Goal: Task Accomplishment & Management: Manage account settings

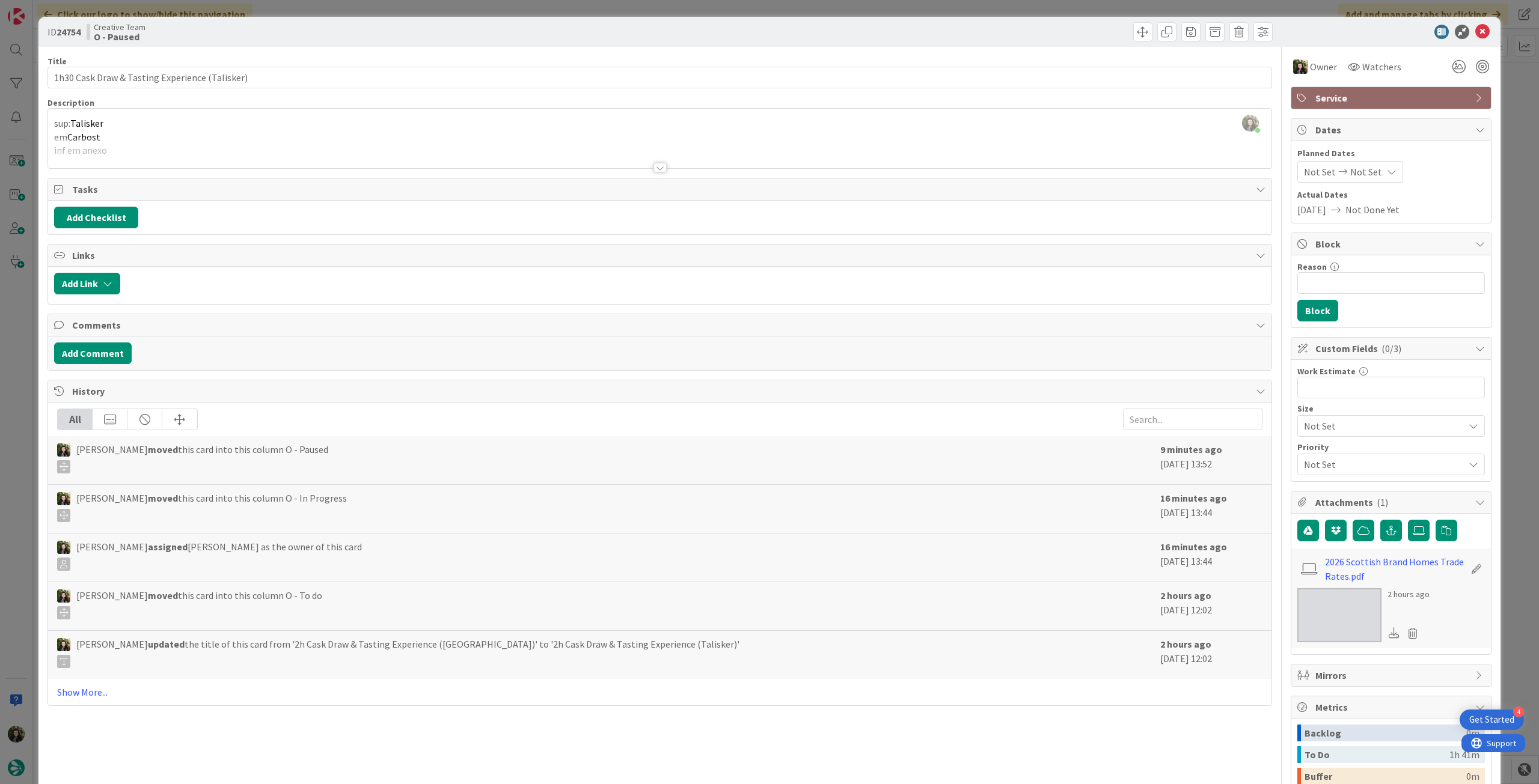
scroll to position [261, 0]
click at [1475, 30] on icon at bounding box center [1482, 31] width 14 height 14
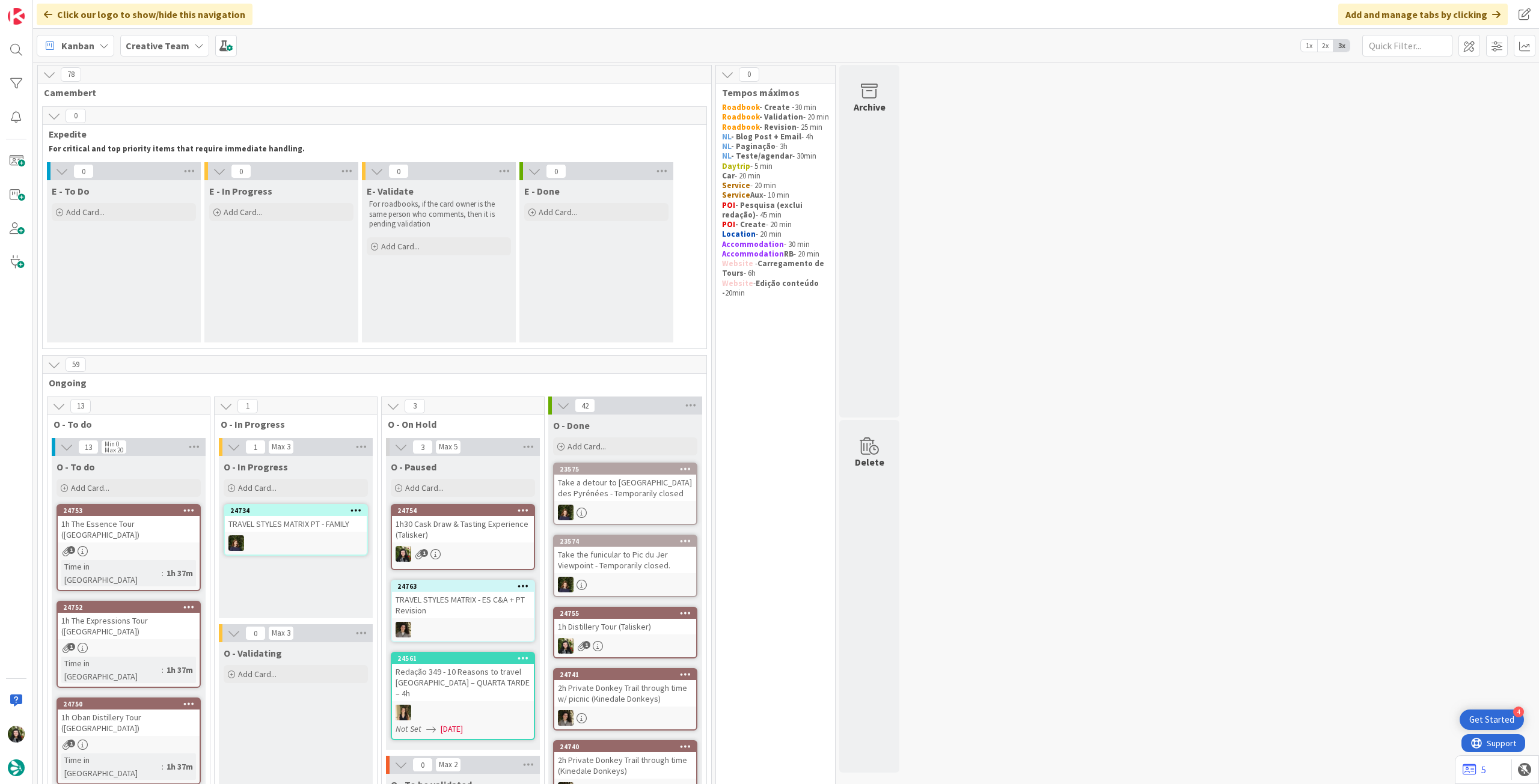
click at [170, 40] on b "Creative Team" at bounding box center [156, 46] width 64 height 12
click at [192, 170] on h4 "Creative Team - Análise" at bounding box center [215, 172] width 163 height 12
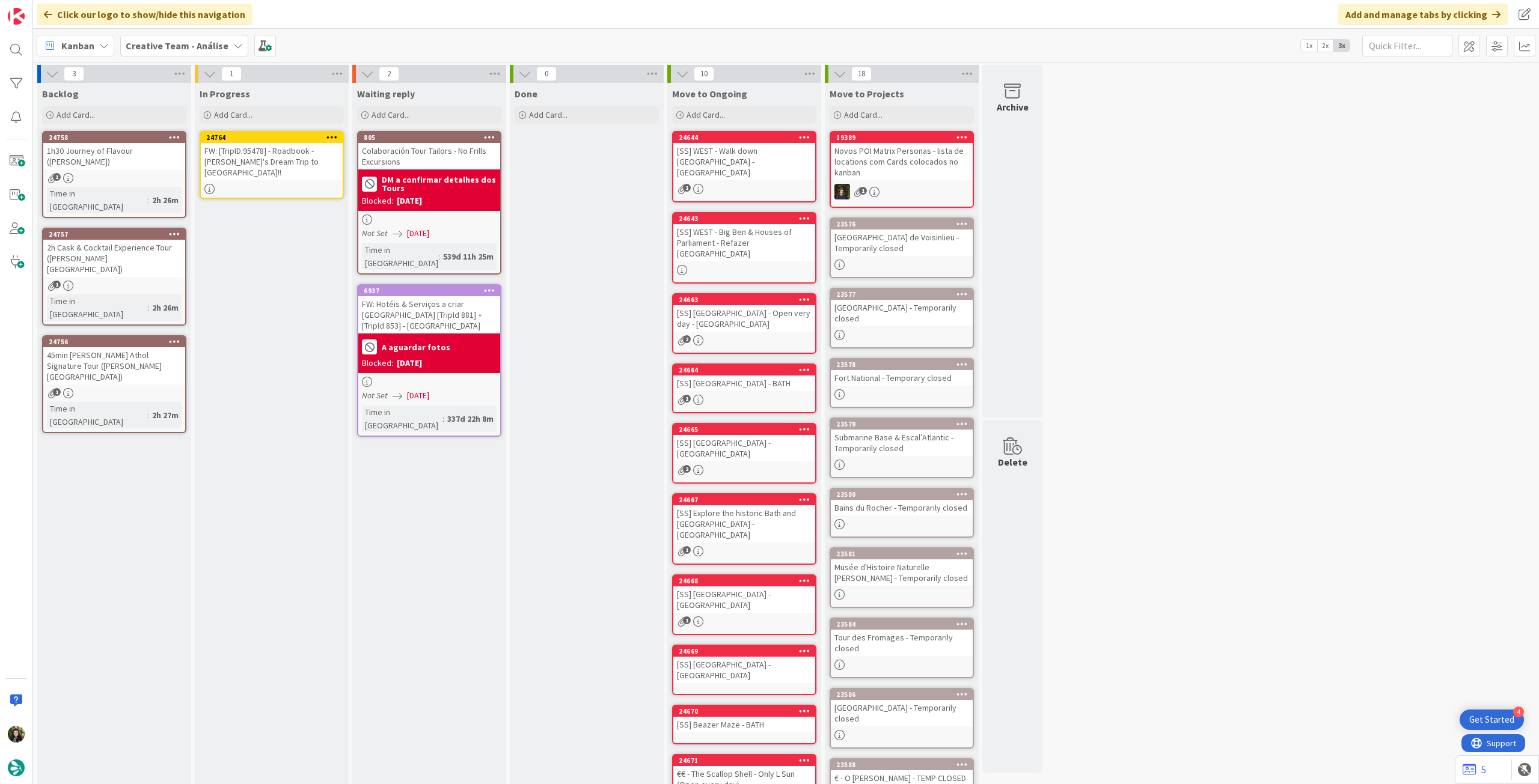
click at [277, 165] on div "FW: [TripID:95478] - Roadbook - [PERSON_NAME]'s Dream Trip to [GEOGRAPHIC_DATA]…" at bounding box center [272, 161] width 142 height 37
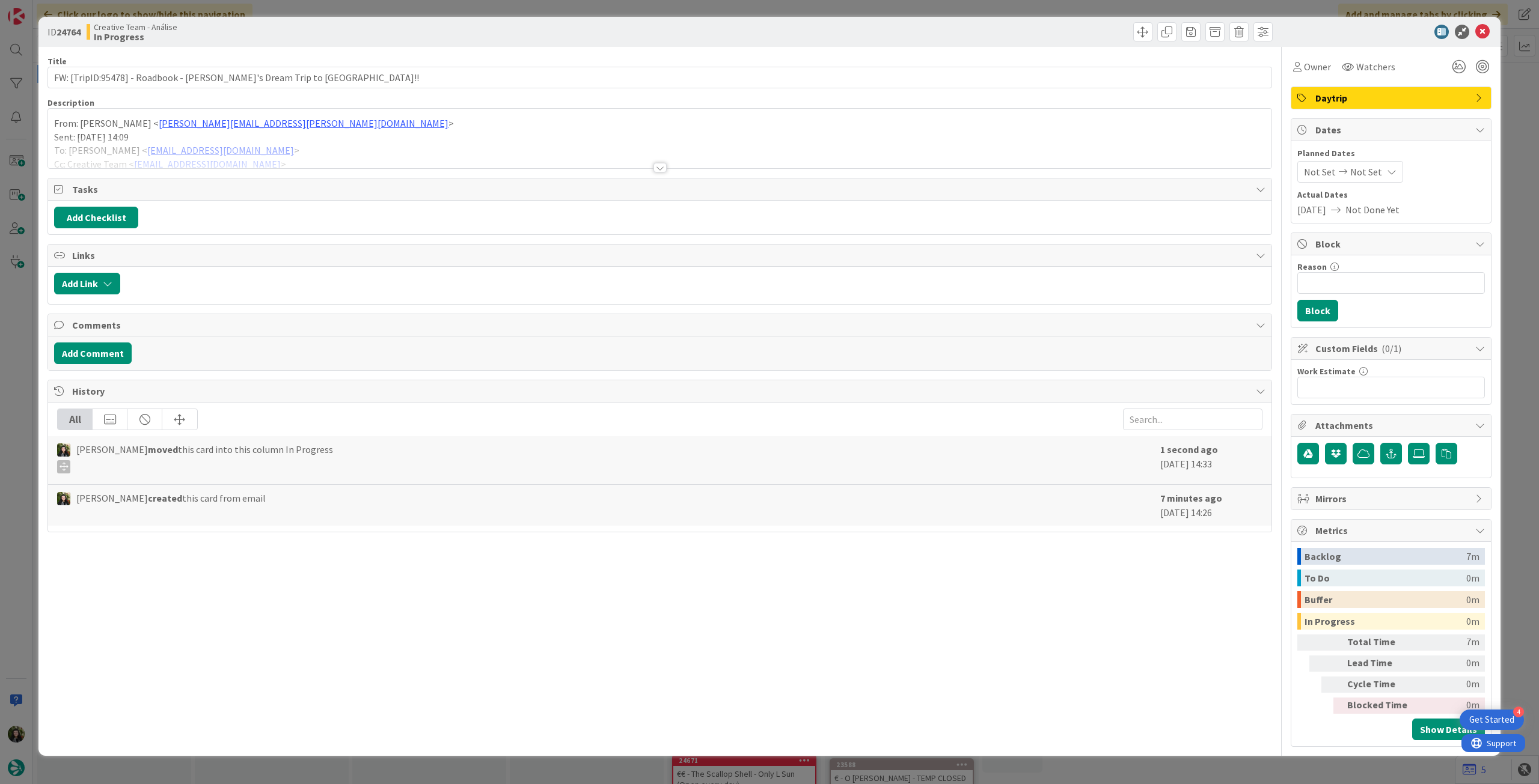
drag, startPoint x: 304, startPoint y: 124, endPoint x: 374, endPoint y: 134, distance: 70.7
click at [304, 124] on p "From: [PERSON_NAME] < [PERSON_NAME][EMAIL_ADDRESS][PERSON_NAME][DOMAIN_NAME] >" at bounding box center [659, 123] width 1211 height 14
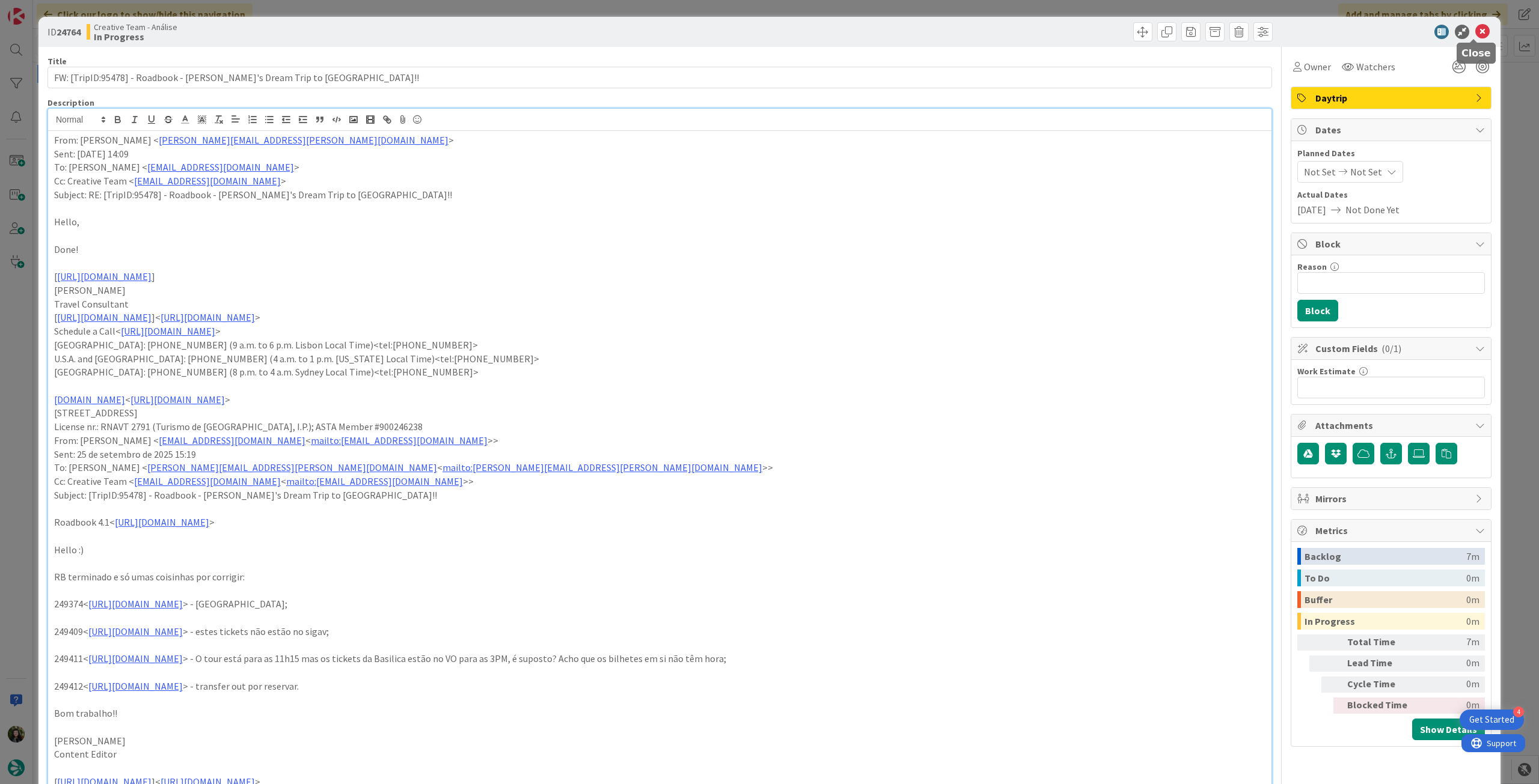
click at [1475, 28] on icon at bounding box center [1482, 31] width 14 height 14
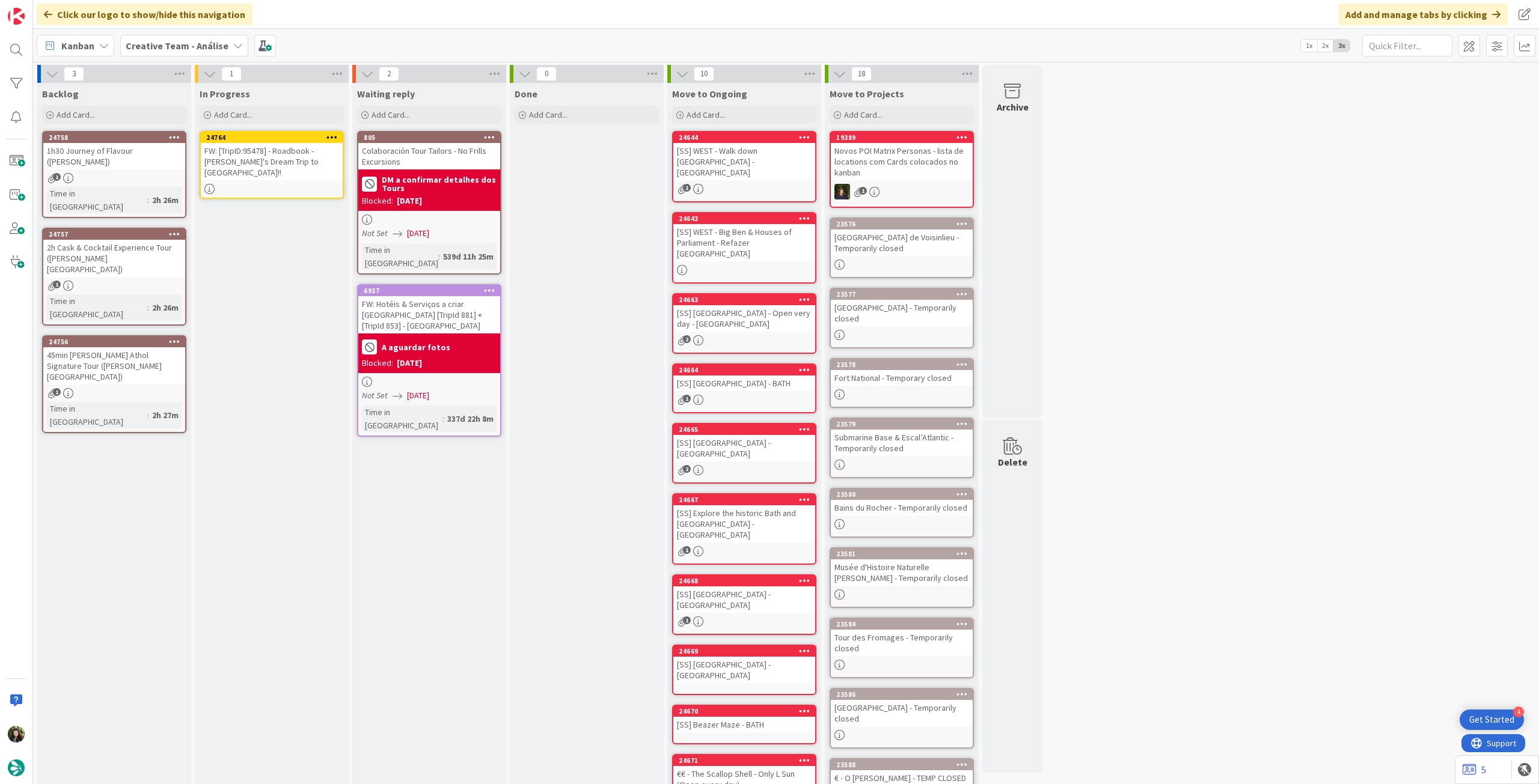
click at [333, 134] on icon at bounding box center [332, 137] width 11 height 9
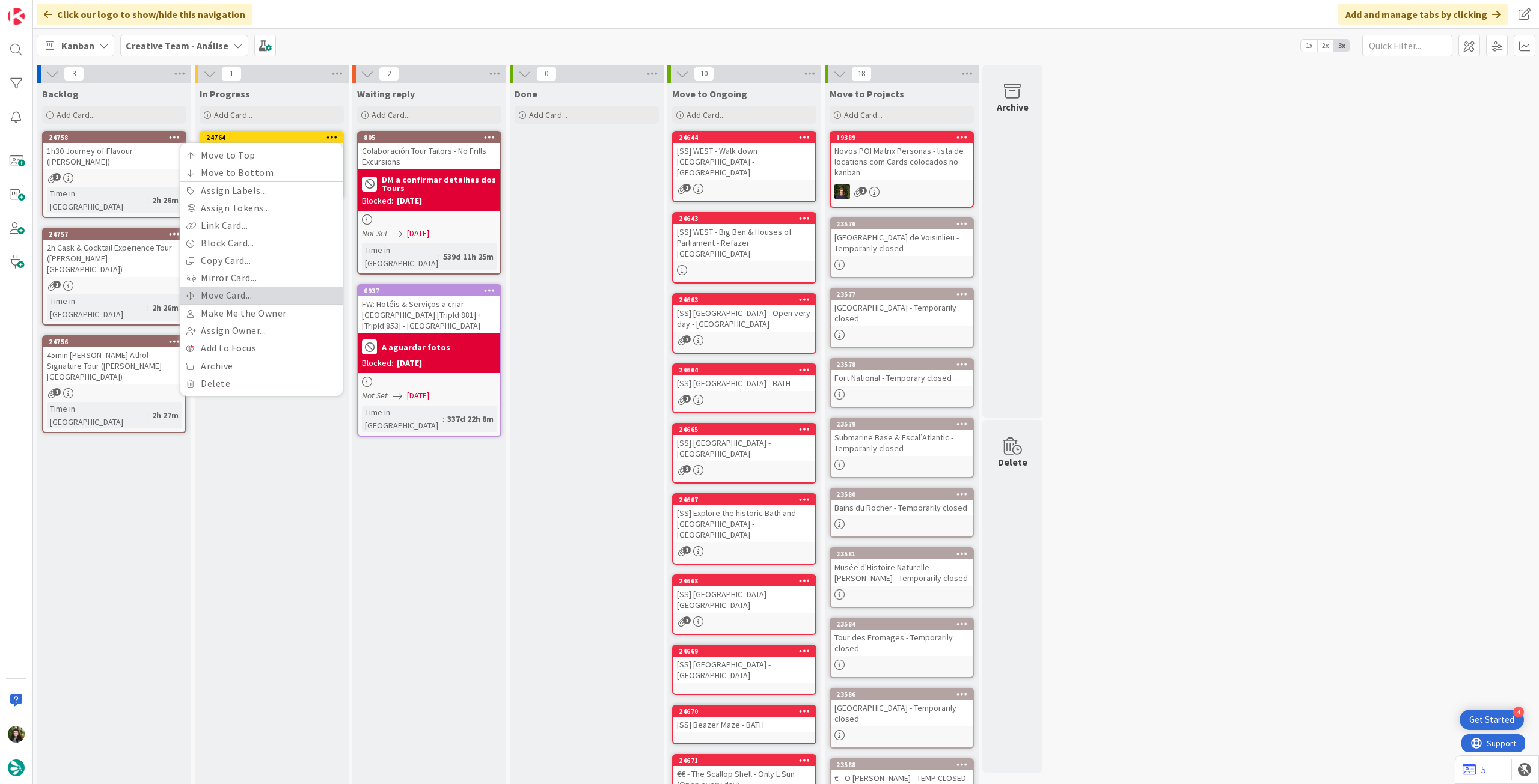
click at [262, 294] on link "Move Card..." at bounding box center [261, 295] width 162 height 17
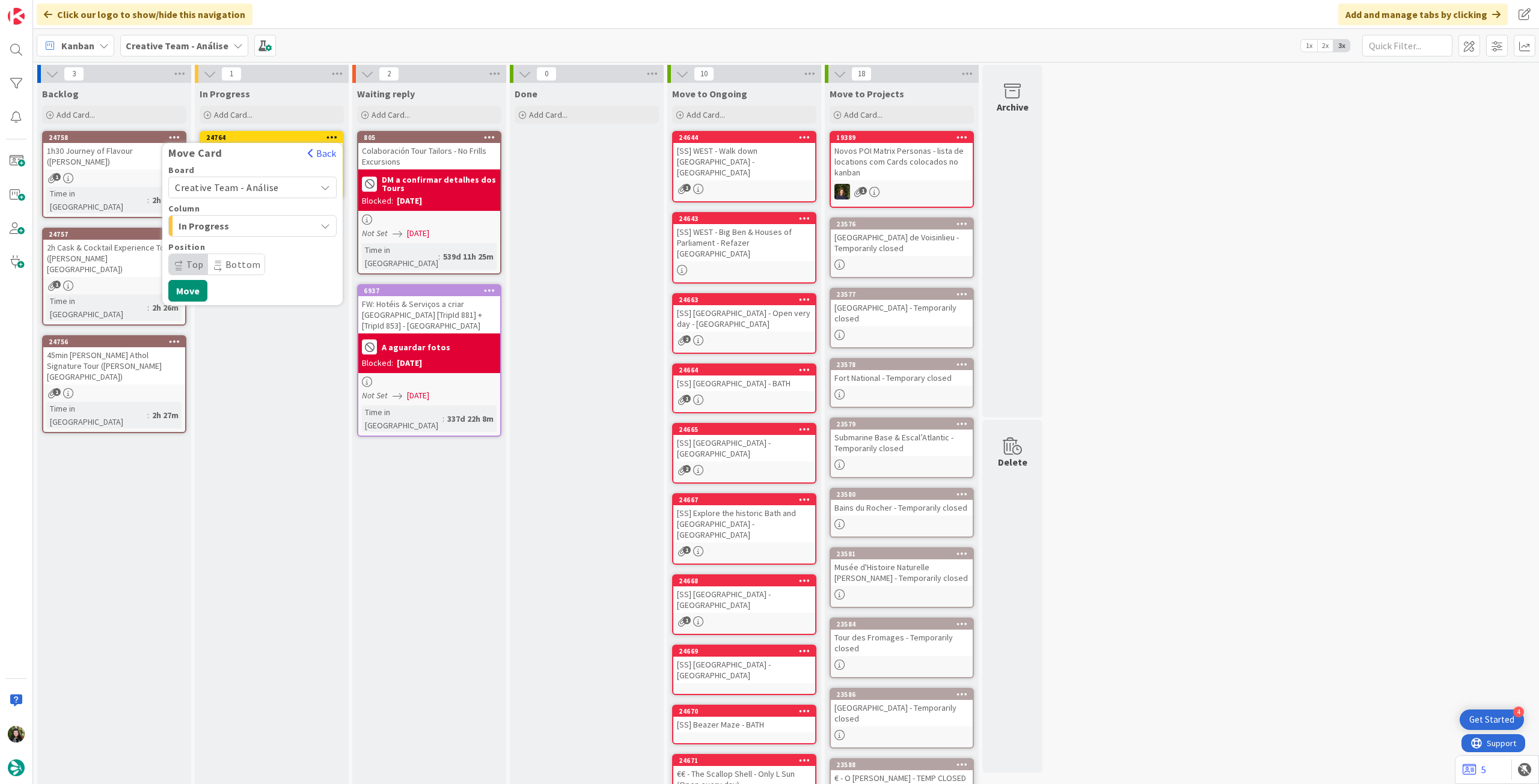
click at [268, 185] on span "Creative Team - Análise" at bounding box center [227, 187] width 104 height 12
click at [241, 243] on span "Creative Team" at bounding box center [260, 244] width 139 height 18
click at [238, 263] on span "Daytrip" at bounding box center [252, 264] width 116 height 17
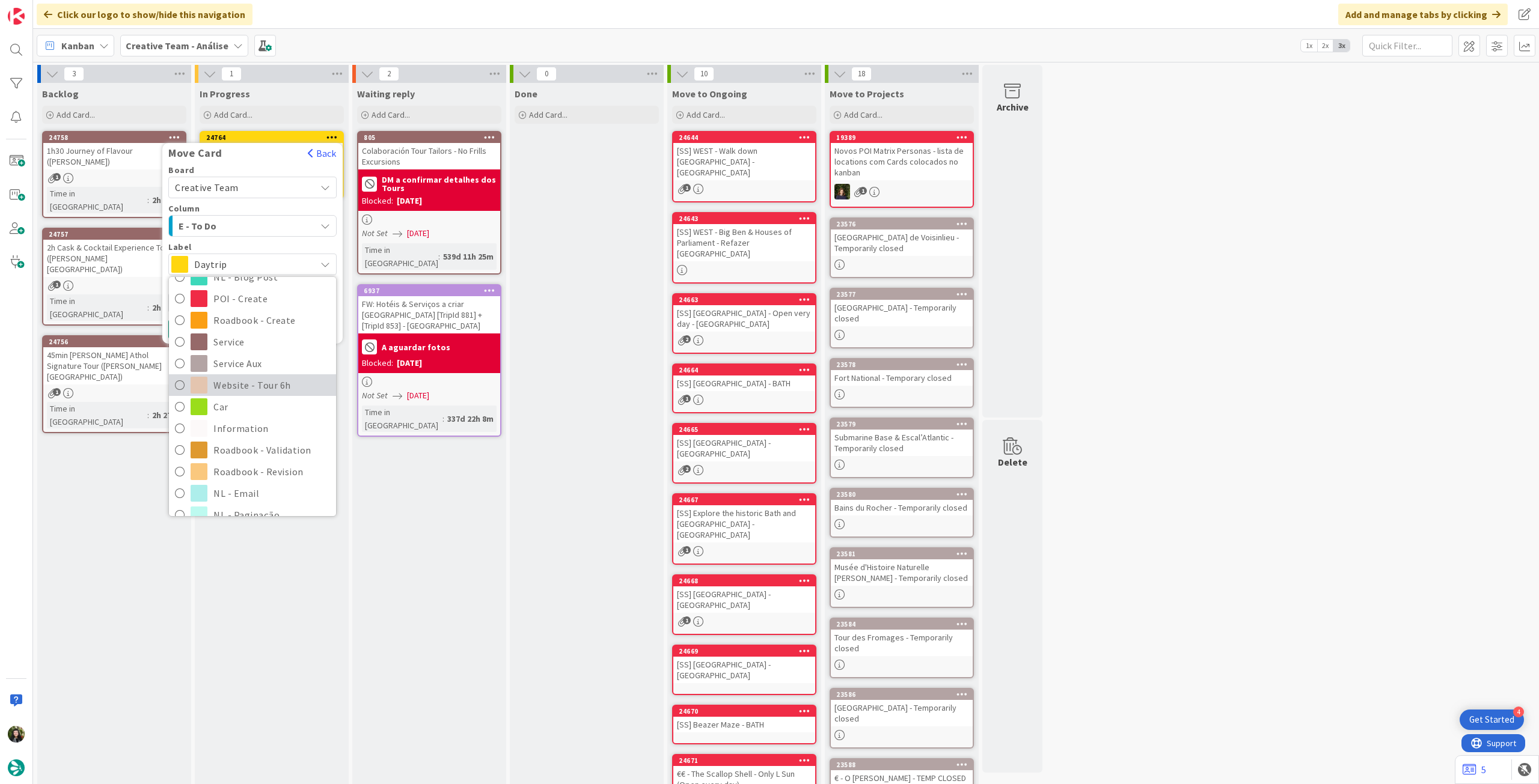
scroll to position [160, 0]
click at [280, 468] on span "Roadbook - Revision" at bounding box center [271, 468] width 117 height 18
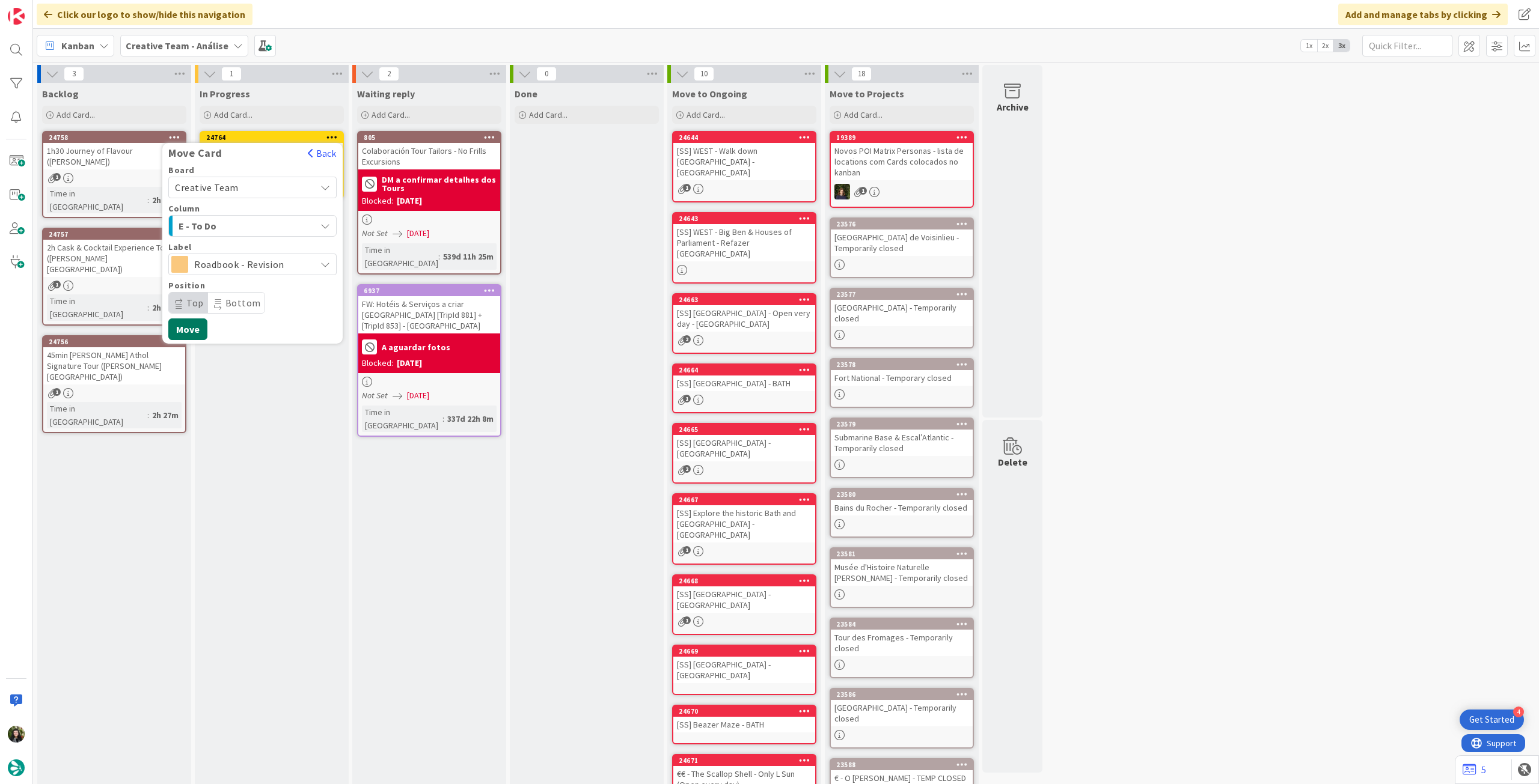
click at [195, 324] on button "Move" at bounding box center [188, 329] width 39 height 22
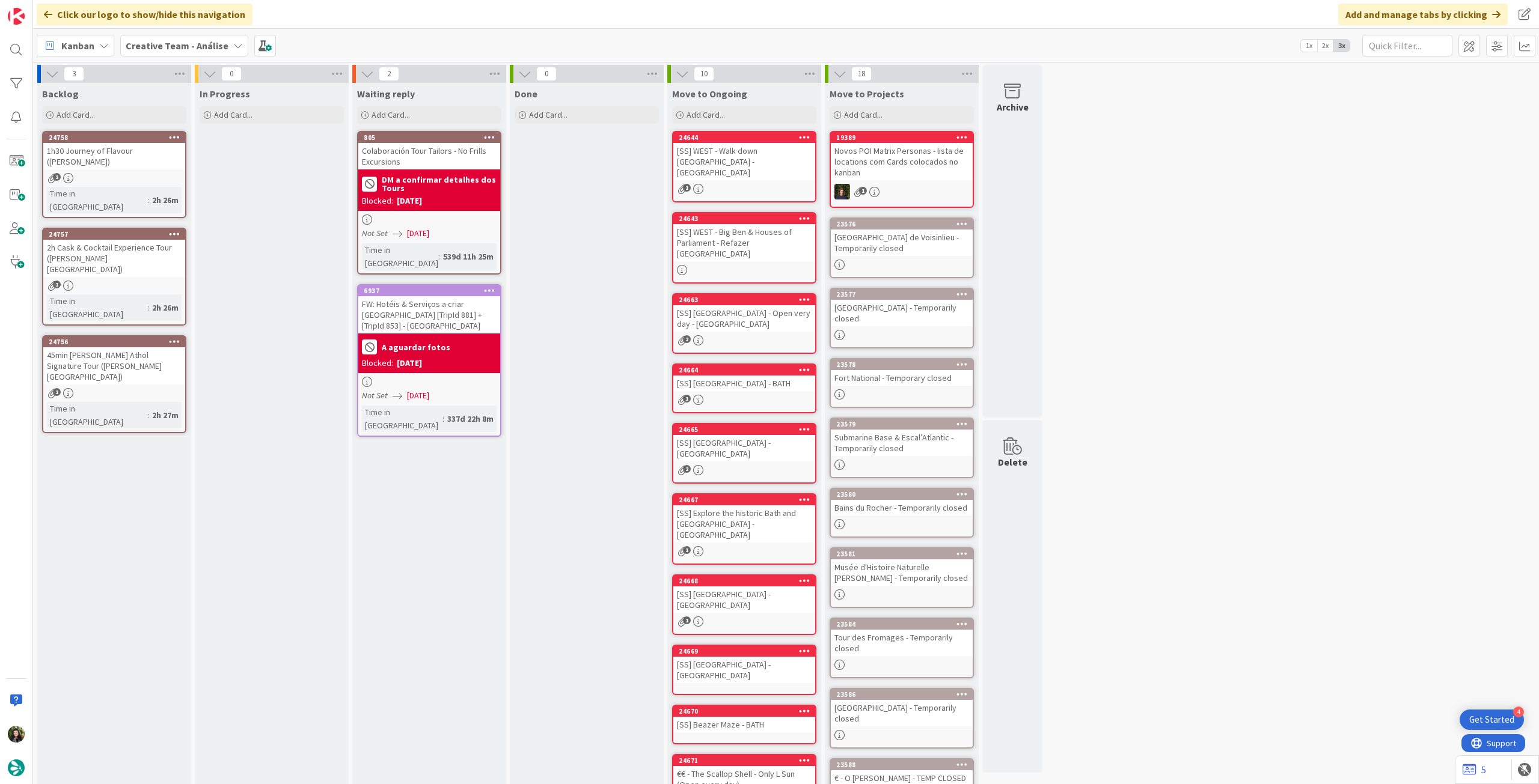
click at [165, 46] on b "Creative Team - Análise" at bounding box center [176, 46] width 102 height 12
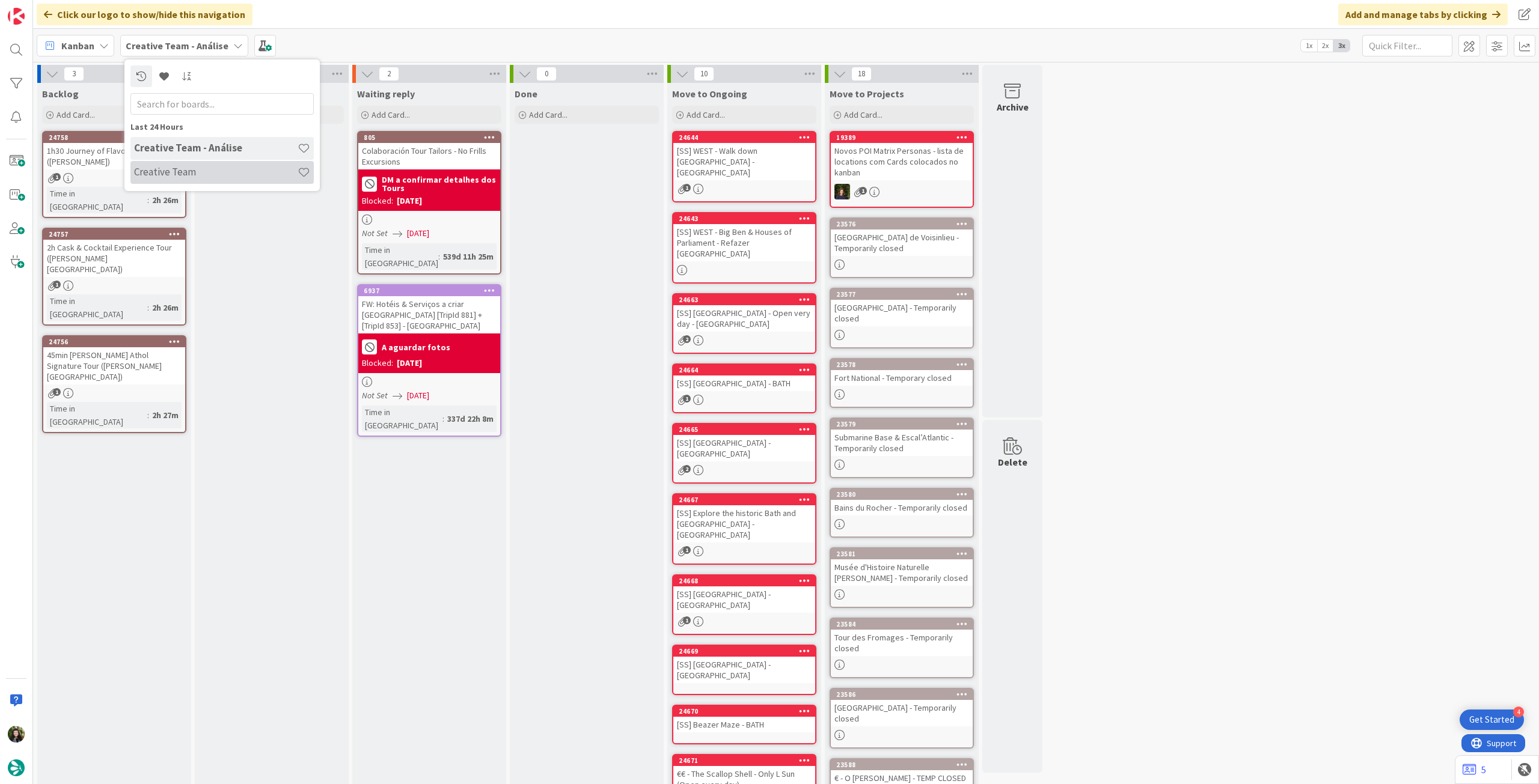
click at [165, 171] on h4 "Creative Team" at bounding box center [215, 172] width 163 height 12
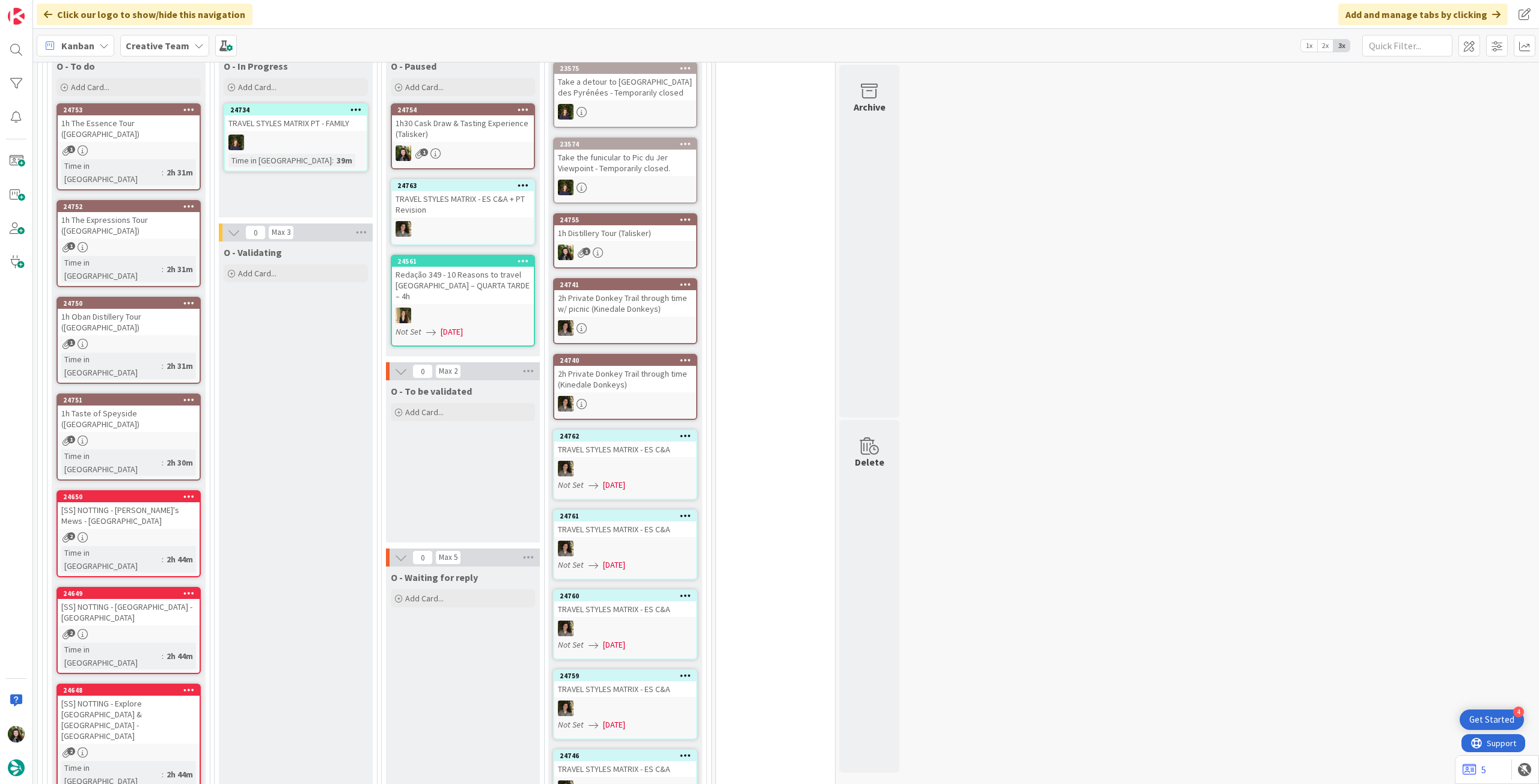
scroll to position [80, 0]
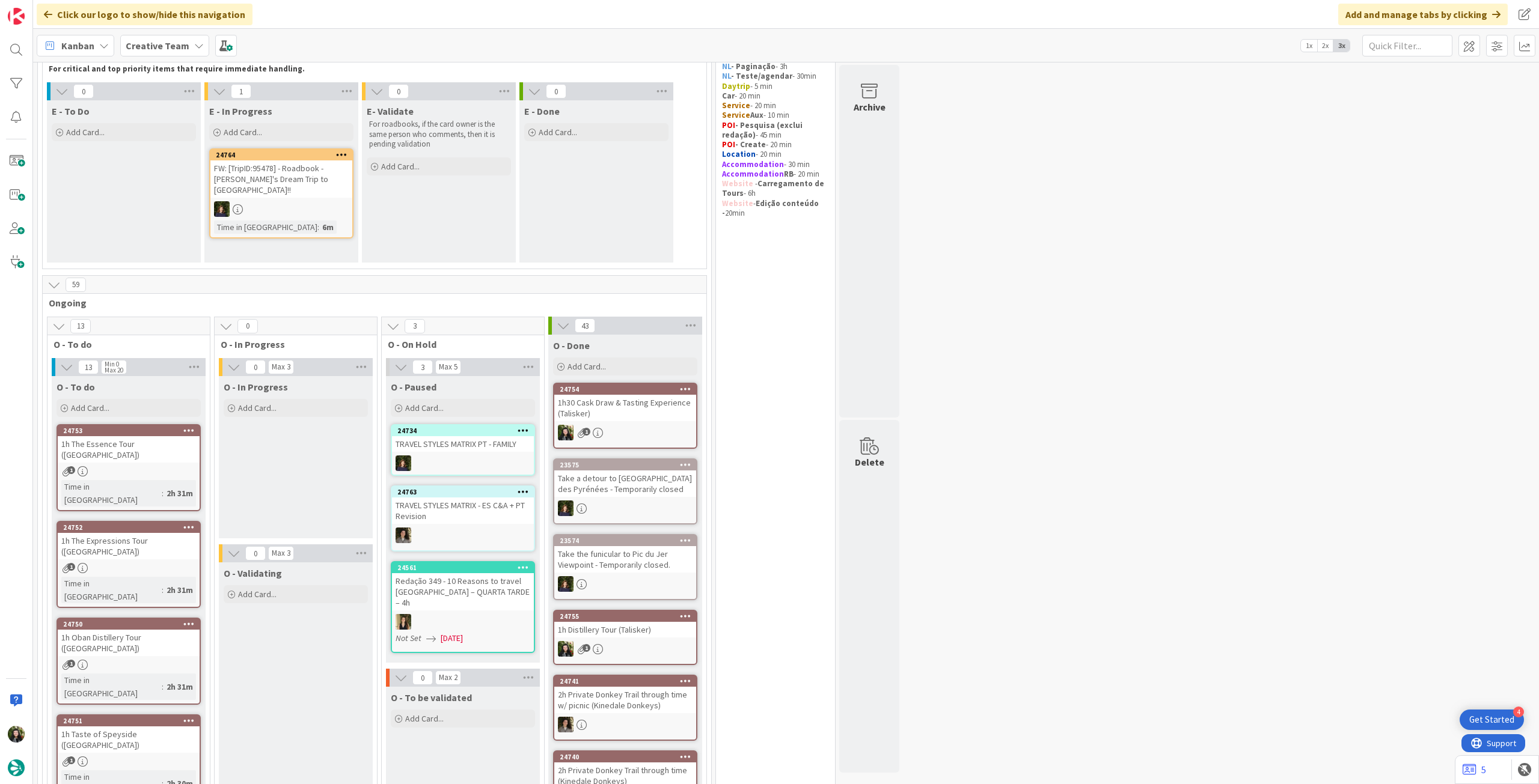
click at [638, 420] on div "1h30 Cask Draw & Tasting Experience (Talisker)" at bounding box center [626, 409] width 142 height 27
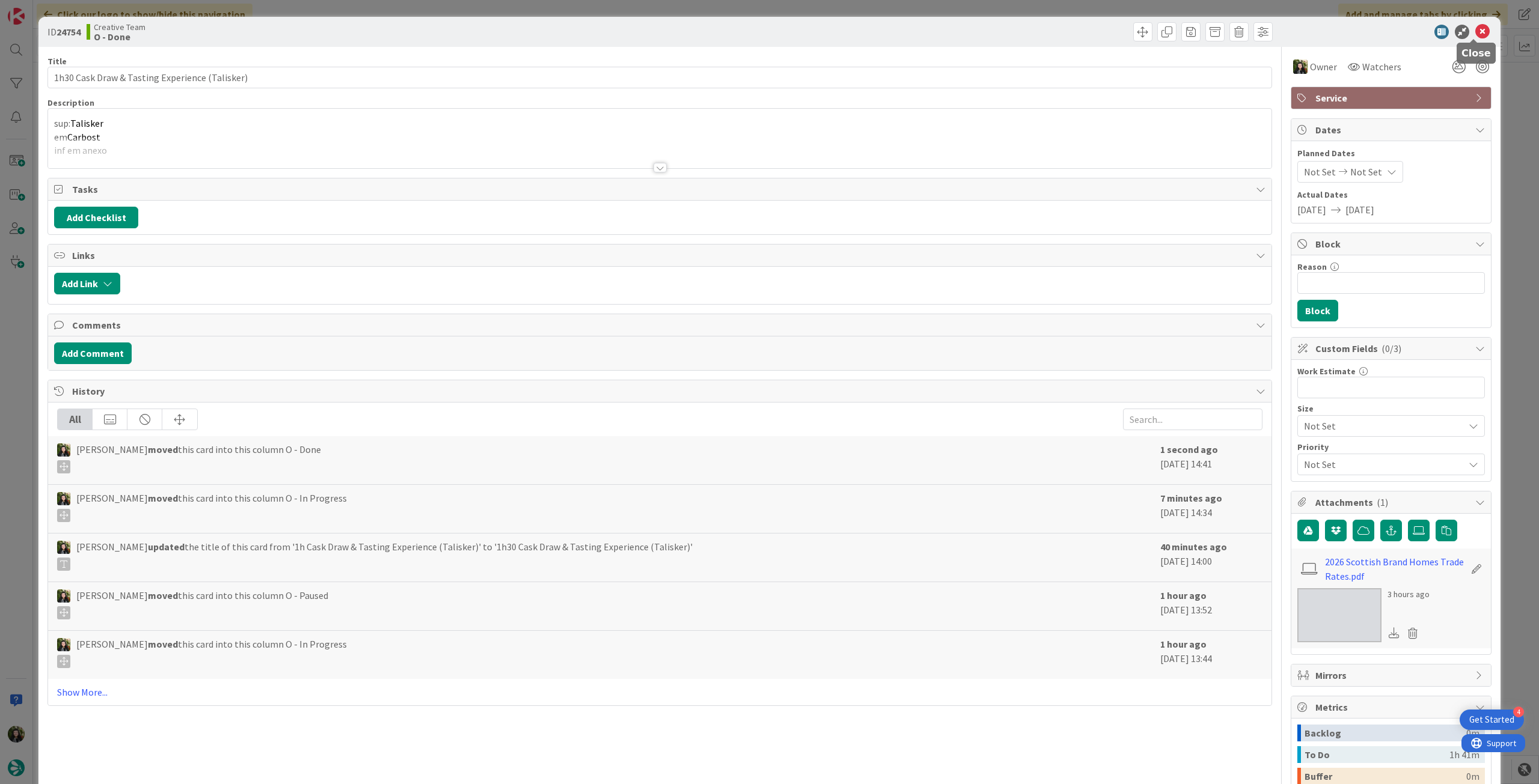
drag, startPoint x: 1473, startPoint y: 34, endPoint x: 594, endPoint y: 396, distance: 950.6
click at [1475, 34] on icon at bounding box center [1482, 31] width 14 height 14
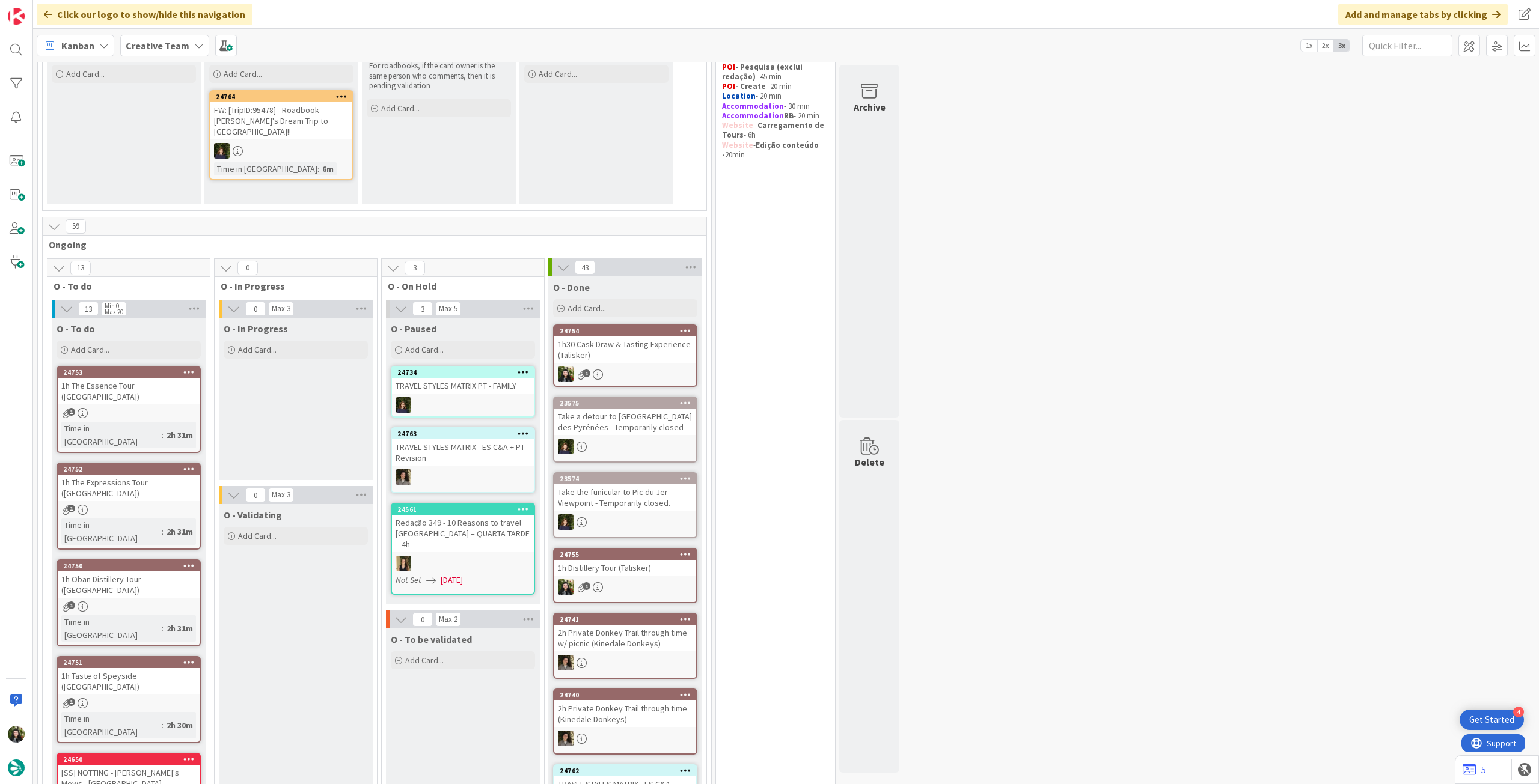
scroll to position [160, 0]
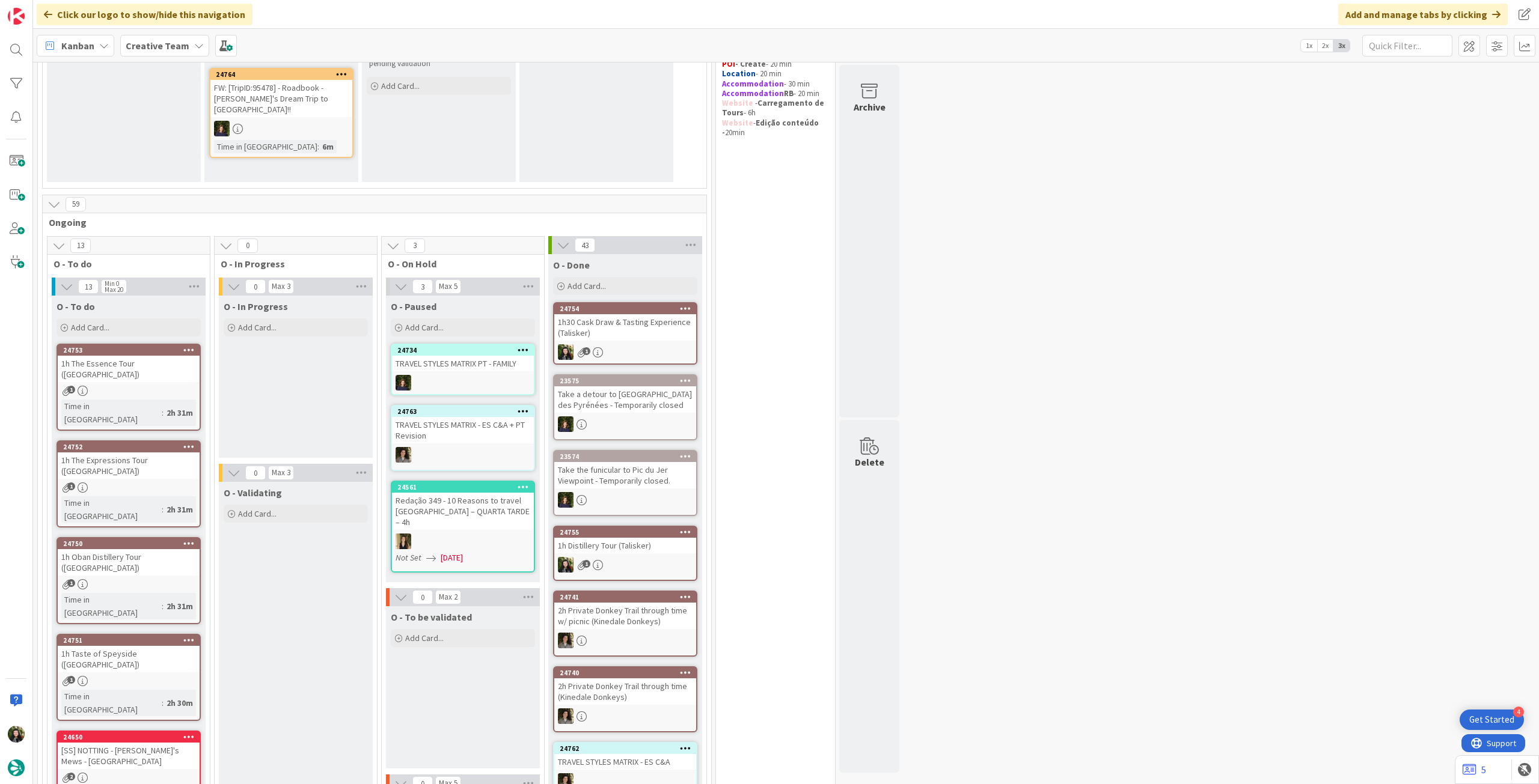
click at [474, 510] on div "Redação 349 - 10 Reasons to travel [GEOGRAPHIC_DATA] – QUARTA TARDE – 4h" at bounding box center [463, 511] width 142 height 37
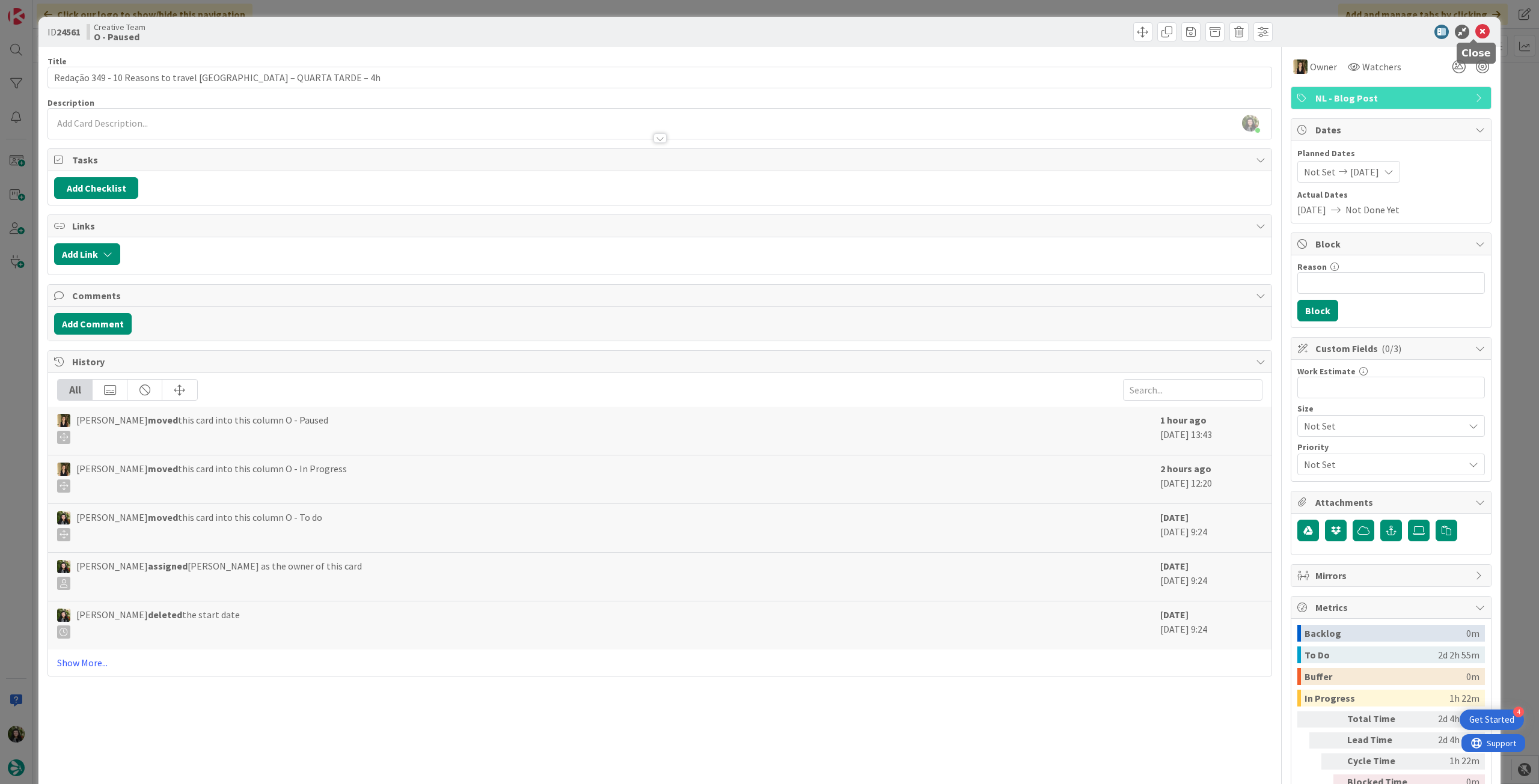
click at [1475, 36] on icon at bounding box center [1482, 31] width 14 height 14
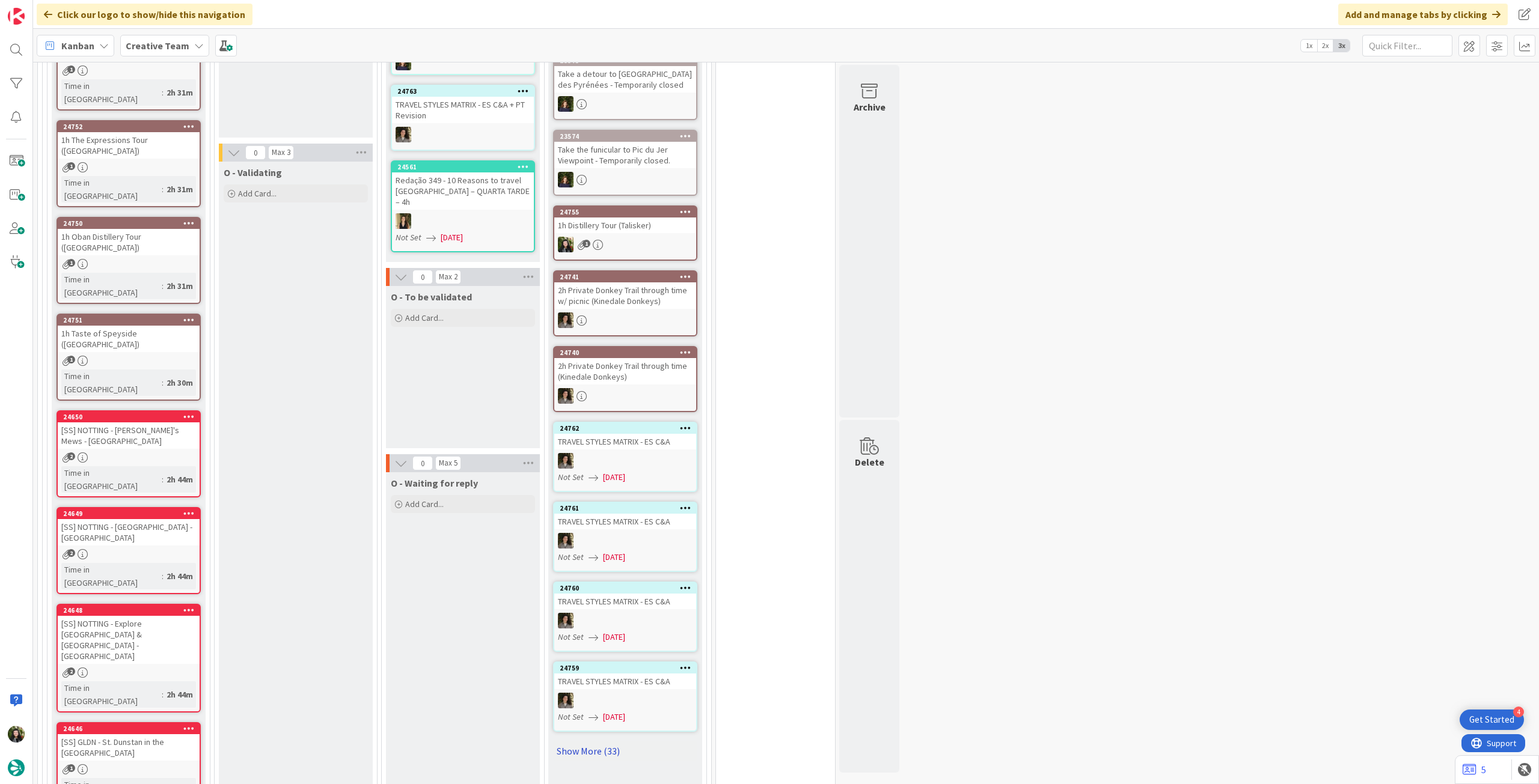
click at [591, 755] on link "Show More (33)" at bounding box center [625, 751] width 144 height 19
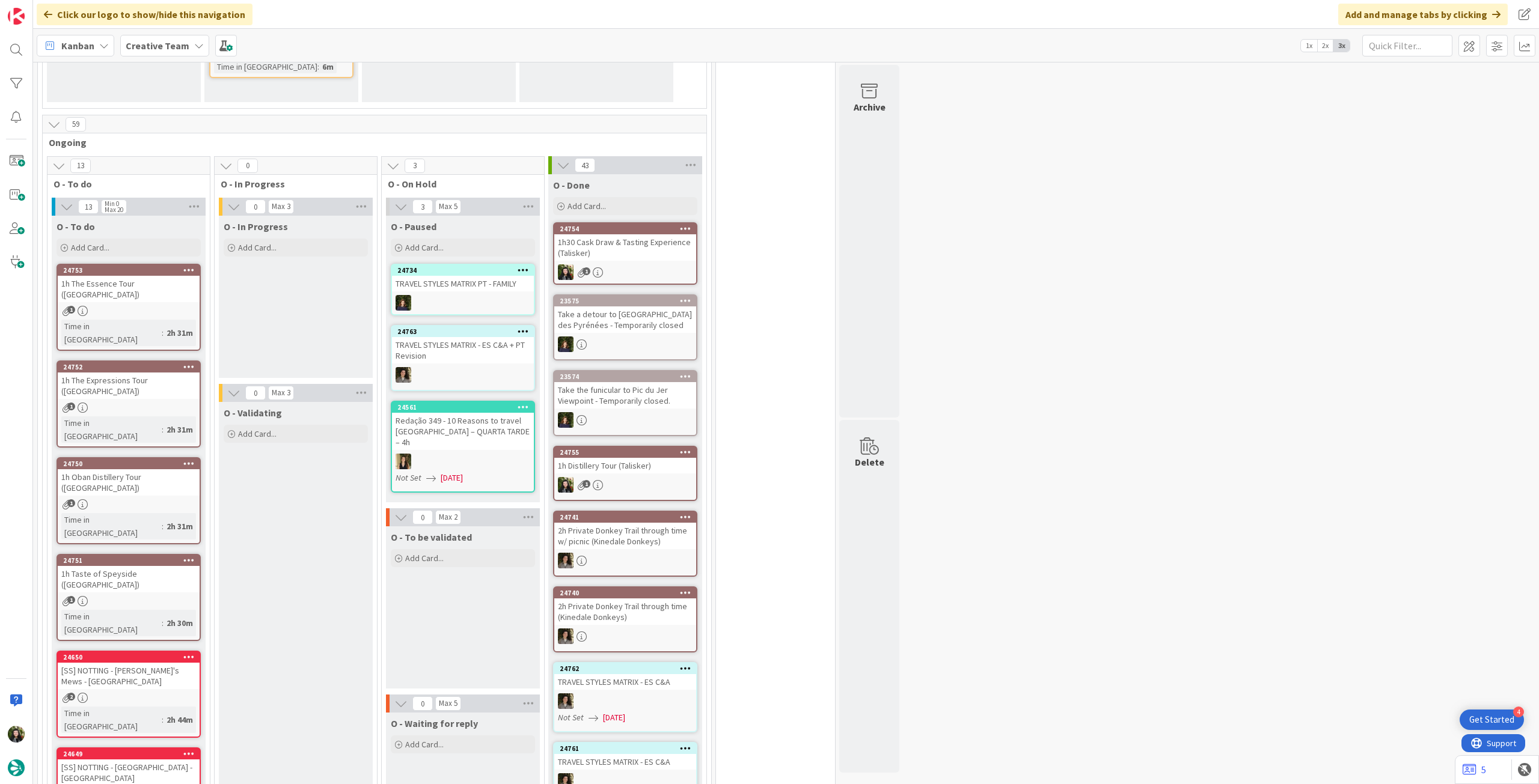
scroll to position [160, 0]
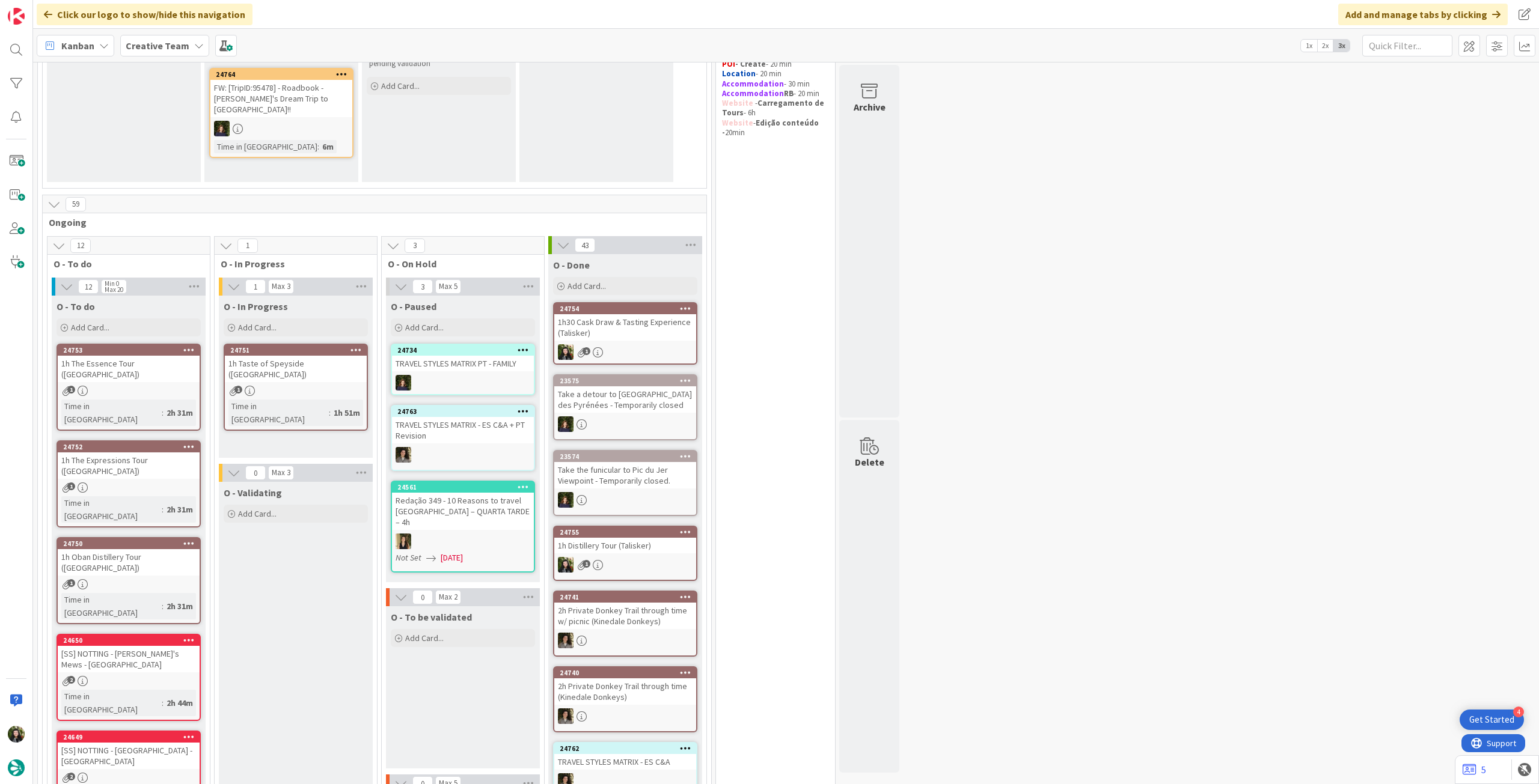
click at [339, 386] on div "1" at bounding box center [296, 391] width 142 height 10
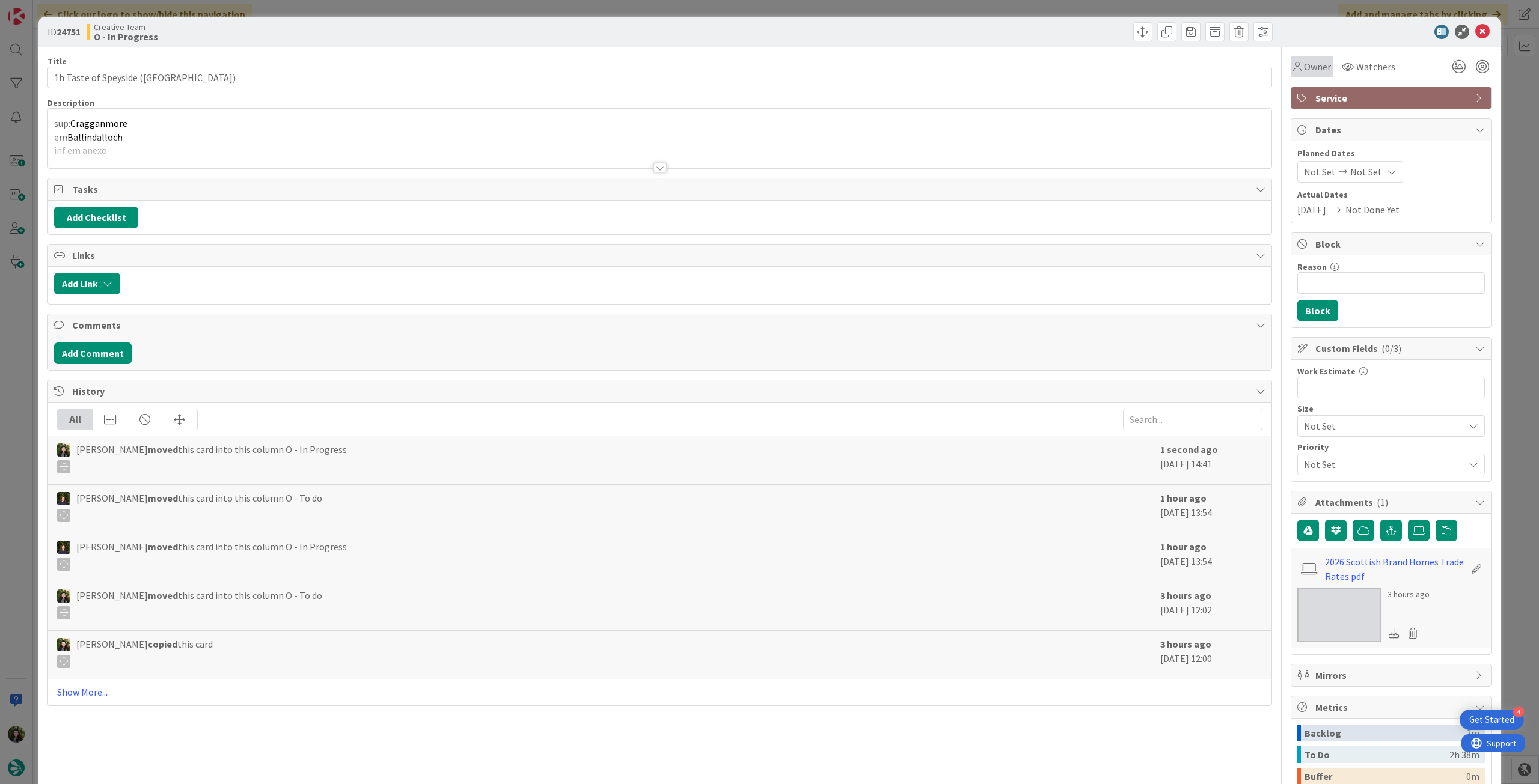
click at [1304, 68] on span "Owner" at bounding box center [1317, 66] width 27 height 14
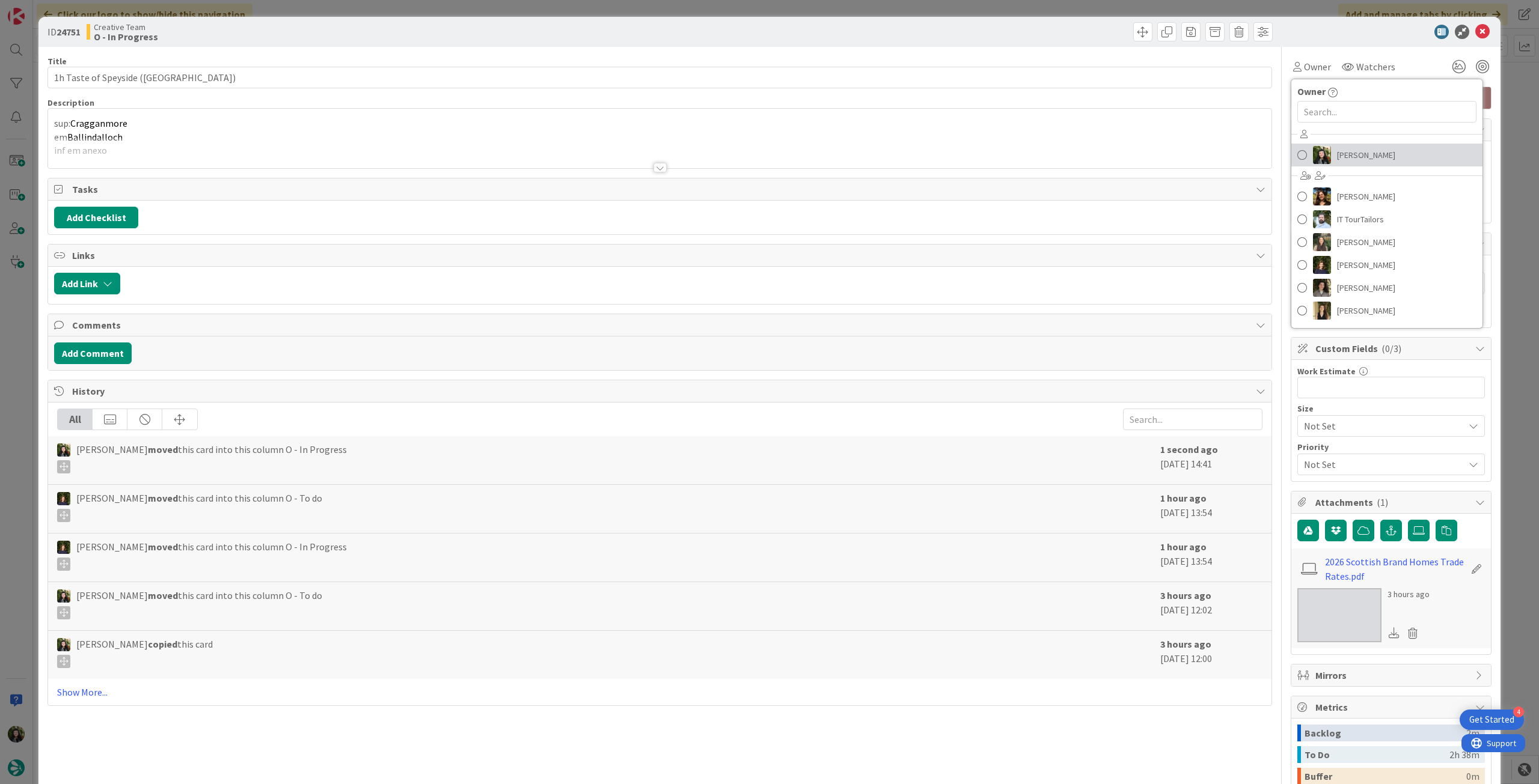
drag, startPoint x: 1342, startPoint y: 155, endPoint x: 1357, endPoint y: 139, distance: 21.9
click at [1342, 155] on span "[PERSON_NAME]" at bounding box center [1365, 155] width 58 height 18
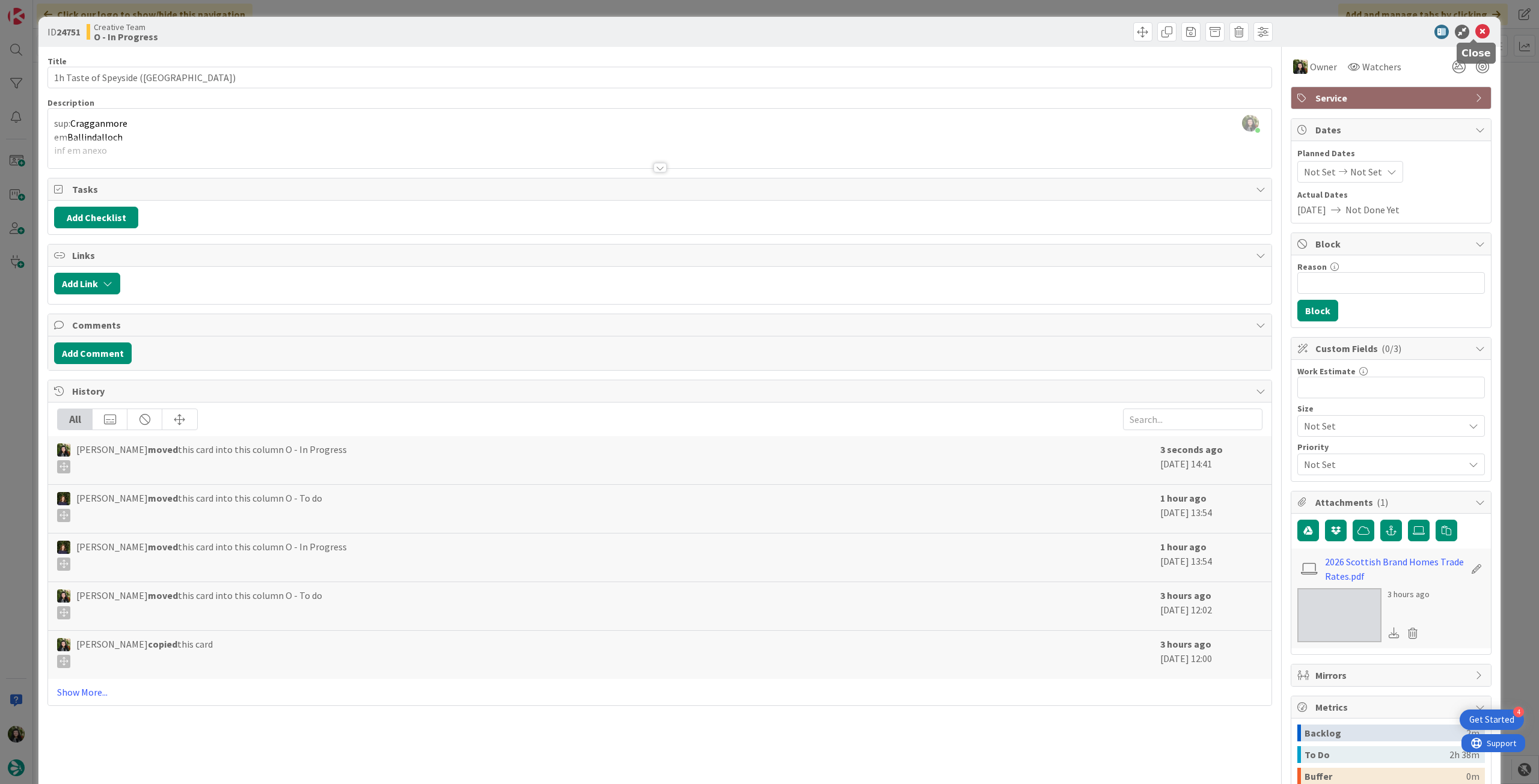
click at [1475, 26] on icon at bounding box center [1482, 31] width 14 height 14
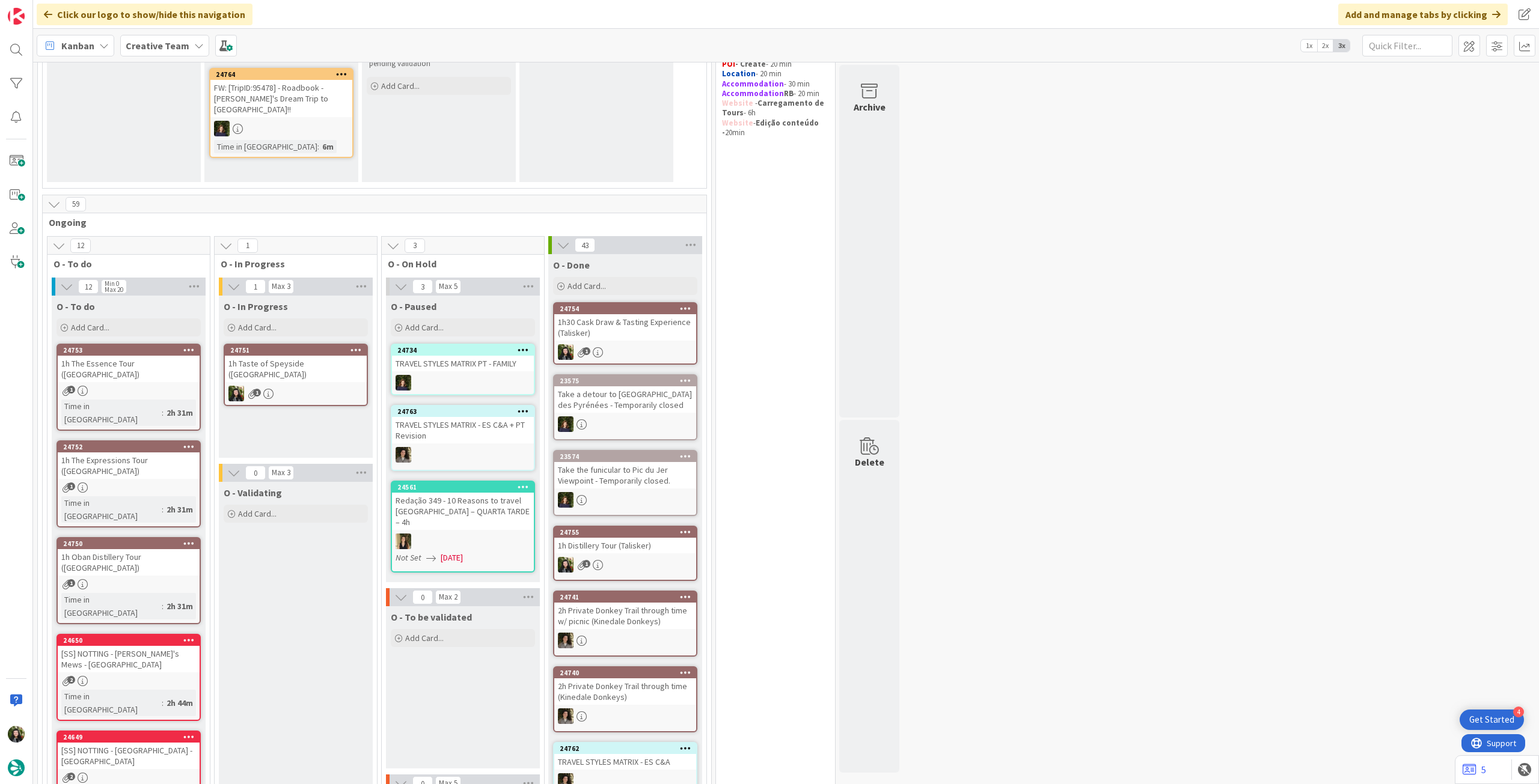
click at [314, 388] on div "1" at bounding box center [296, 393] width 142 height 15
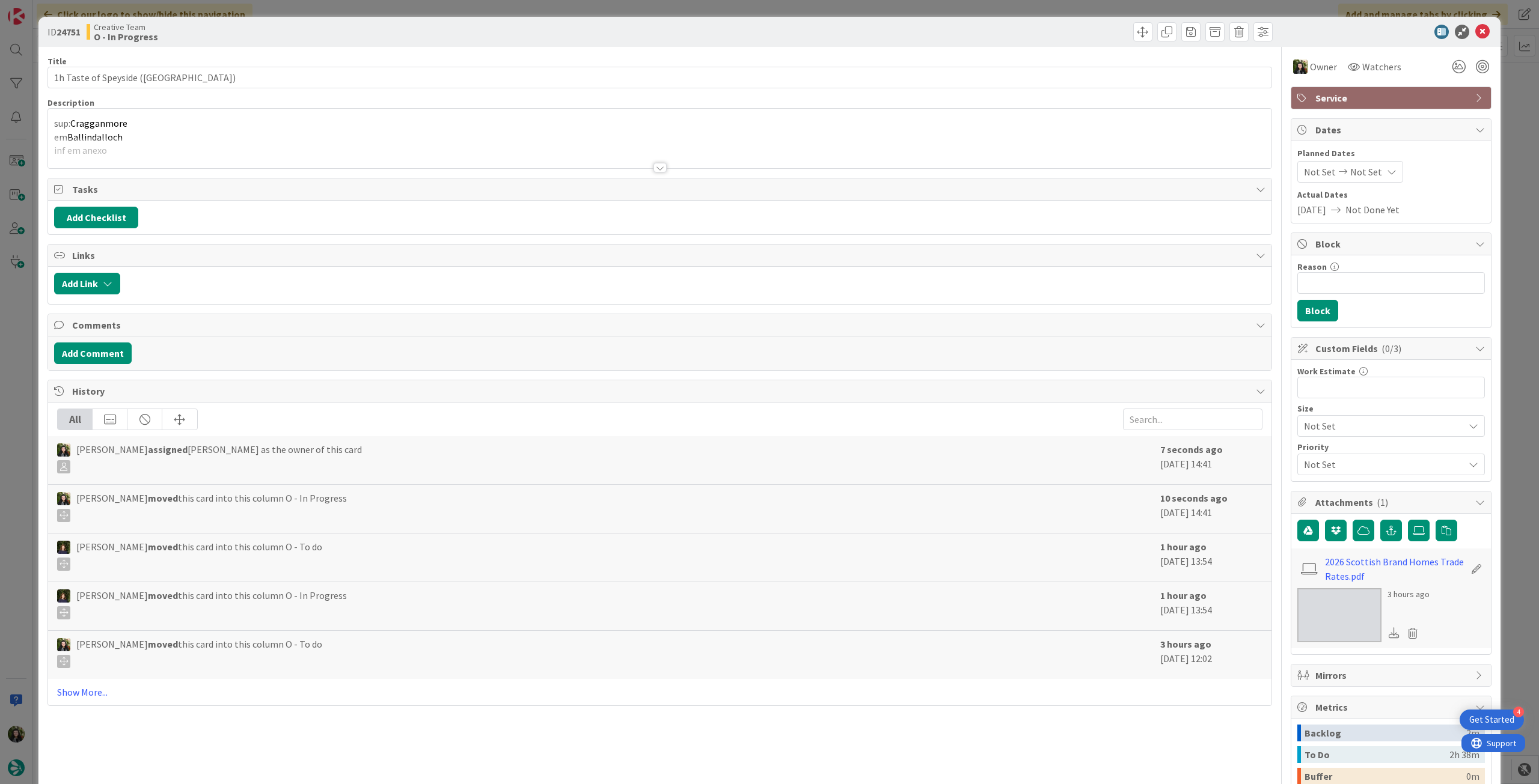
click at [198, 160] on div at bounding box center [660, 153] width 1223 height 30
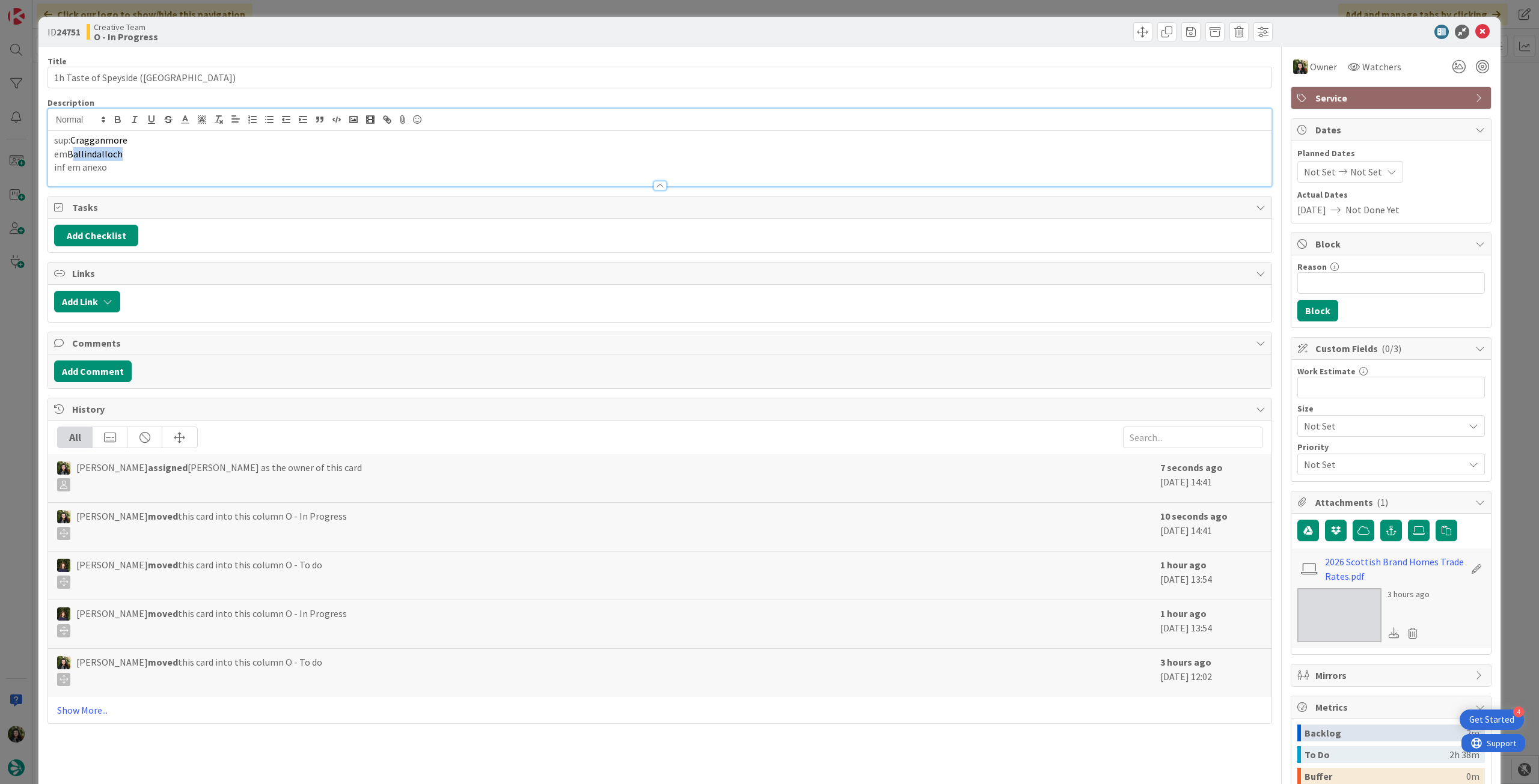
drag, startPoint x: 129, startPoint y: 152, endPoint x: 71, endPoint y: 151, distance: 58.0
click at [71, 151] on p "em Ballindalloch" at bounding box center [659, 154] width 1211 height 14
drag, startPoint x: 171, startPoint y: 170, endPoint x: 156, endPoint y: 161, distance: 17.5
click at [170, 170] on p "inf em anexo" at bounding box center [659, 167] width 1211 height 14
drag, startPoint x: 119, startPoint y: 154, endPoint x: 70, endPoint y: 154, distance: 49.0
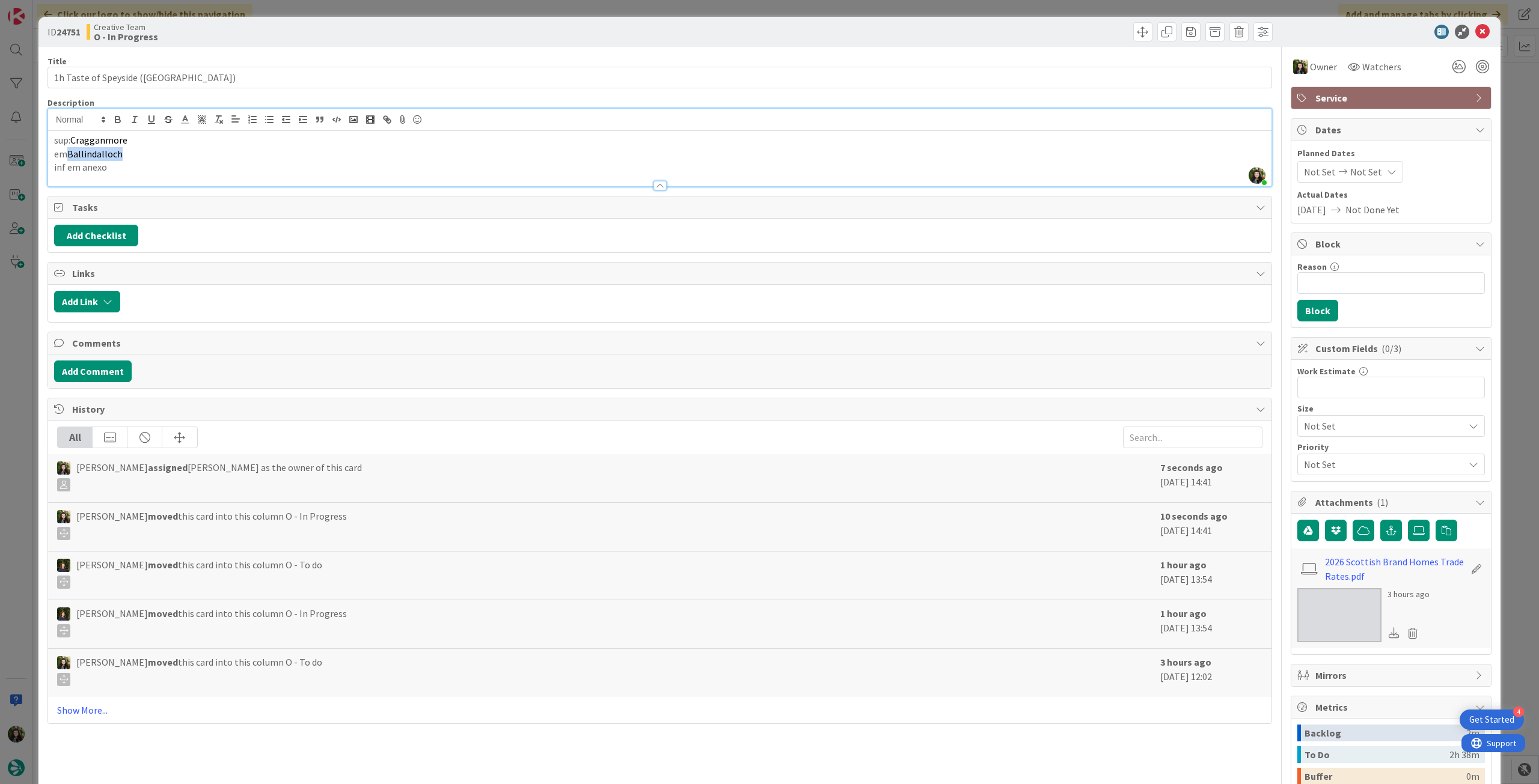
click at [70, 154] on p "em Ballindalloch" at bounding box center [659, 154] width 1211 height 14
copy span "Ballindalloch"
drag, startPoint x: 136, startPoint y: 78, endPoint x: 26, endPoint y: 78, distance: 110.0
click at [26, 78] on div "ID 24751 Creative Team O - In Progress Title 34 / 128 1h Taste of Speyside (Cra…" at bounding box center [769, 392] width 1539 height 784
drag, startPoint x: 192, startPoint y: 78, endPoint x: 46, endPoint y: 69, distance: 146.3
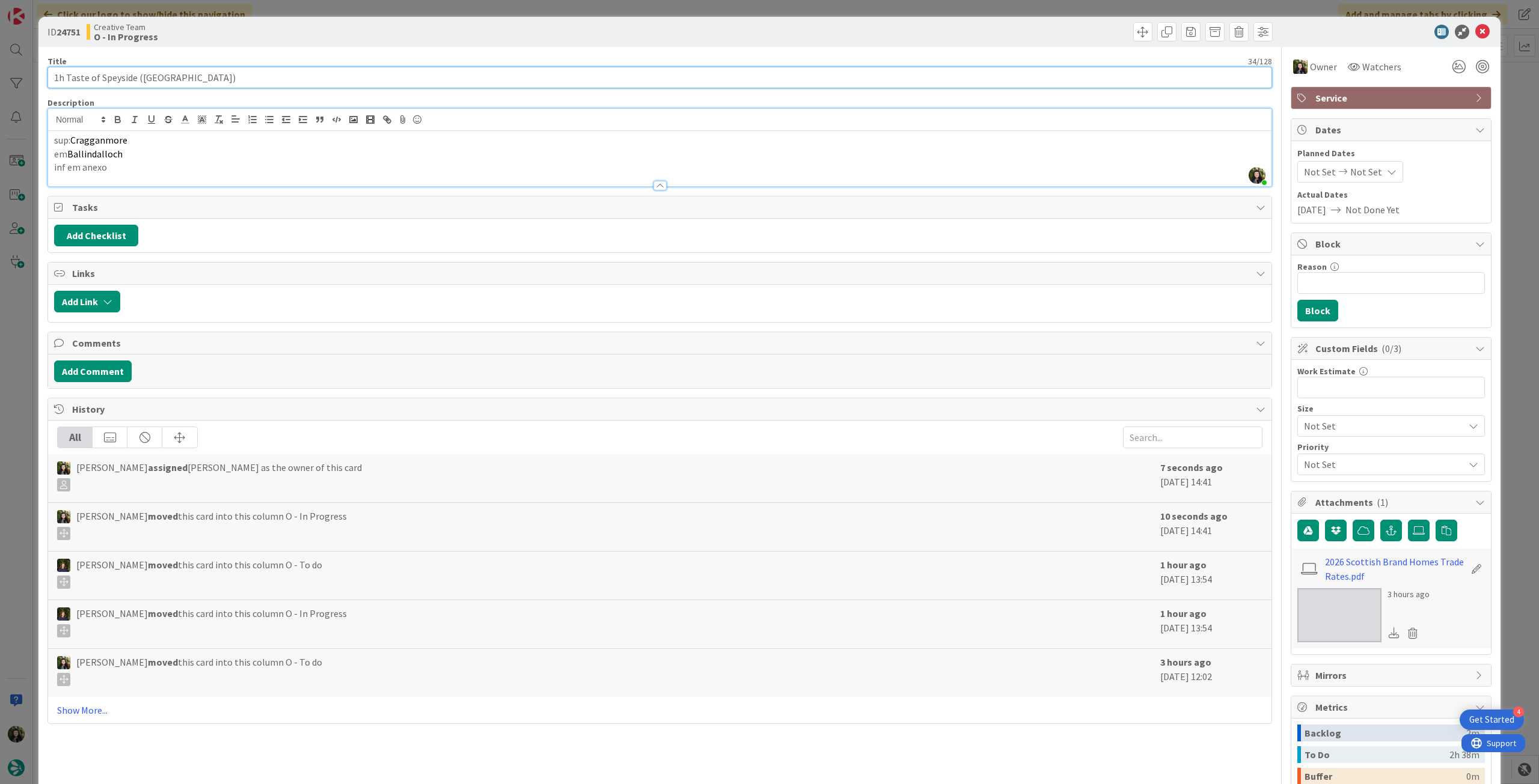
click at [46, 69] on div "ID 24751 Creative Team O - In Progress Title 34 / 128 1h Taste of Speyside (Cra…" at bounding box center [770, 475] width 1462 height 916
click at [163, 78] on input "1h Taste of Speyside ([GEOGRAPHIC_DATA])" at bounding box center [659, 77] width 1224 height 22
drag, startPoint x: 126, startPoint y: 139, endPoint x: 73, endPoint y: 140, distance: 53.0
click at [73, 140] on p "sup: Cragganmore" at bounding box center [659, 140] width 1211 height 14
copy span "Cragganmore"
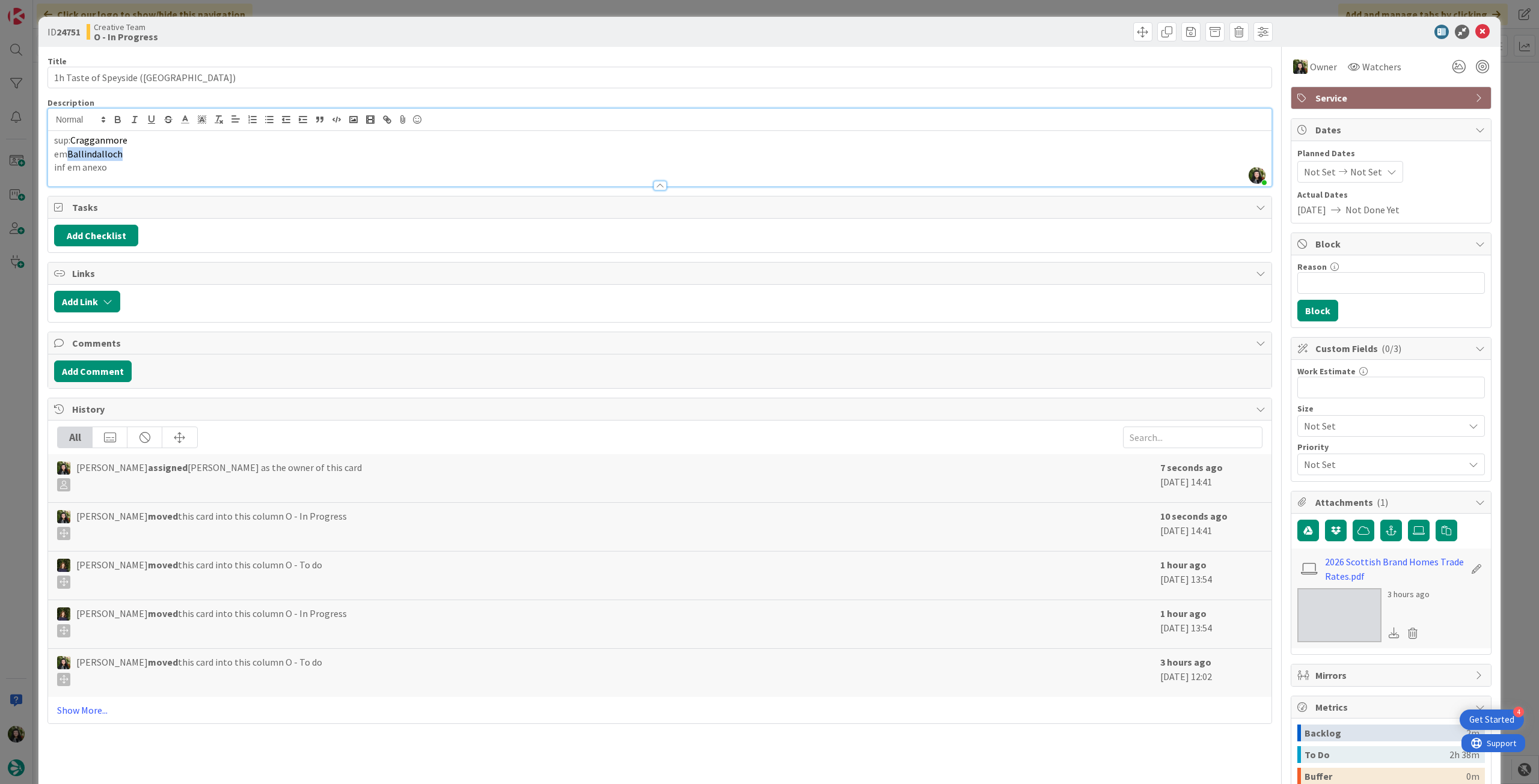
drag, startPoint x: 128, startPoint y: 157, endPoint x: 70, endPoint y: 154, distance: 58.1
click at [70, 154] on p "em Ballindalloch" at bounding box center [659, 154] width 1211 height 14
copy span "Ballindalloch"
click at [1475, 28] on icon at bounding box center [1482, 31] width 14 height 14
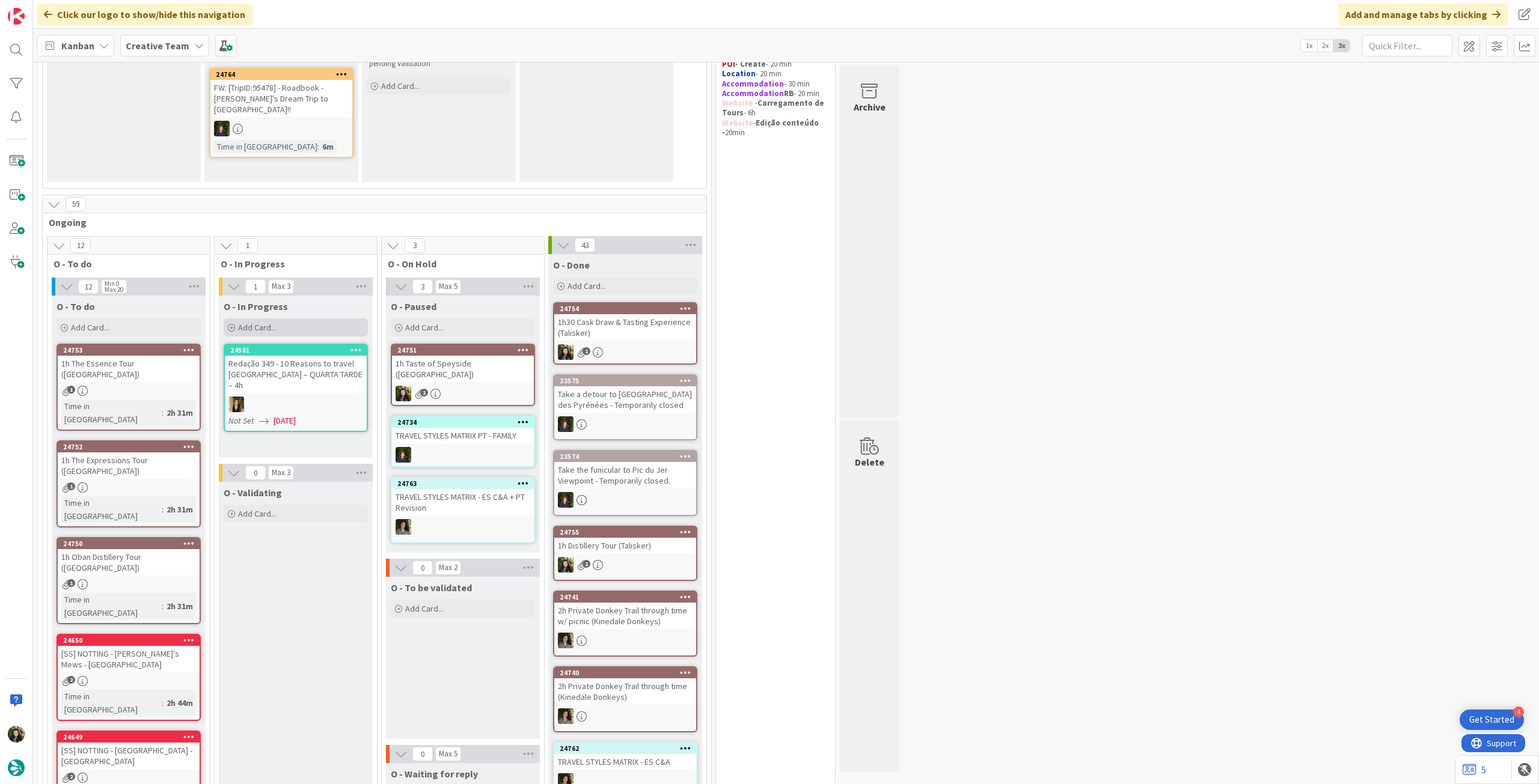
click at [353, 332] on div "Add Card..." at bounding box center [296, 327] width 144 height 18
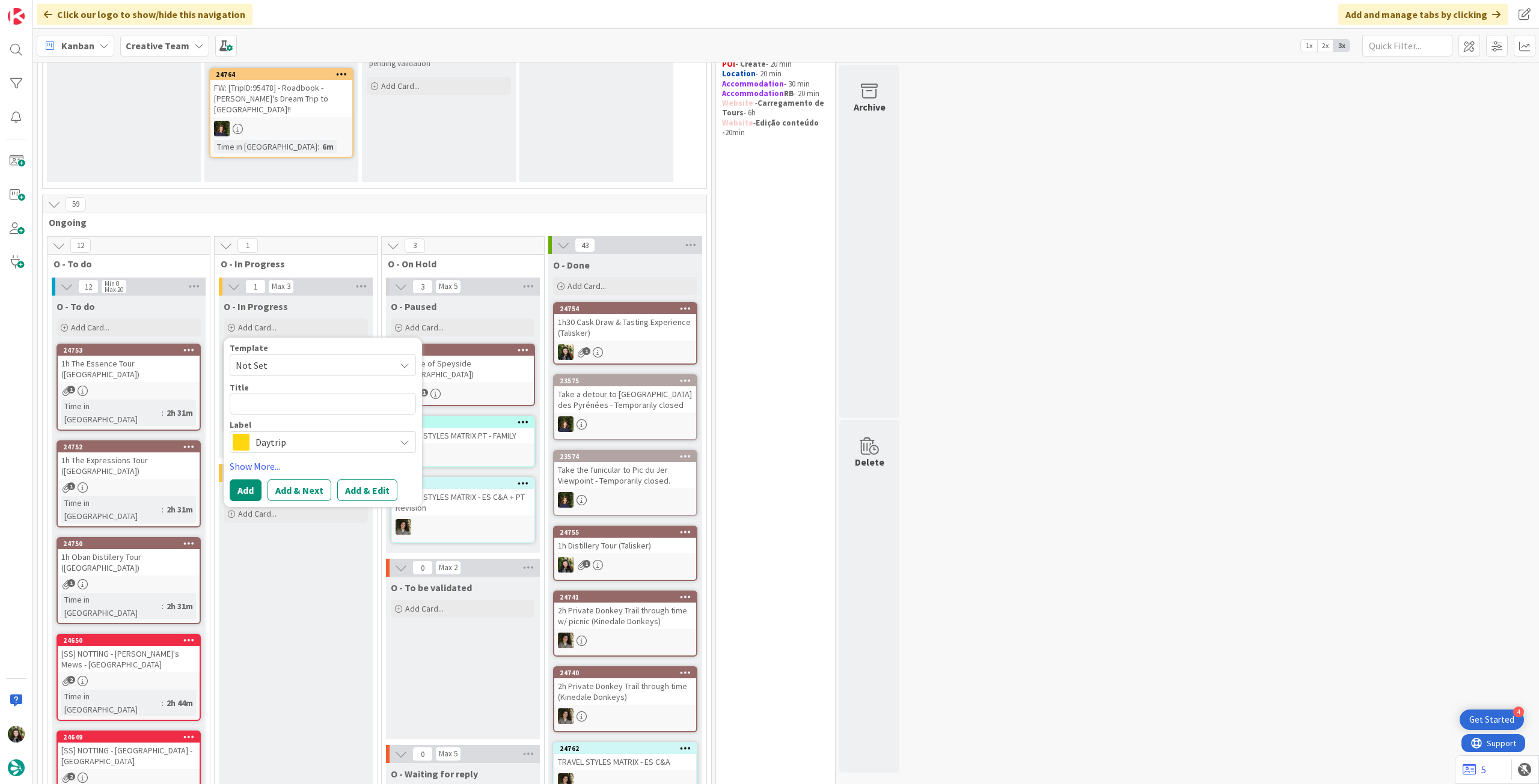
click at [315, 441] on span "Daytrip" at bounding box center [321, 443] width 134 height 17
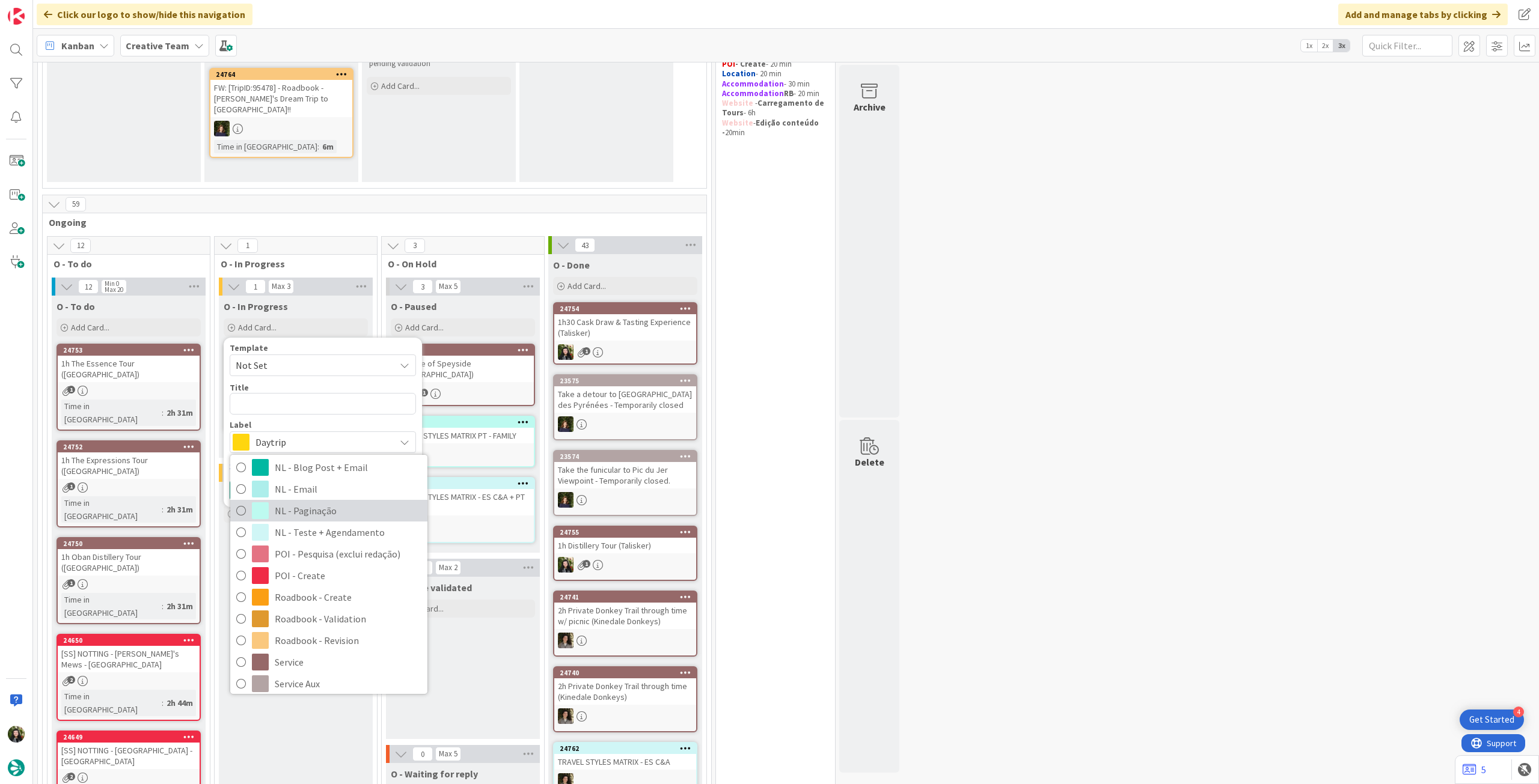
scroll to position [160, 0]
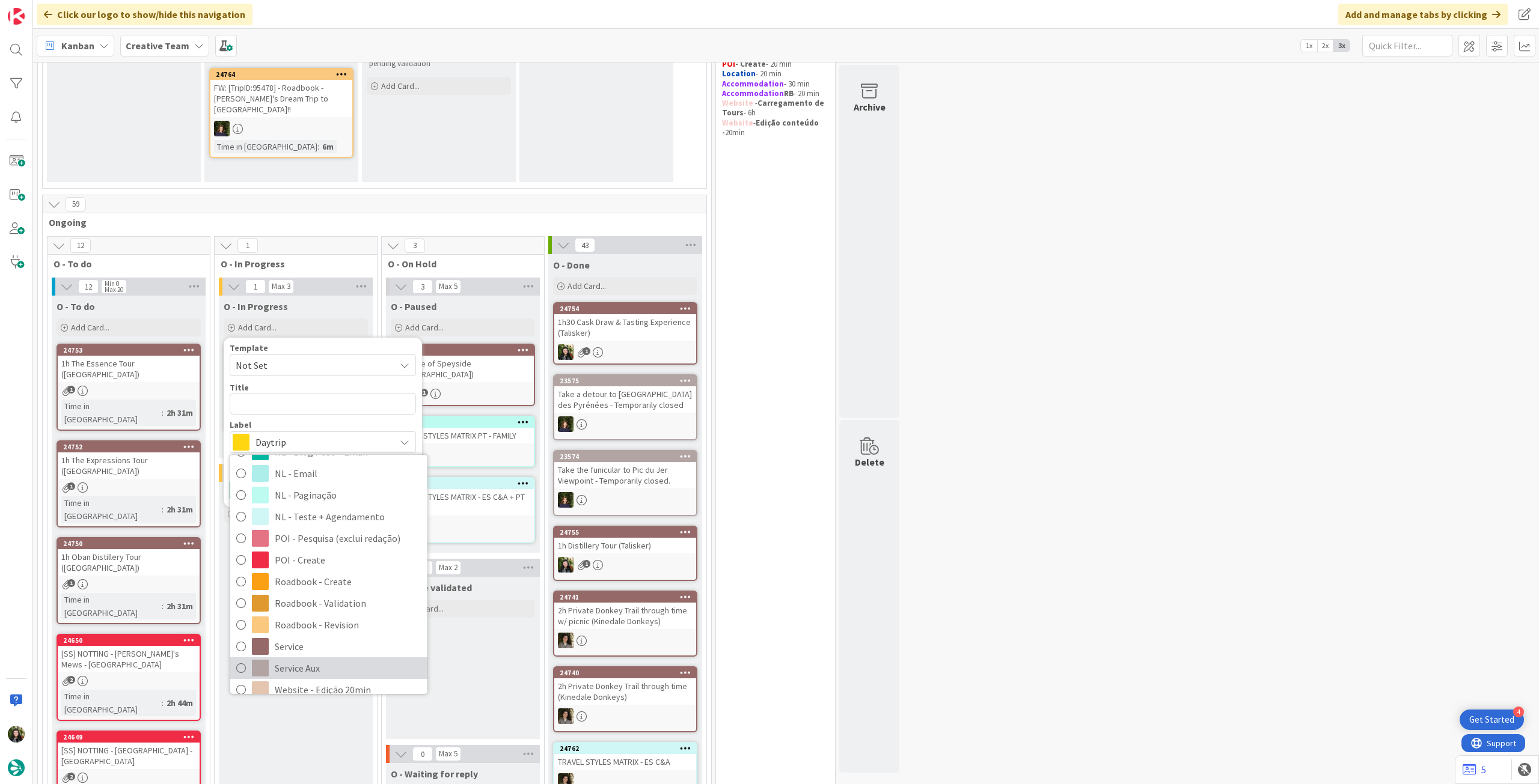
drag, startPoint x: 323, startPoint y: 667, endPoint x: 339, endPoint y: 604, distance: 65.0
click at [323, 667] on span "Service Aux" at bounding box center [348, 667] width 147 height 18
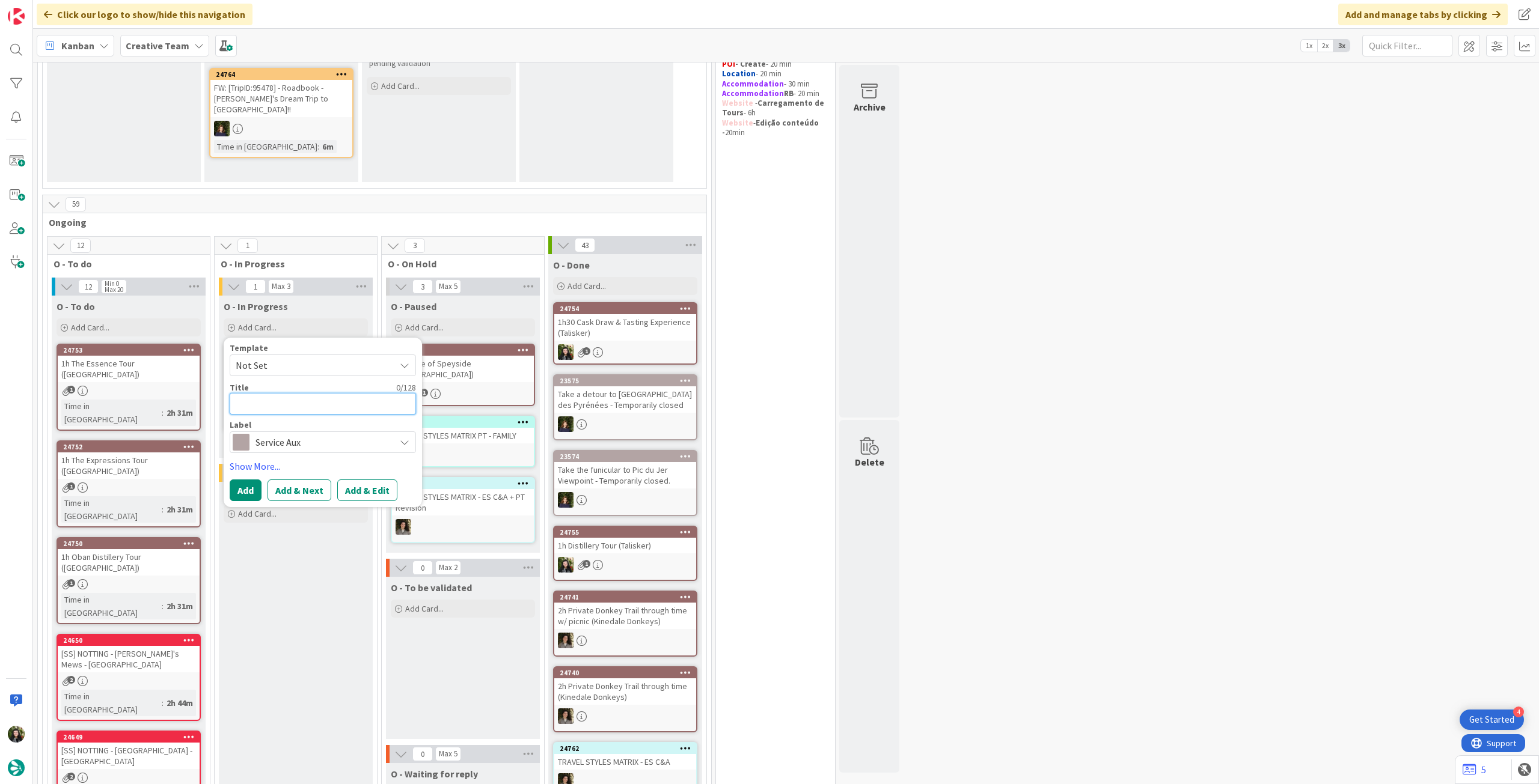
click at [354, 404] on textarea at bounding box center [322, 404] width 187 height 22
type textarea "x"
type textarea "A"
type textarea "x"
type textarea "Al"
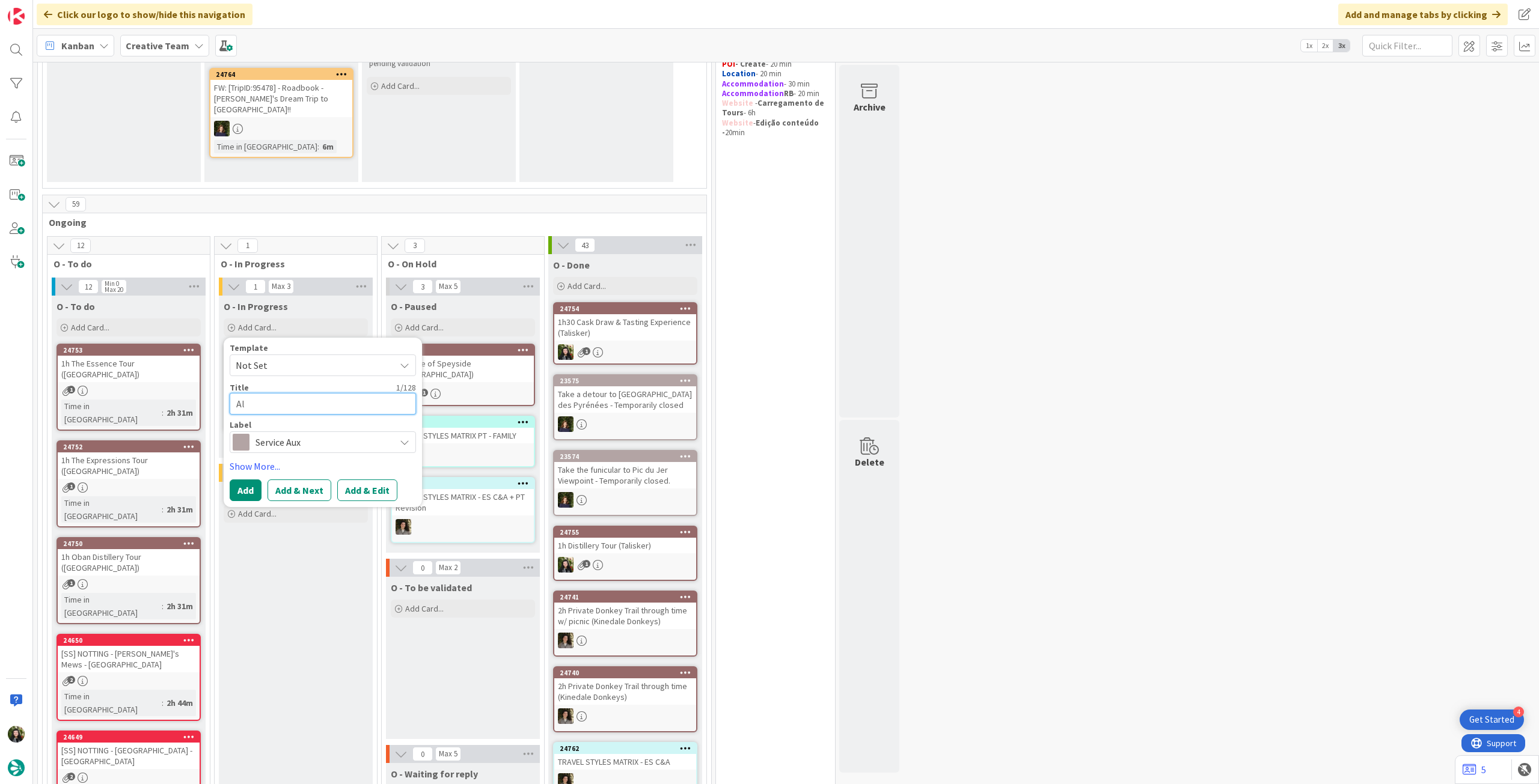
type textarea "x"
type textarea "Alt"
type textarea "x"
type textarea "Alte"
type textarea "x"
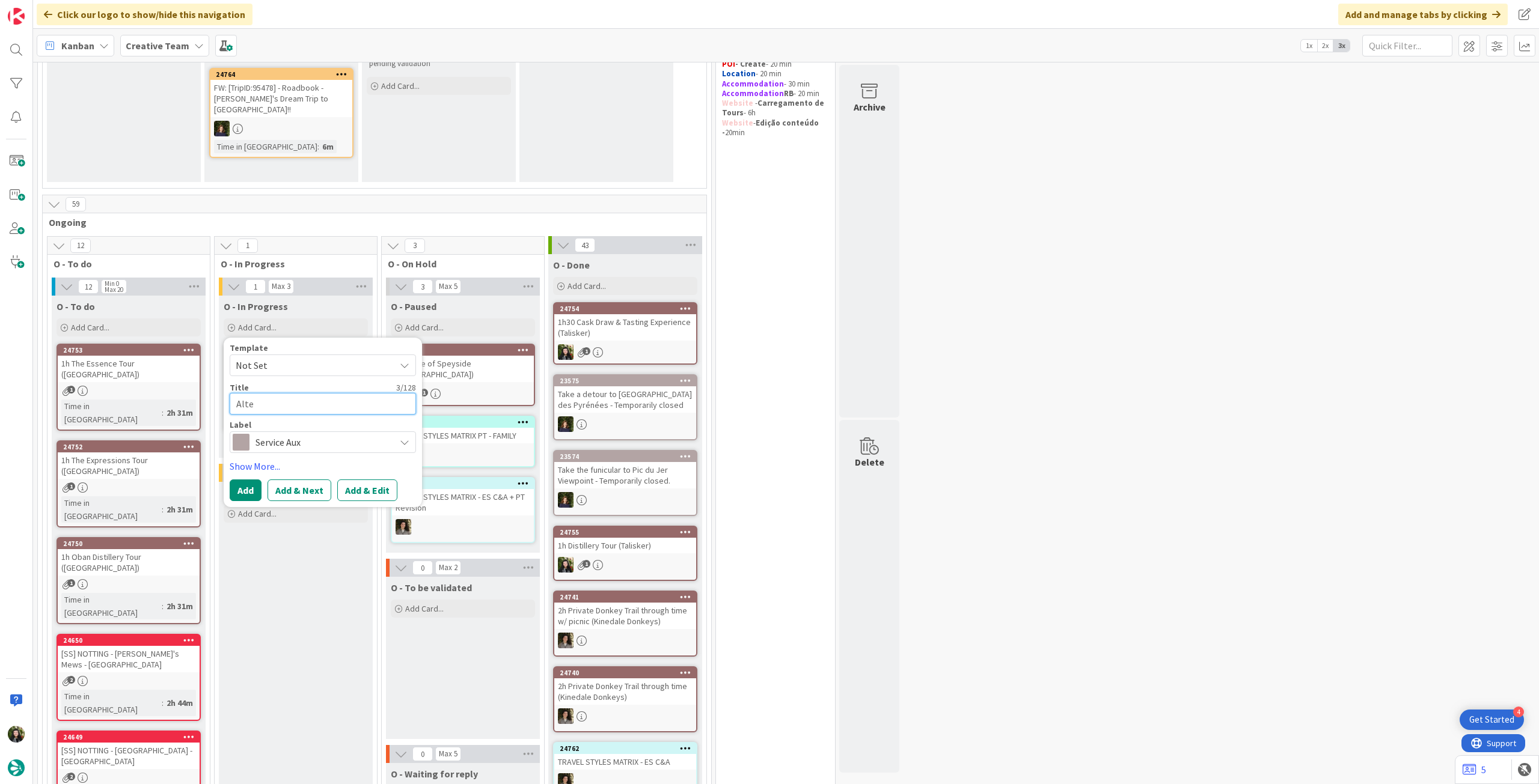
type textarea "Alter"
type textarea "x"
type textarea "Altera"
type textarea "x"
type textarea "Alteraç"
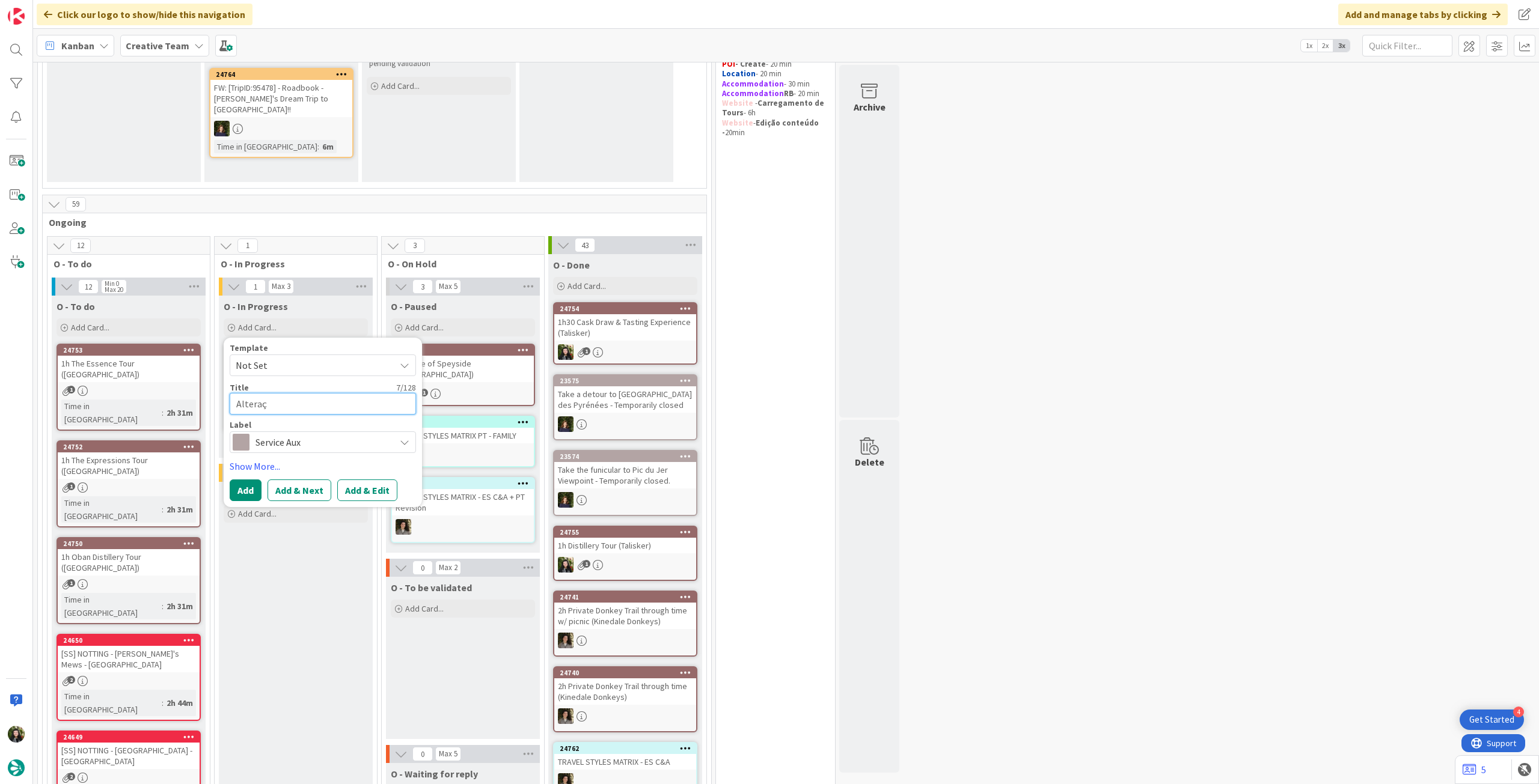
type textarea "x"
type textarea "Alteraçã"
type textarea "x"
type textarea "Alteração"
type textarea "x"
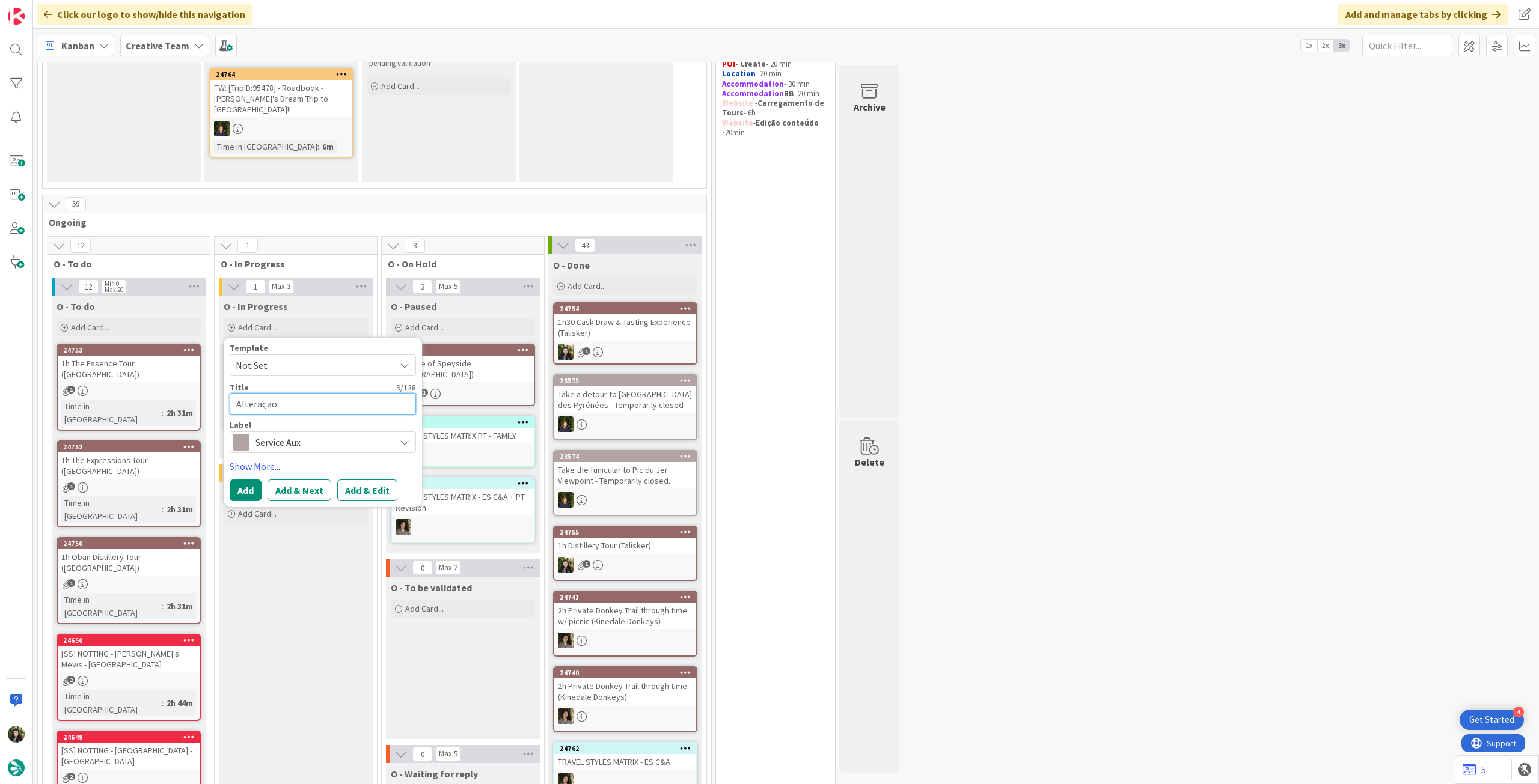
type textarea "Alteração"
type textarea "x"
type textarea "Alteração l"
type textarea "x"
type textarea "Alteração lo"
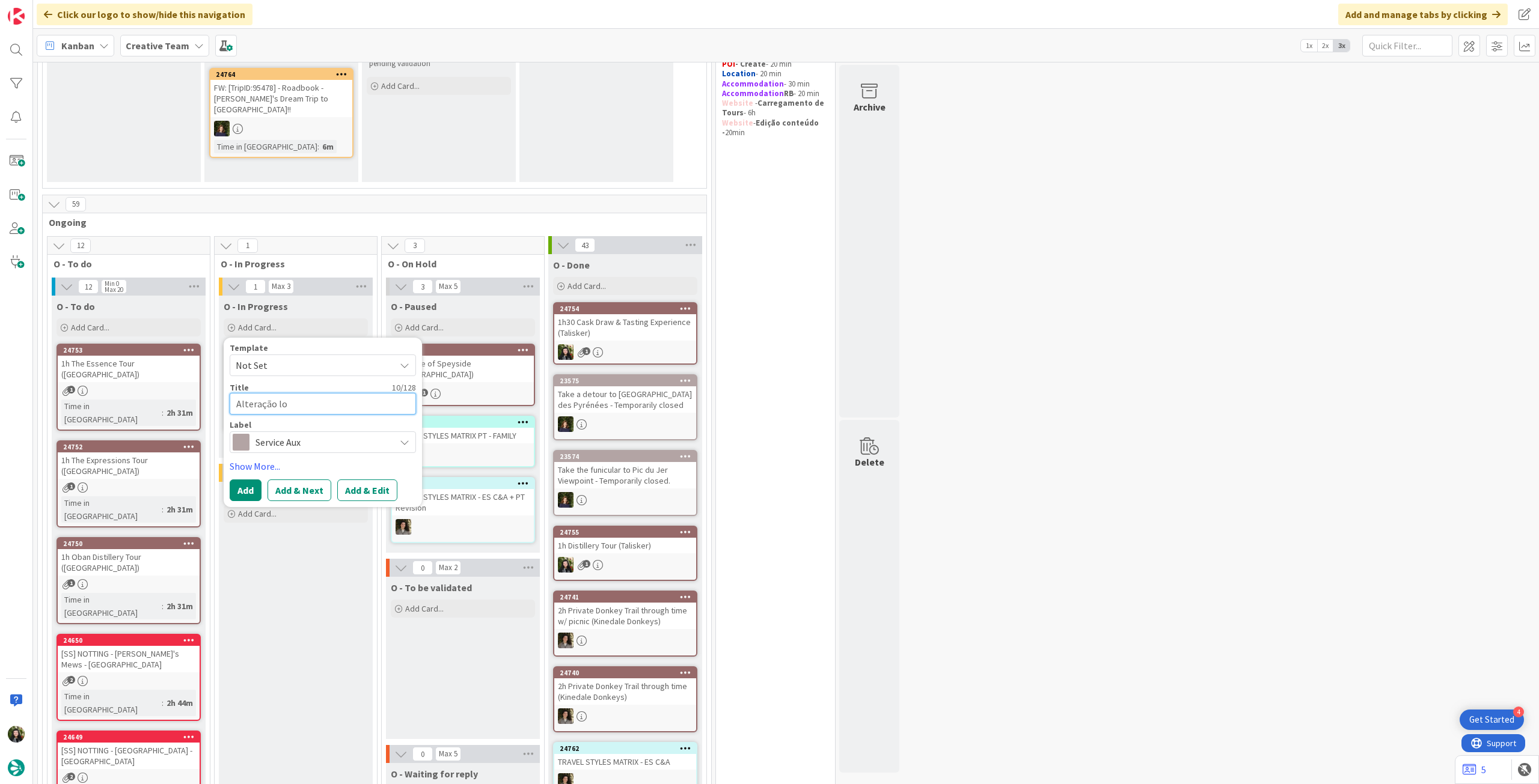
type textarea "x"
type textarea "Alteração loc"
type textarea "x"
type textarea "Alteração loca"
type textarea "x"
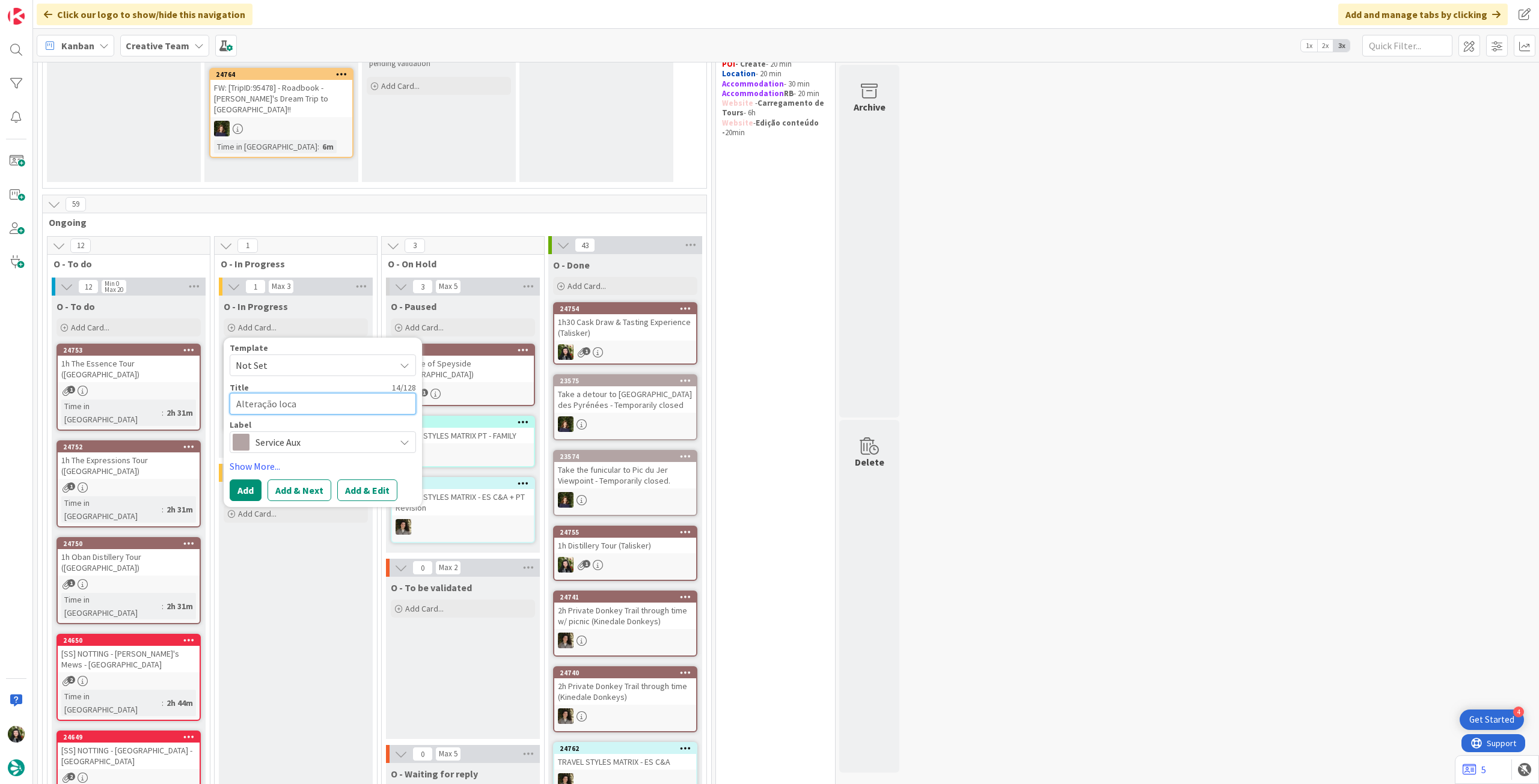
type textarea "Alteração locat"
type textarea "x"
type textarea "Alteração locati"
type textarea "x"
type textarea "Alteração locatio"
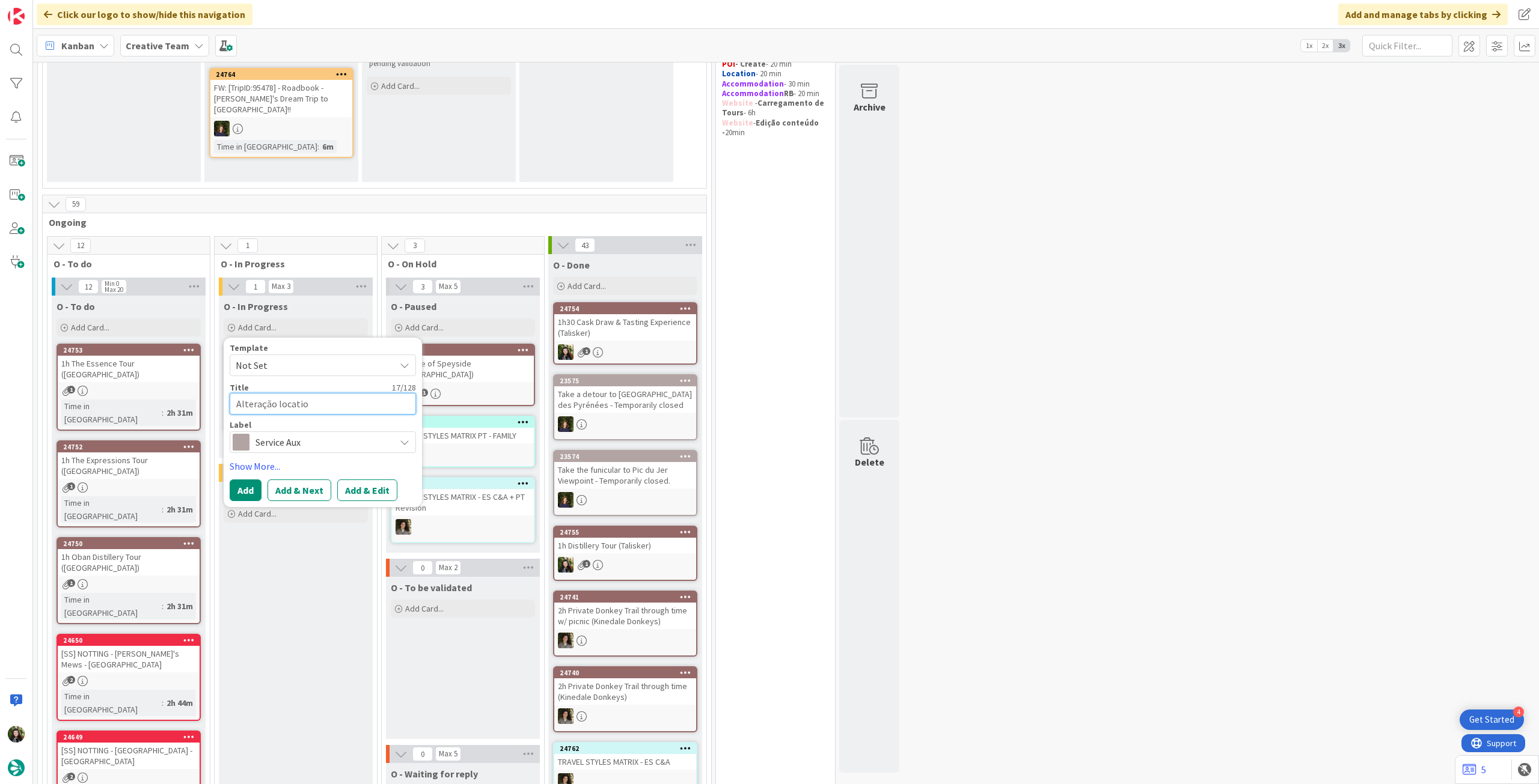
type textarea "x"
type textarea "Alteração location"
type textarea "x"
type textarea "Alteração location"
type textarea "x"
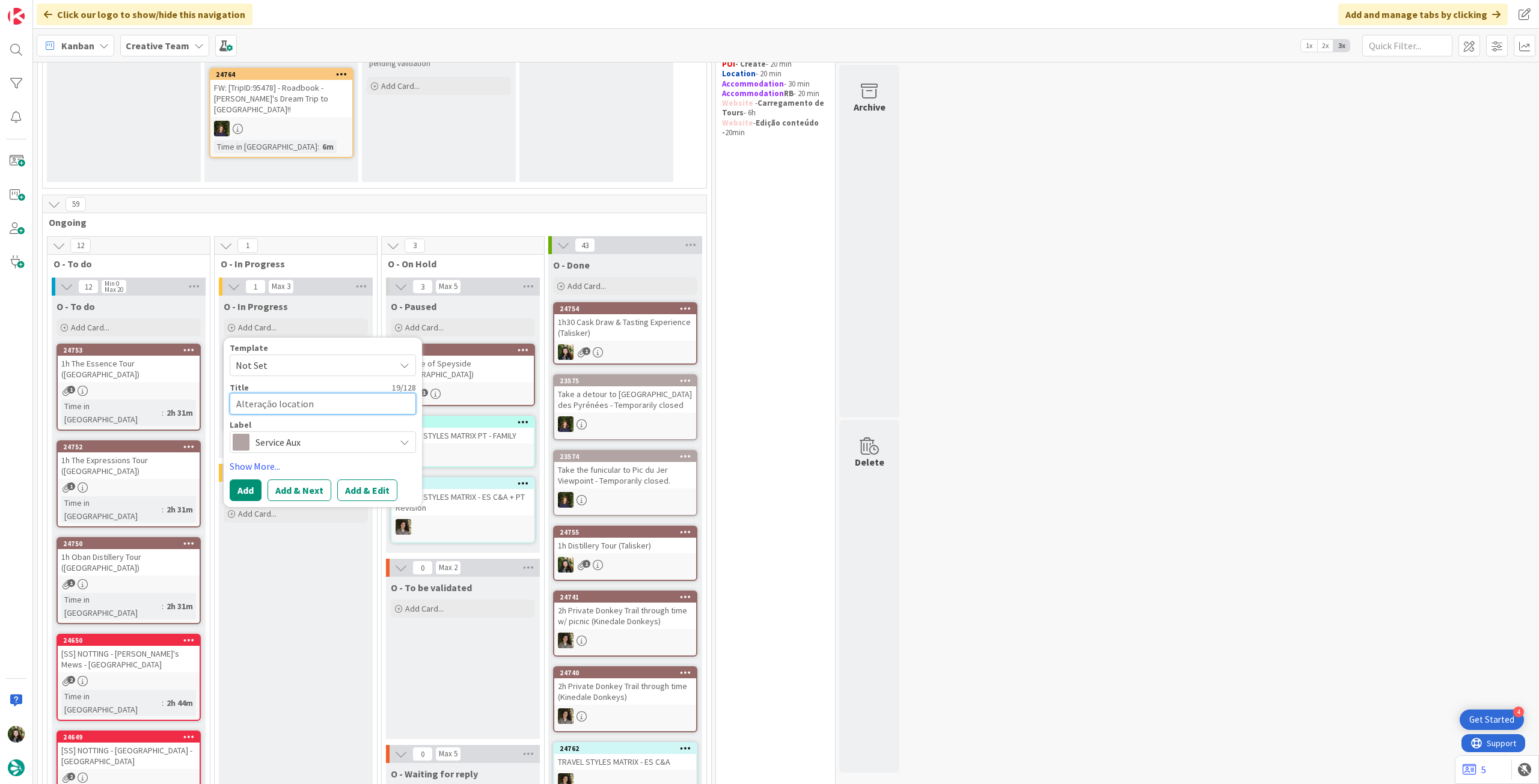
type textarea "Alteração location +"
type textarea "x"
type textarea "Alteração location +"
type textarea "x"
type textarea "Alteração location + c"
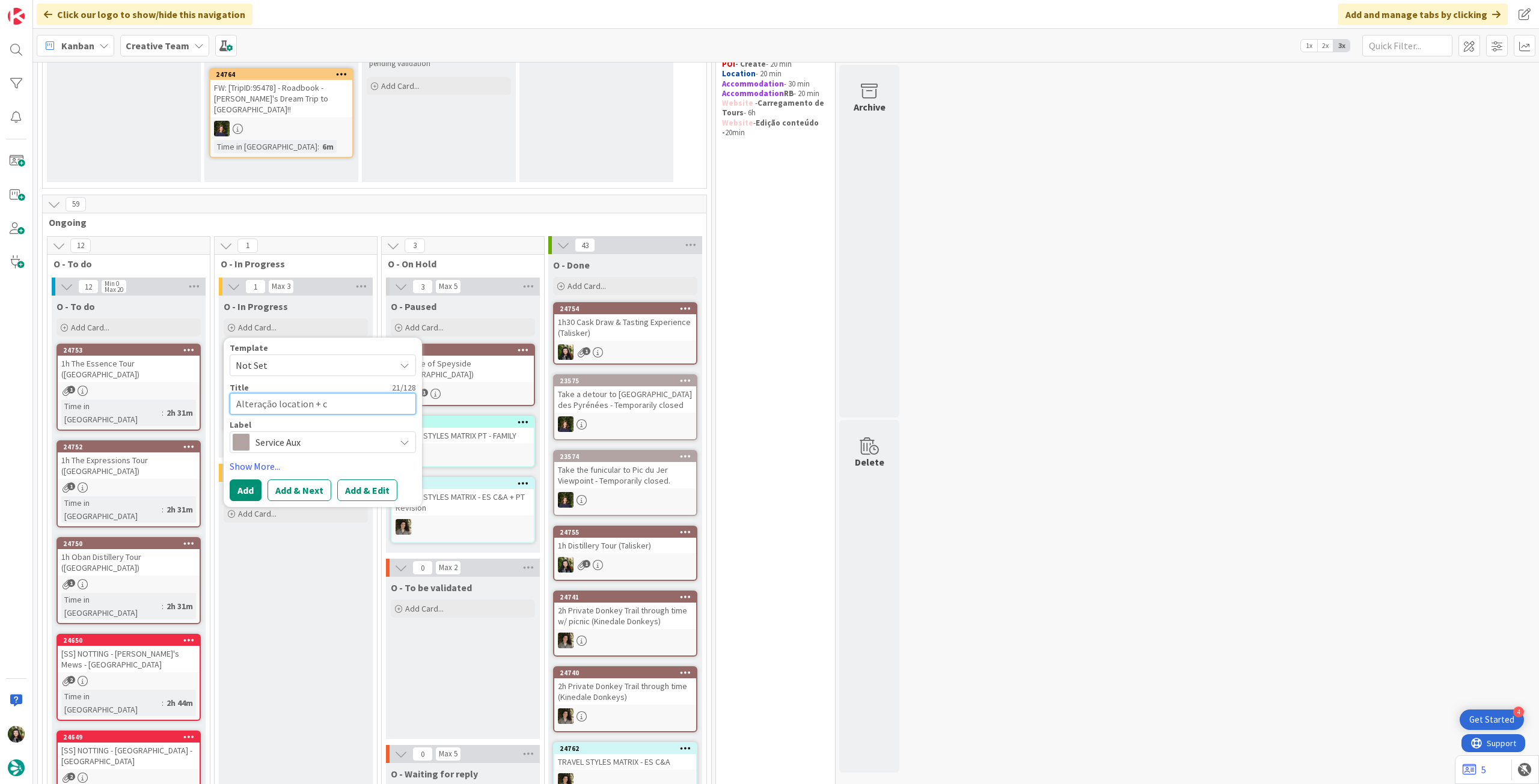
type textarea "x"
type textarea "Alteração location + co"
type textarea "x"
type textarea "Alteração location + cor"
type textarea "x"
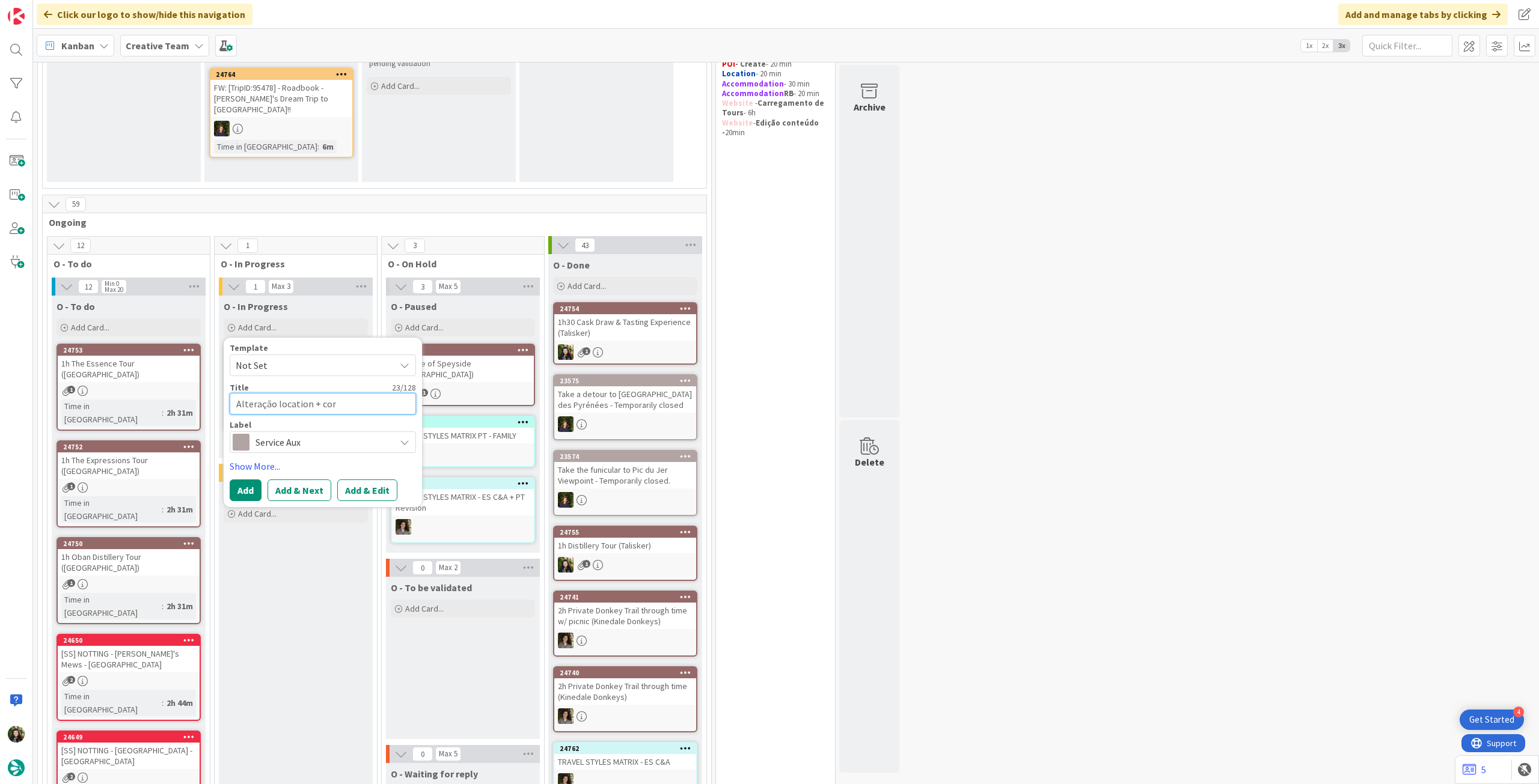
type textarea "Alteração location + corr"
type textarea "x"
type textarea "Alteração location + corri"
type textarea "x"
type textarea "Alteração location + corrig"
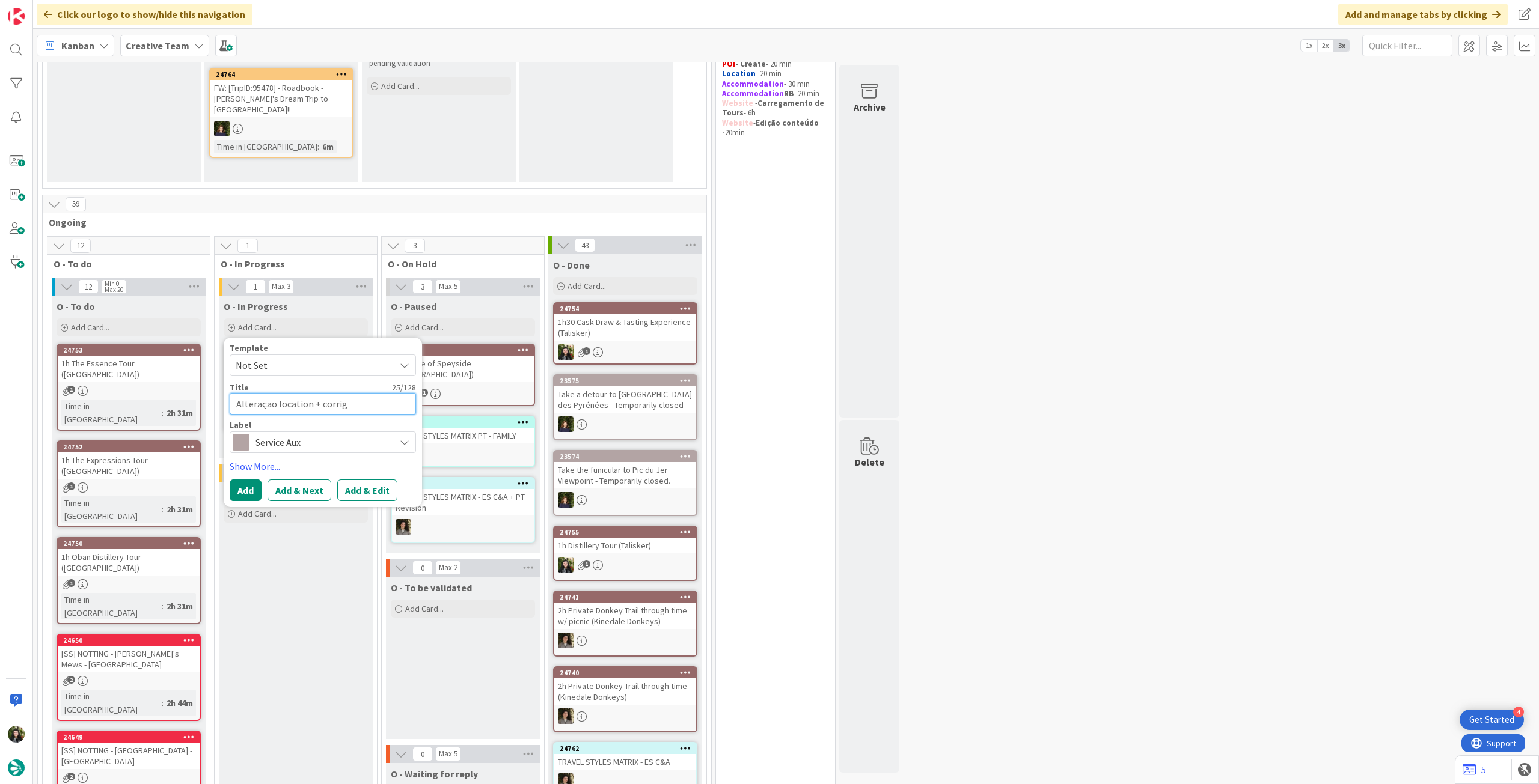
type textarea "x"
type textarea "Alteração location + corrigi"
type textarea "x"
type textarea "Alteração location + corrigir"
type textarea "x"
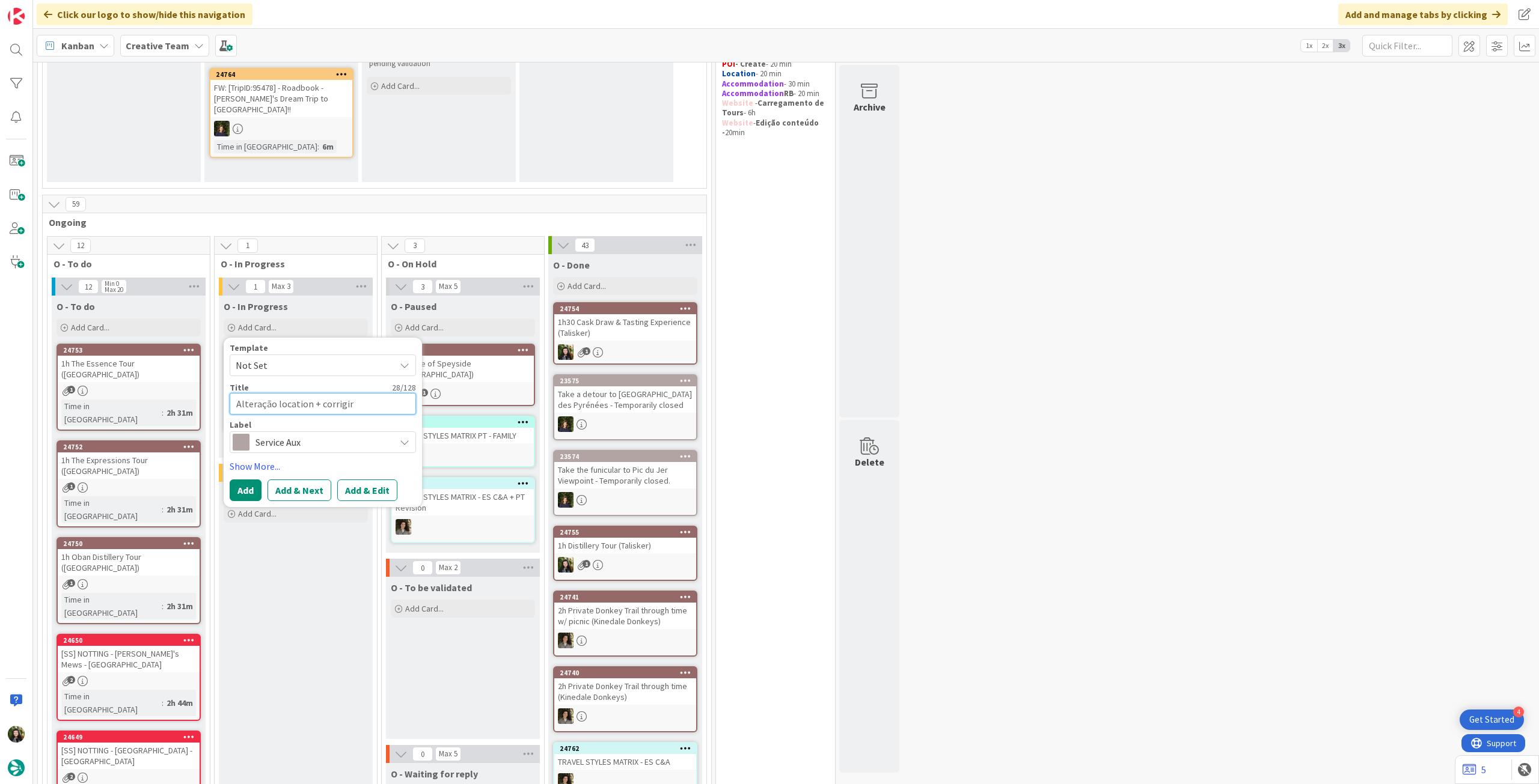
type textarea "Alteração location + corrigir"
type textarea "x"
type textarea "Alteração location + corrigir h"
type textarea "x"
type textarea "Alteração location + corrigir ho"
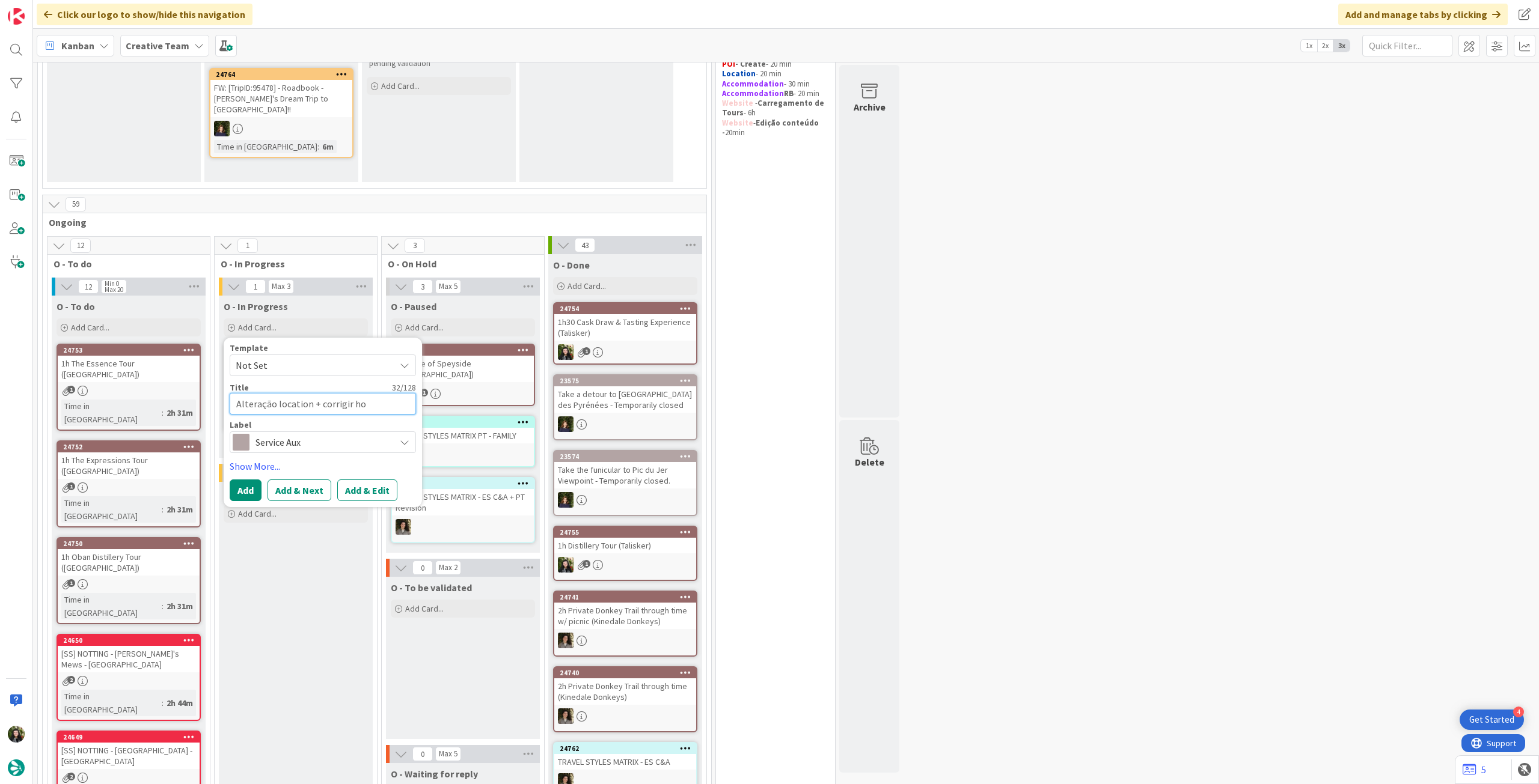
type textarea "x"
type textarea "Alteração location + corrigir hor"
type textarea "x"
type textarea "Alteração location + corrigir horá"
type textarea "x"
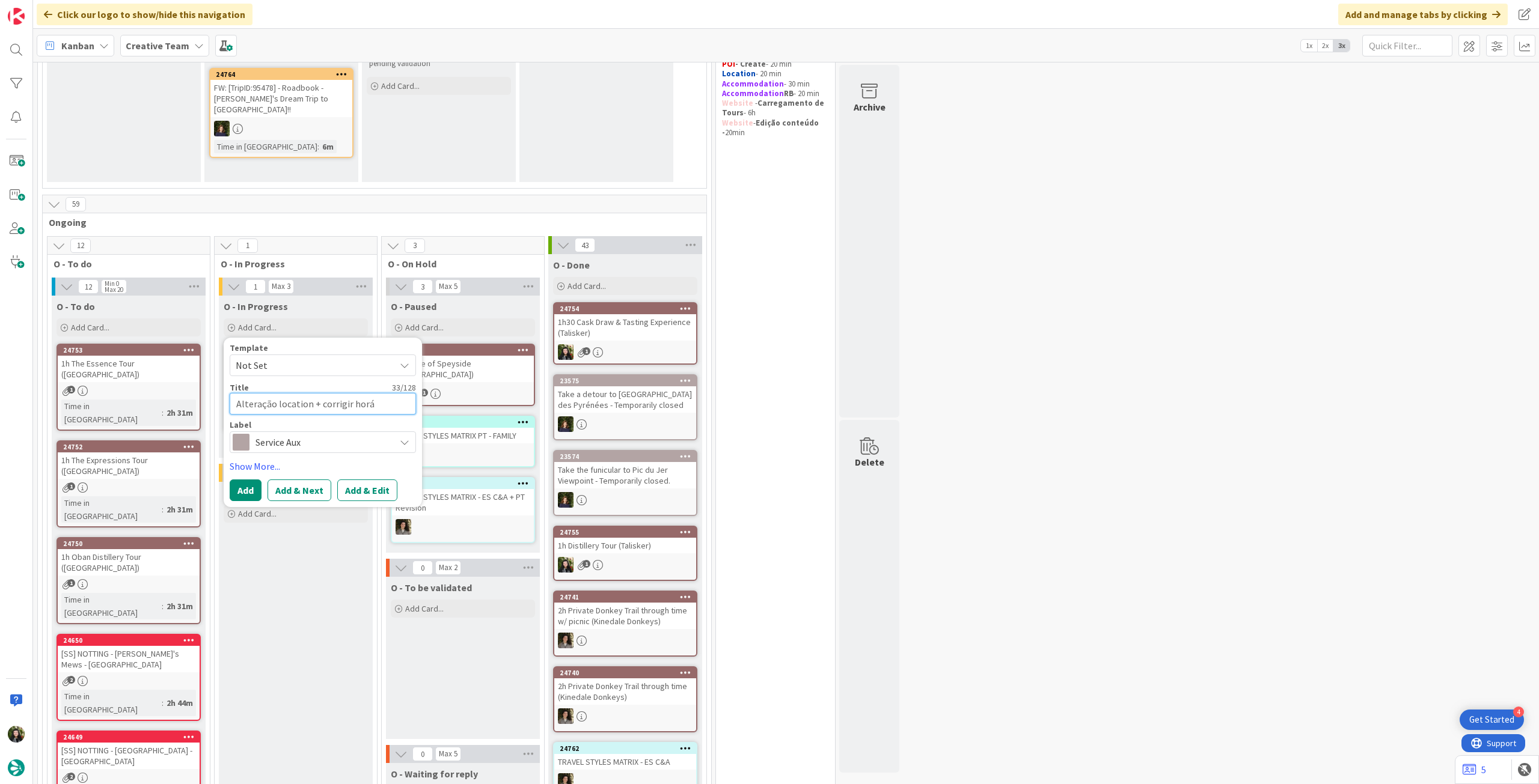
type textarea "Alteração location + corrigir horár"
type textarea "x"
type textarea "Alteração location + corrigir horári"
type textarea "x"
type textarea "Alteração location + corrigir horário"
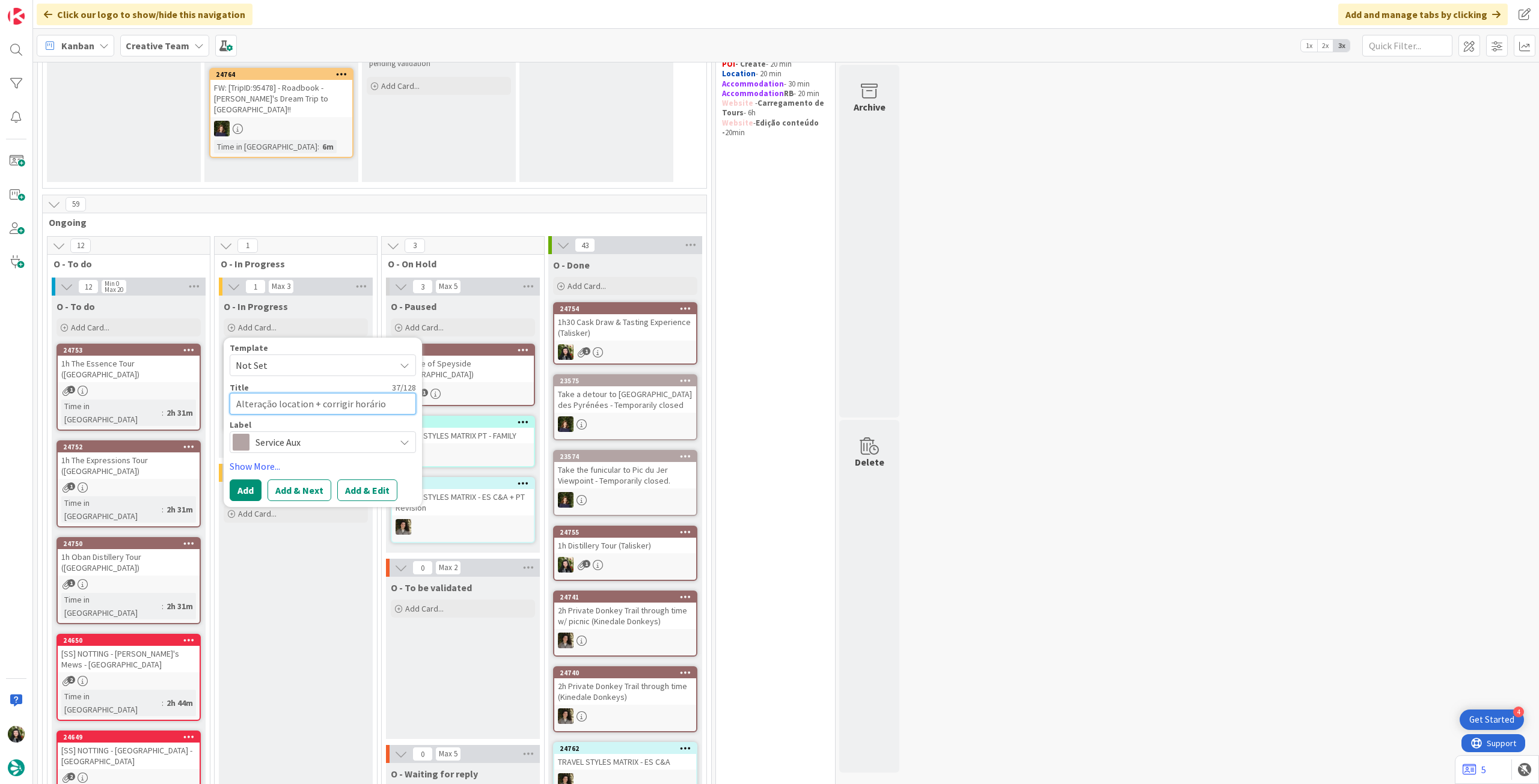
type textarea "x"
type textarea "Alteração location + corrigir horário"
type textarea "x"
type textarea "Alteração location + corrigir horário P"
type textarea "x"
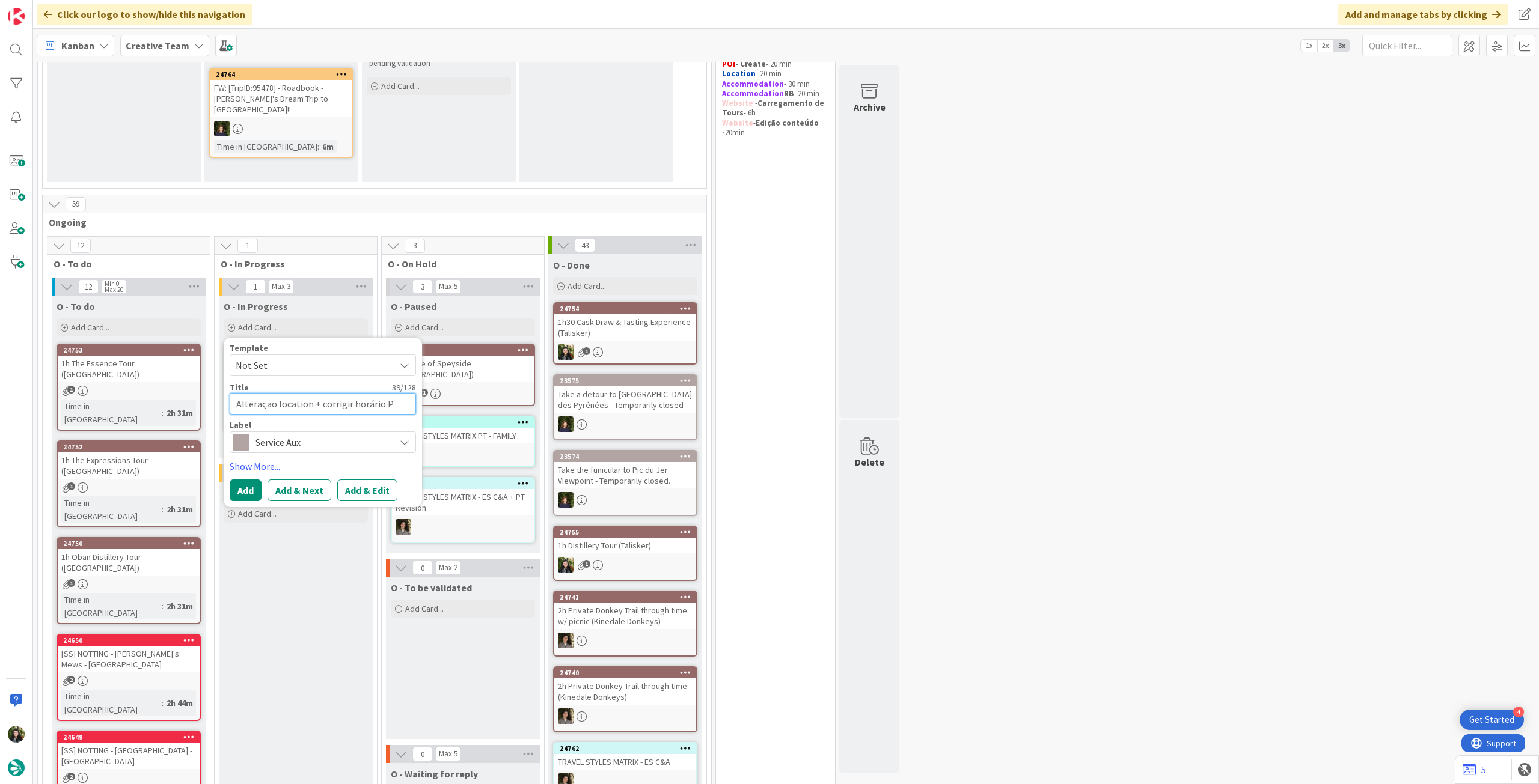
type textarea "Alteração location + corrigir horário PO"
type textarea "x"
type textarea "Alteração location + corrigir horário POI"
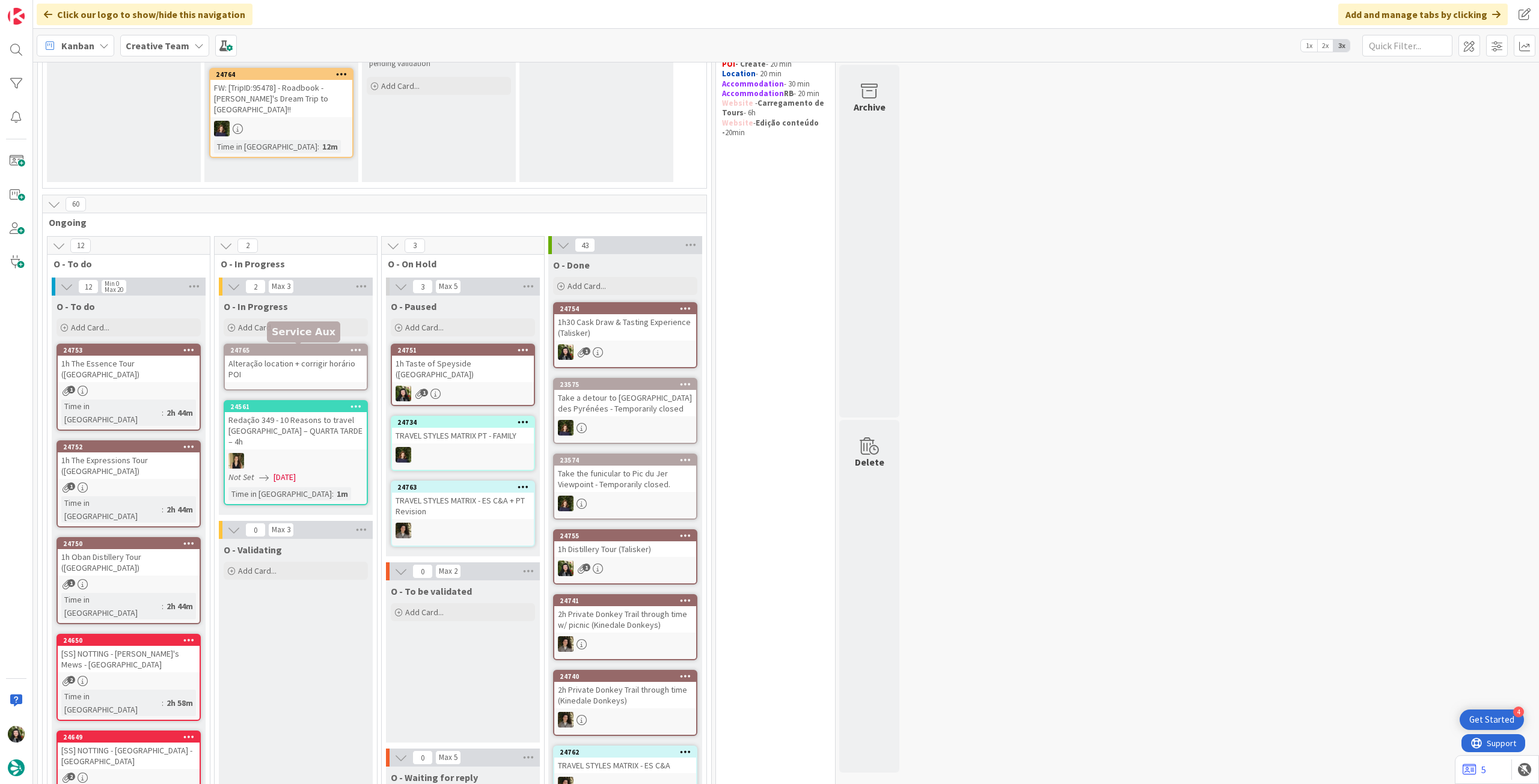
click at [313, 362] on div "Alteração location + corrigir horário POI" at bounding box center [296, 369] width 142 height 27
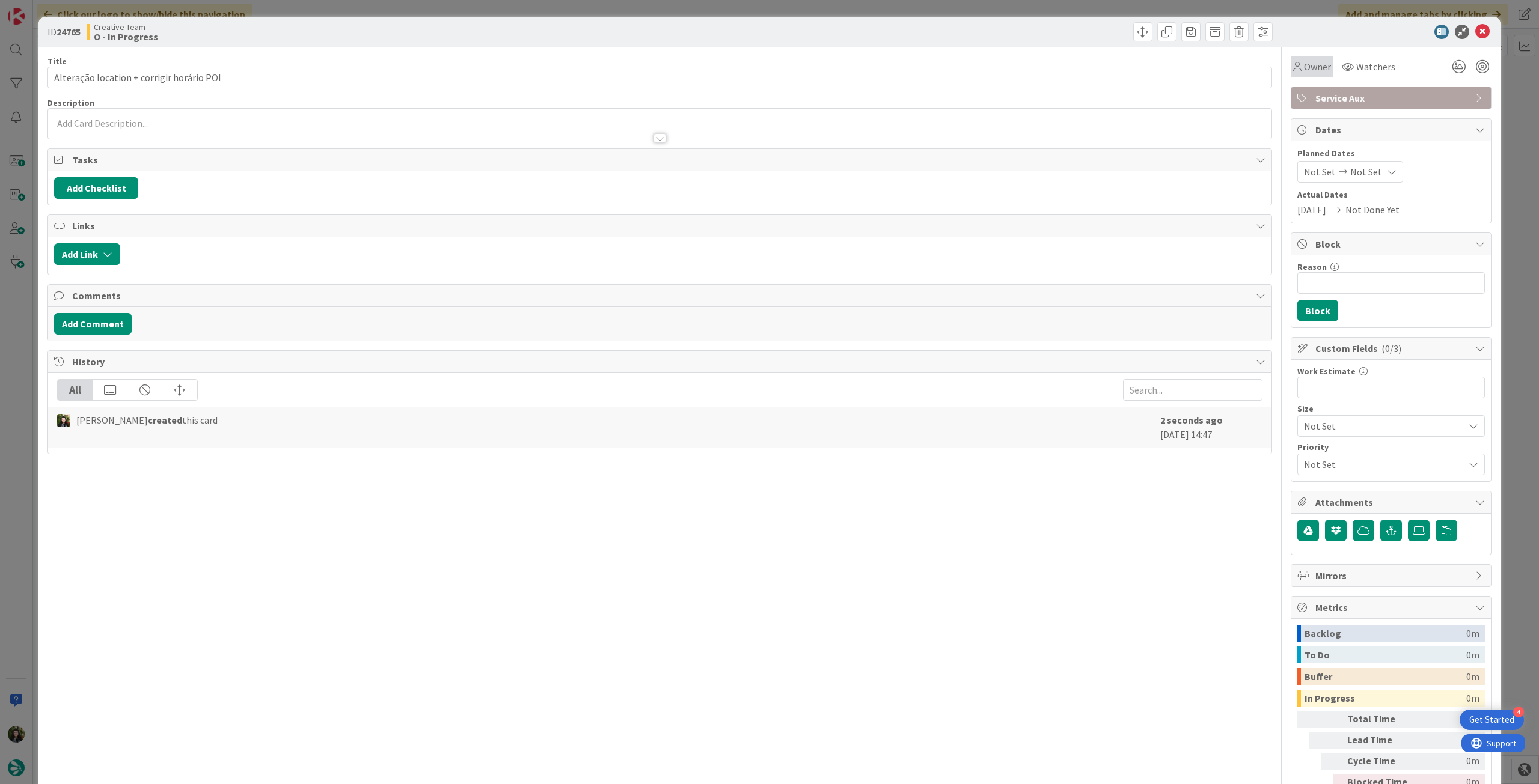
click at [1307, 62] on span "Owner" at bounding box center [1317, 66] width 27 height 14
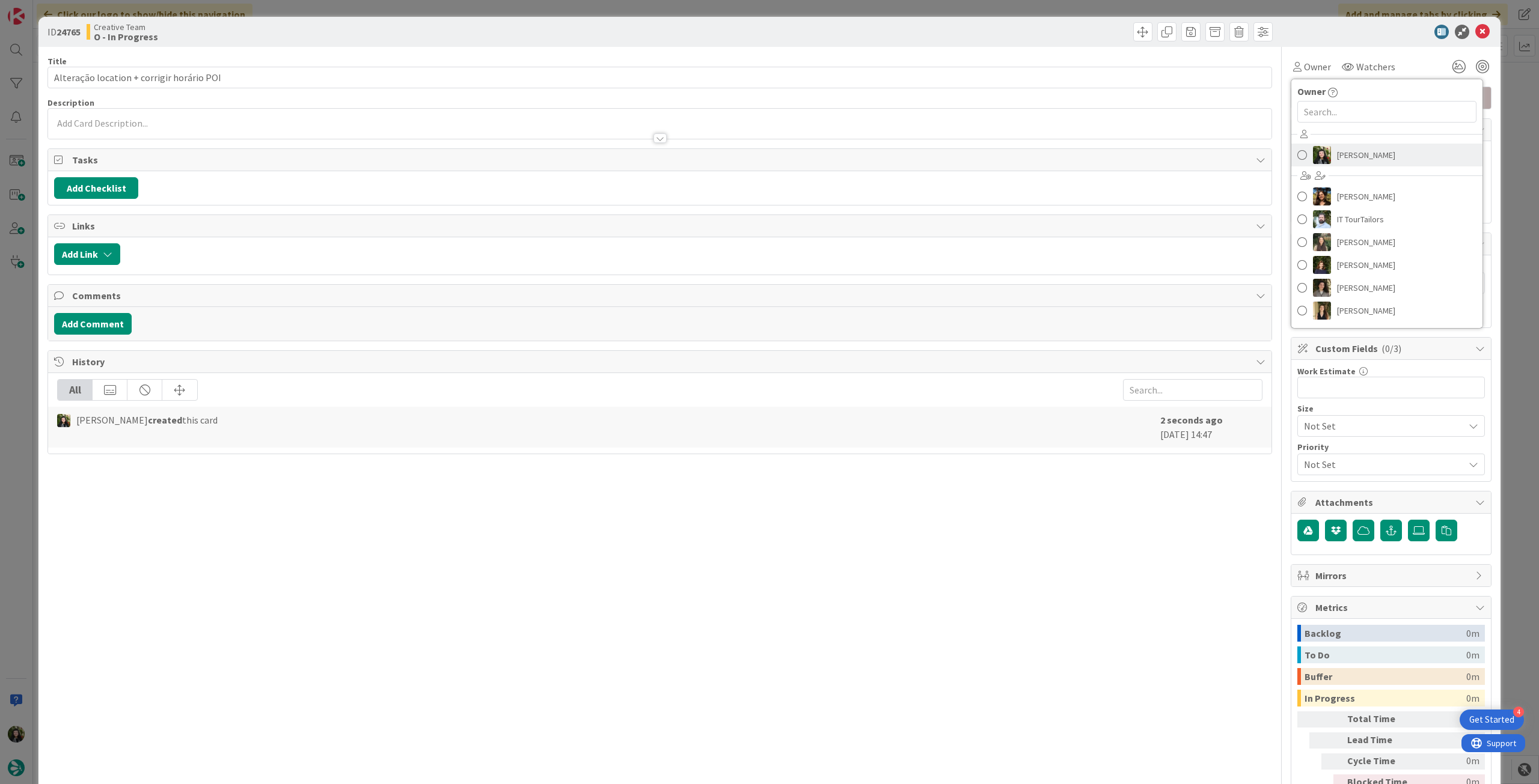
click at [1352, 155] on span "[PERSON_NAME]" at bounding box center [1365, 155] width 58 height 18
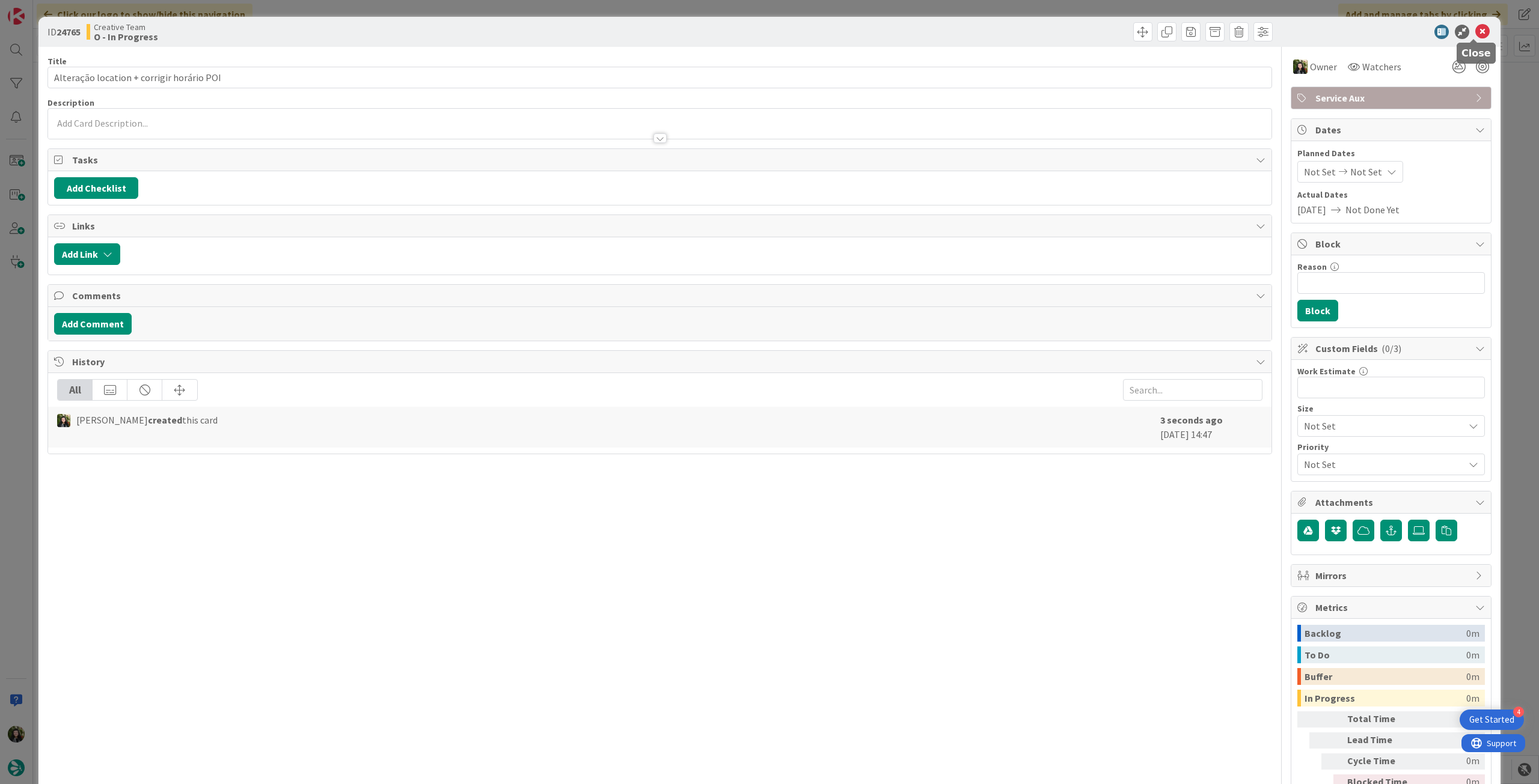
click at [1476, 31] on icon at bounding box center [1482, 31] width 14 height 14
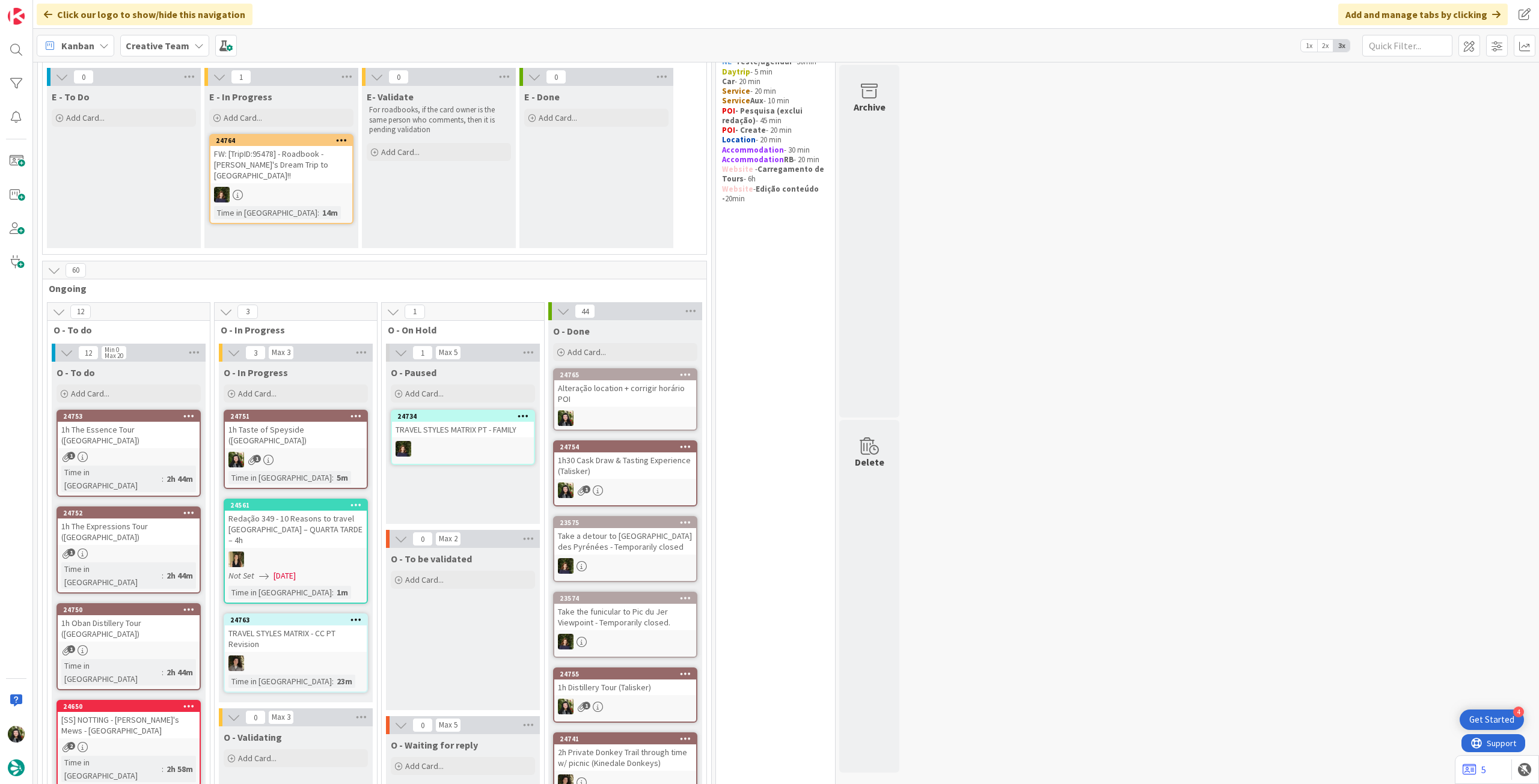
scroll to position [160, 0]
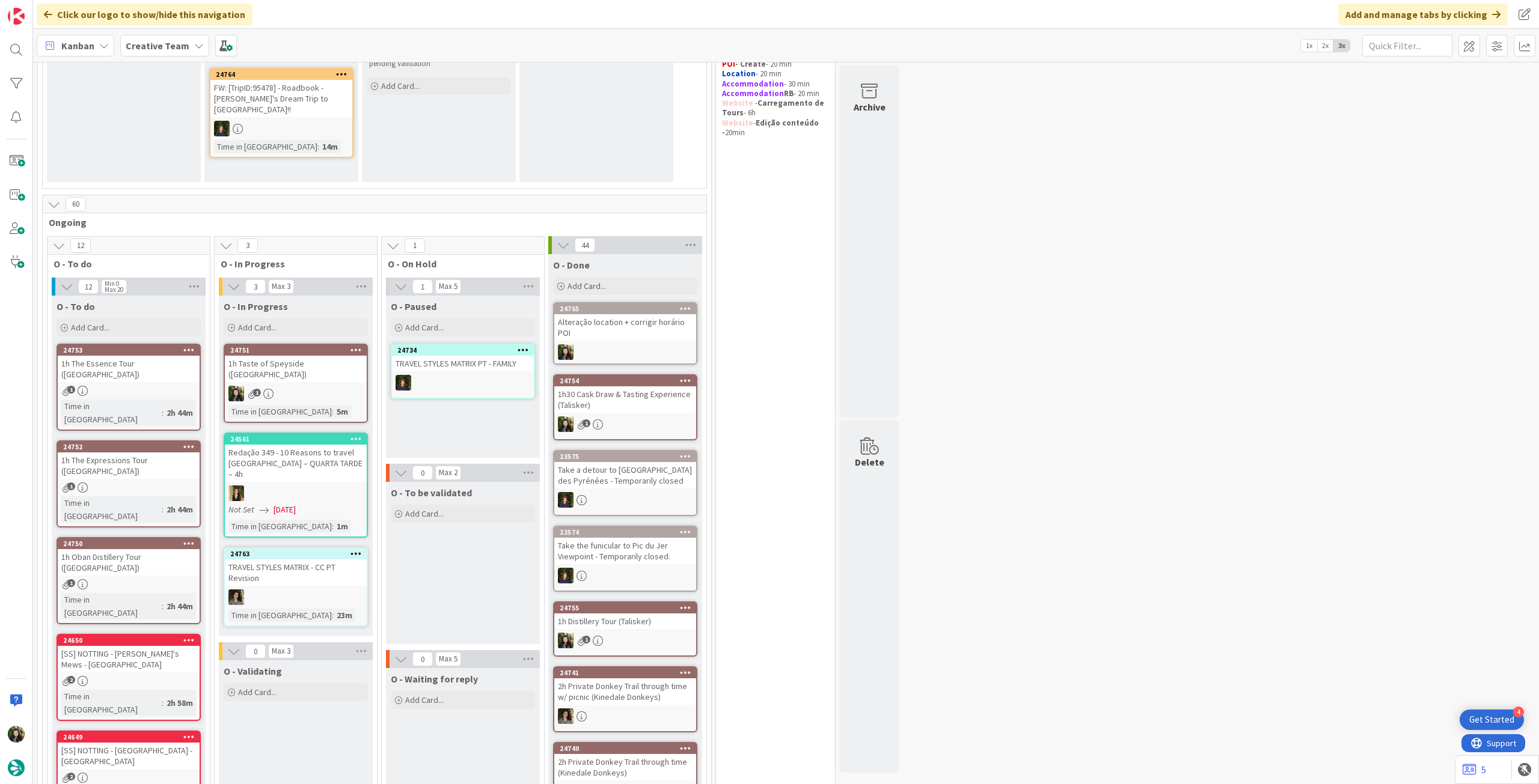
click at [318, 371] on div "1h Taste of Speyside ([GEOGRAPHIC_DATA])" at bounding box center [296, 369] width 142 height 27
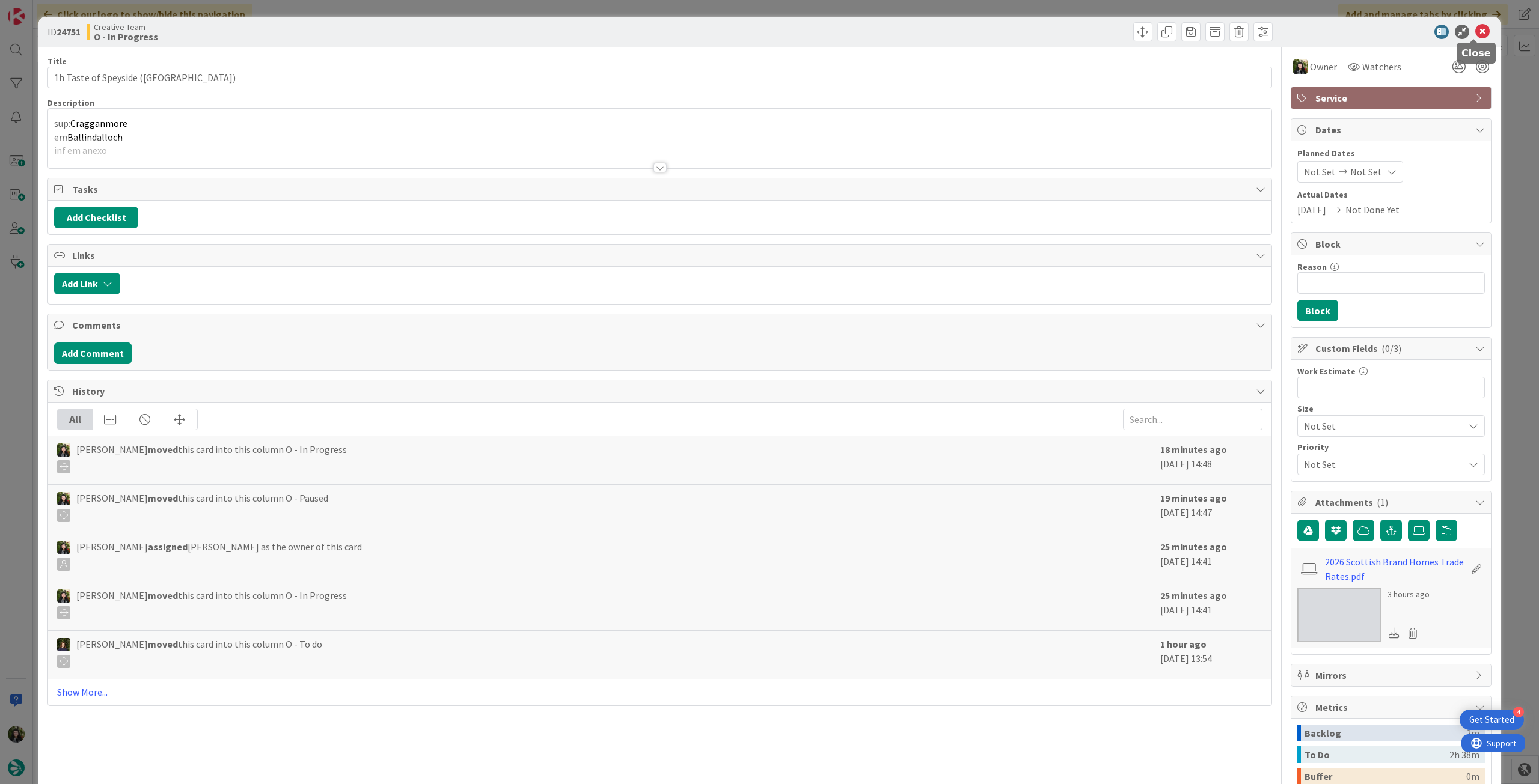
drag, startPoint x: 1473, startPoint y: 34, endPoint x: 1299, endPoint y: 90, distance: 182.8
click at [1475, 34] on icon at bounding box center [1482, 31] width 14 height 14
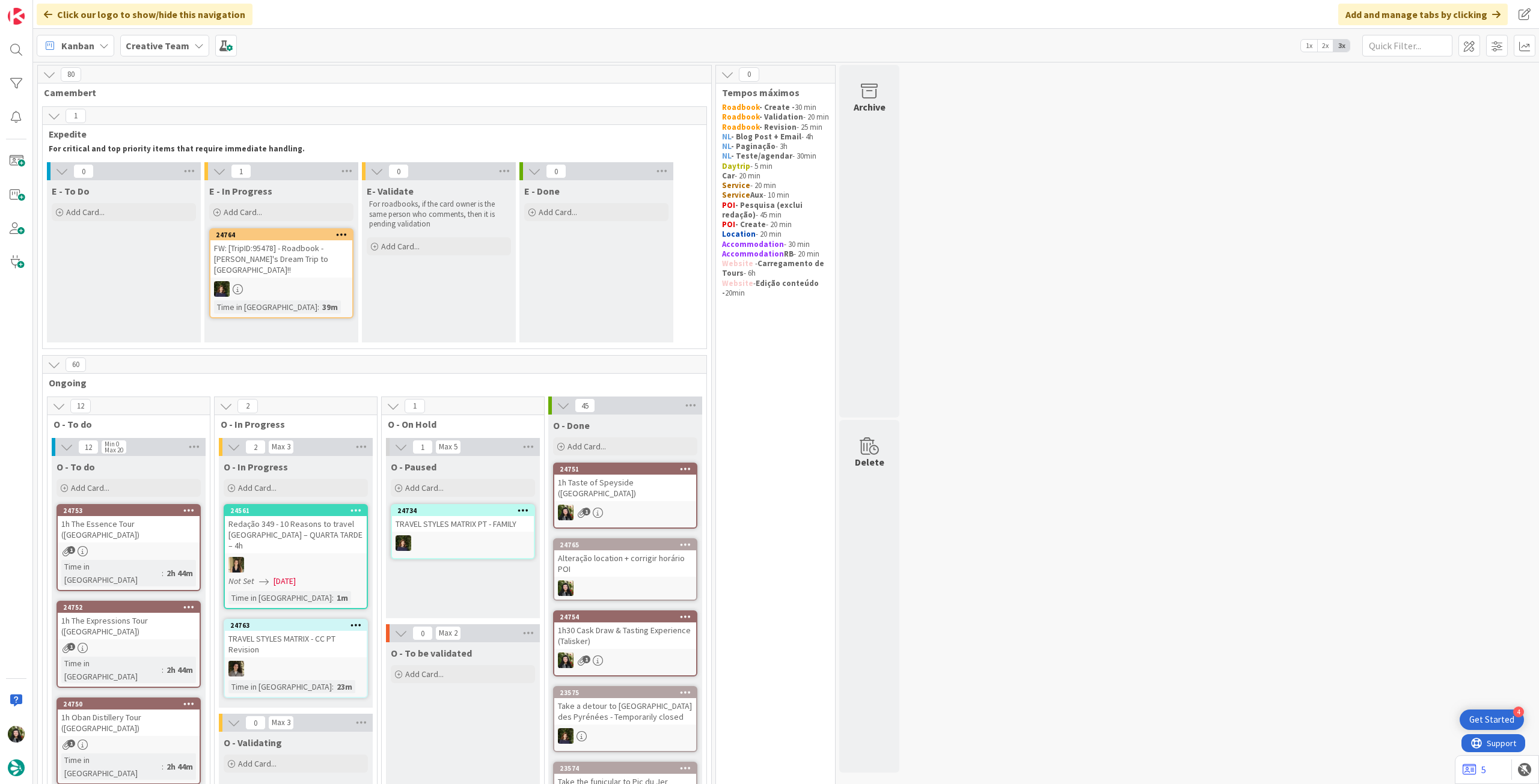
click at [150, 40] on b "Creative Team" at bounding box center [156, 46] width 64 height 12
click at [194, 163] on div "Creative Team - Análise" at bounding box center [222, 173] width 183 height 23
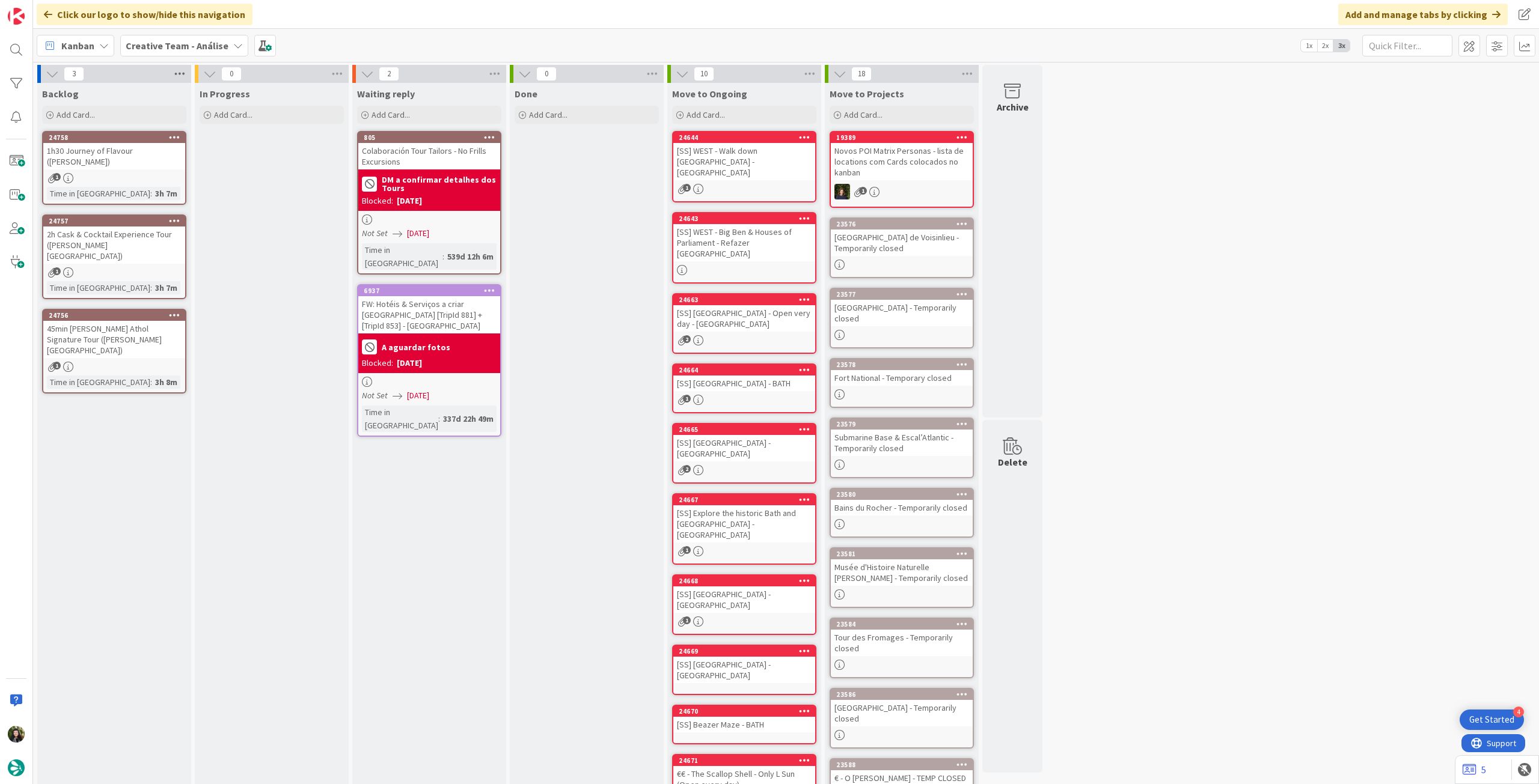
click at [187, 73] on icon at bounding box center [179, 73] width 15 height 18
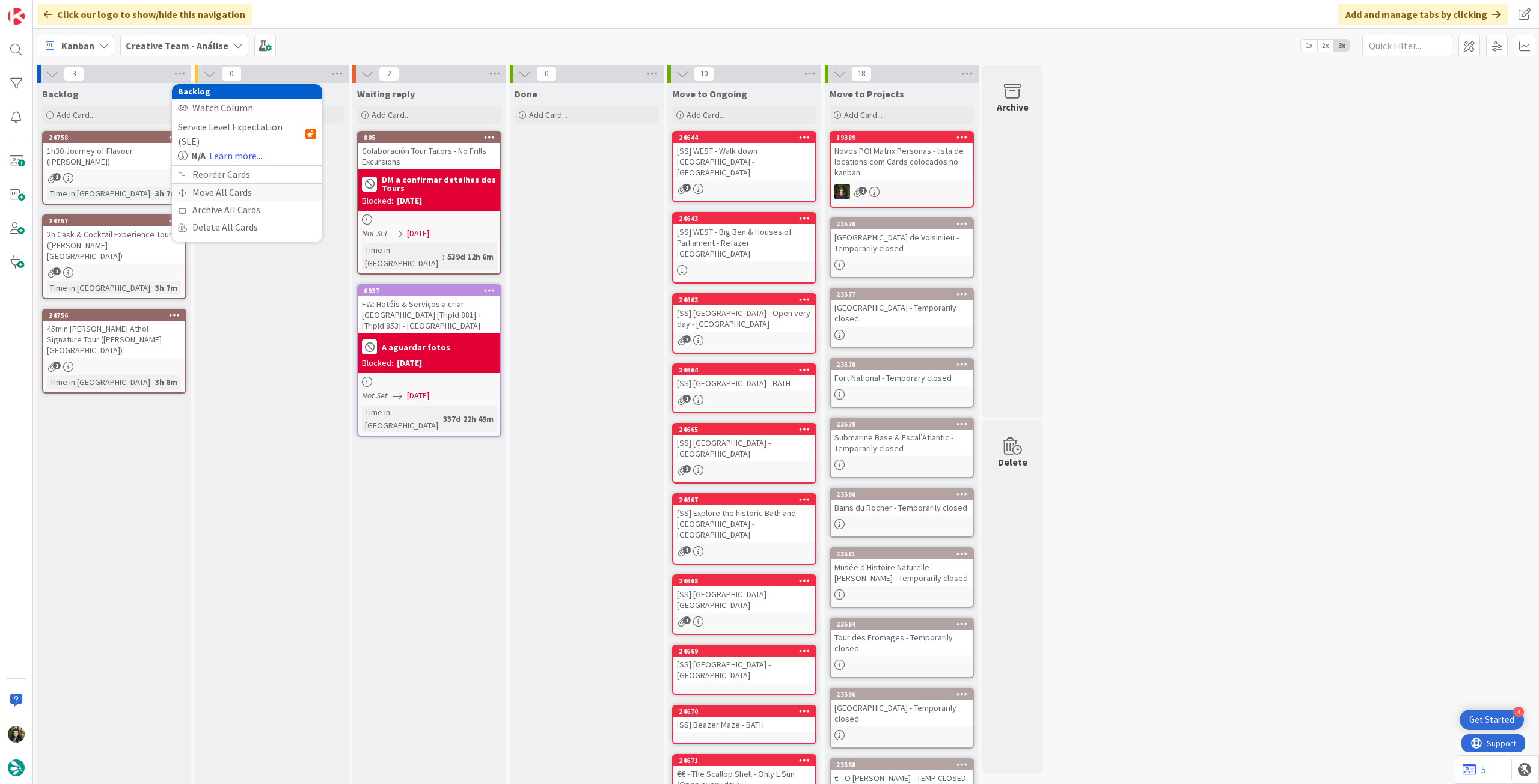
click at [198, 184] on div "Move All Cards" at bounding box center [247, 192] width 150 height 17
click at [226, 137] on span "Creative Team - Análise" at bounding box center [237, 131] width 104 height 17
click at [223, 189] on span "Creative Team" at bounding box center [254, 189] width 109 height 18
click at [235, 163] on div "Select a Column..." at bounding box center [238, 170] width 114 height 19
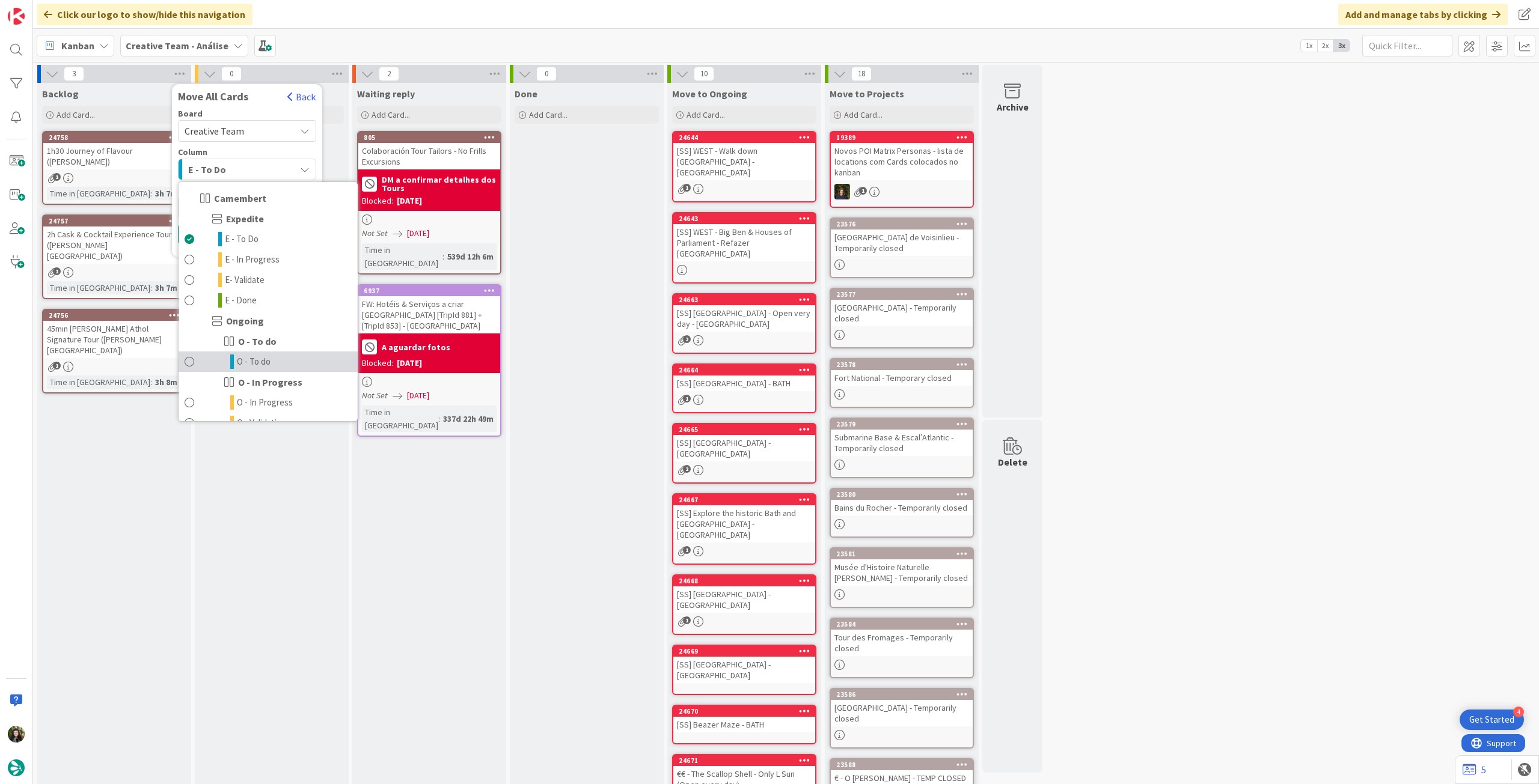
click at [261, 357] on span "O - To do" at bounding box center [254, 361] width 34 height 14
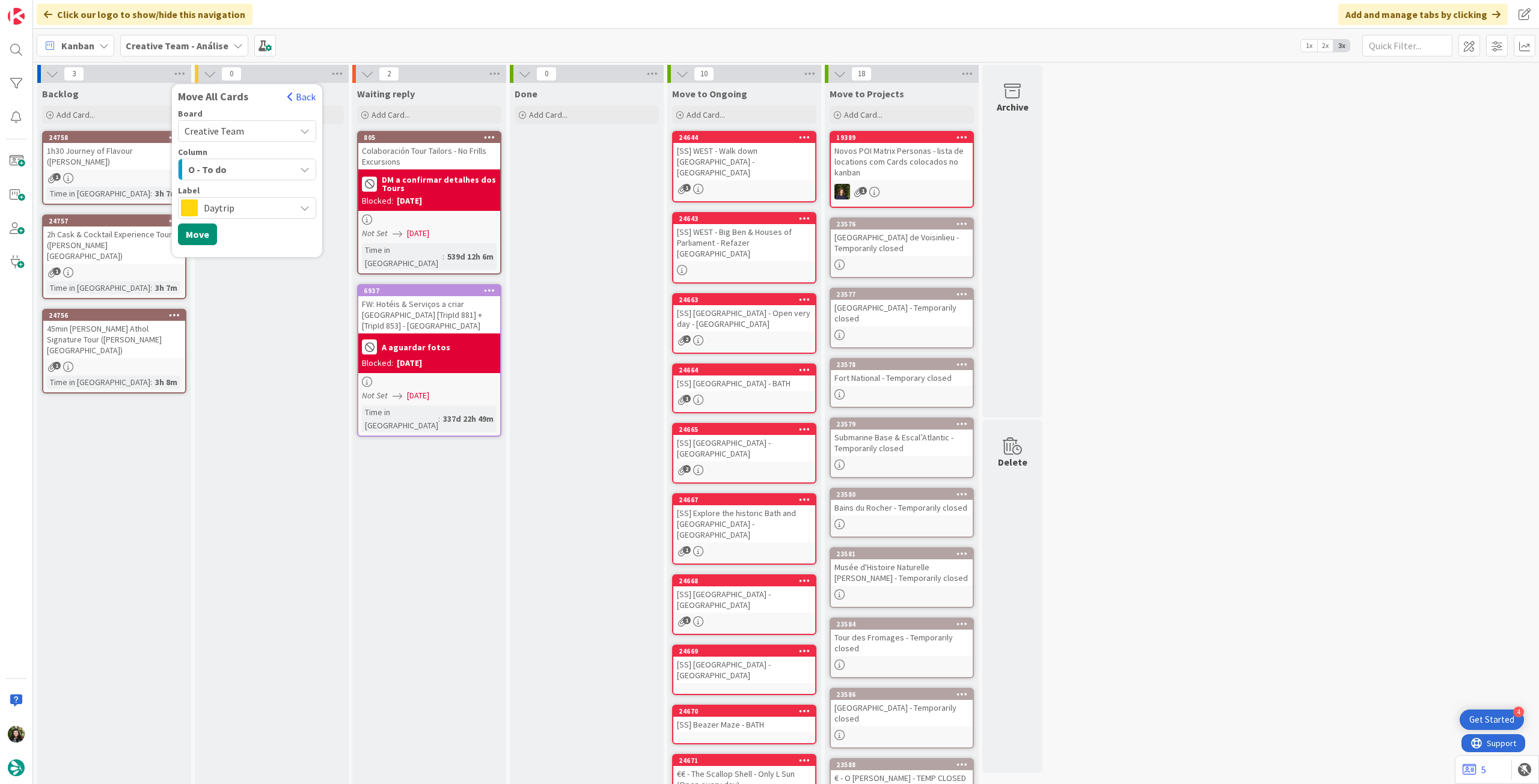
drag, startPoint x: 257, startPoint y: 198, endPoint x: 262, endPoint y: 213, distance: 15.8
click at [258, 199] on div "Daytrip" at bounding box center [247, 208] width 138 height 22
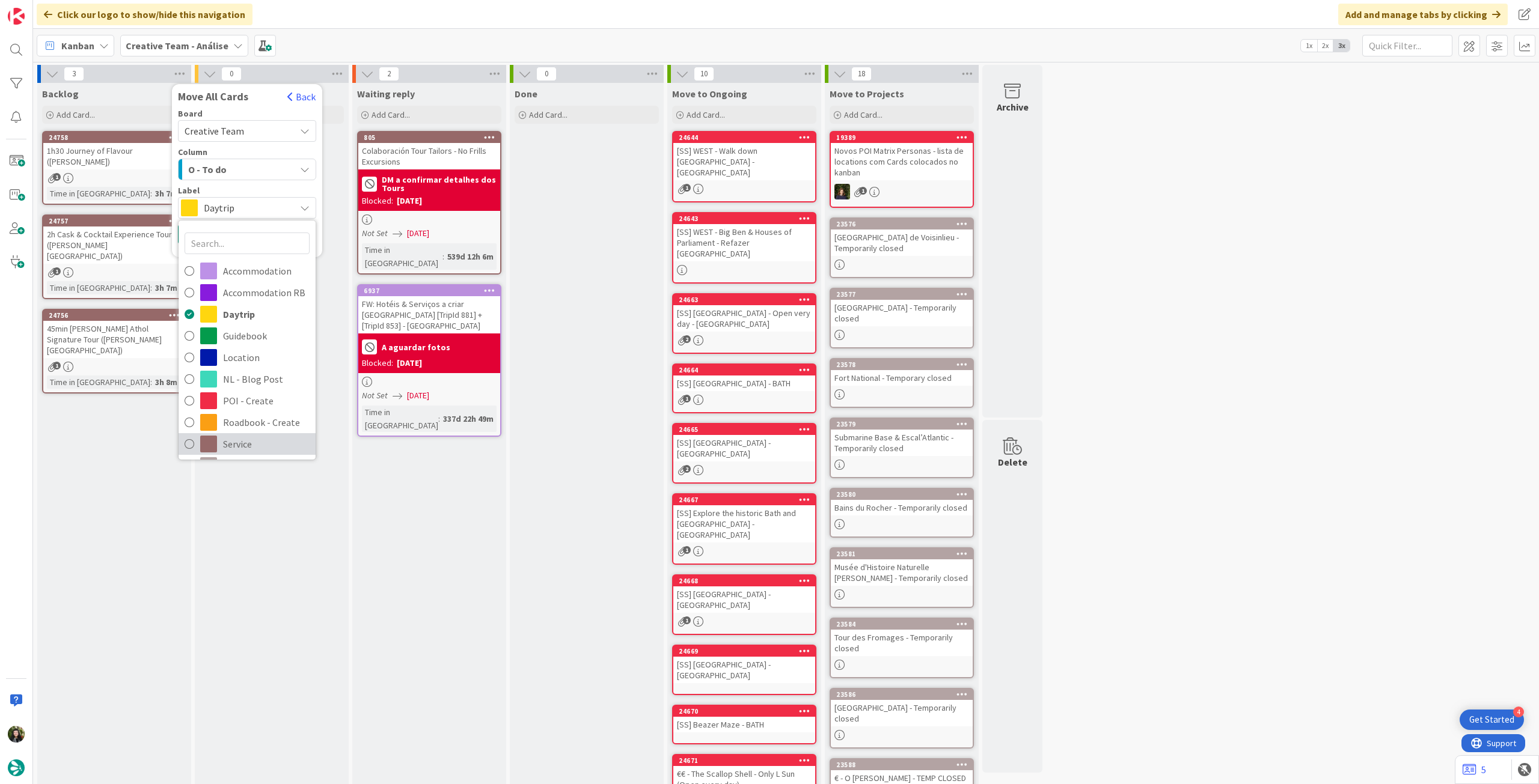
click at [227, 435] on span "Service" at bounding box center [266, 444] width 86 height 18
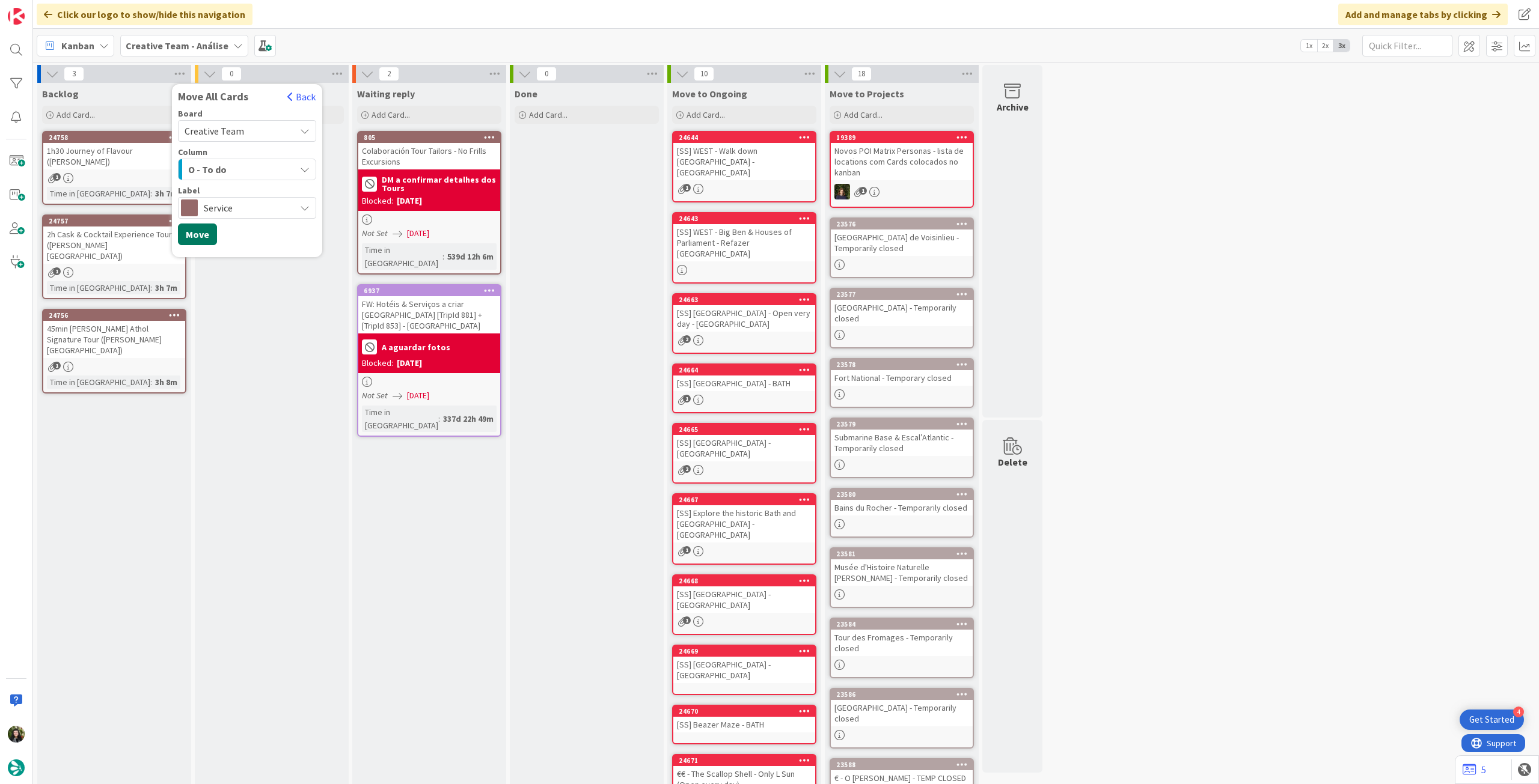
drag, startPoint x: 191, startPoint y: 235, endPoint x: 207, endPoint y: 163, distance: 73.8
click at [191, 234] on button "Move" at bounding box center [197, 234] width 39 height 22
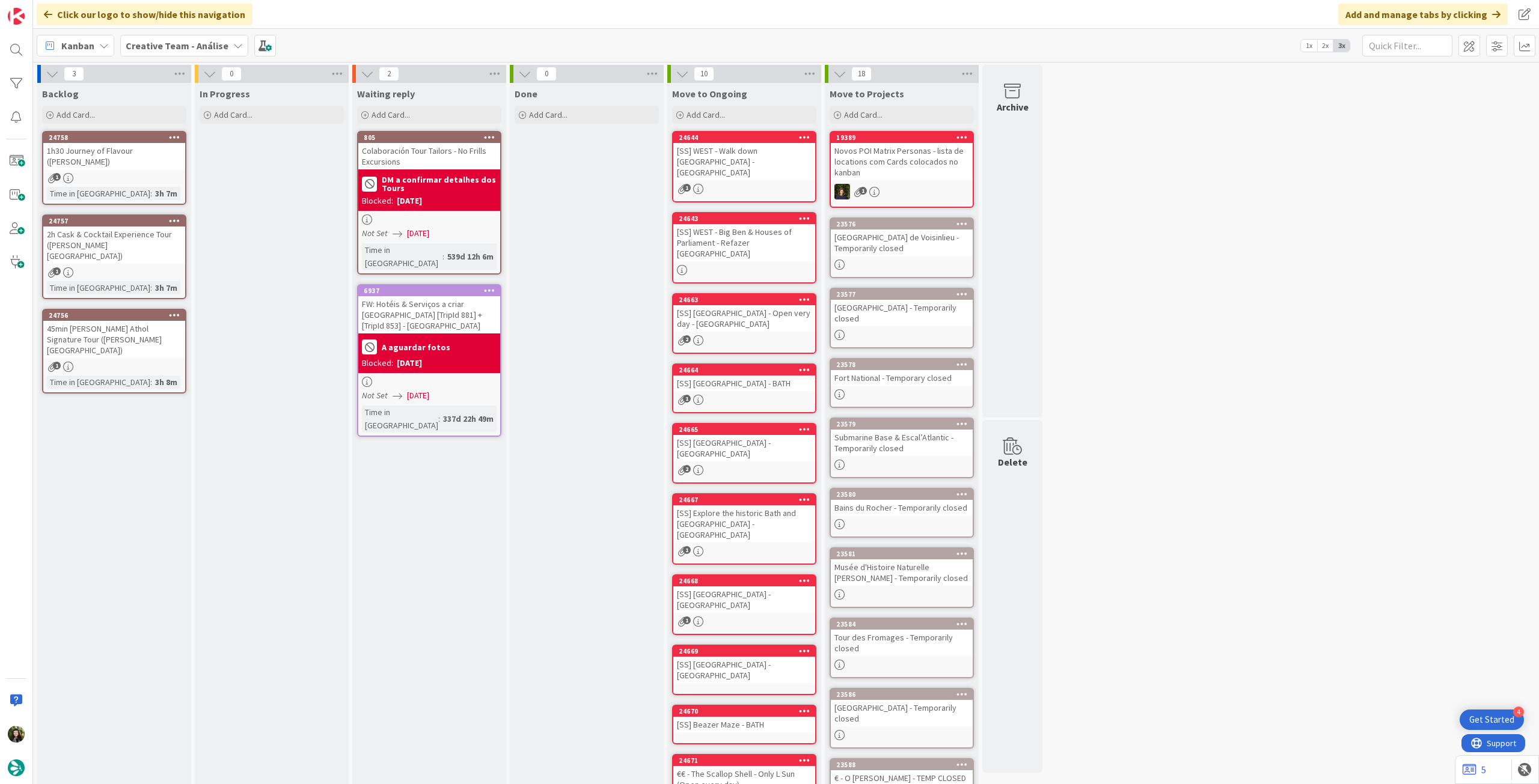
click at [196, 50] on b "Creative Team - Análise" at bounding box center [176, 46] width 102 height 12
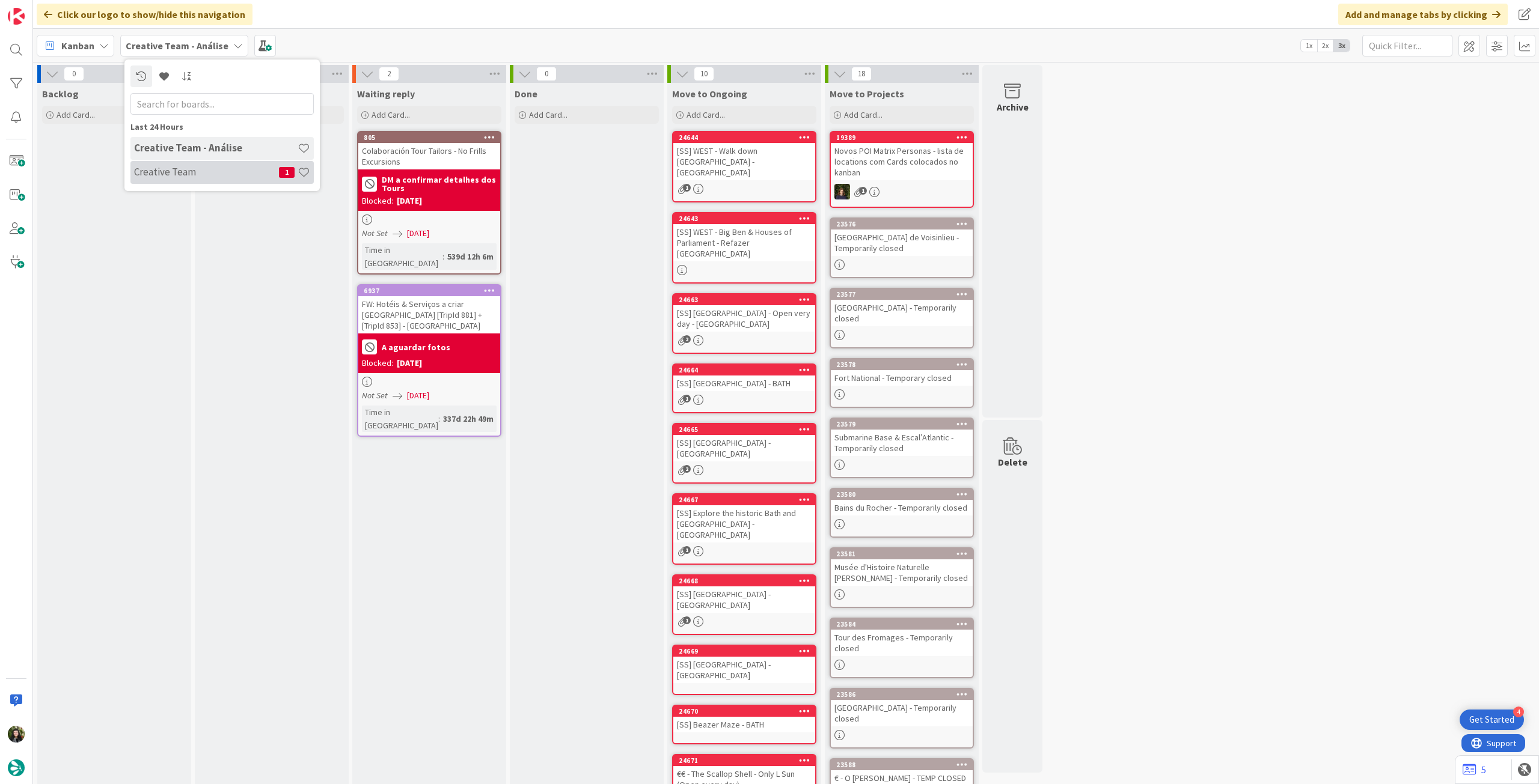
drag, startPoint x: 170, startPoint y: 170, endPoint x: 177, endPoint y: 168, distance: 7.3
click at [177, 168] on h4 "Creative Team" at bounding box center [206, 172] width 145 height 12
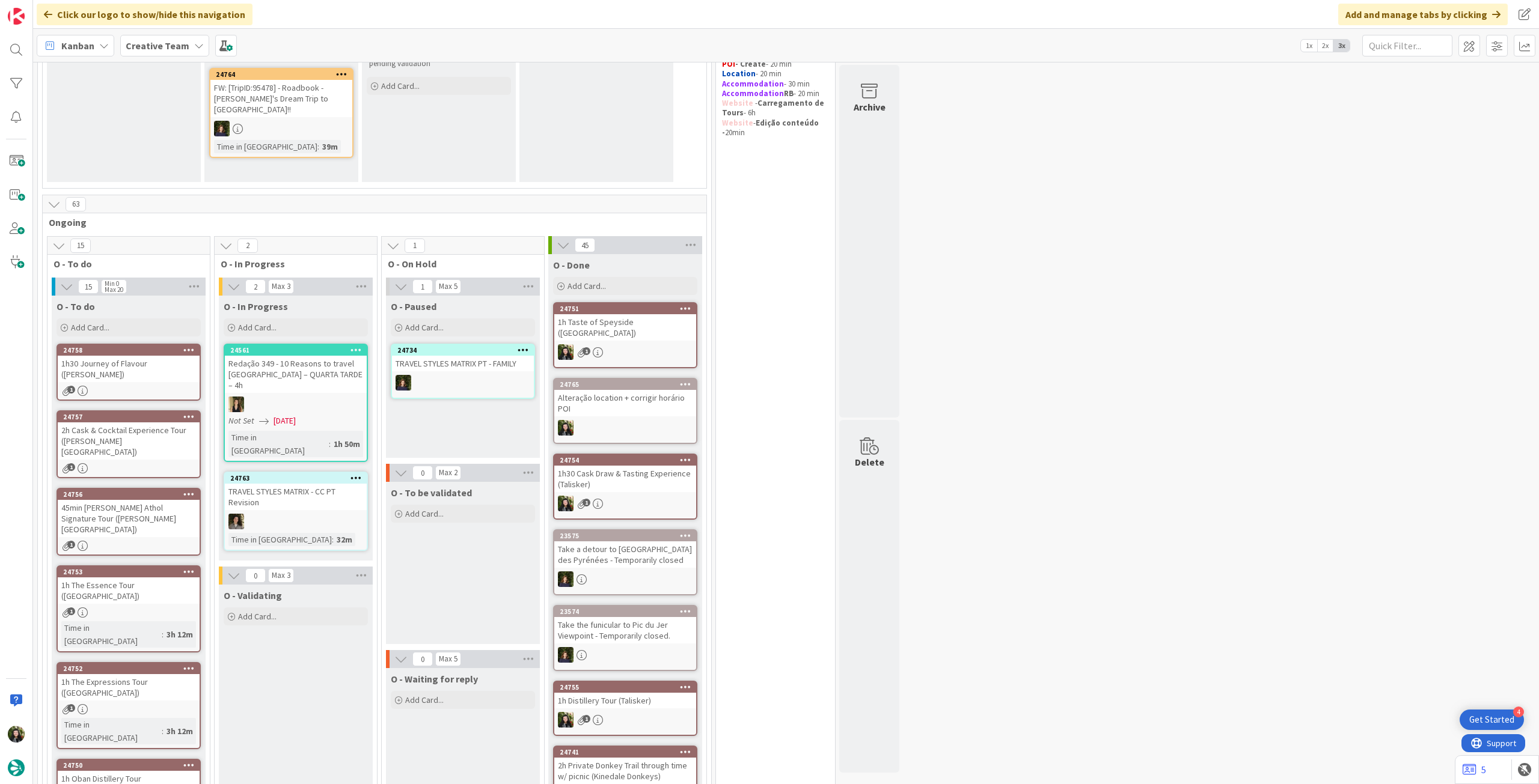
scroll to position [241, 0]
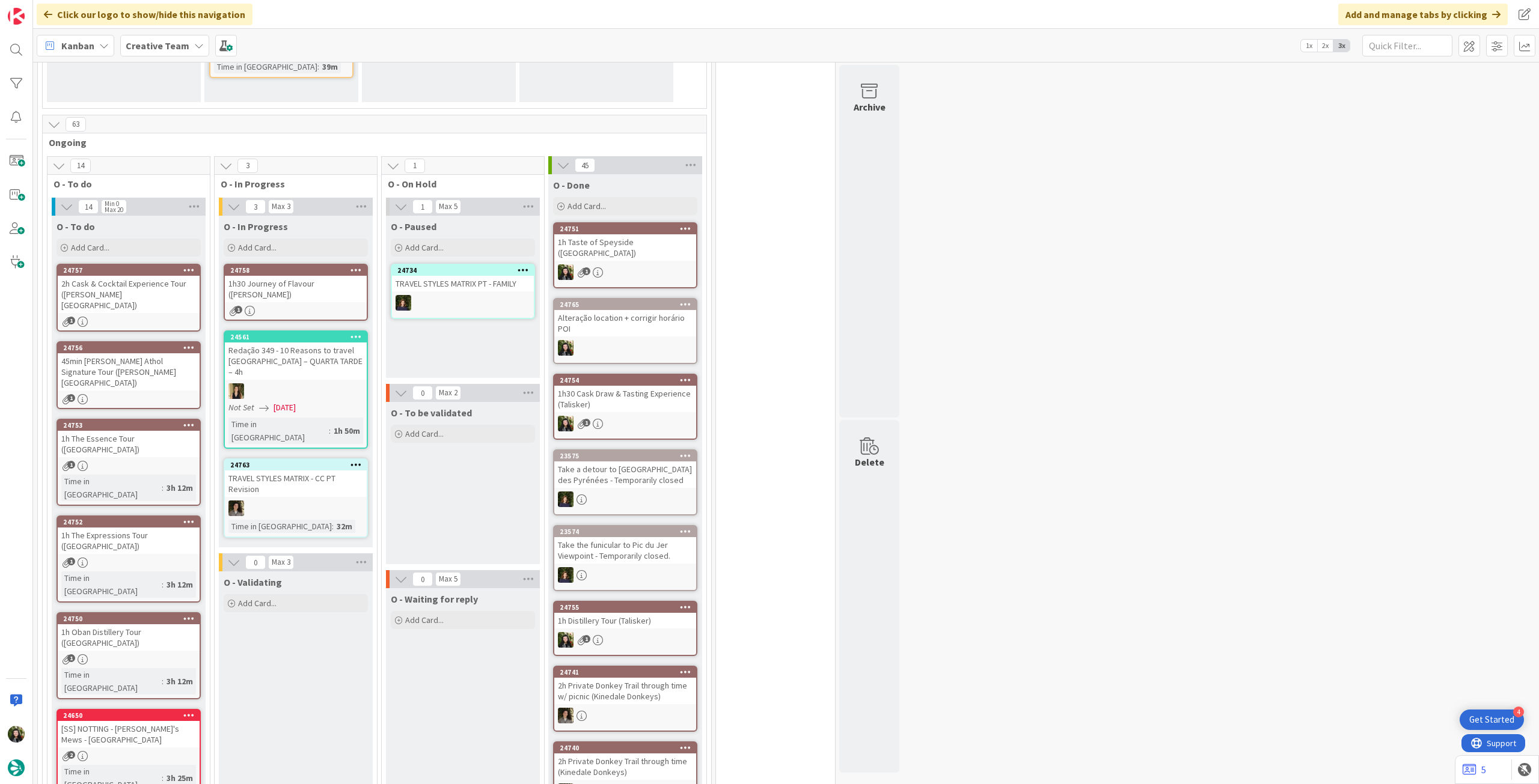
click at [305, 286] on div "1h30 Journey of Flavour ([PERSON_NAME])" at bounding box center [296, 289] width 142 height 27
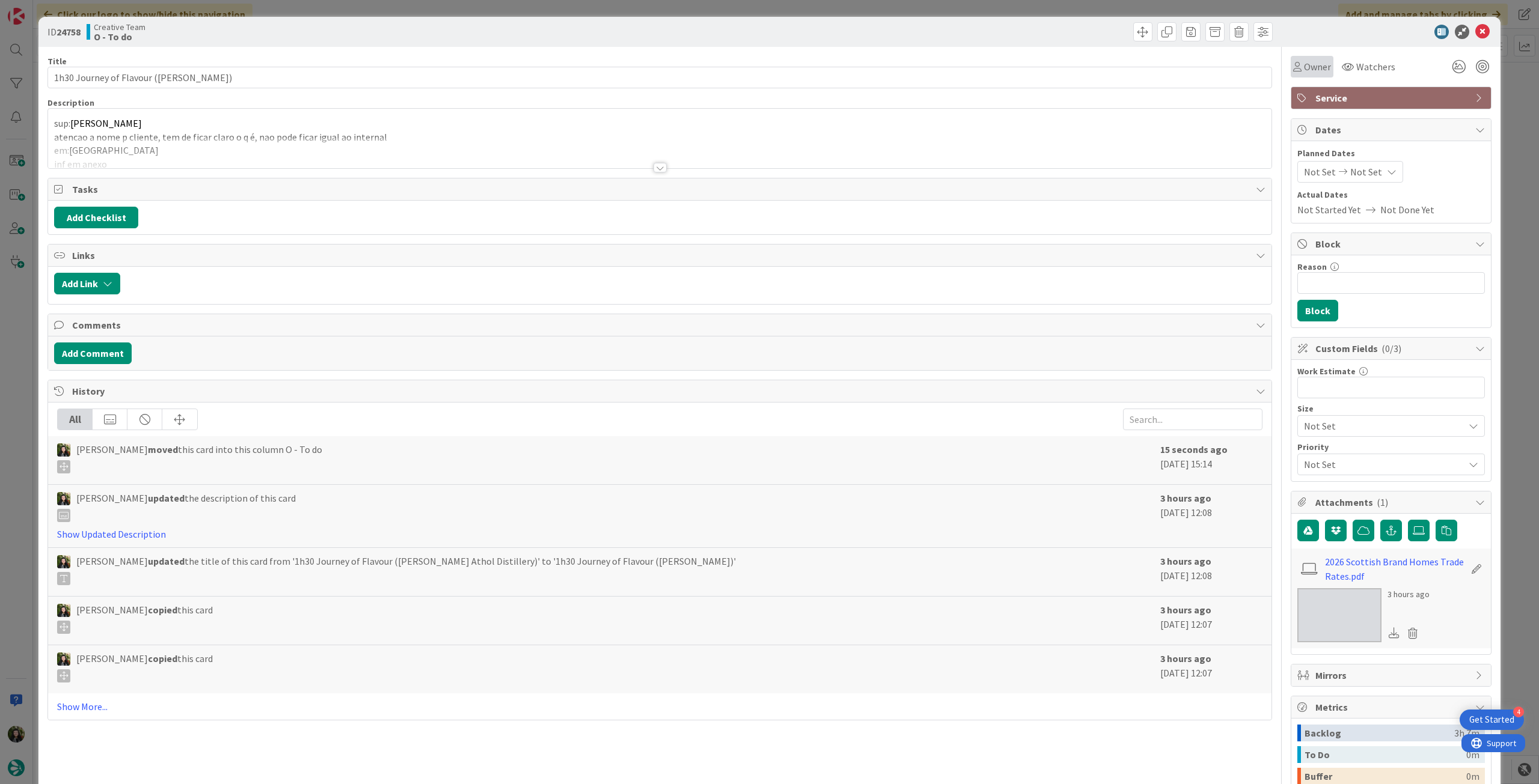
click at [1304, 61] on span "Owner" at bounding box center [1317, 66] width 27 height 14
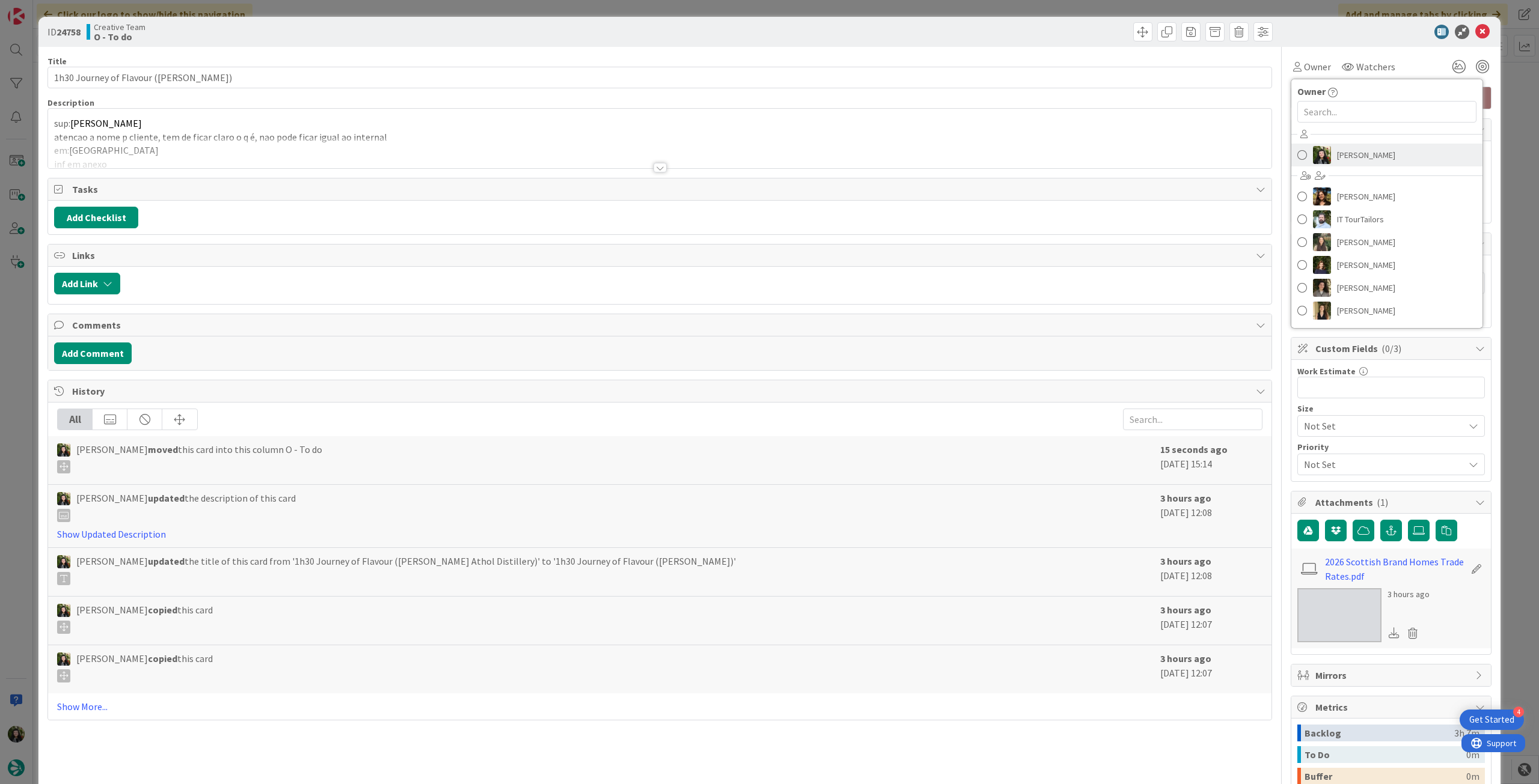
click at [1337, 155] on span "[PERSON_NAME]" at bounding box center [1365, 155] width 58 height 18
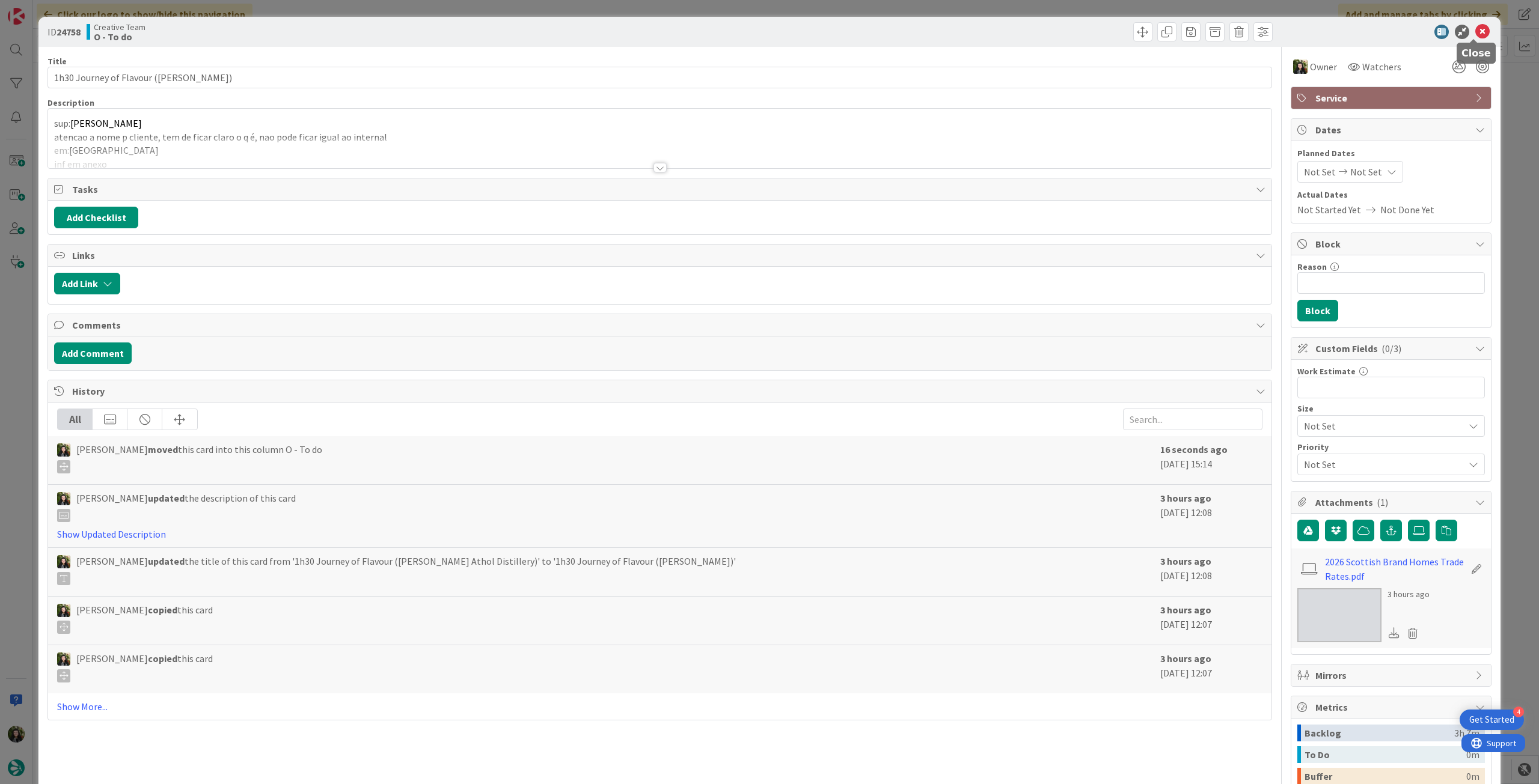
click at [1480, 25] on icon at bounding box center [1482, 31] width 14 height 14
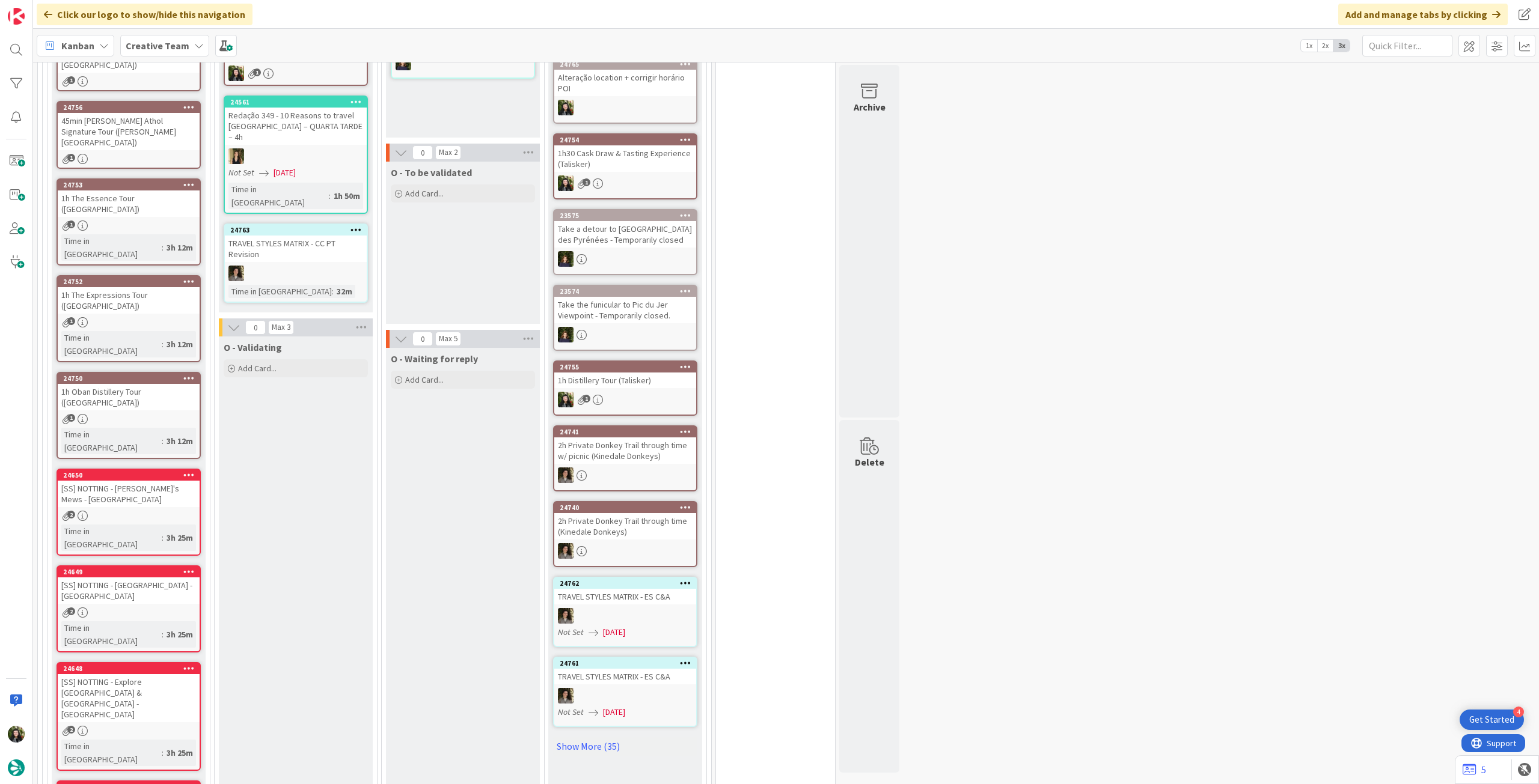
scroll to position [241, 0]
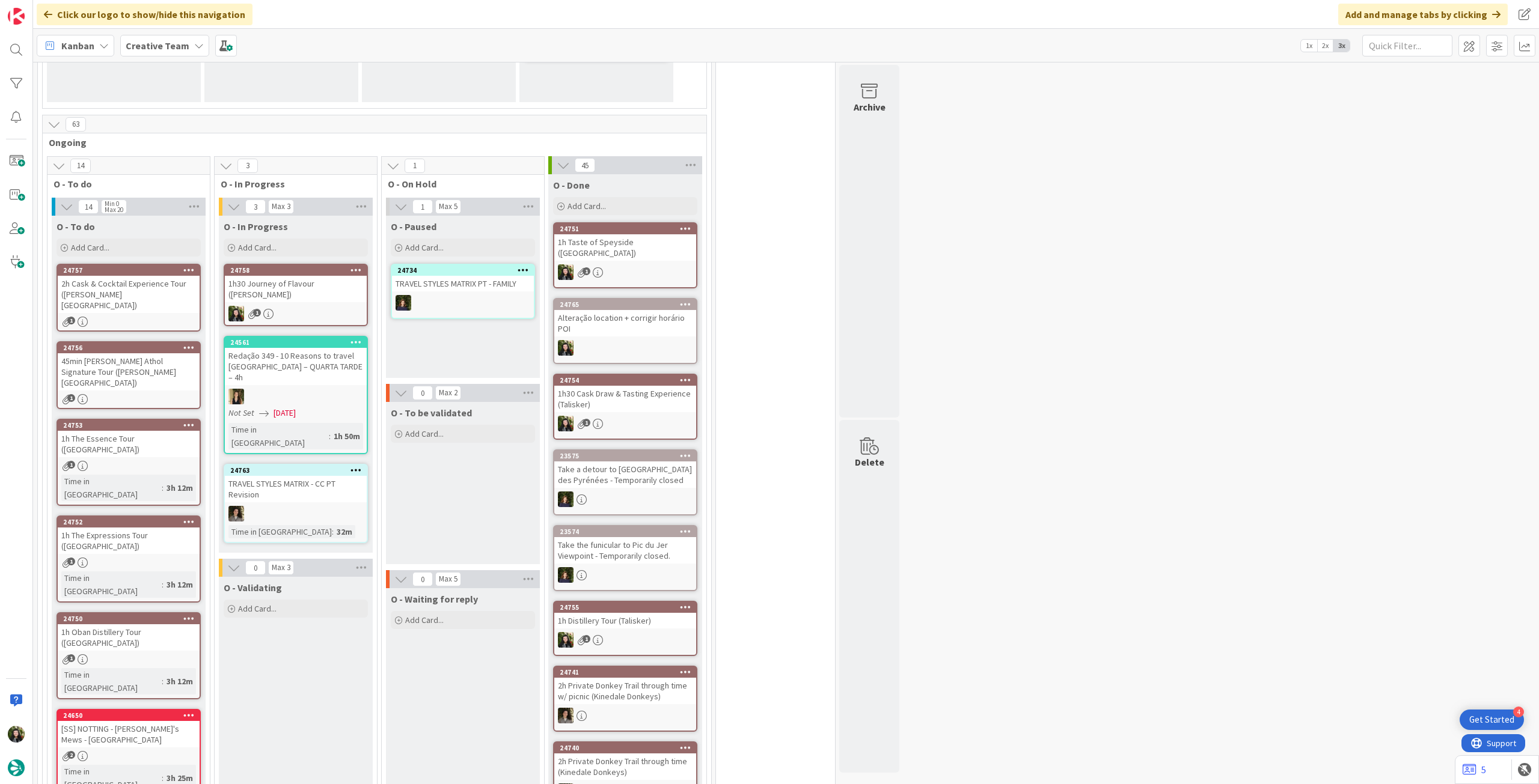
click at [304, 308] on div "1" at bounding box center [296, 314] width 142 height 15
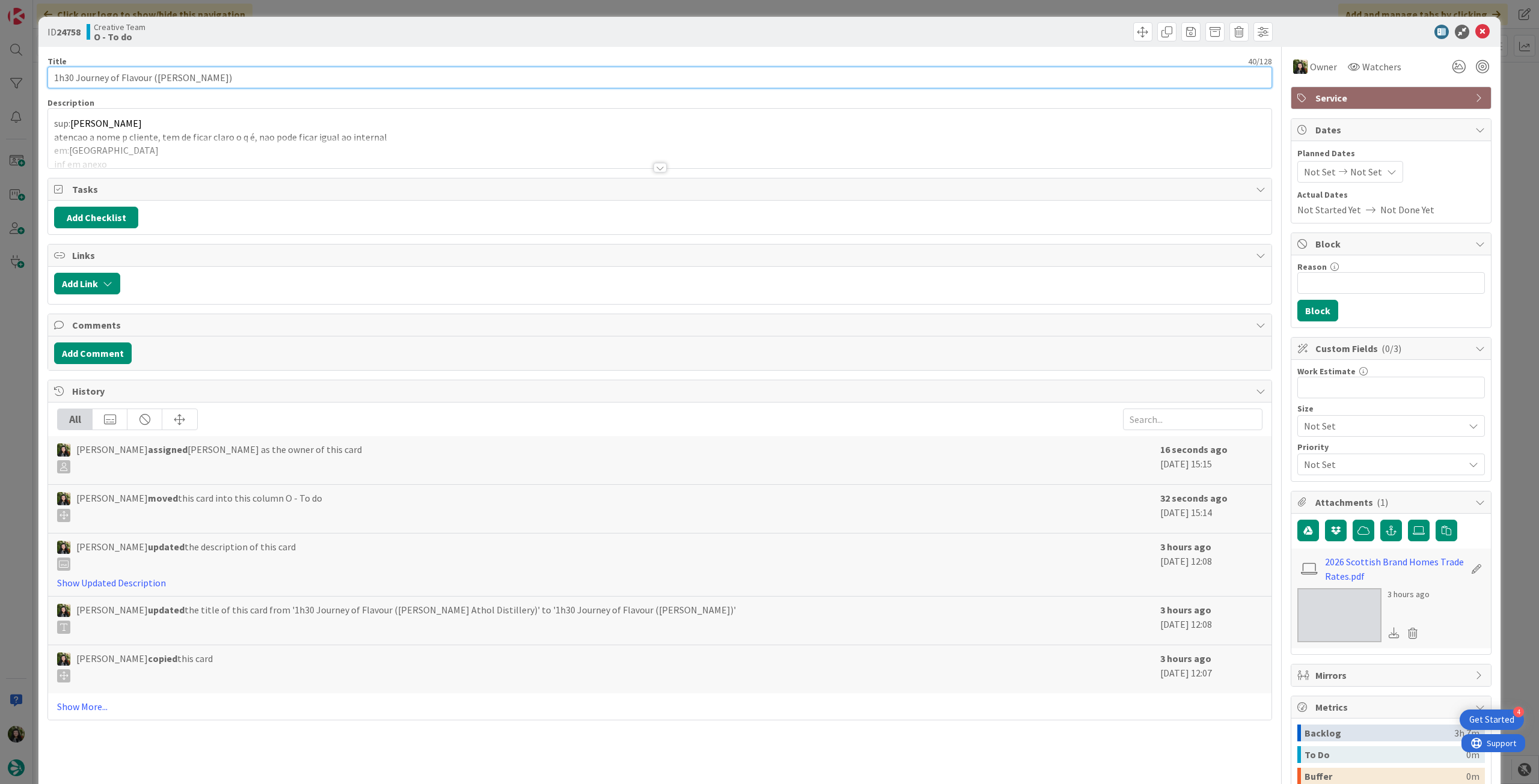
drag, startPoint x: 252, startPoint y: 80, endPoint x: 14, endPoint y: 42, distance: 241.0
click at [14, 42] on div "ID 24758 Creative Team O - To do Title 40 / 128 1h30 Journey of Flavour (Johnni…" at bounding box center [769, 392] width 1539 height 784
drag, startPoint x: 179, startPoint y: 162, endPoint x: 208, endPoint y: 120, distance: 51.0
click at [185, 154] on div at bounding box center [660, 153] width 1223 height 30
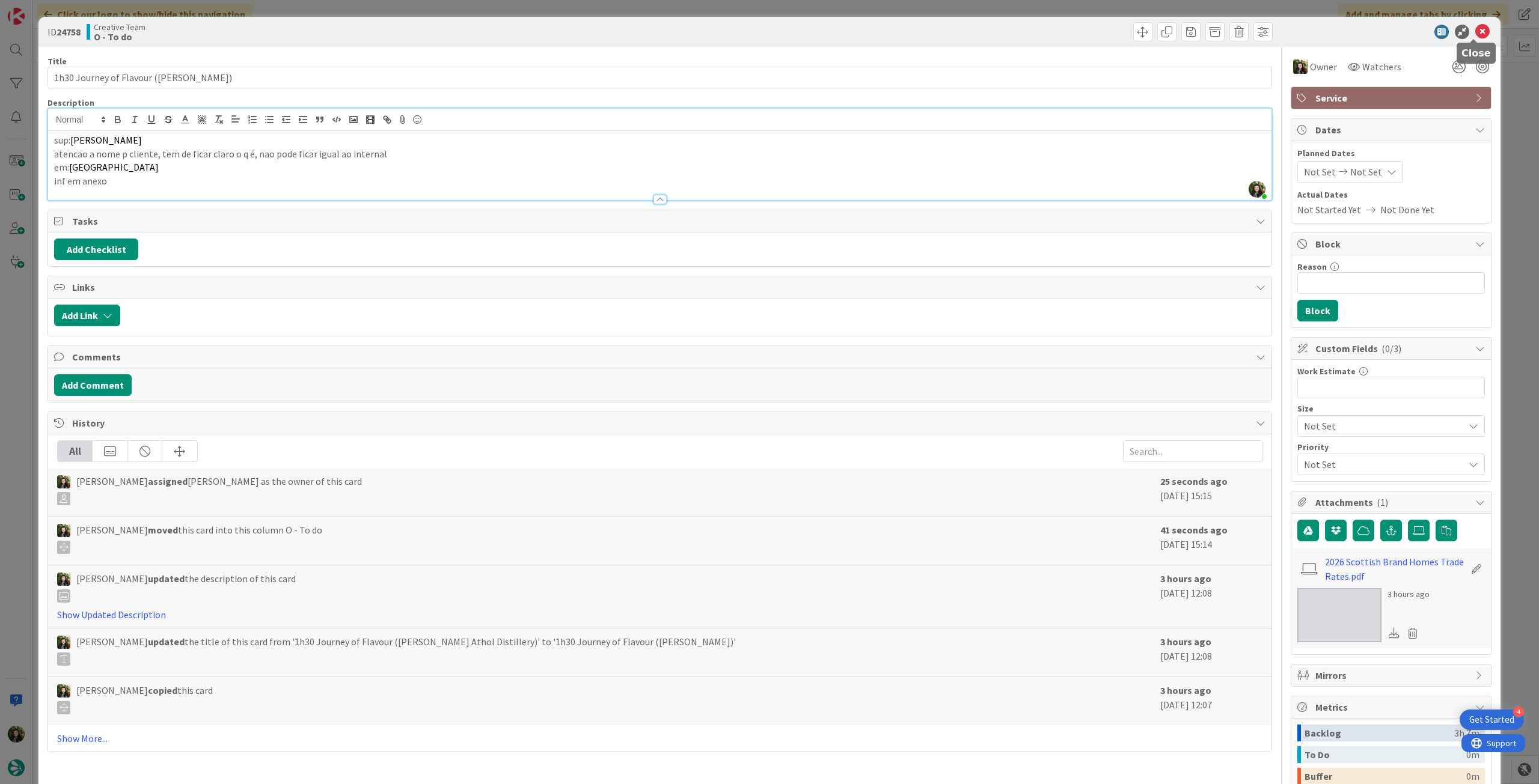
click at [1475, 32] on icon at bounding box center [1482, 31] width 14 height 14
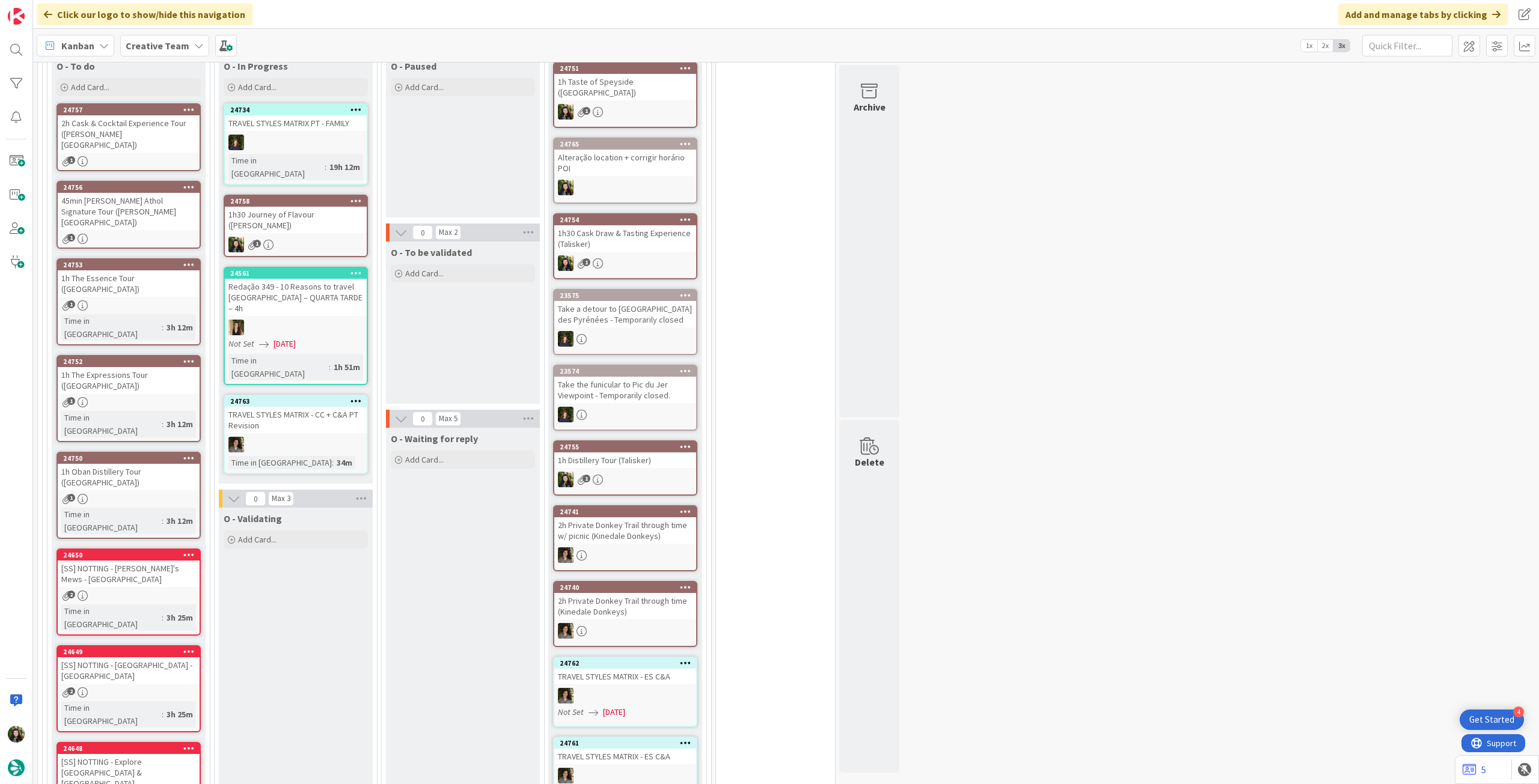
scroll to position [320, 0]
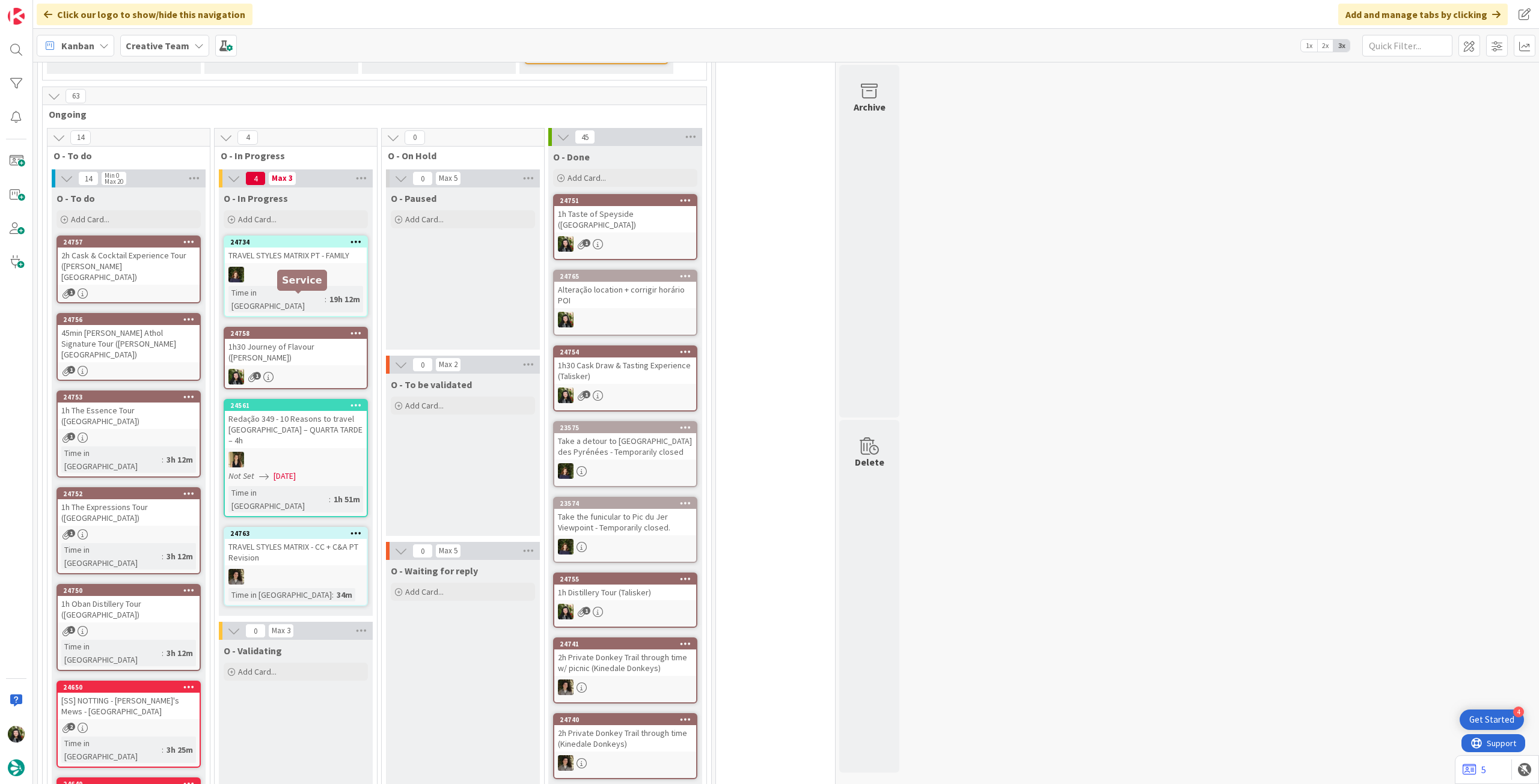
click at [305, 339] on div "1h30 Journey of Flavour ([PERSON_NAME])" at bounding box center [296, 353] width 142 height 27
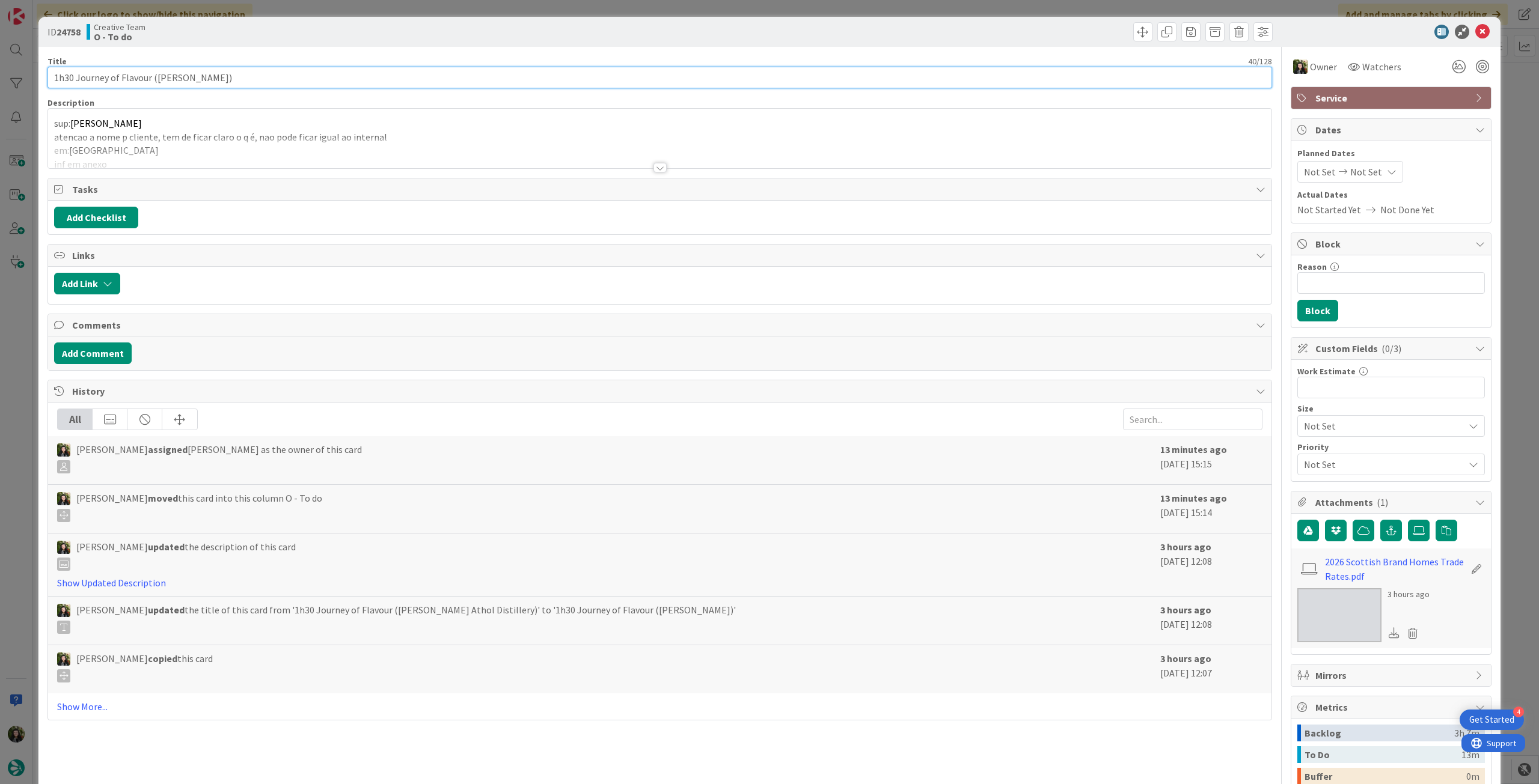
drag, startPoint x: 261, startPoint y: 79, endPoint x: 172, endPoint y: 7, distance: 114.5
click at [0, 75] on html "4 Get Started Click our logo to show/hide this navigation Add and manage tabs b…" at bounding box center [769, 392] width 1539 height 784
click at [1475, 31] on icon at bounding box center [1482, 31] width 14 height 14
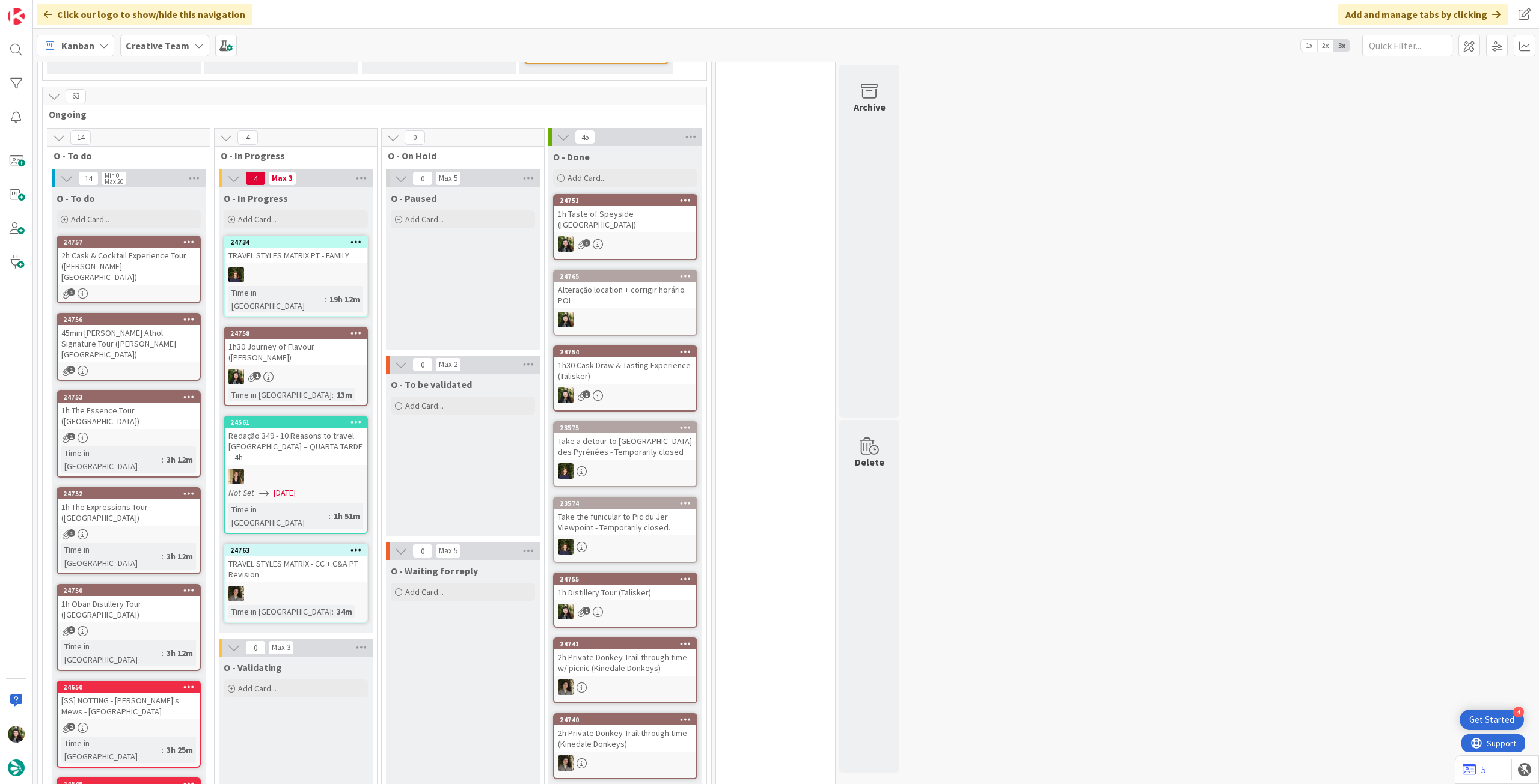
click at [287, 369] on div "1" at bounding box center [296, 376] width 142 height 15
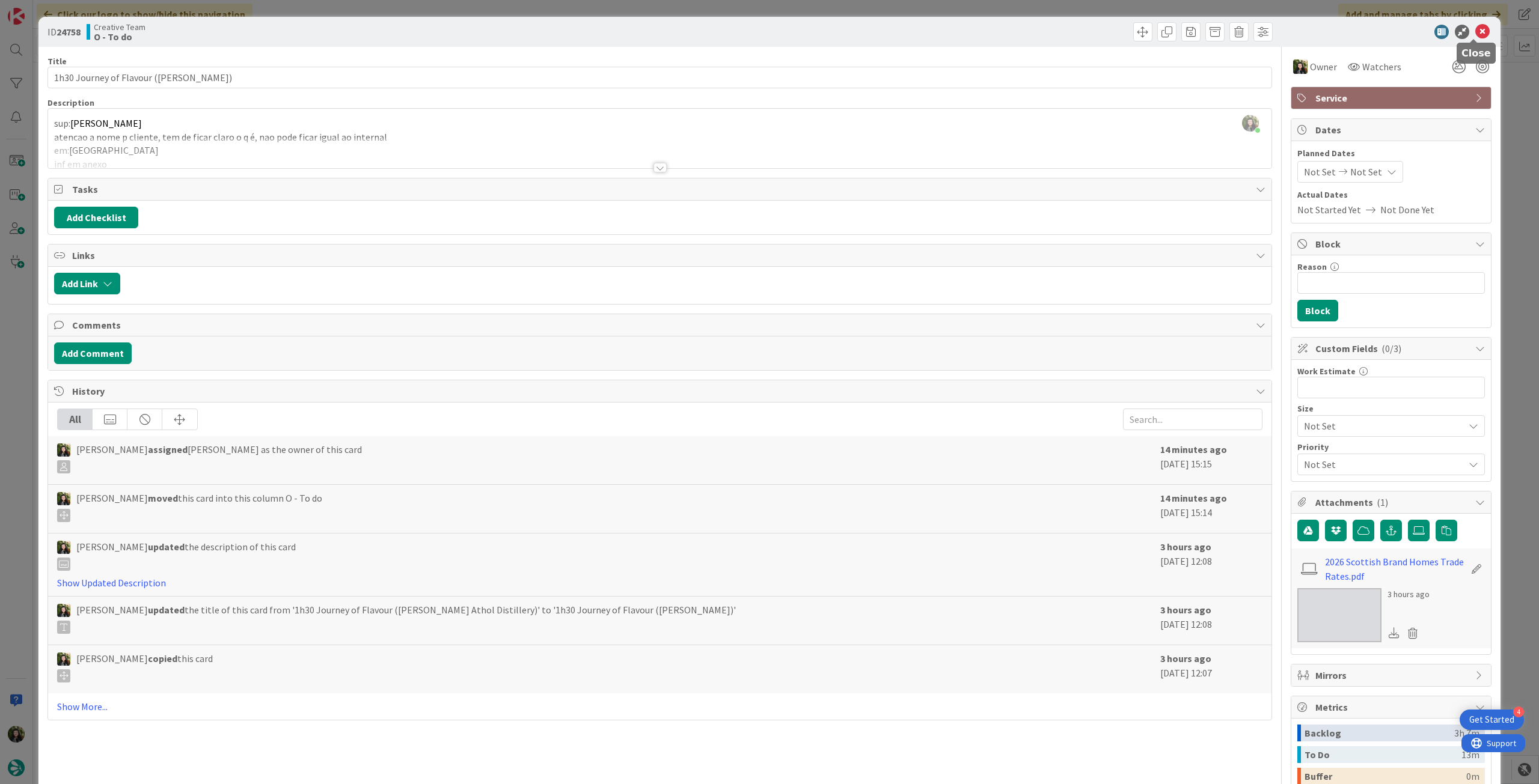
click at [1475, 35] on icon at bounding box center [1482, 31] width 14 height 14
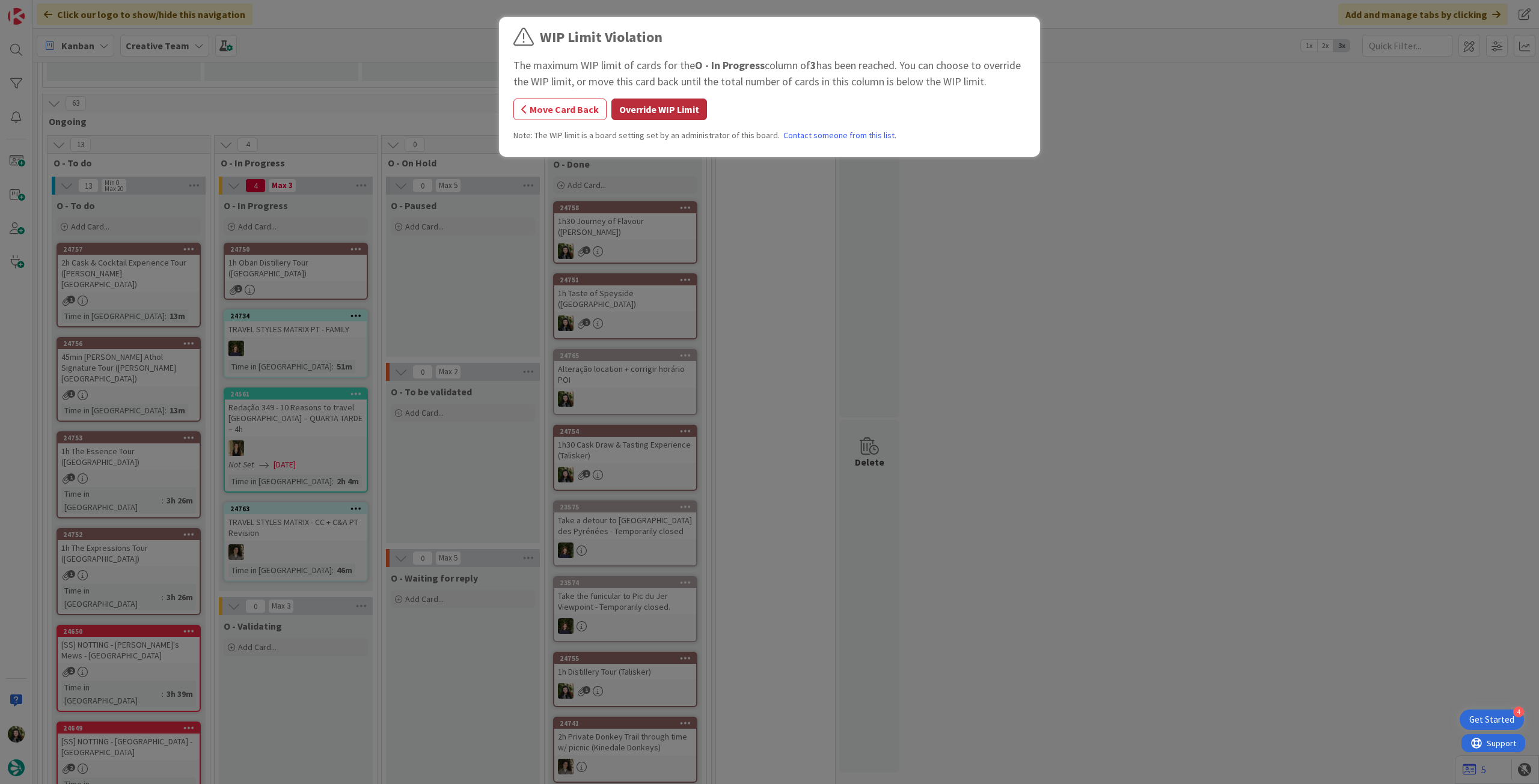
click at [656, 104] on button "Override WIP Limit" at bounding box center [659, 109] width 96 height 22
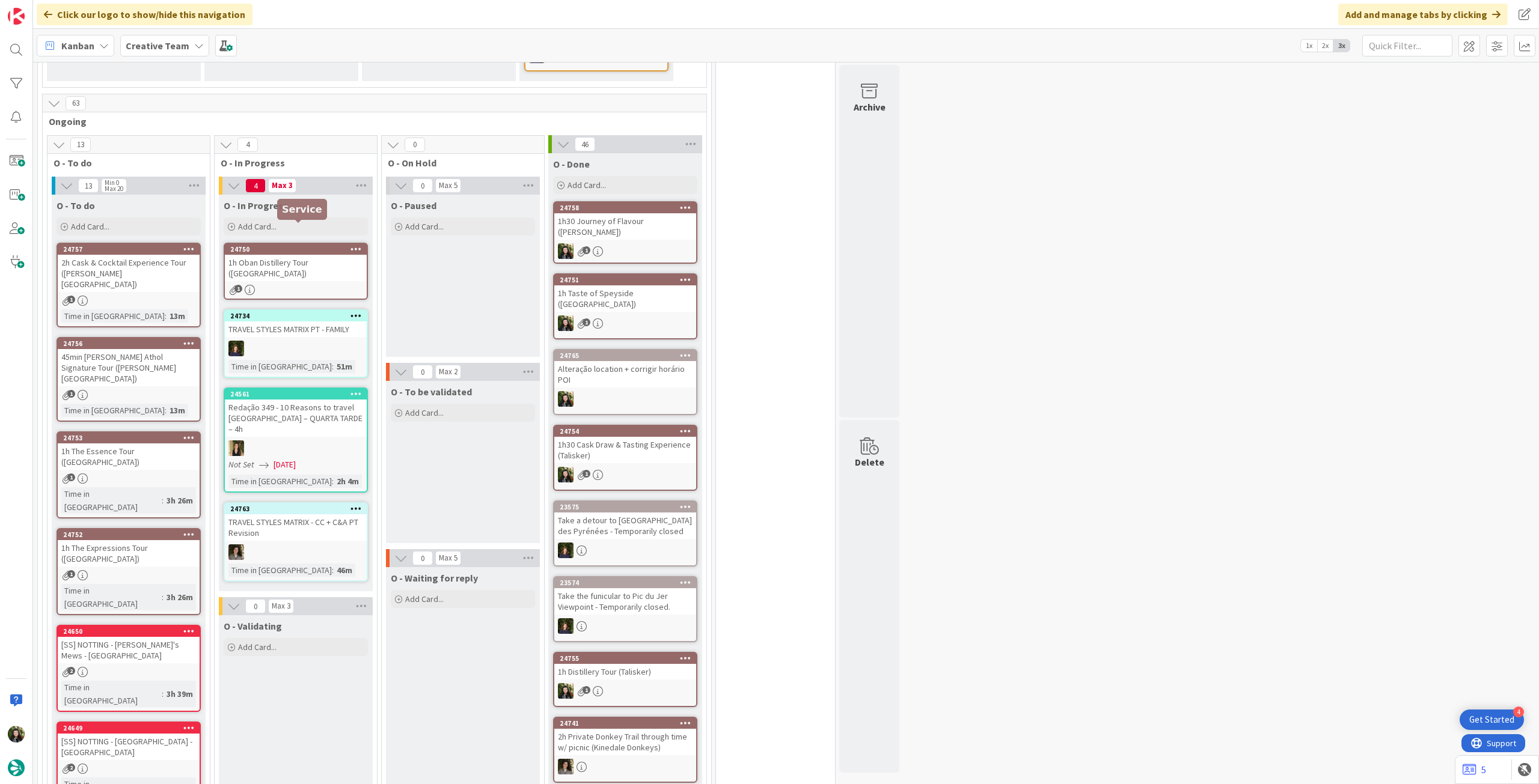
click at [312, 255] on div "1h Oban Distillery Tour ([GEOGRAPHIC_DATA])" at bounding box center [296, 268] width 142 height 27
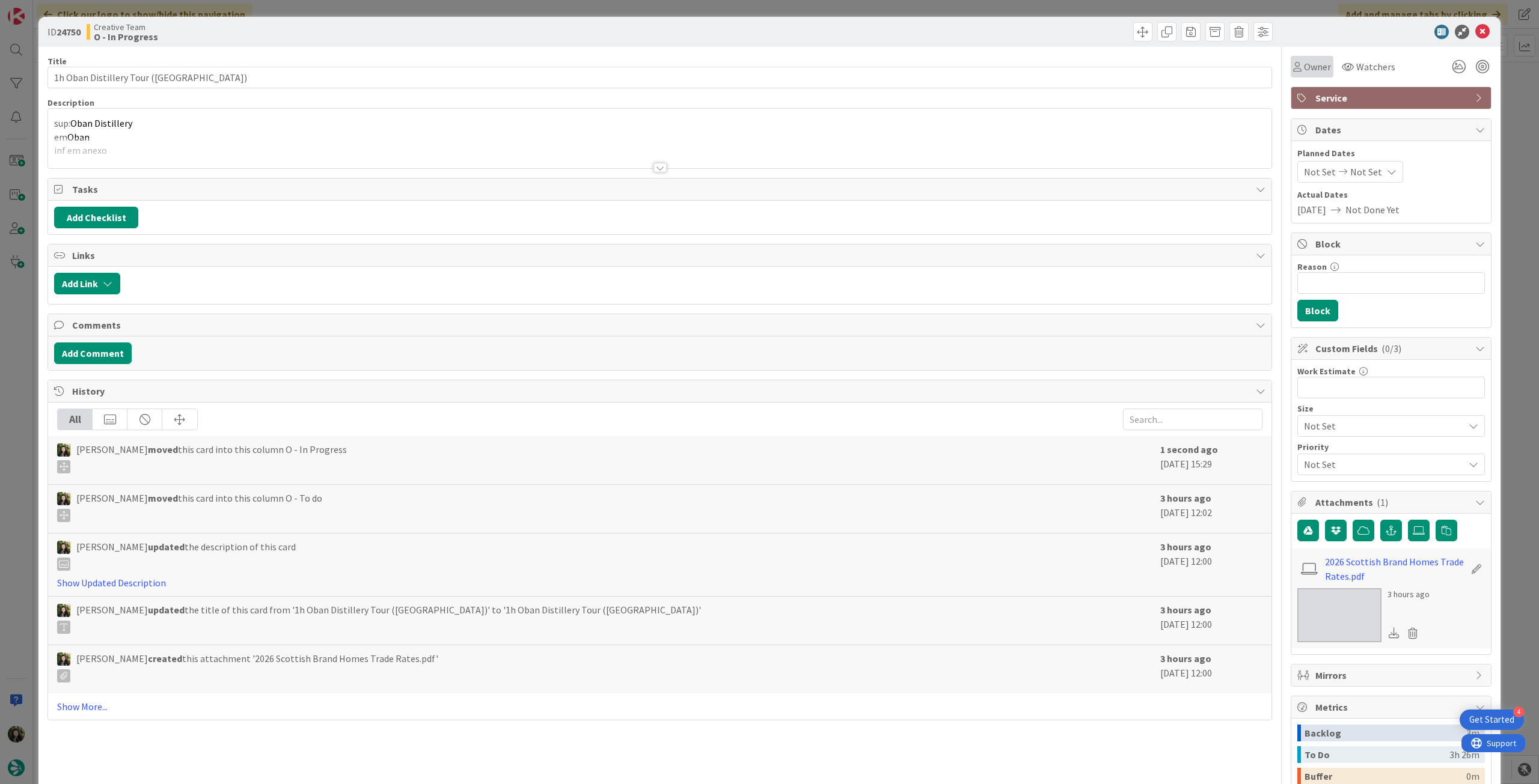
click at [1314, 58] on div "Owner" at bounding box center [1311, 66] width 43 height 22
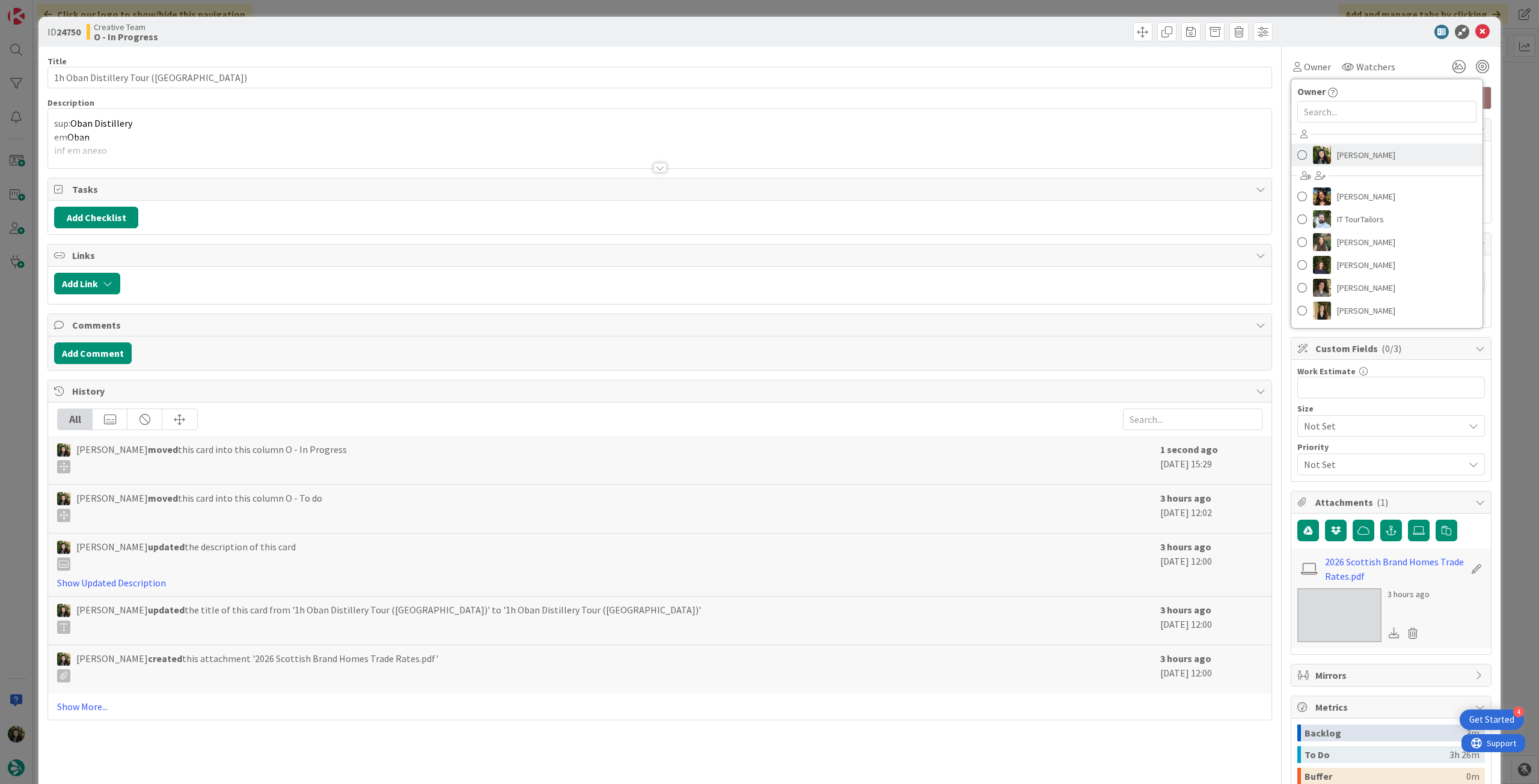
click at [1353, 159] on span "[PERSON_NAME]" at bounding box center [1365, 155] width 58 height 18
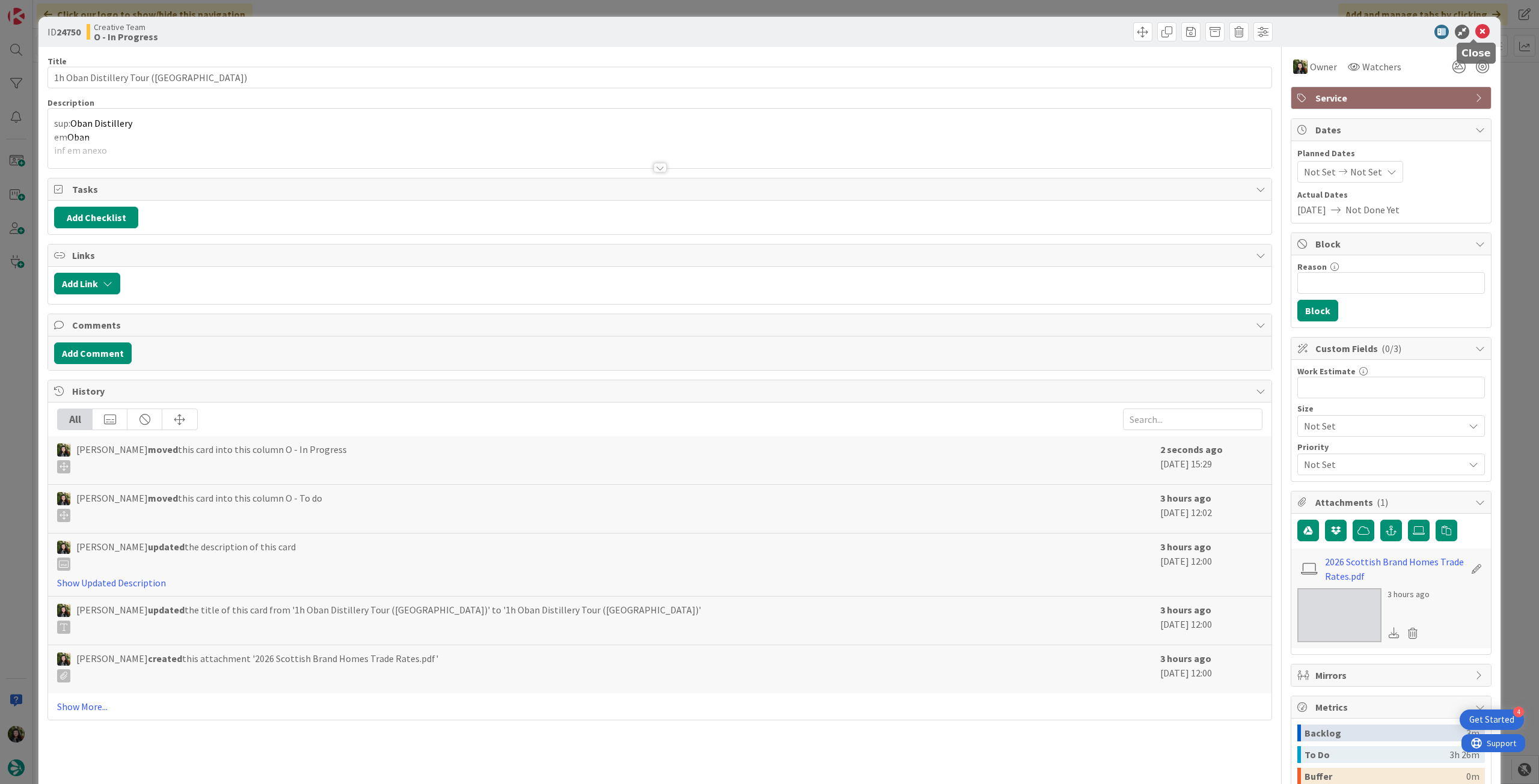
drag, startPoint x: 1469, startPoint y: 27, endPoint x: 1355, endPoint y: 99, distance: 134.8
click at [1475, 27] on icon at bounding box center [1482, 31] width 14 height 14
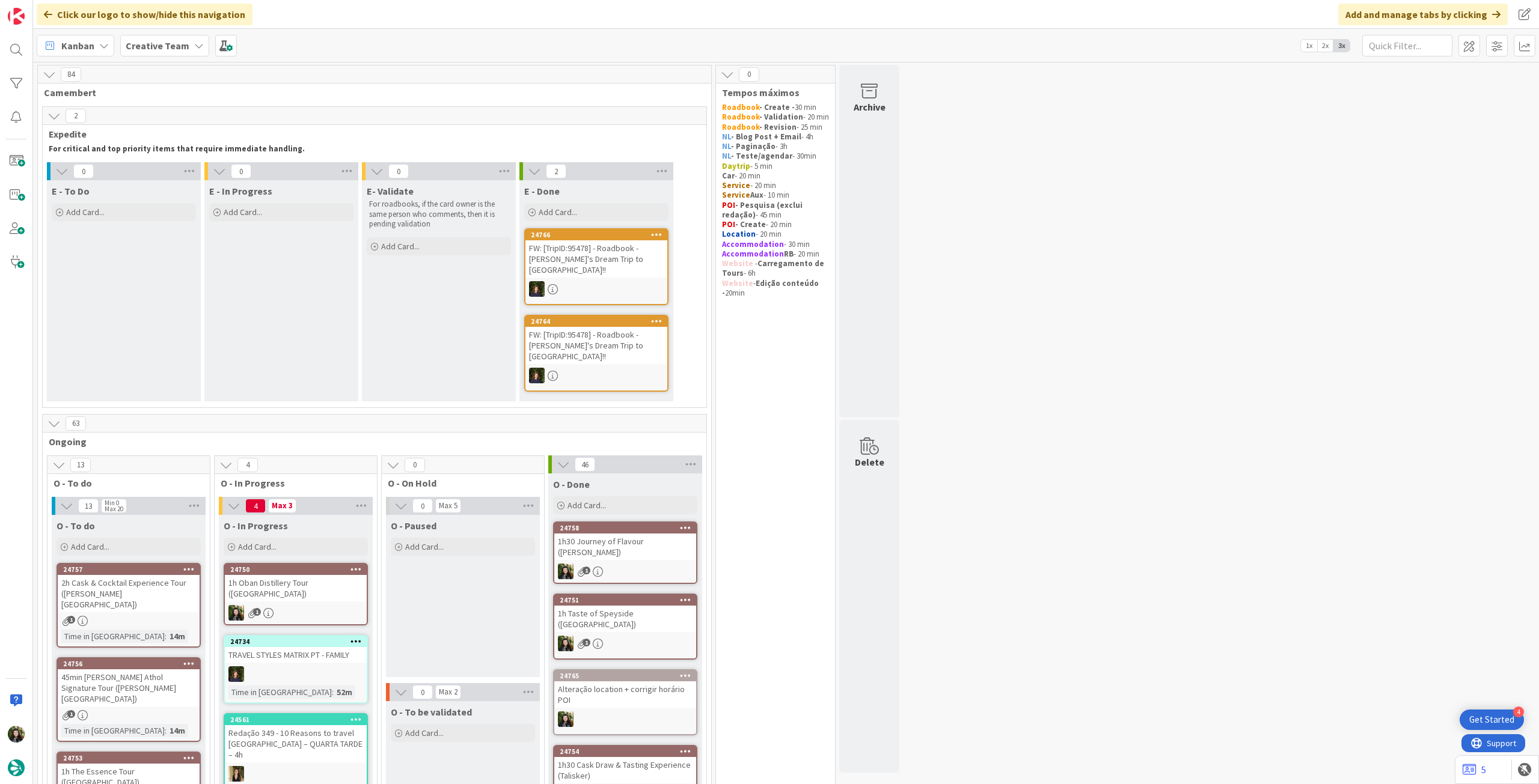
click at [186, 46] on div "Creative Team" at bounding box center [165, 46] width 89 height 22
drag, startPoint x: 205, startPoint y: 168, endPoint x: 218, endPoint y: 158, distance: 16.4
click at [206, 167] on h4 "Creative Team - Análise" at bounding box center [215, 172] width 163 height 12
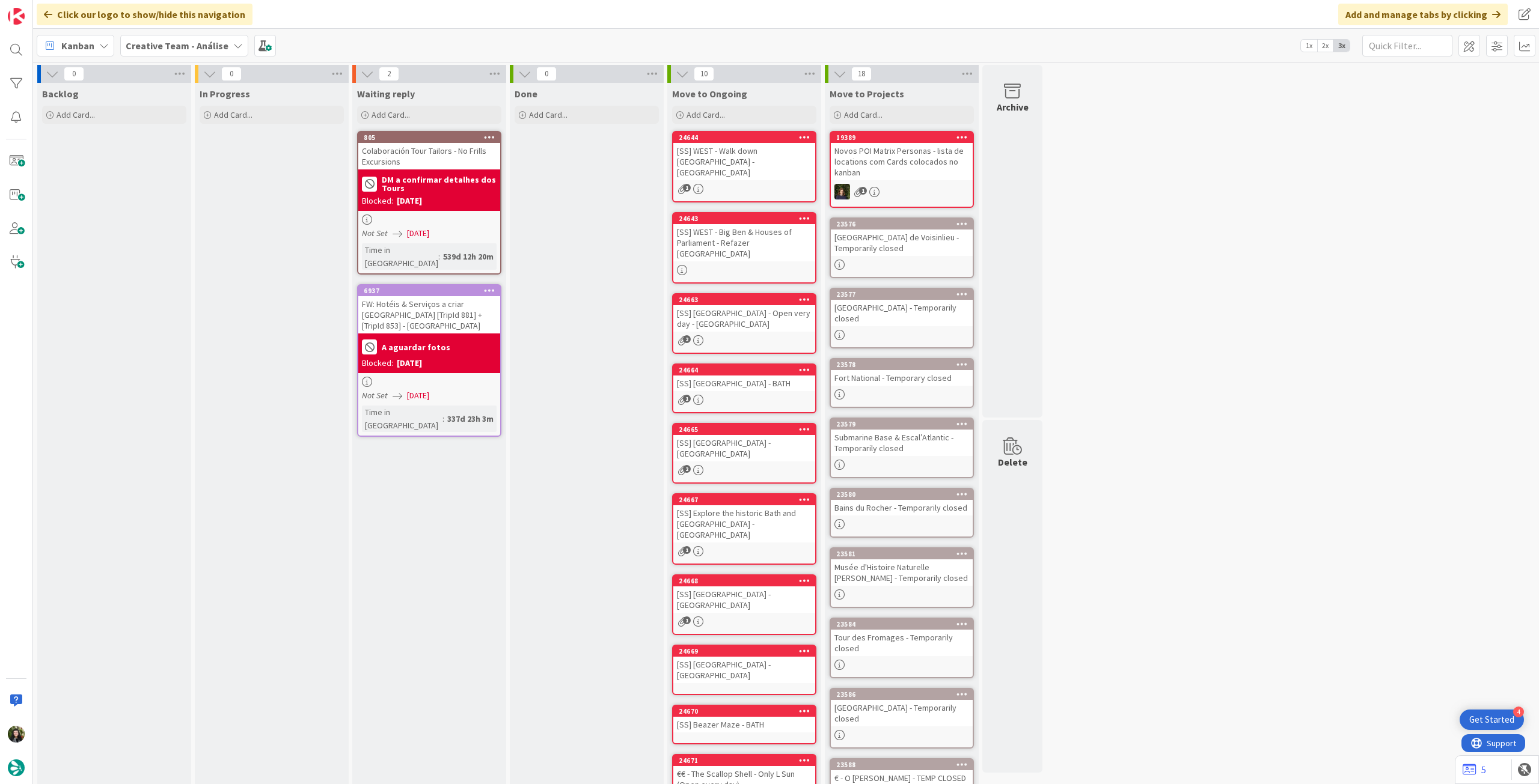
click at [174, 44] on b "Creative Team - Análise" at bounding box center [176, 46] width 102 height 12
click at [180, 176] on h4 "Creative Team" at bounding box center [215, 172] width 163 height 12
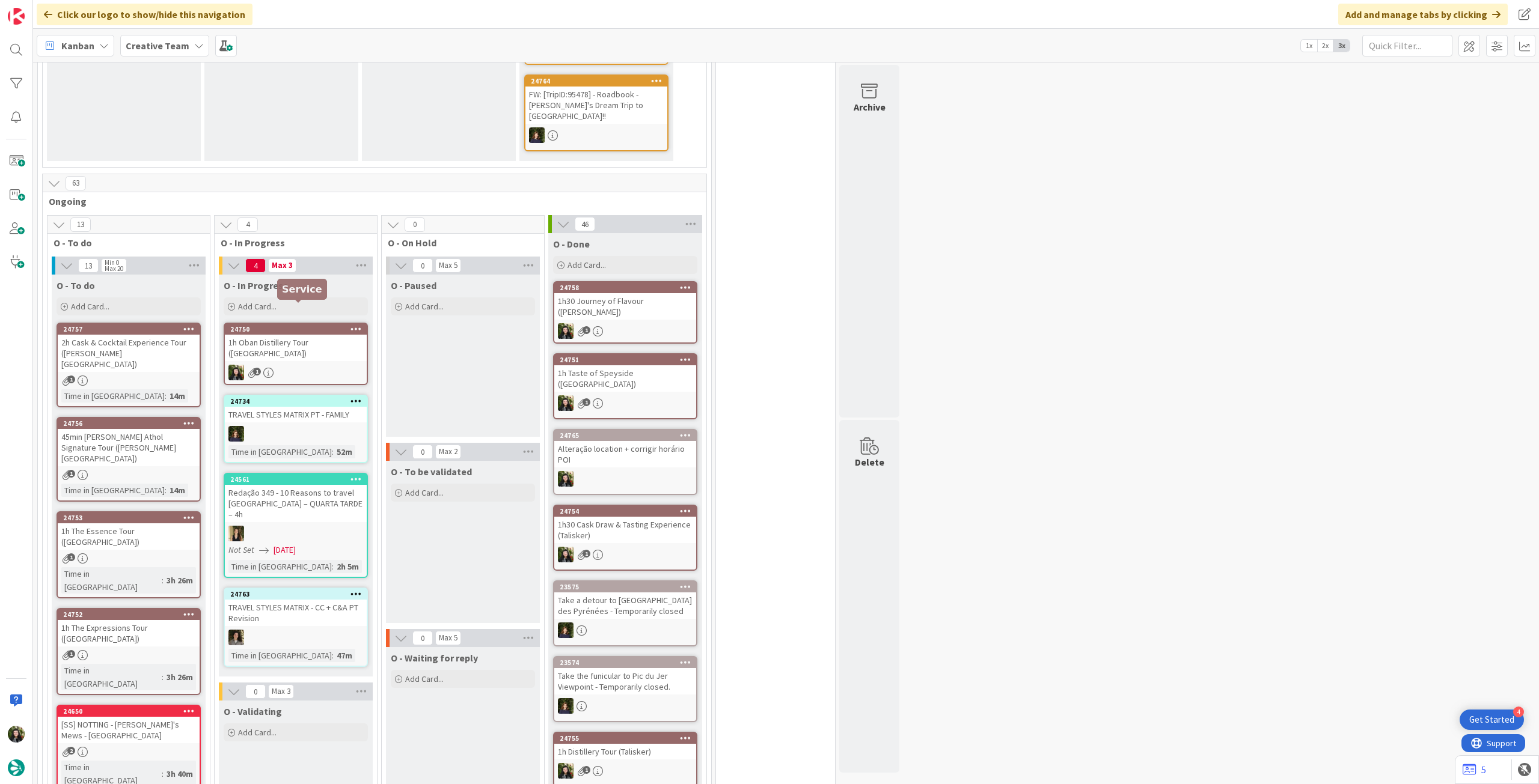
click at [280, 335] on div "1h Oban Distillery Tour ([GEOGRAPHIC_DATA])" at bounding box center [296, 348] width 142 height 27
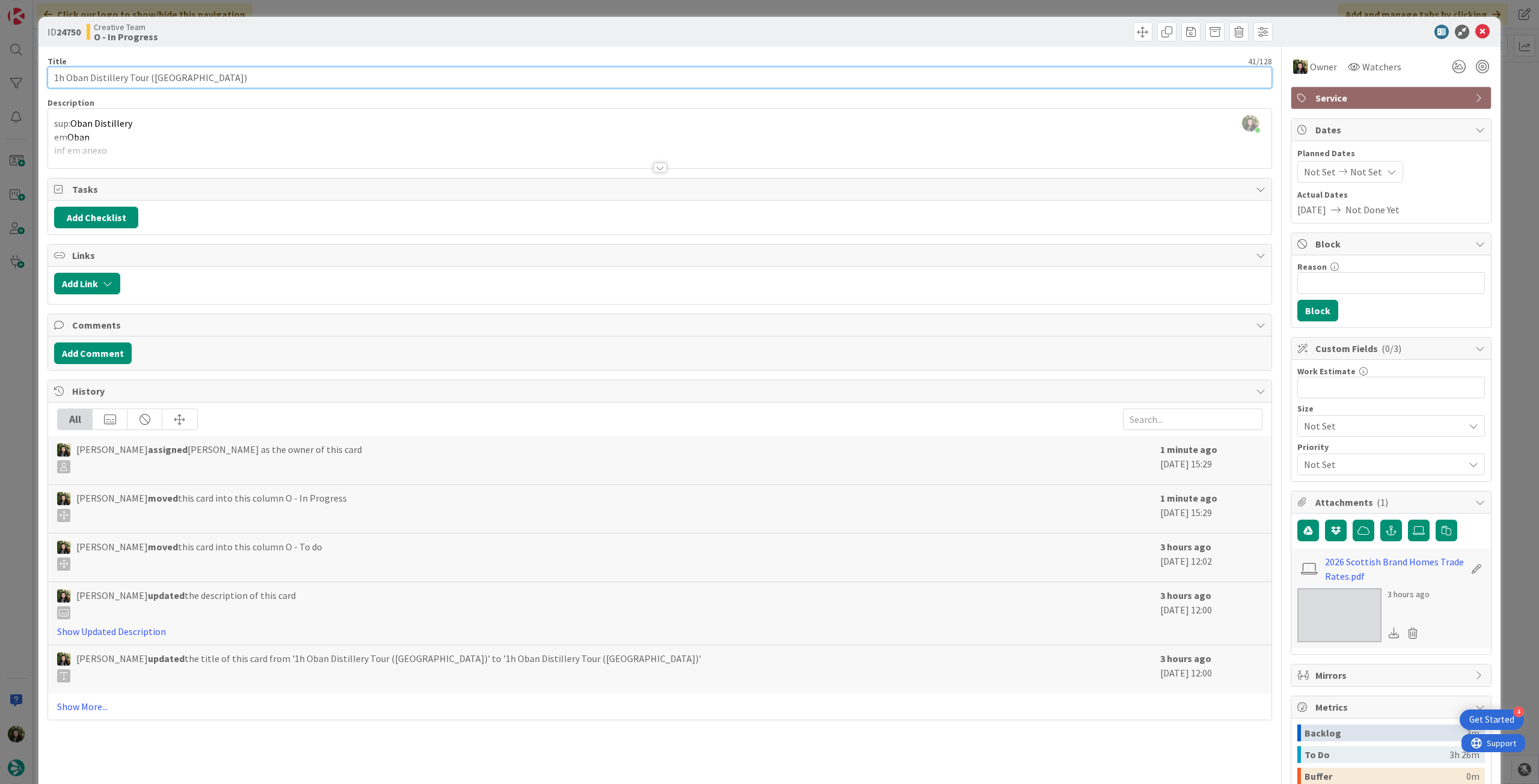
drag, startPoint x: 234, startPoint y: 73, endPoint x: 149, endPoint y: 73, distance: 85.0
click at [26, 73] on div "ID 24750 Creative Team O - In Progress Title 41 / 128 1h Oban Distillery Tour (…" at bounding box center [769, 392] width 1539 height 784
click at [143, 116] on div "Beatriz Cassona just joined sup: Oban Distillery em Oban inf em anexo" at bounding box center [660, 138] width 1223 height 60
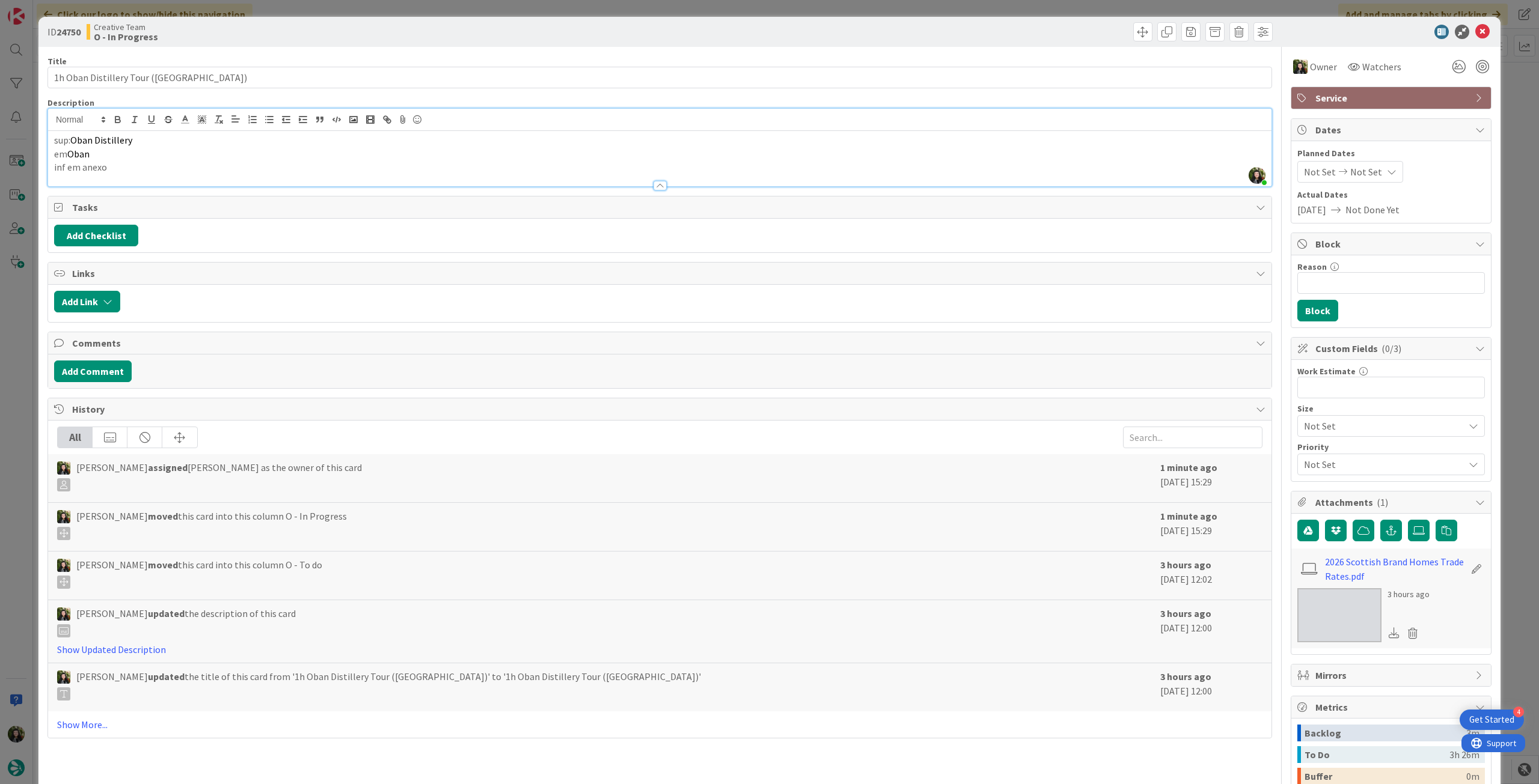
drag, startPoint x: 145, startPoint y: 137, endPoint x: 76, endPoint y: 137, distance: 69.0
click at [76, 137] on p "sup: Oban Distillery" at bounding box center [659, 140] width 1211 height 14
drag, startPoint x: 142, startPoint y: 137, endPoint x: 75, endPoint y: 139, distance: 67.0
click at [75, 139] on p "sup: Oban Distillery" at bounding box center [659, 140] width 1211 height 14
copy span "Oban Distillery"
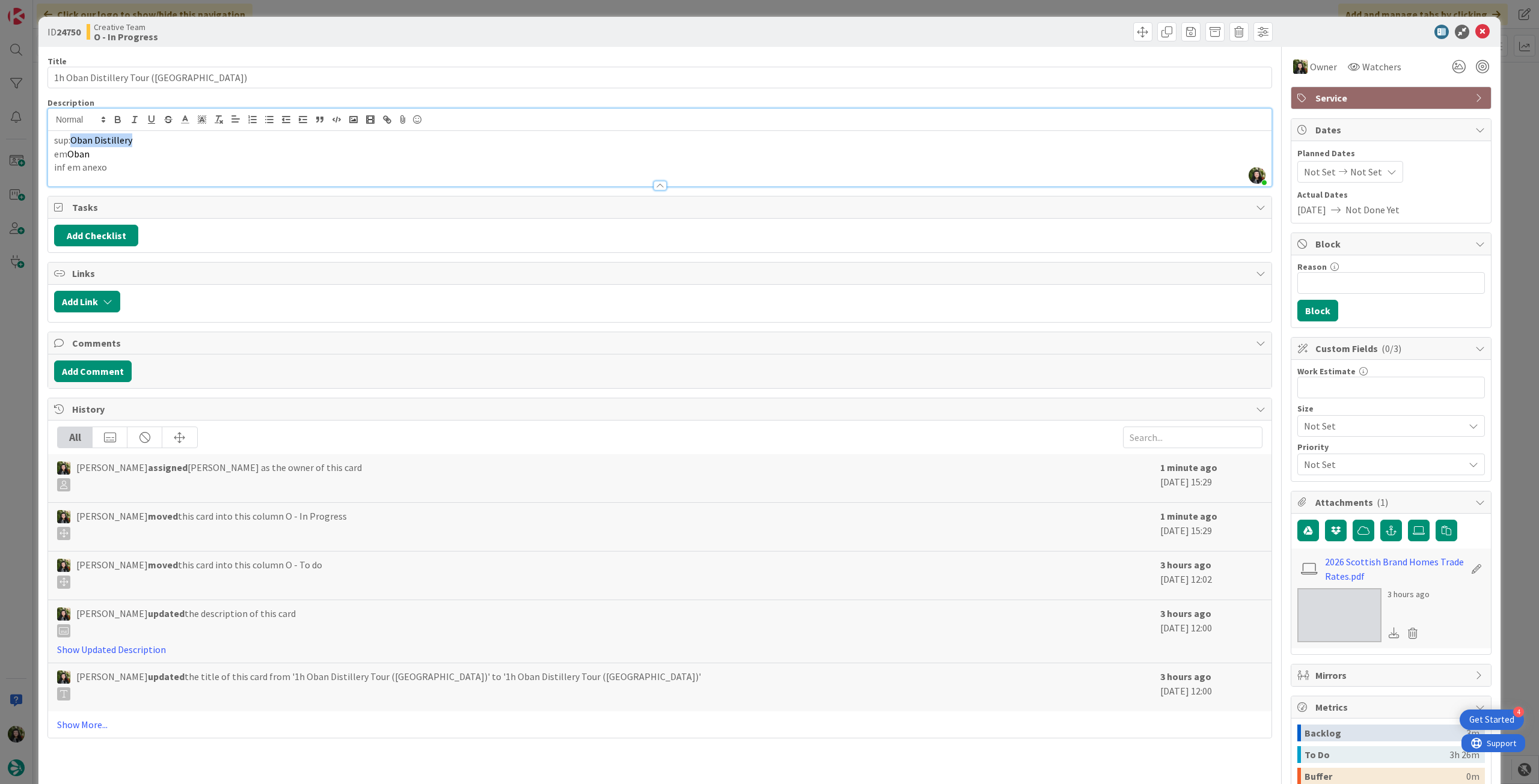
click at [150, 142] on p "sup: Oban Distillery" at bounding box center [659, 140] width 1211 height 14
click at [1479, 28] on icon at bounding box center [1482, 31] width 14 height 14
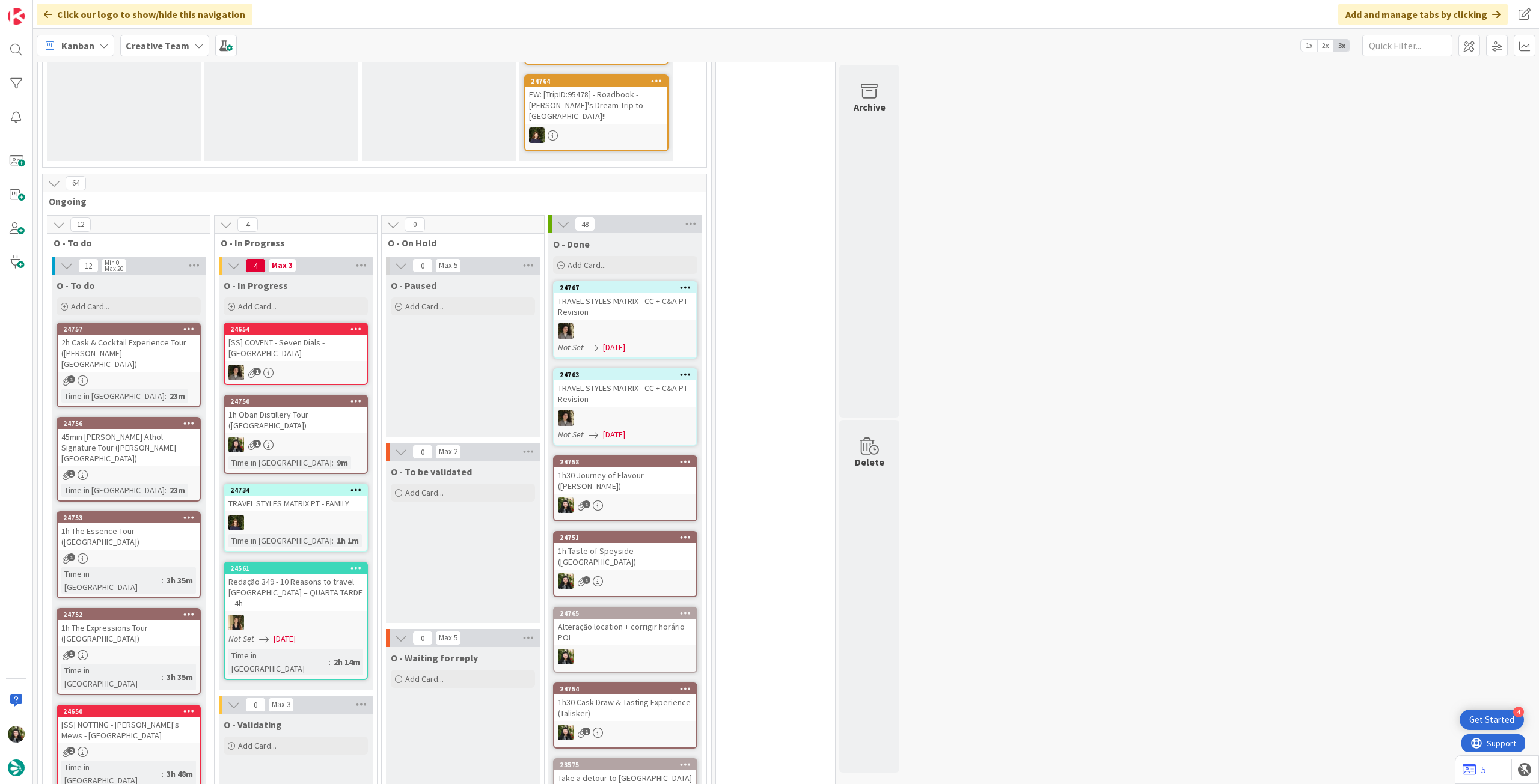
click at [361, 407] on div "1h Oban Distillery Tour ([GEOGRAPHIC_DATA])" at bounding box center [296, 420] width 142 height 27
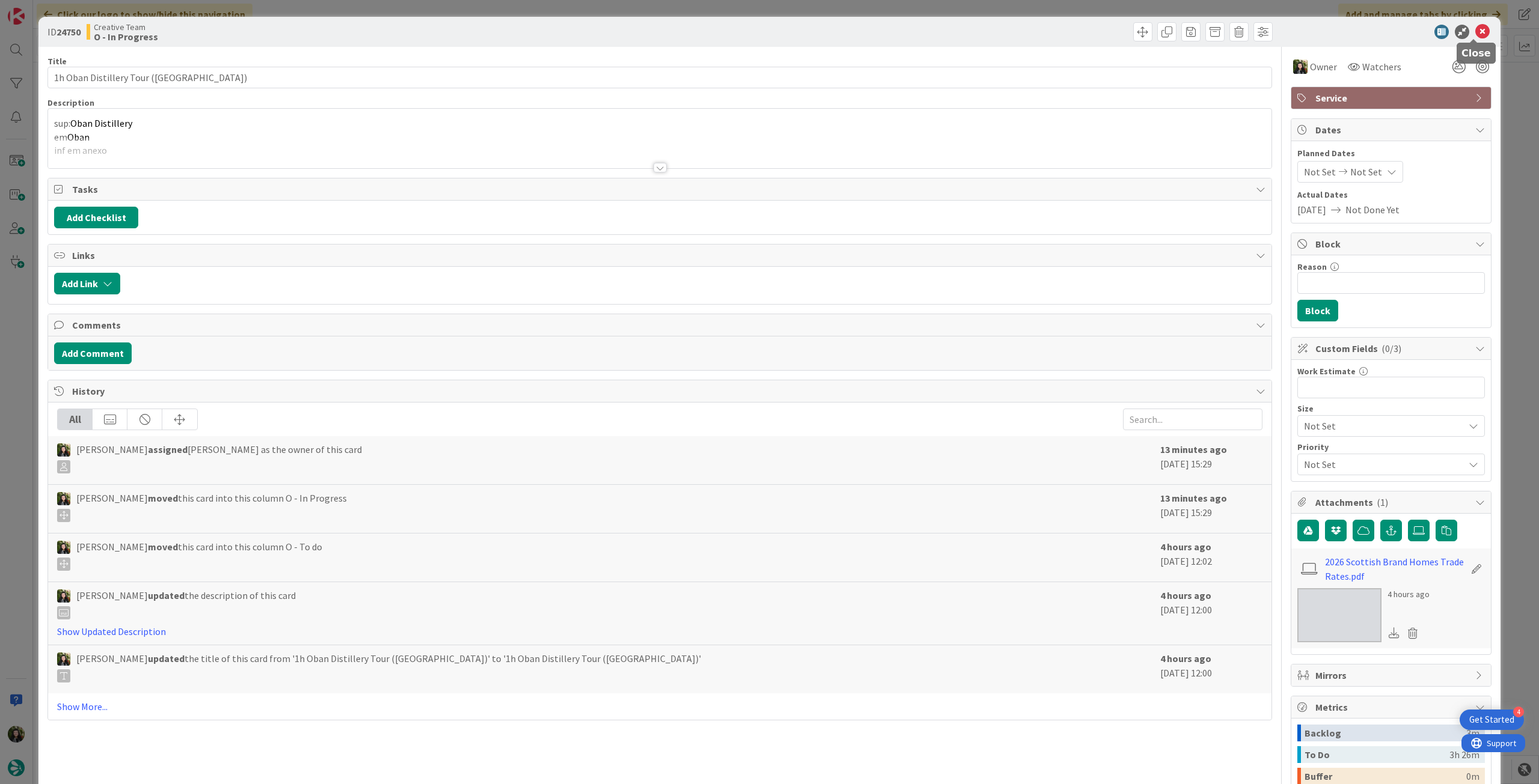
click at [1475, 29] on icon at bounding box center [1482, 31] width 14 height 14
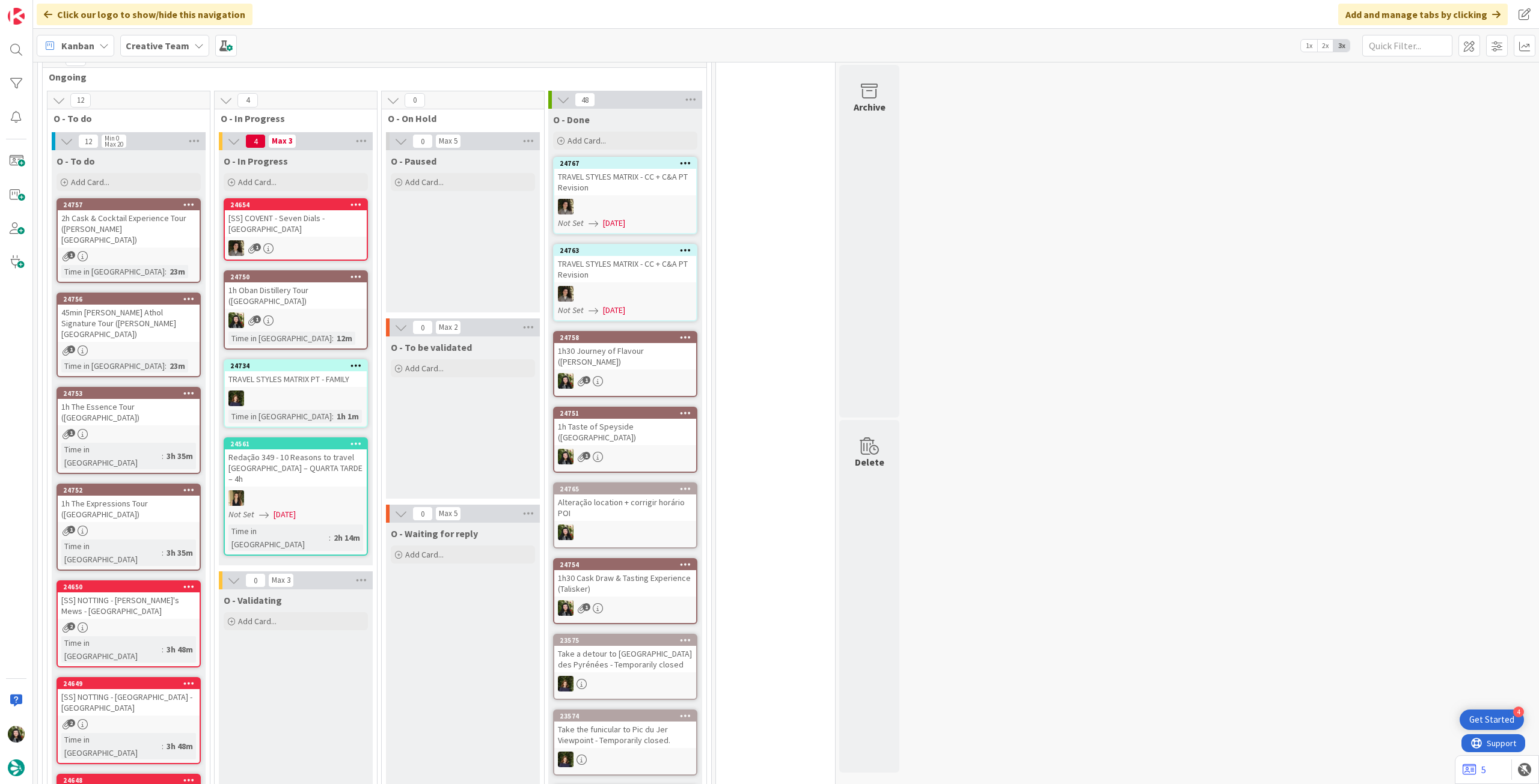
scroll to position [401, 0]
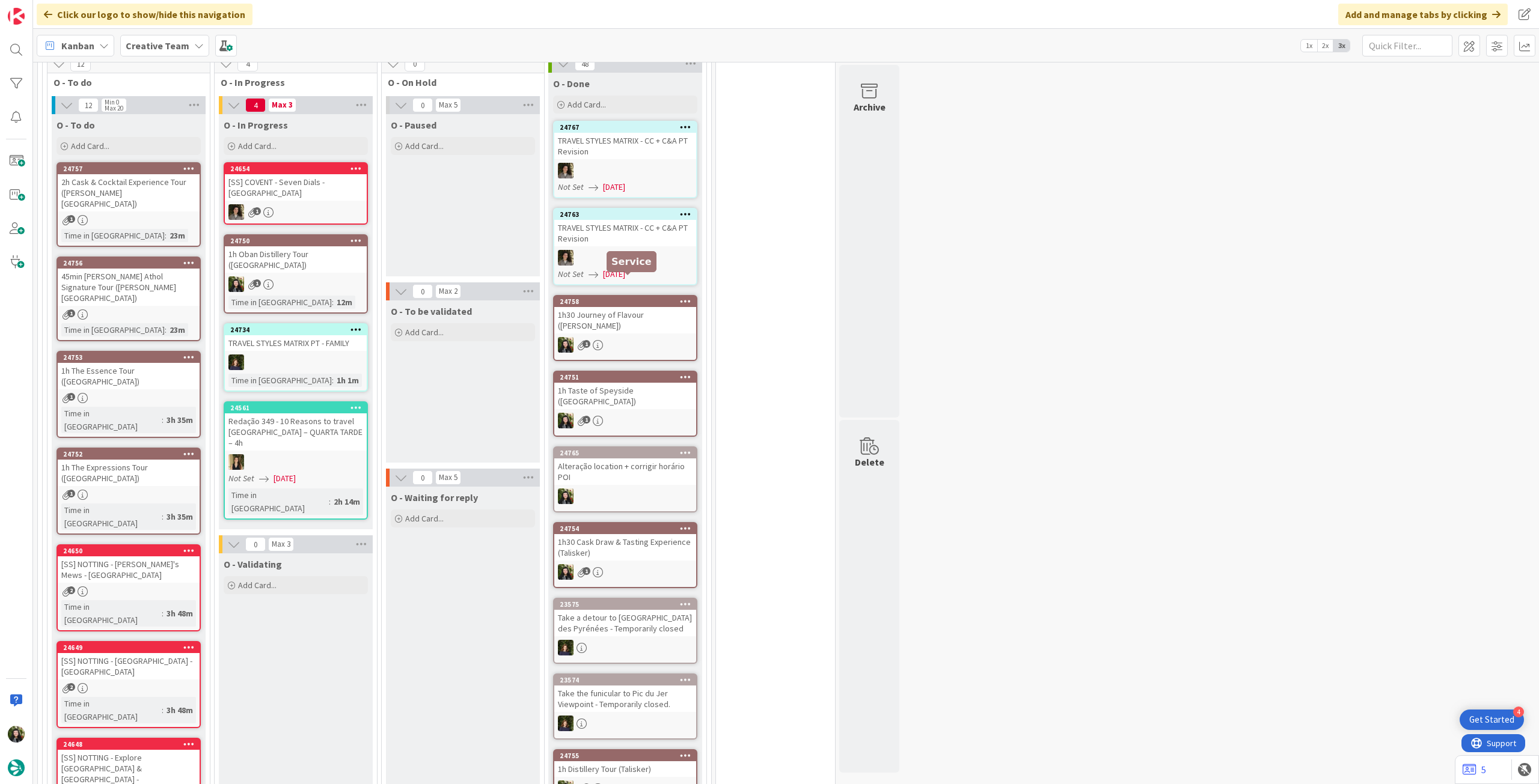
click at [255, 246] on div "1h Oban Distillery Tour ([GEOGRAPHIC_DATA])" at bounding box center [296, 260] width 142 height 27
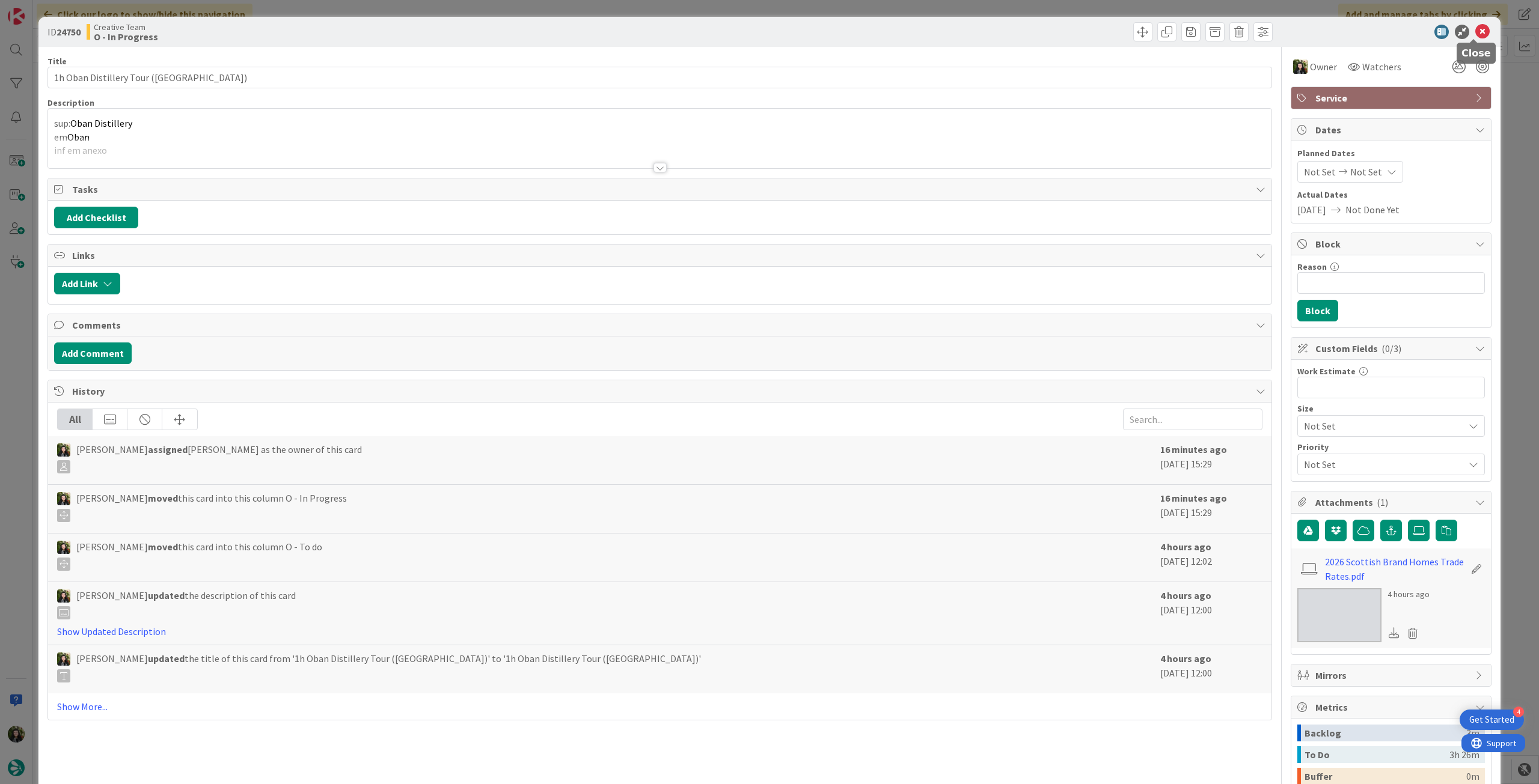
click at [1475, 36] on icon at bounding box center [1482, 31] width 14 height 14
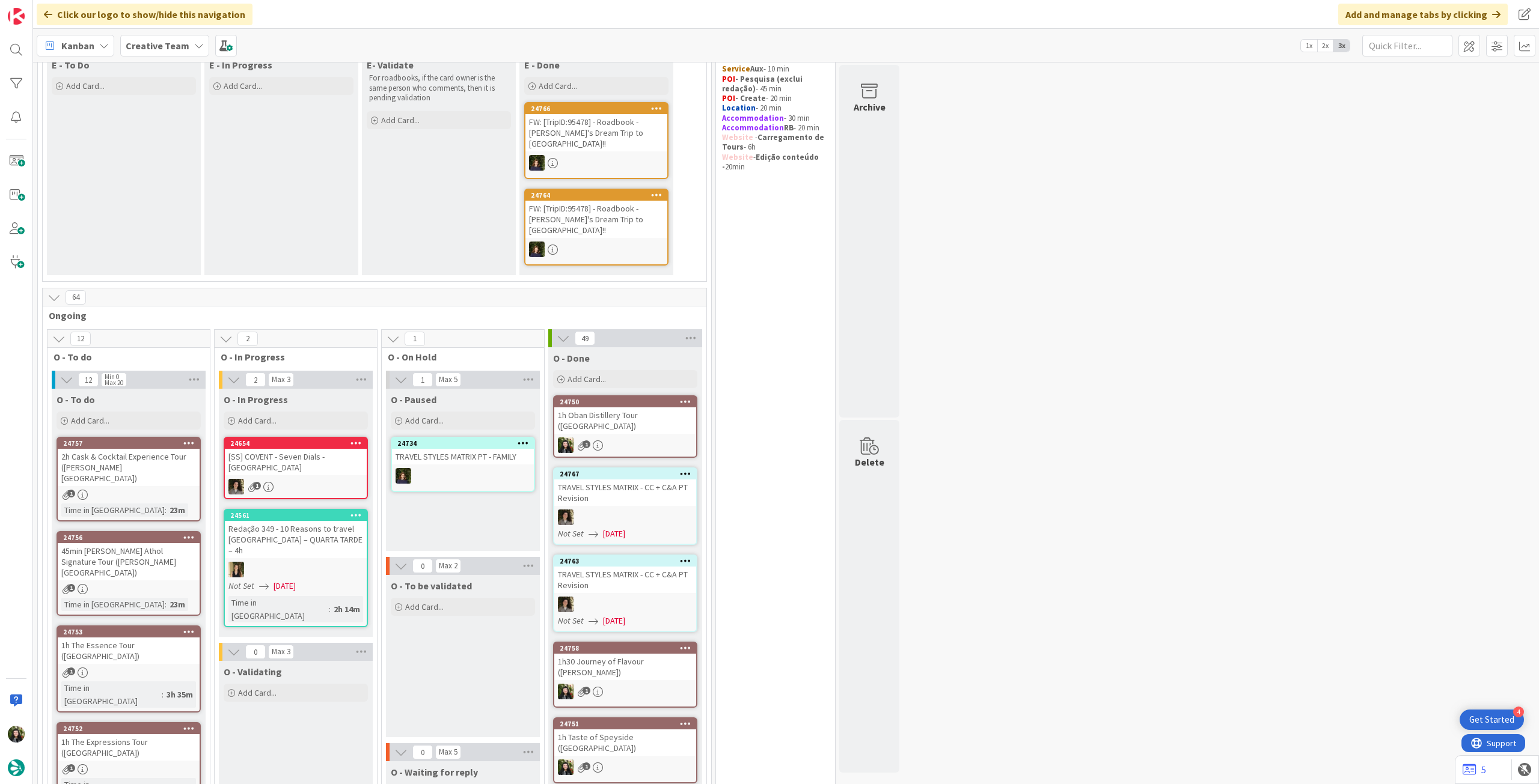
scroll to position [160, 0]
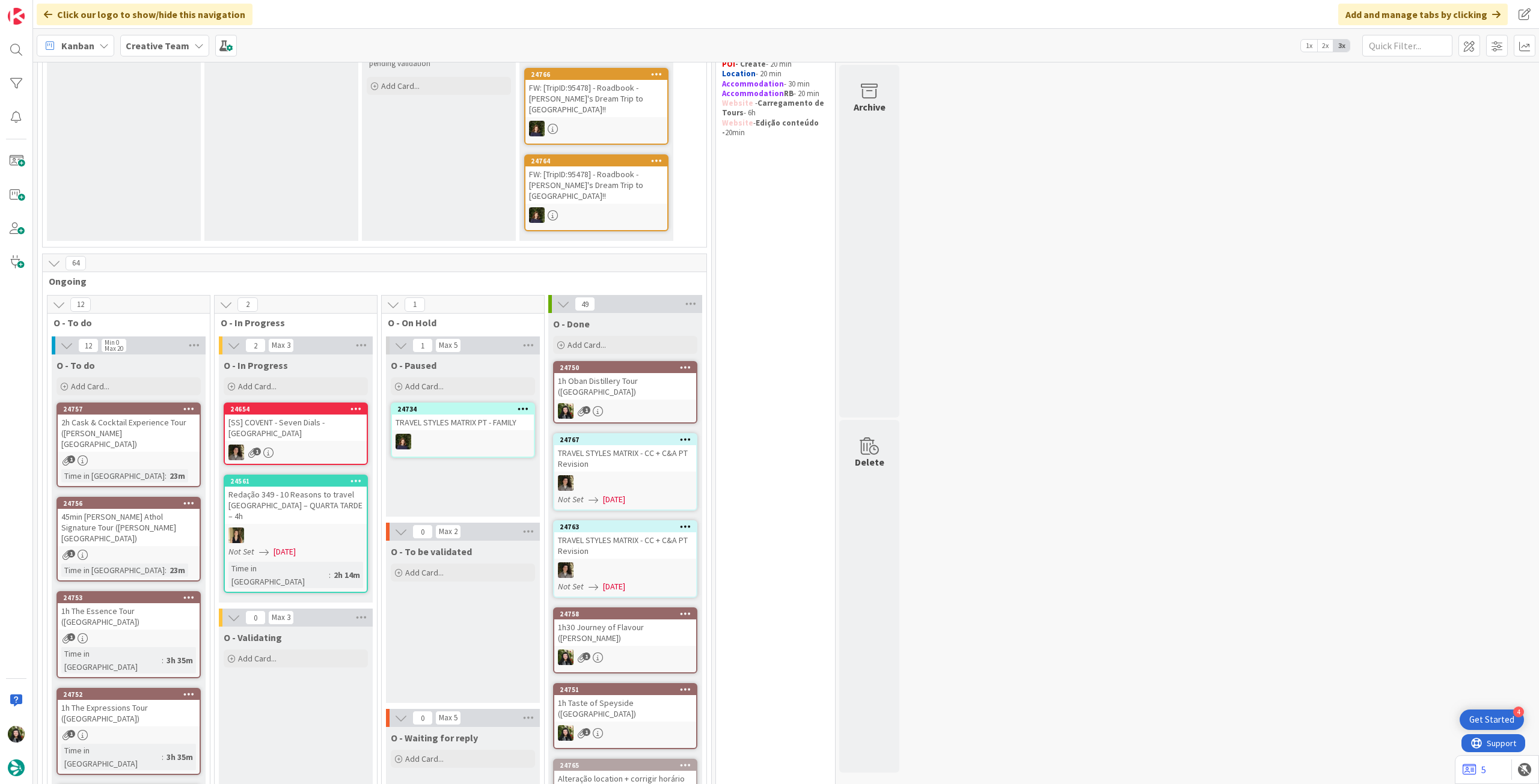
click at [528, 434] on div at bounding box center [463, 442] width 142 height 15
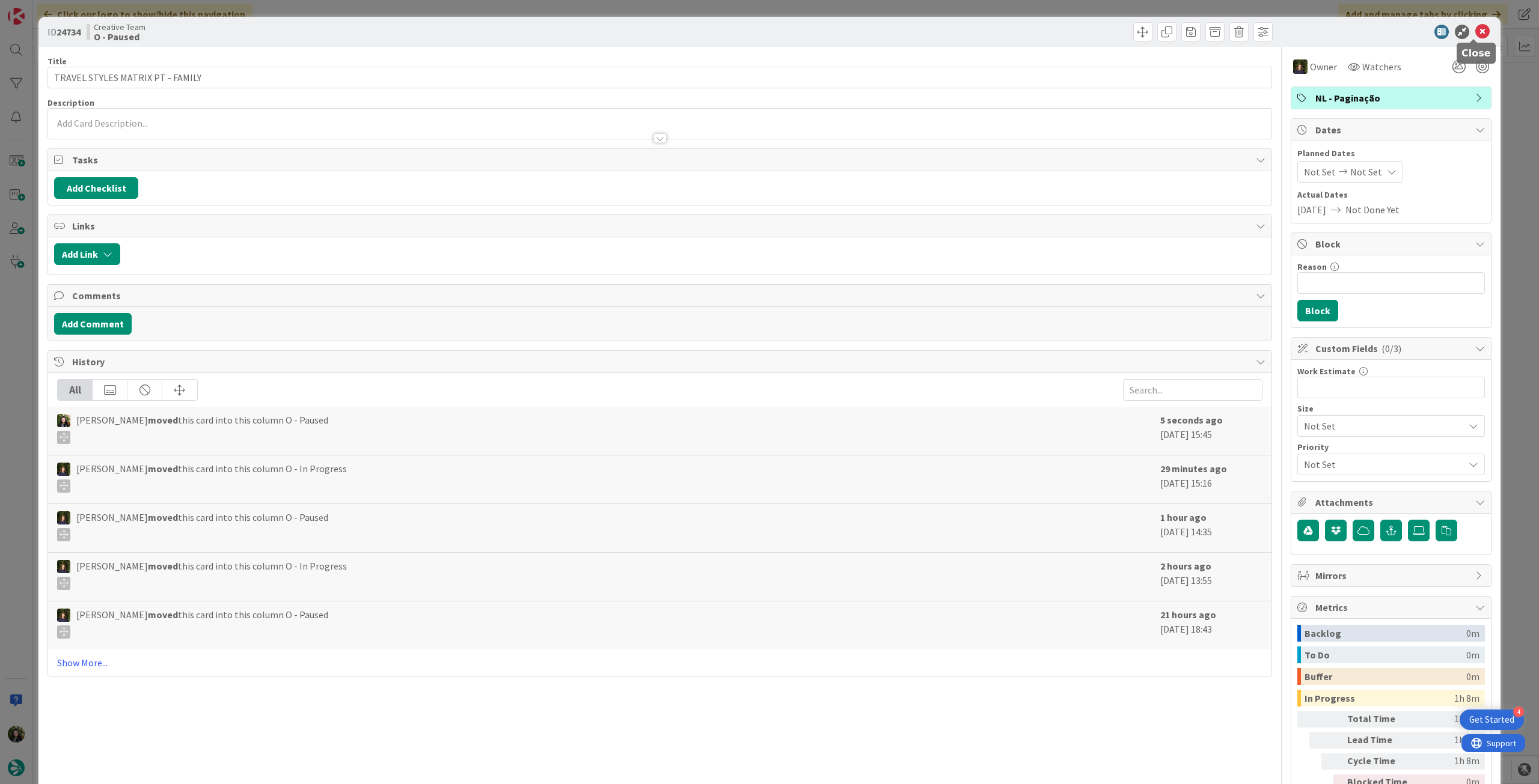
click at [1475, 34] on icon at bounding box center [1482, 31] width 14 height 14
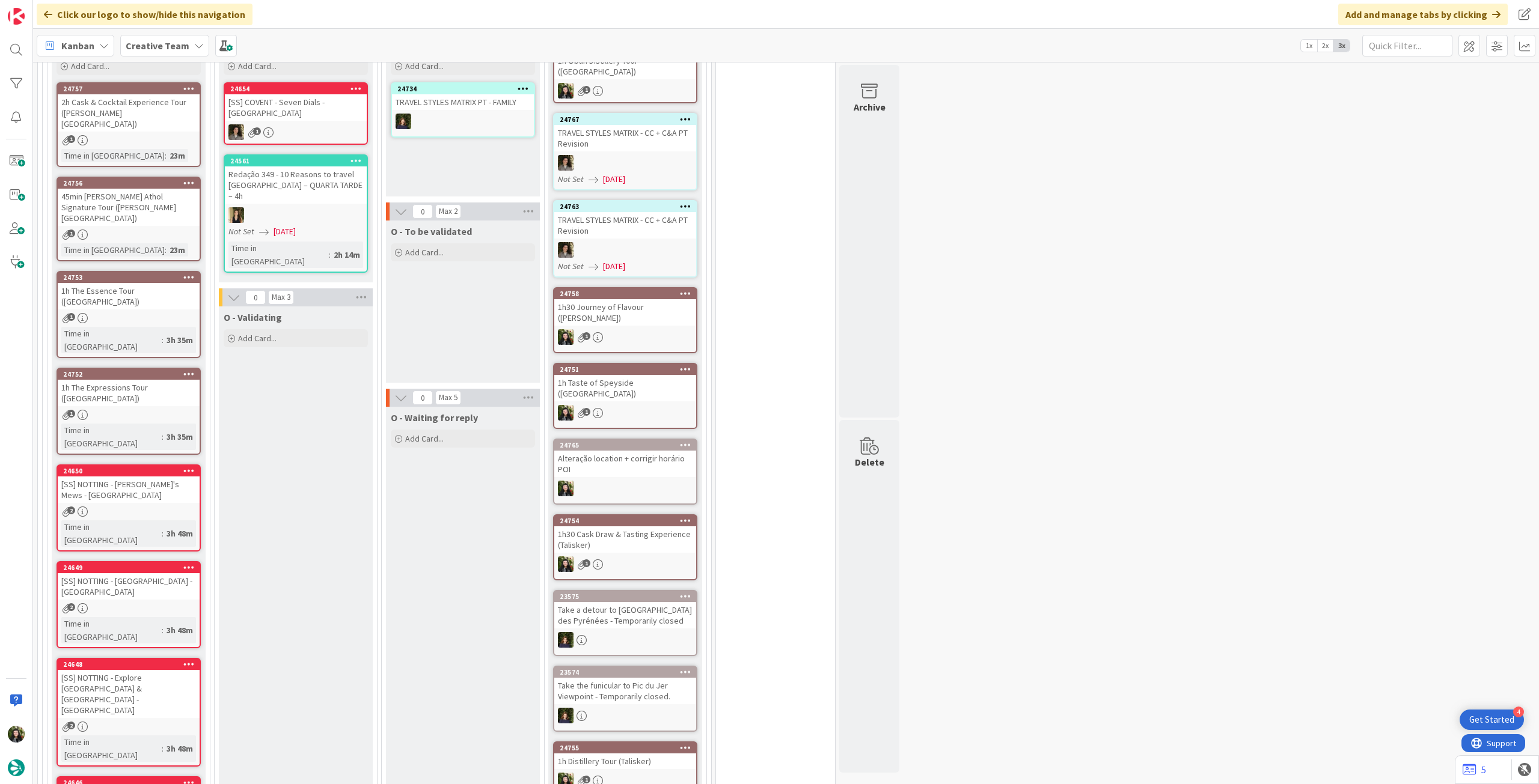
scroll to position [641, 0]
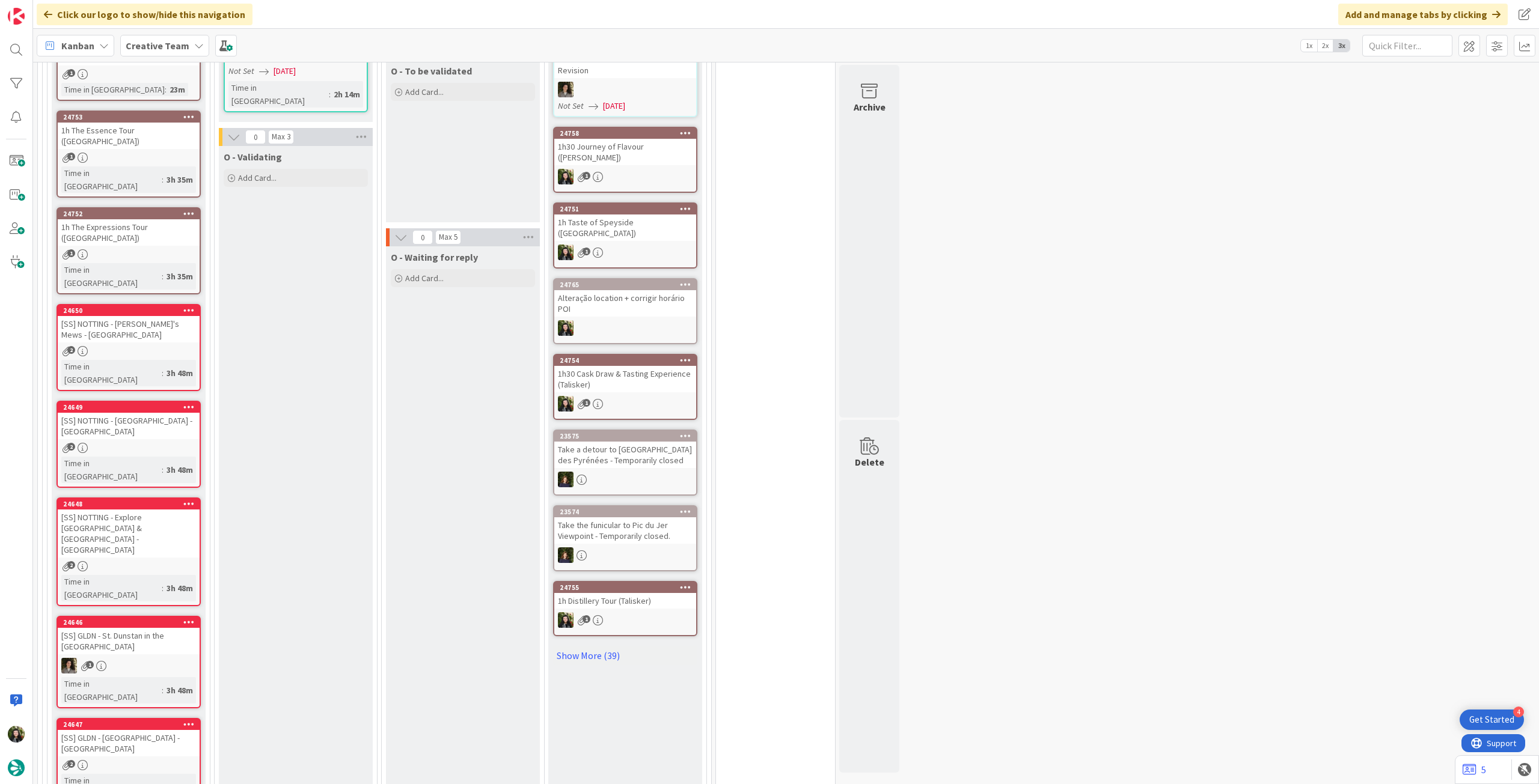
click at [136, 760] on div "2" at bounding box center [129, 765] width 142 height 10
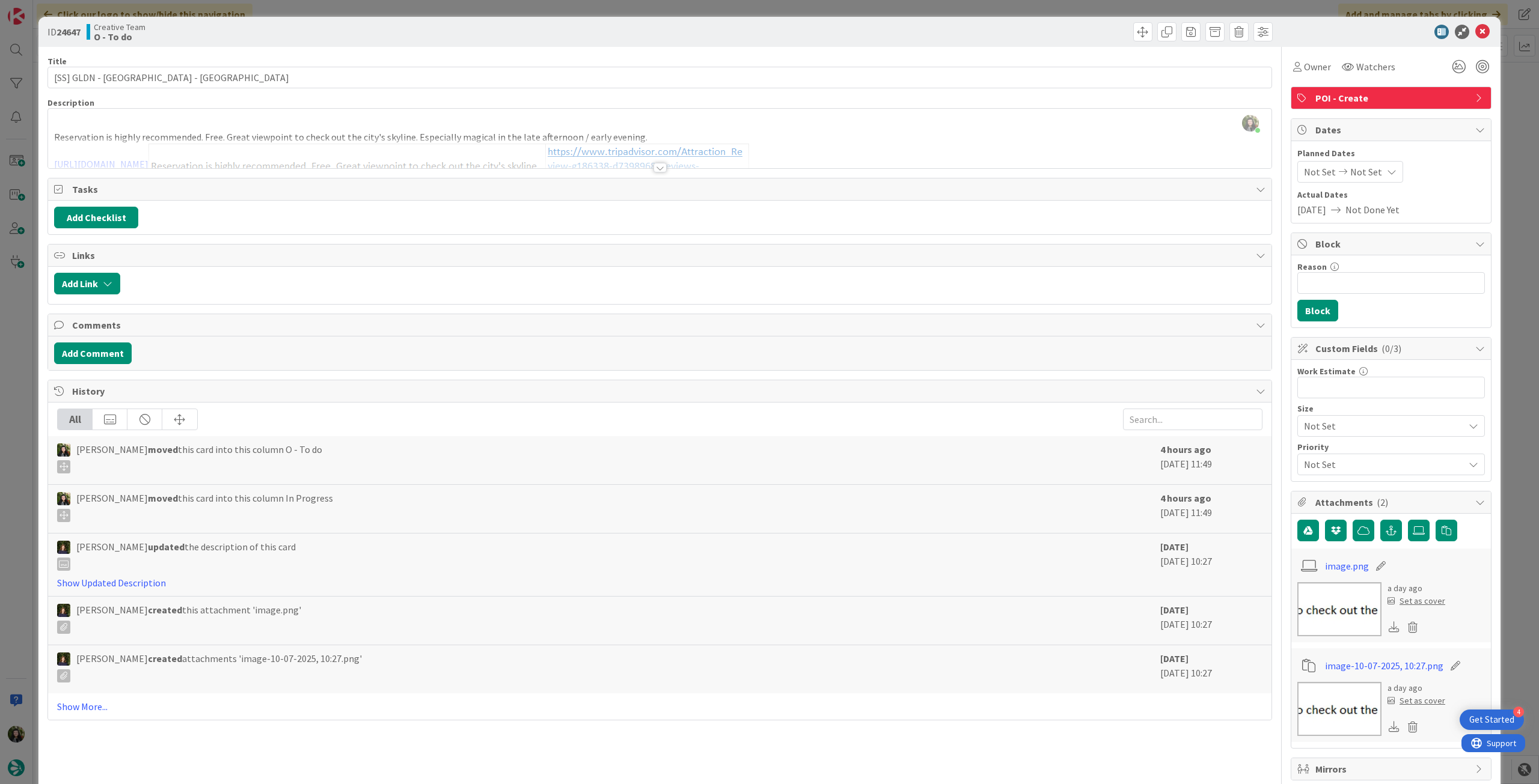
click at [255, 154] on div at bounding box center [660, 153] width 1223 height 30
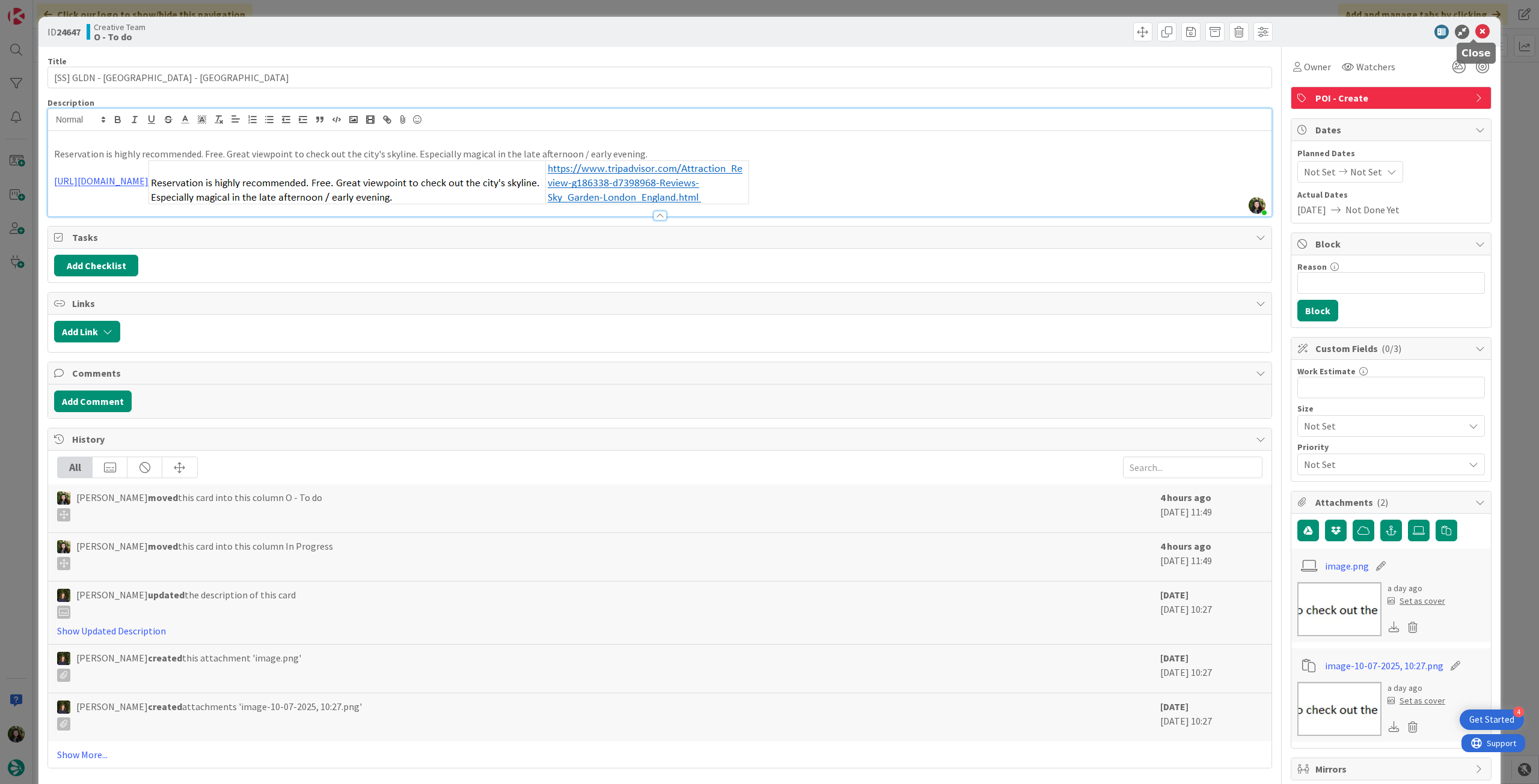
click at [1477, 32] on icon at bounding box center [1482, 31] width 14 height 14
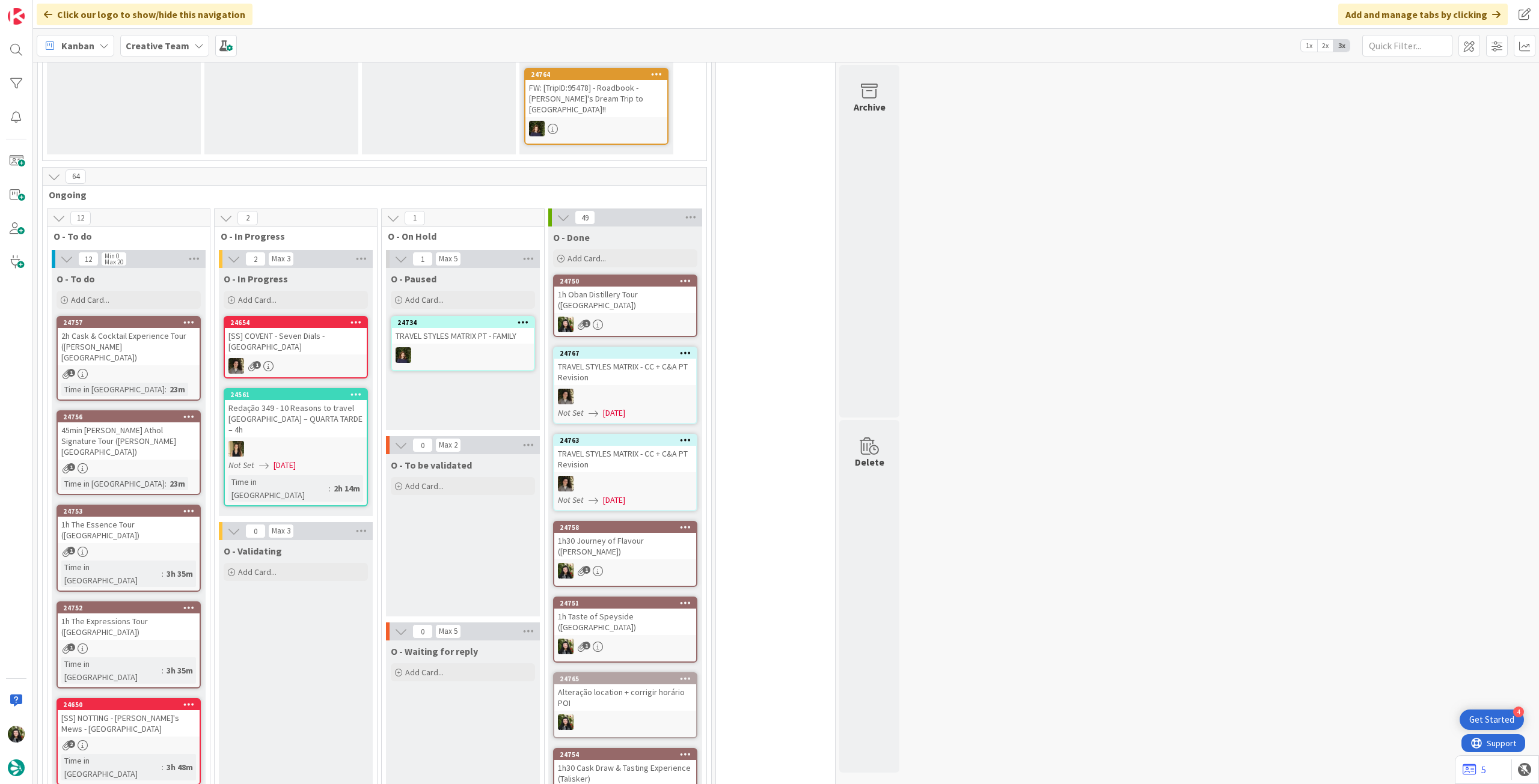
scroll to position [241, 0]
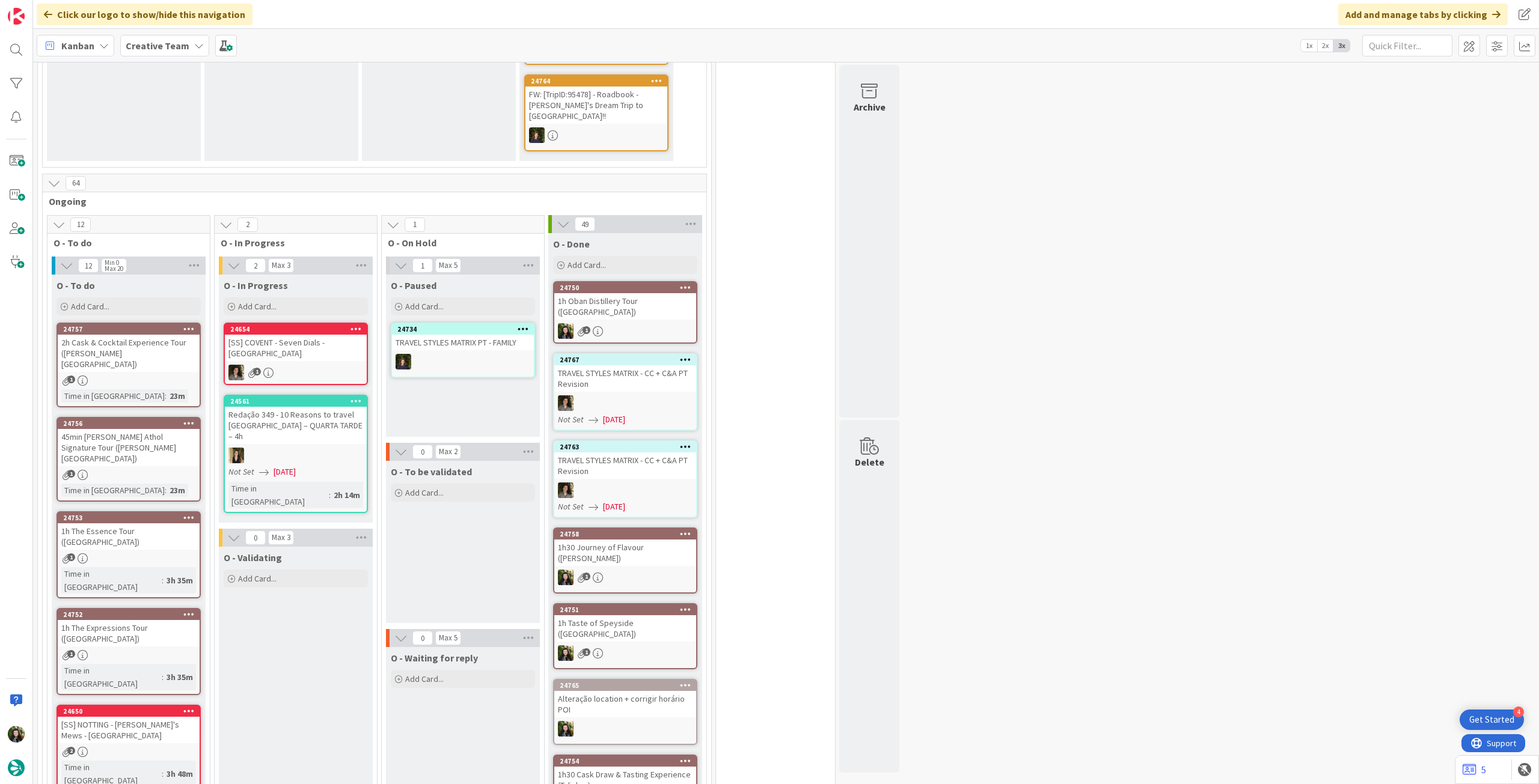
click at [184, 44] on b "Creative Team" at bounding box center [156, 46] width 64 height 12
click at [191, 173] on h4 "Creative Team - Análise" at bounding box center [215, 172] width 163 height 12
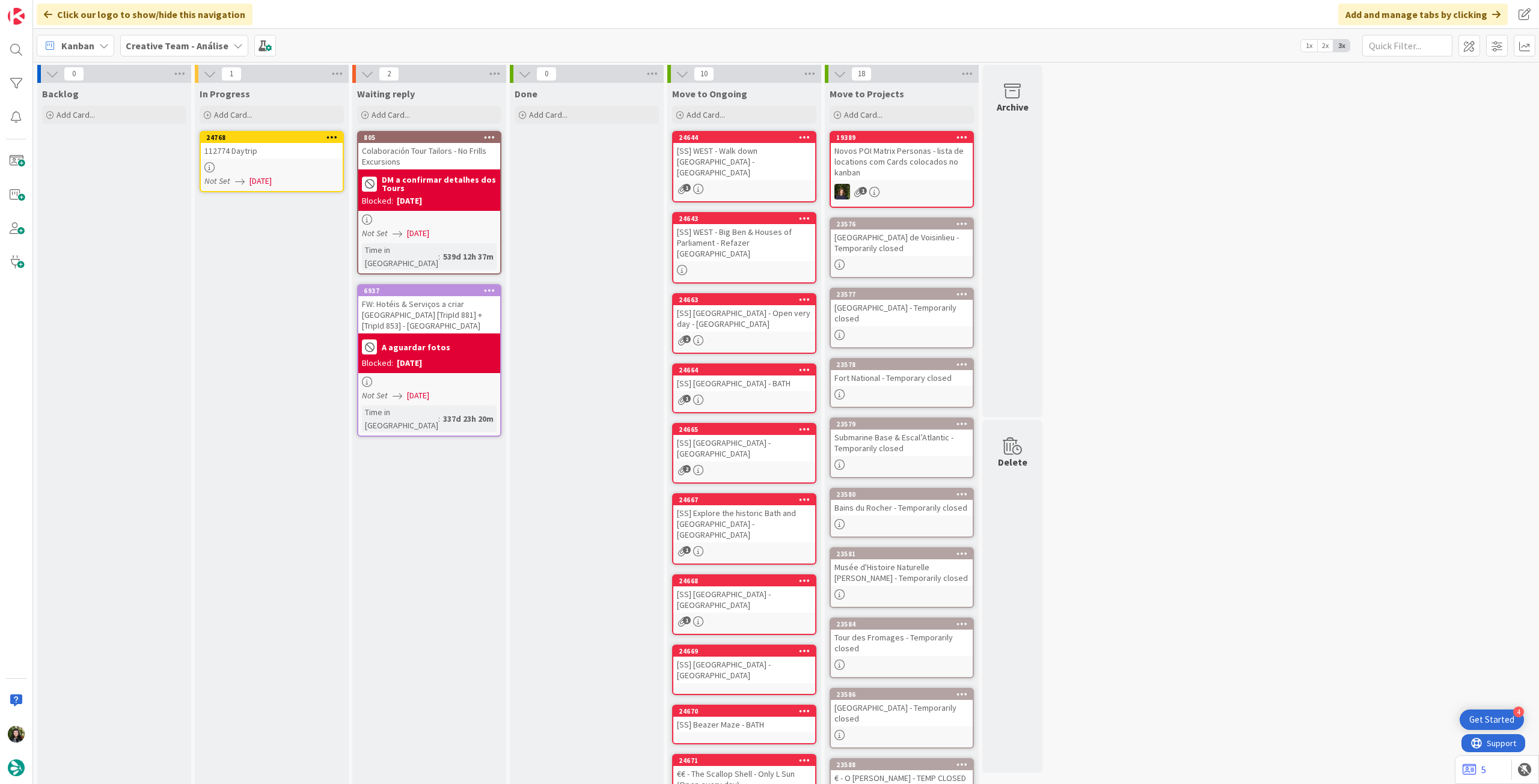
drag, startPoint x: 154, startPoint y: 163, endPoint x: 162, endPoint y: 163, distance: 8.0
click at [253, 166] on div at bounding box center [272, 167] width 142 height 10
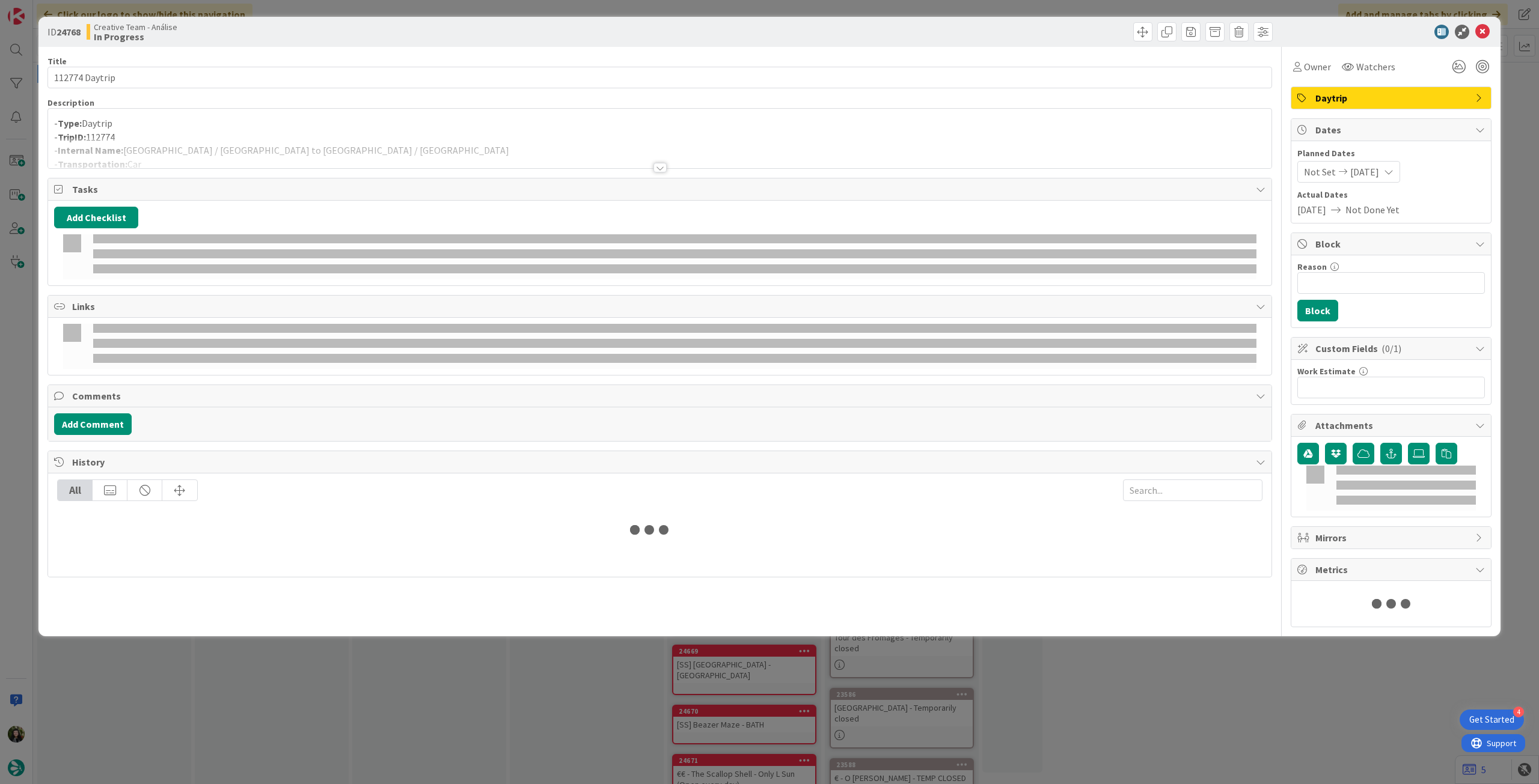
click at [266, 134] on p "- TripID: 112774" at bounding box center [659, 137] width 1211 height 14
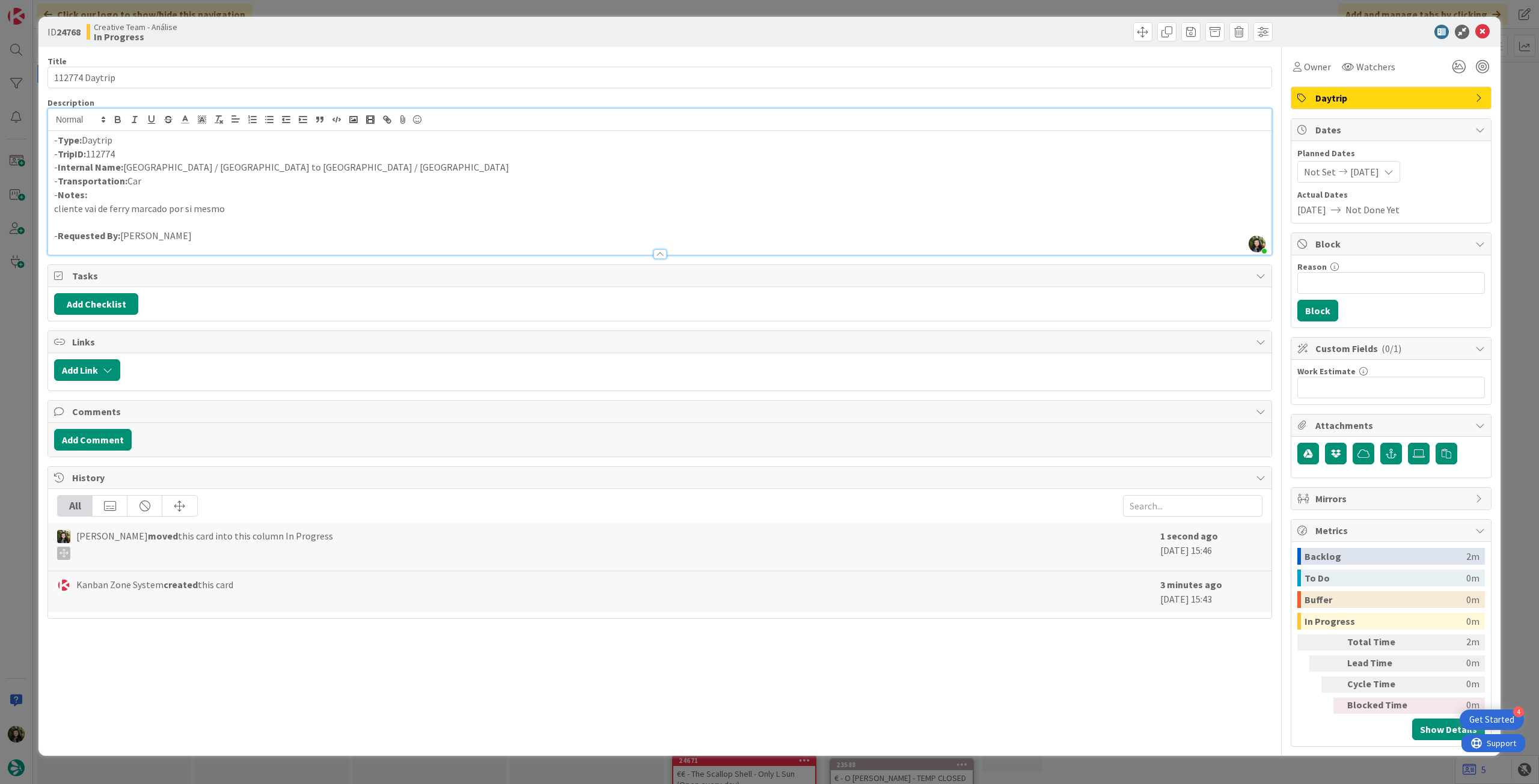
click at [1490, 31] on div at bounding box center [1384, 31] width 212 height 14
click at [1482, 31] on icon at bounding box center [1482, 31] width 14 height 14
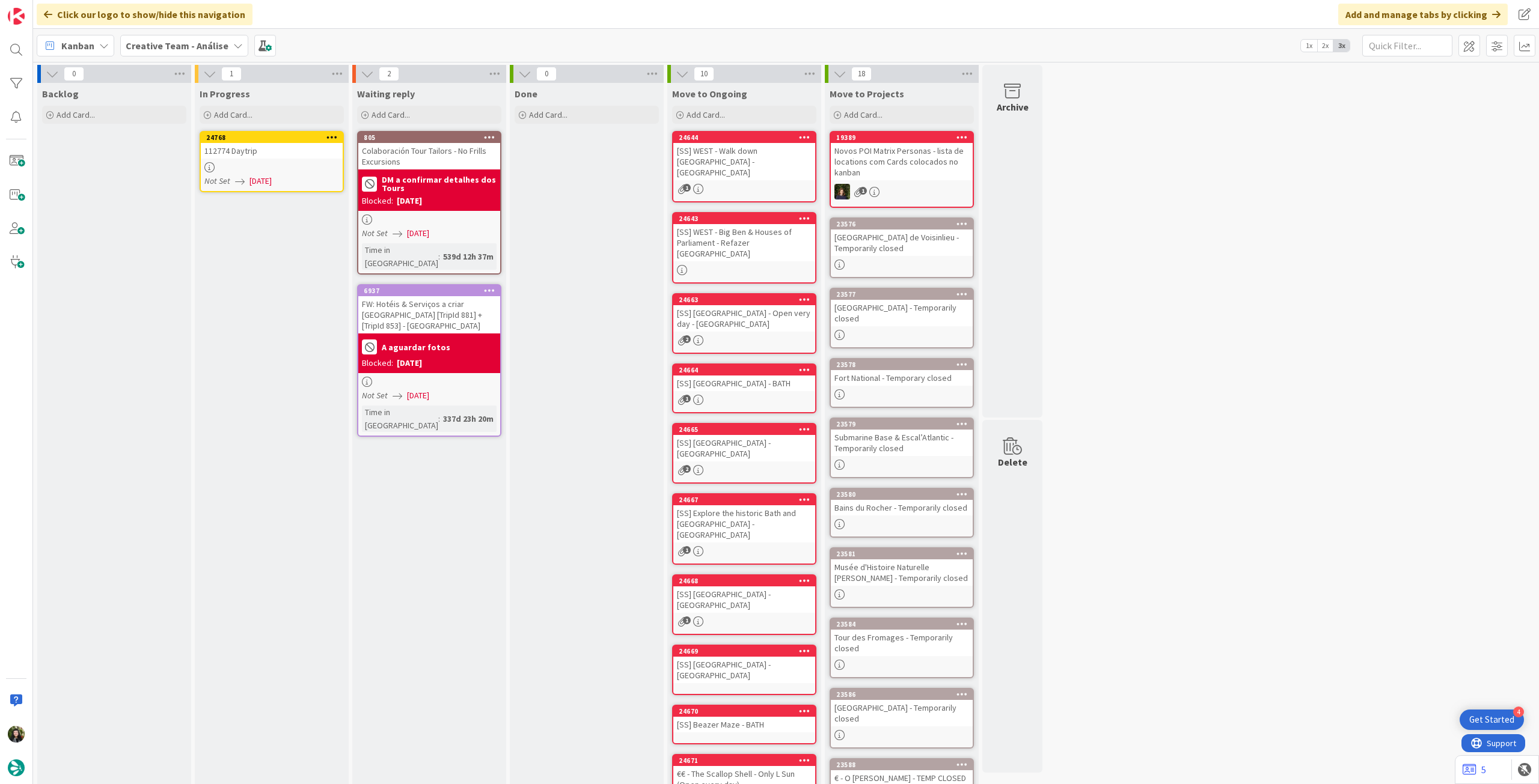
click at [332, 136] on icon at bounding box center [332, 137] width 11 height 9
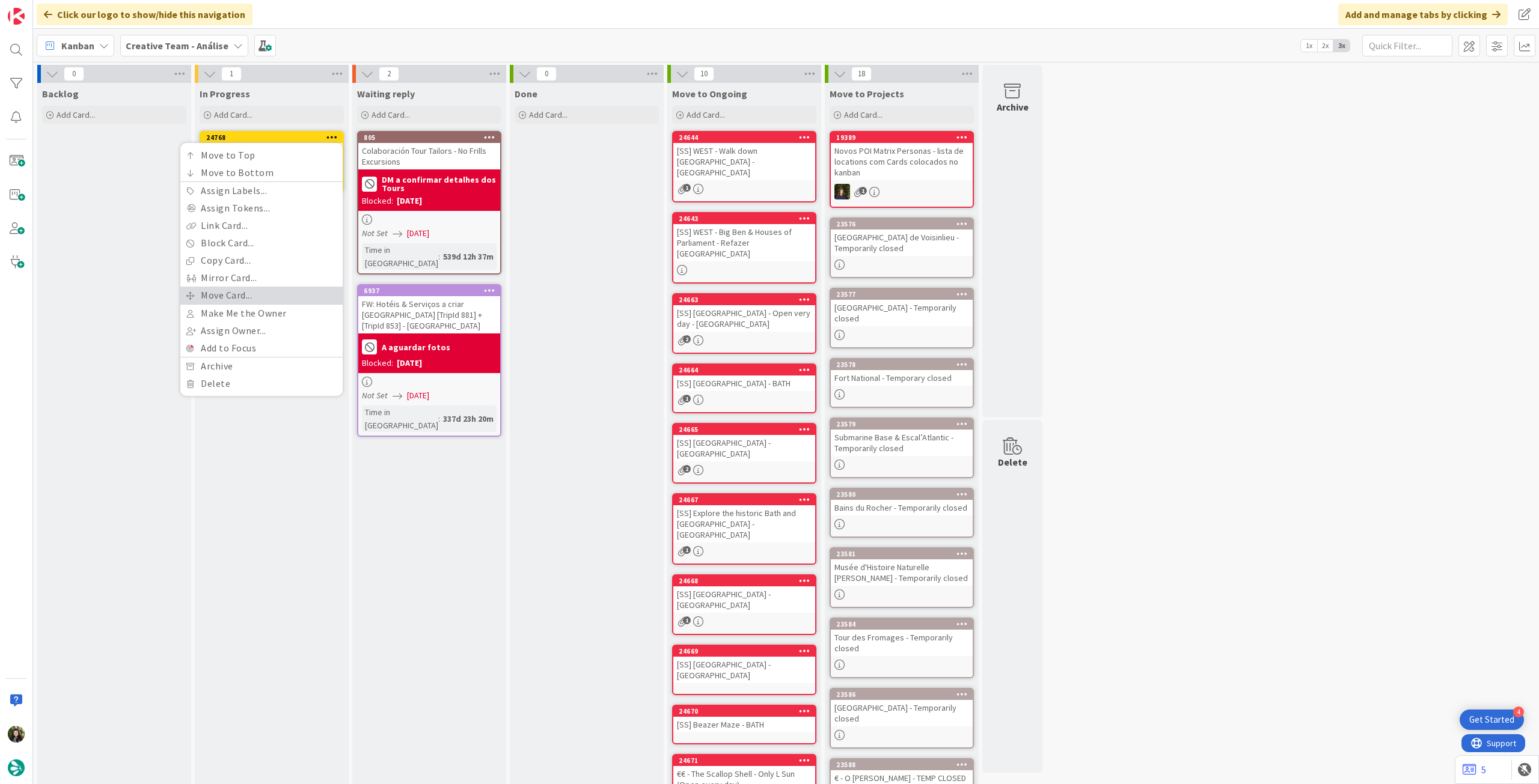
click at [254, 301] on link "Move Card..." at bounding box center [261, 295] width 162 height 17
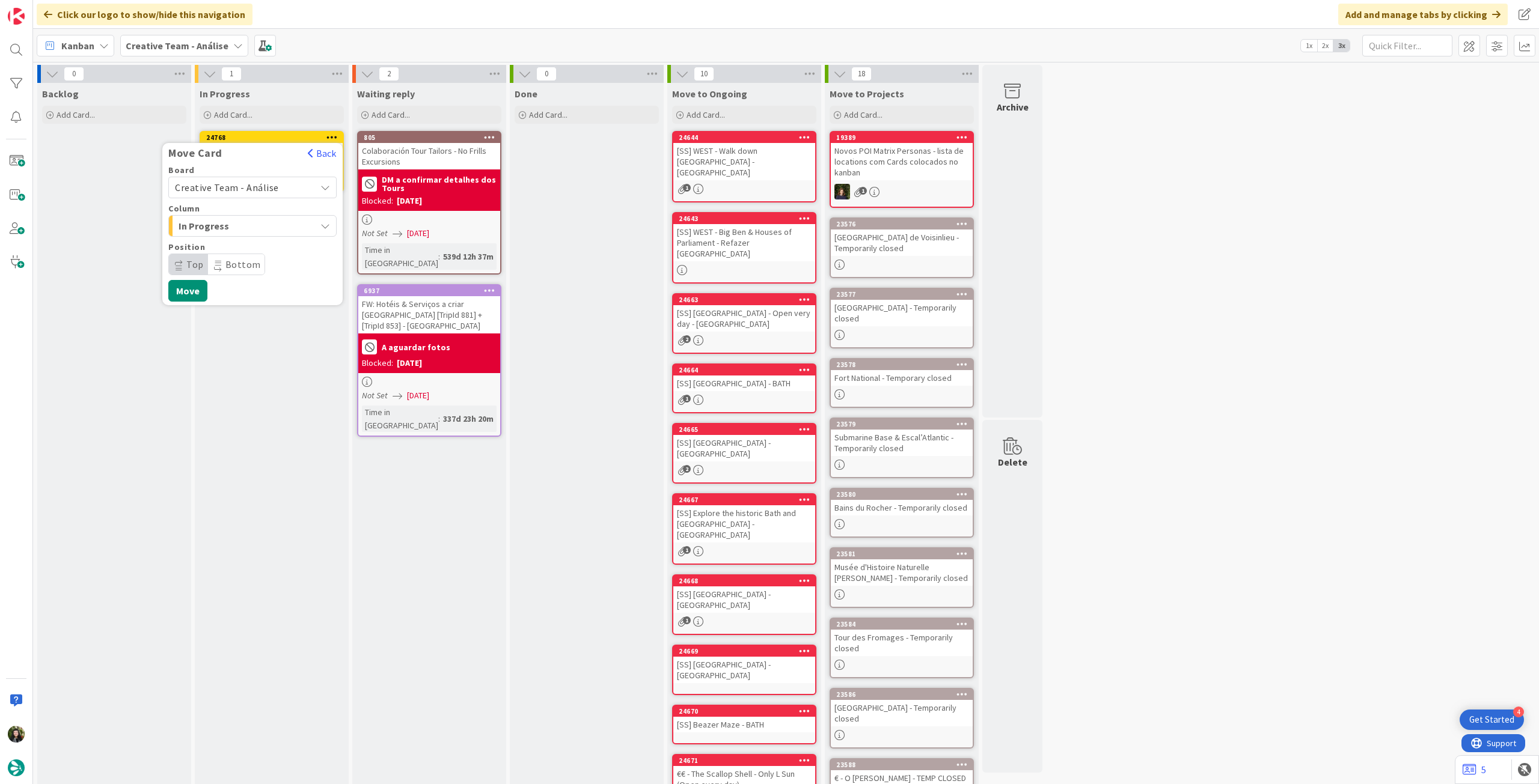
click at [276, 188] on span "Creative Team - Análise" at bounding box center [242, 188] width 135 height 17
click at [252, 244] on span "Creative Team" at bounding box center [260, 244] width 139 height 18
click at [257, 228] on span "E - To Do" at bounding box center [223, 226] width 90 height 15
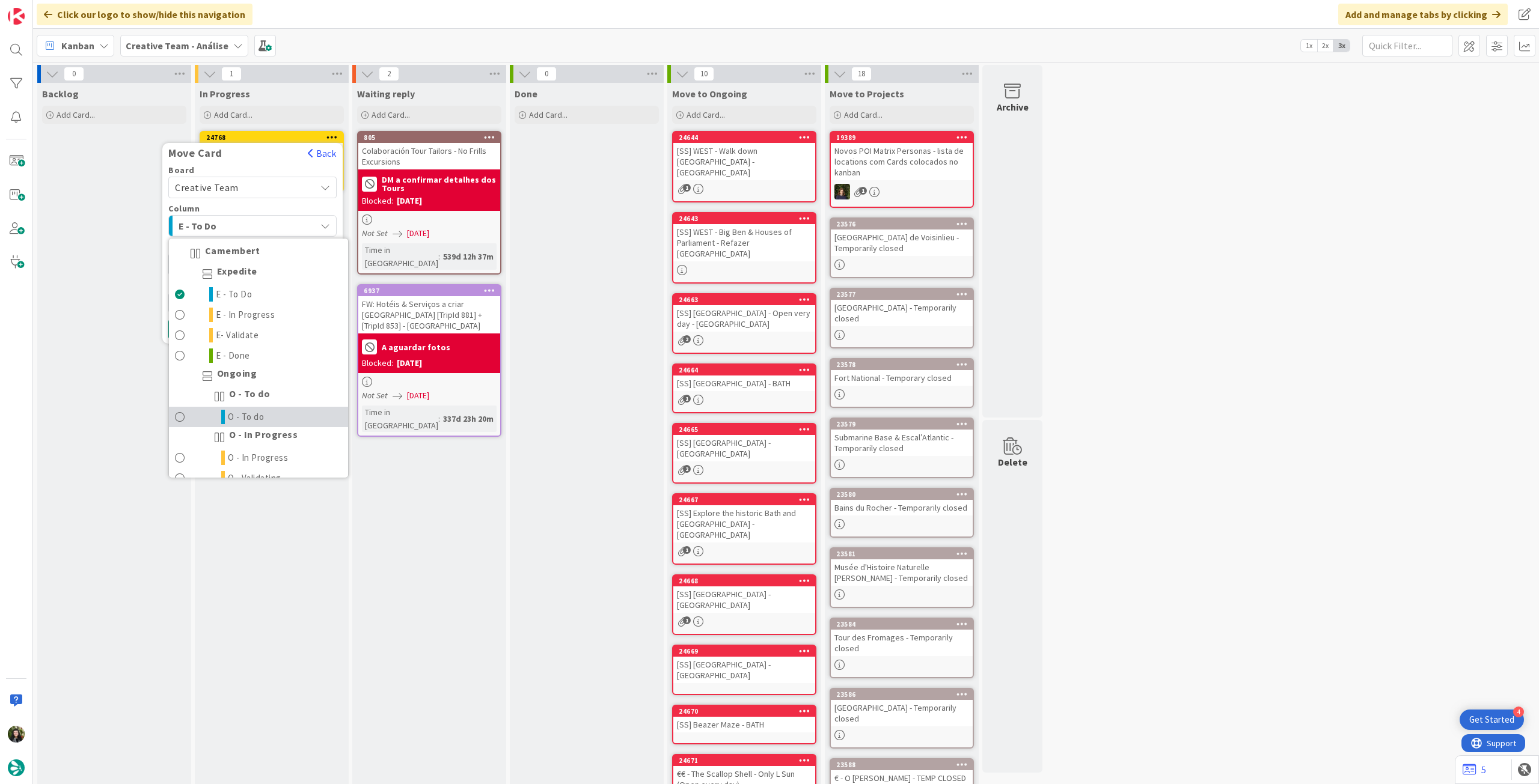
click at [255, 410] on span "O - To do" at bounding box center [246, 416] width 37 height 14
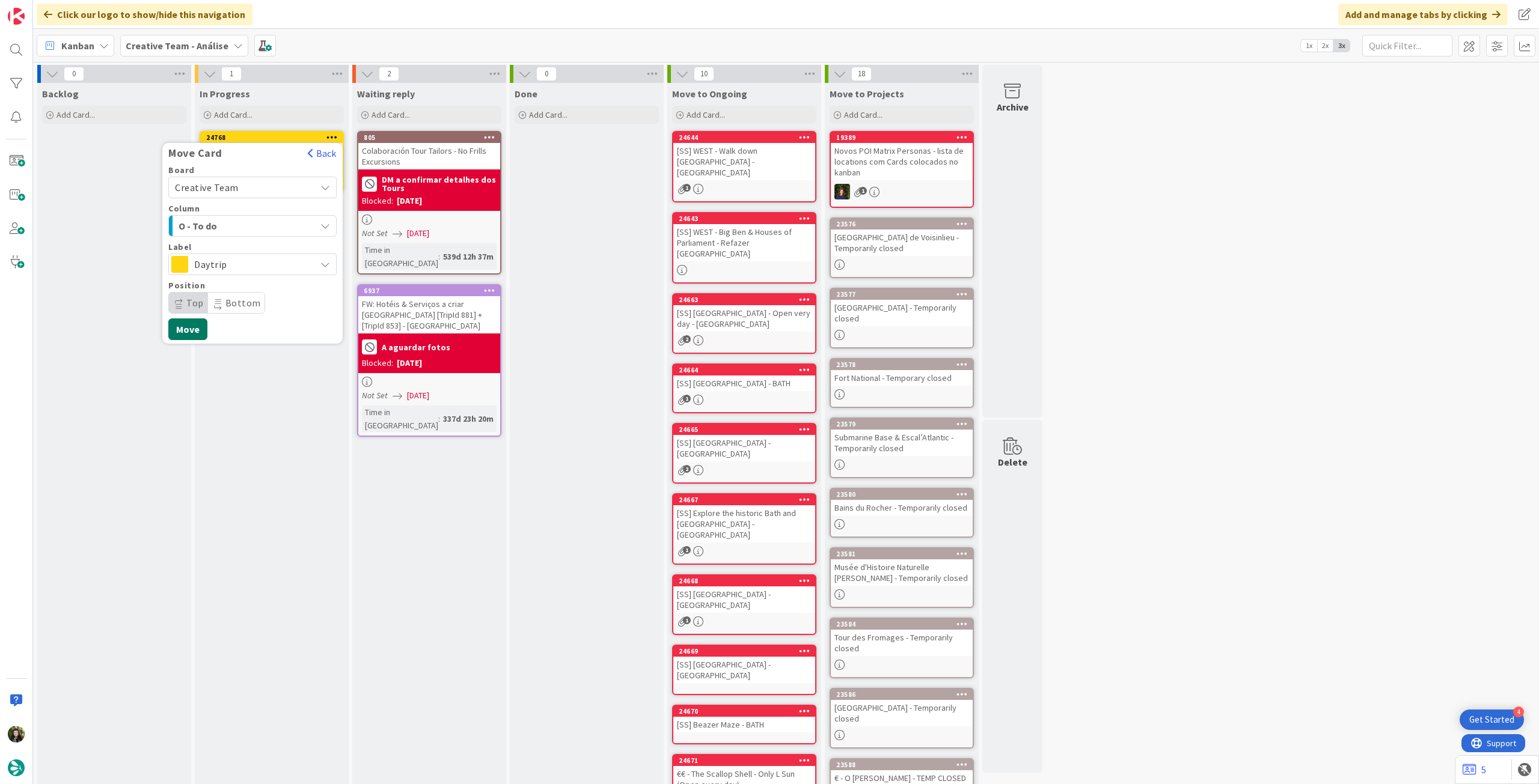
click at [187, 328] on button "Move" at bounding box center [188, 329] width 39 height 22
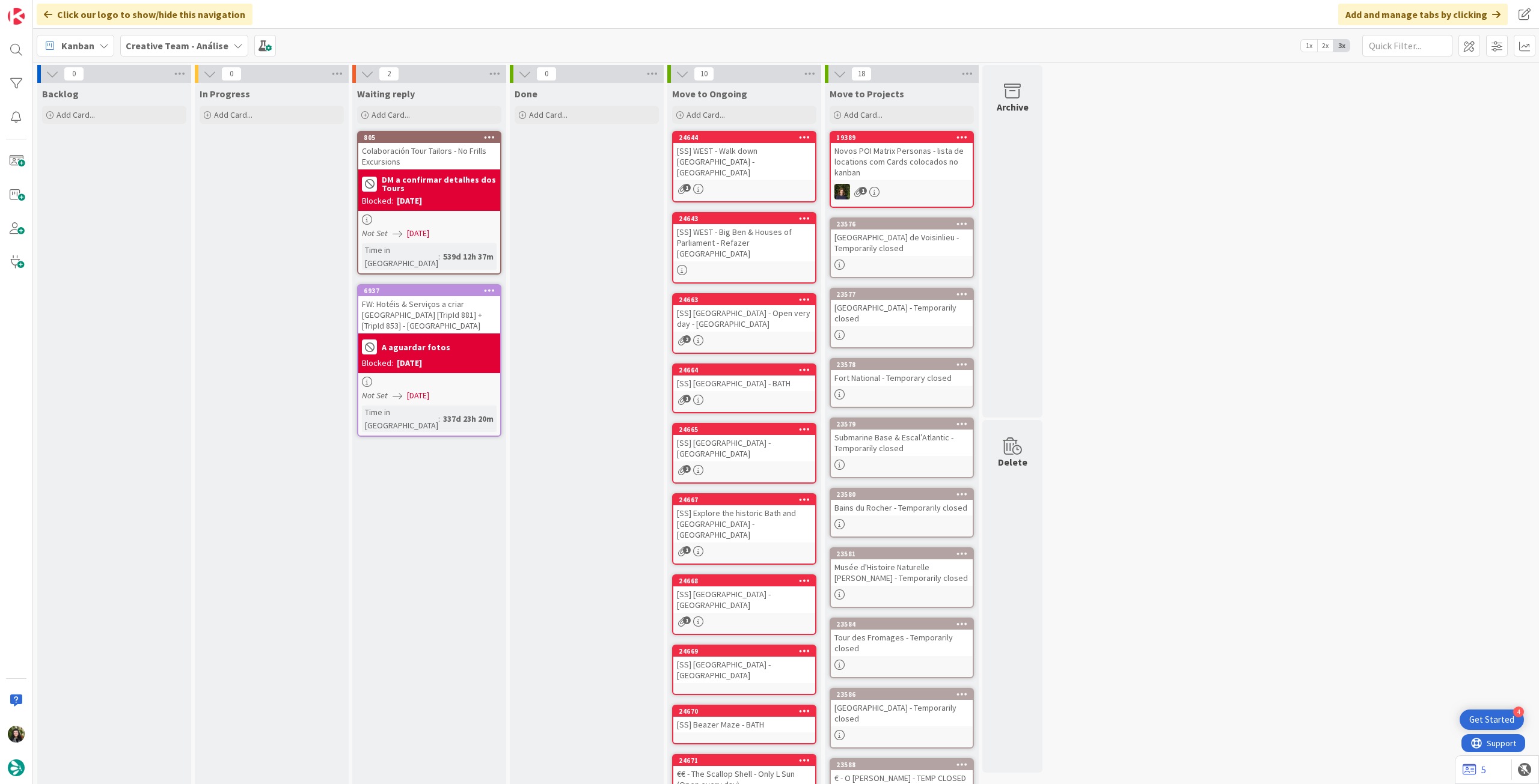
click at [203, 36] on div "Creative Team - Análise" at bounding box center [184, 46] width 128 height 22
click at [246, 178] on div "Creative Team" at bounding box center [222, 173] width 183 height 23
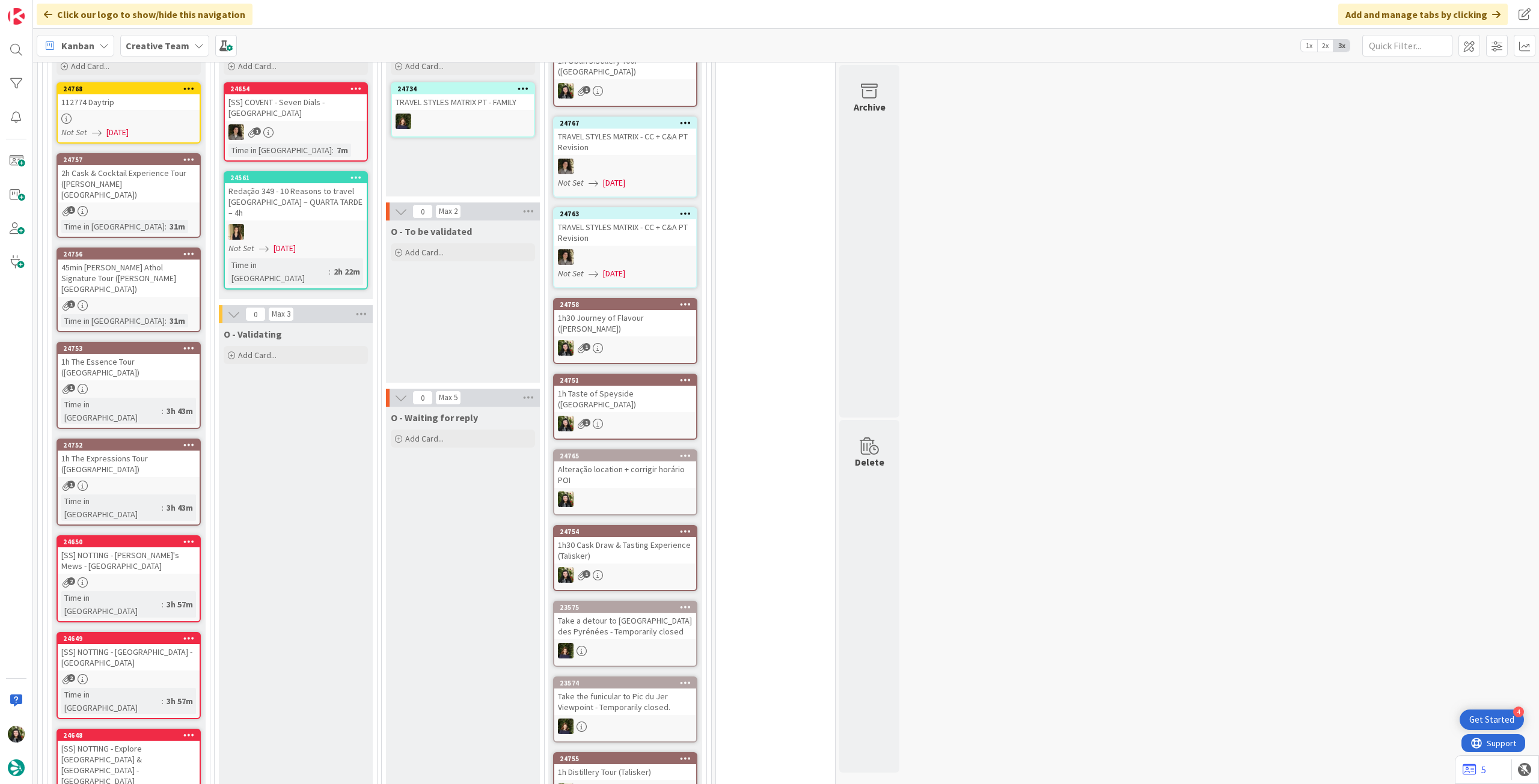
scroll to position [241, 0]
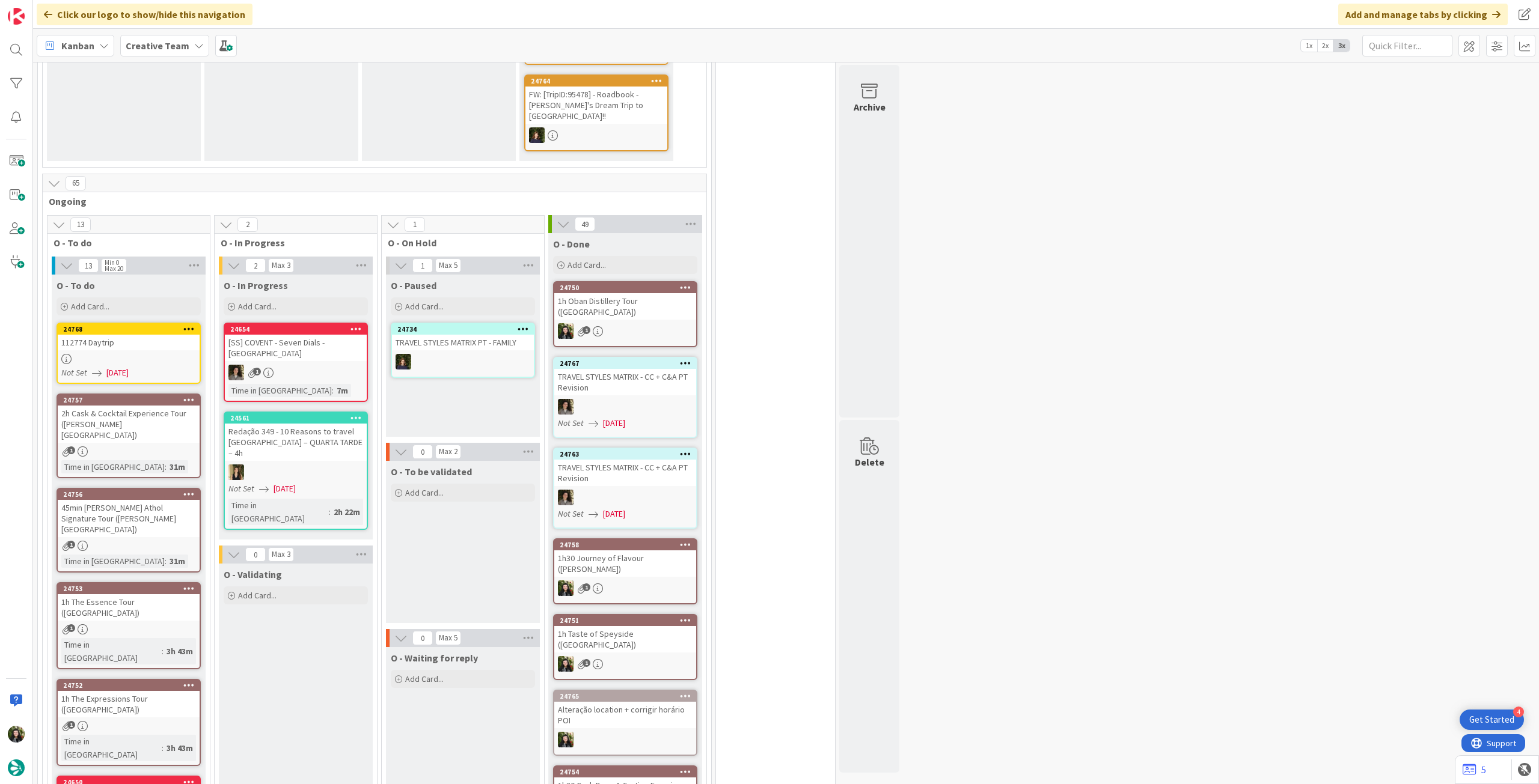
click at [188, 42] on div "Creative Team" at bounding box center [165, 46] width 89 height 22
click at [188, 169] on h4 "Creative Team - Análise" at bounding box center [215, 172] width 163 height 12
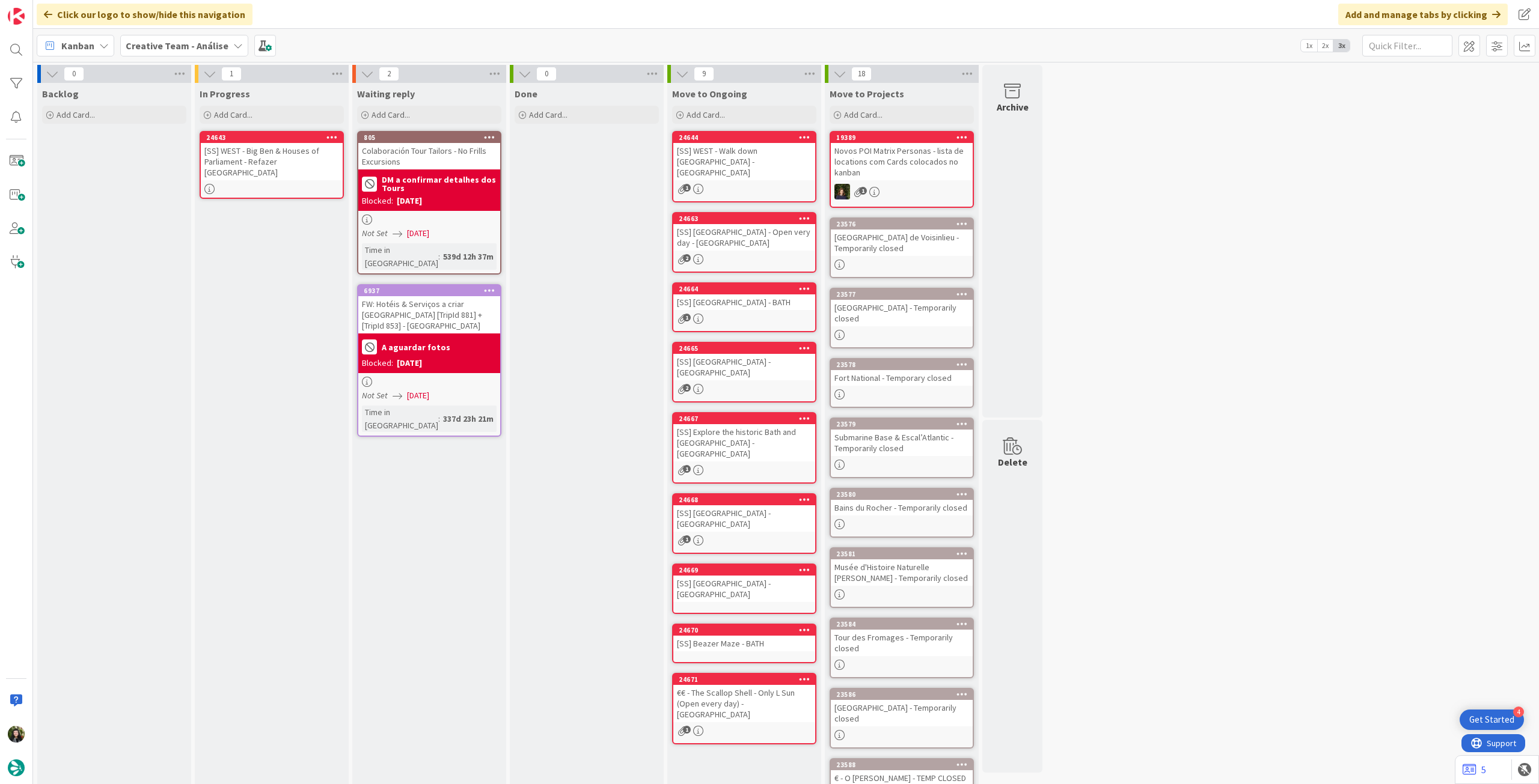
click at [308, 154] on div "[SS] WEST - Big Ben & Houses of Parliament - Refazer [GEOGRAPHIC_DATA]" at bounding box center [272, 161] width 142 height 37
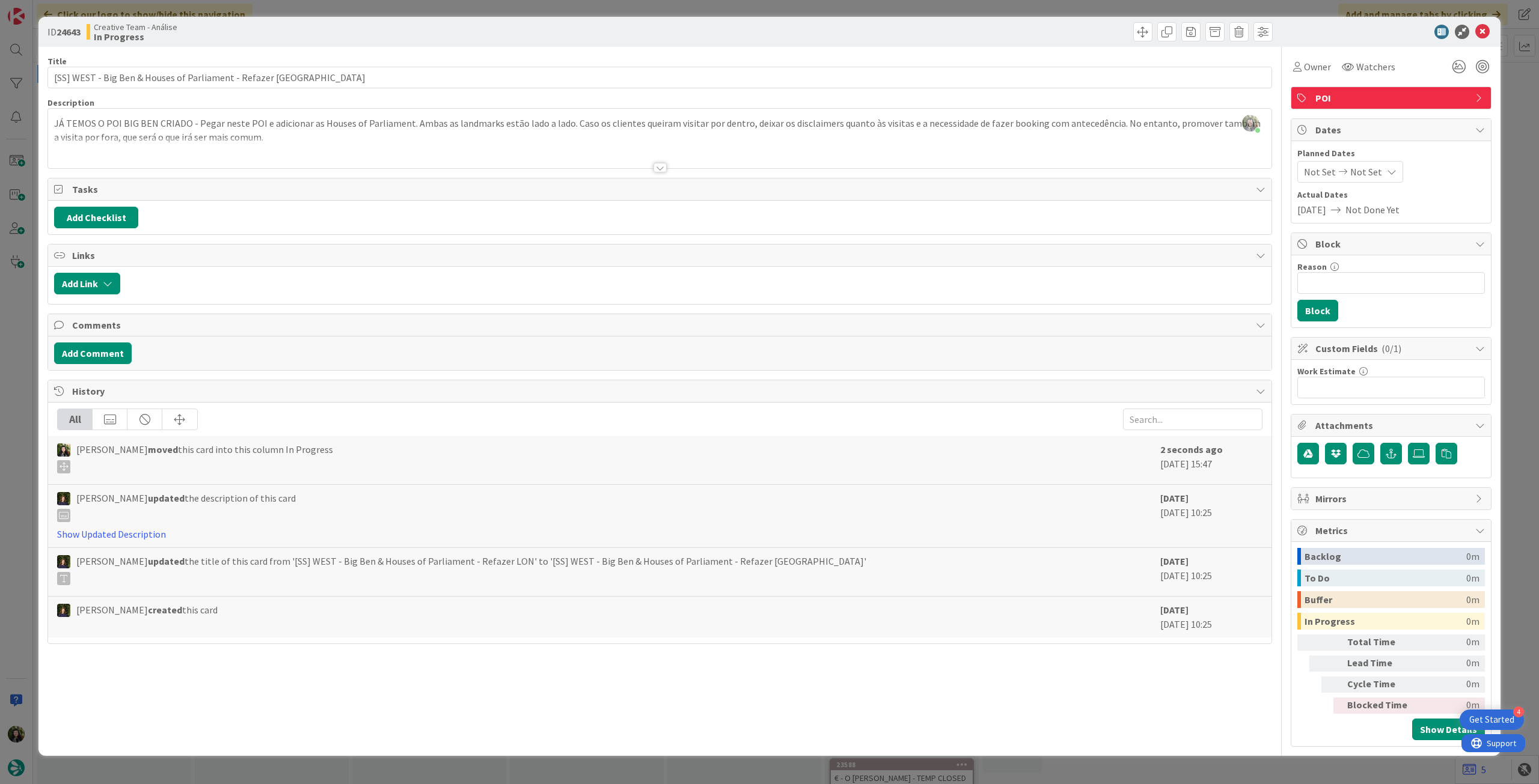
click at [1142, 145] on div at bounding box center [660, 153] width 1223 height 30
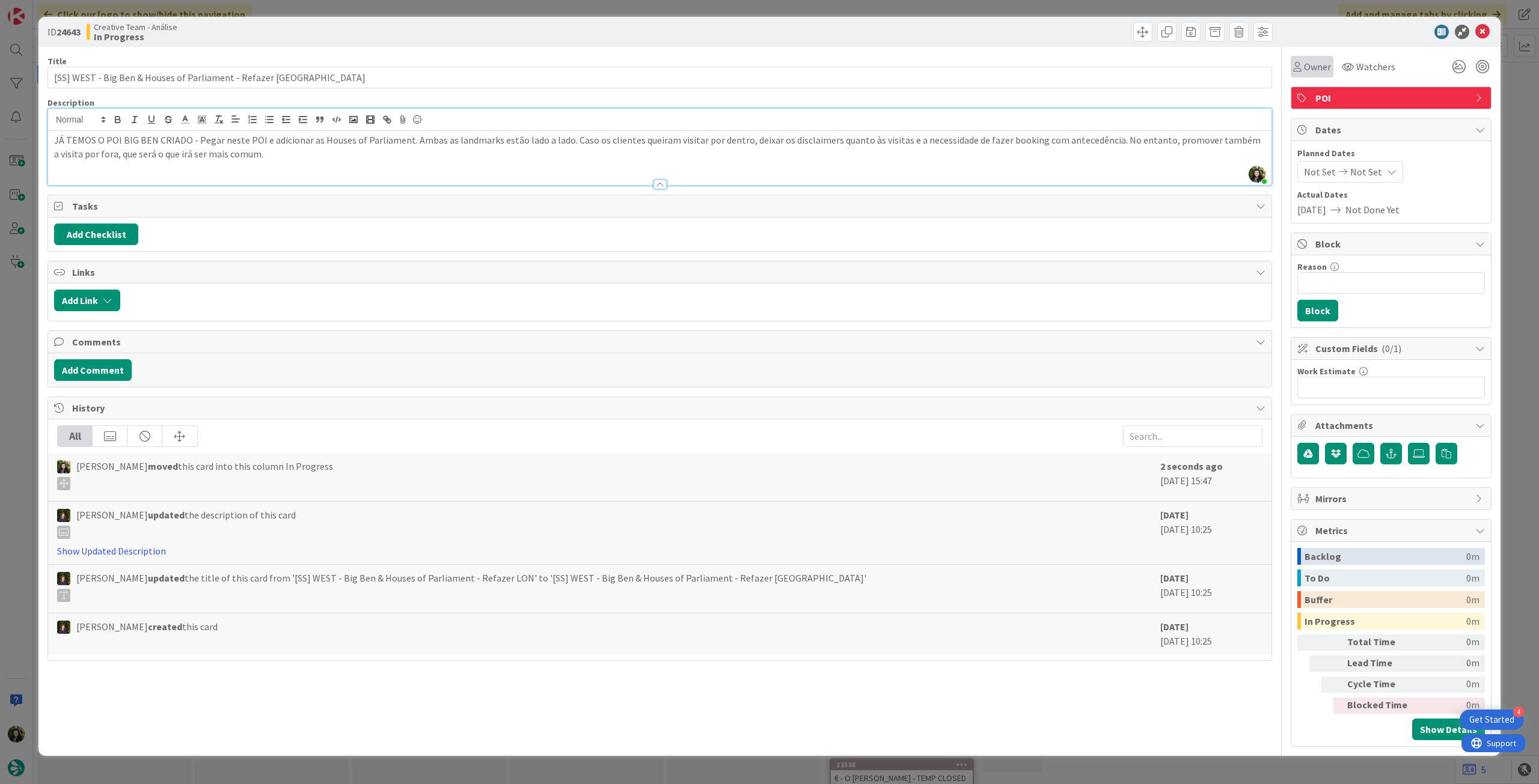
click at [1307, 58] on div "Owner" at bounding box center [1311, 66] width 43 height 22
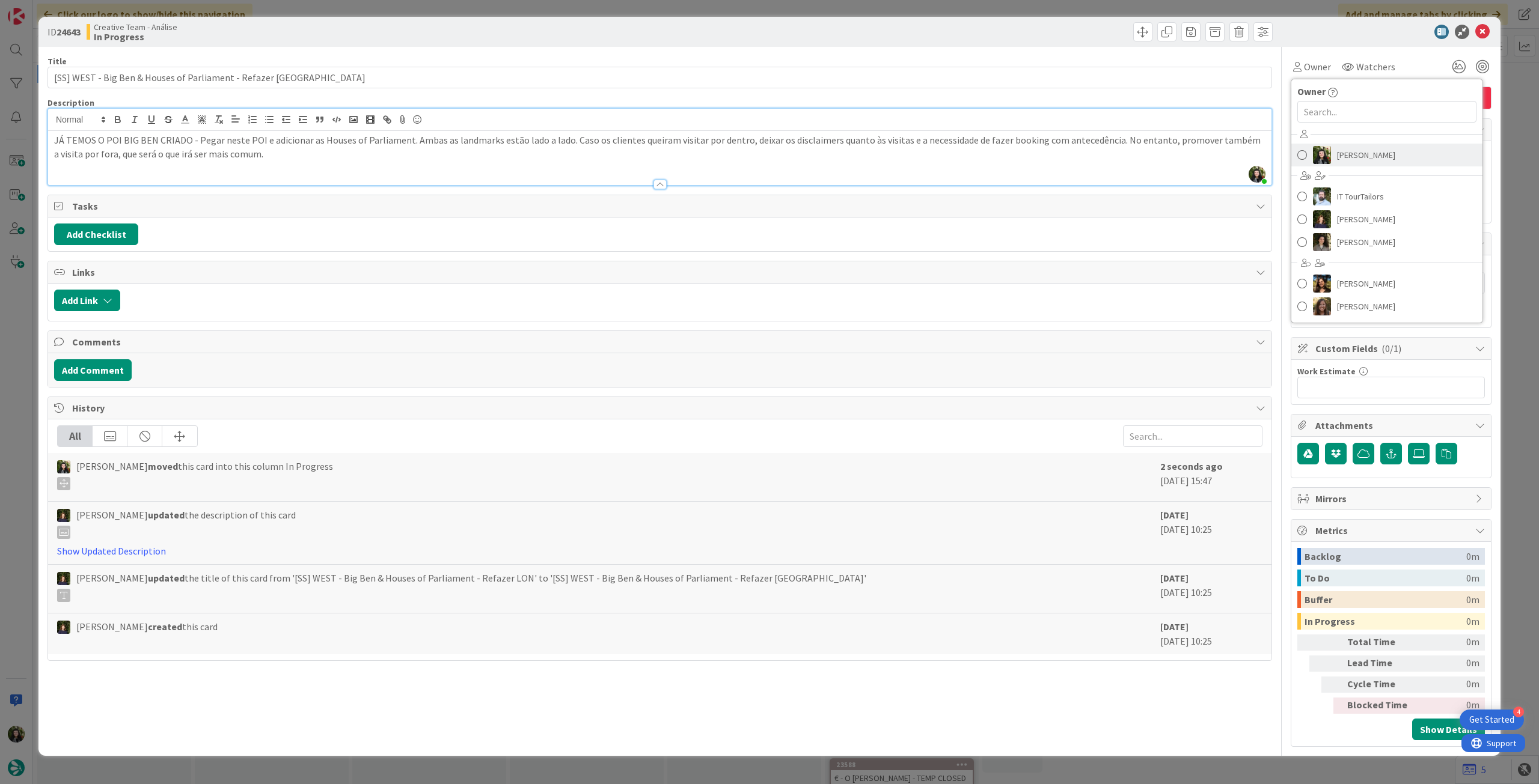
click at [1347, 152] on span "[PERSON_NAME]" at bounding box center [1365, 155] width 58 height 18
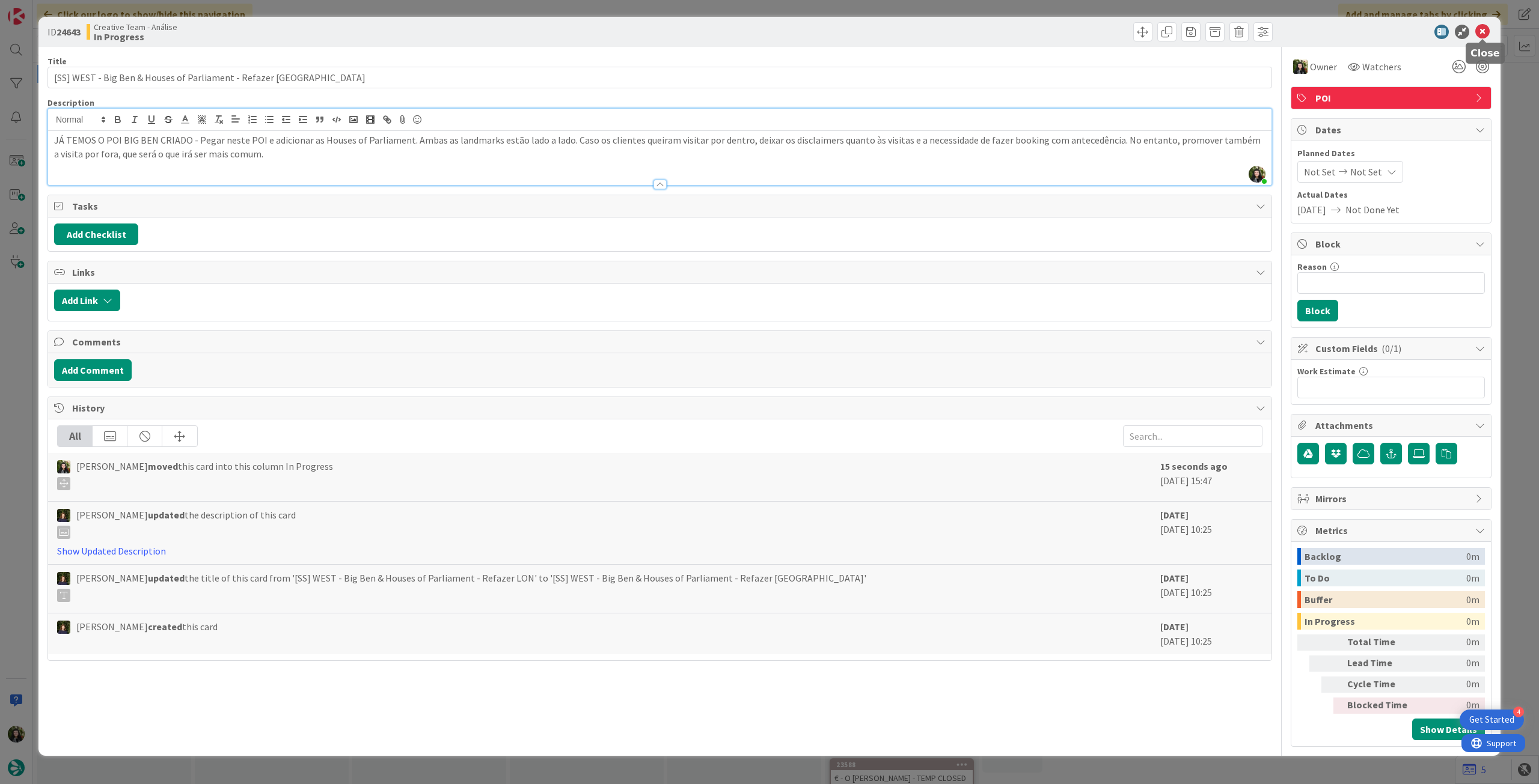
click at [1485, 30] on icon at bounding box center [1482, 31] width 14 height 14
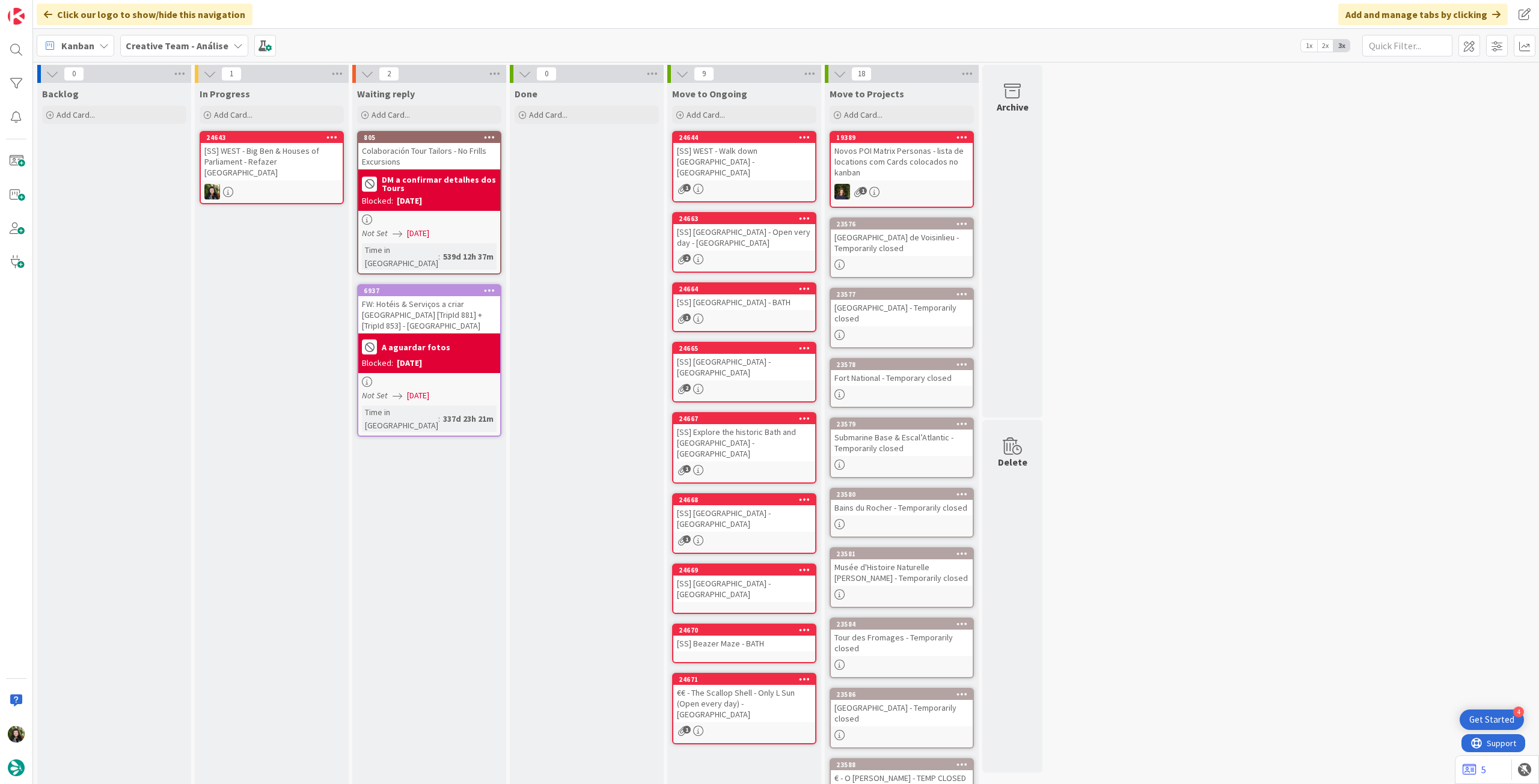
click at [334, 134] on icon at bounding box center [332, 137] width 11 height 9
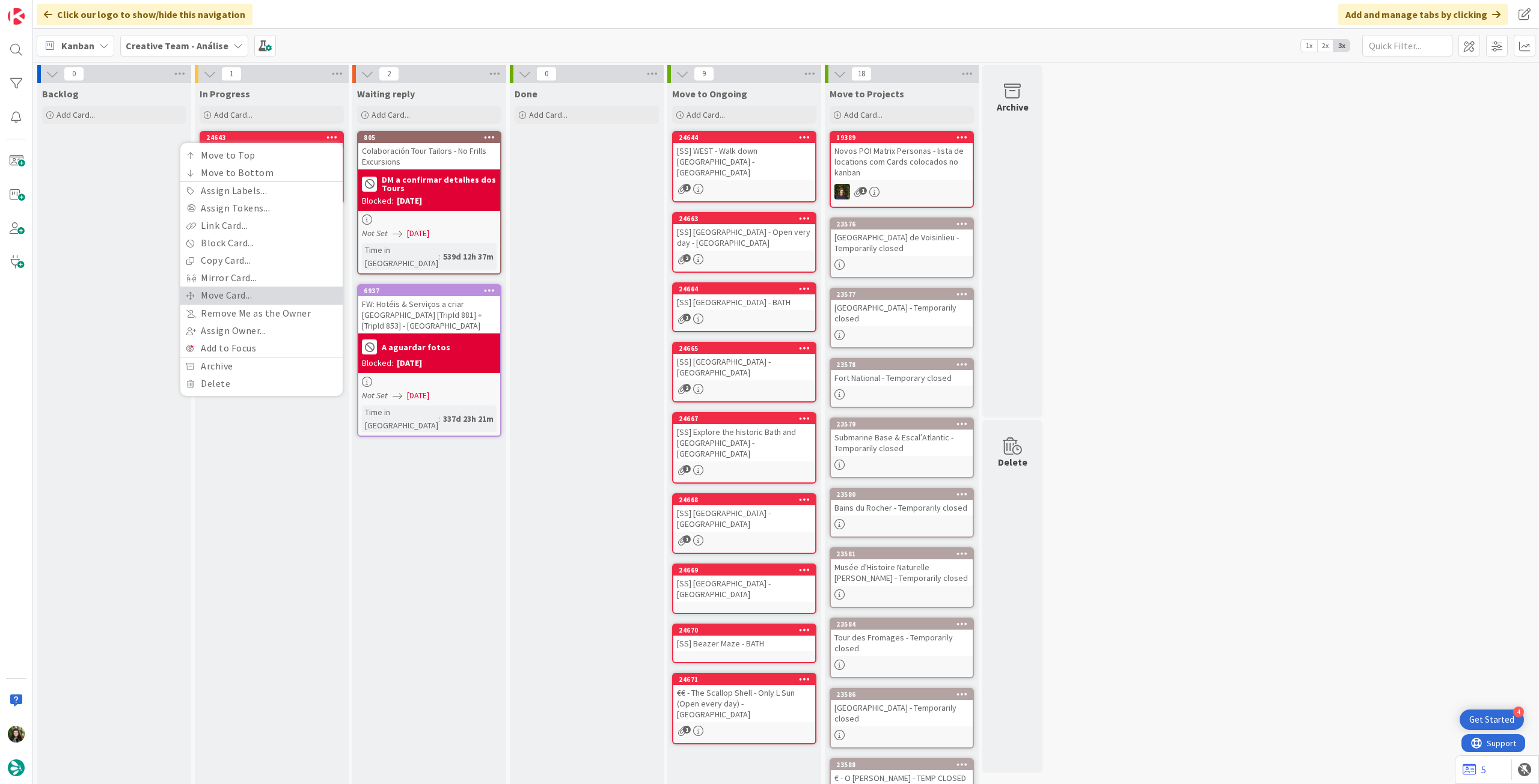
click at [246, 293] on link "Move Card..." at bounding box center [261, 295] width 162 height 17
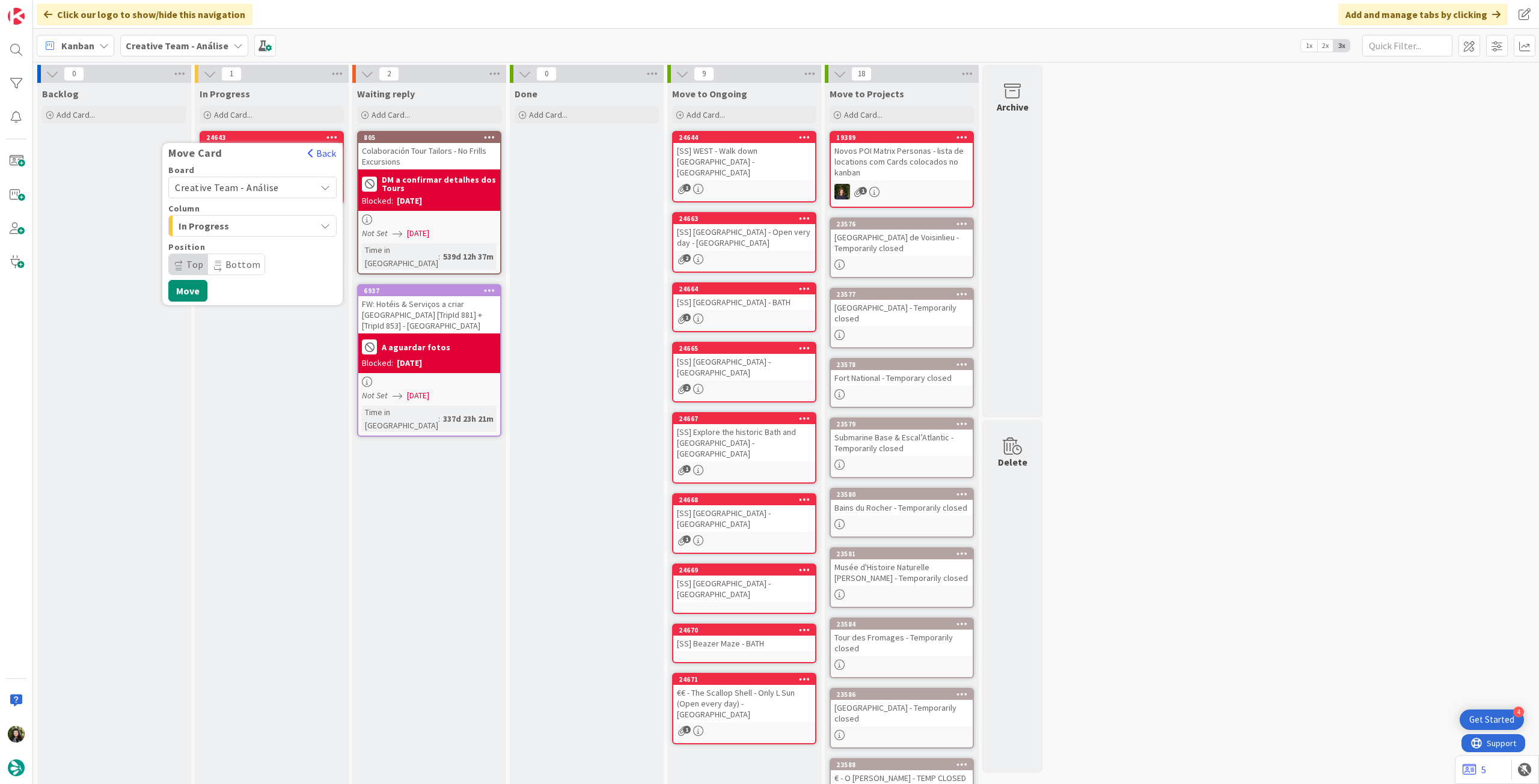
click at [274, 187] on span "Creative Team - Análise" at bounding box center [227, 187] width 104 height 12
click at [248, 244] on span "Creative Team" at bounding box center [260, 244] width 139 height 18
click at [250, 226] on span "Select a Column..." at bounding box center [219, 226] width 90 height 15
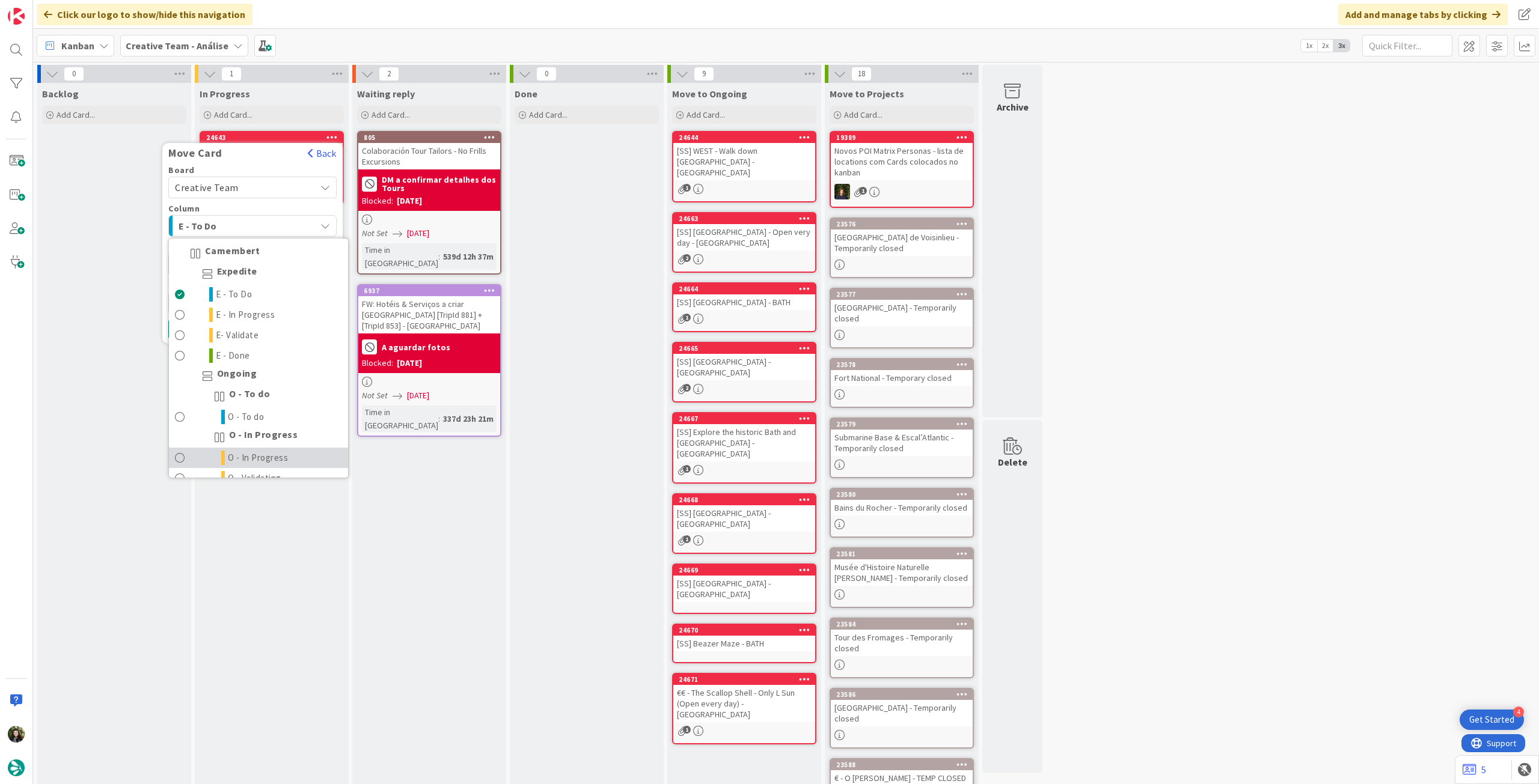
click at [266, 456] on span "O - In Progress" at bounding box center [258, 457] width 61 height 14
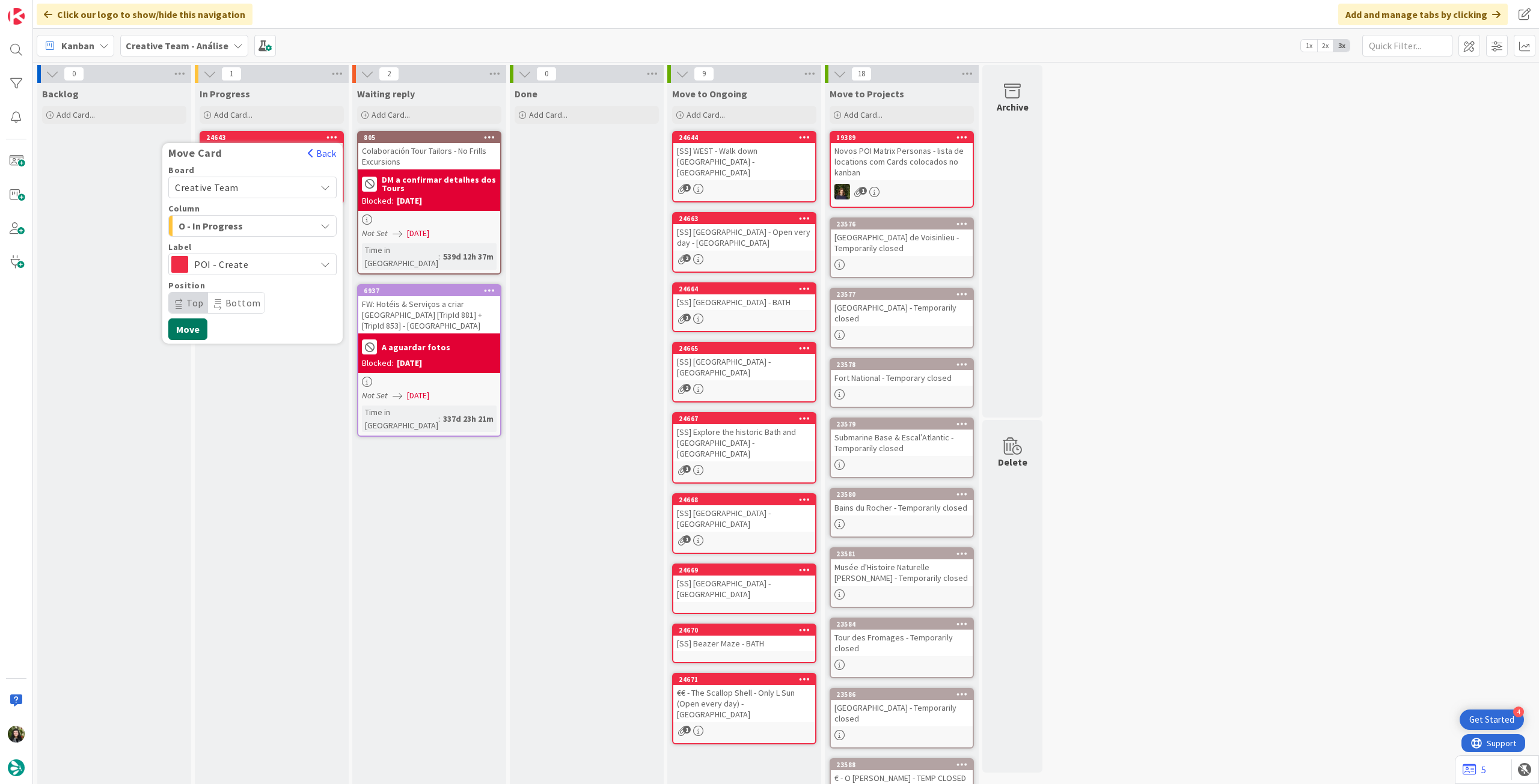
click at [196, 333] on button "Move" at bounding box center [188, 329] width 39 height 22
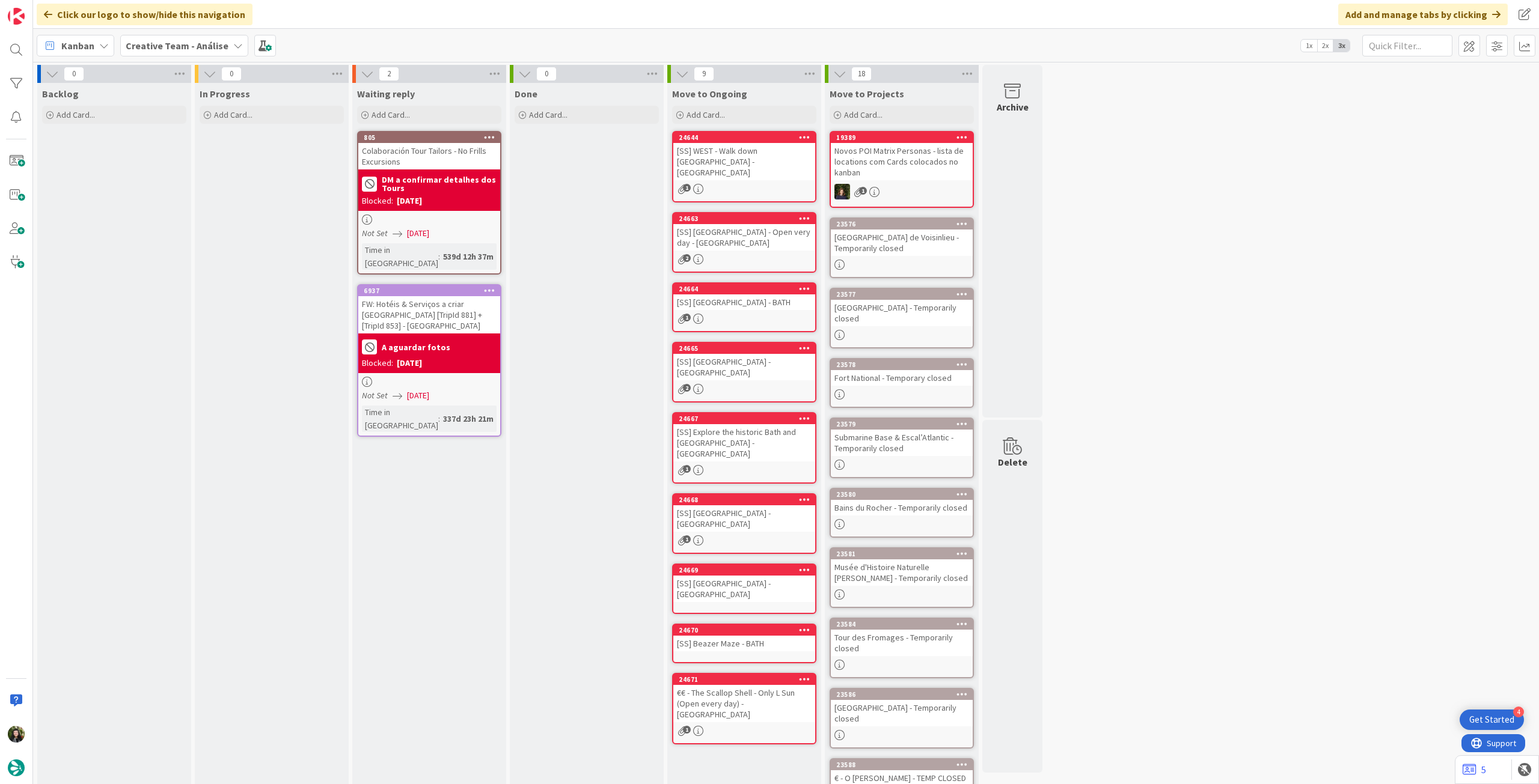
click at [183, 51] on b "Creative Team - Análise" at bounding box center [176, 46] width 102 height 12
click at [174, 167] on h4 "Creative Team" at bounding box center [215, 172] width 163 height 12
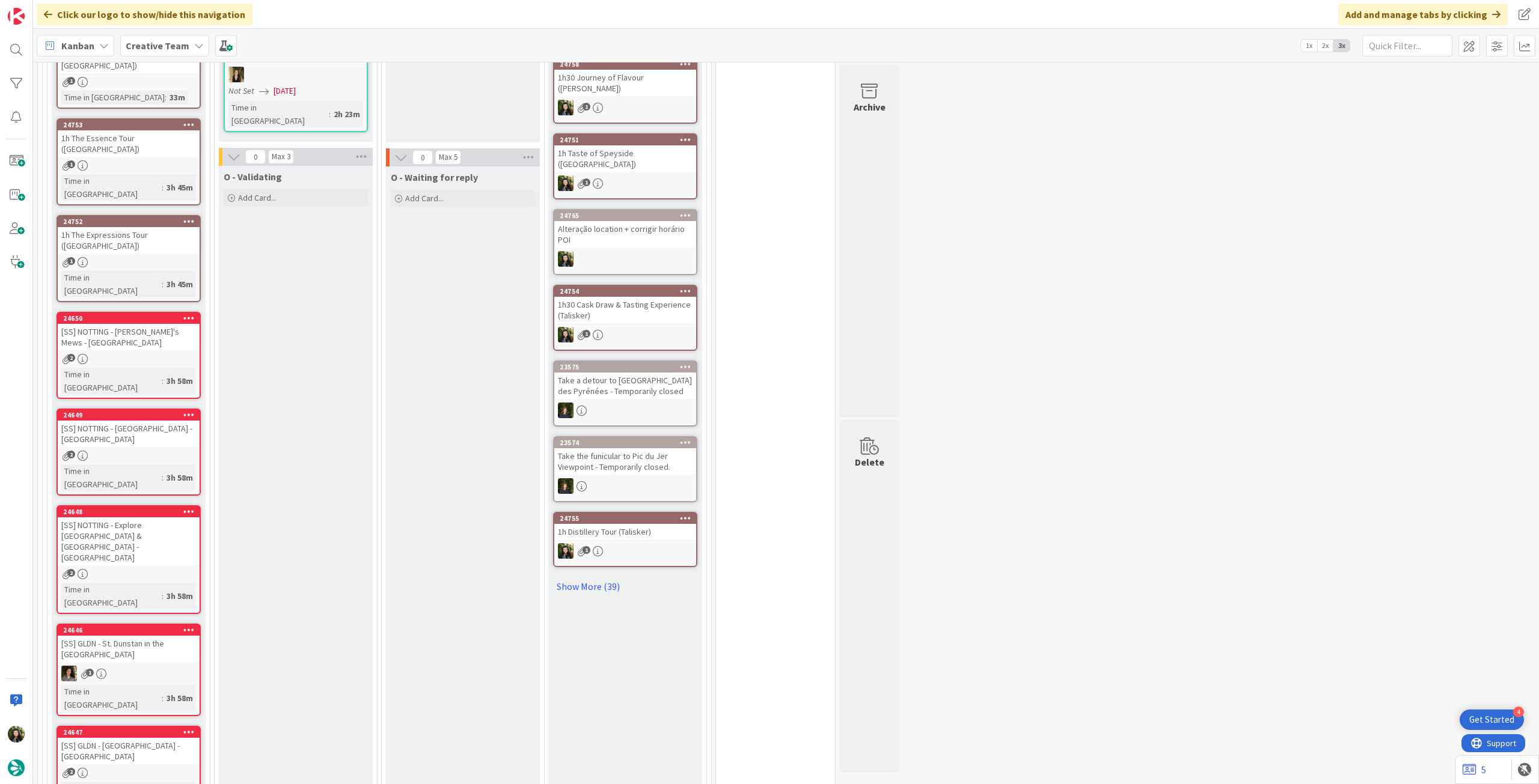
scroll to position [401, 0]
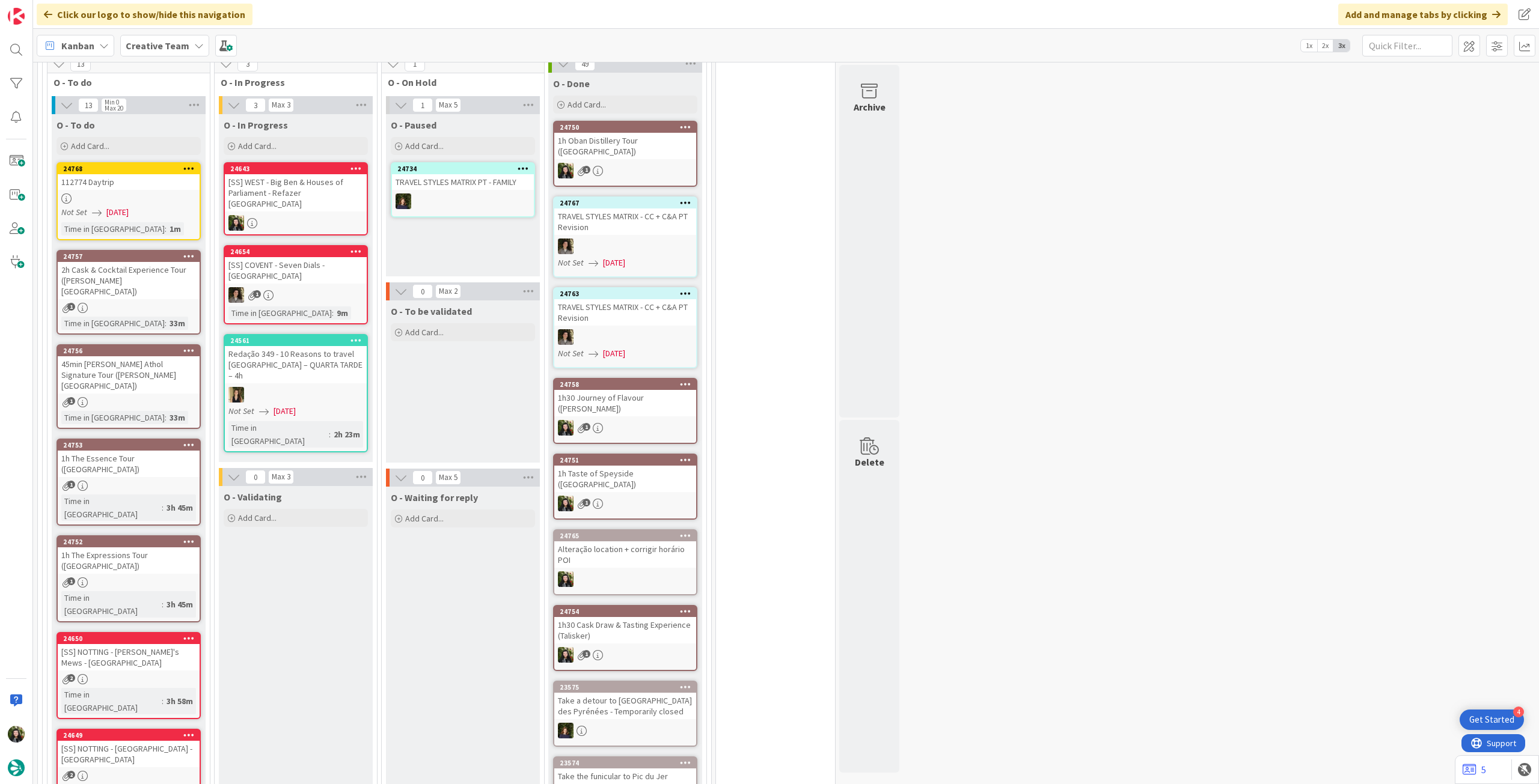
click at [353, 180] on div "24643 [SS] WEST - Big Ben & Houses of Parliament - Refazer LONDON" at bounding box center [296, 198] width 144 height 73
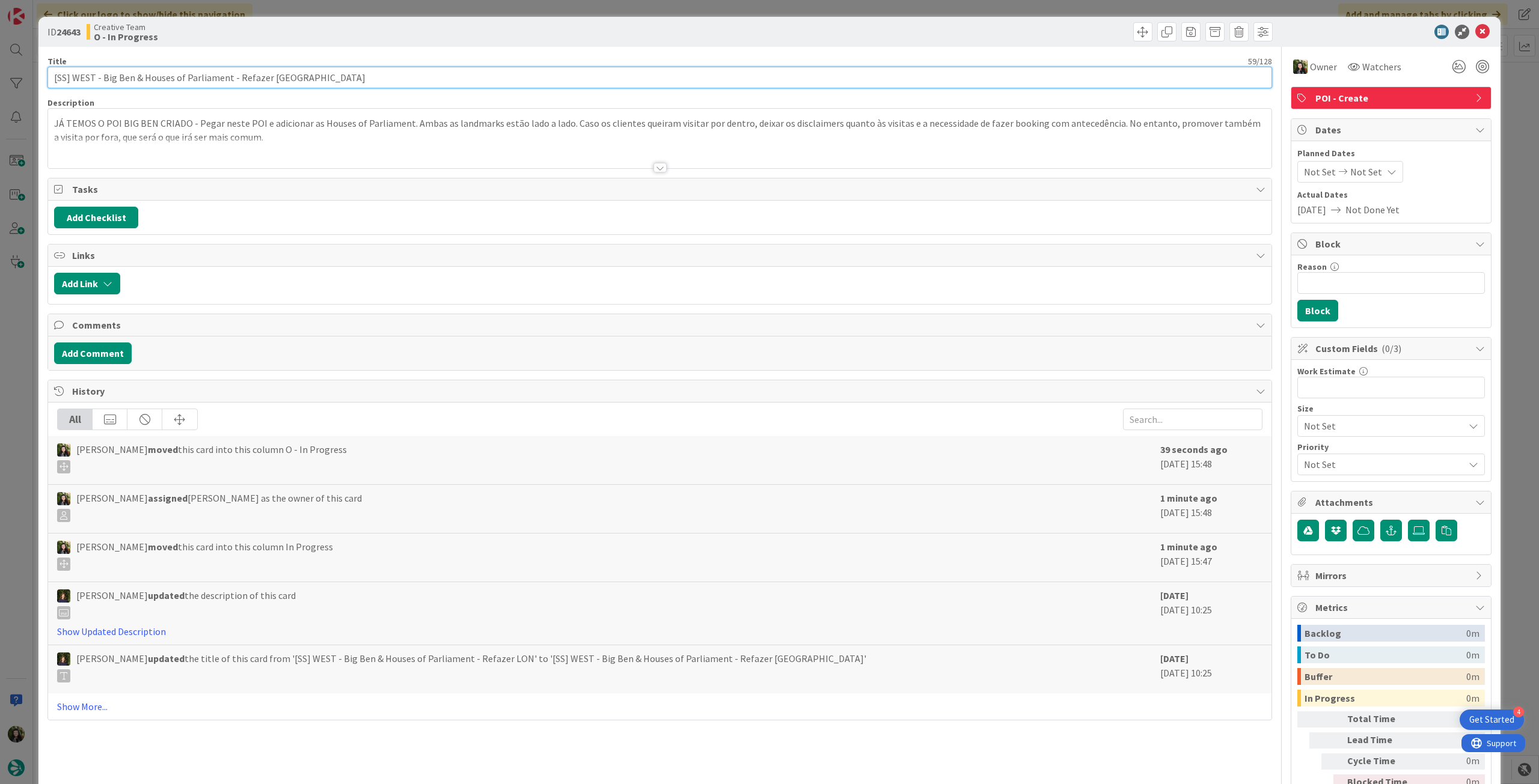
drag, startPoint x: 203, startPoint y: 78, endPoint x: 65, endPoint y: 74, distance: 138.1
click at [40, 75] on div "ID 24643 Creative Team O - In Progress Title 59 / 128 [SS] WEST - Big Ben & Hou…" at bounding box center [770, 425] width 1462 height 816
click at [239, 150] on div at bounding box center [660, 153] width 1223 height 30
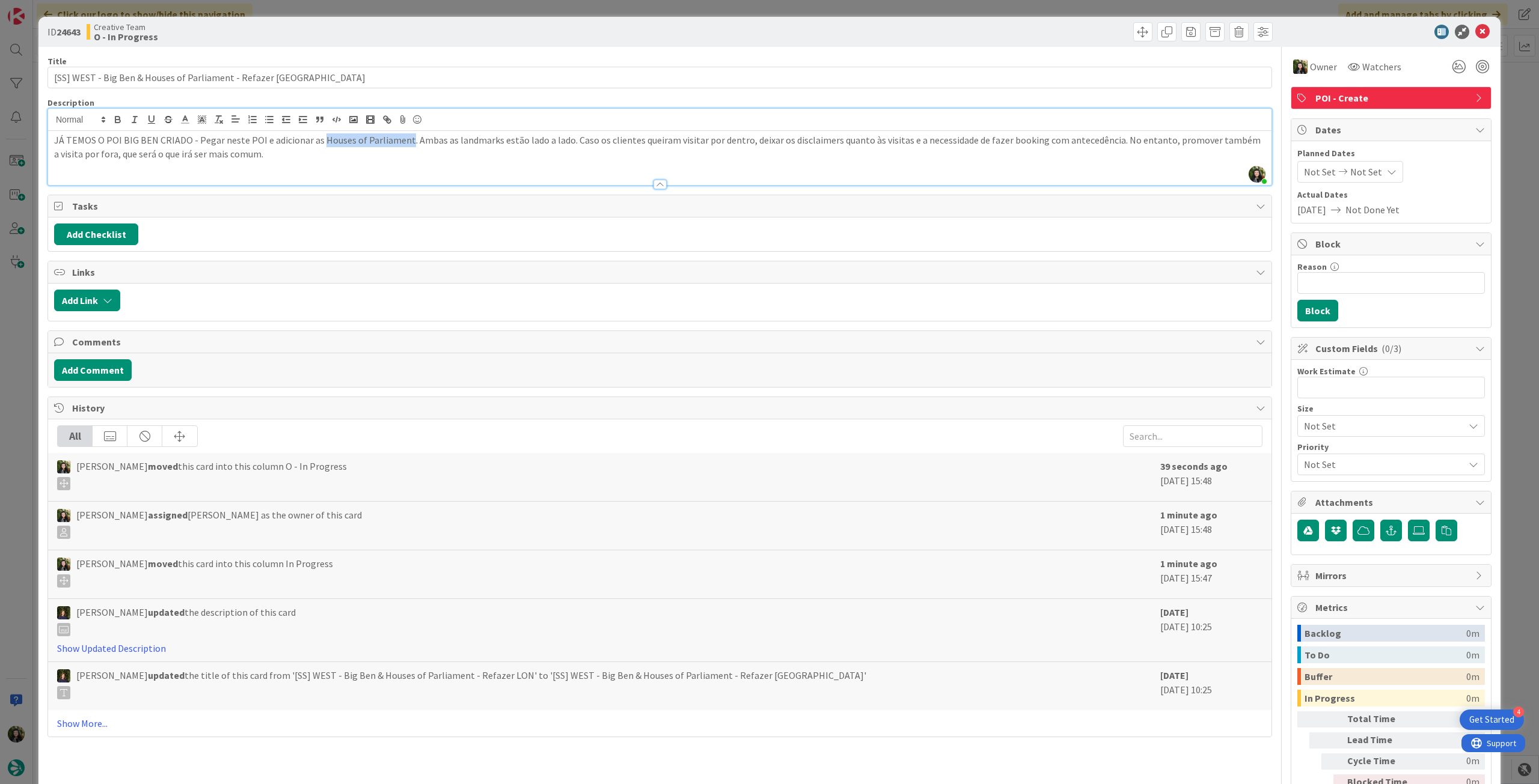
drag, startPoint x: 317, startPoint y: 142, endPoint x: 400, endPoint y: 137, distance: 83.2
click at [400, 137] on p "JÁ TEMOS O POI BIG BEN CRIADO - Pegar neste POI e adicionar as Houses of Parlia…" at bounding box center [659, 147] width 1211 height 27
copy p "Houses of Parliament"
click at [284, 158] on p "JÁ TEMOS O POI BIG BEN CRIADO - Pegar neste POI e adicionar as Houses of Parlia…" at bounding box center [659, 147] width 1211 height 27
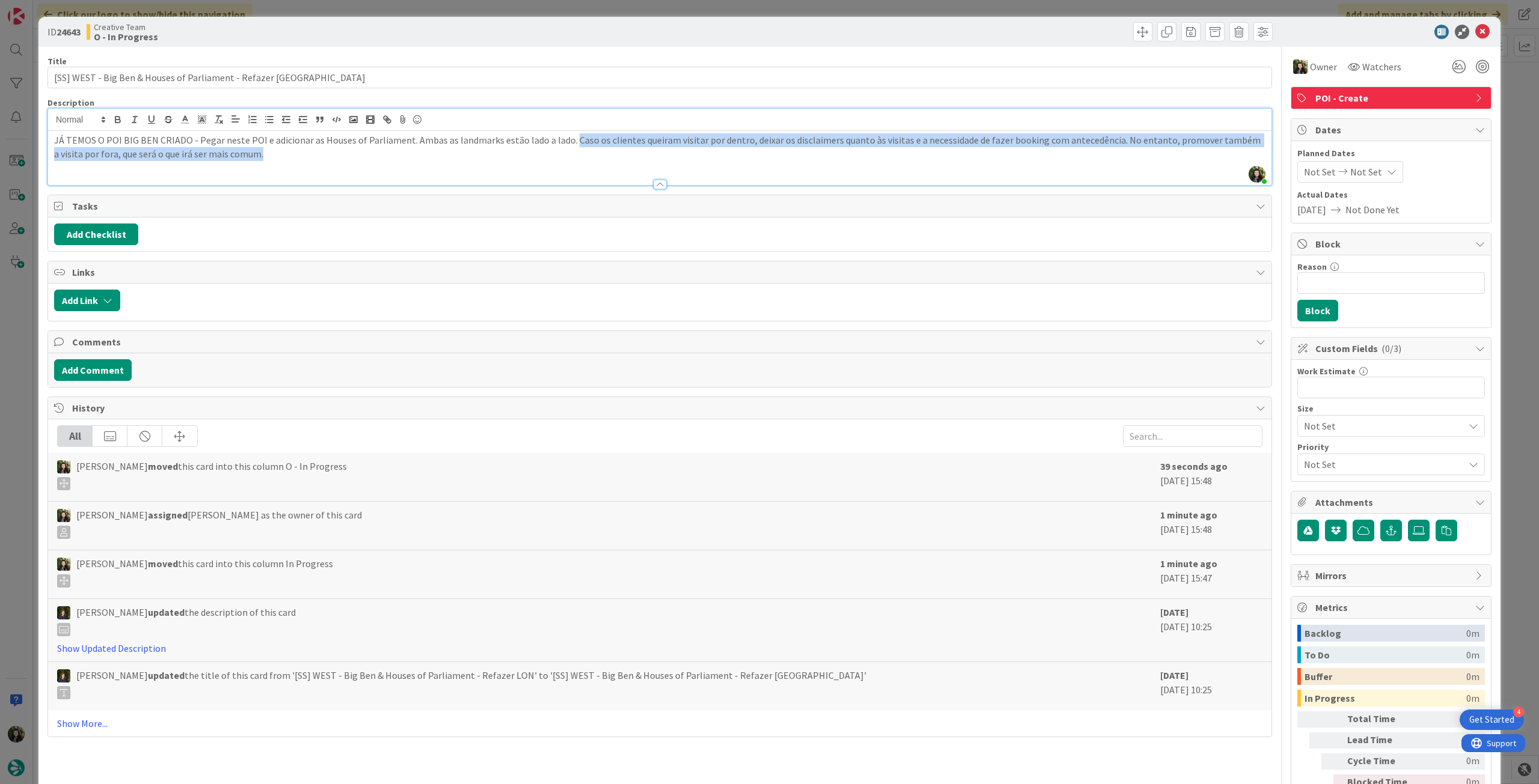
drag, startPoint x: 272, startPoint y: 155, endPoint x: 562, endPoint y: 136, distance: 290.6
click at [562, 136] on p "JÁ TEMOS O POI BIG BEN CRIADO - Pegar neste POI e adicionar as Houses of Parlia…" at bounding box center [659, 147] width 1211 height 27
copy p "Caso os clientes queiram visitar por dentro, deixar os disclaimers quanto às vi…"
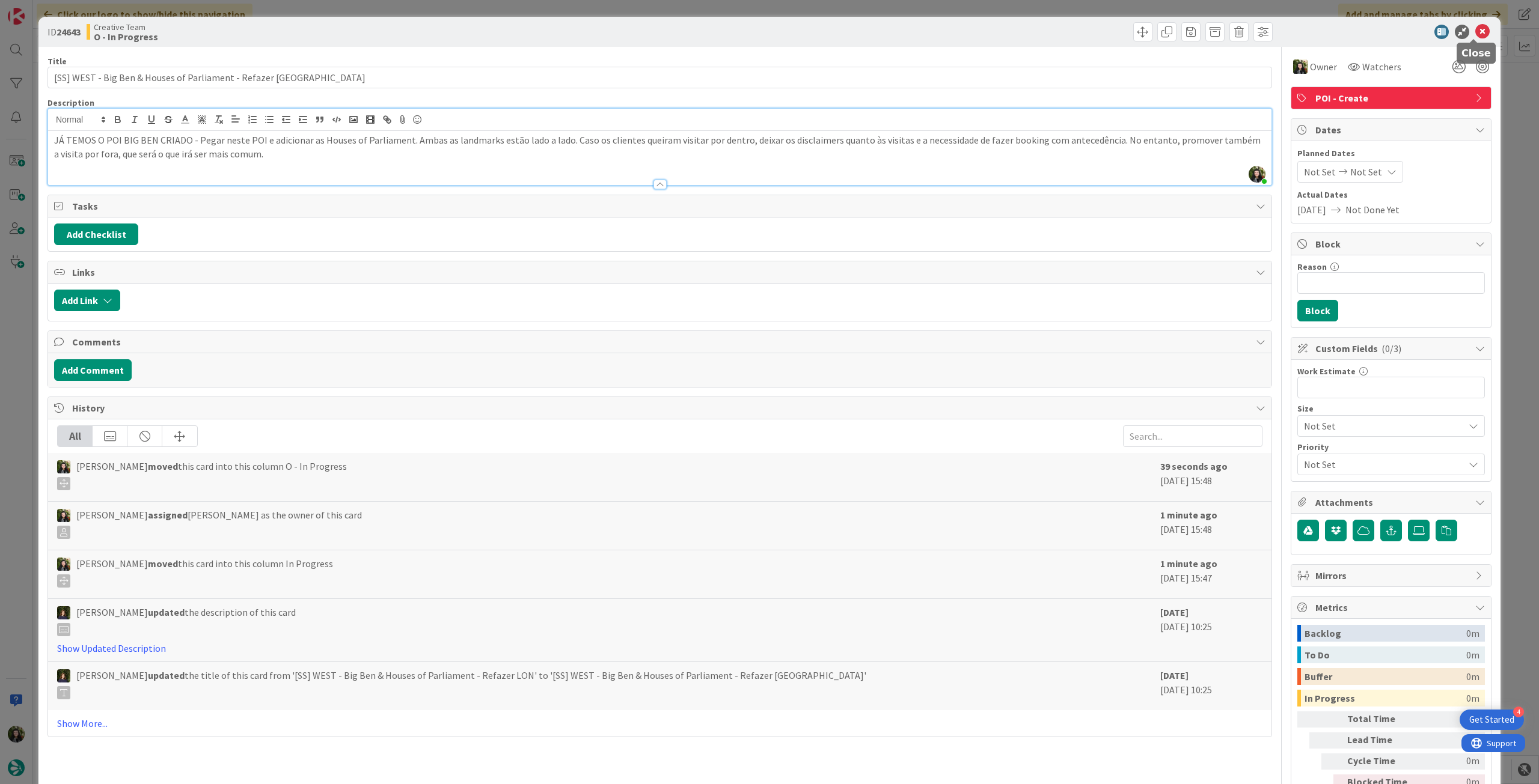
click at [1475, 34] on icon at bounding box center [1482, 31] width 14 height 14
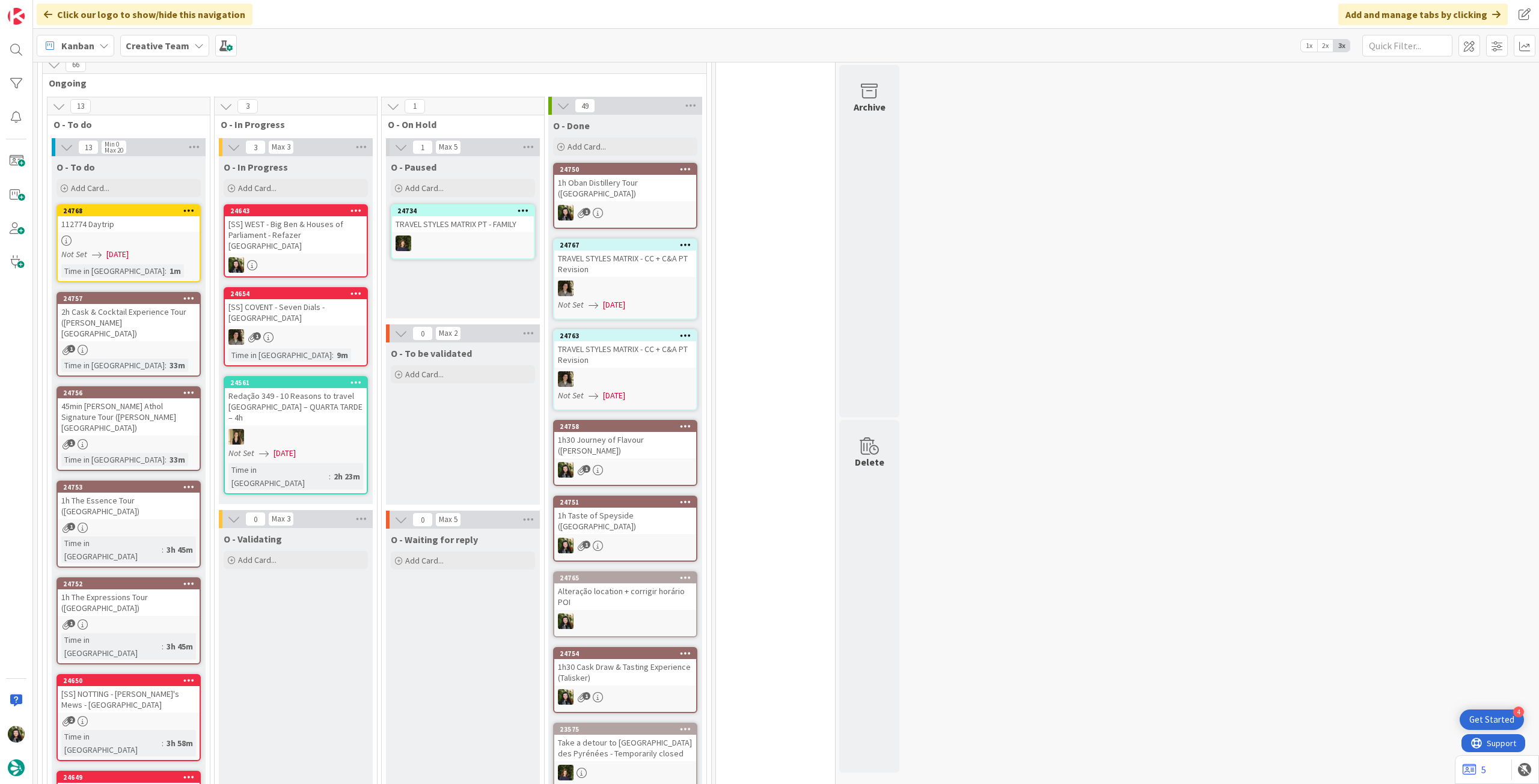
scroll to position [320, 0]
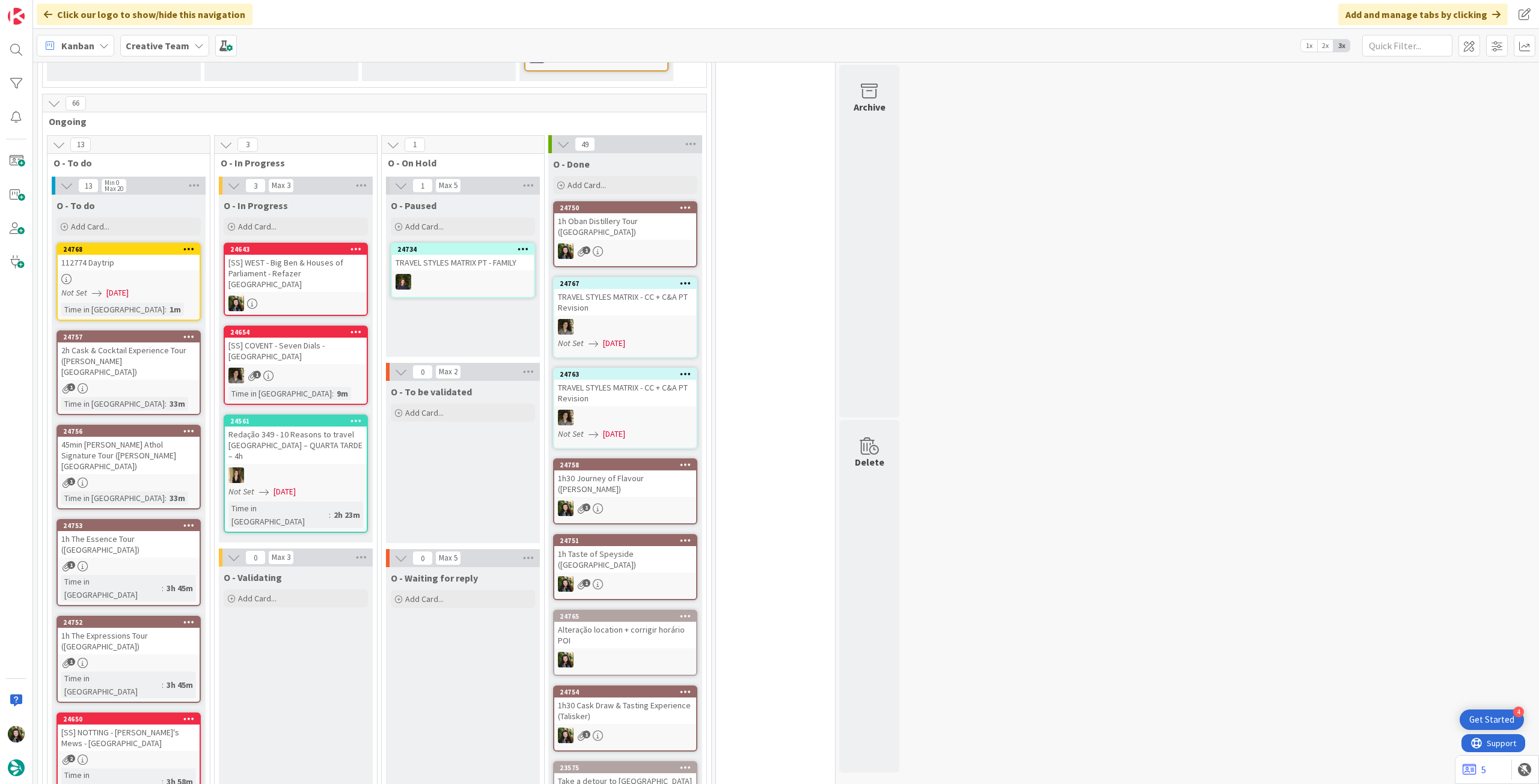
click at [287, 255] on div "[SS] WEST - Big Ben & Houses of Parliament - Refazer [GEOGRAPHIC_DATA]" at bounding box center [296, 273] width 142 height 37
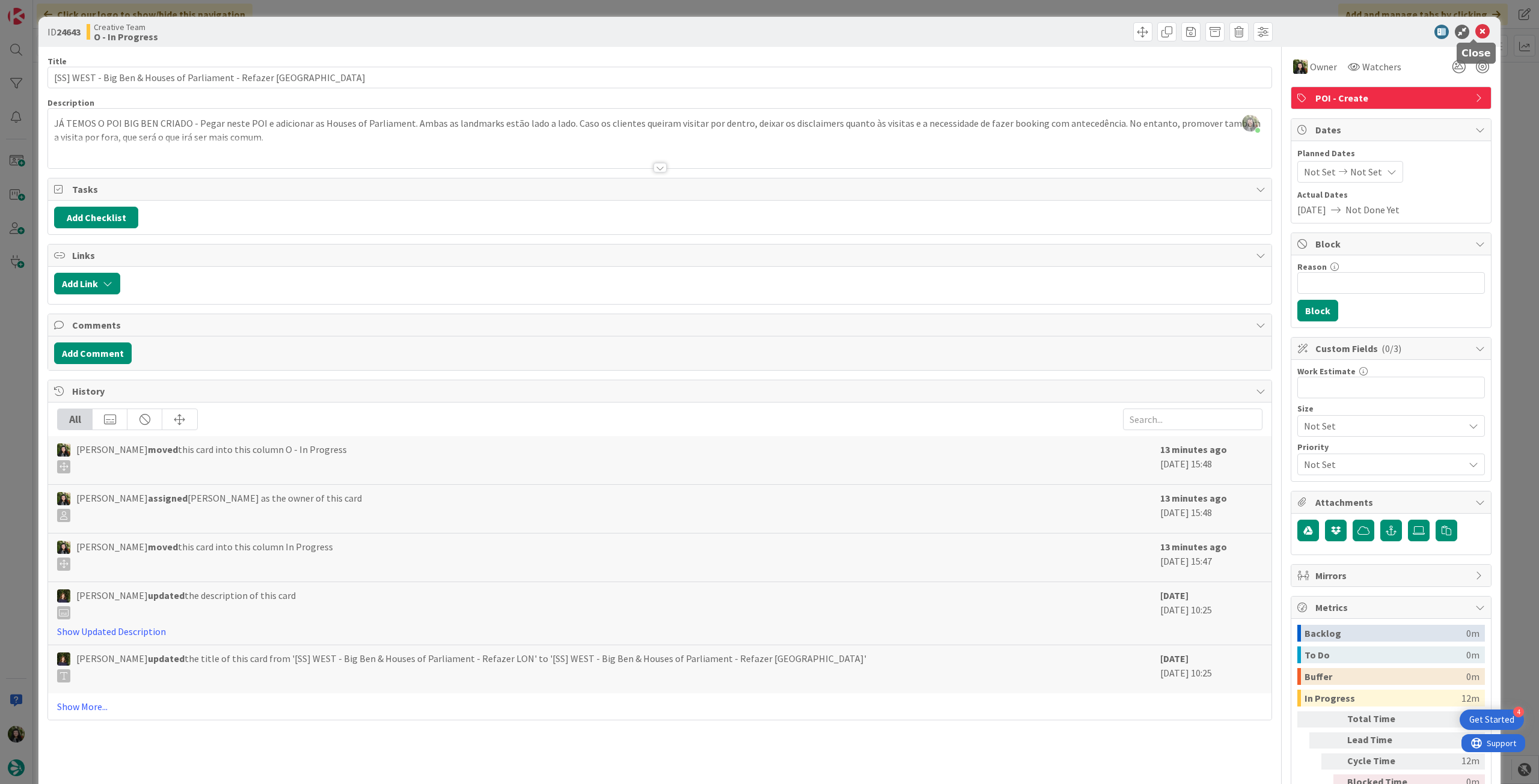
click at [1475, 32] on icon at bounding box center [1482, 31] width 14 height 14
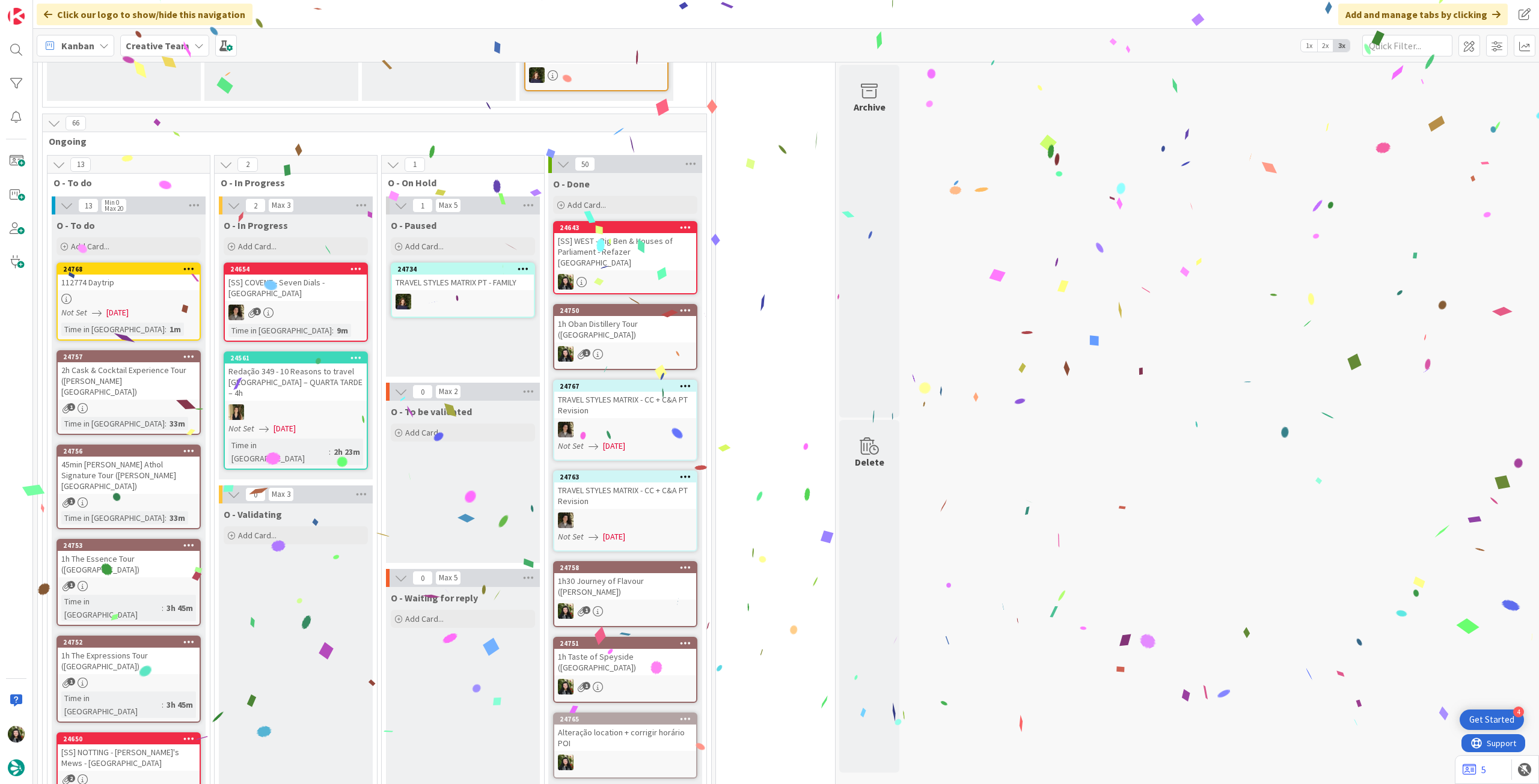
click at [156, 50] on b "Creative Team" at bounding box center [156, 46] width 64 height 12
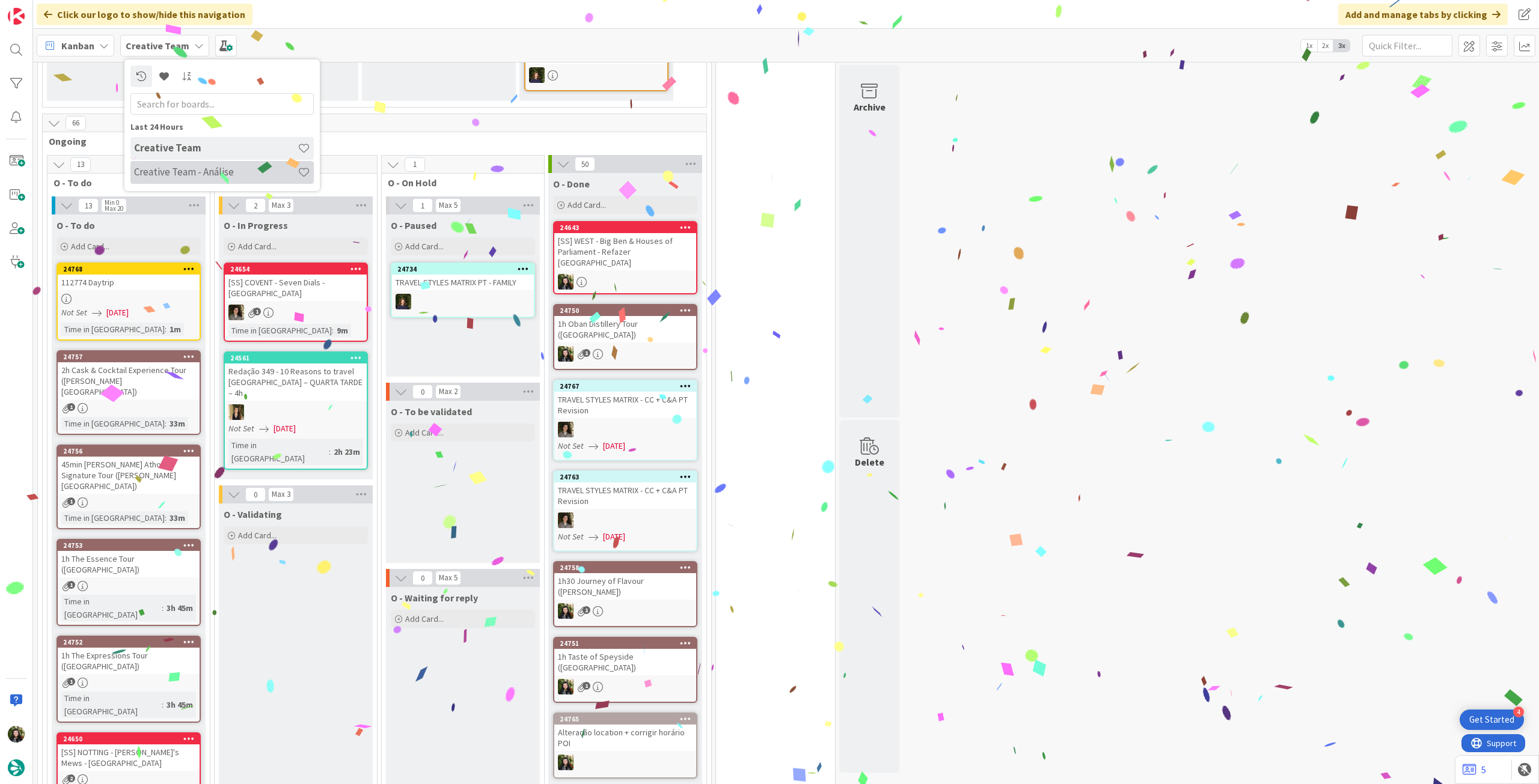
click at [170, 172] on h4 "Creative Team - Análise" at bounding box center [215, 172] width 163 height 12
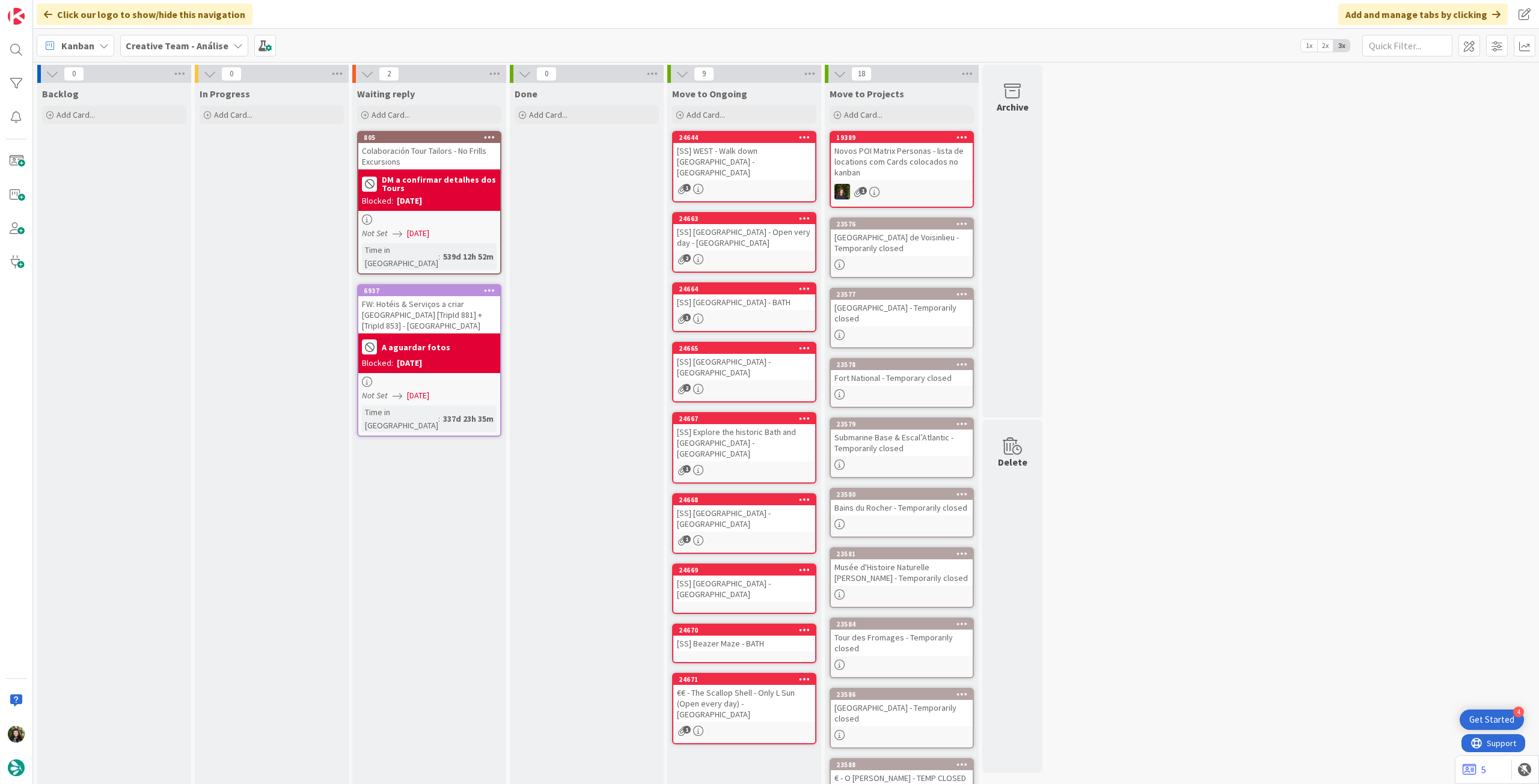
click at [772, 427] on div "[SS] Explore the historic Bath and [GEOGRAPHIC_DATA] - [GEOGRAPHIC_DATA]" at bounding box center [744, 443] width 142 height 37
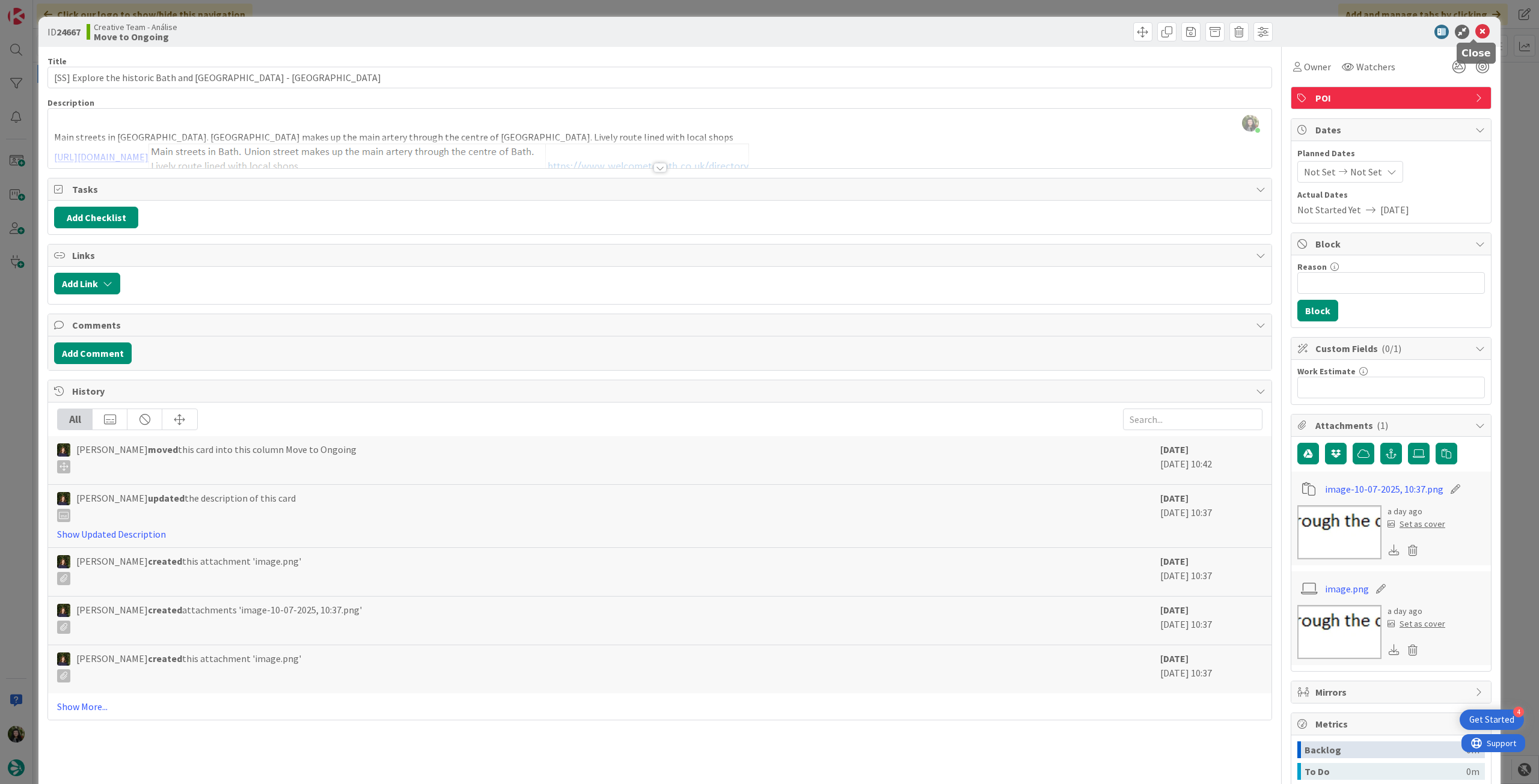
click at [1475, 30] on icon at bounding box center [1482, 31] width 14 height 14
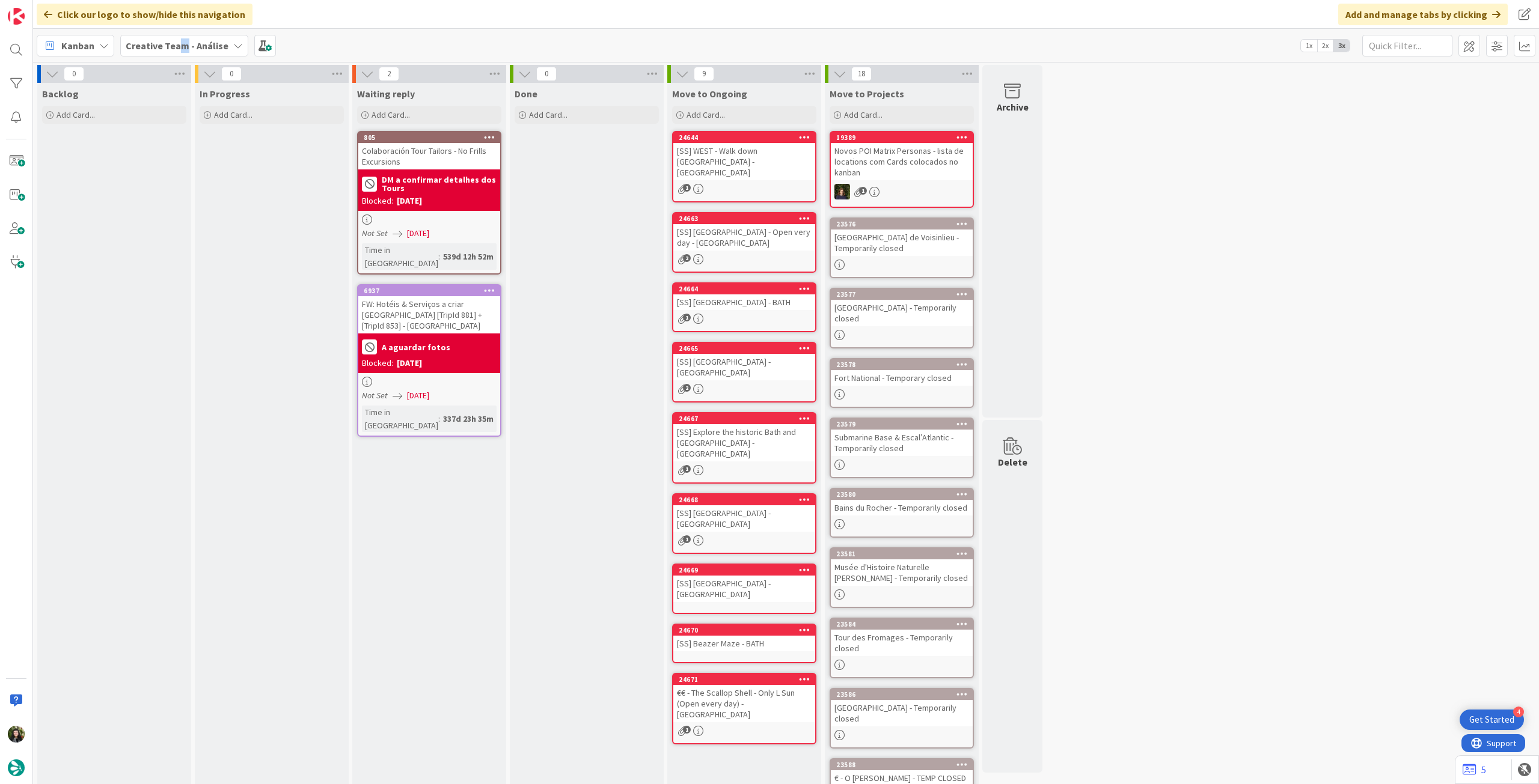
click at [179, 46] on b "Creative Team - Análise" at bounding box center [176, 46] width 102 height 12
click at [186, 173] on h4 "Creative Team" at bounding box center [215, 172] width 163 height 12
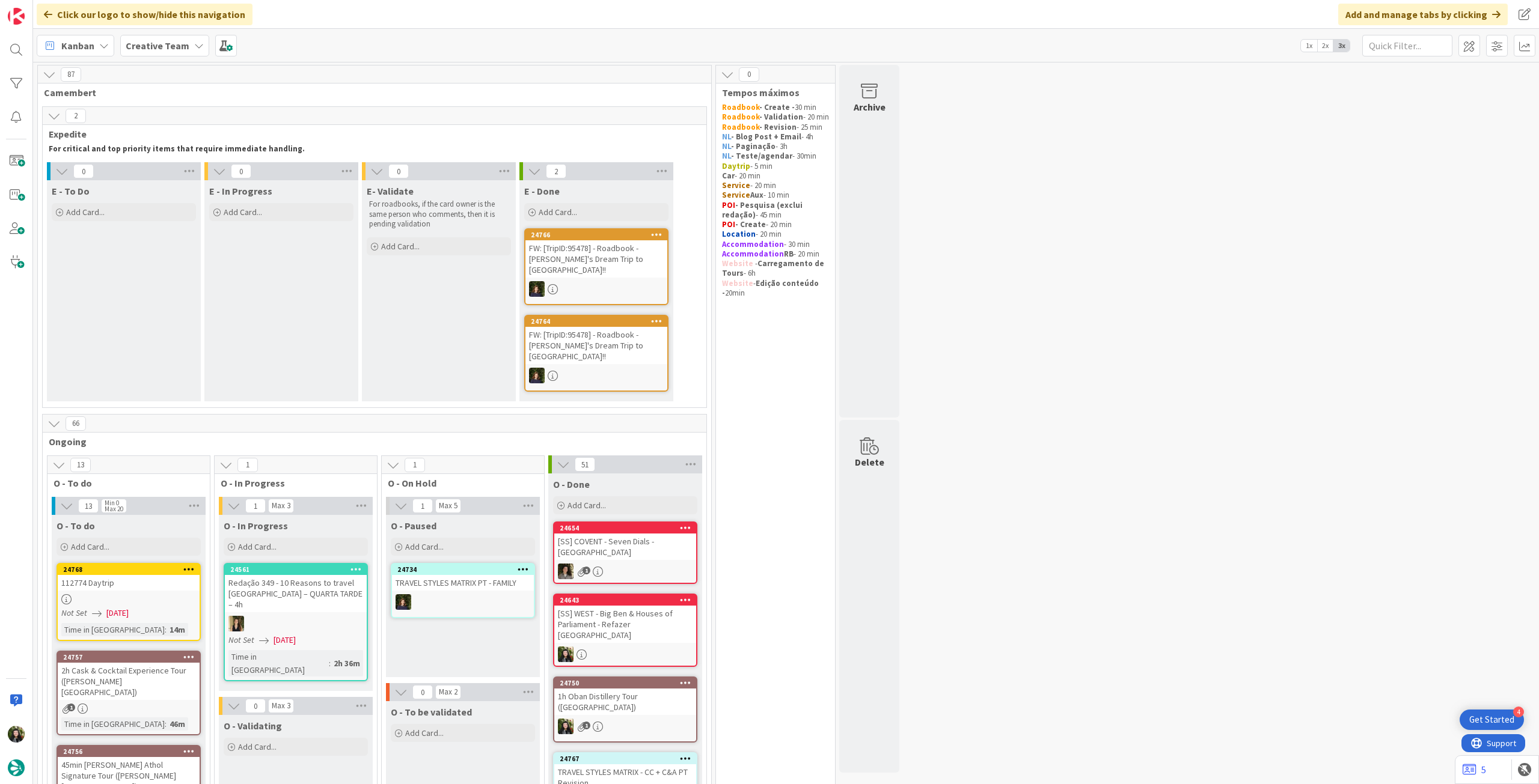
scroll to position [320, 0]
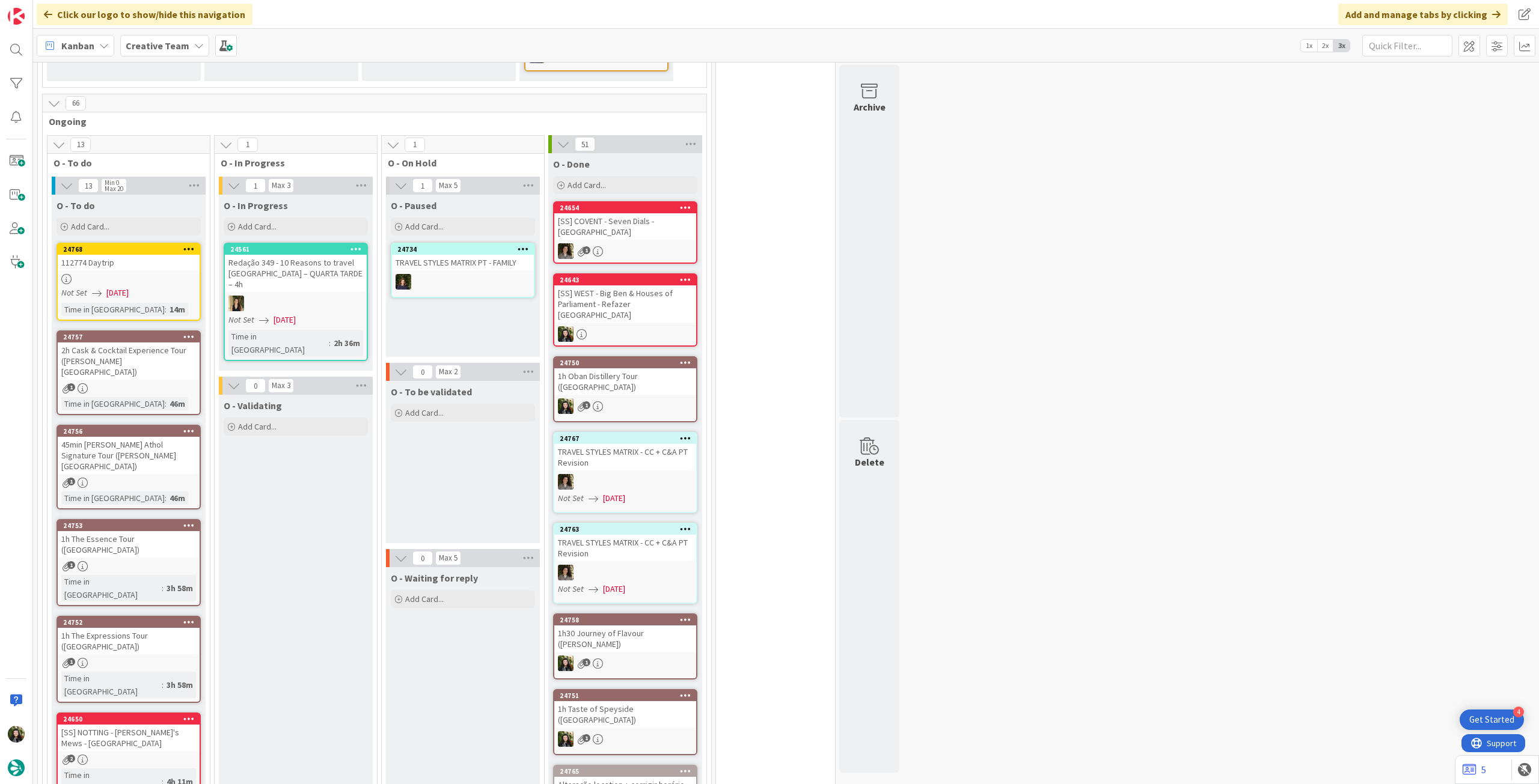
drag, startPoint x: 807, startPoint y: 775, endPoint x: 802, endPoint y: 799, distance: 24.5
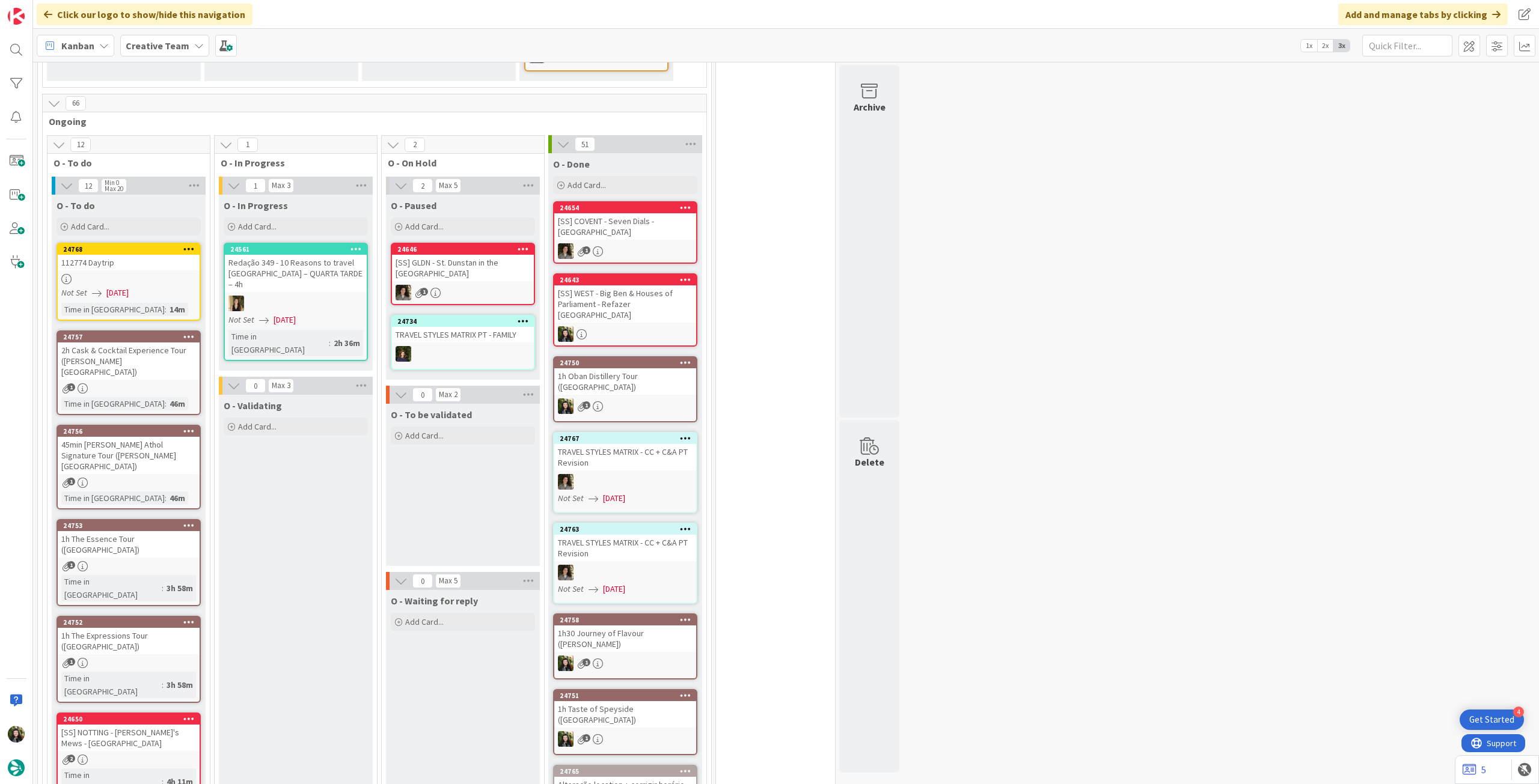
click at [157, 478] on div "1" at bounding box center [129, 483] width 142 height 10
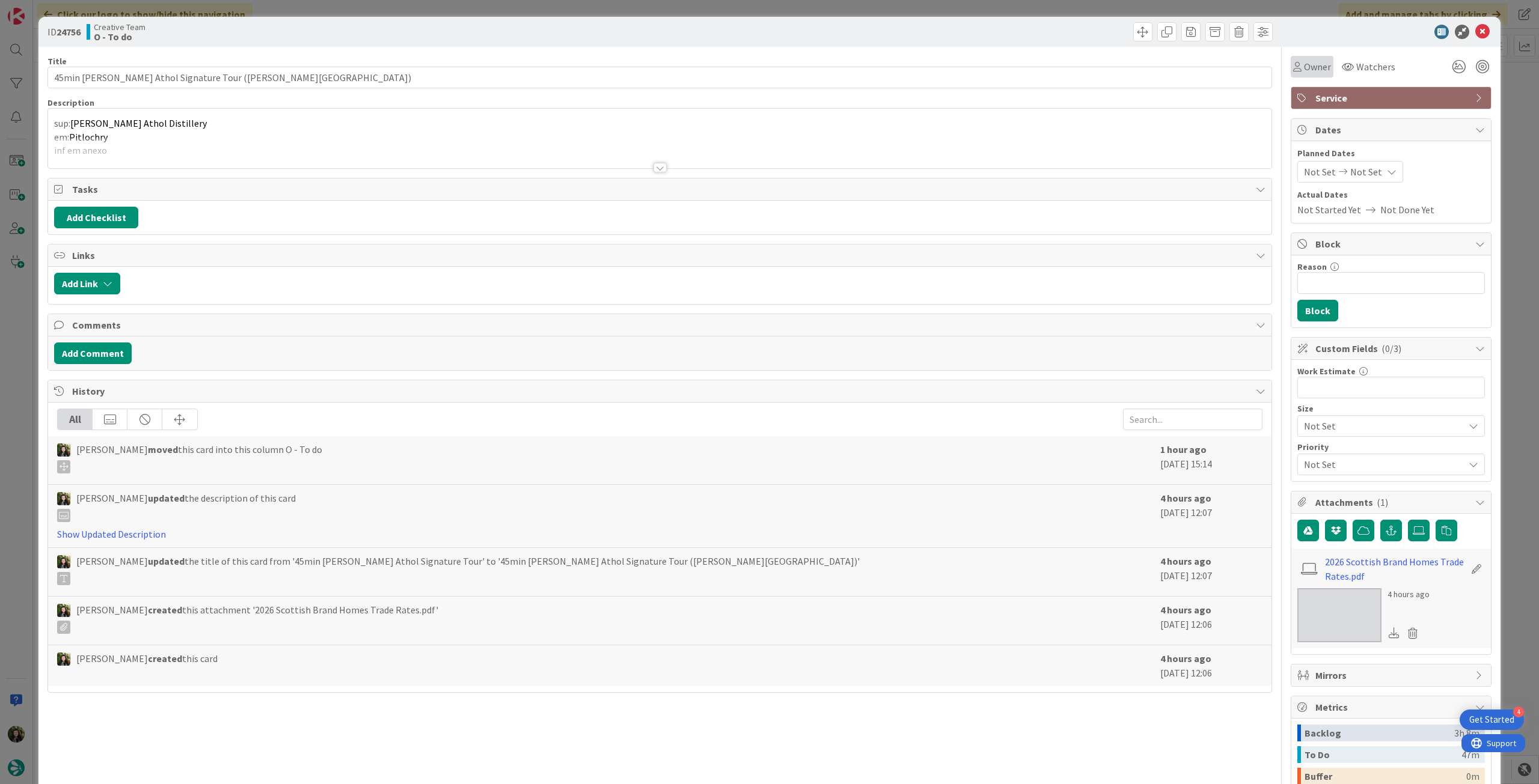
click at [1313, 67] on span "Owner" at bounding box center [1317, 66] width 27 height 14
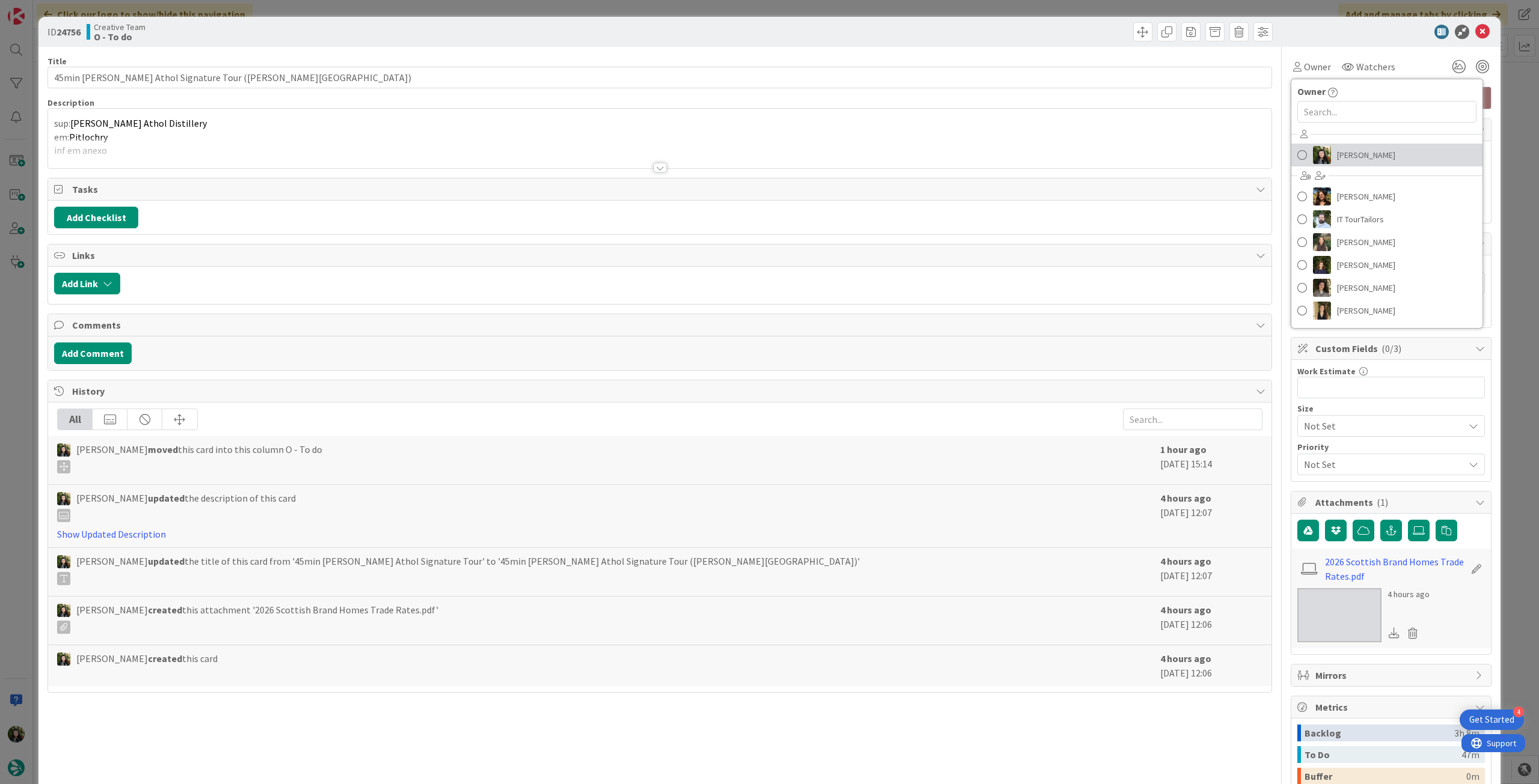
drag, startPoint x: 1349, startPoint y: 156, endPoint x: 1367, endPoint y: 138, distance: 25.5
click at [1349, 156] on span "[PERSON_NAME]" at bounding box center [1365, 155] width 58 height 18
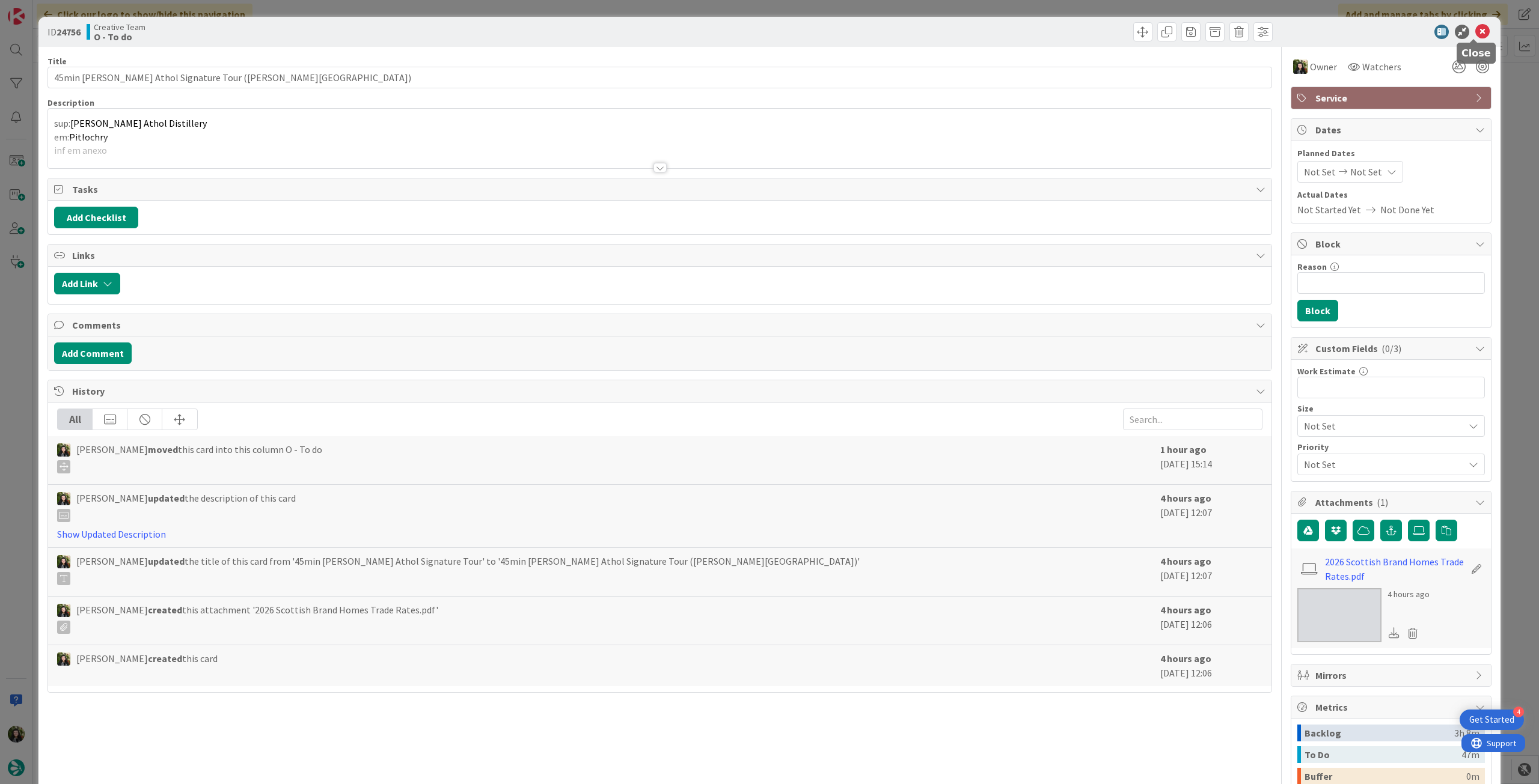
click at [1477, 28] on icon at bounding box center [1482, 31] width 14 height 14
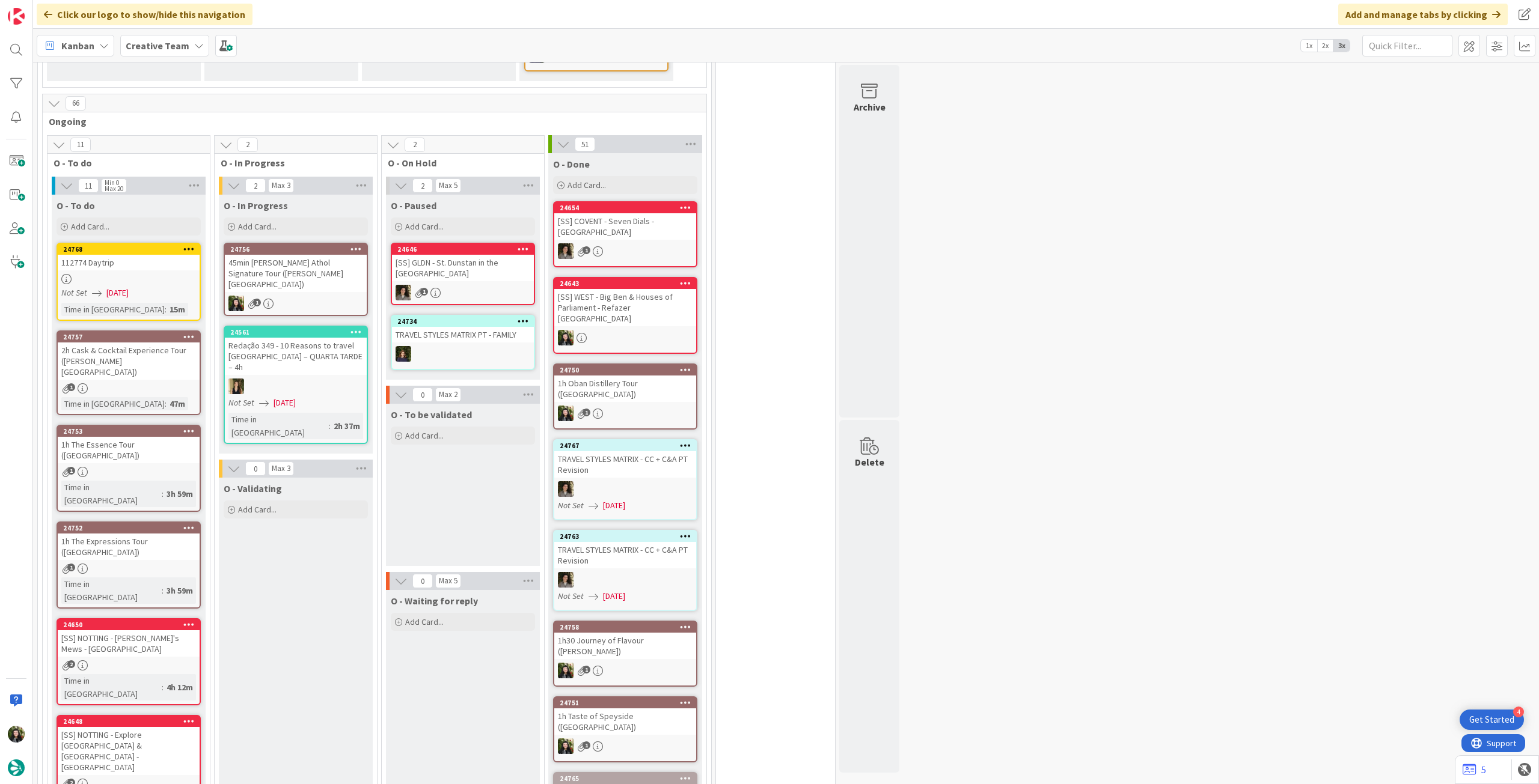
click at [275, 256] on div "45min [PERSON_NAME] Athol Signature Tour ([PERSON_NAME][GEOGRAPHIC_DATA])" at bounding box center [296, 273] width 142 height 37
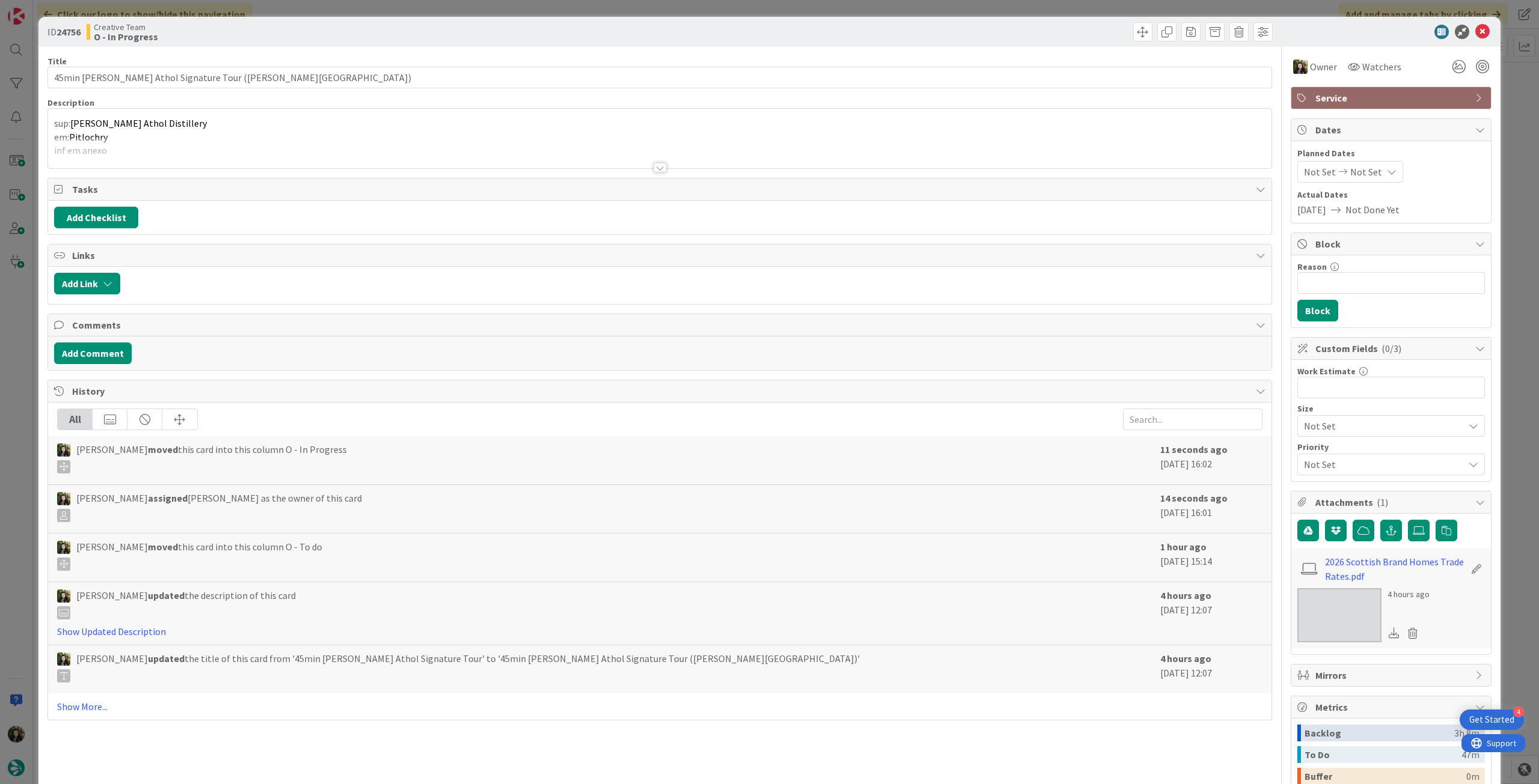
click at [168, 140] on div at bounding box center [660, 153] width 1223 height 30
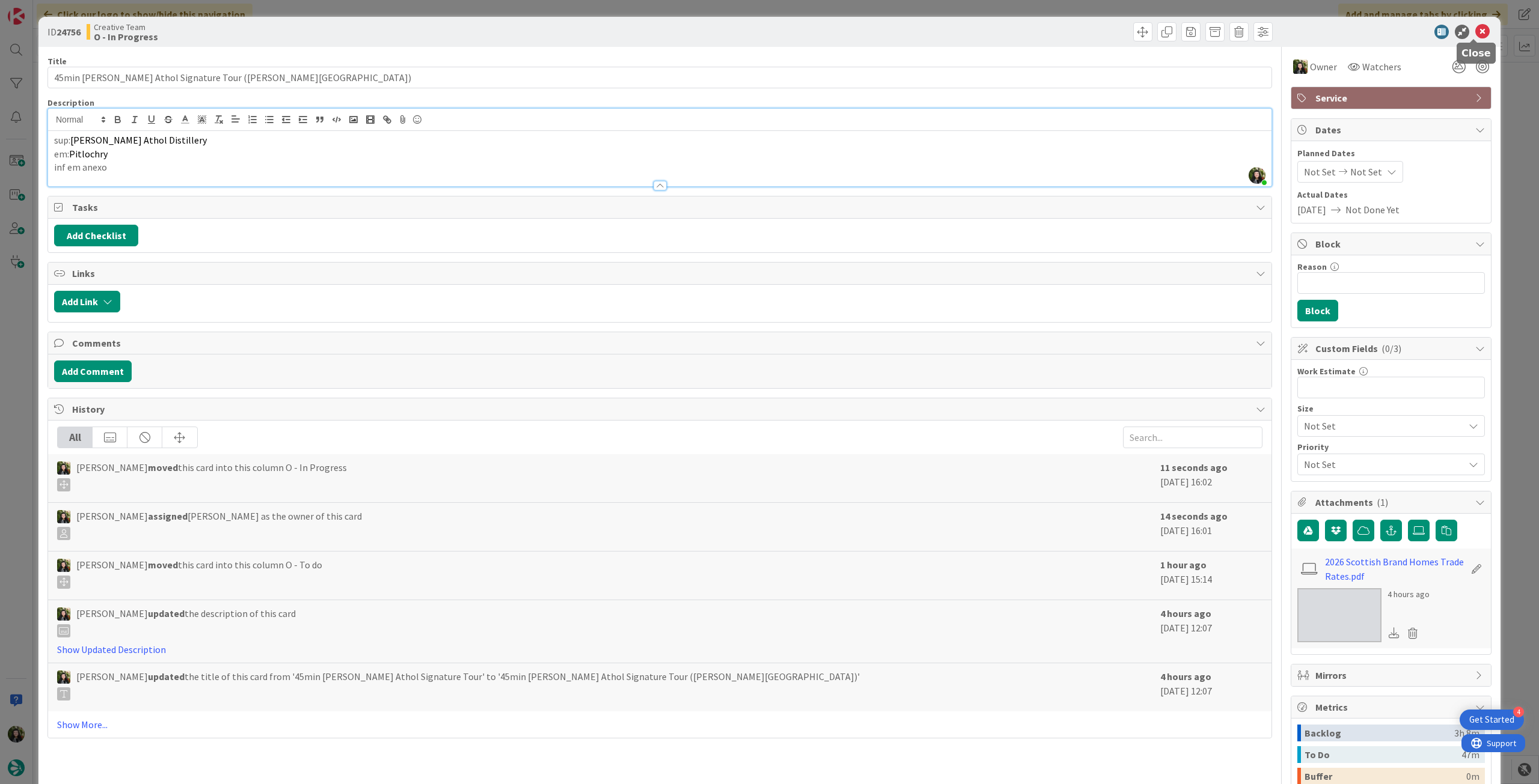
click at [1475, 35] on icon at bounding box center [1482, 31] width 14 height 14
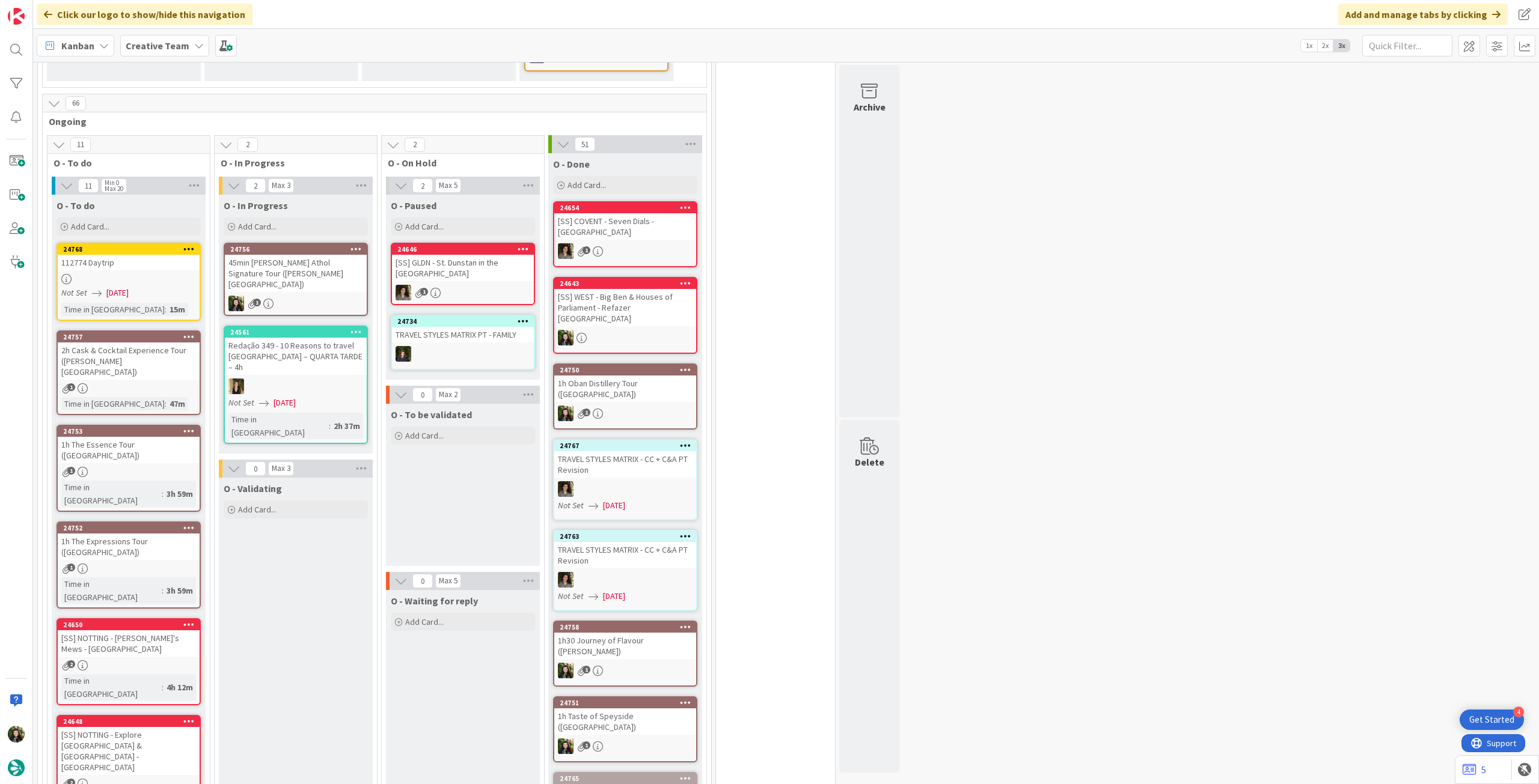
click at [344, 257] on div "45min [PERSON_NAME] Athol Signature Tour ([PERSON_NAME][GEOGRAPHIC_DATA])" at bounding box center [296, 273] width 142 height 37
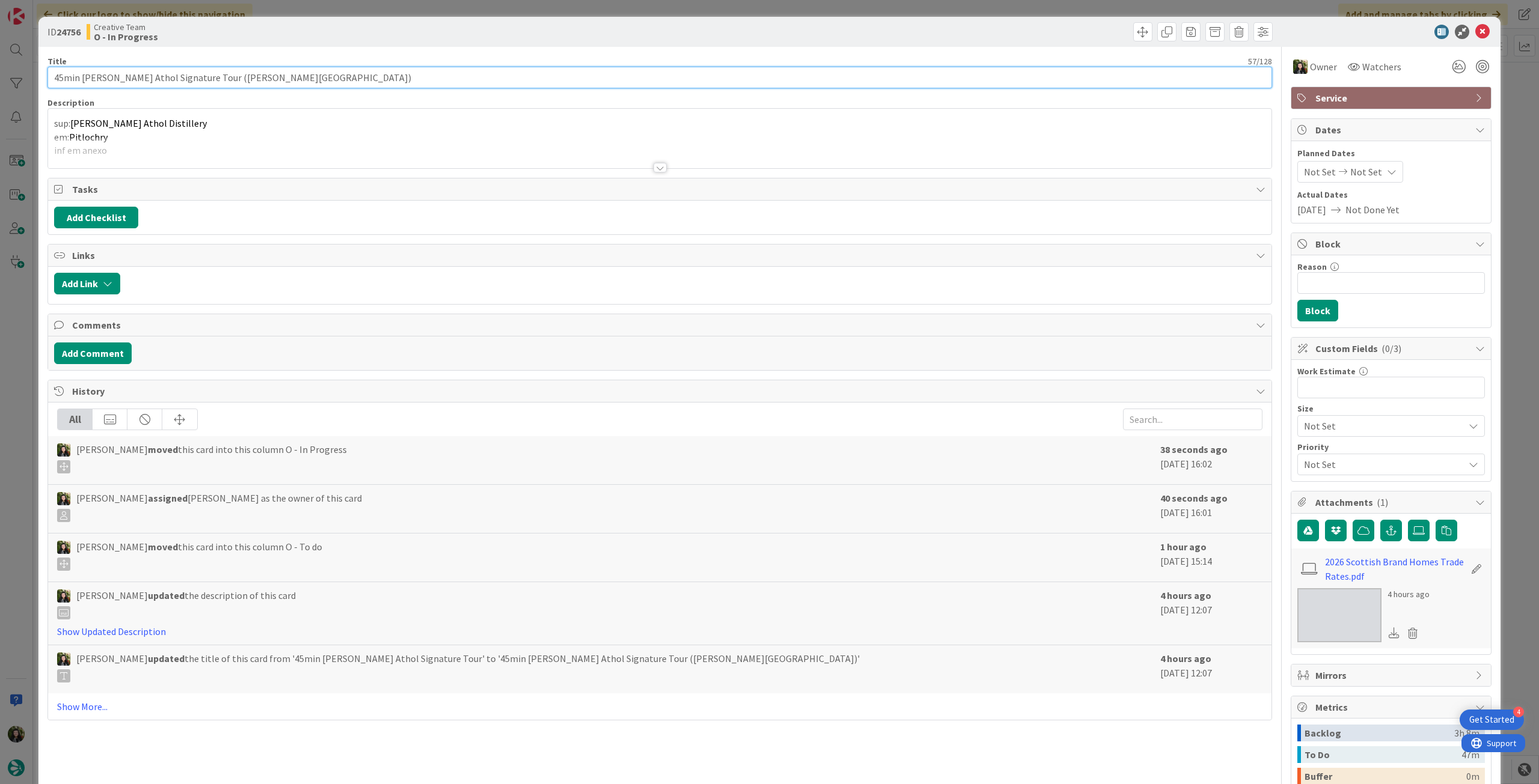
drag, startPoint x: 295, startPoint y: 73, endPoint x: 30, endPoint y: 101, distance: 266.5
click at [0, 91] on html "4 Get Started Click our logo to show/hide this navigation Add and manage tabs b…" at bounding box center [769, 392] width 1539 height 784
click at [1477, 32] on icon at bounding box center [1482, 31] width 14 height 14
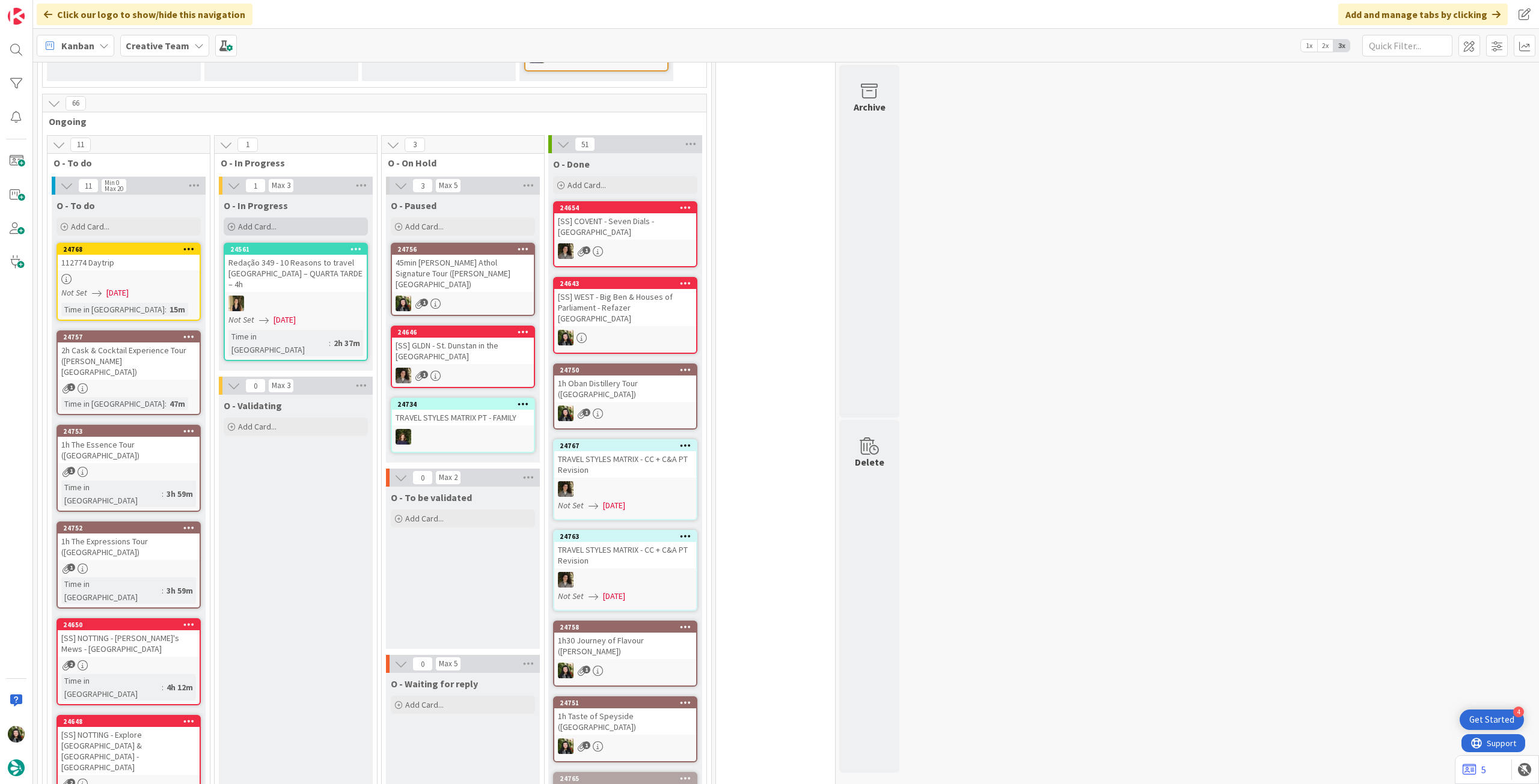
click at [309, 217] on div "Add Card..." at bounding box center [296, 226] width 144 height 18
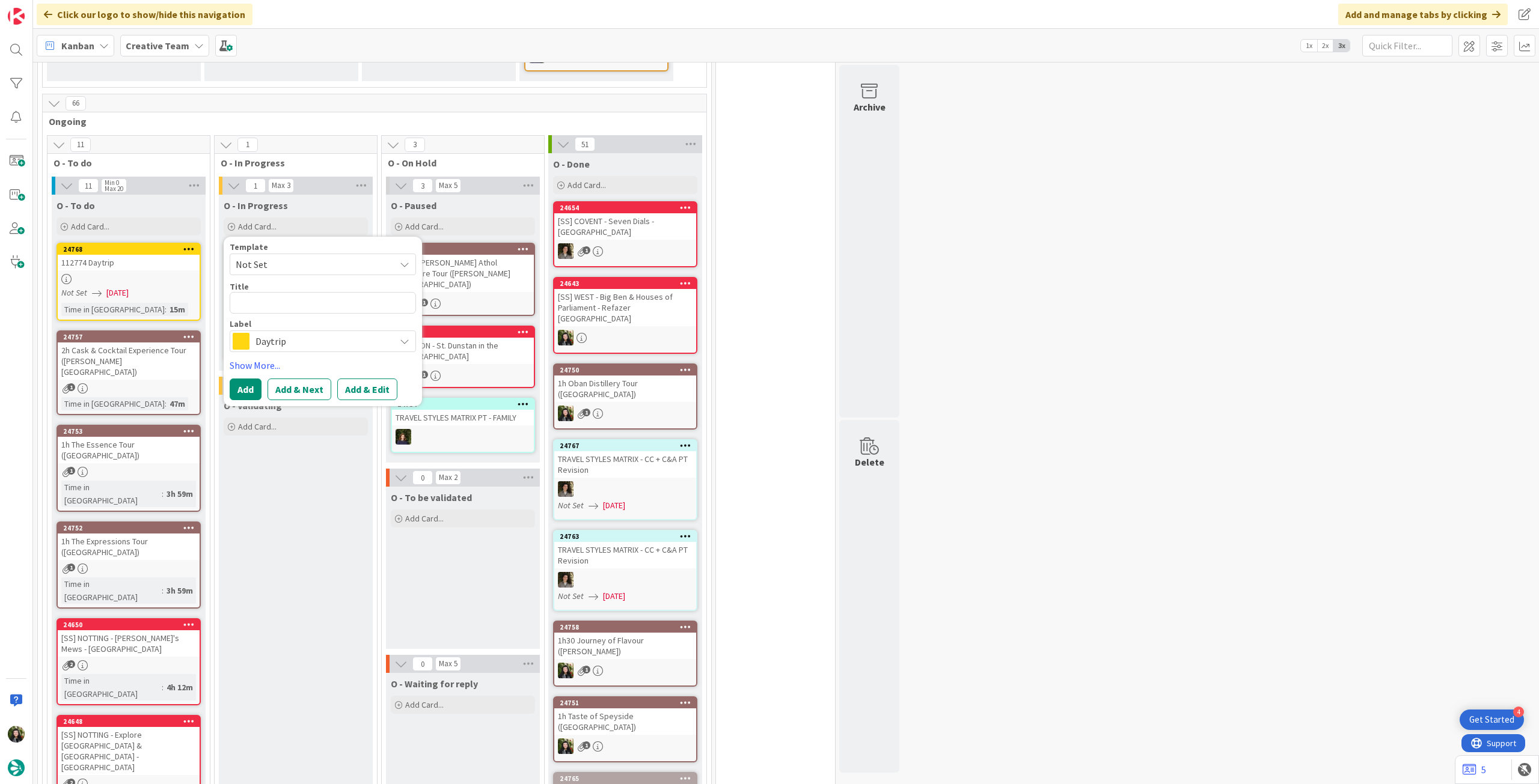
click at [281, 333] on span "Daytrip" at bounding box center [321, 341] width 134 height 17
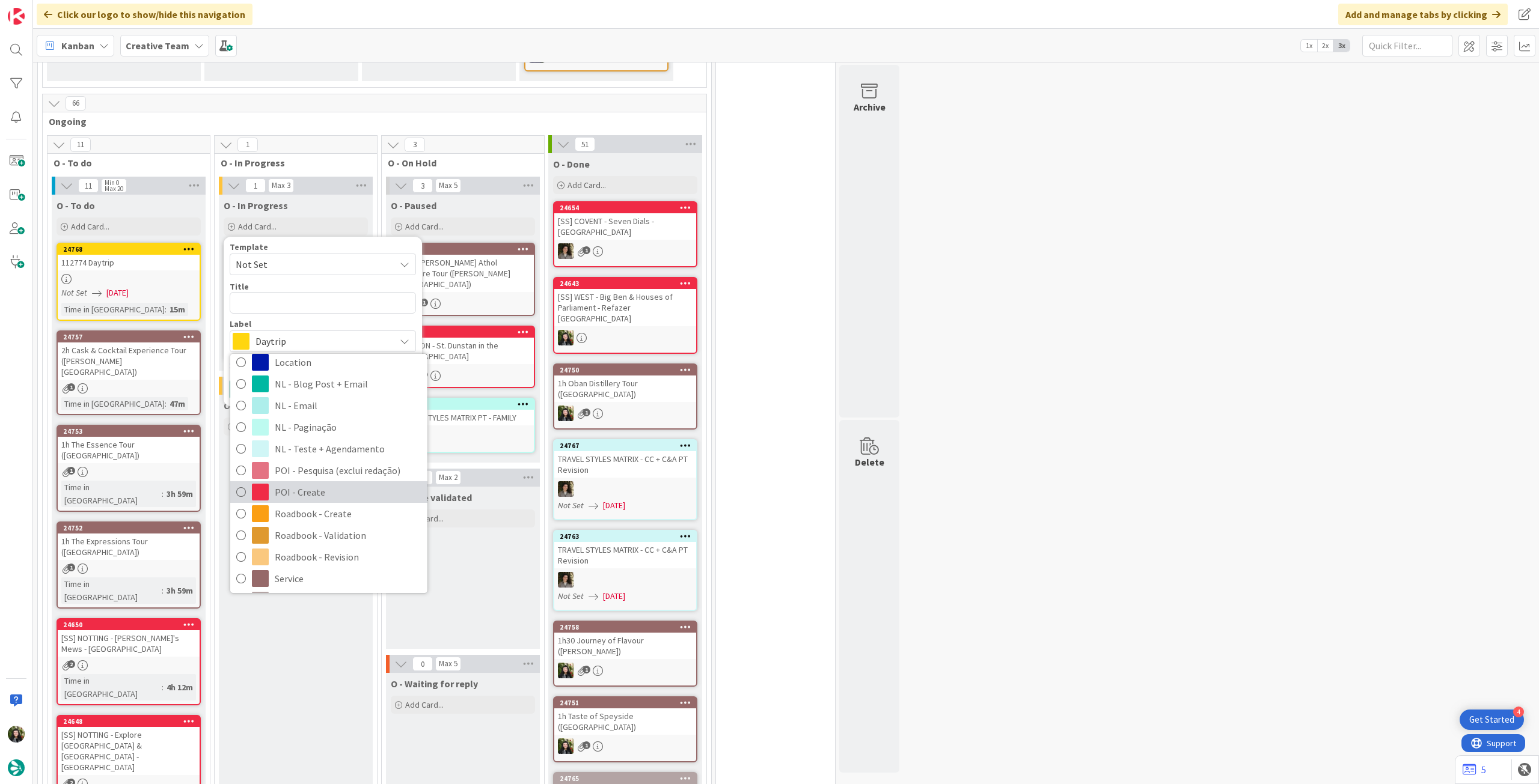
scroll to position [160, 0]
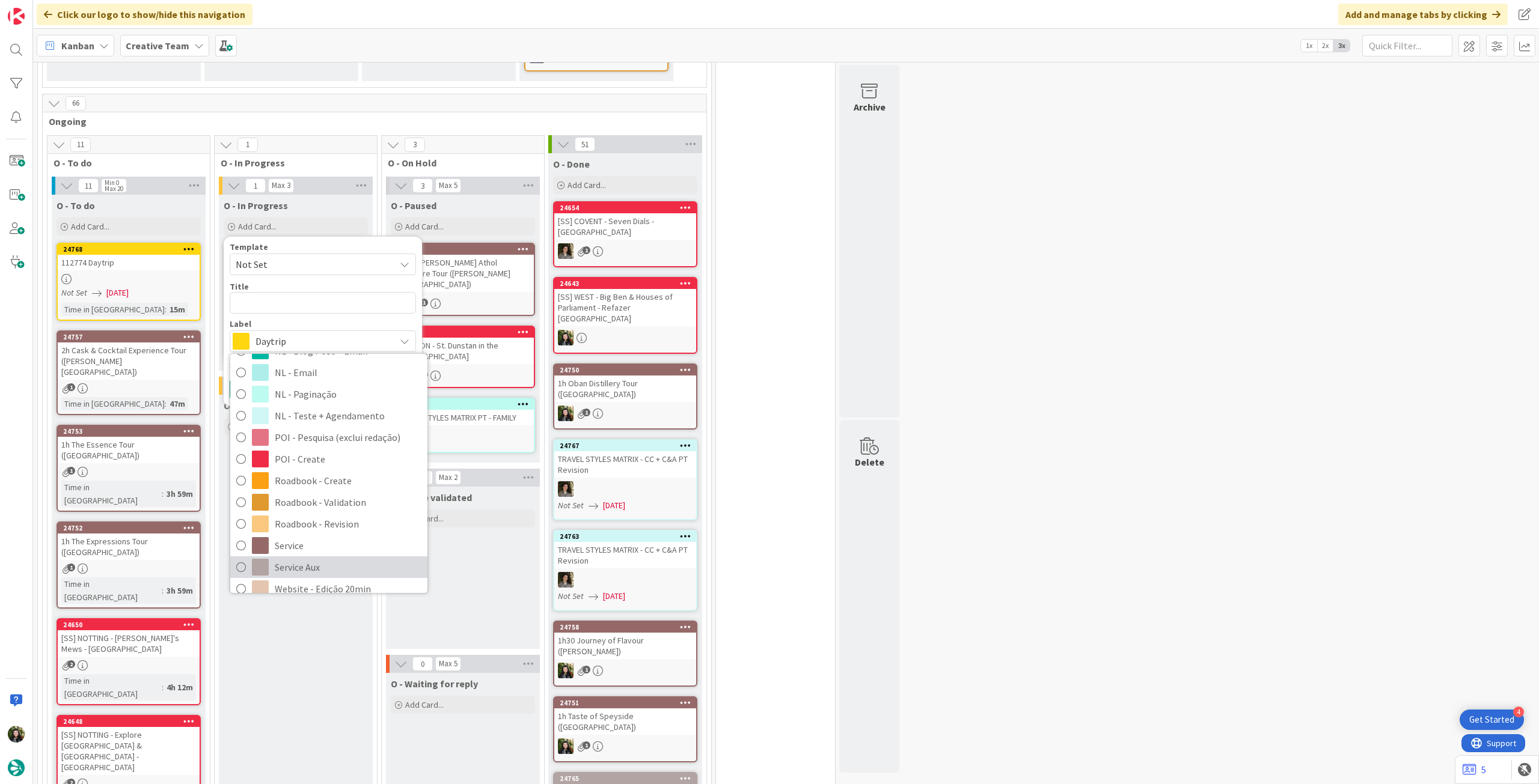
click at [315, 558] on span "Service Aux" at bounding box center [348, 567] width 147 height 18
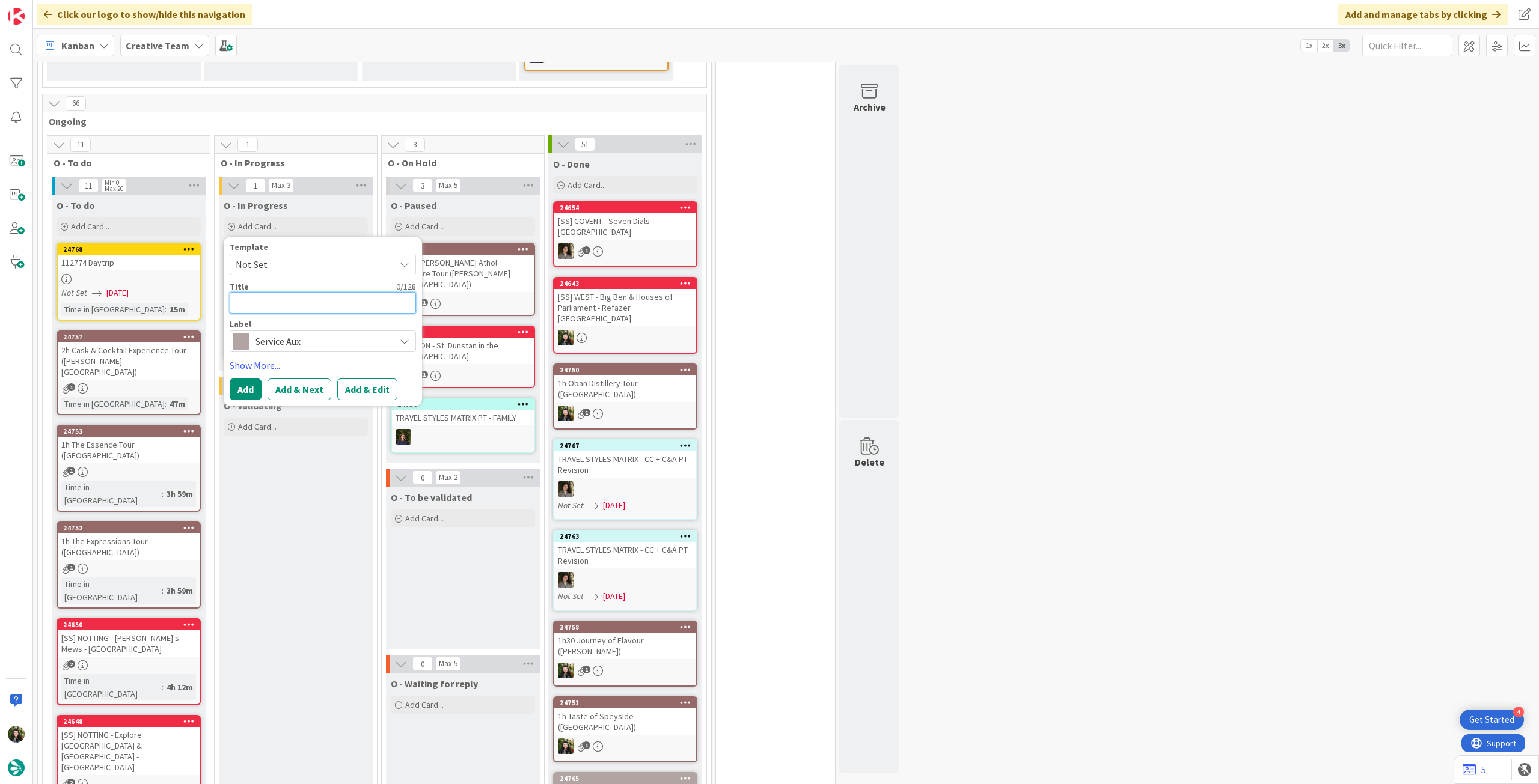
click at [297, 292] on textarea at bounding box center [322, 302] width 187 height 22
paste textarea "[PERSON_NAME] Athol Distillery"
type textarea "x"
type textarea "[PERSON_NAME] Athol Distillery"
click at [246, 378] on button "Add" at bounding box center [246, 389] width 32 height 22
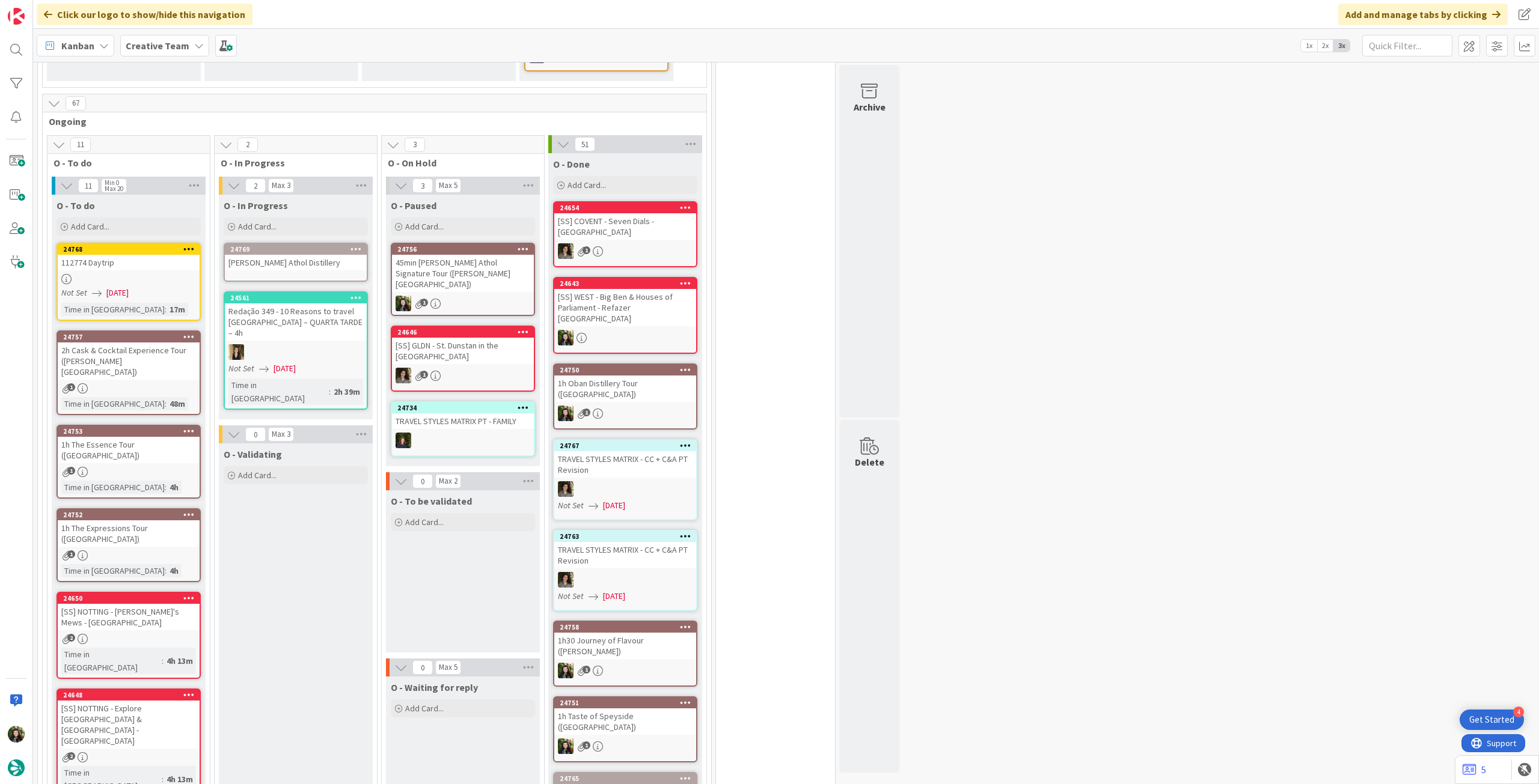
click at [304, 255] on div "[PERSON_NAME] Athol Distillery" at bounding box center [296, 263] width 142 height 15
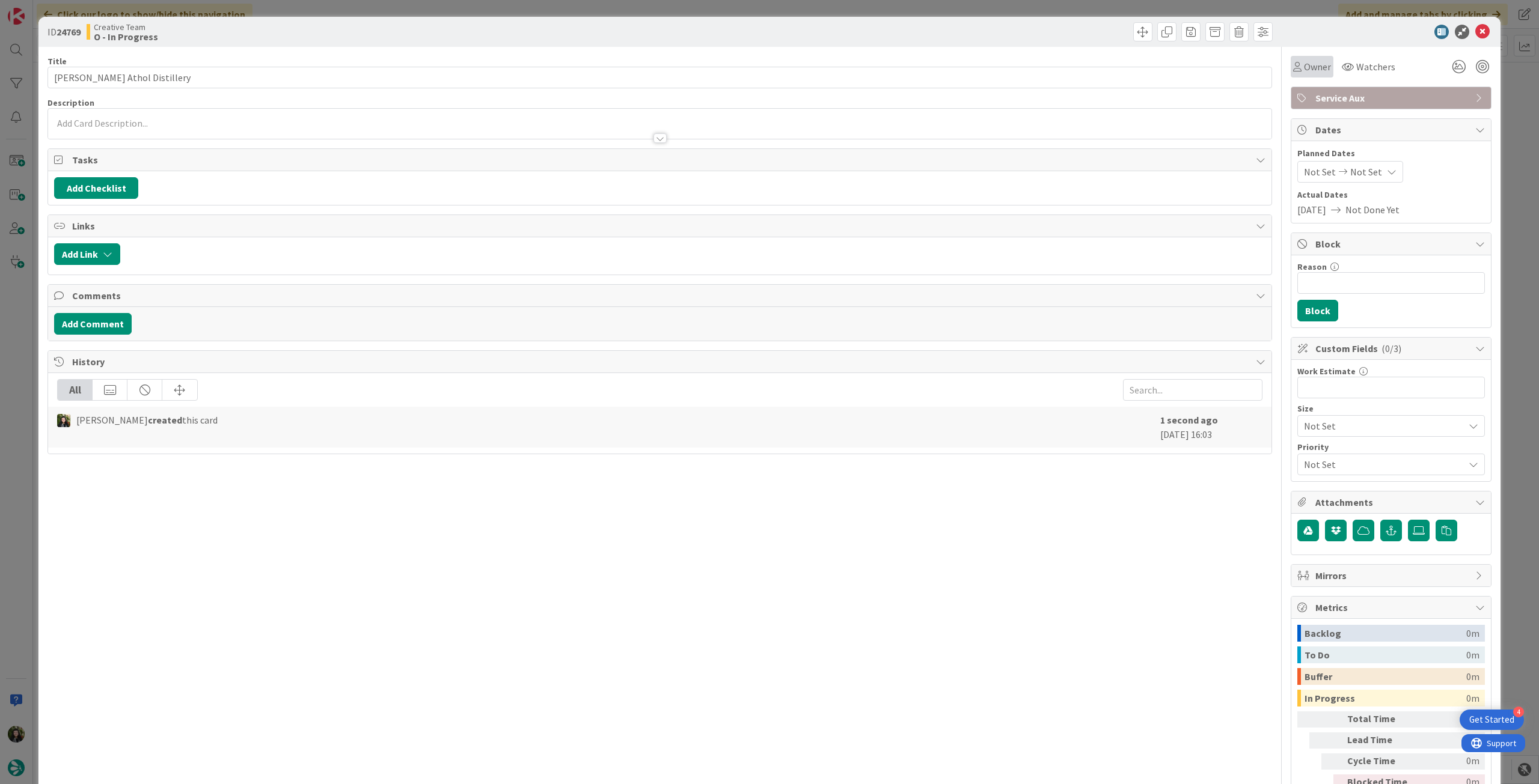
click at [1315, 64] on span "Owner" at bounding box center [1317, 66] width 27 height 14
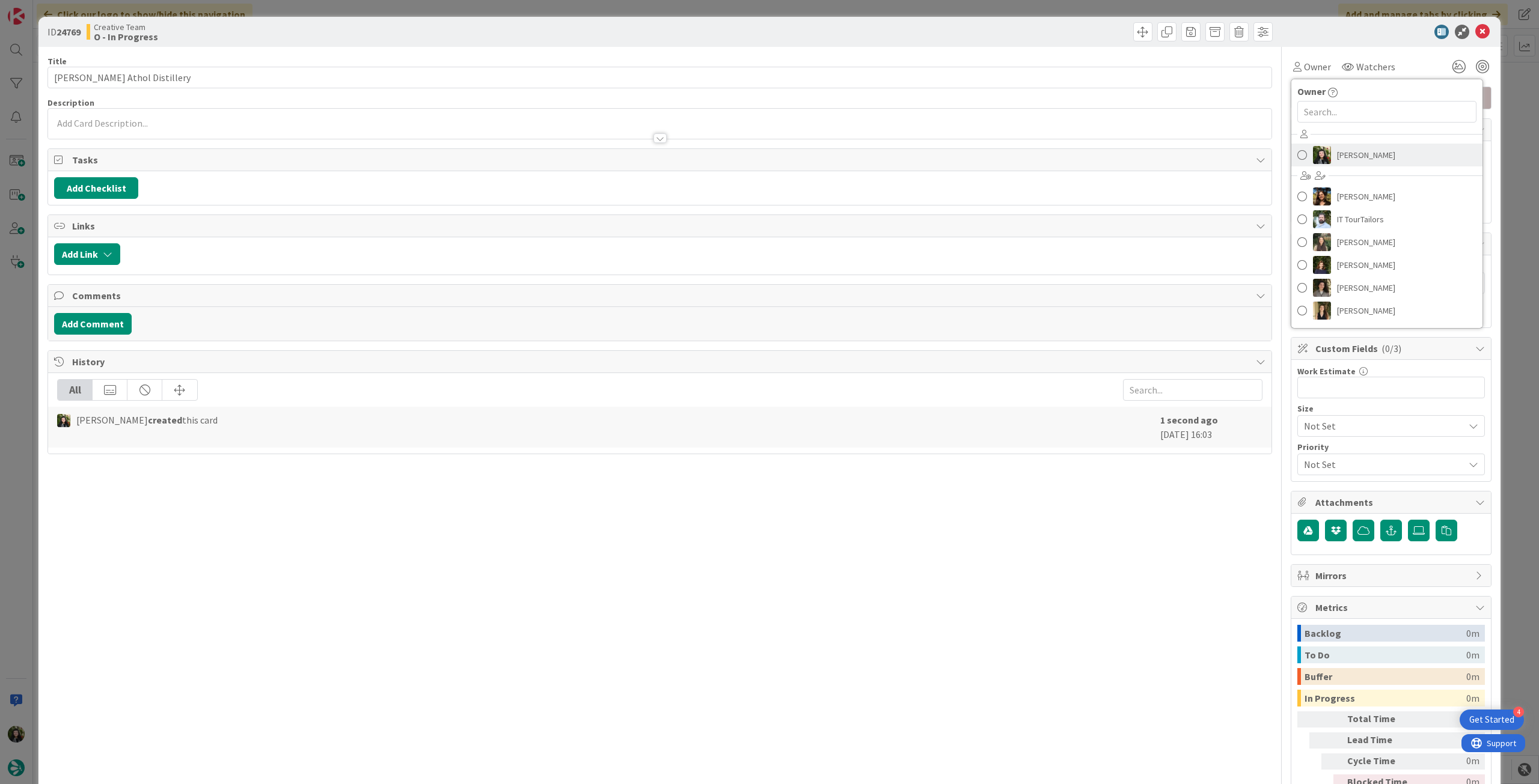
click at [1318, 155] on img at bounding box center [1322, 155] width 18 height 18
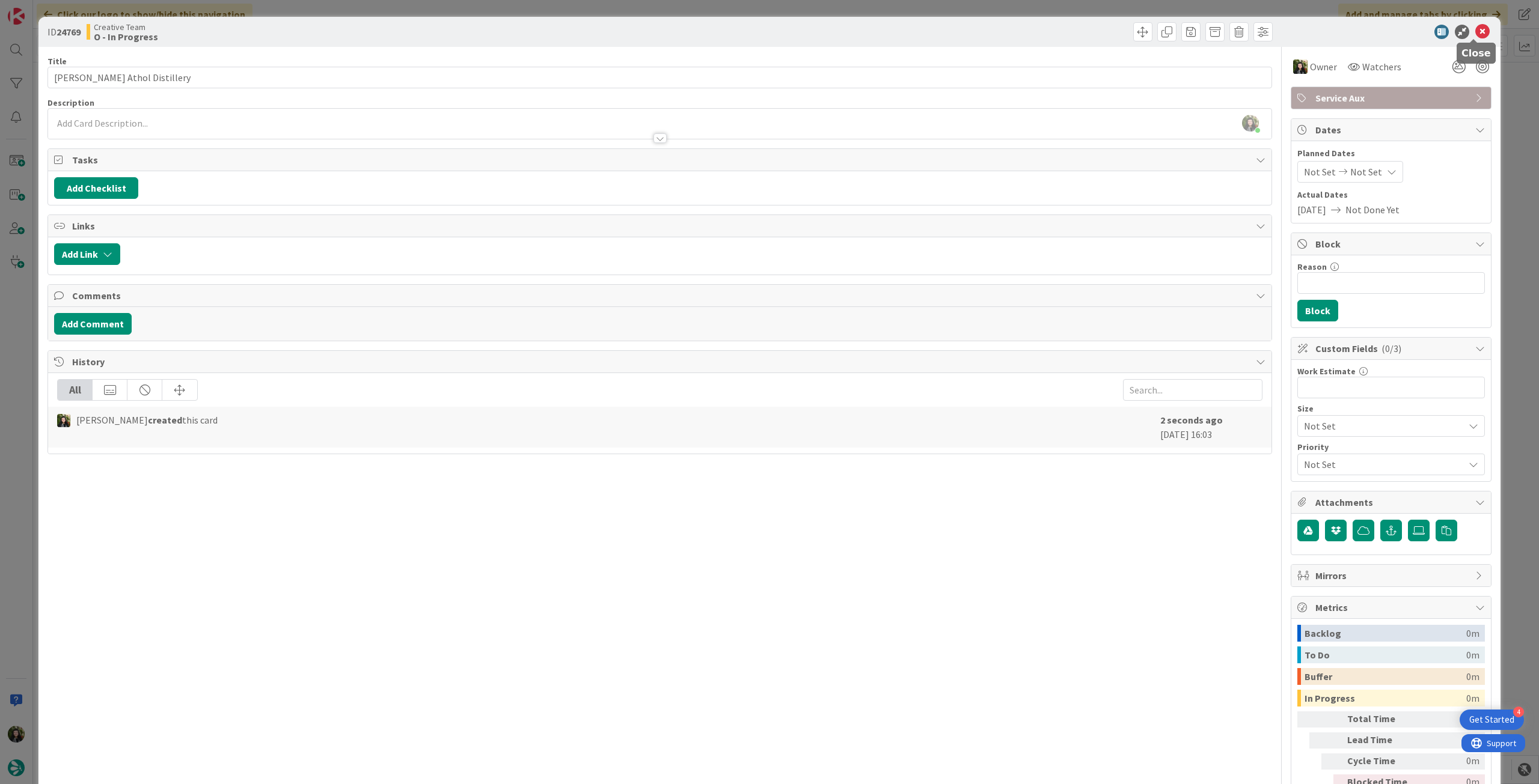
click at [1475, 33] on icon at bounding box center [1482, 31] width 14 height 14
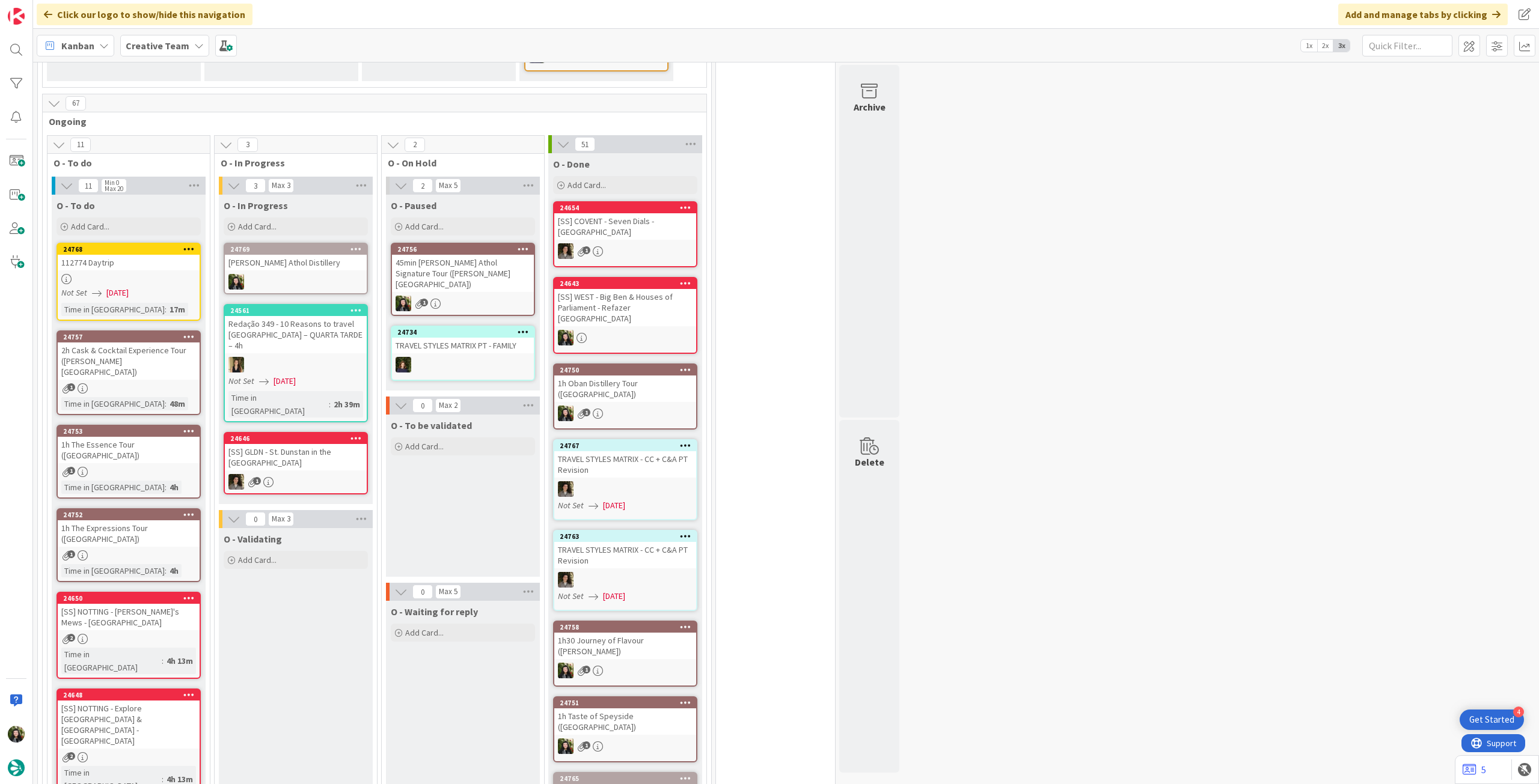
click at [322, 274] on div at bounding box center [296, 282] width 142 height 15
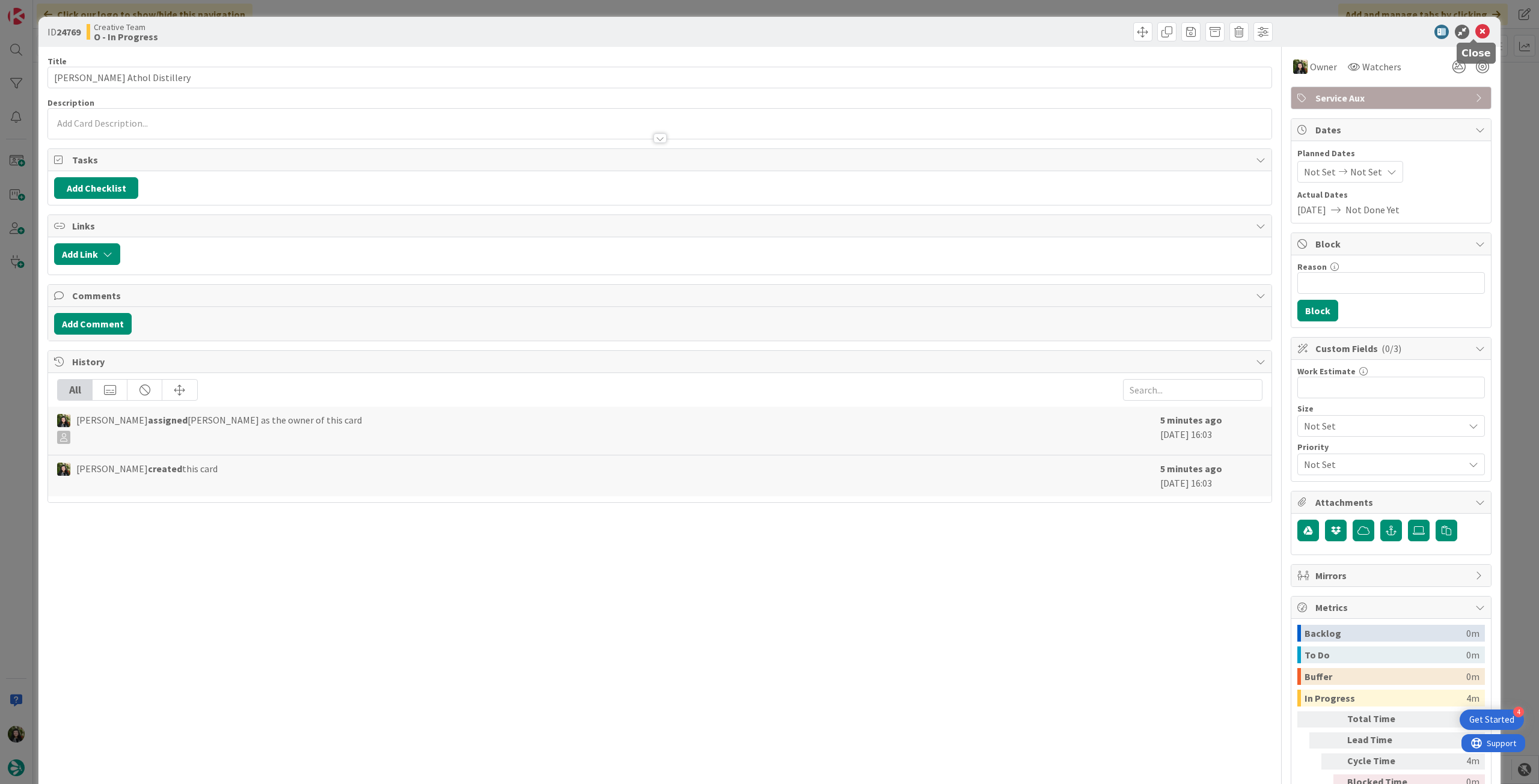
click at [1475, 33] on icon at bounding box center [1482, 31] width 14 height 14
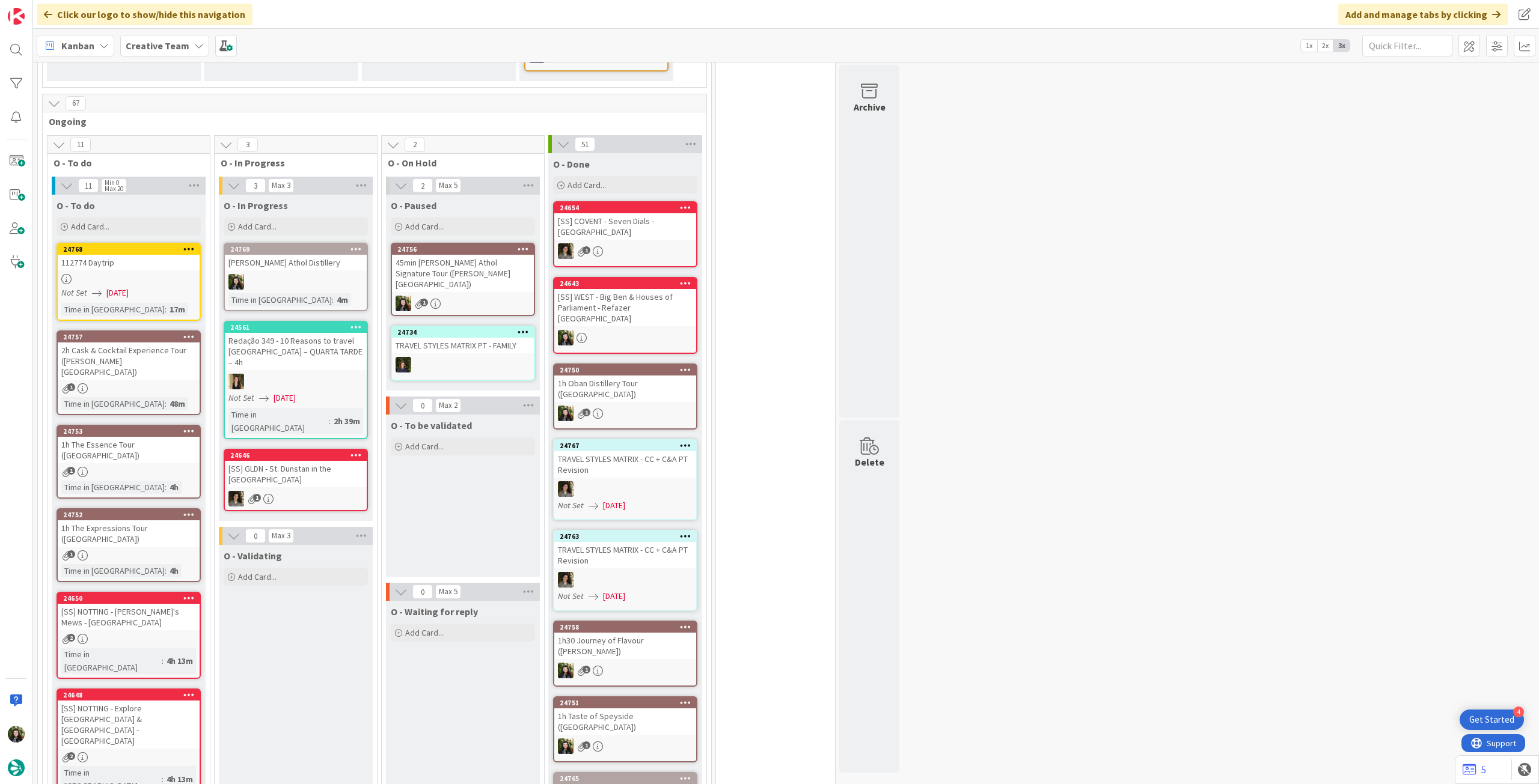
click at [282, 274] on div at bounding box center [296, 282] width 142 height 15
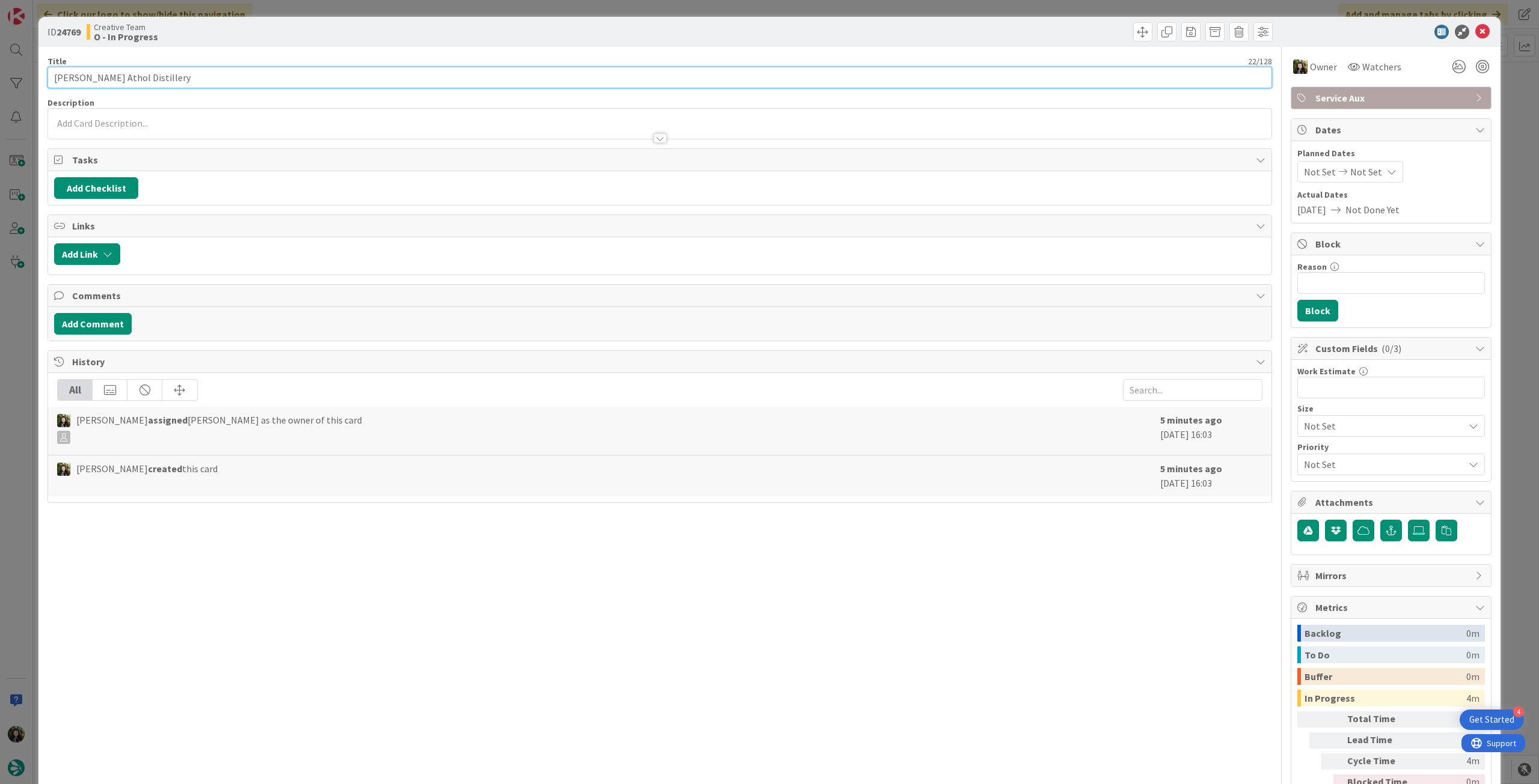
drag, startPoint x: 73, startPoint y: 71, endPoint x: 21, endPoint y: 63, distance: 52.6
click at [21, 63] on div "ID 24769 Creative Team O - In Progress Title 22 / 128 [PERSON_NAME] Athol Disti…" at bounding box center [769, 392] width 1539 height 784
click at [1475, 35] on icon at bounding box center [1482, 31] width 14 height 14
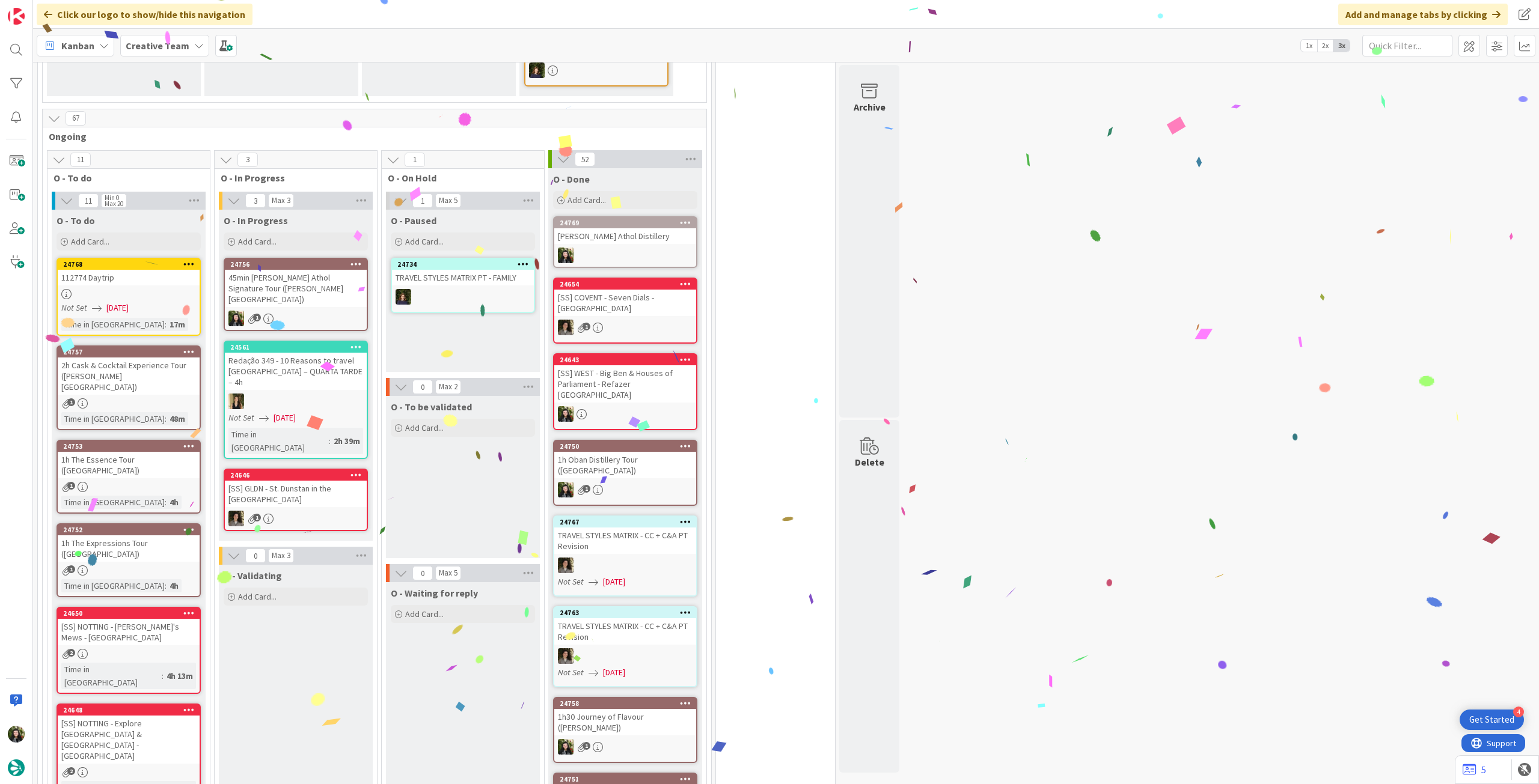
click at [317, 270] on div "45min [PERSON_NAME] Athol Signature Tour ([PERSON_NAME][GEOGRAPHIC_DATA])" at bounding box center [296, 288] width 142 height 37
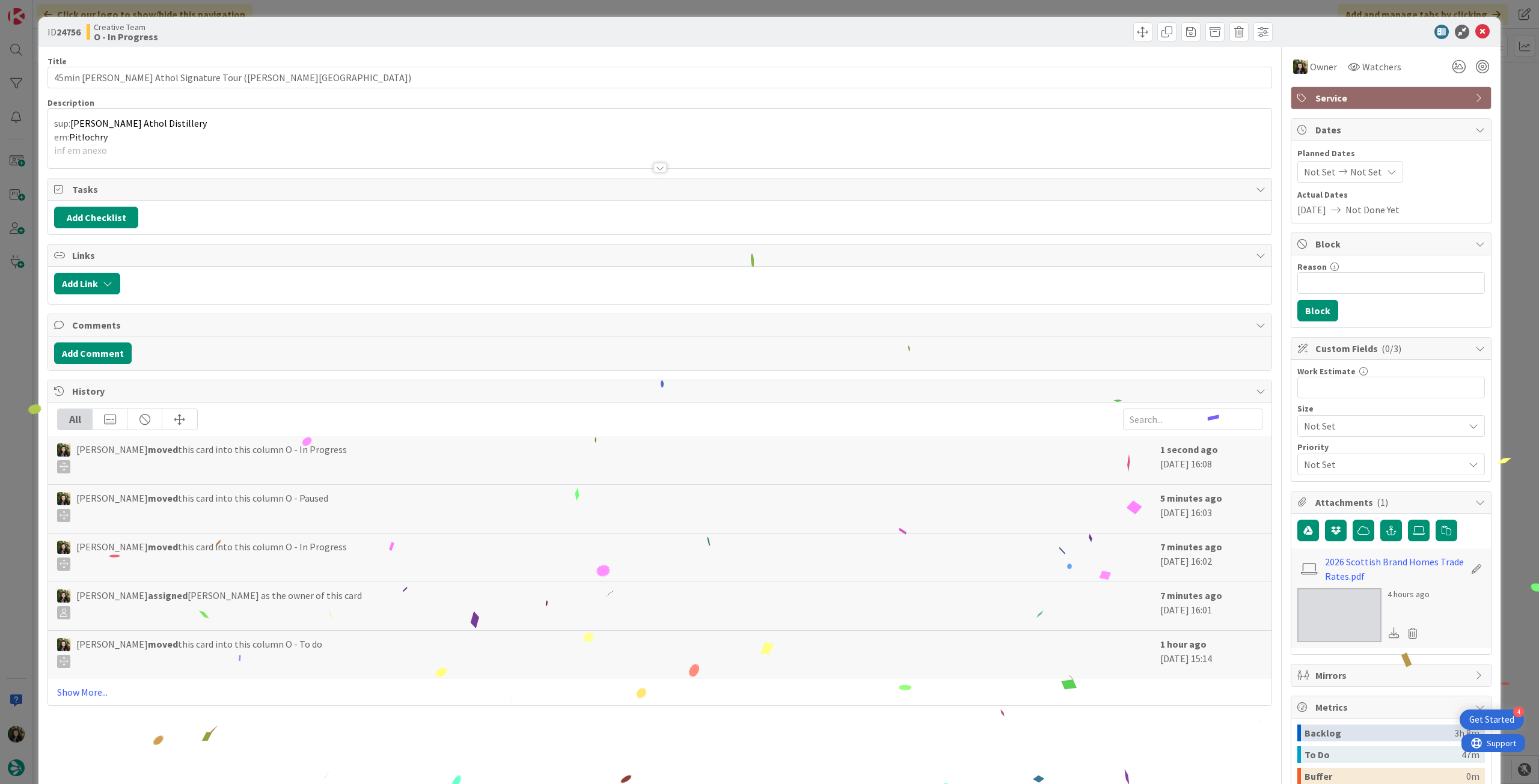
click at [259, 141] on div at bounding box center [660, 153] width 1223 height 30
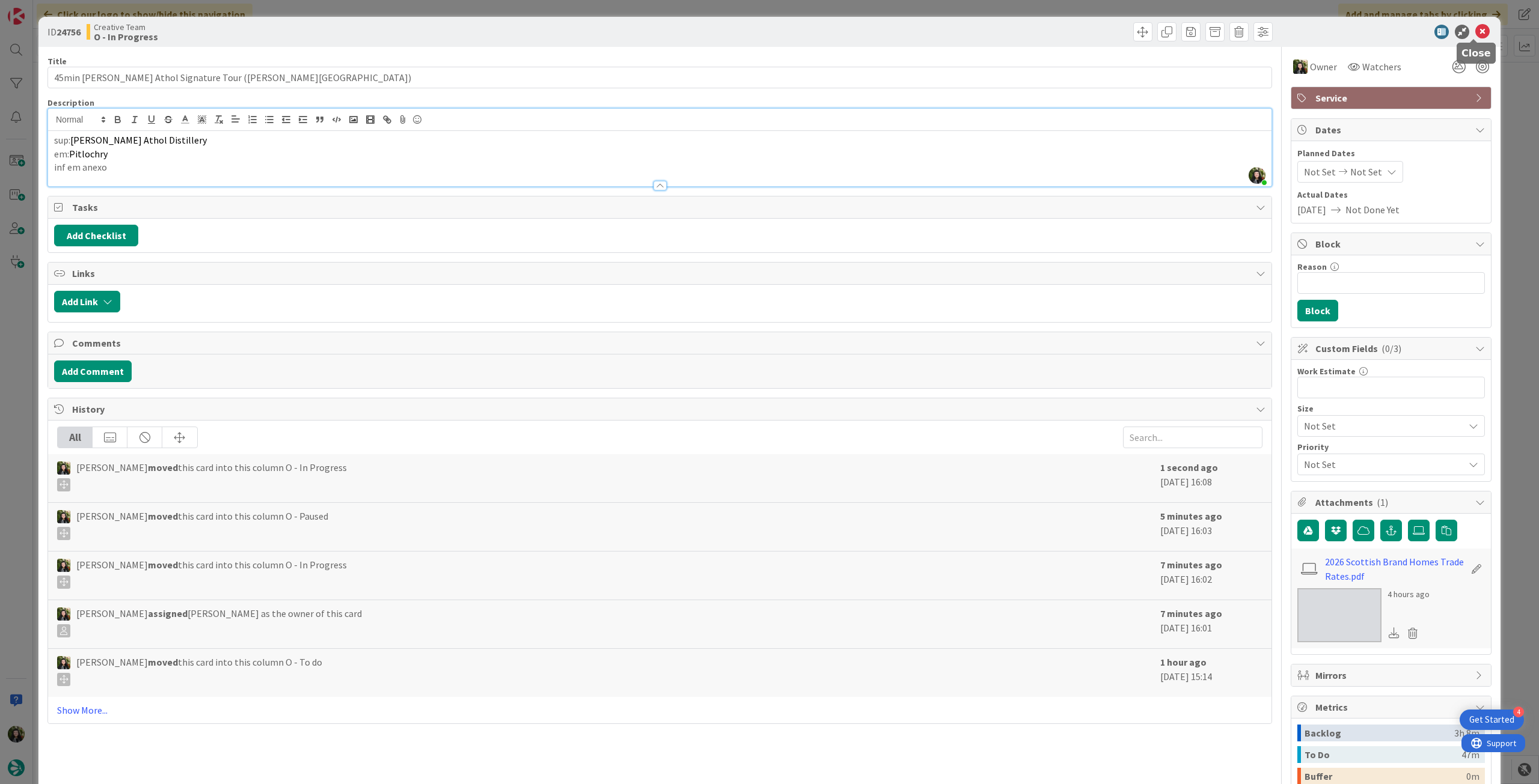
click at [1475, 31] on icon at bounding box center [1482, 31] width 14 height 14
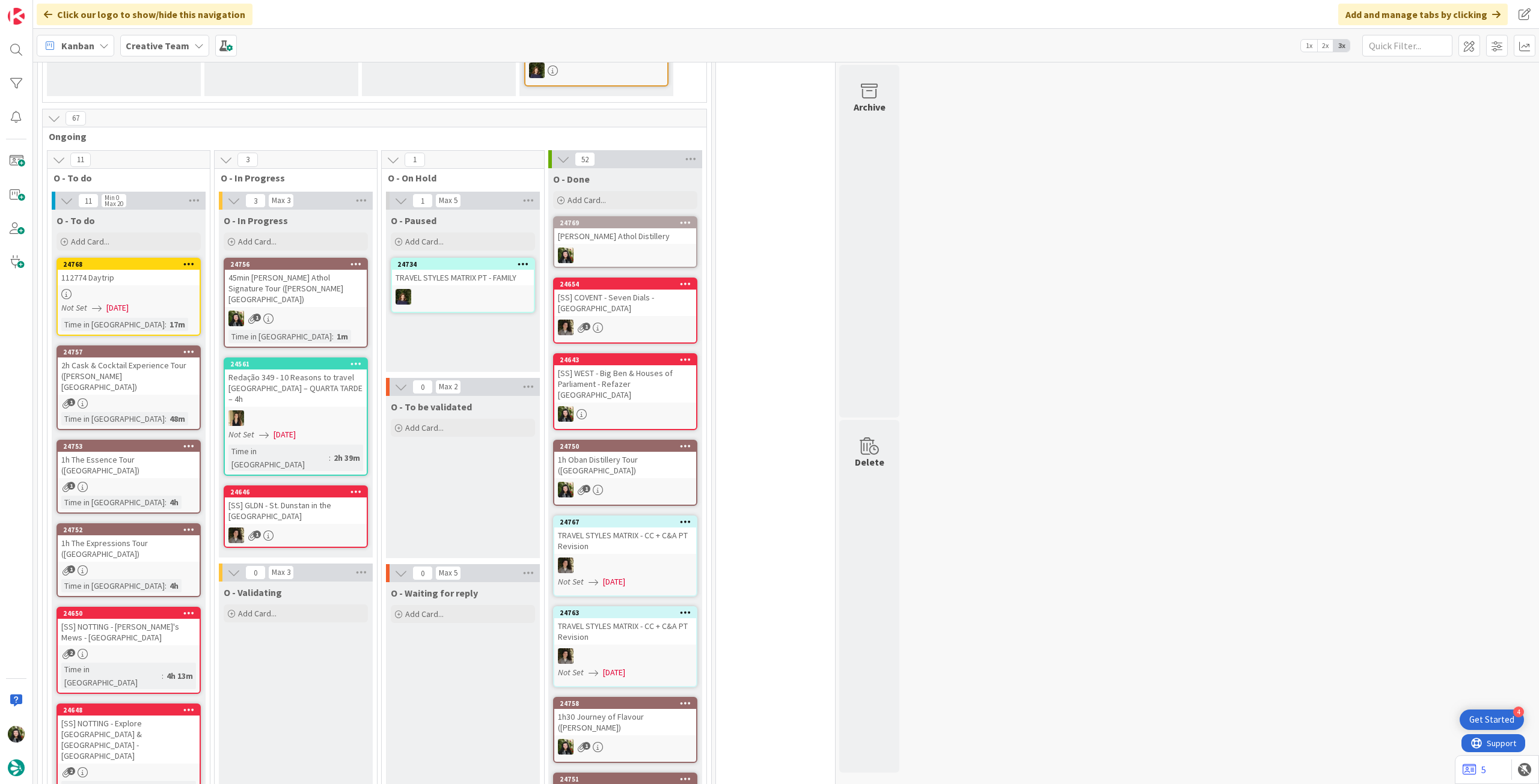
click at [321, 498] on div "[SS] GLDN - St. Dunstan in the [GEOGRAPHIC_DATA]" at bounding box center [296, 511] width 142 height 27
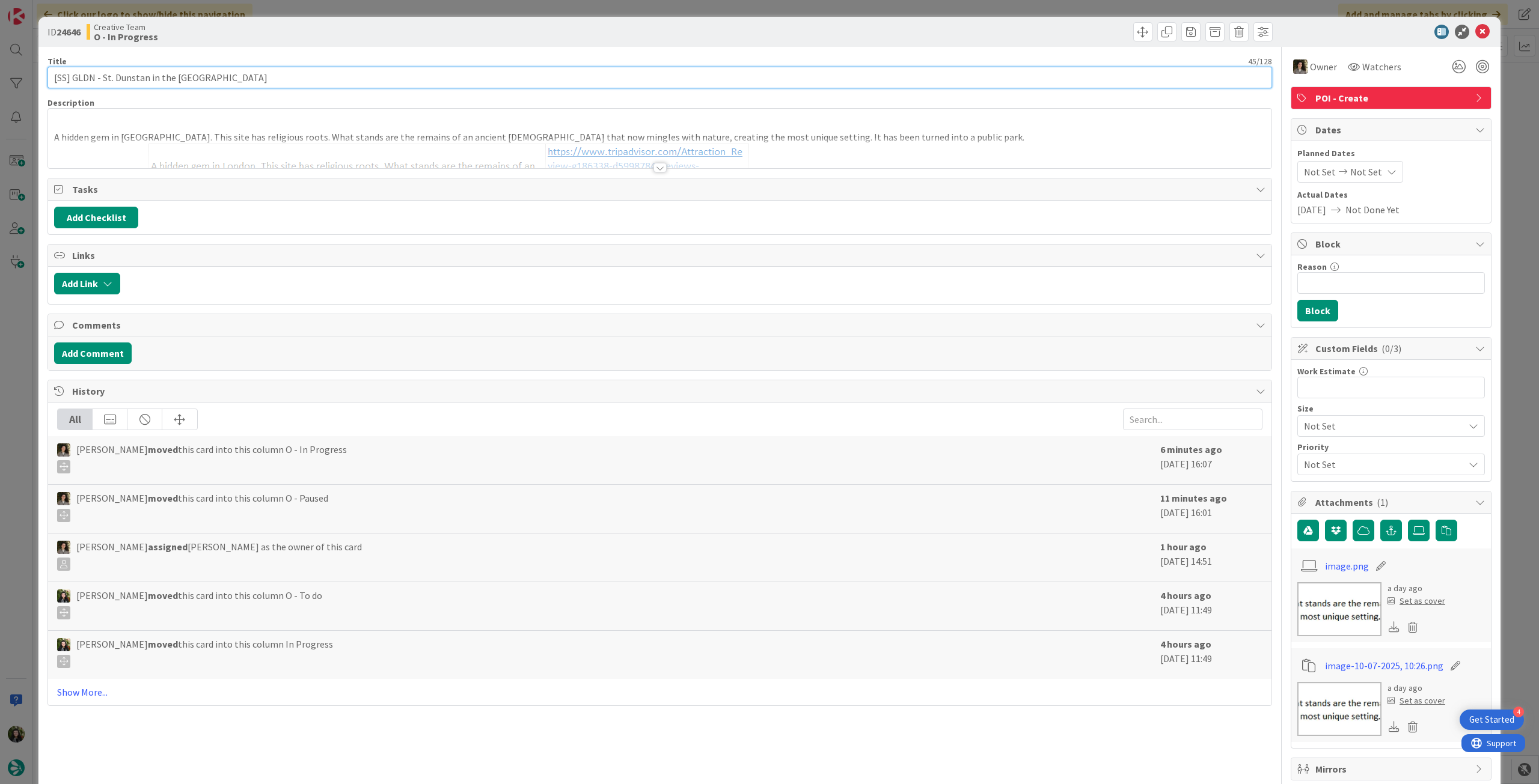
drag, startPoint x: 101, startPoint y: 76, endPoint x: 192, endPoint y: 75, distance: 91.0
click at [192, 75] on input "[SS] GLDN - St. Dunstan in the [GEOGRAPHIC_DATA]" at bounding box center [659, 77] width 1224 height 22
click at [1478, 33] on icon at bounding box center [1482, 31] width 14 height 14
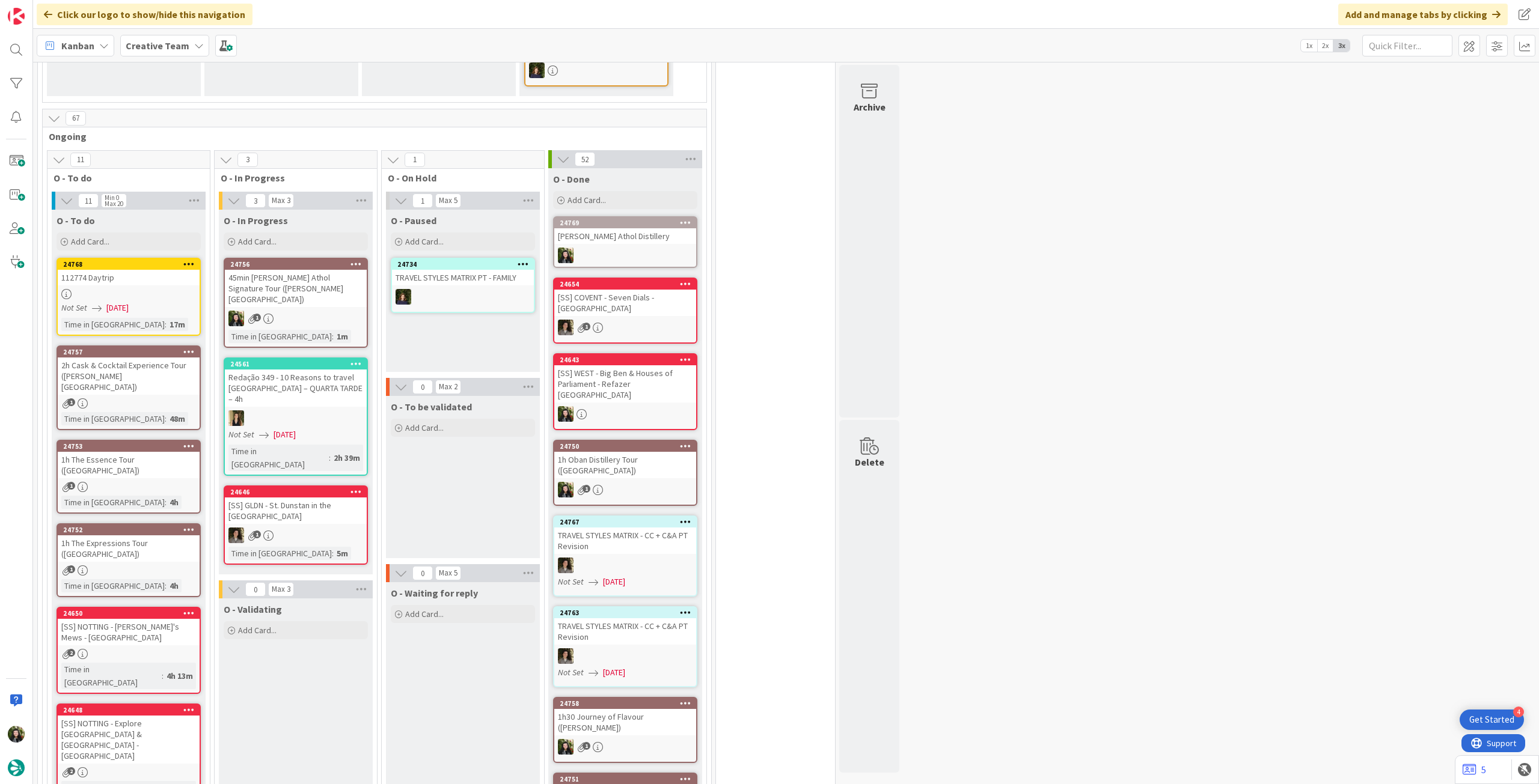
click at [168, 42] on b "Creative Team" at bounding box center [156, 46] width 64 height 12
click at [203, 178] on h4 "Creative Team - Análise" at bounding box center [215, 172] width 163 height 12
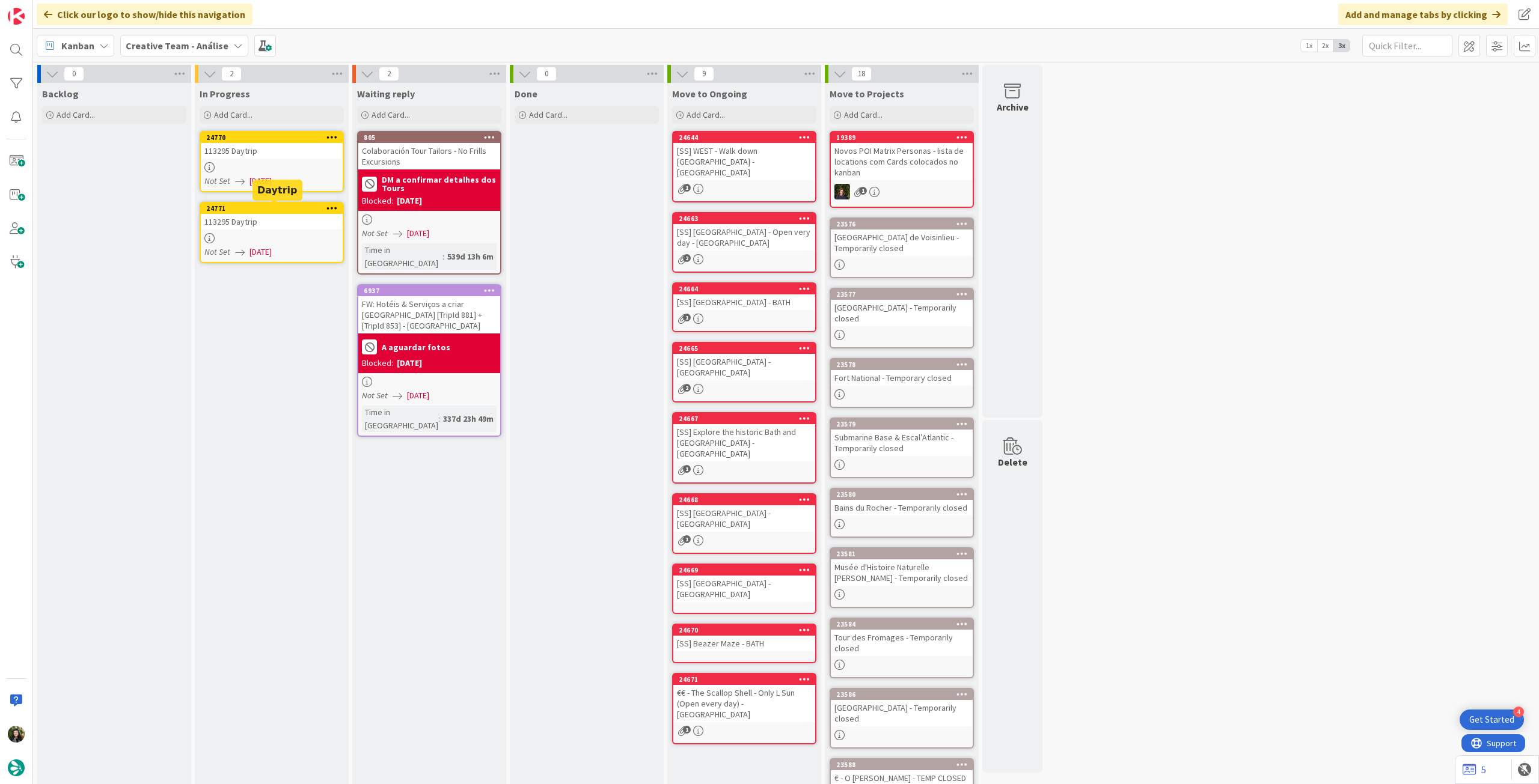
click at [285, 171] on div at bounding box center [272, 167] width 142 height 10
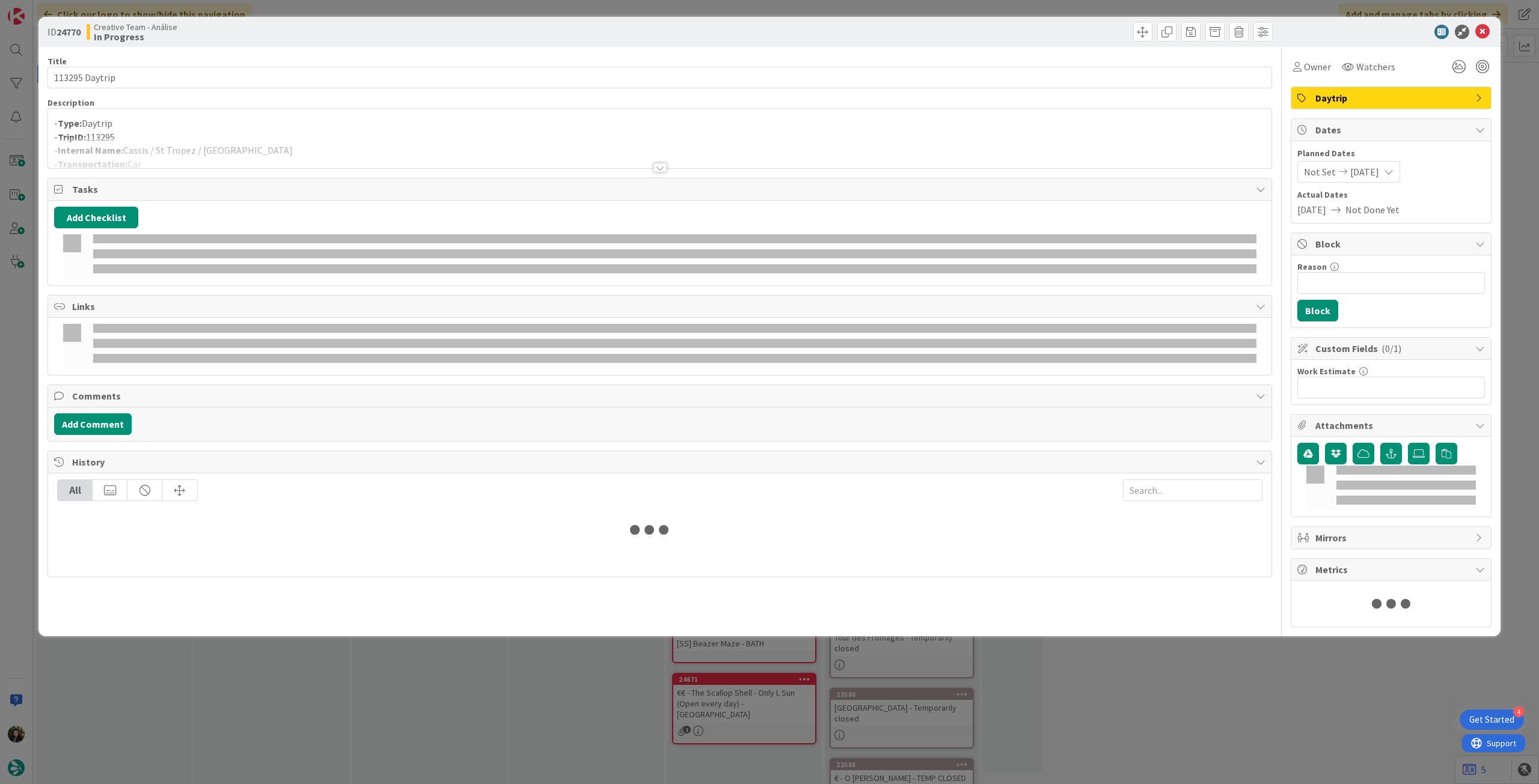
click at [291, 129] on p "- Type: Daytrip" at bounding box center [659, 123] width 1211 height 14
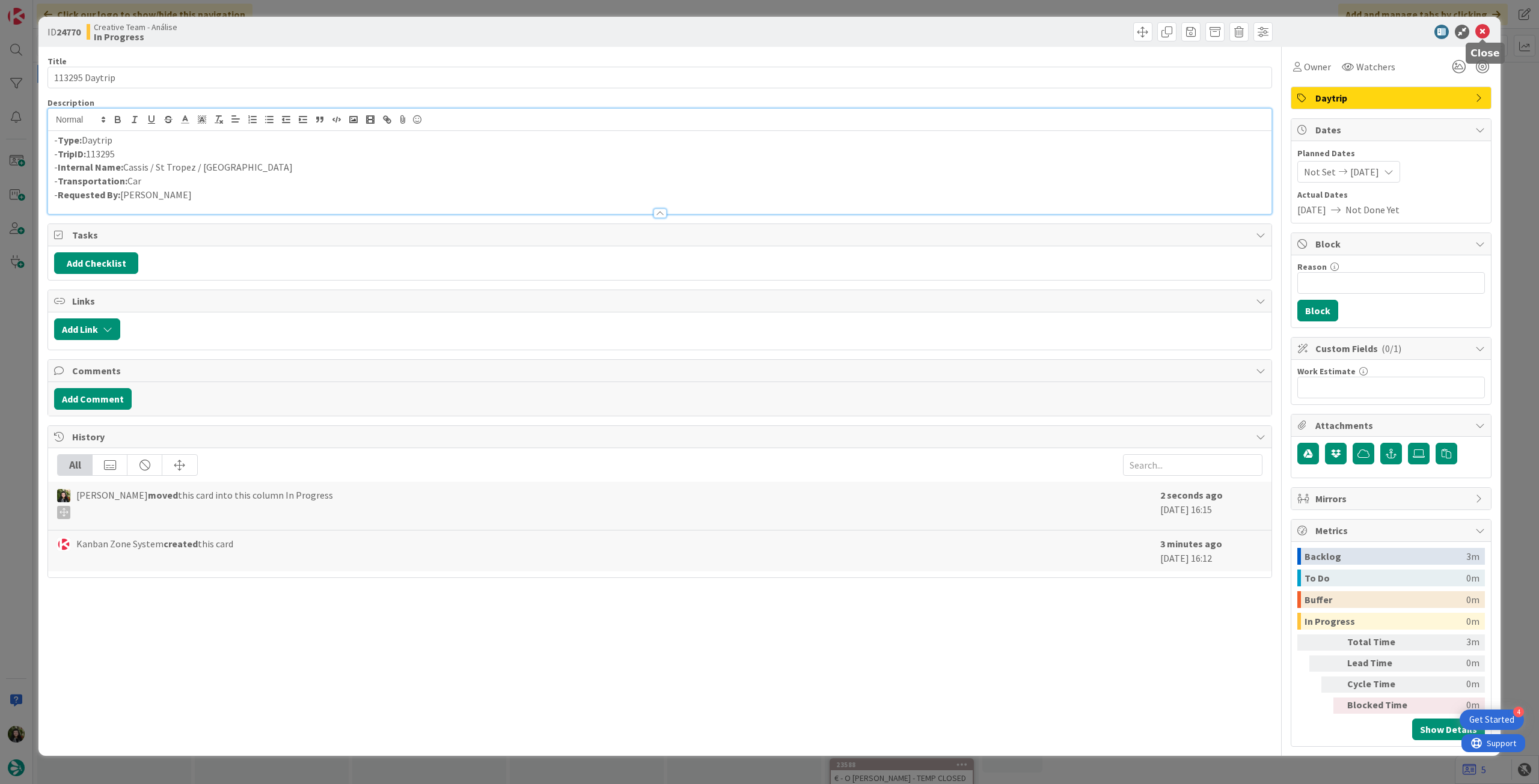
click at [1484, 27] on icon at bounding box center [1482, 31] width 14 height 14
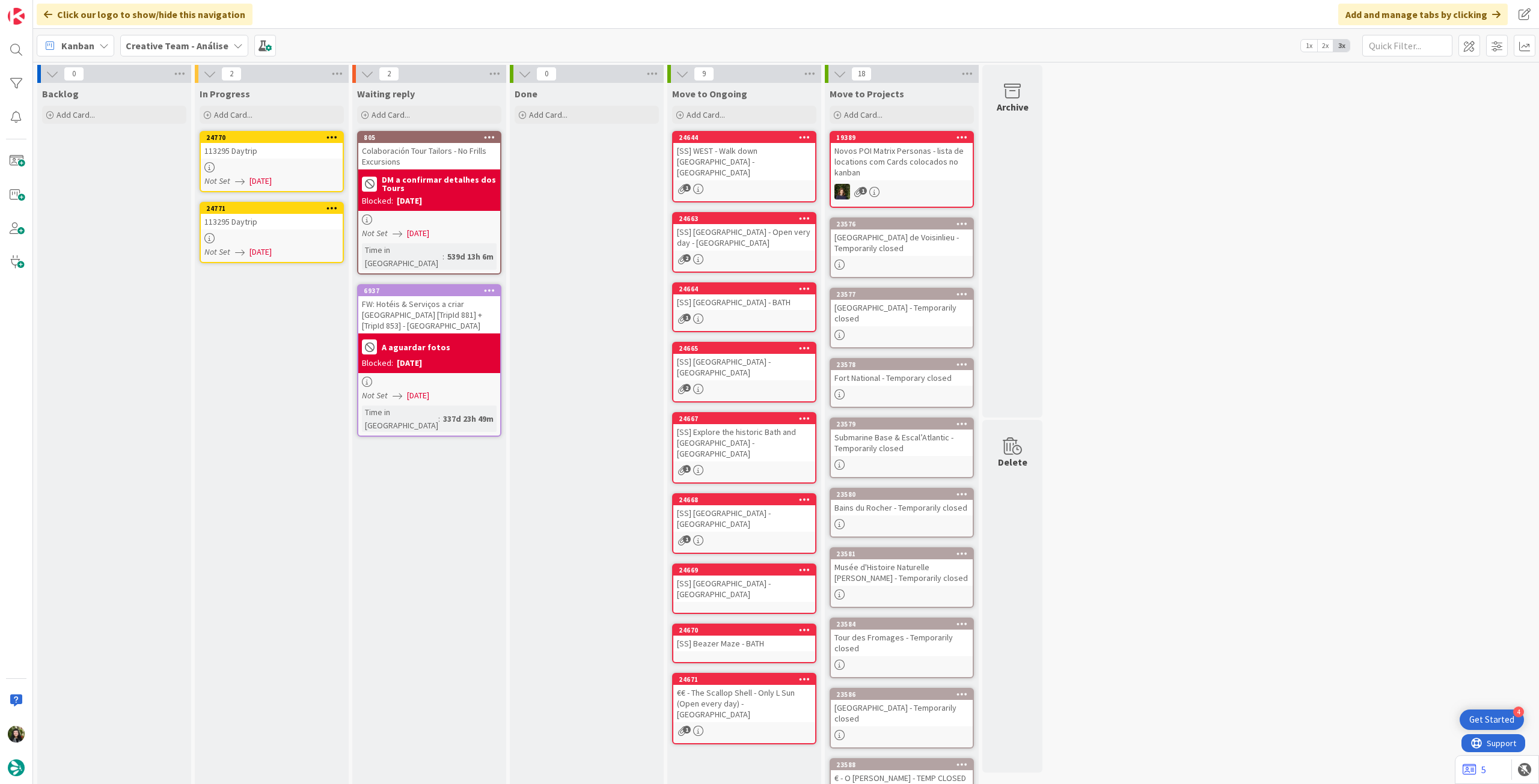
click at [290, 229] on div "24771 113295 Daytrip Not Set [DATE]" at bounding box center [271, 232] width 144 height 62
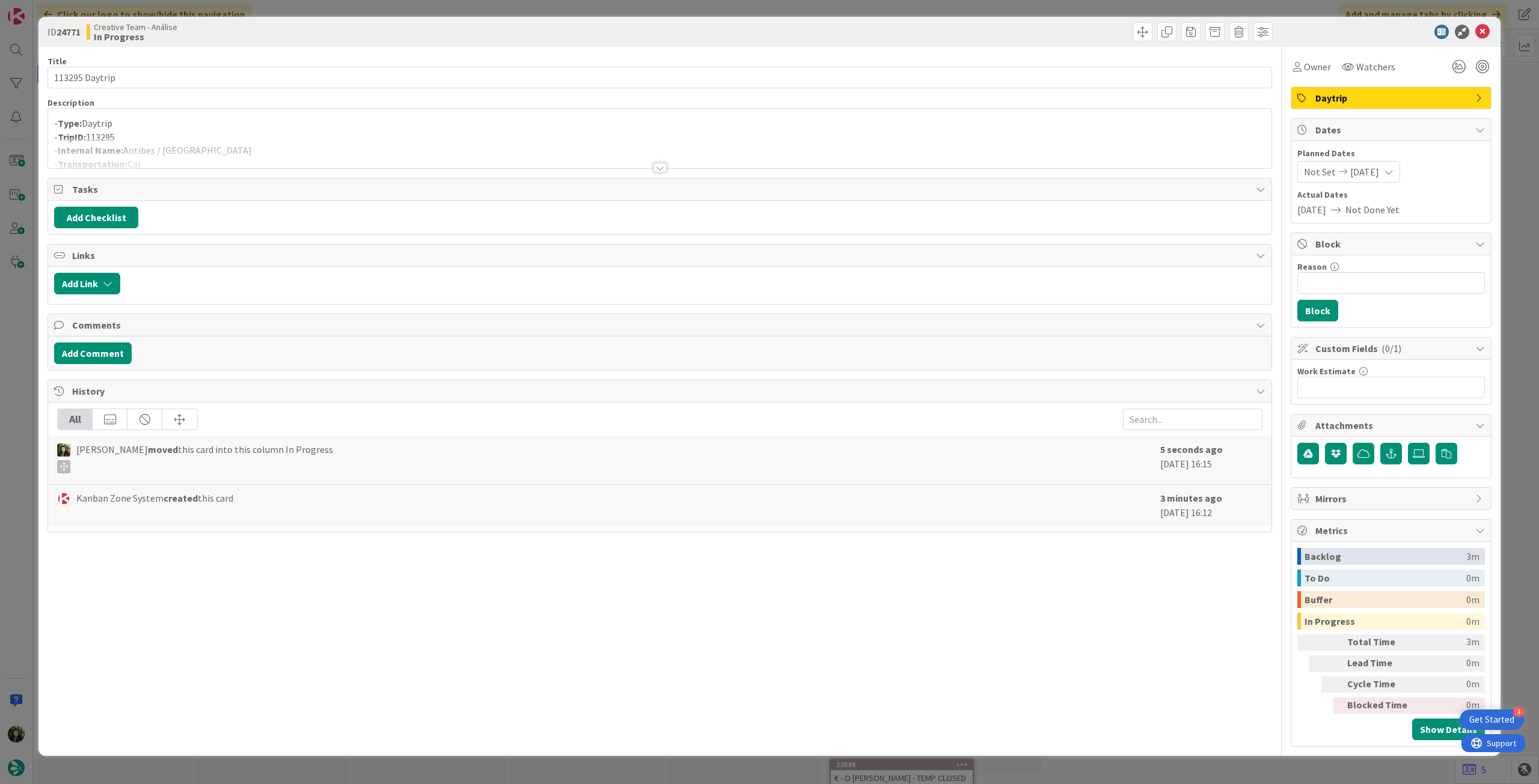
click at [239, 145] on div at bounding box center [660, 153] width 1223 height 30
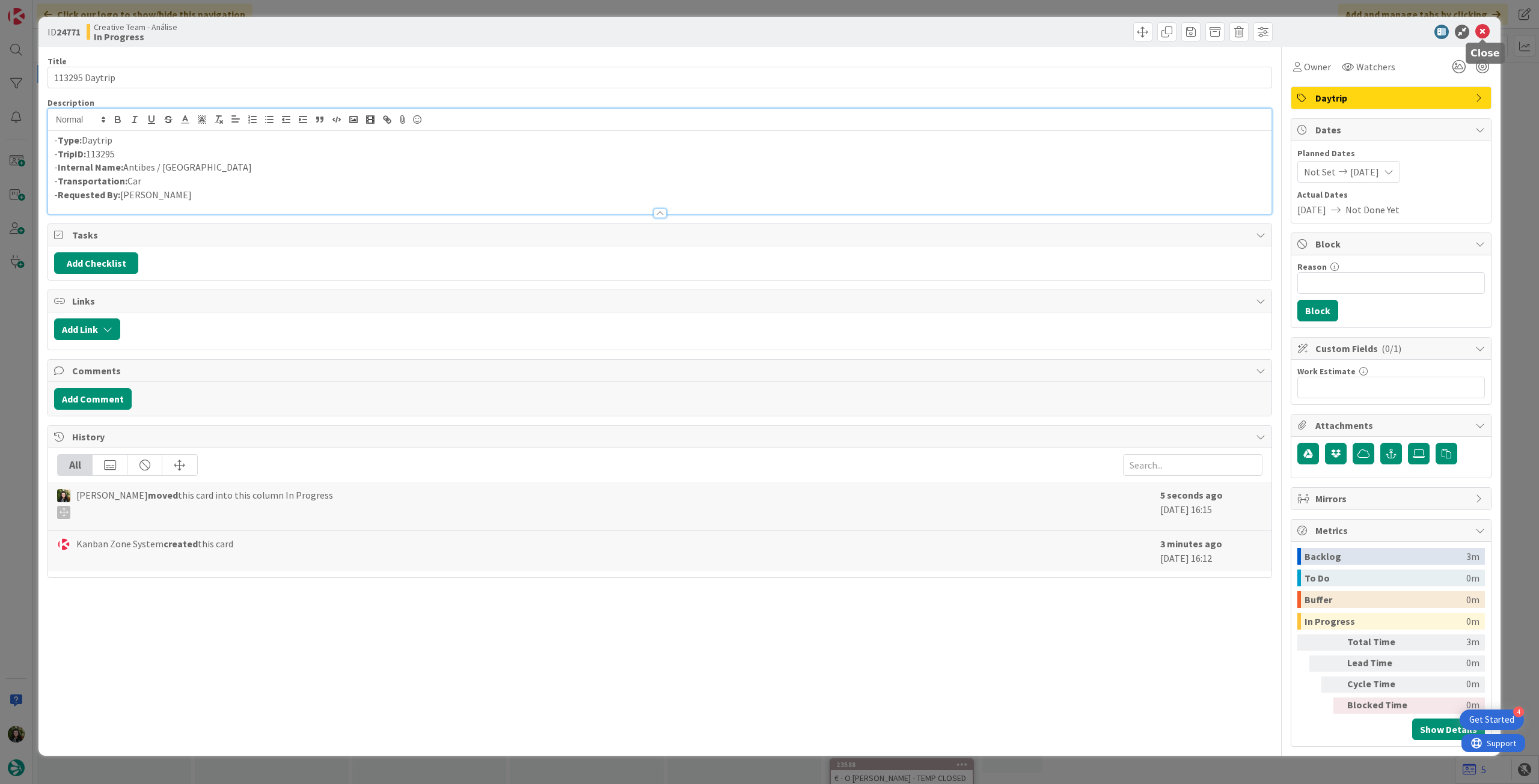
click at [1488, 29] on icon at bounding box center [1482, 31] width 14 height 14
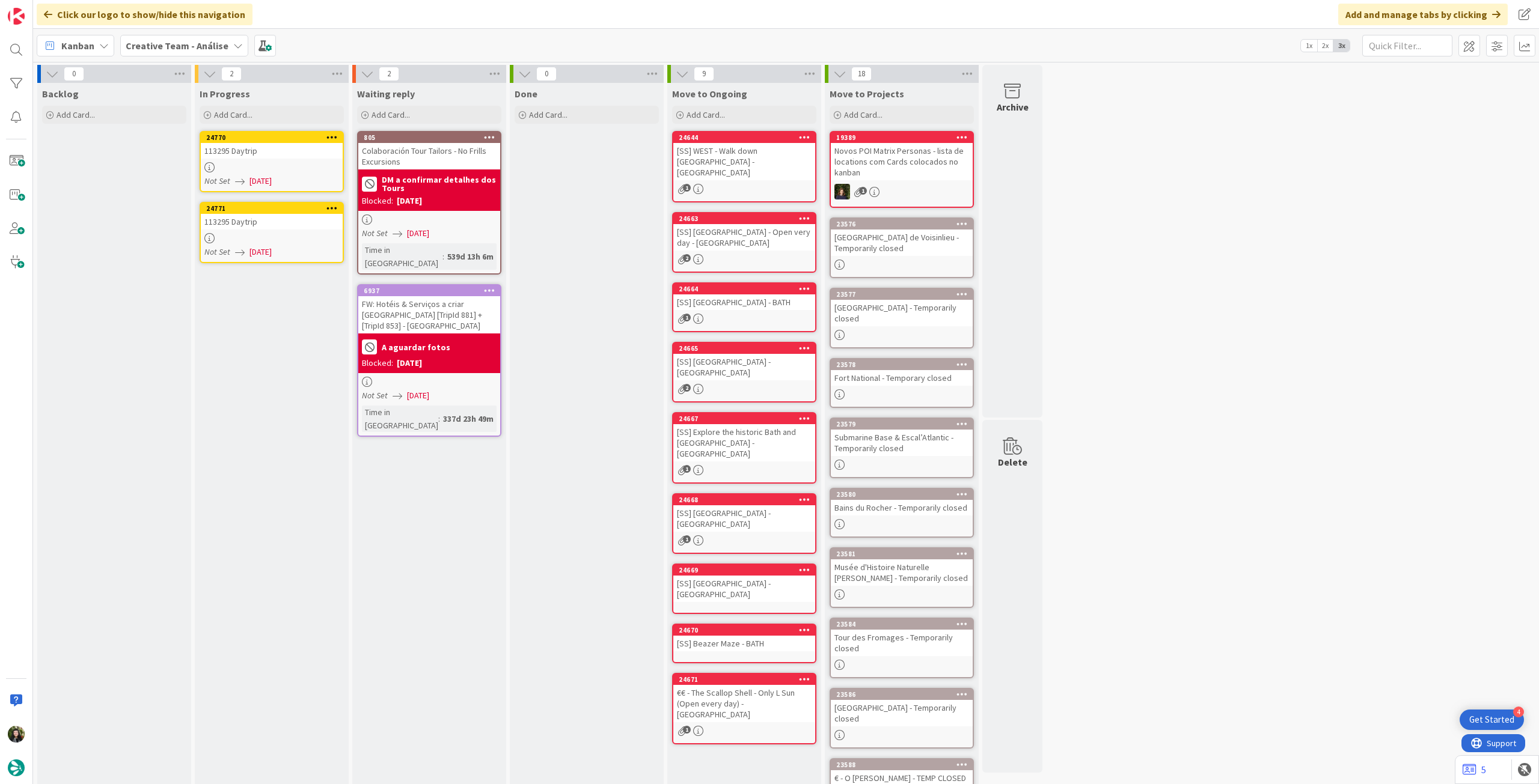
click at [329, 135] on icon at bounding box center [332, 137] width 11 height 9
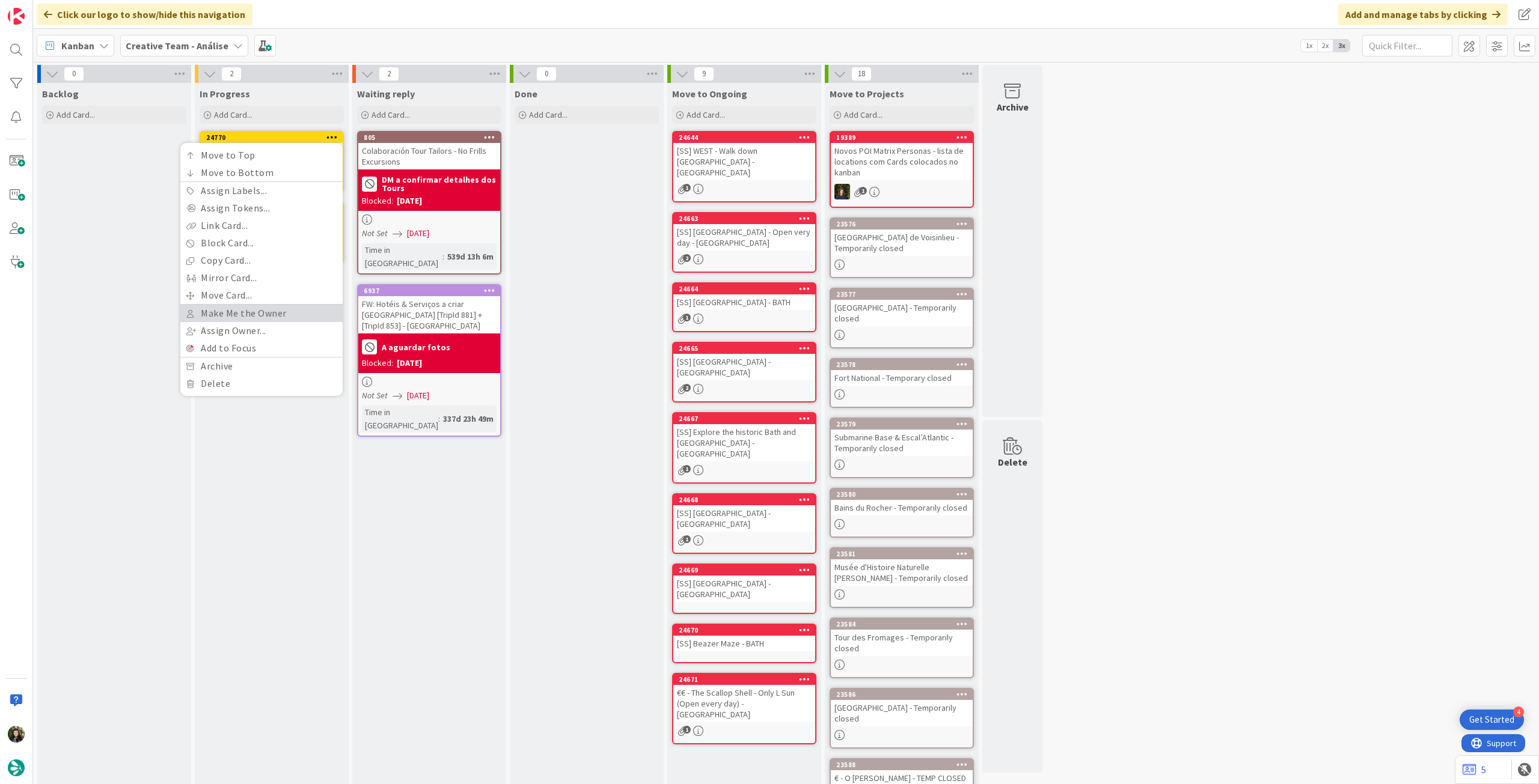
click at [285, 309] on link "Make Me the Owner" at bounding box center [261, 313] width 162 height 17
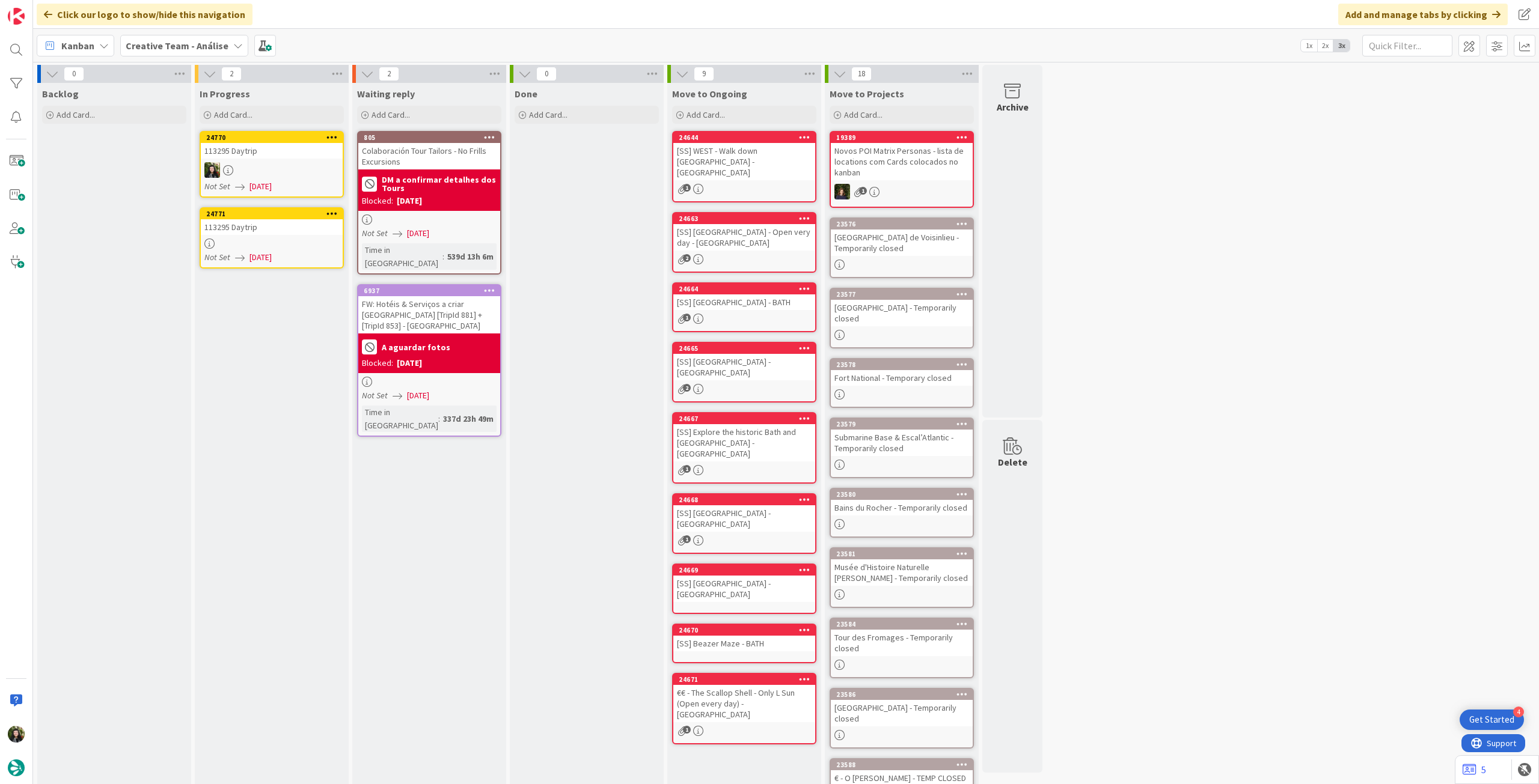
click at [328, 210] on icon at bounding box center [332, 213] width 11 height 9
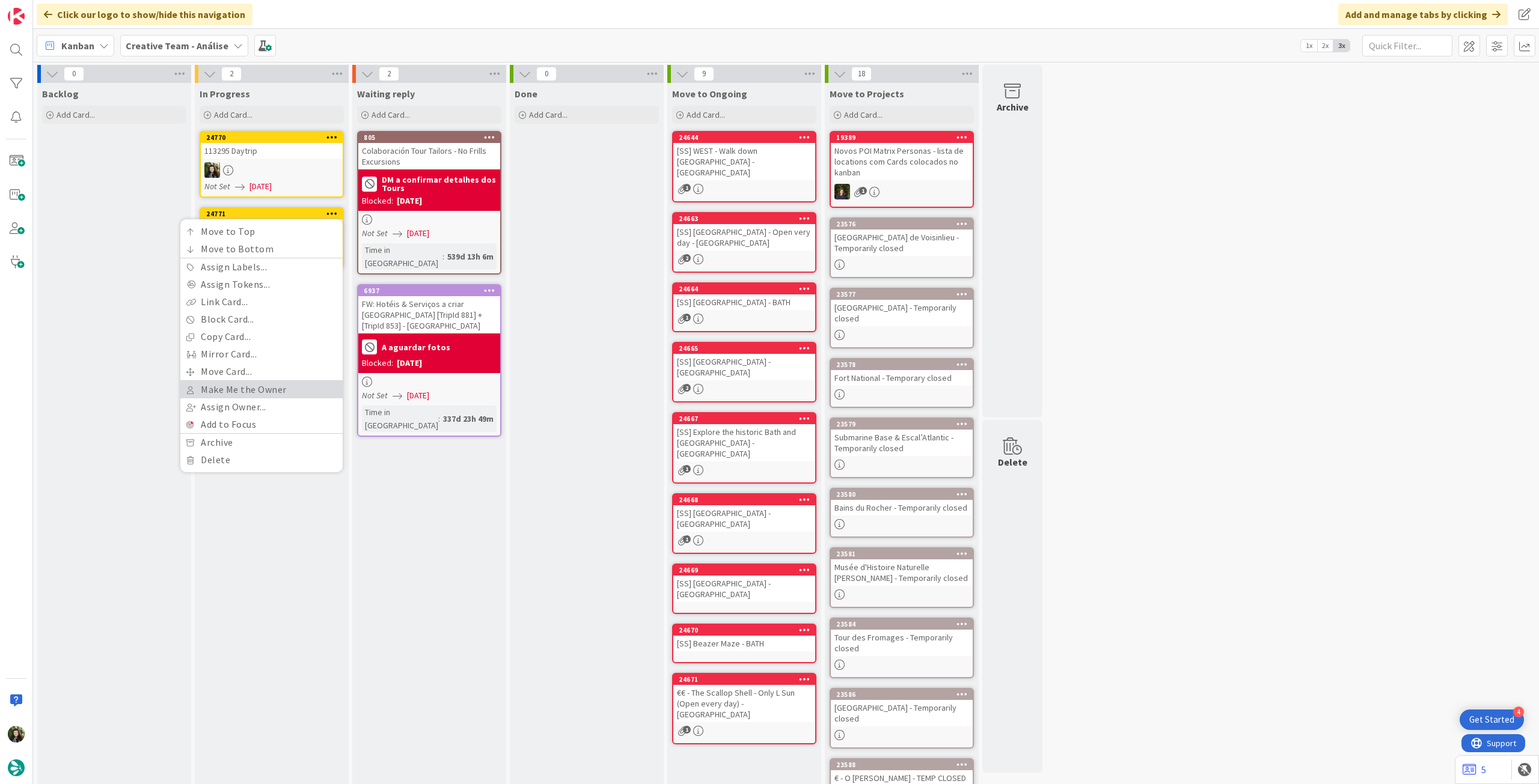
click at [244, 391] on link "Make Me the Owner" at bounding box center [261, 390] width 162 height 17
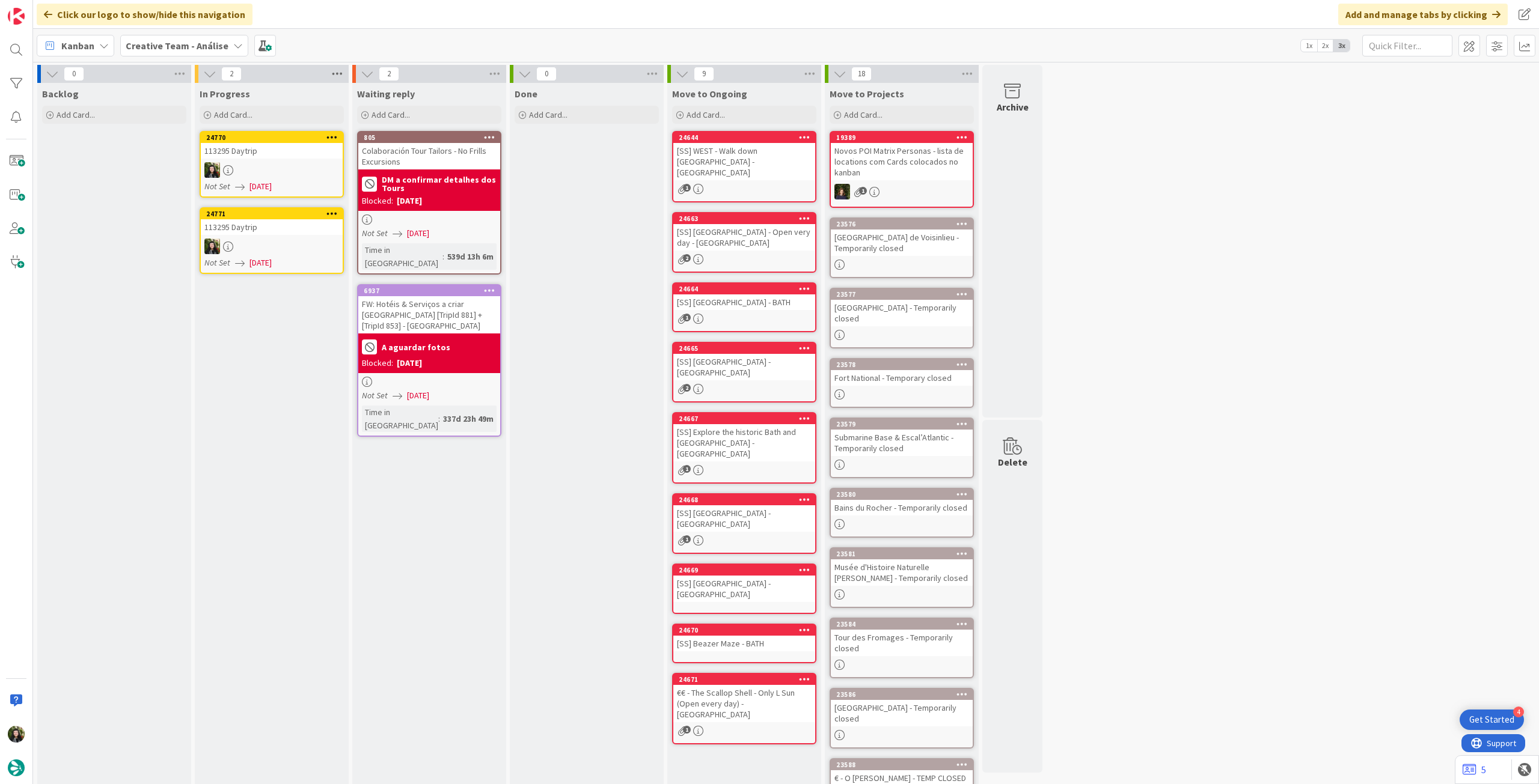
click at [334, 75] on icon at bounding box center [337, 73] width 15 height 18
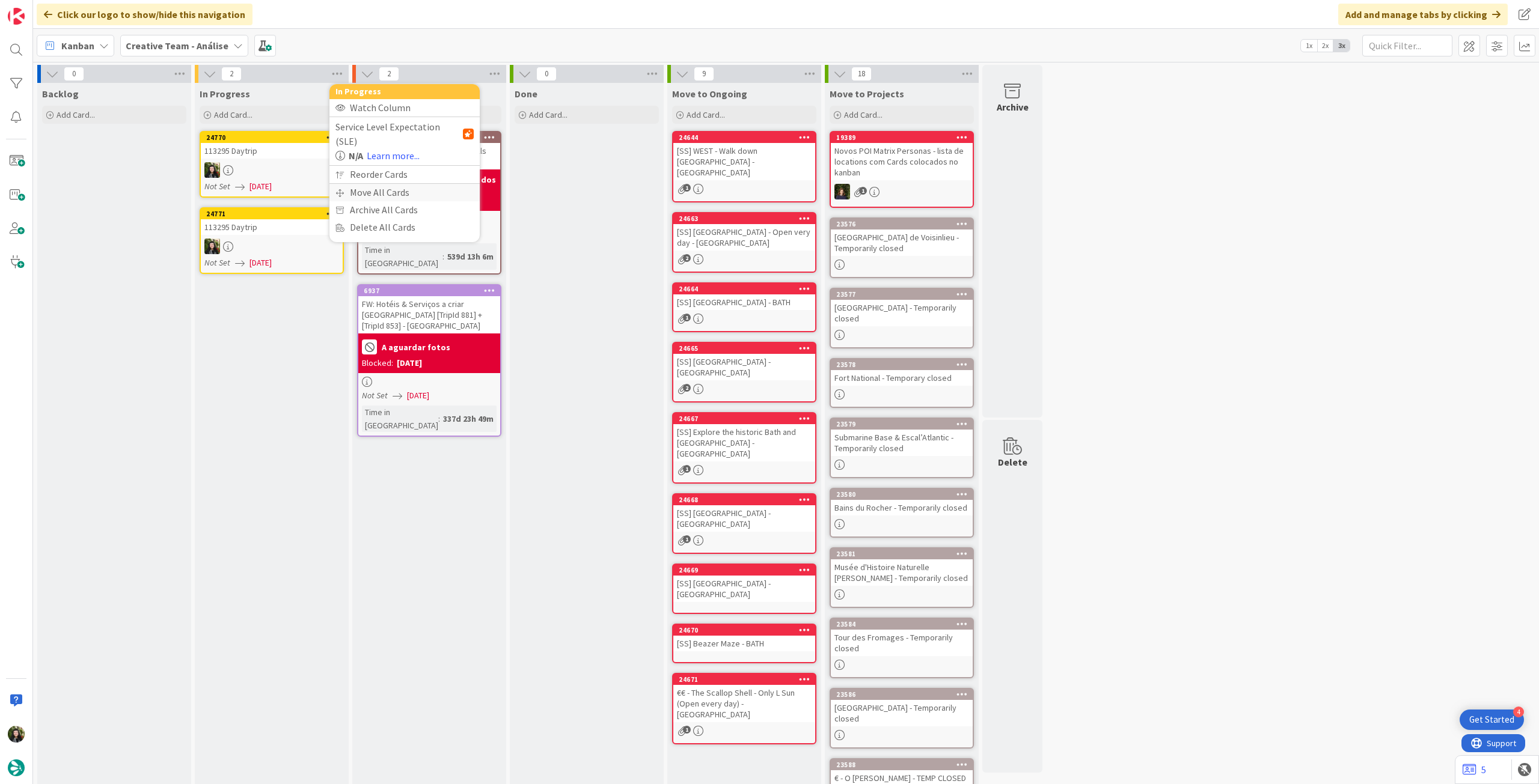
click at [361, 184] on div "Move All Cards" at bounding box center [404, 192] width 150 height 17
click at [377, 122] on div "Creative Team - Análise" at bounding box center [405, 131] width 138 height 22
click at [377, 197] on span "Creative Team" at bounding box center [412, 189] width 109 height 18
click at [387, 169] on div "E - To Do" at bounding box center [397, 170] width 110 height 19
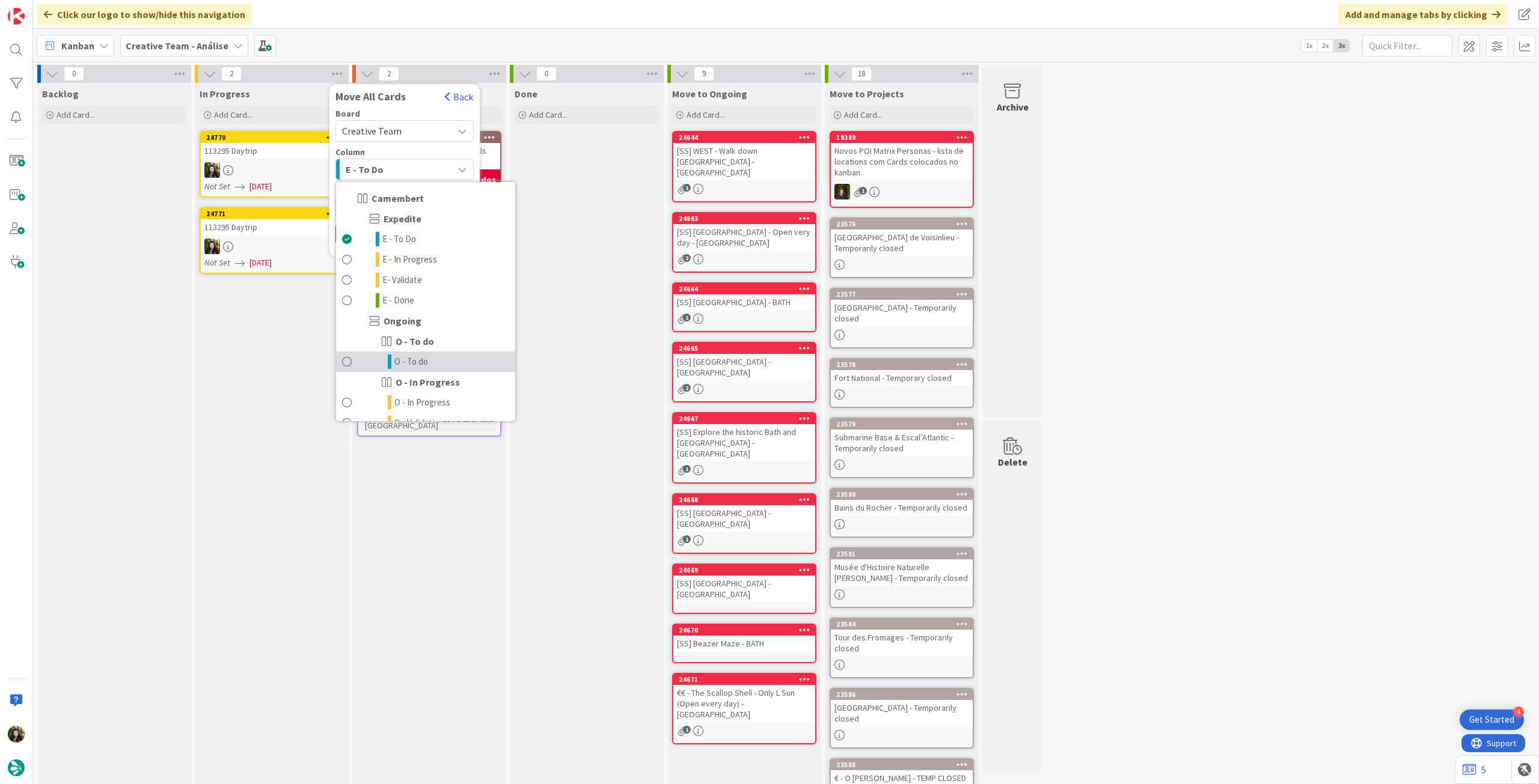
click at [436, 364] on link "O - To do" at bounding box center [425, 362] width 179 height 21
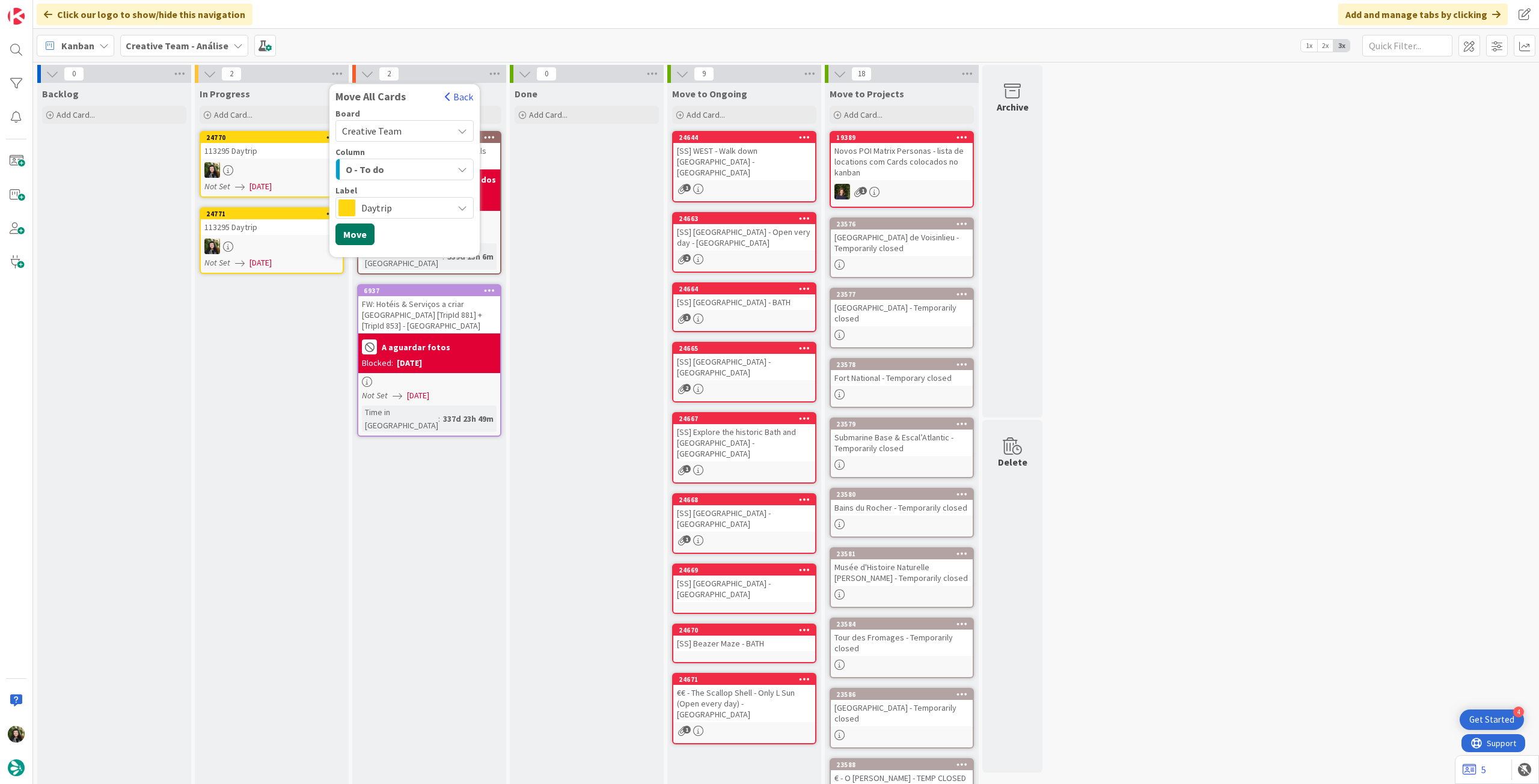
click at [358, 234] on button "Move" at bounding box center [355, 234] width 39 height 22
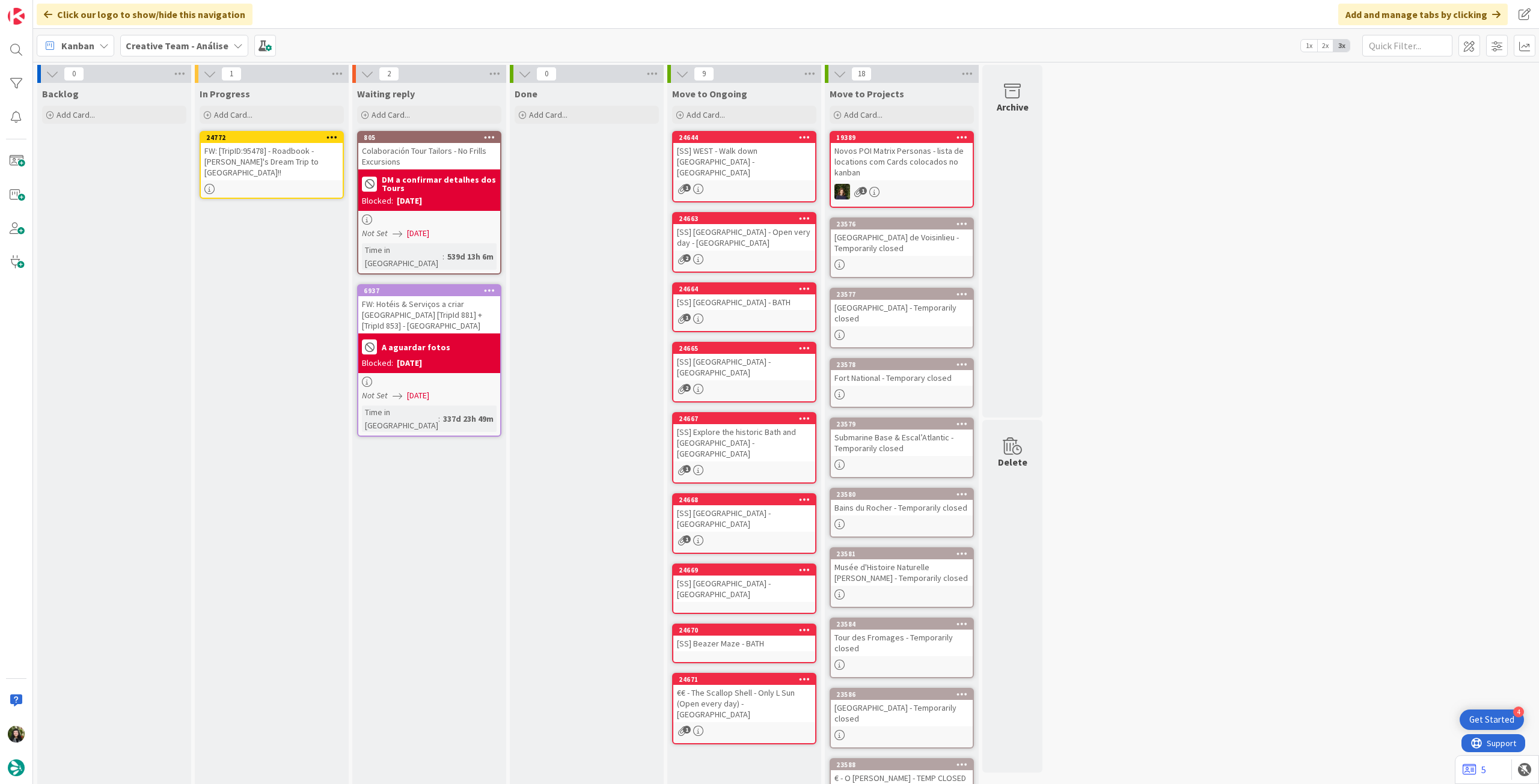
click at [332, 136] on icon at bounding box center [332, 137] width 11 height 9
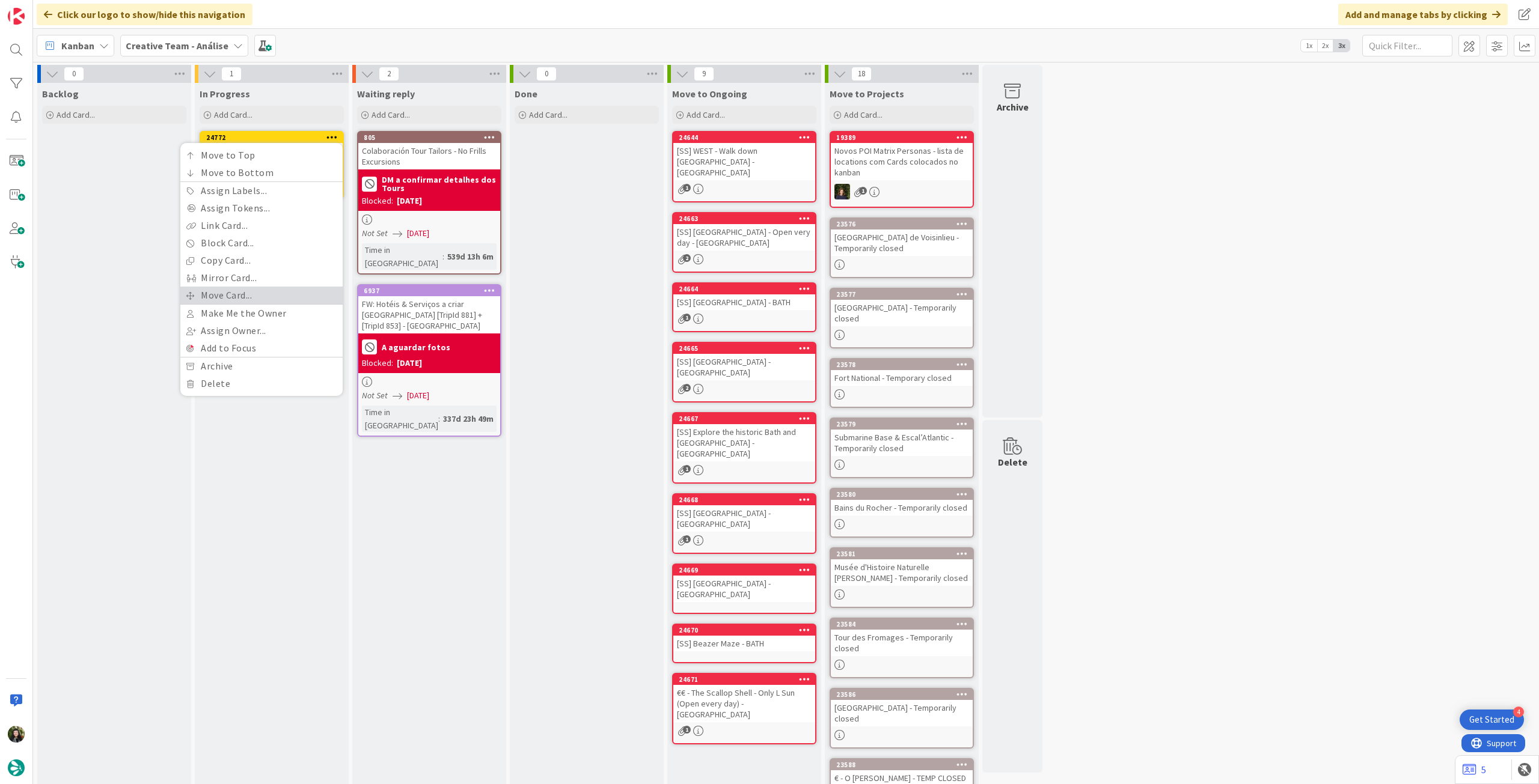
click at [264, 301] on link "Move Card..." at bounding box center [261, 295] width 162 height 17
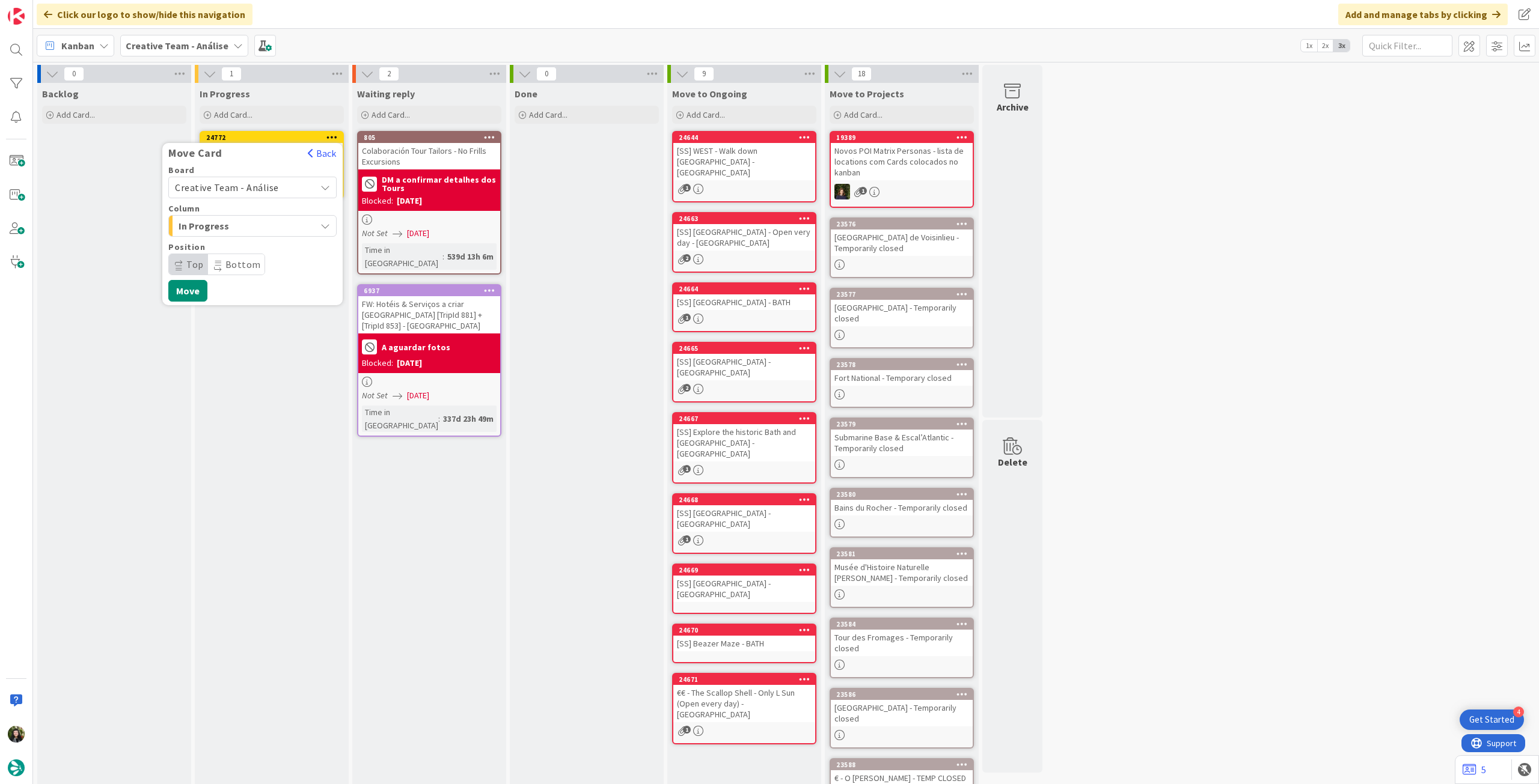
drag, startPoint x: 274, startPoint y: 184, endPoint x: 272, endPoint y: 196, distance: 12.2
click at [274, 184] on span "Creative Team - Análise" at bounding box center [227, 187] width 104 height 12
click at [259, 240] on span "Creative Team" at bounding box center [260, 244] width 139 height 18
click at [252, 257] on span "Daytrip" at bounding box center [252, 264] width 116 height 17
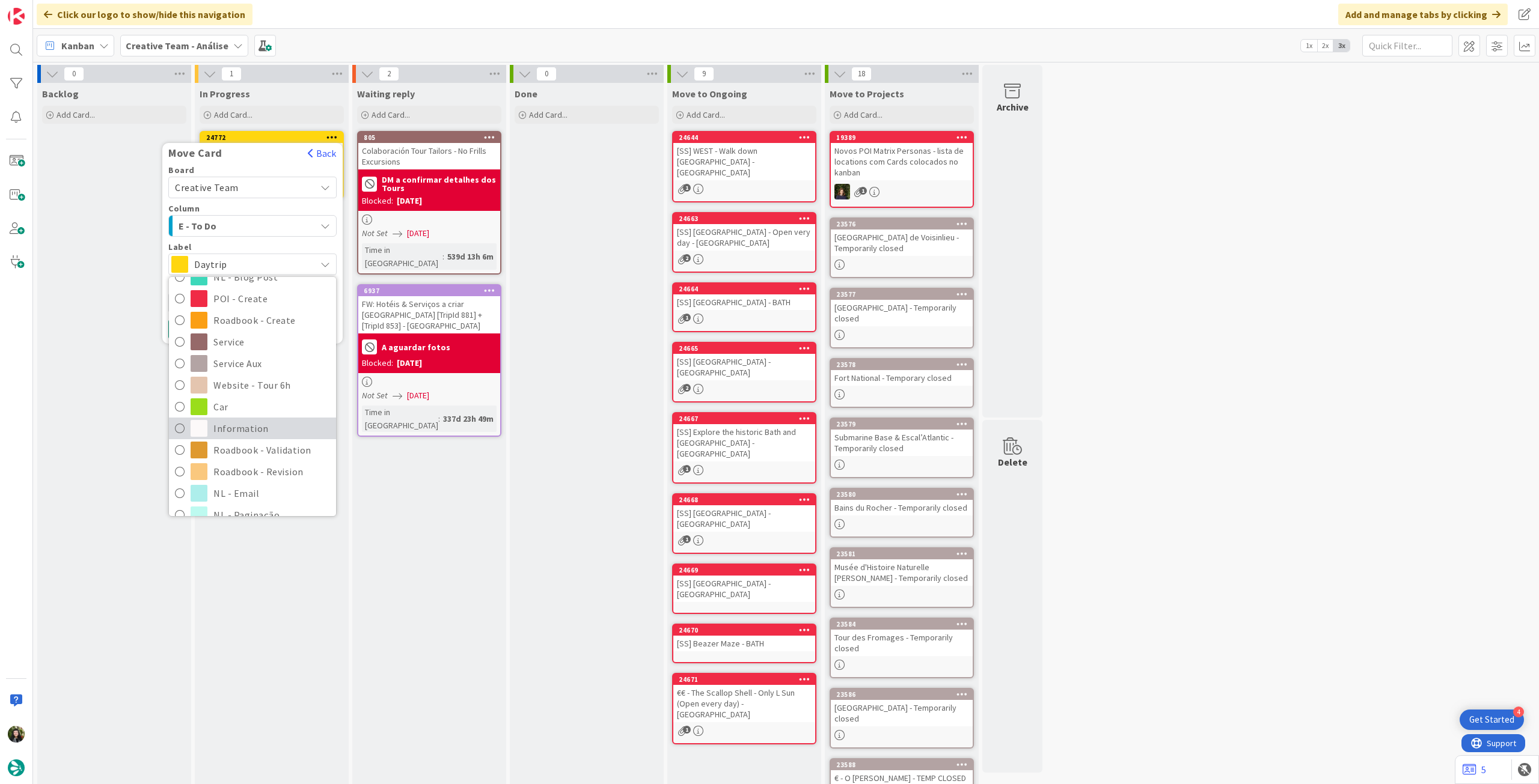
scroll to position [160, 0]
click at [259, 467] on span "Roadbook - Revision" at bounding box center [271, 468] width 117 height 18
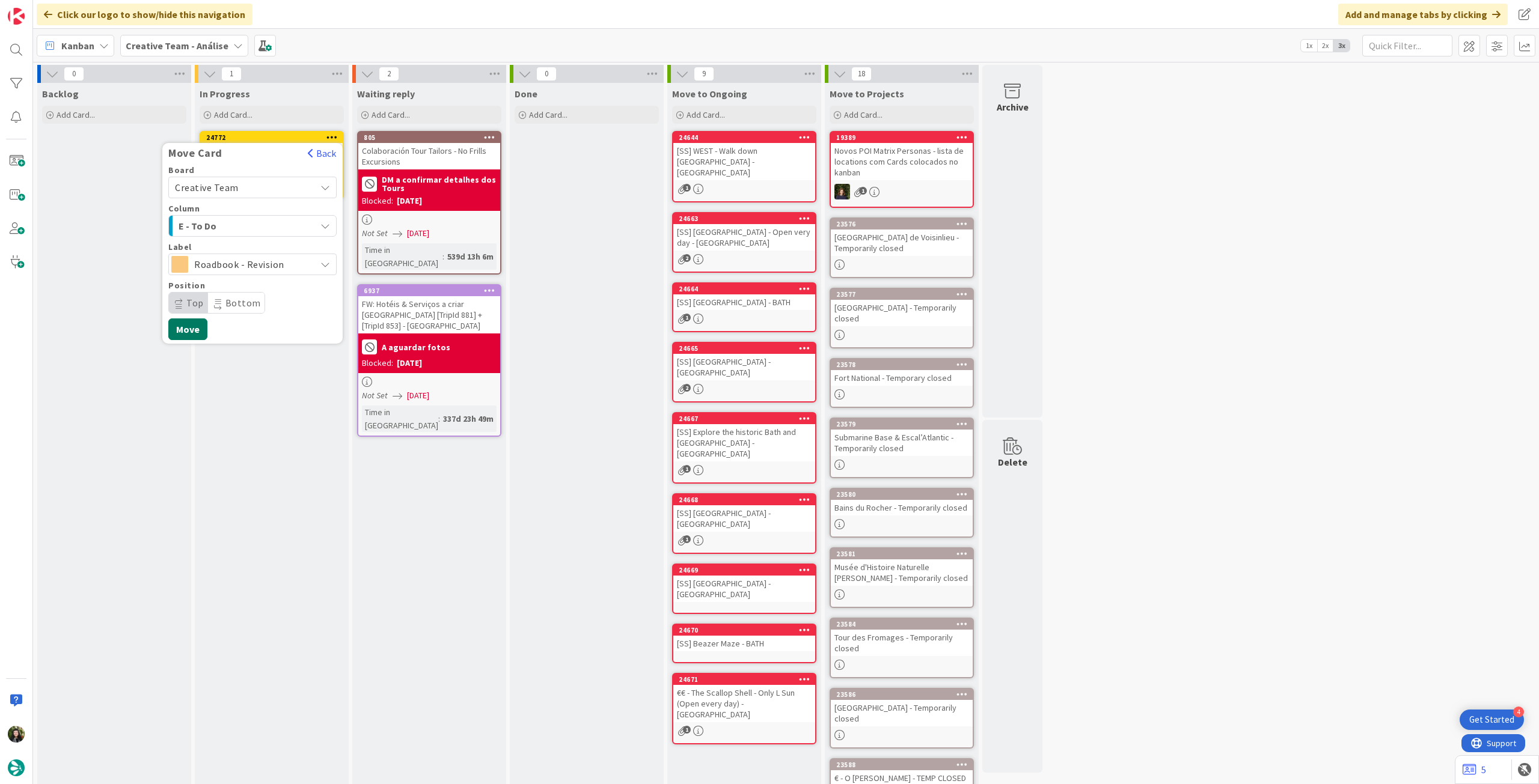
click at [196, 329] on button "Move" at bounding box center [188, 329] width 39 height 22
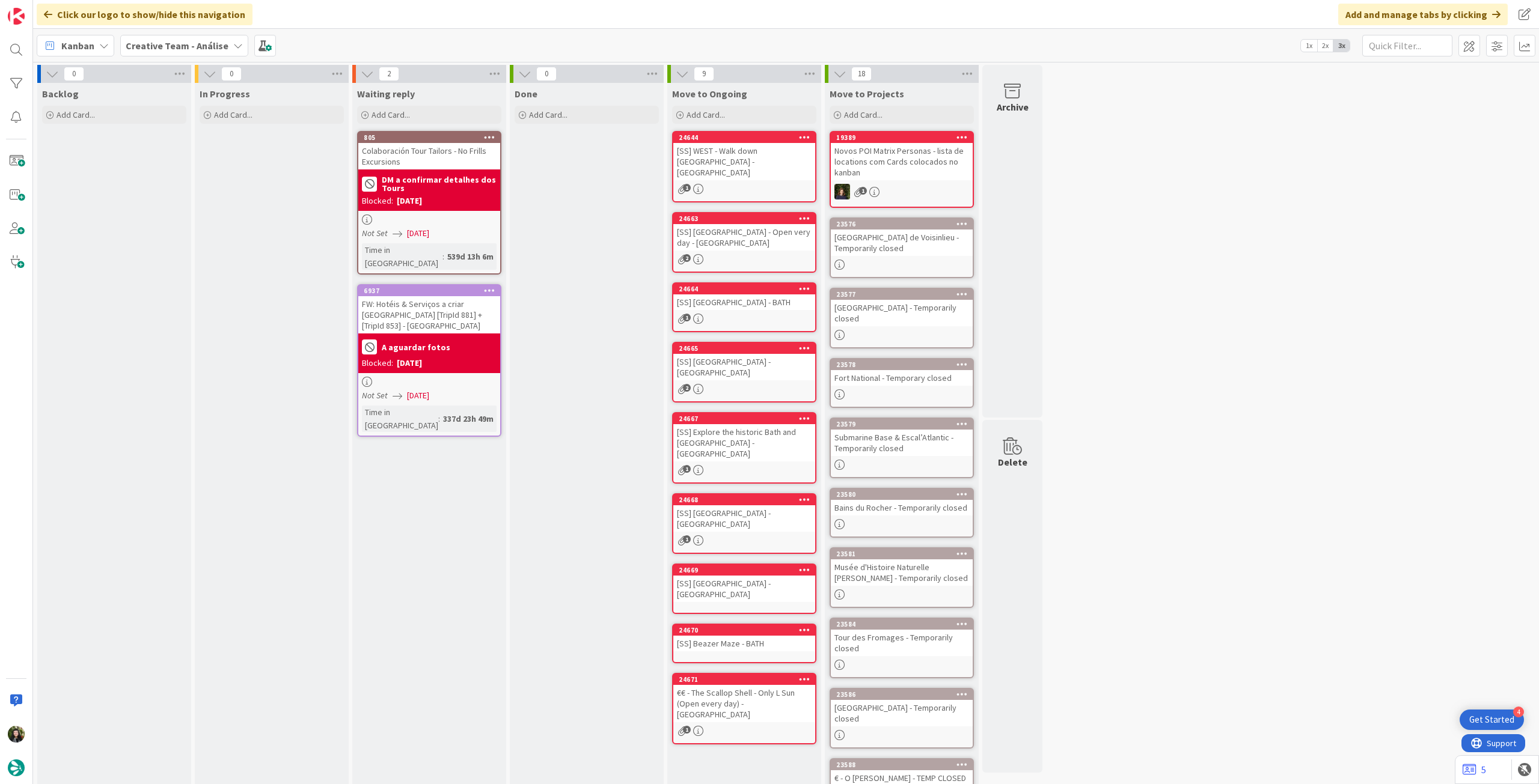
click at [211, 52] on span "Creative Team - Análise" at bounding box center [176, 46] width 102 height 14
click at [219, 165] on div "Creative Team" at bounding box center [222, 173] width 183 height 23
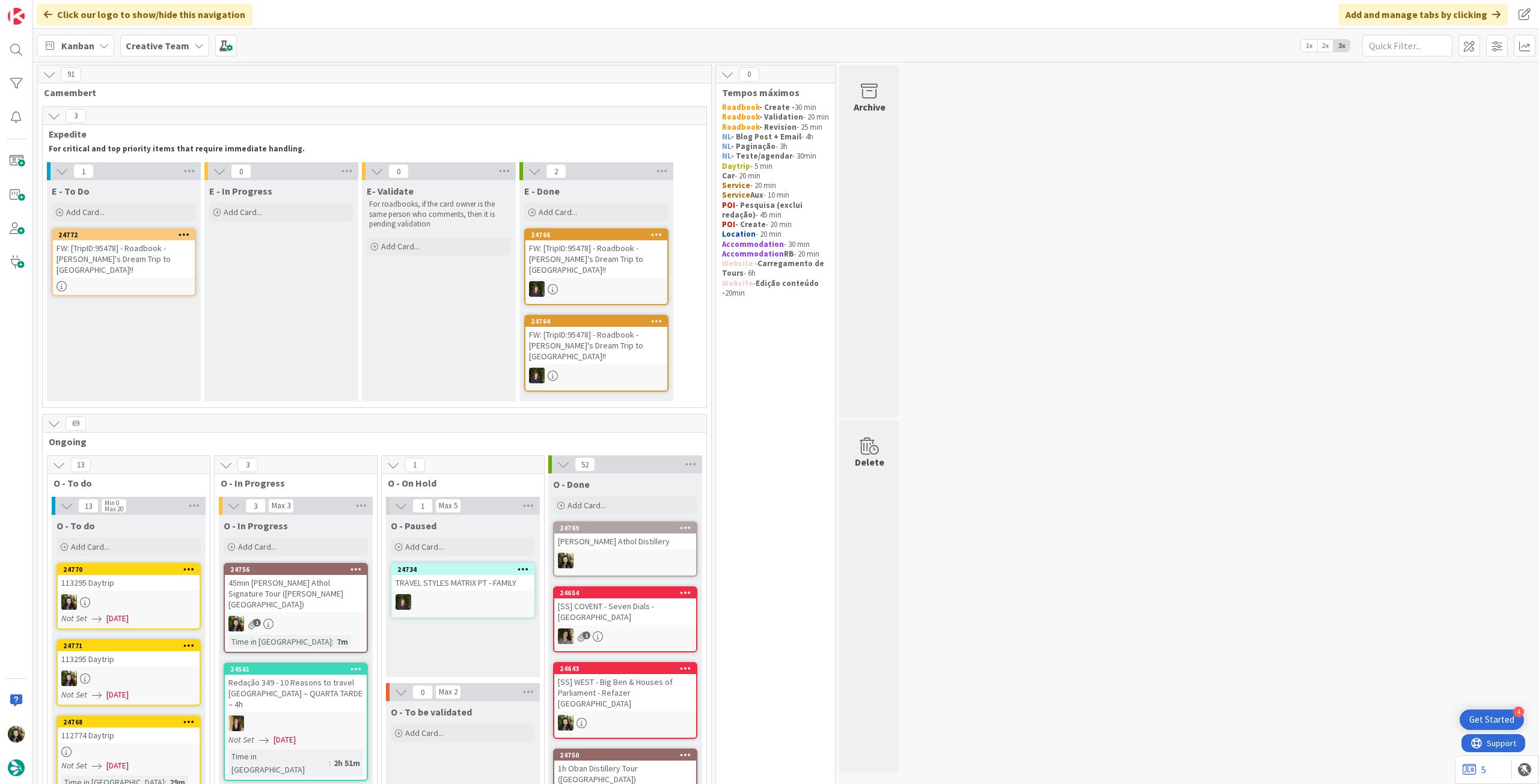
click at [138, 248] on div "FW: [TripID:95478] - Roadbook - [PERSON_NAME]'s Dream Trip to [GEOGRAPHIC_DATA]…" at bounding box center [124, 259] width 142 height 37
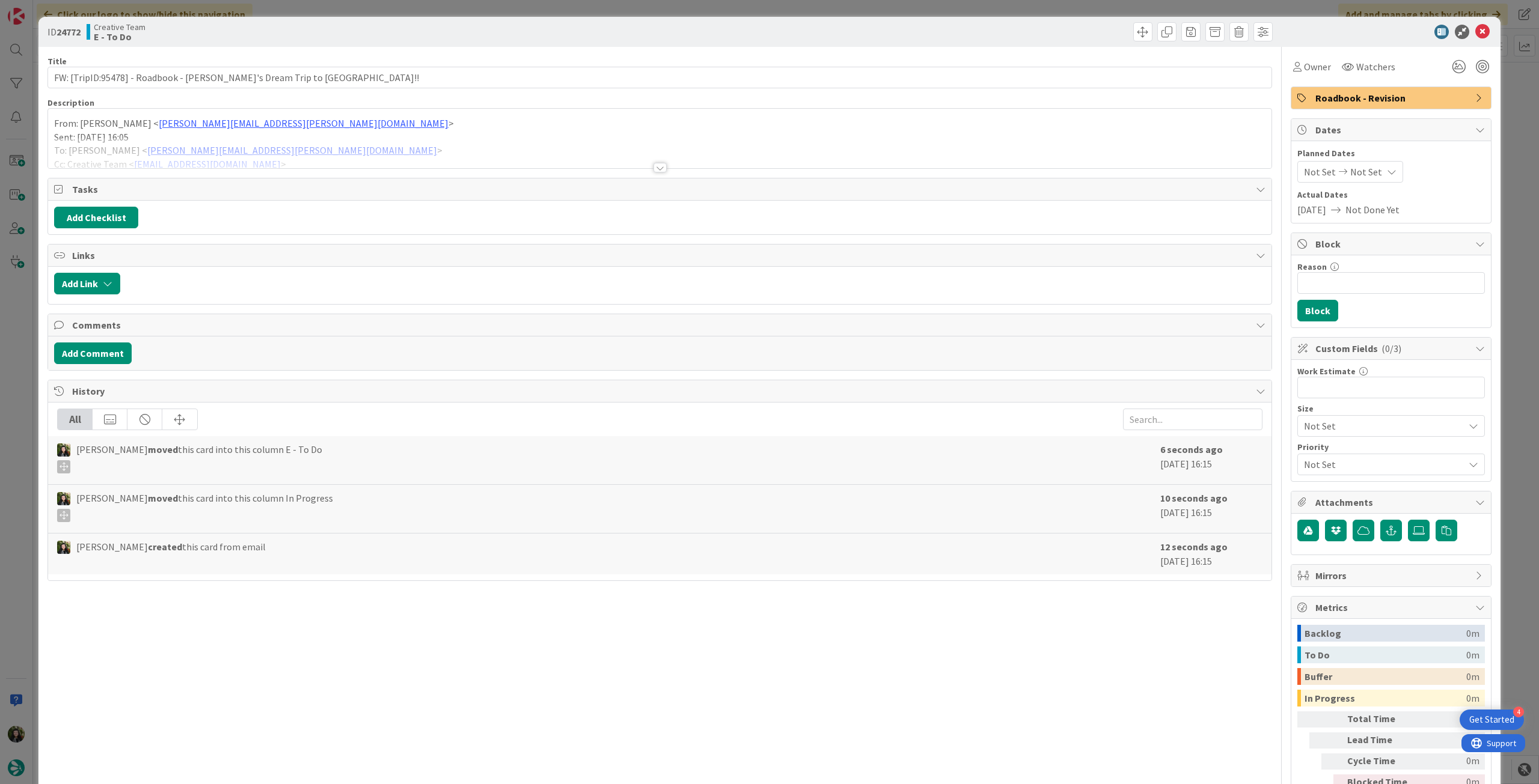
click at [1408, 90] on div "Roadbook - Revision" at bounding box center [1391, 98] width 199 height 22
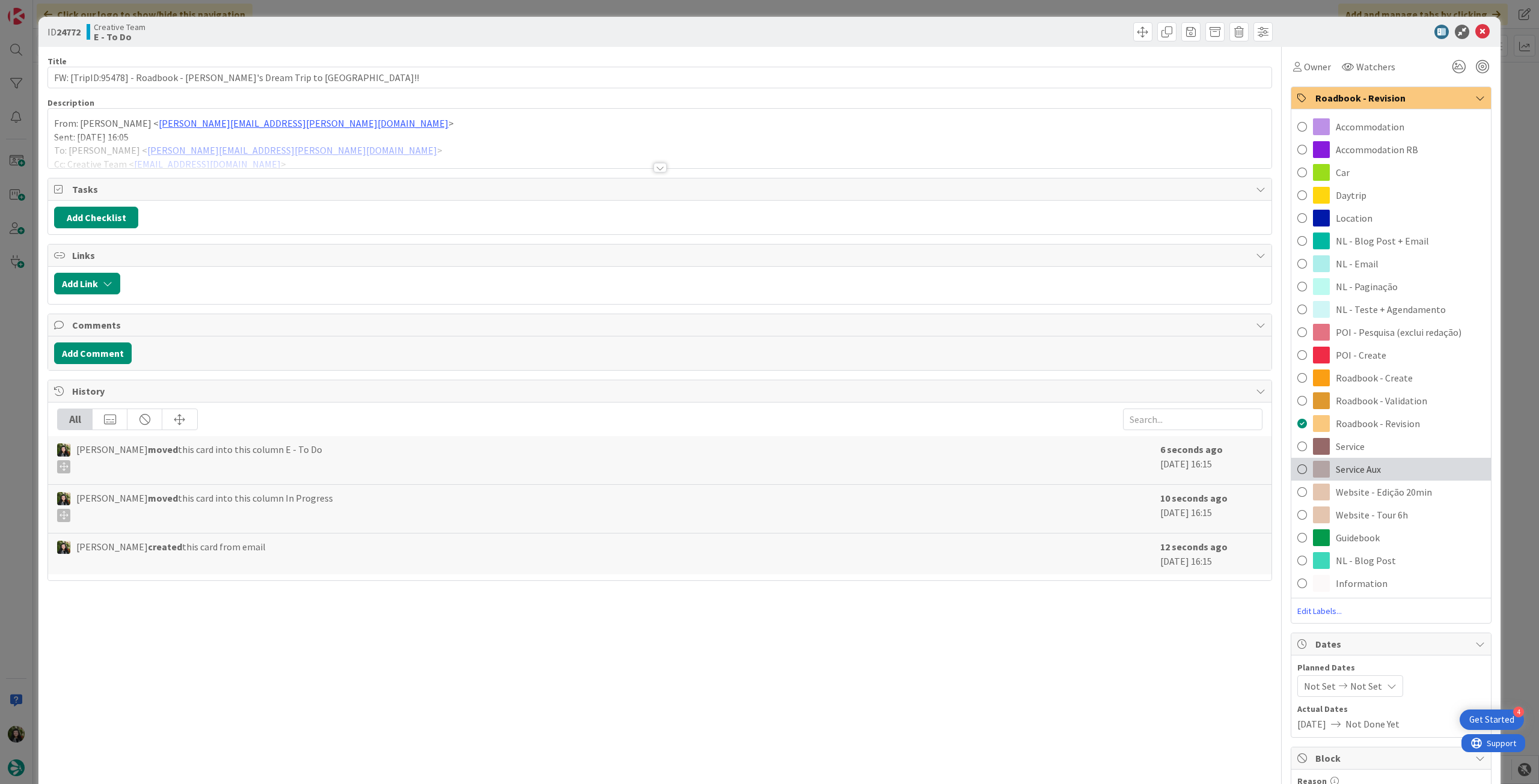
click at [1405, 471] on div "Service Aux" at bounding box center [1391, 469] width 199 height 23
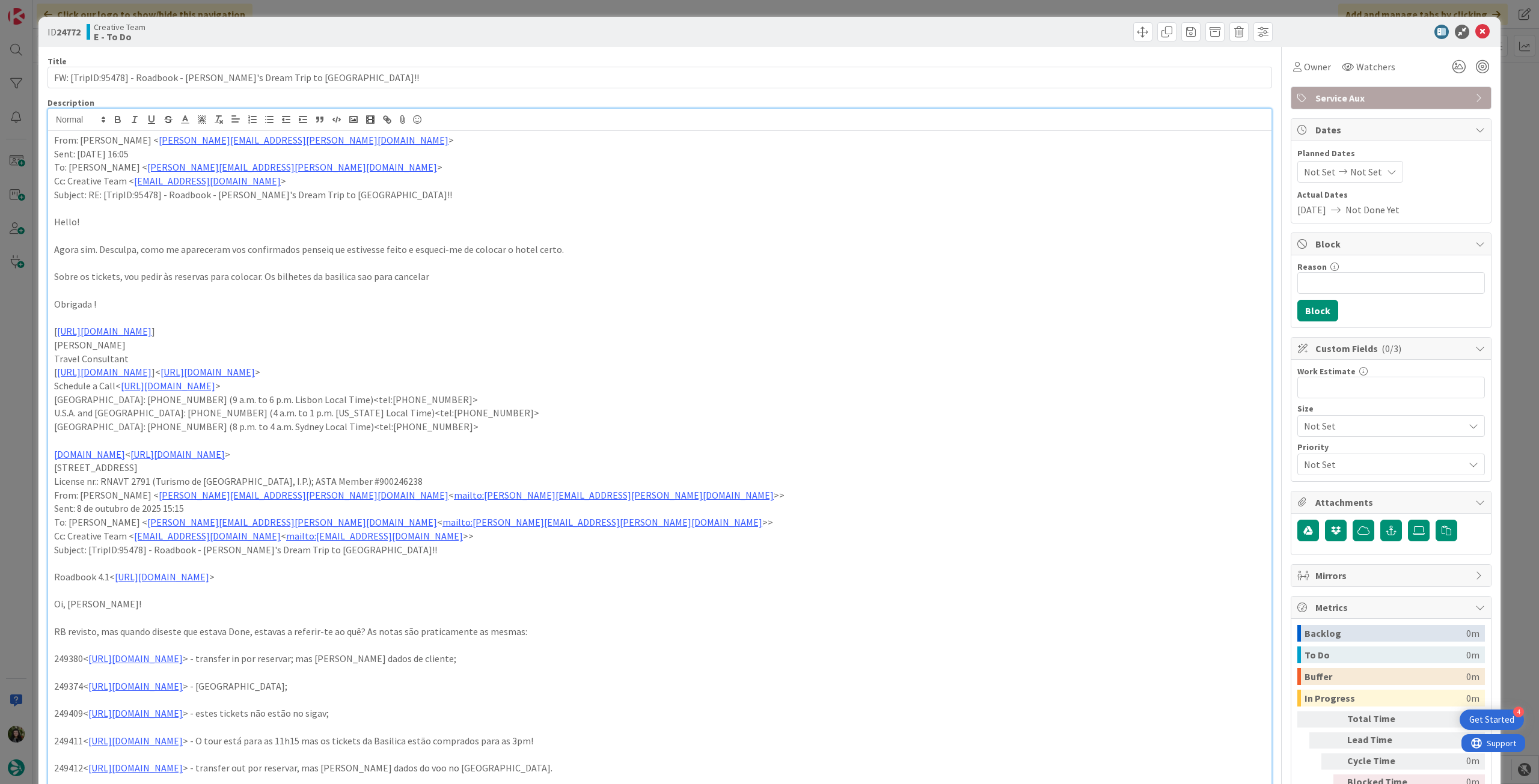
click at [100, 137] on div "From: [PERSON_NAME] < [PERSON_NAME][EMAIL_ADDRESS][PERSON_NAME][DOMAIN_NAME] > …" at bounding box center [660, 568] width 1223 height 874
click at [55, 137] on p "From: [PERSON_NAME] < [PERSON_NAME][EMAIL_ADDRESS][PERSON_NAME][DOMAIN_NAME] >" at bounding box center [659, 140] width 1211 height 14
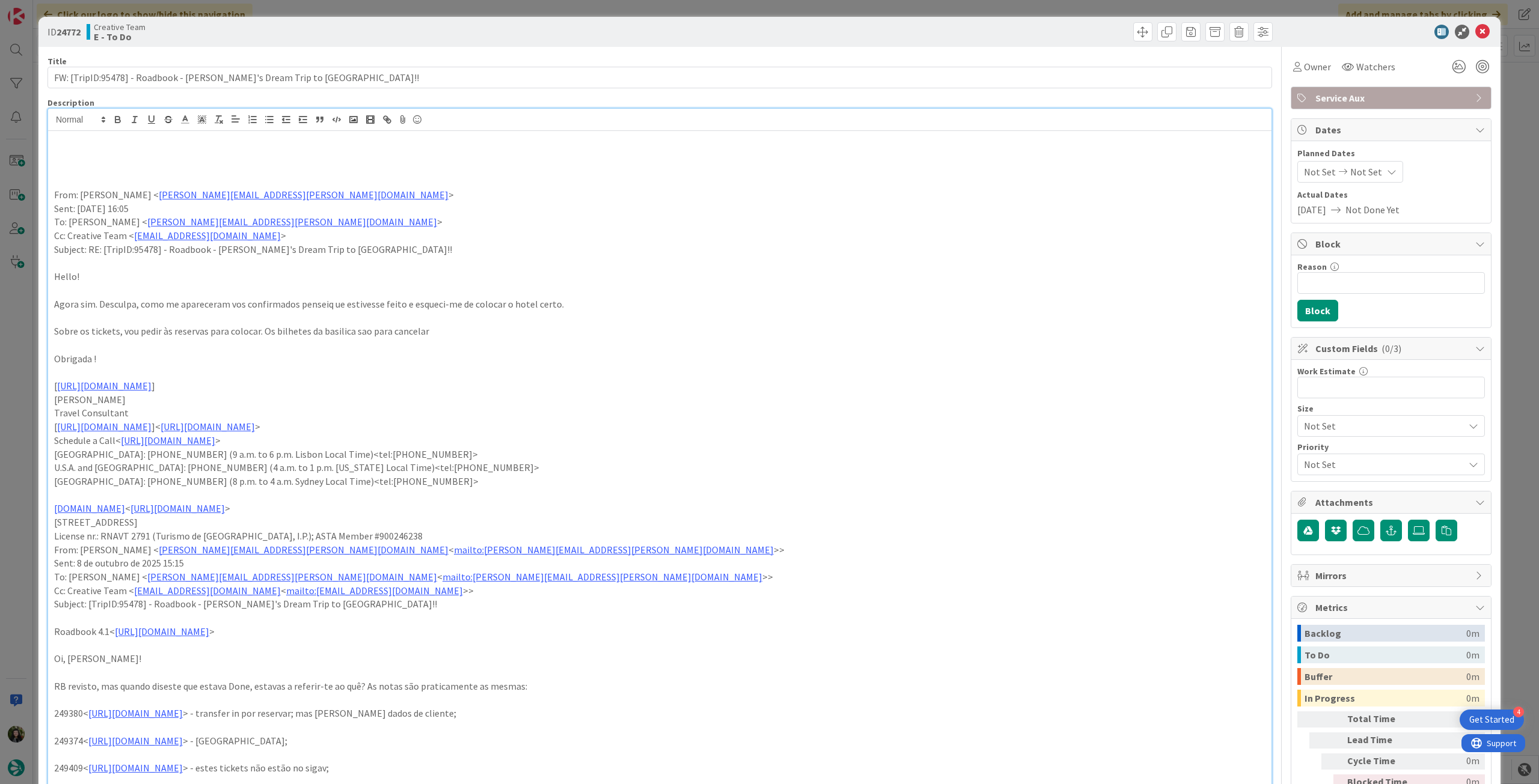
click at [127, 158] on p at bounding box center [659, 154] width 1211 height 14
click at [150, 155] on p "ja foi revisto, ver apenas as notas da editora e se a [PERSON_NAME] corrigiu" at bounding box center [659, 154] width 1211 height 14
click at [120, 125] on button "button" at bounding box center [118, 119] width 17 height 14
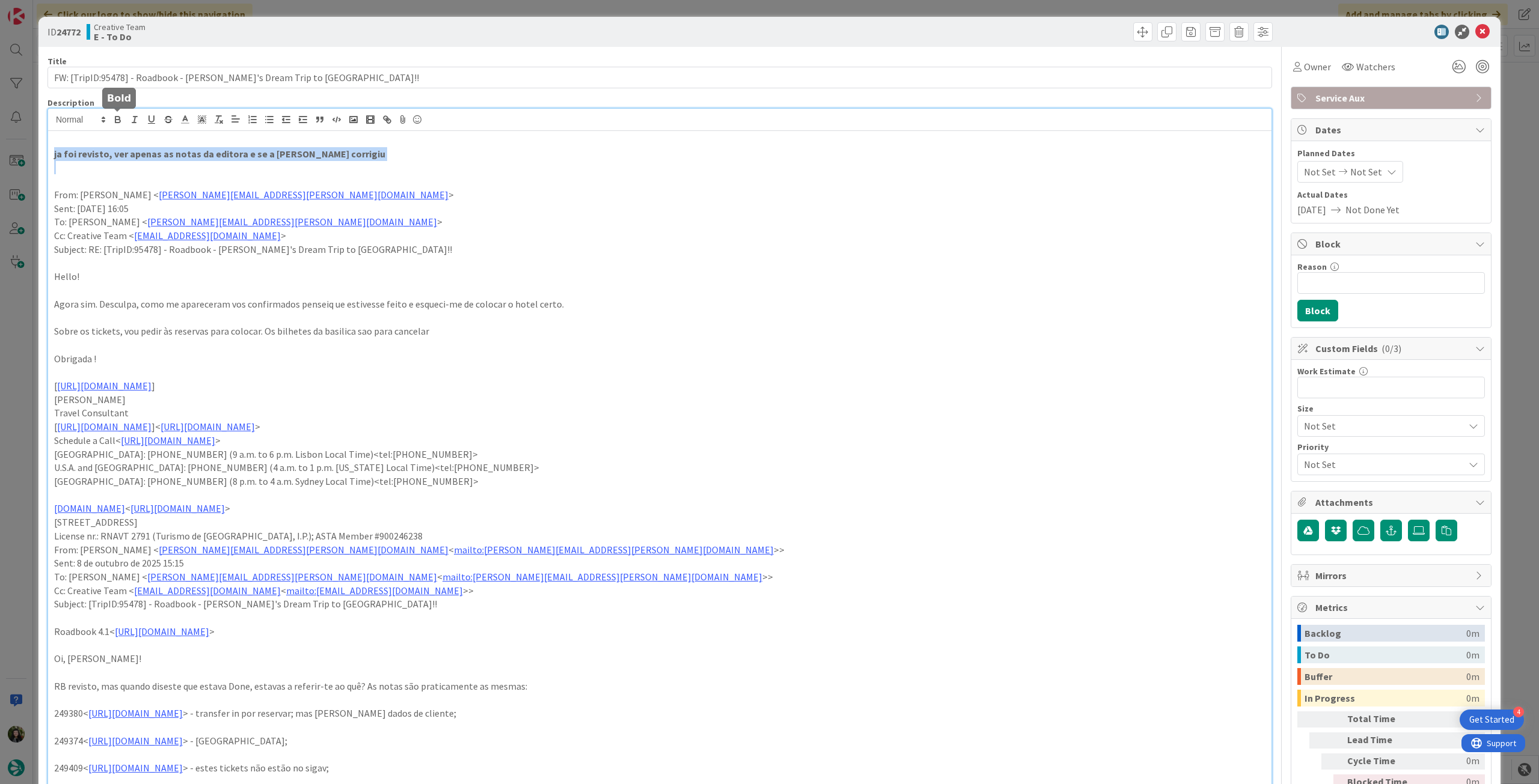
click at [553, 167] on p at bounding box center [659, 167] width 1211 height 14
click at [1475, 29] on icon at bounding box center [1482, 31] width 14 height 14
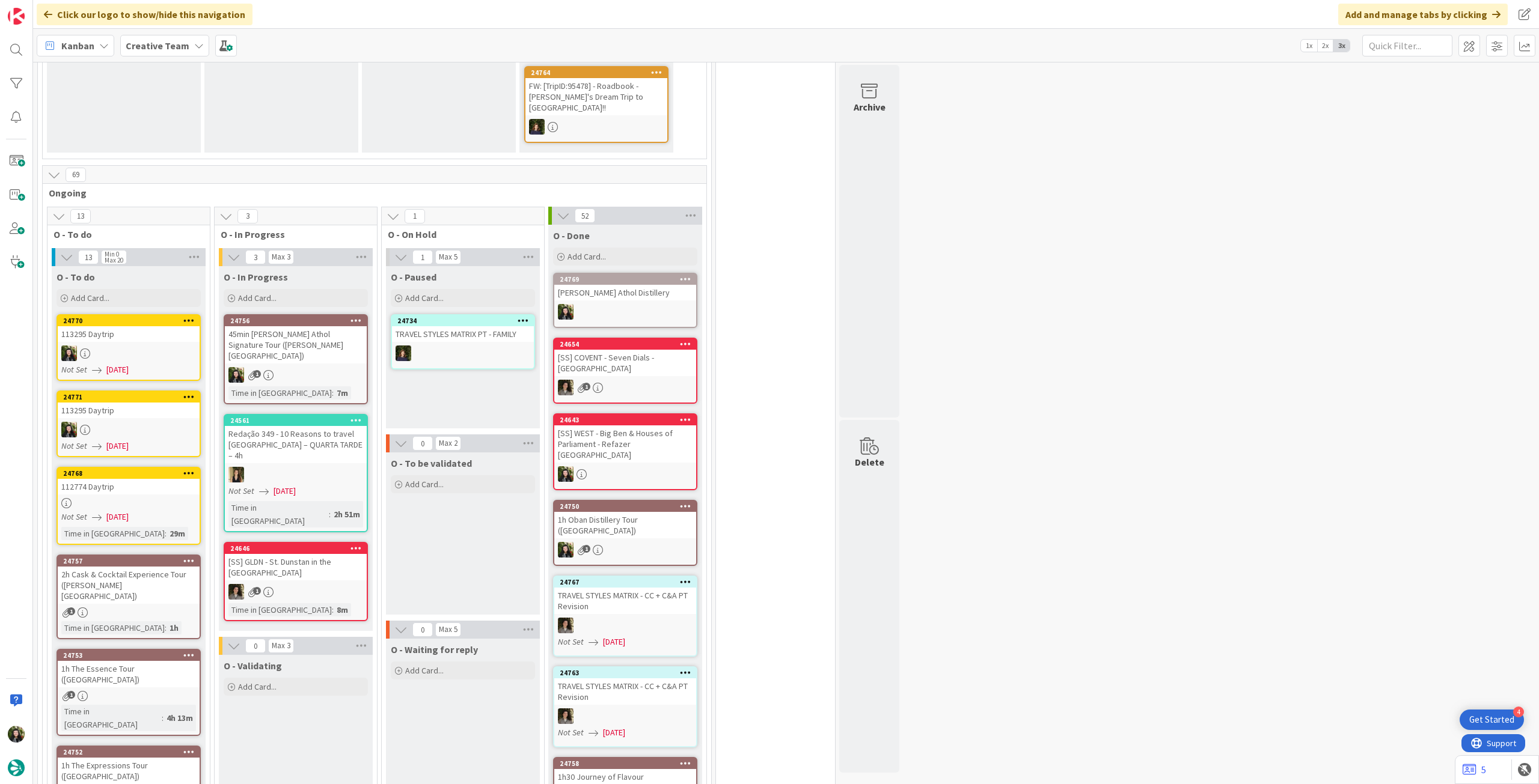
scroll to position [241, 0]
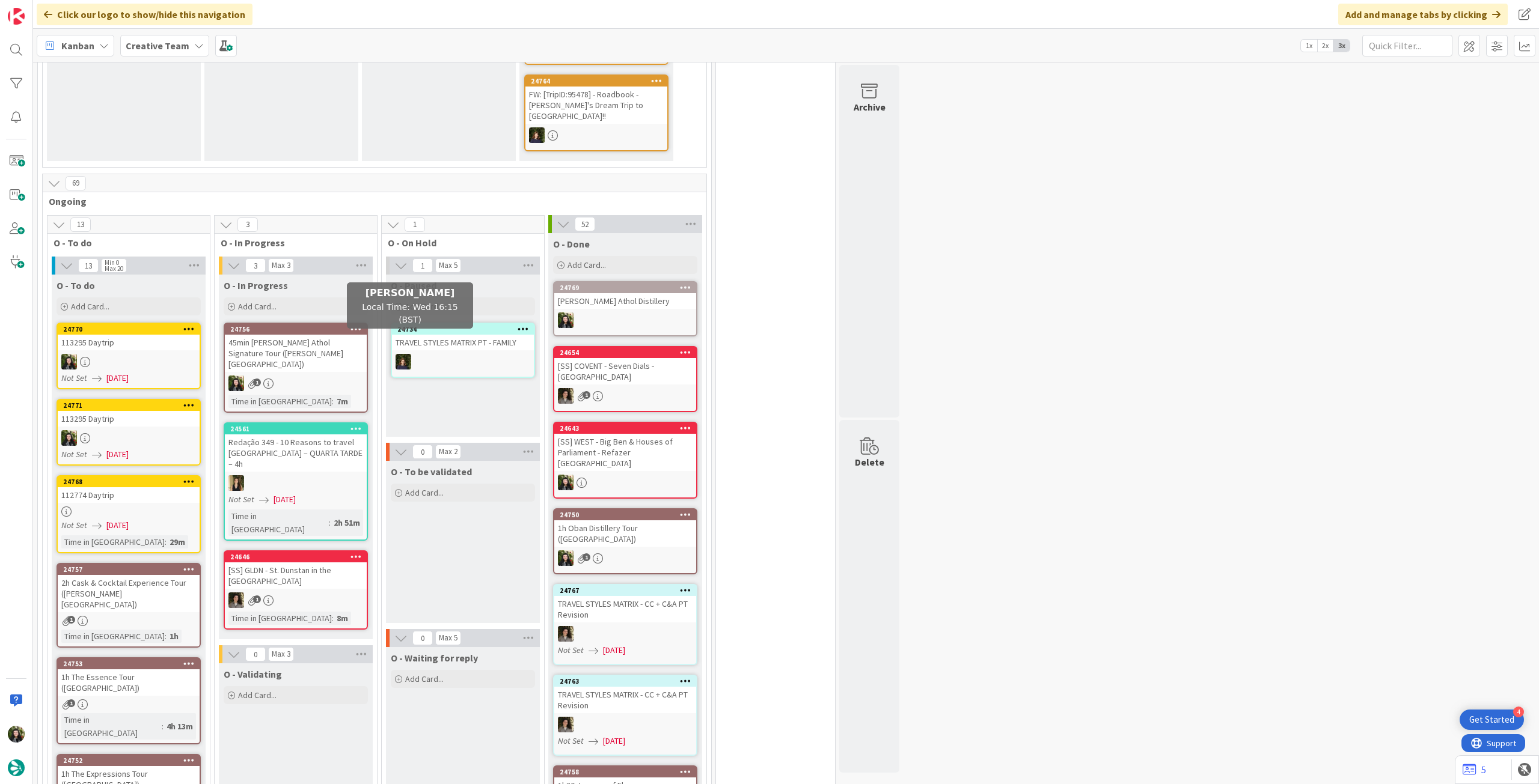
click at [321, 335] on div "45min [PERSON_NAME] Athol Signature Tour ([PERSON_NAME][GEOGRAPHIC_DATA])" at bounding box center [296, 353] width 142 height 37
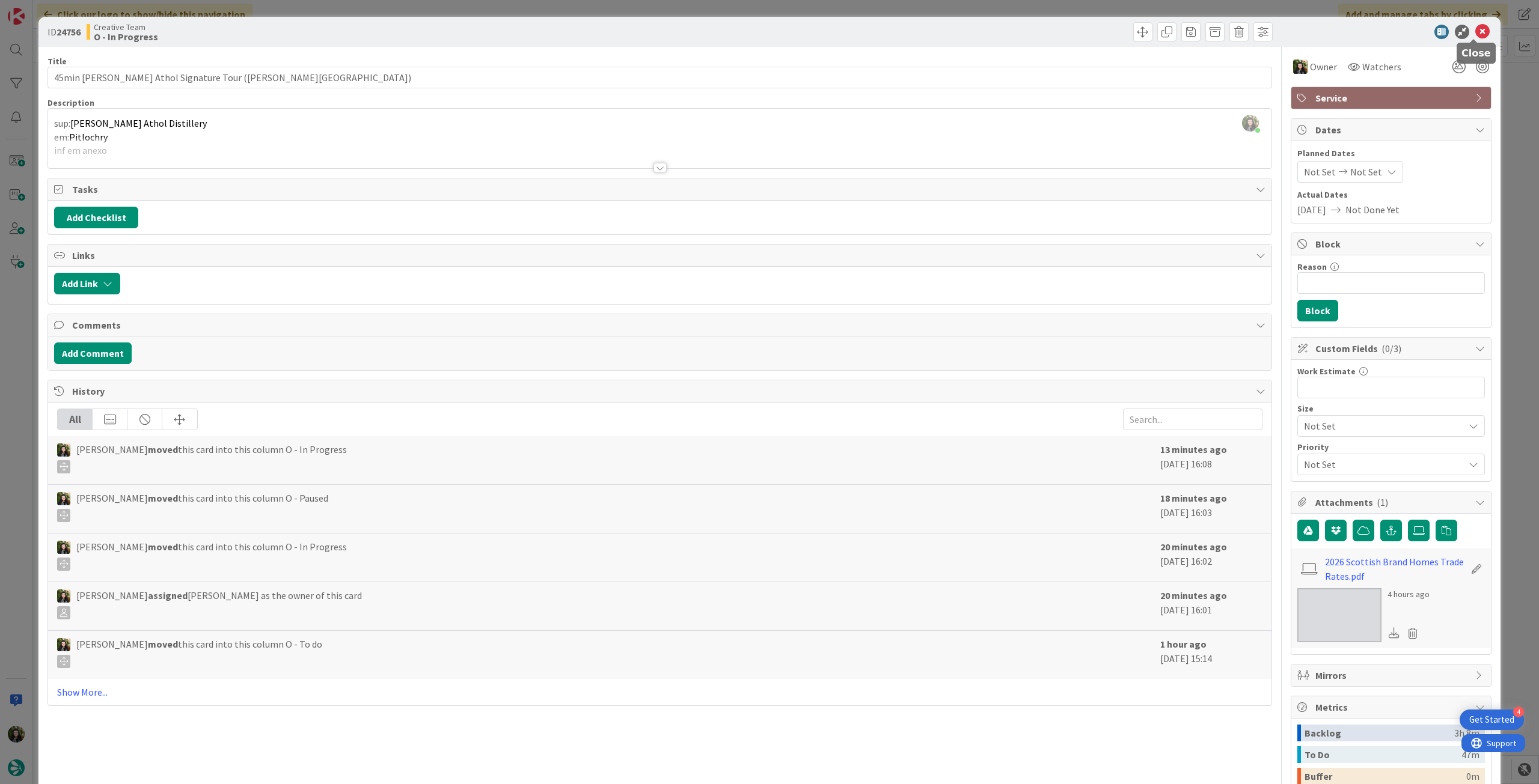
click at [1475, 34] on icon at bounding box center [1482, 31] width 14 height 14
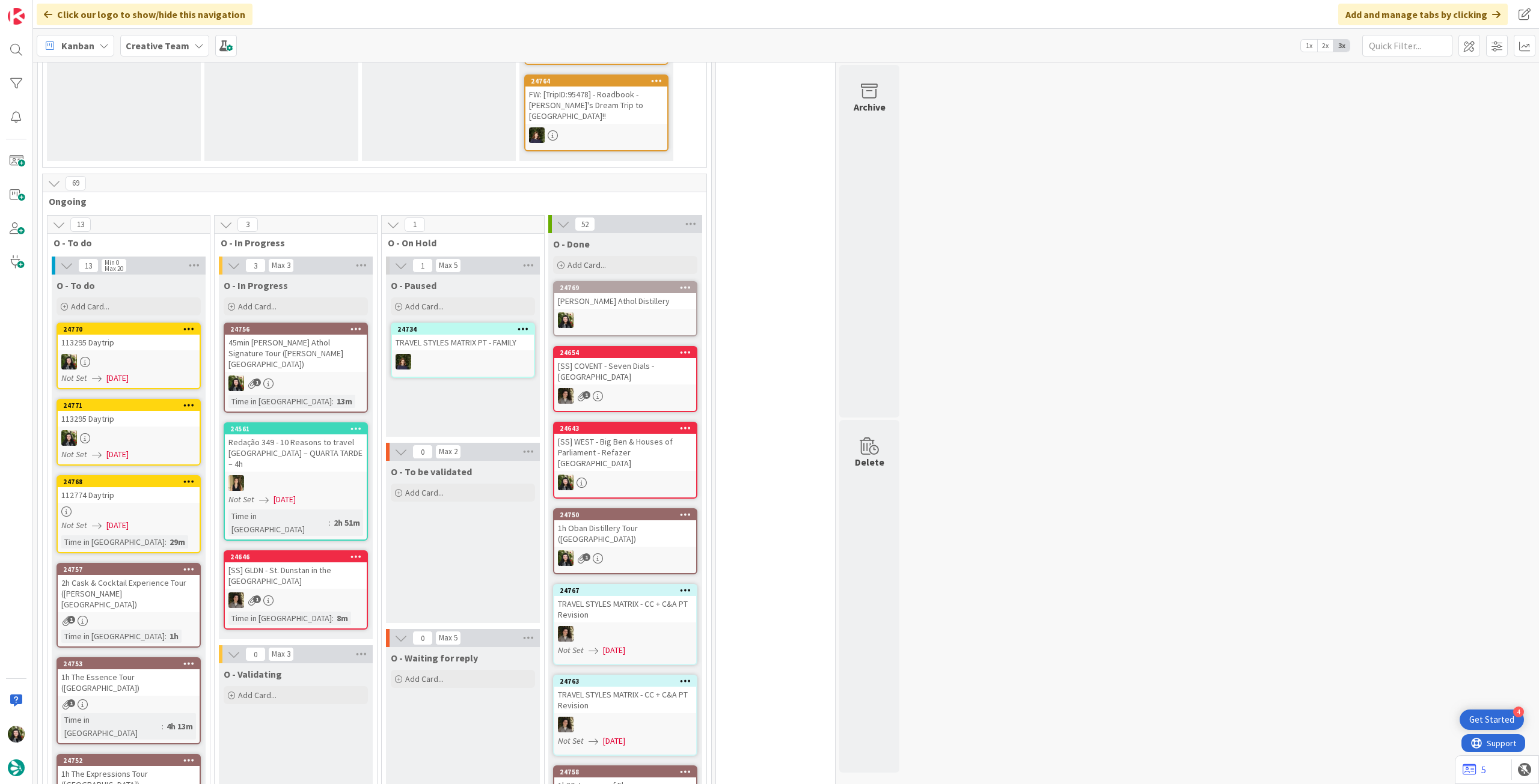
click at [328, 335] on div "45min [PERSON_NAME] Athol Signature Tour ([PERSON_NAME][GEOGRAPHIC_DATA])" at bounding box center [296, 353] width 142 height 37
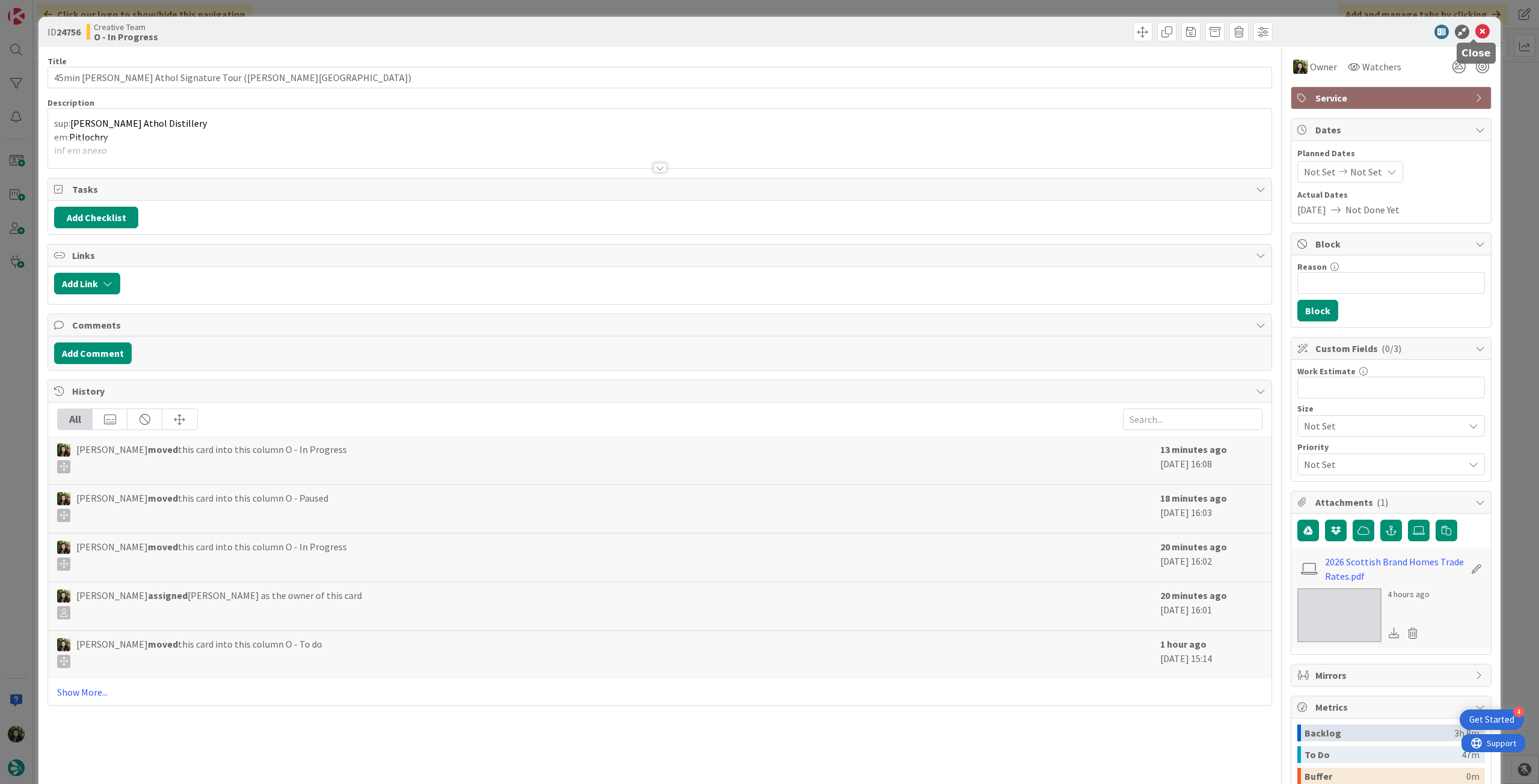
click at [1475, 32] on icon at bounding box center [1482, 31] width 14 height 14
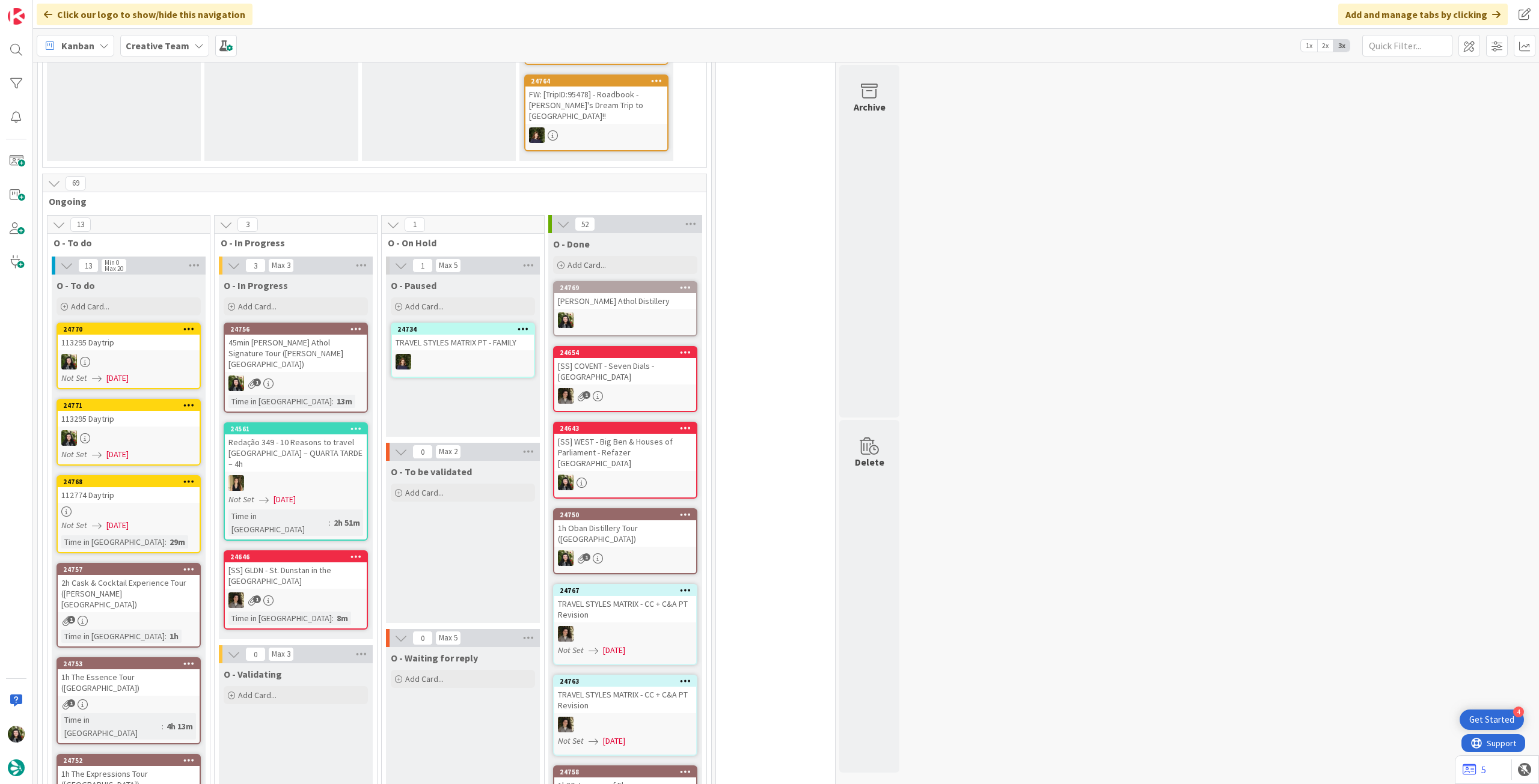
click at [313, 360] on div "24756 45min [PERSON_NAME] Athol Signature Tour ([PERSON_NAME][GEOGRAPHIC_DATA])…" at bounding box center [296, 367] width 144 height 90
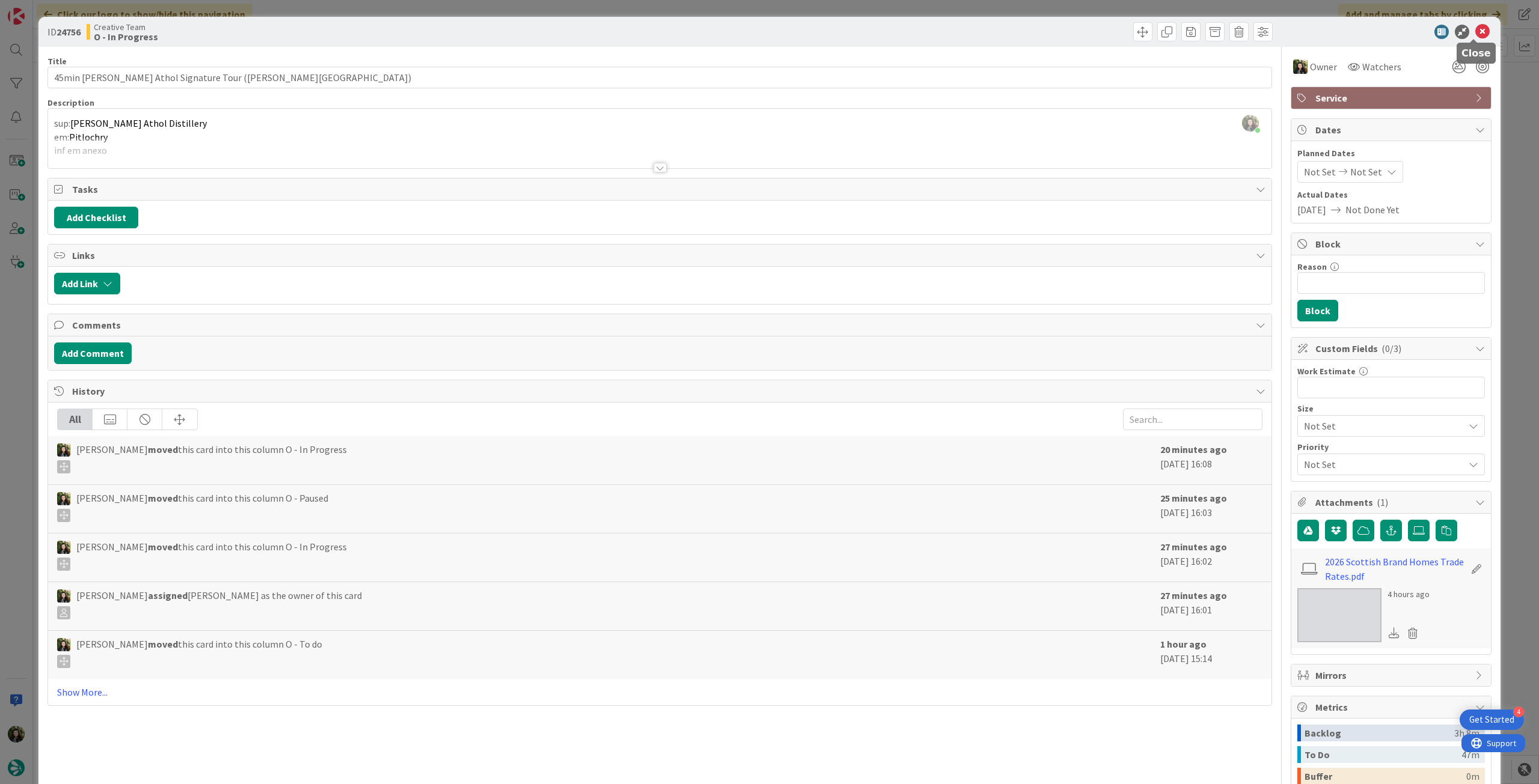
drag, startPoint x: 1475, startPoint y: 37, endPoint x: 1174, endPoint y: 169, distance: 328.7
click at [1475, 37] on icon at bounding box center [1482, 31] width 14 height 14
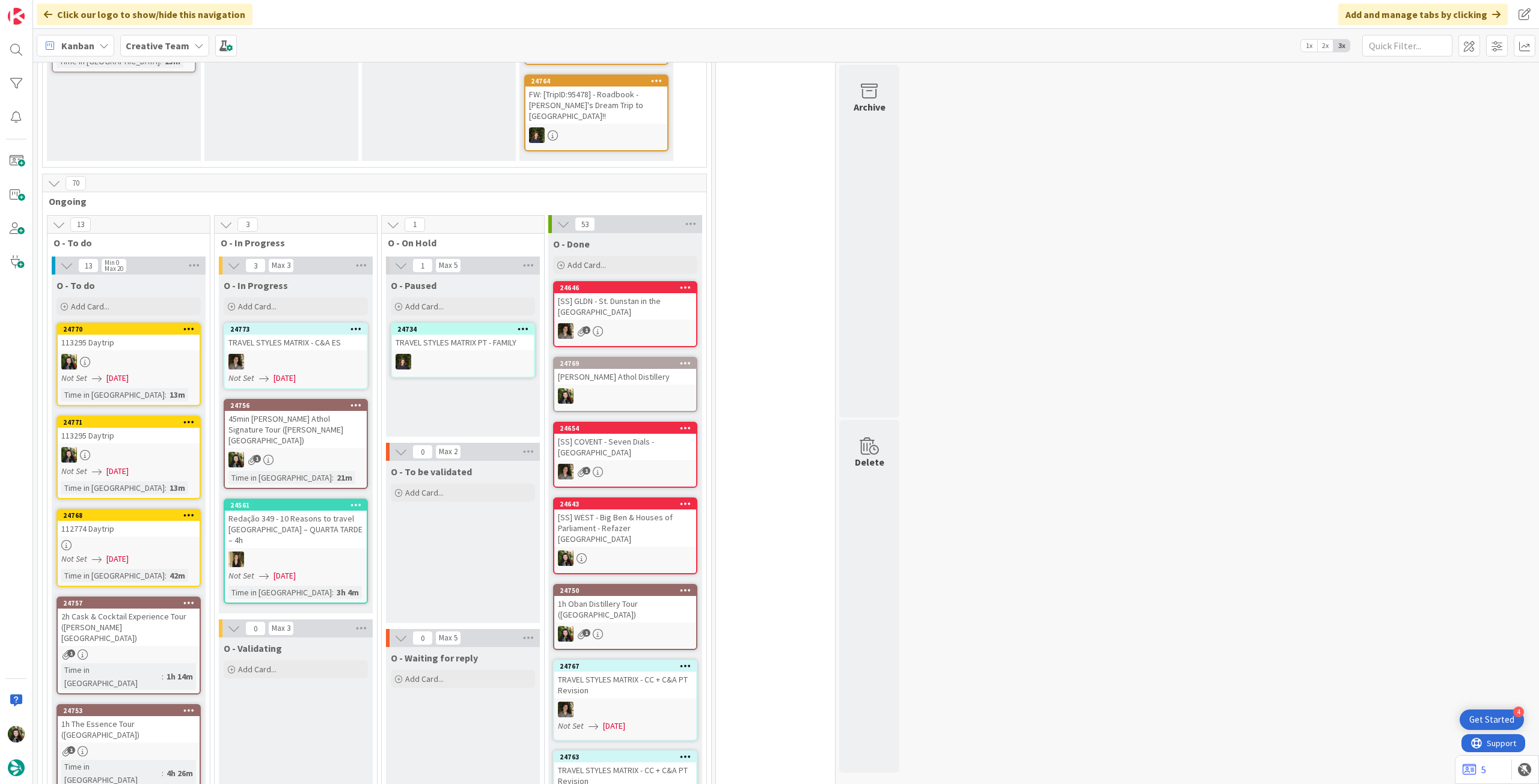
click at [305, 452] on div "1" at bounding box center [296, 460] width 142 height 15
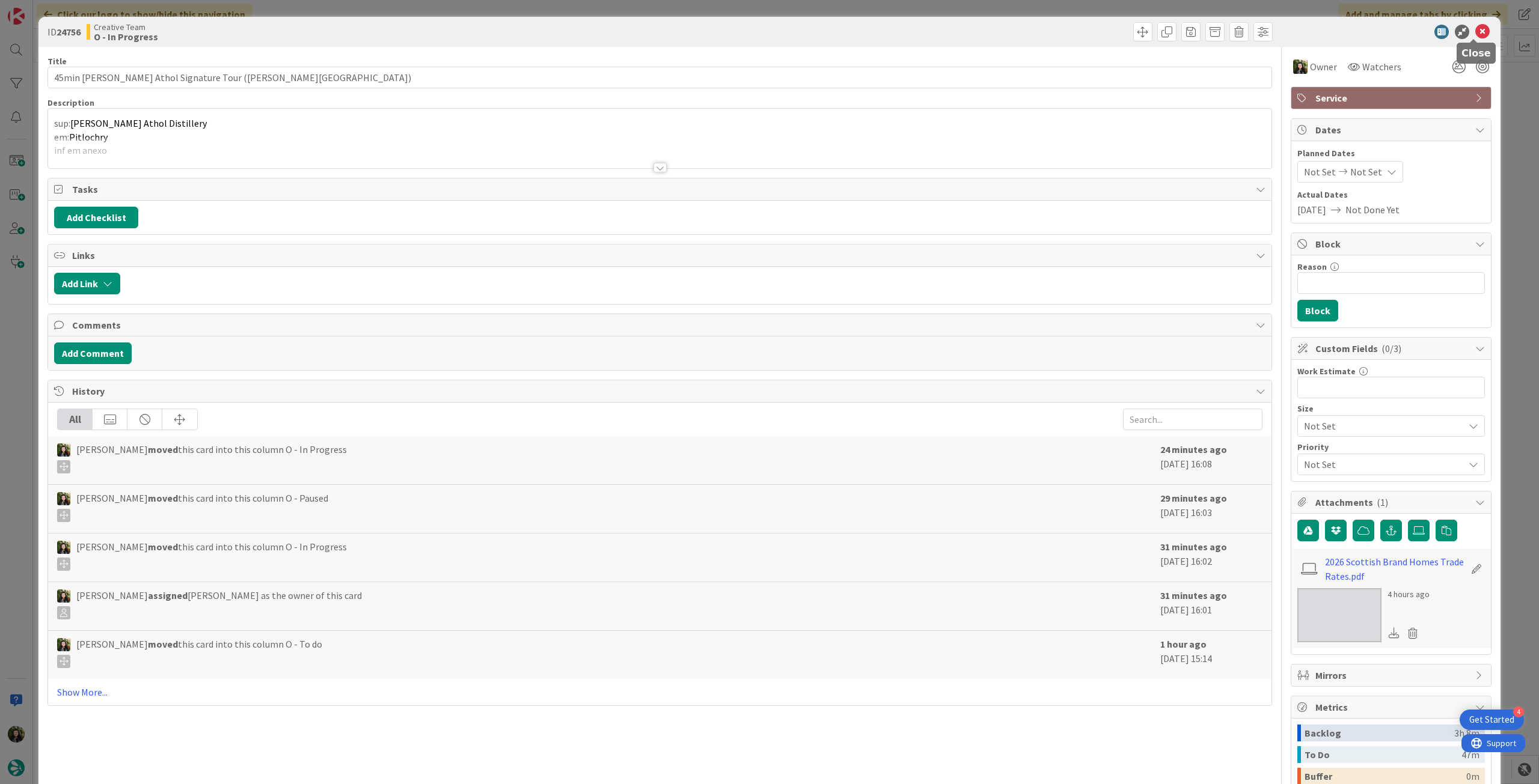
click at [1479, 31] on icon at bounding box center [1482, 31] width 14 height 14
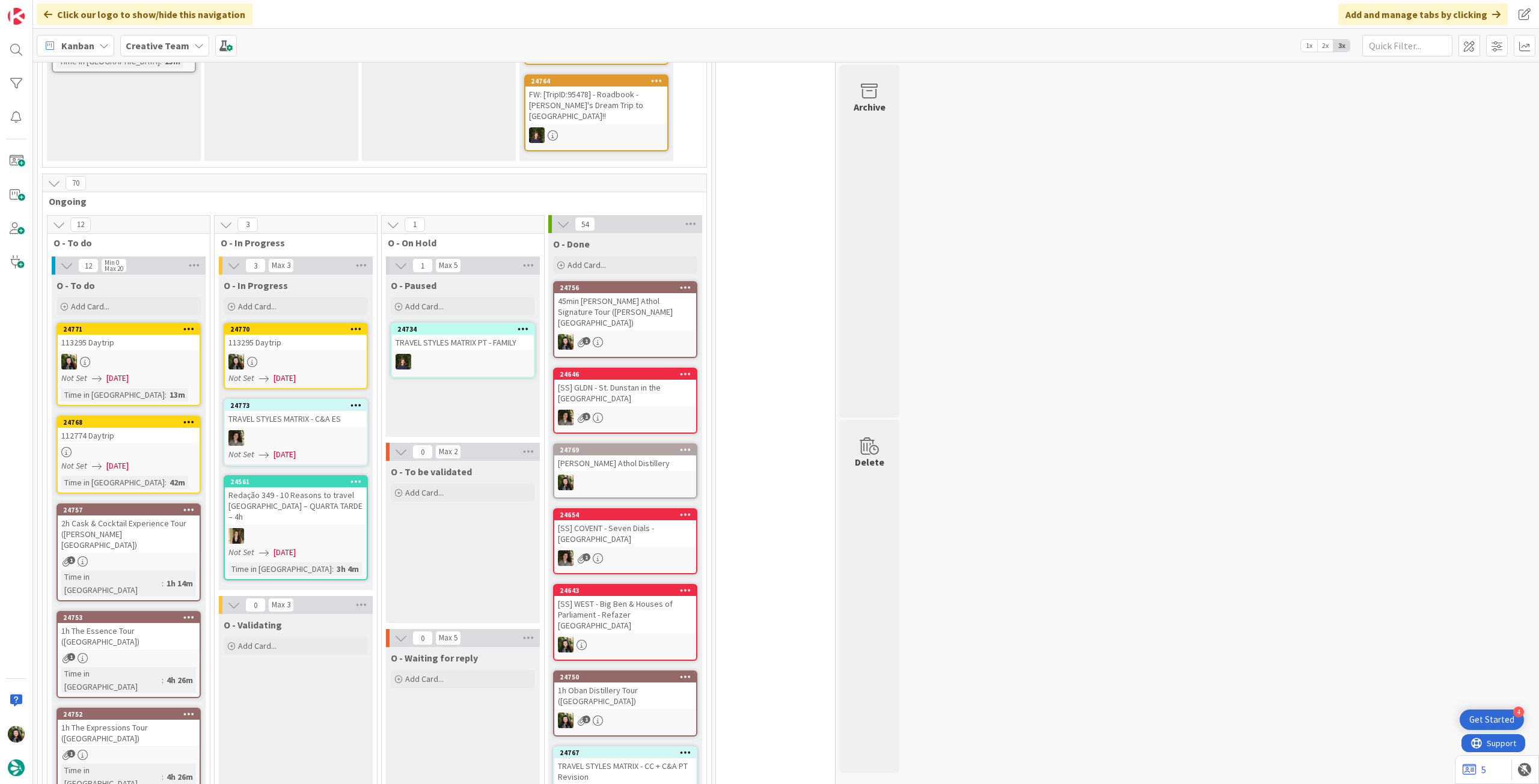
click at [325, 354] on div at bounding box center [296, 361] width 142 height 15
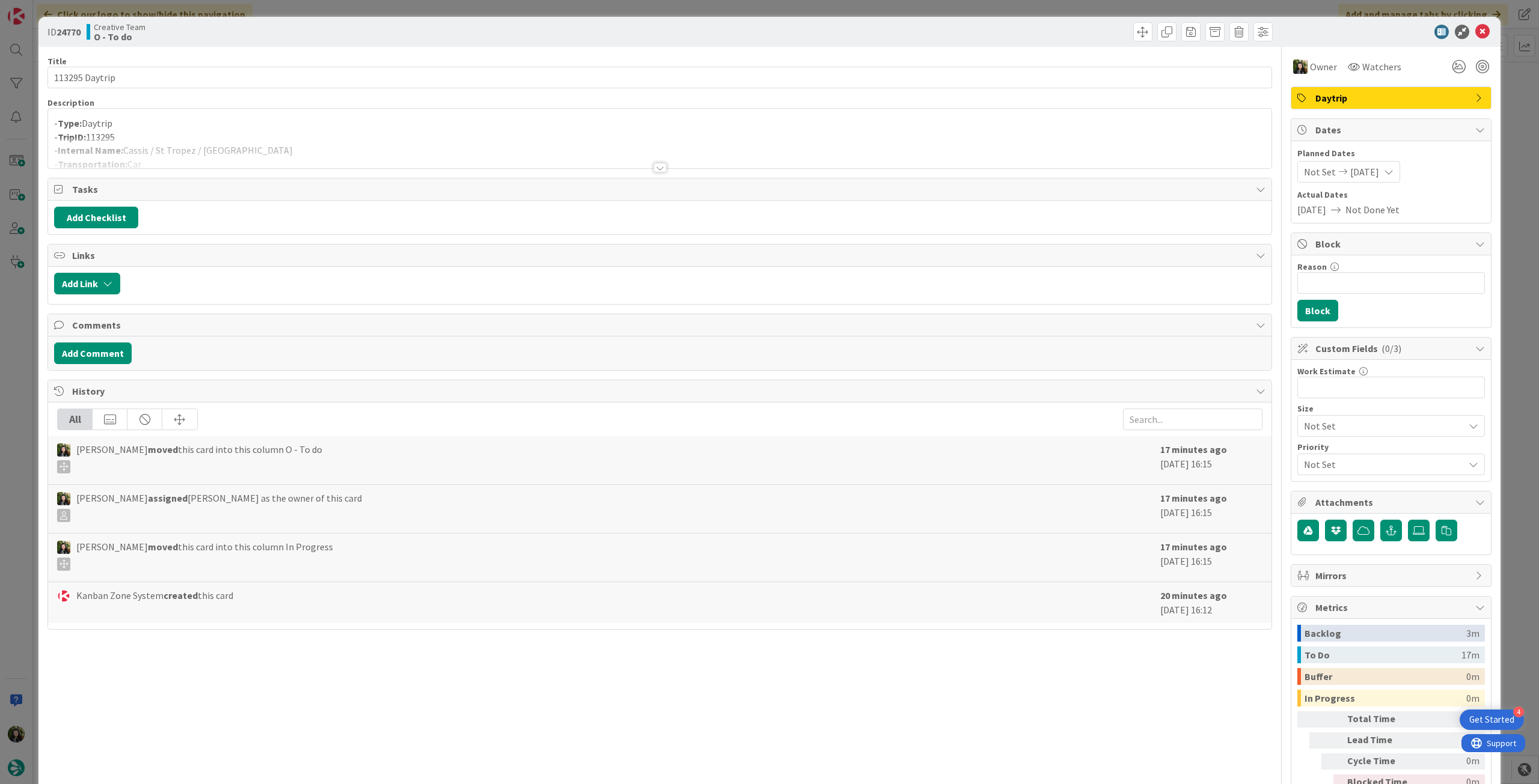
click at [180, 152] on div at bounding box center [660, 153] width 1223 height 30
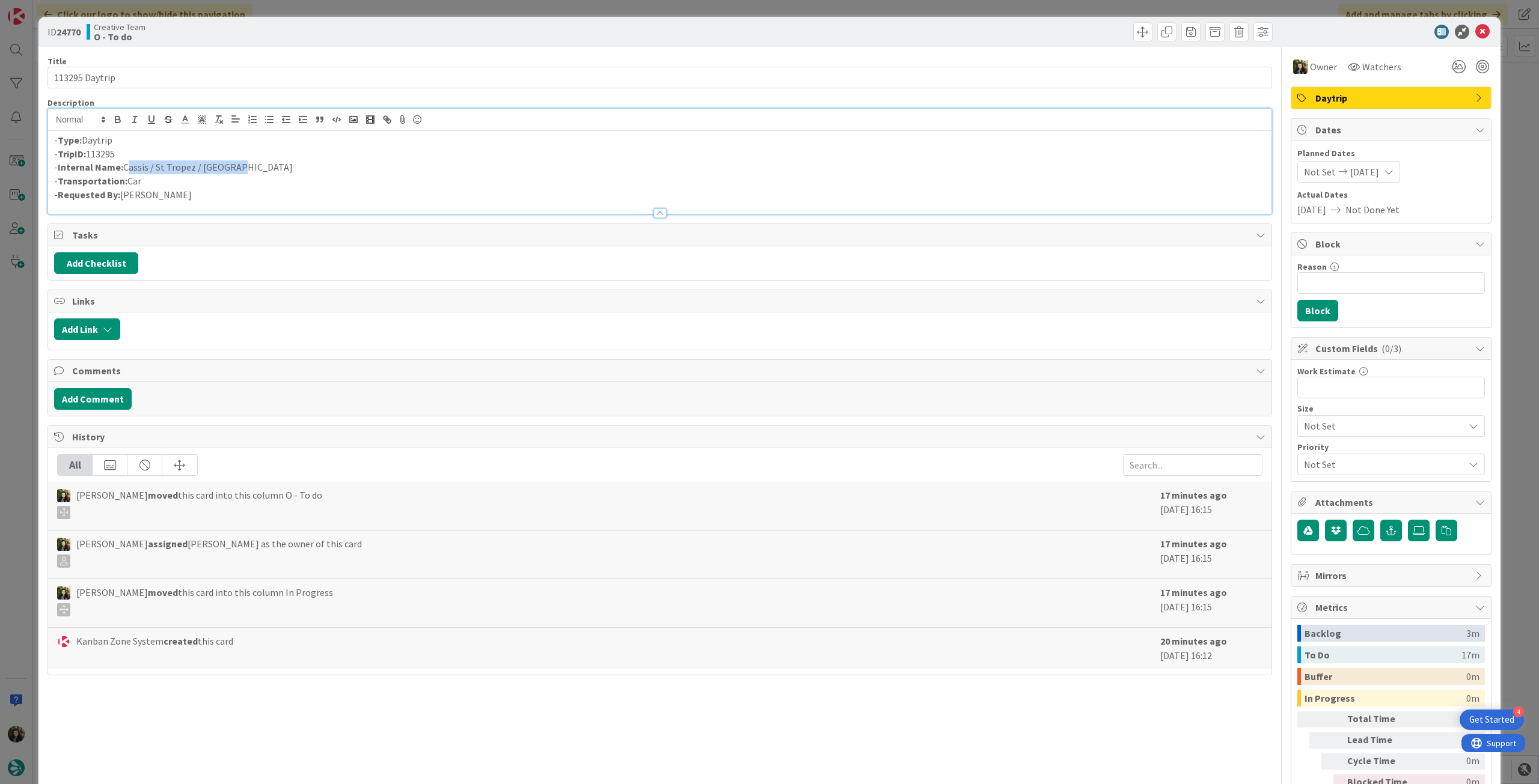
drag, startPoint x: 225, startPoint y: 170, endPoint x: 126, endPoint y: 169, distance: 99.0
click at [126, 169] on p "- Internal Name: [PERSON_NAME] / St Tropez / [GEOGRAPHIC_DATA]" at bounding box center [659, 167] width 1211 height 14
copy p "Cassis / St Tropez / [GEOGRAPHIC_DATA]"
click at [1475, 28] on icon at bounding box center [1482, 31] width 14 height 14
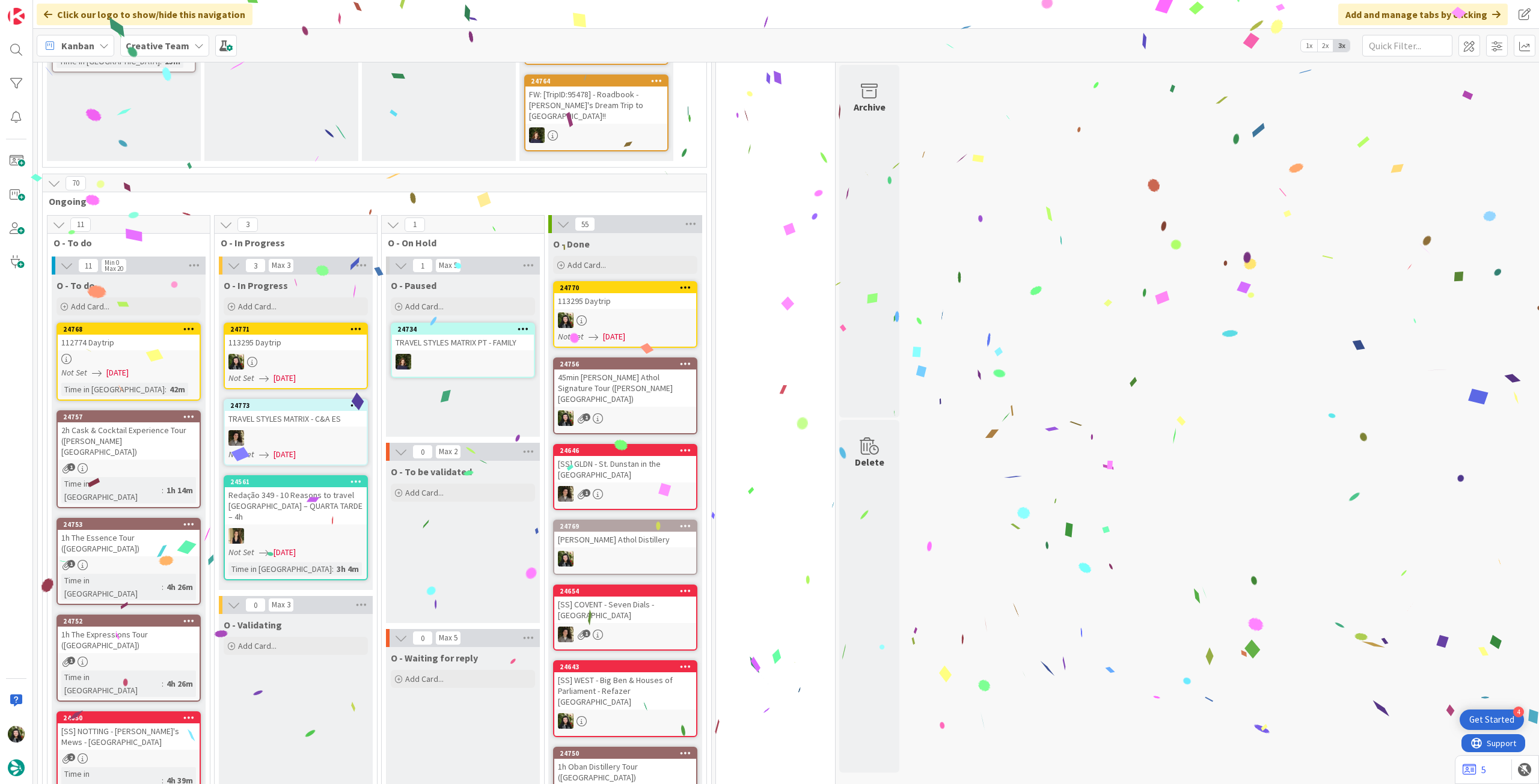
click at [298, 354] on div at bounding box center [296, 361] width 142 height 15
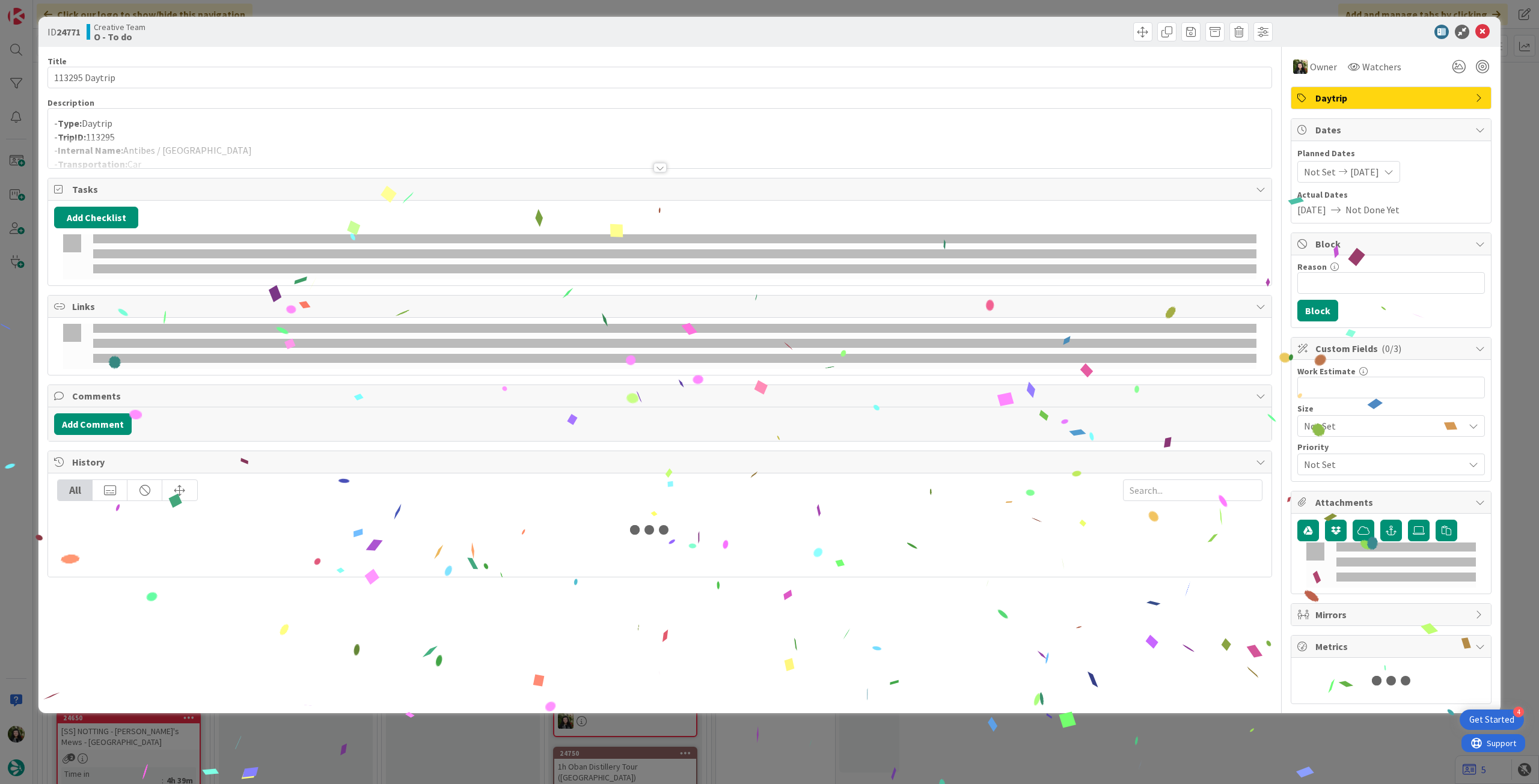
click at [198, 128] on p "- Type: Daytrip" at bounding box center [659, 123] width 1211 height 14
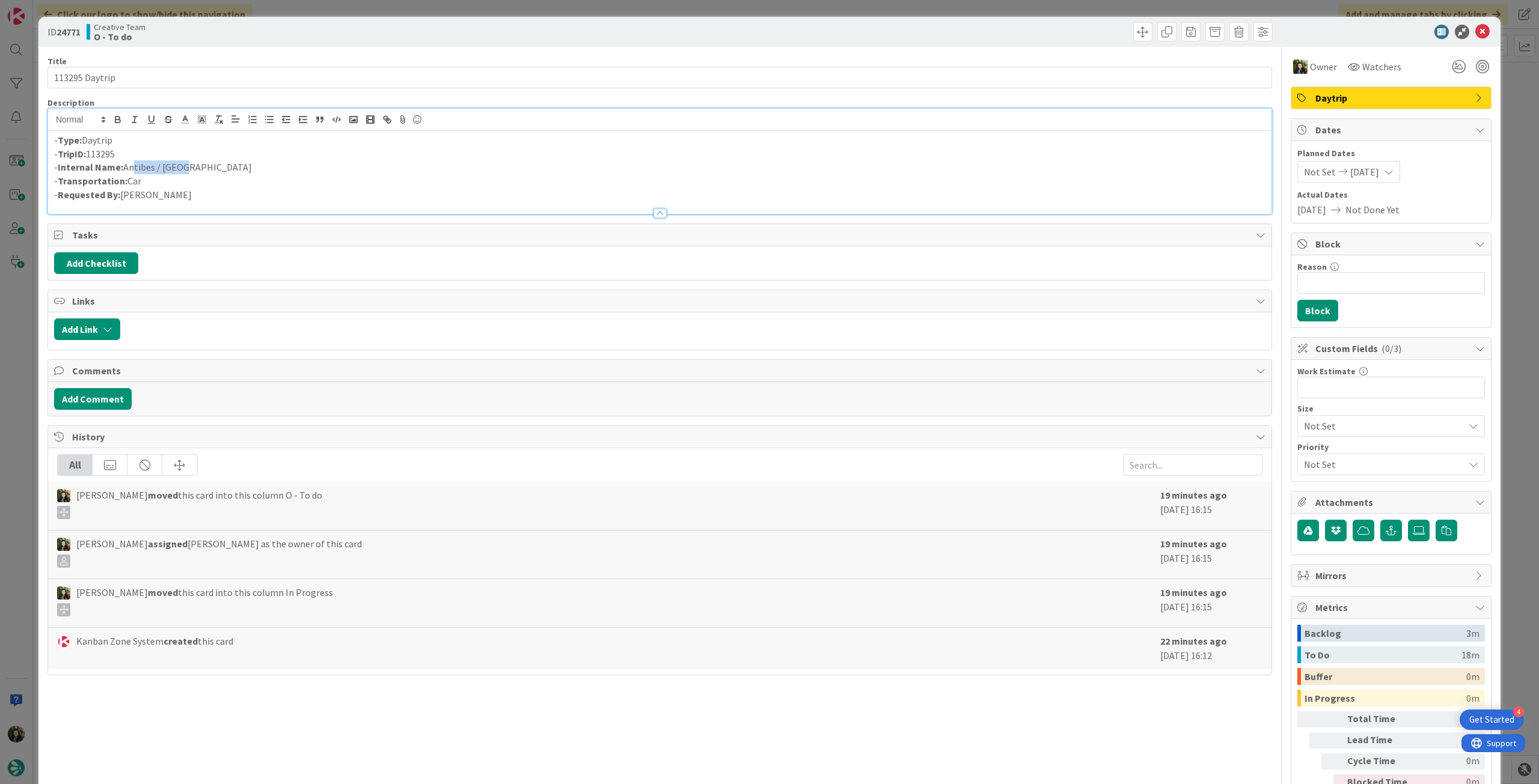
drag, startPoint x: 193, startPoint y: 163, endPoint x: 129, endPoint y: 172, distance: 64.6
click at [129, 172] on p "- Internal Name: Antibes / [GEOGRAPHIC_DATA]" at bounding box center [659, 167] width 1211 height 14
drag, startPoint x: 125, startPoint y: 169, endPoint x: 207, endPoint y: 169, distance: 82.0
click at [207, 169] on p "- Internal Name: Antibes / [GEOGRAPHIC_DATA]" at bounding box center [659, 167] width 1211 height 14
copy p "Antibes / [GEOGRAPHIC_DATA]"
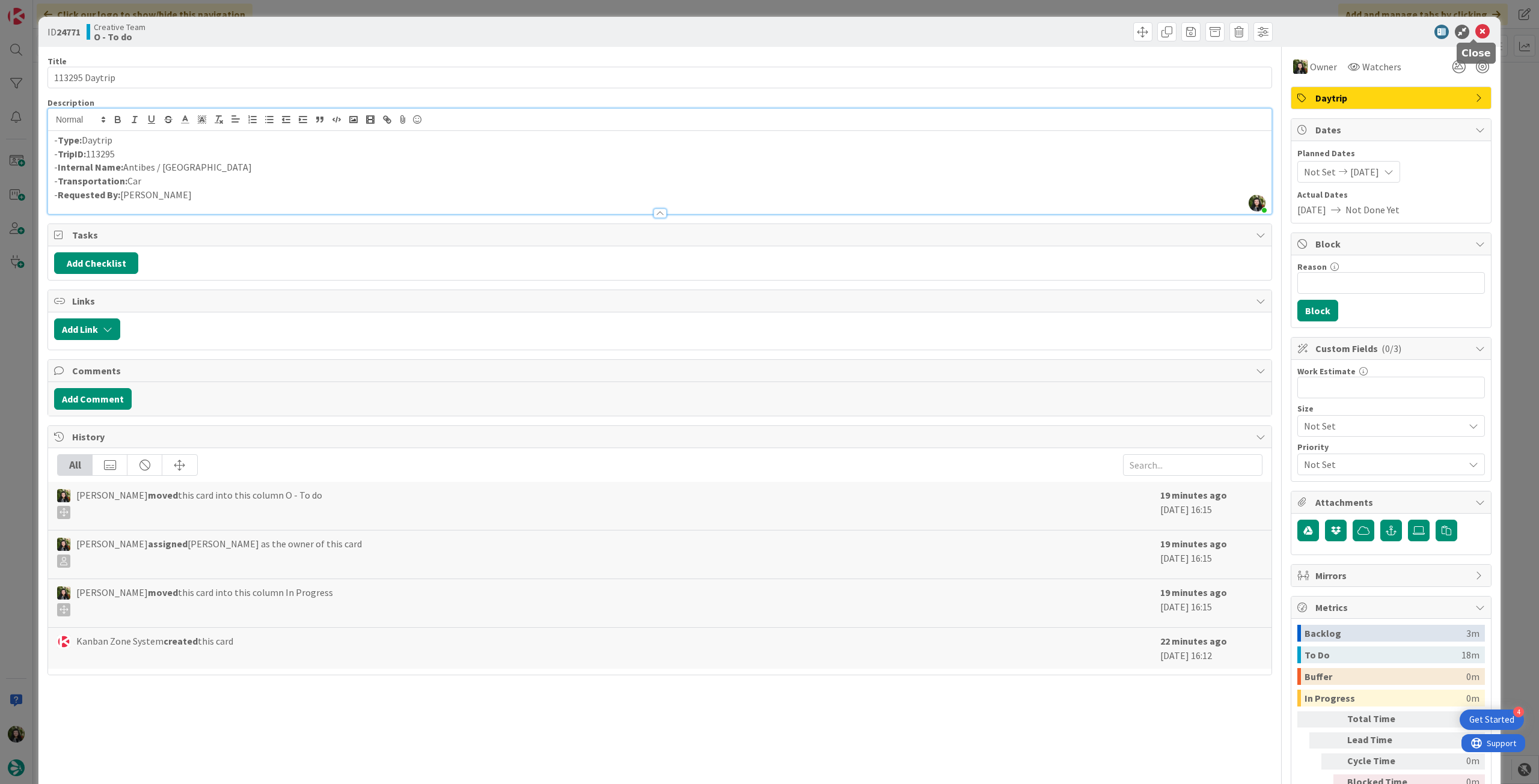
click at [1475, 30] on icon at bounding box center [1482, 31] width 14 height 14
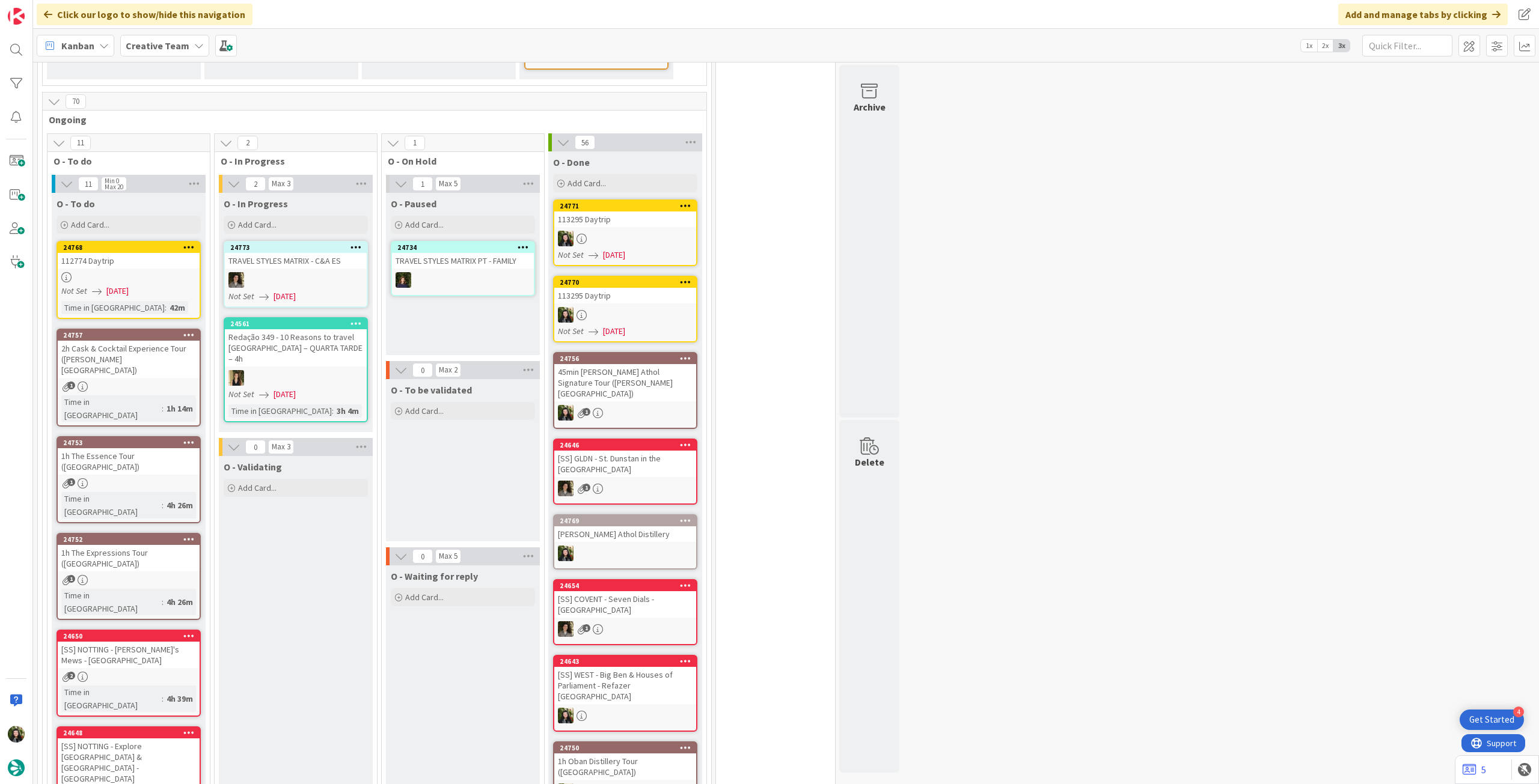
scroll to position [401, 0]
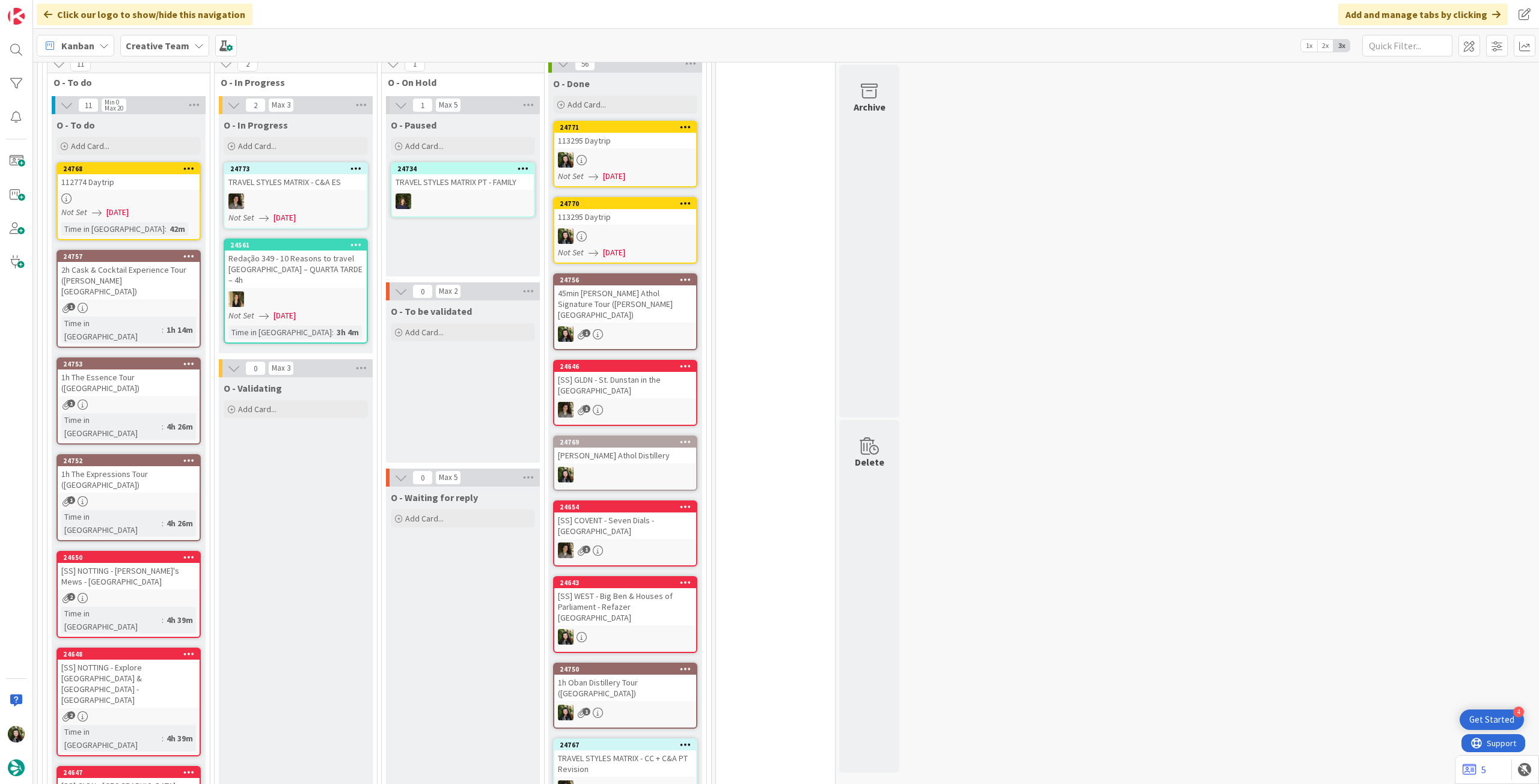
click at [149, 50] on b "Creative Team" at bounding box center [156, 46] width 64 height 12
click at [197, 175] on h4 "Creative Team - Análise" at bounding box center [215, 172] width 163 height 12
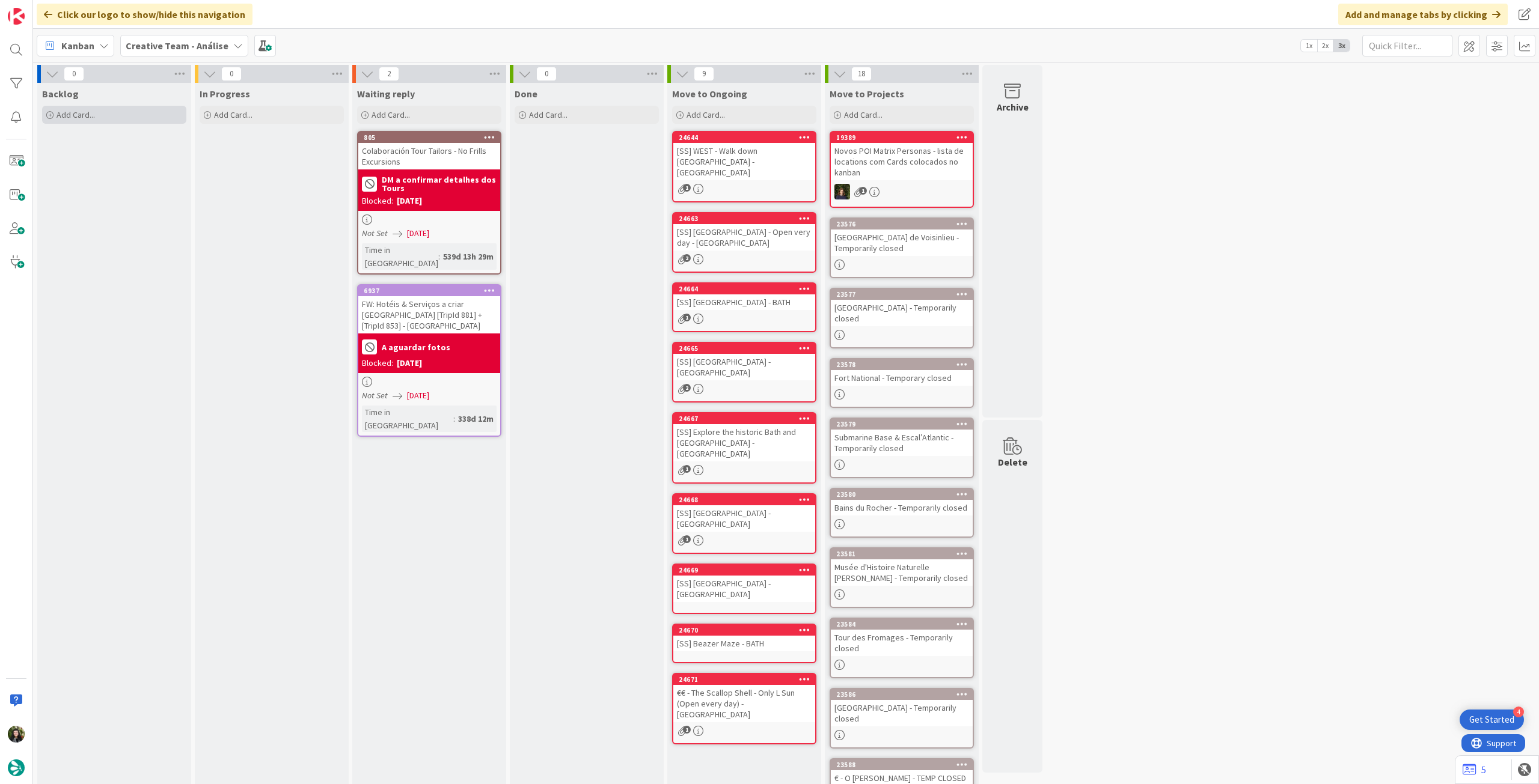
click at [115, 122] on div "Add Card..." at bounding box center [114, 115] width 144 height 18
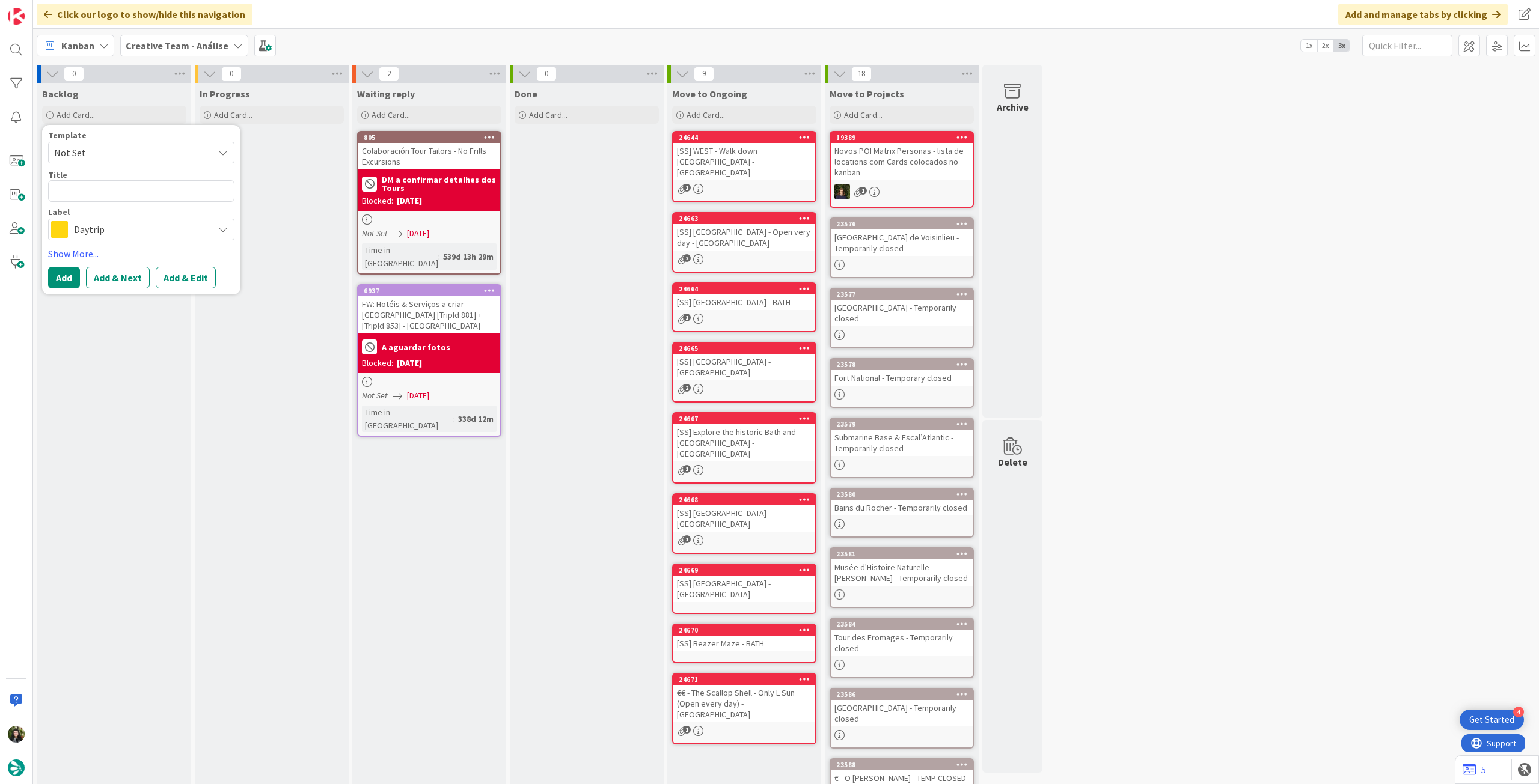
click at [96, 231] on span "Daytrip" at bounding box center [140, 229] width 134 height 17
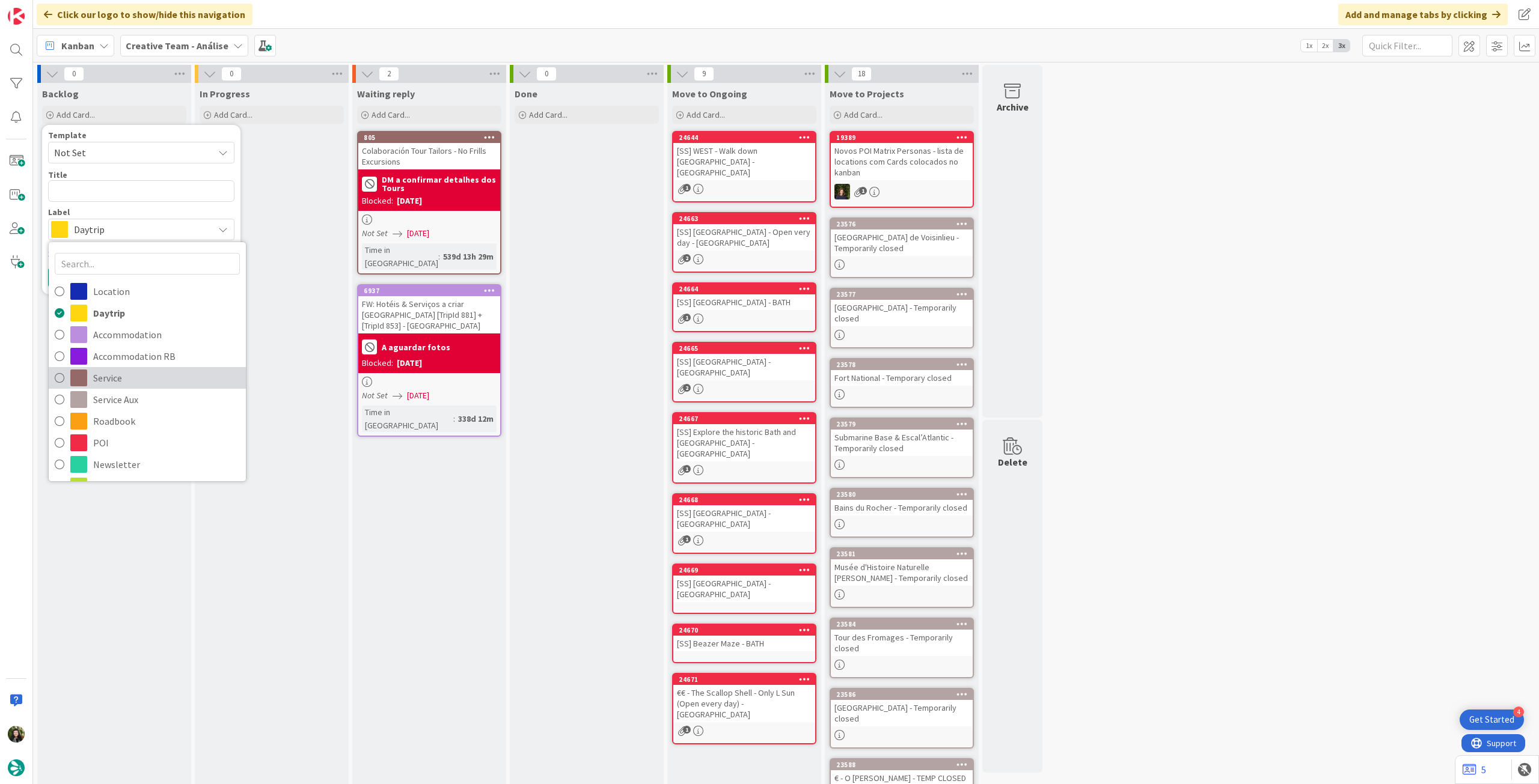
drag, startPoint x: 138, startPoint y: 387, endPoint x: 137, endPoint y: 318, distance: 69.0
click at [138, 387] on link "Service" at bounding box center [147, 377] width 197 height 22
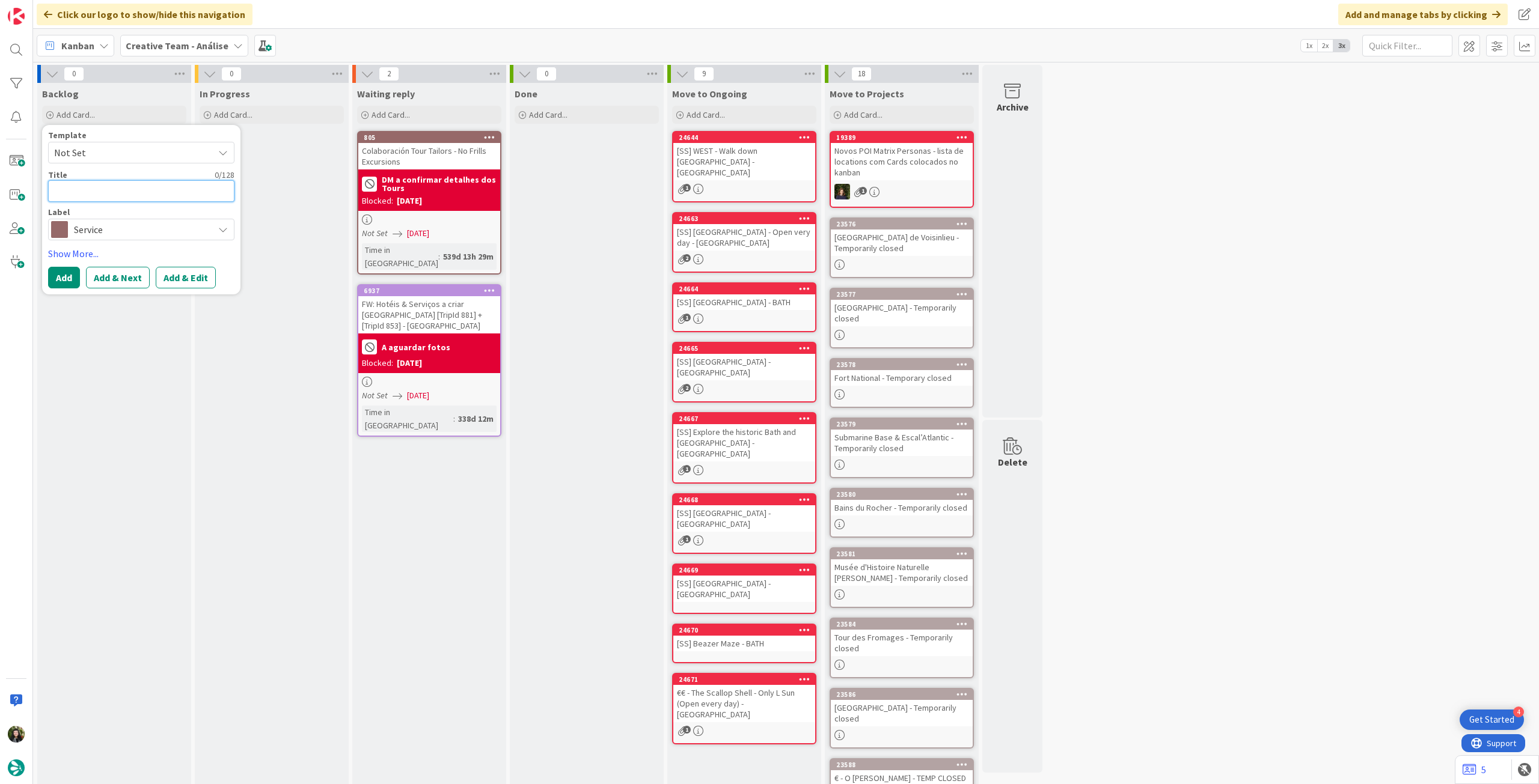
click at [147, 198] on textarea at bounding box center [141, 191] width 187 height 22
paste textarea "1h Evening Cruise (Jun to Aug) 7 PM"
type textarea "x"
type textarea "1h Evening Cruise (Jun to Aug) 7 PM"
type textarea "x"
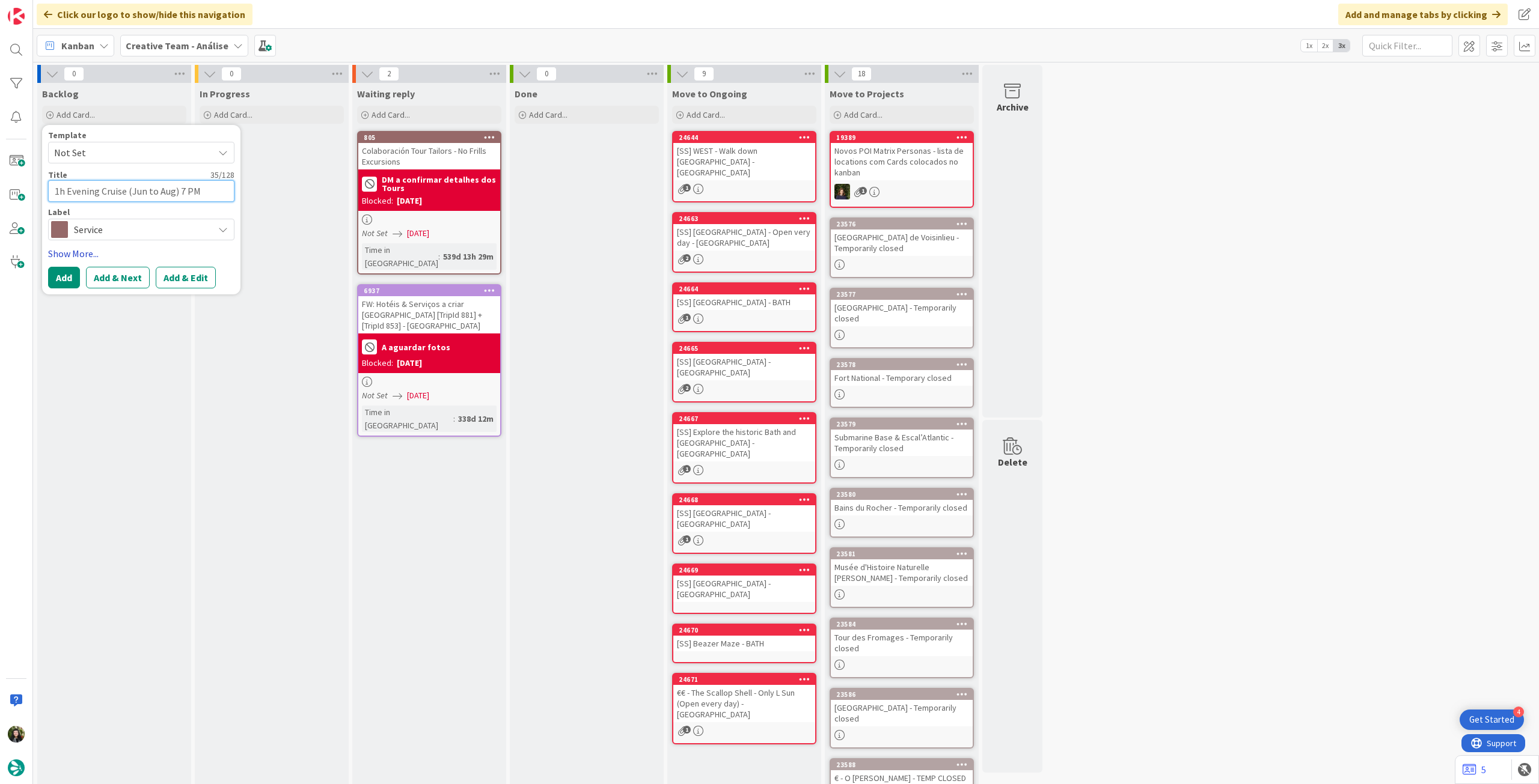
type textarea "1h Evening Cruise (Jun to Aug) 7 PM"
type textarea "x"
type textarea "1h Evening Cruise (Jun to Aug) 7 PM ("
paste textarea "Cruise [GEOGRAPHIC_DATA]"
type textarea "x"
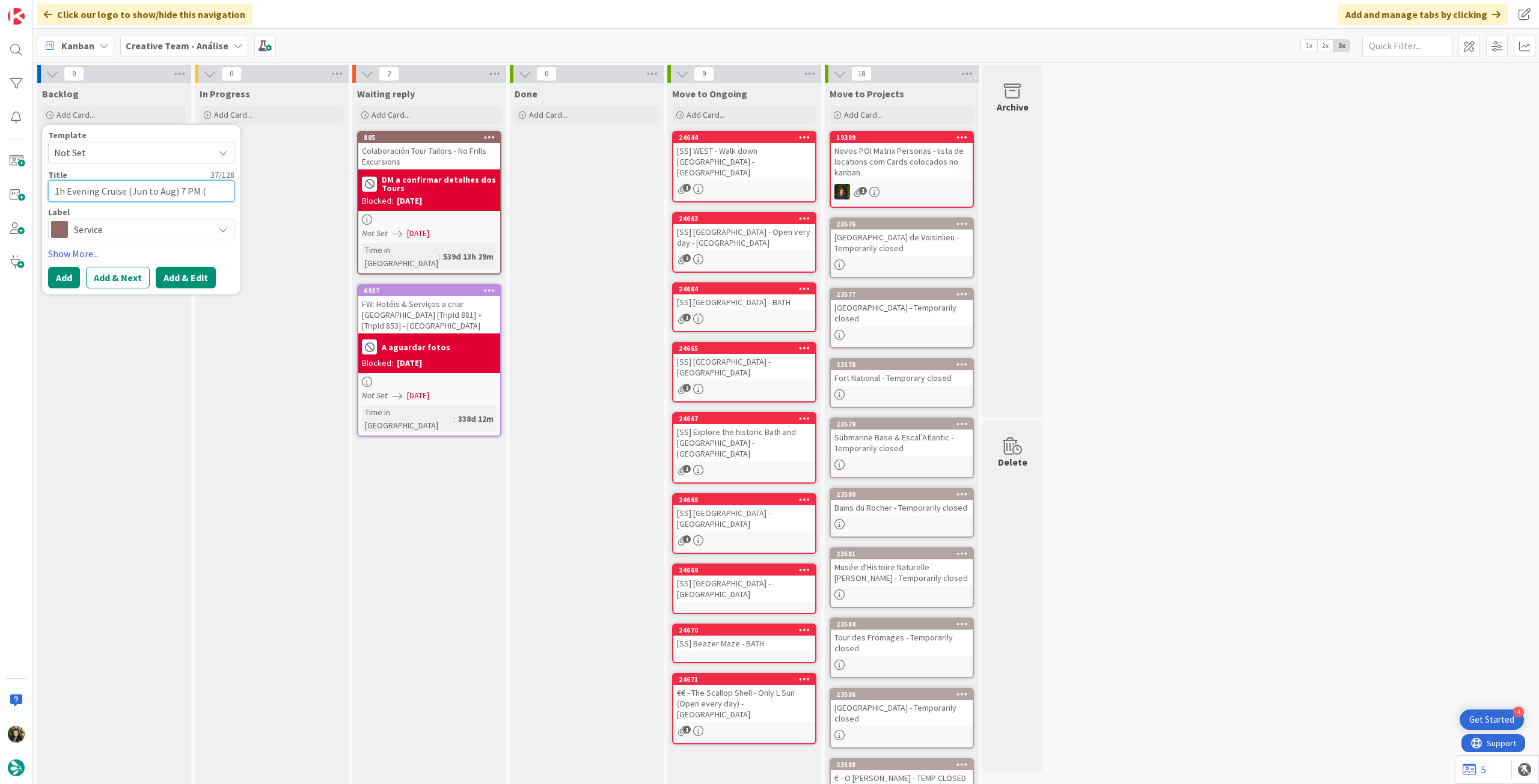
type textarea "1h Evening Cruise (Jun to Aug) 7 PM (Cruise [GEOGRAPHIC_DATA]"
type textarea "x"
type textarea "1h Evening Cruise (Jun to Aug) 7 PM (Cruise [GEOGRAPHIC_DATA])"
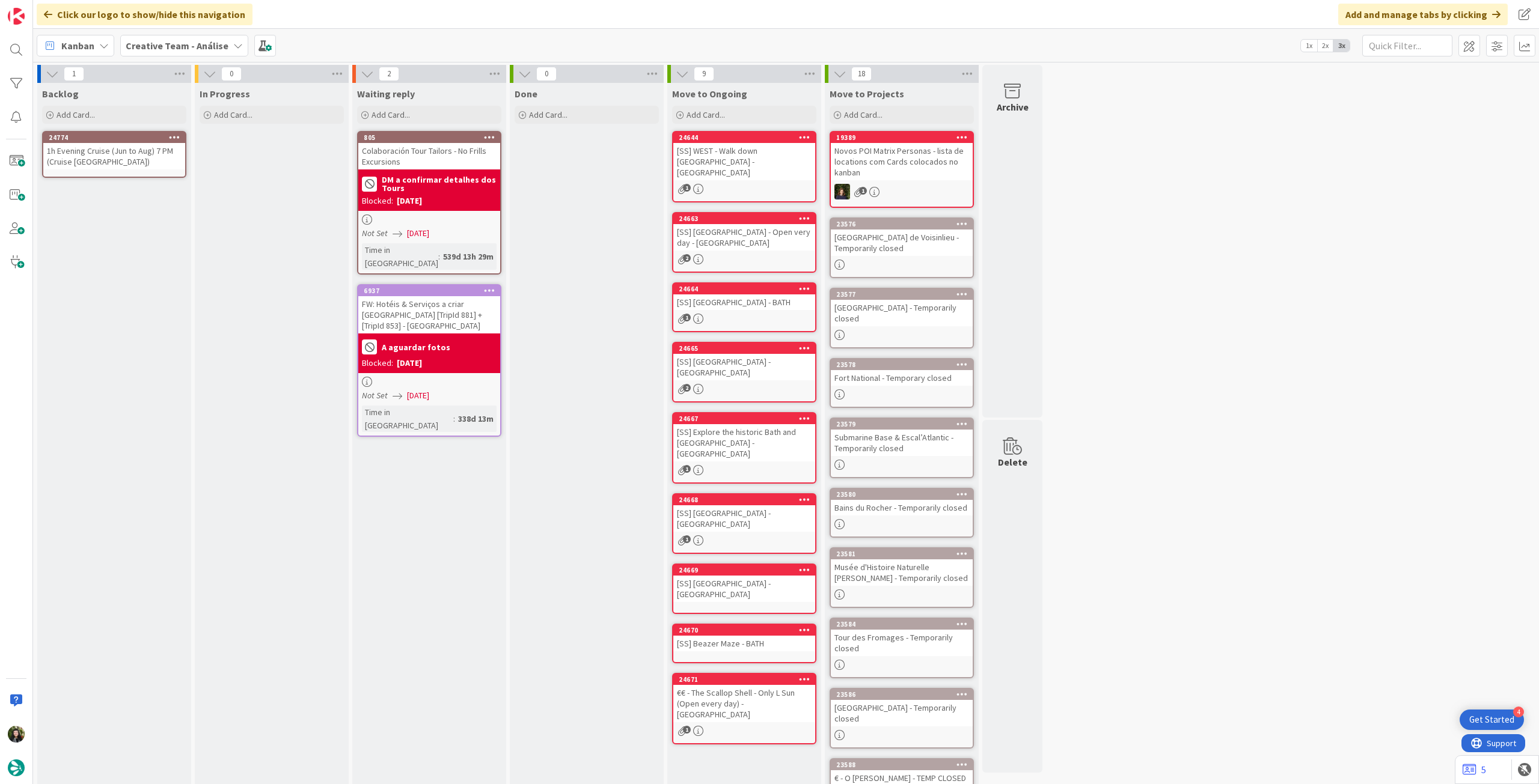
click at [136, 174] on div "24774 1h Evening Cruise (Jun to Aug) 7 PM (Cruise [GEOGRAPHIC_DATA])" at bounding box center [114, 154] width 144 height 46
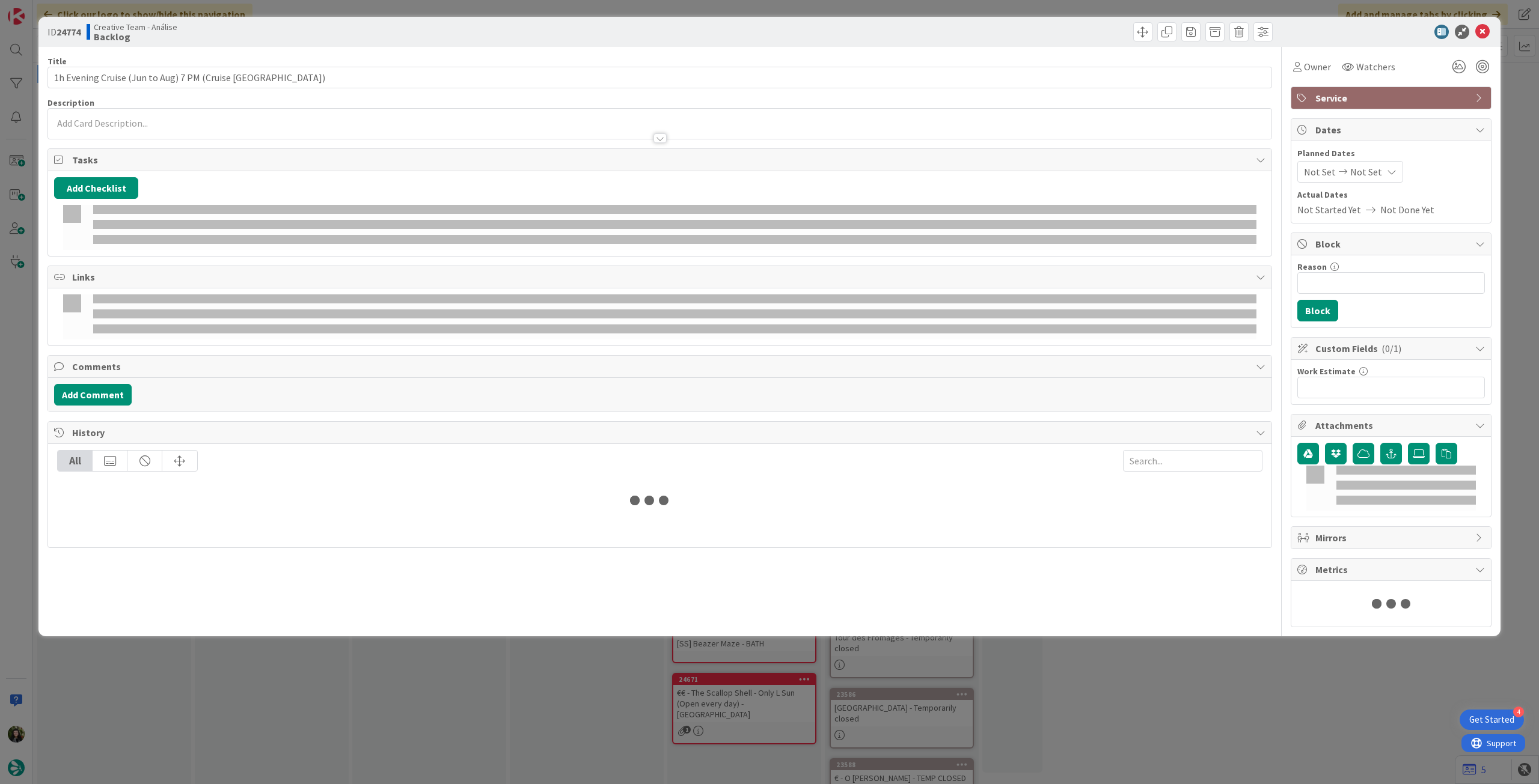
click at [147, 128] on div at bounding box center [660, 132] width 1223 height 12
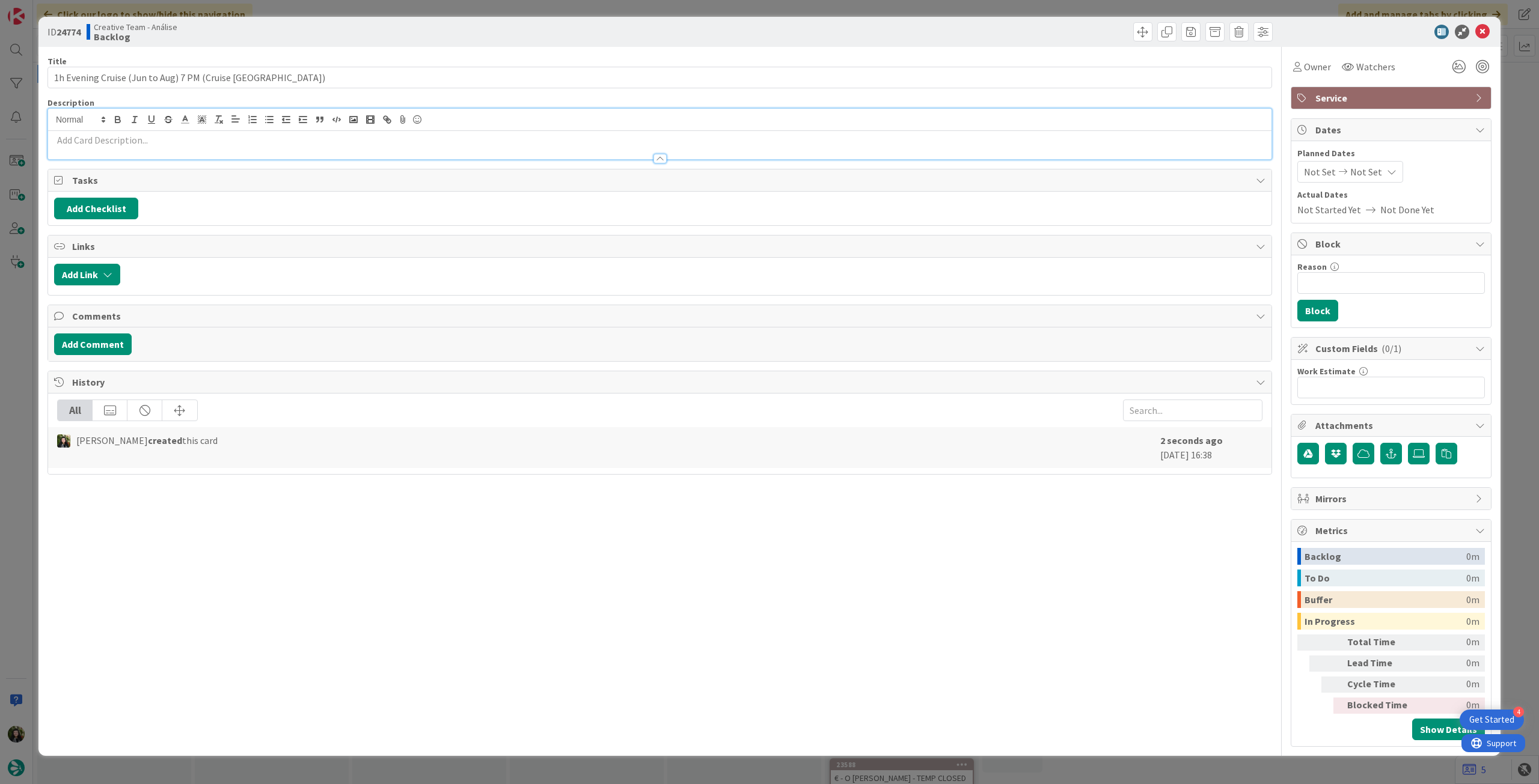
click at [144, 140] on p at bounding box center [659, 140] width 1211 height 14
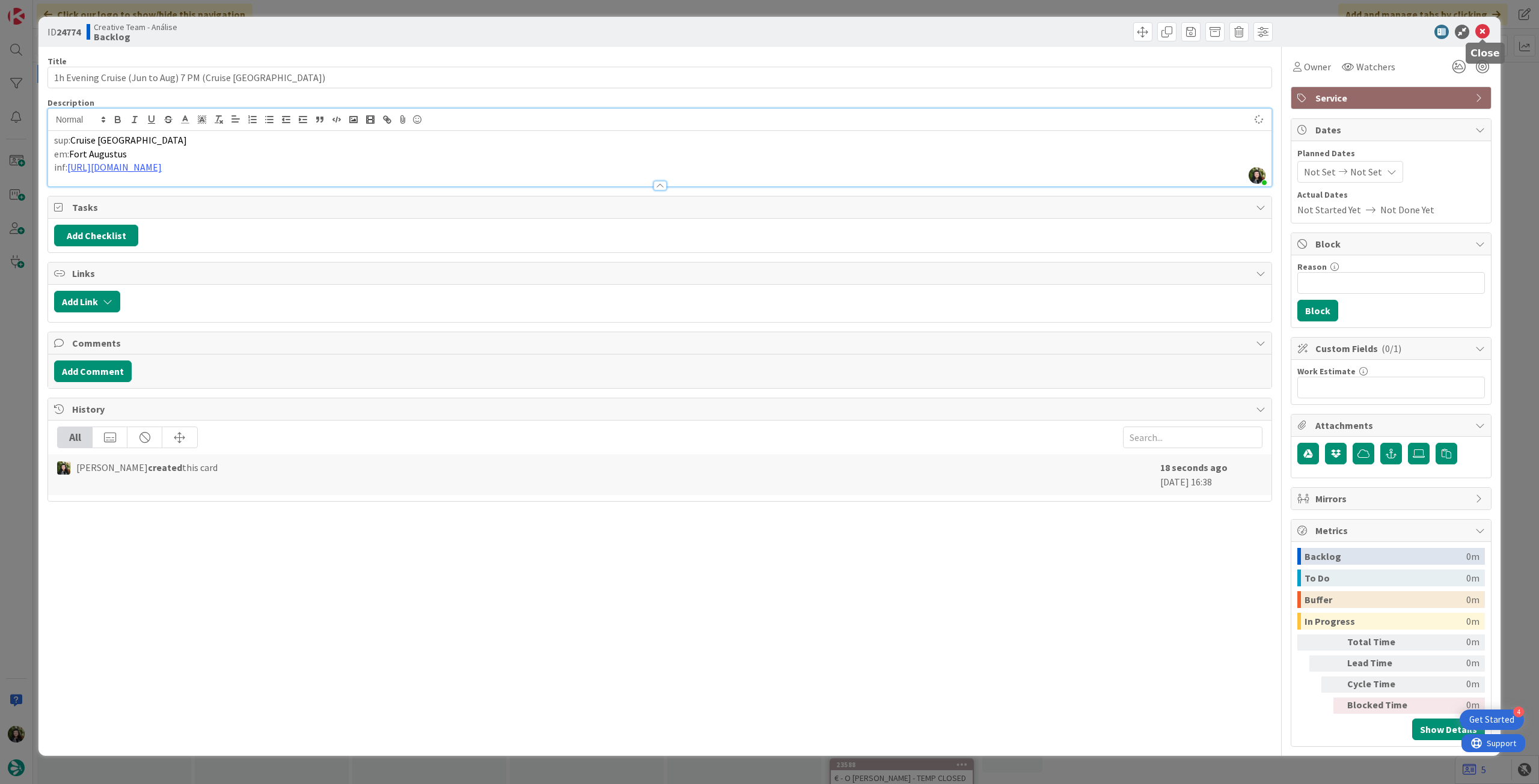
click at [1481, 26] on icon at bounding box center [1482, 31] width 14 height 14
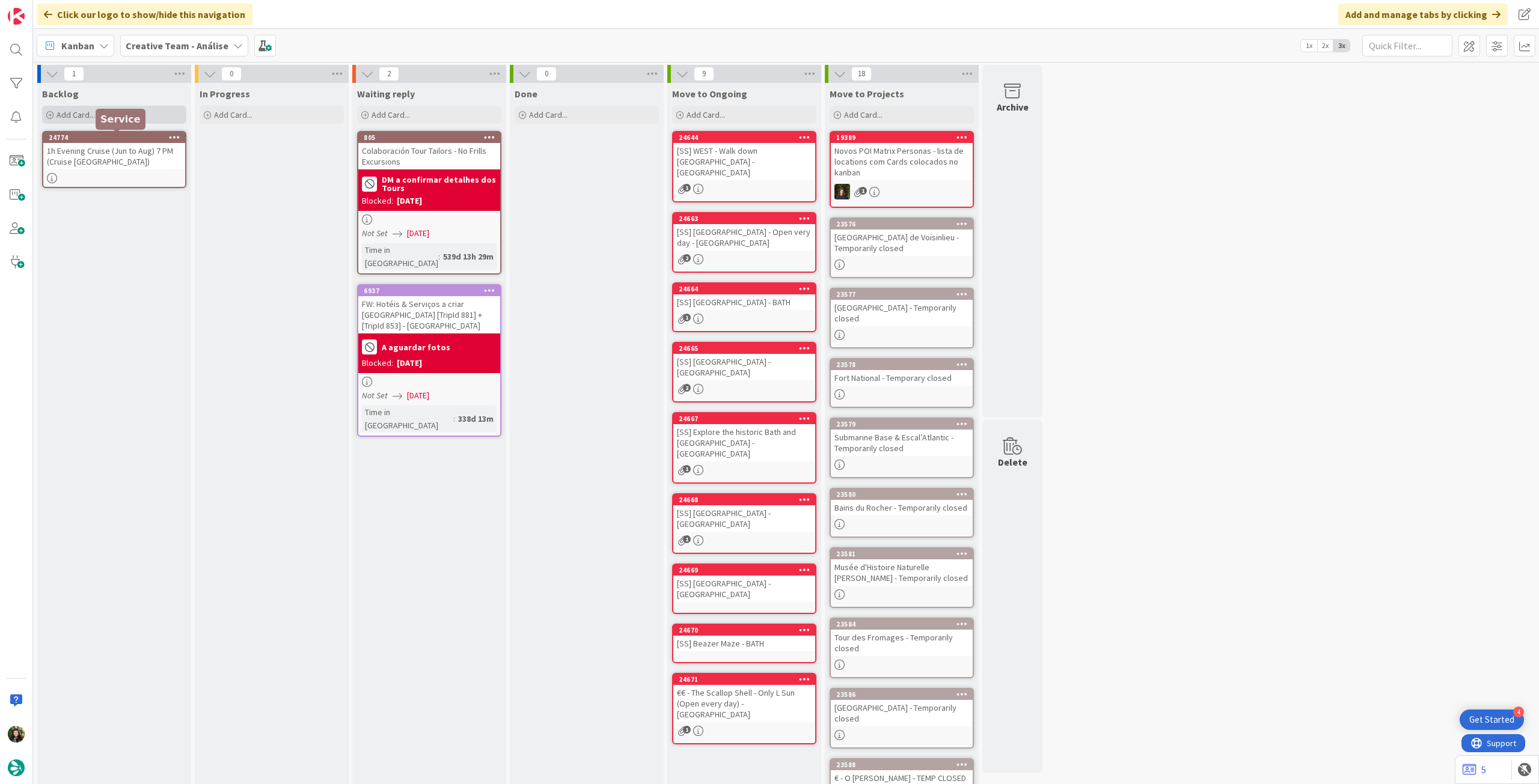
click at [94, 116] on span "Add Card..." at bounding box center [76, 114] width 39 height 10
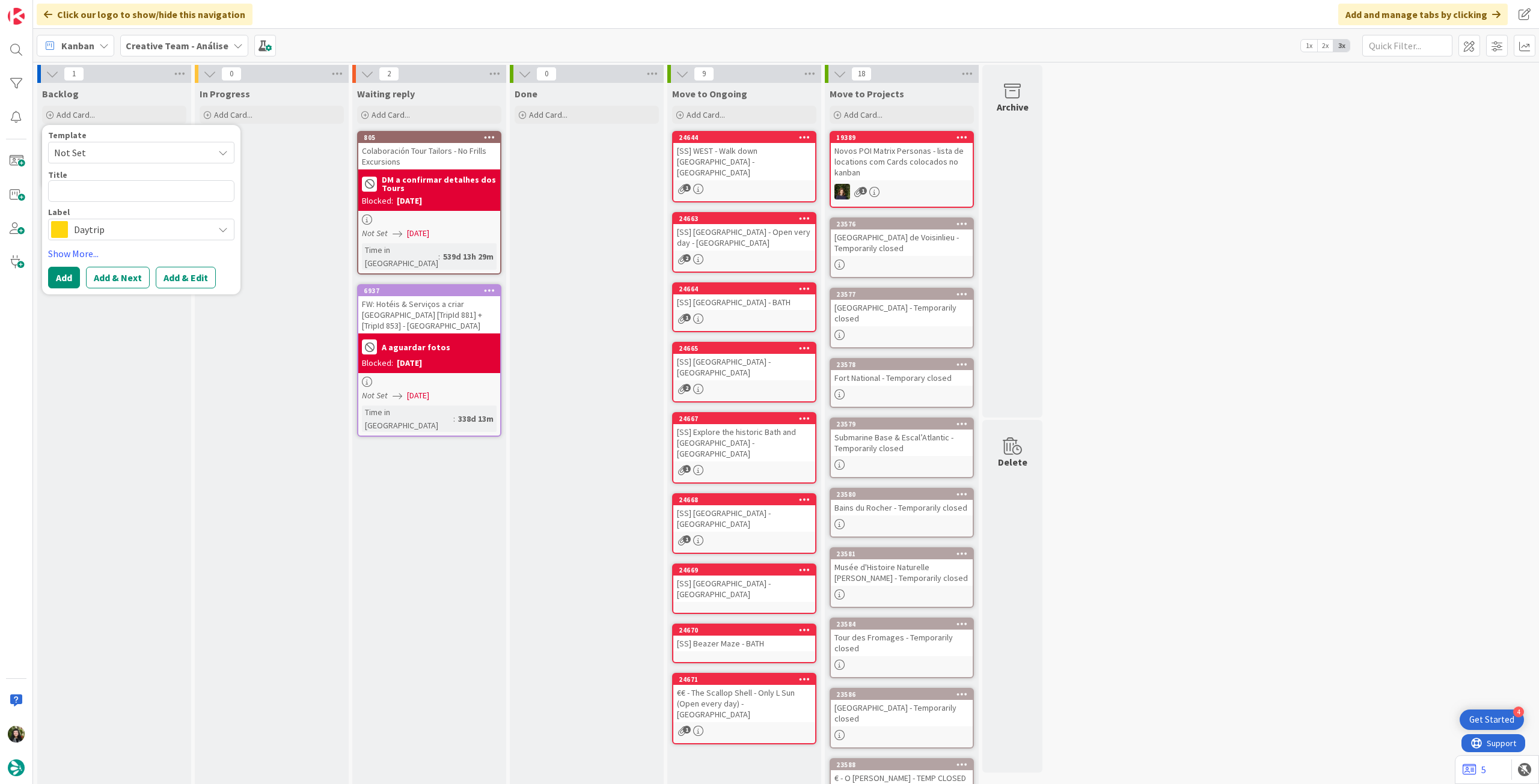
click at [100, 220] on div "Label Daytrip Location Daytrip Accommodation Accommodation RB Service Service A…" at bounding box center [141, 224] width 187 height 32
click at [101, 228] on span "Daytrip" at bounding box center [140, 229] width 134 height 17
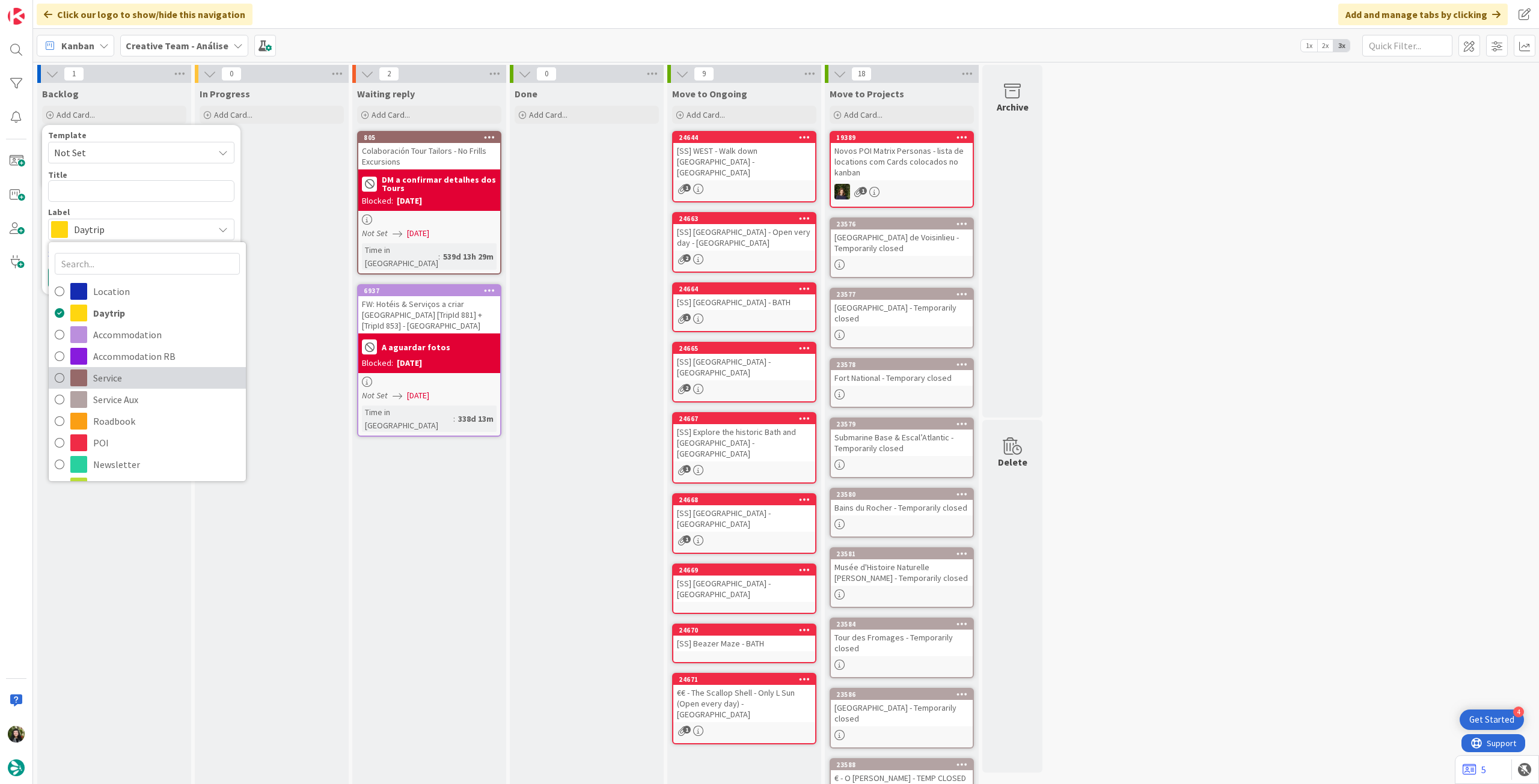
click at [130, 374] on span "Service" at bounding box center [166, 377] width 147 height 18
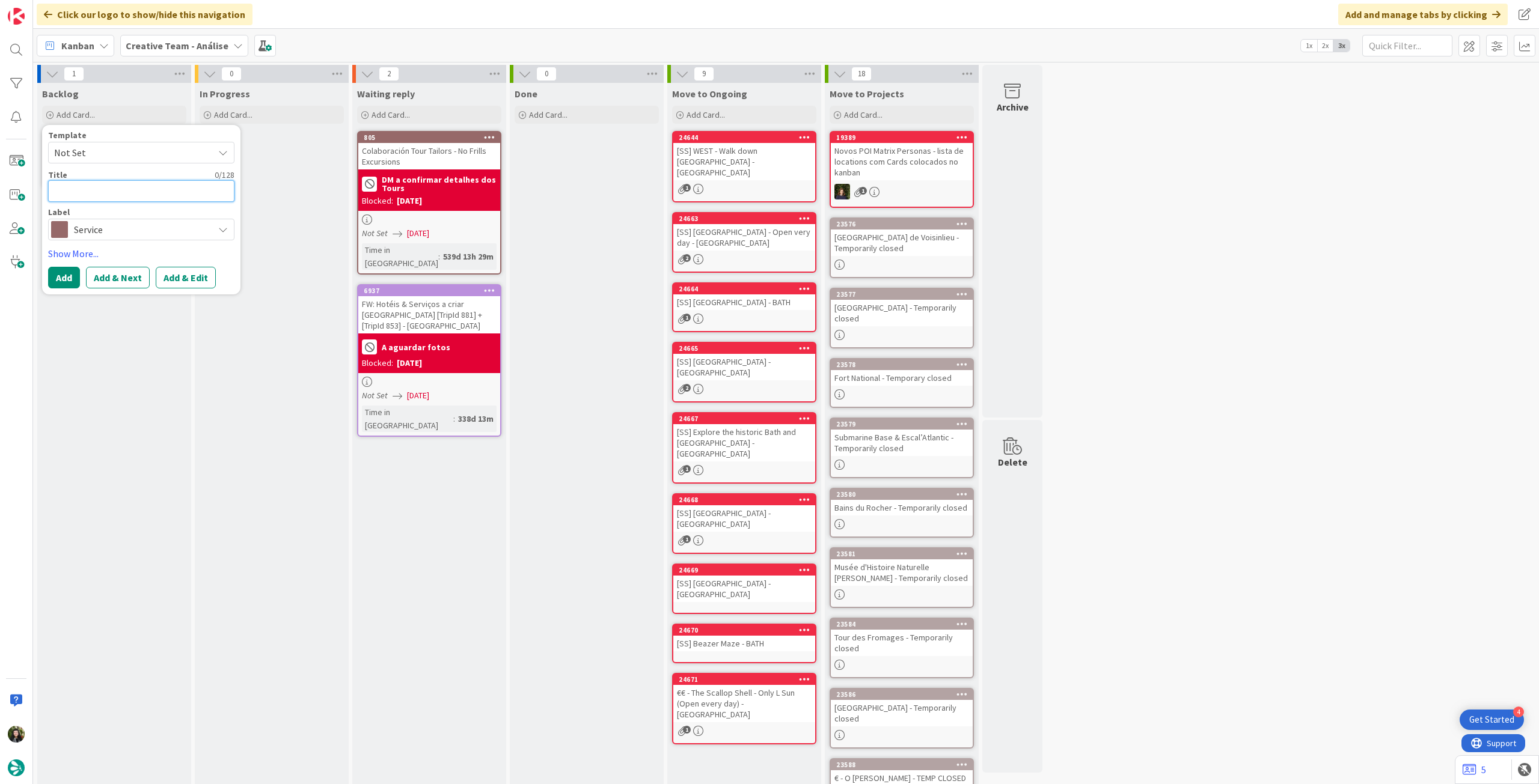
click at [123, 193] on textarea at bounding box center [141, 191] width 187 height 22
paste textarea "Tickets to [GEOGRAPHIC_DATA]"
type textarea "x"
type textarea "Tickets to [GEOGRAPHIC_DATA]"
click at [68, 275] on button "Add" at bounding box center [64, 277] width 32 height 22
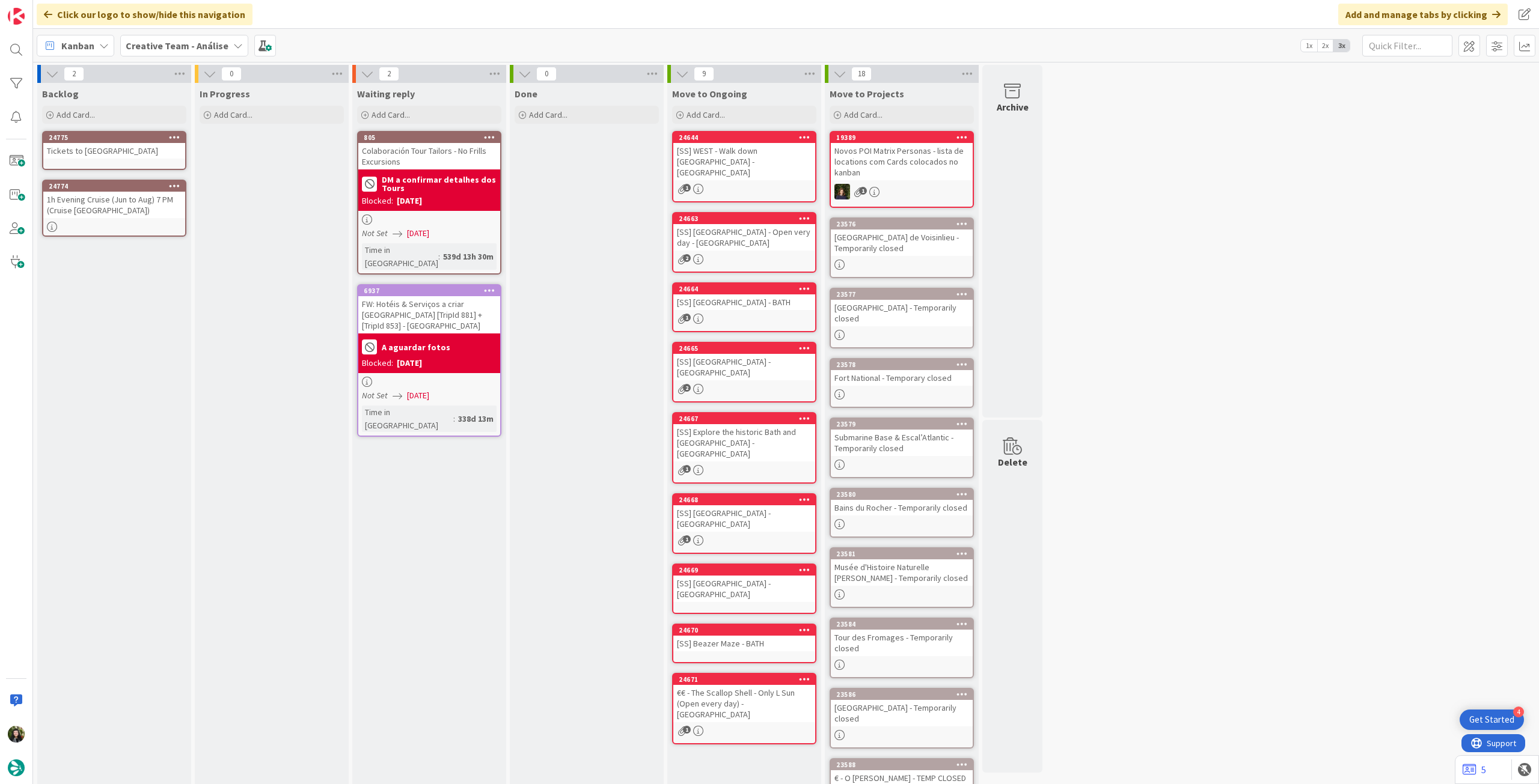
click at [109, 155] on div "Tickets to [GEOGRAPHIC_DATA]" at bounding box center [115, 151] width 142 height 15
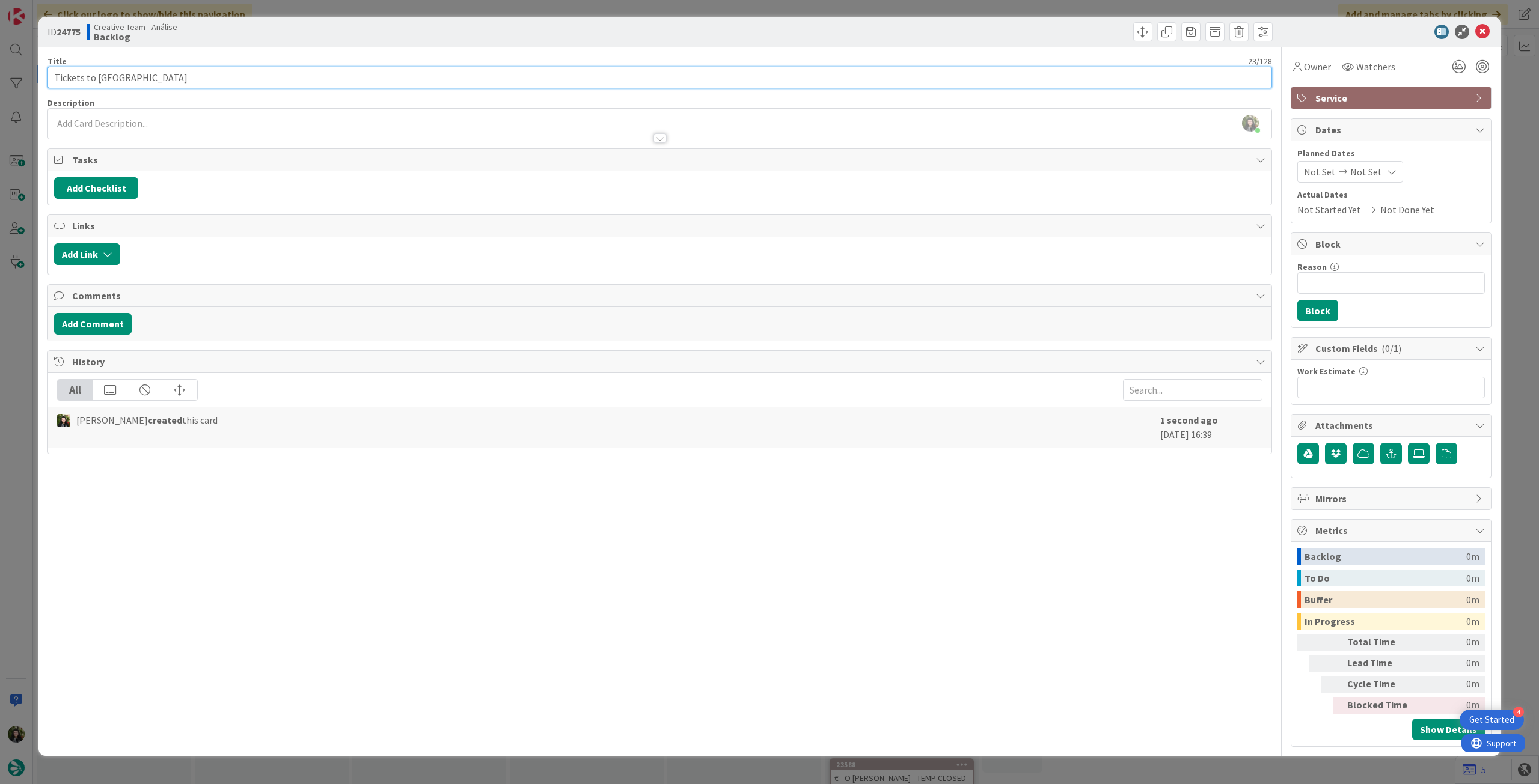
click at [349, 82] on input "Tickets to [GEOGRAPHIC_DATA]" at bounding box center [659, 77] width 1224 height 22
paste input "[GEOGRAPHIC_DATA]"
type input "Tickets to [GEOGRAPHIC_DATA] ([GEOGRAPHIC_DATA])"
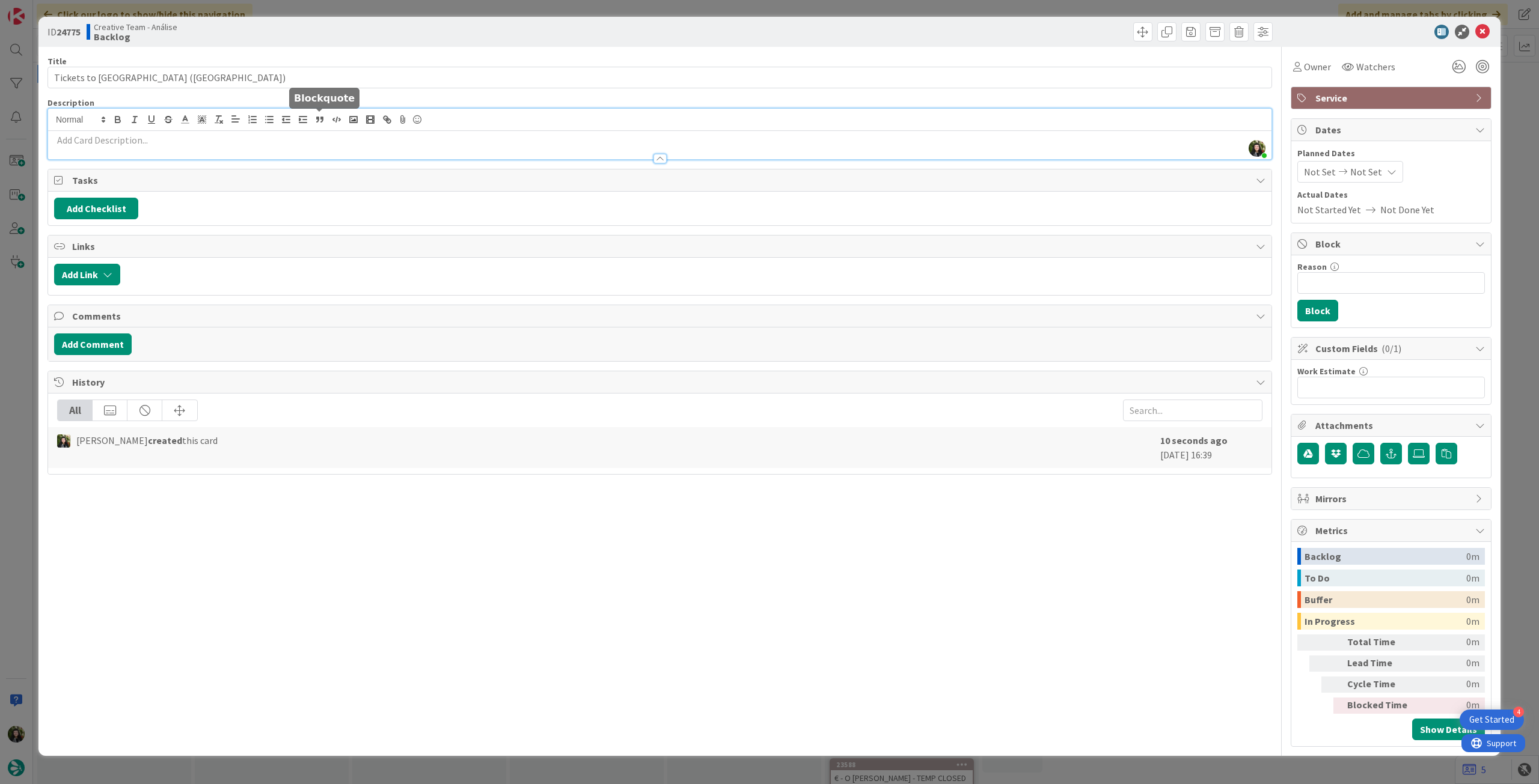
click at [311, 125] on div "[PERSON_NAME] just joined" at bounding box center [660, 134] width 1223 height 50
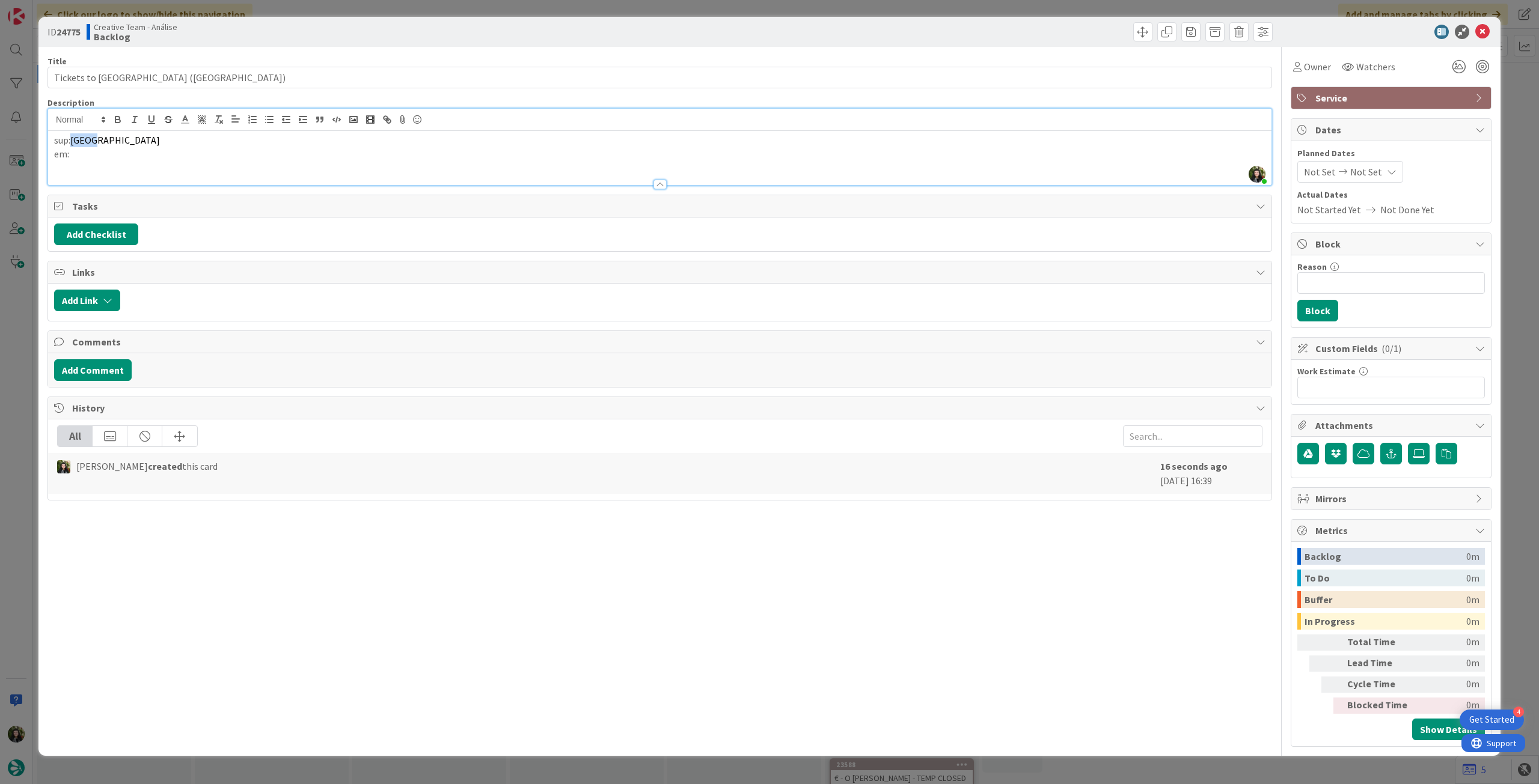
drag, startPoint x: 84, startPoint y: 138, endPoint x: 100, endPoint y: 139, distance: 16.0
click at [100, 139] on span "[GEOGRAPHIC_DATA]" at bounding box center [115, 139] width 89 height 12
copy span "Conwy"
click at [95, 160] on p "em:" at bounding box center [659, 154] width 1211 height 14
drag, startPoint x: 90, startPoint y: 166, endPoint x: 46, endPoint y: 165, distance: 44.0
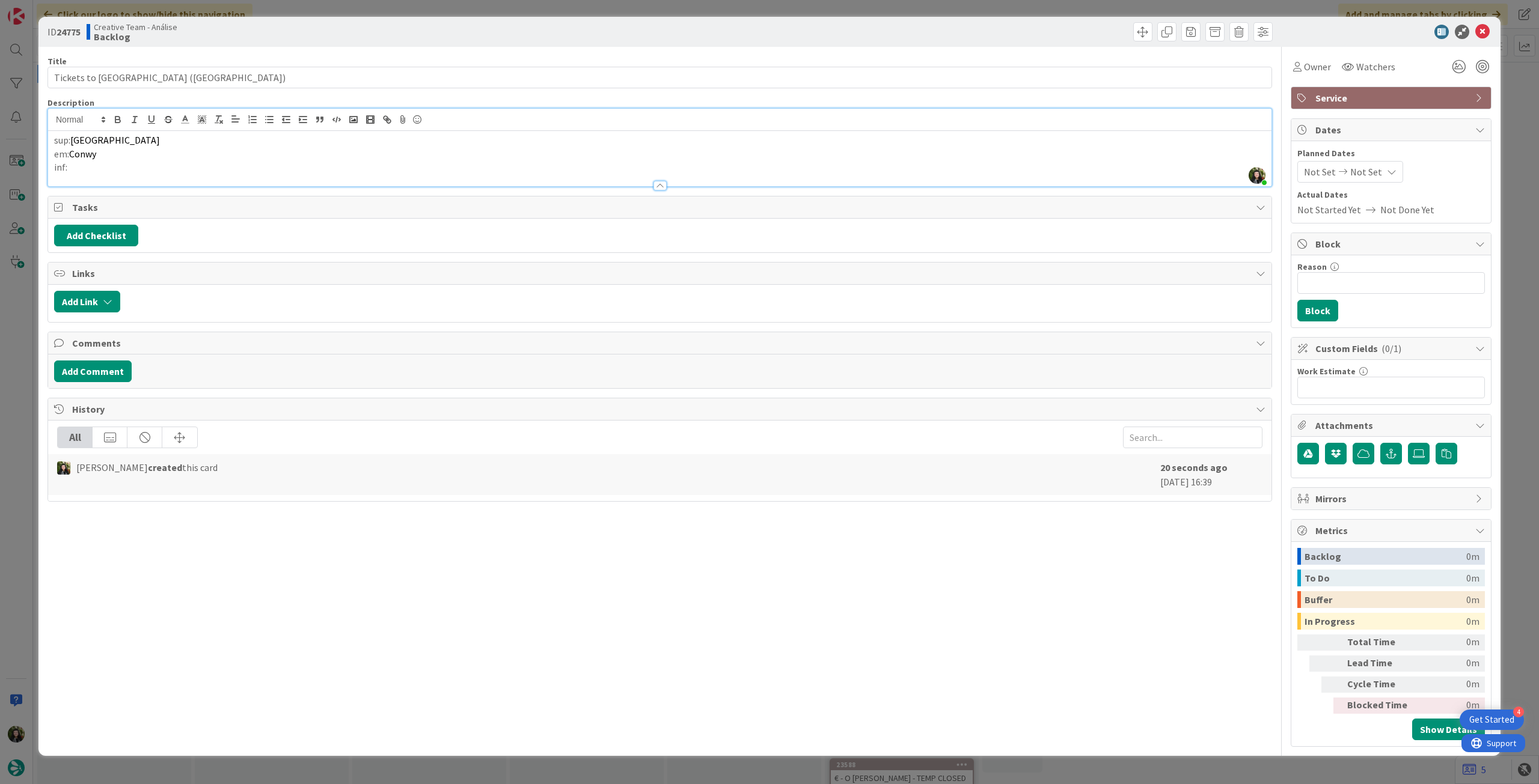
click at [46, 165] on div "ID 24775 Creative Team - Análise Backlog Title 38 / 128 Tickets to [GEOGRAPHIC_…" at bounding box center [770, 387] width 1462 height 739
click at [1477, 28] on icon at bounding box center [1482, 31] width 14 height 14
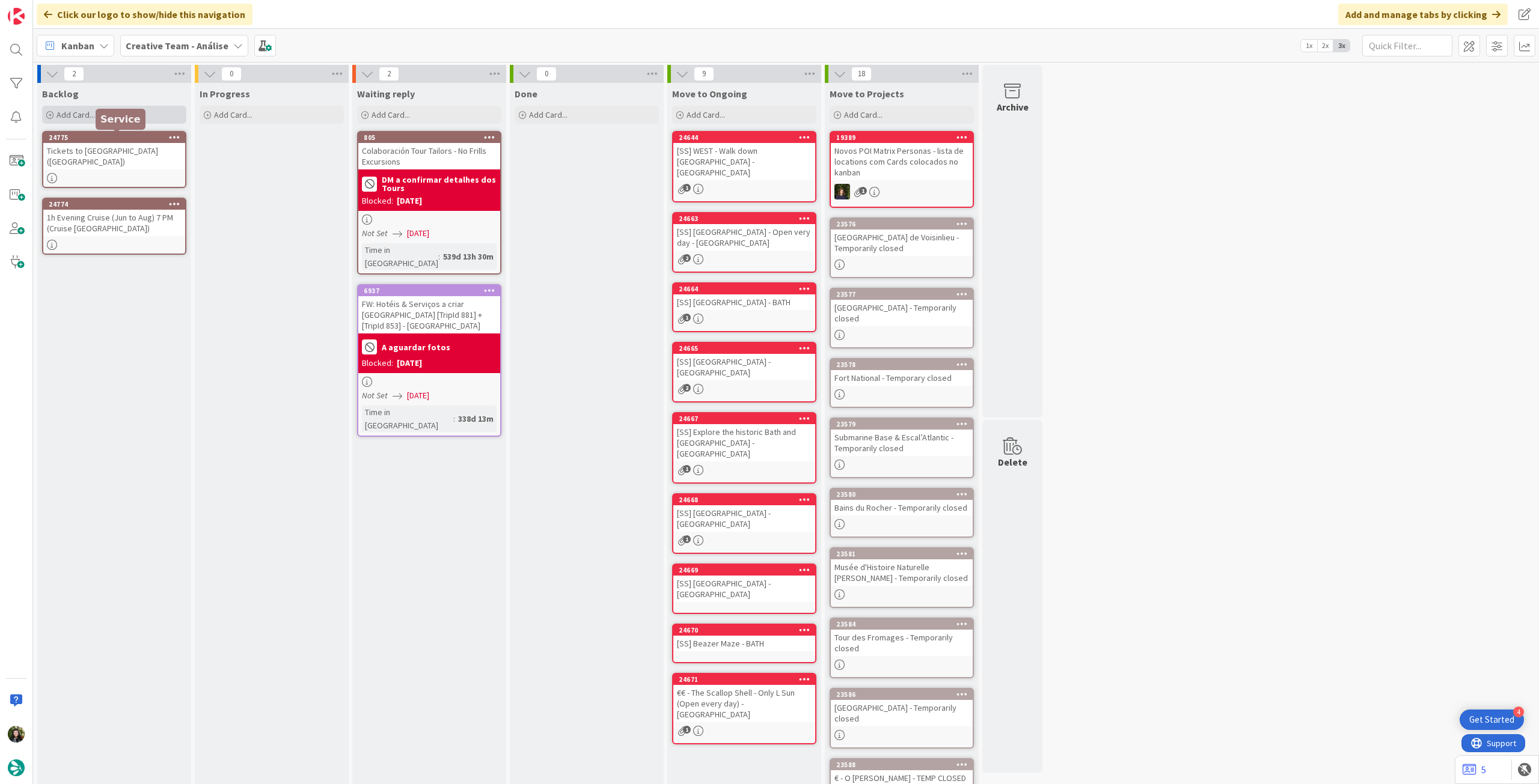
click at [135, 119] on div "Add Card..." at bounding box center [114, 115] width 144 height 18
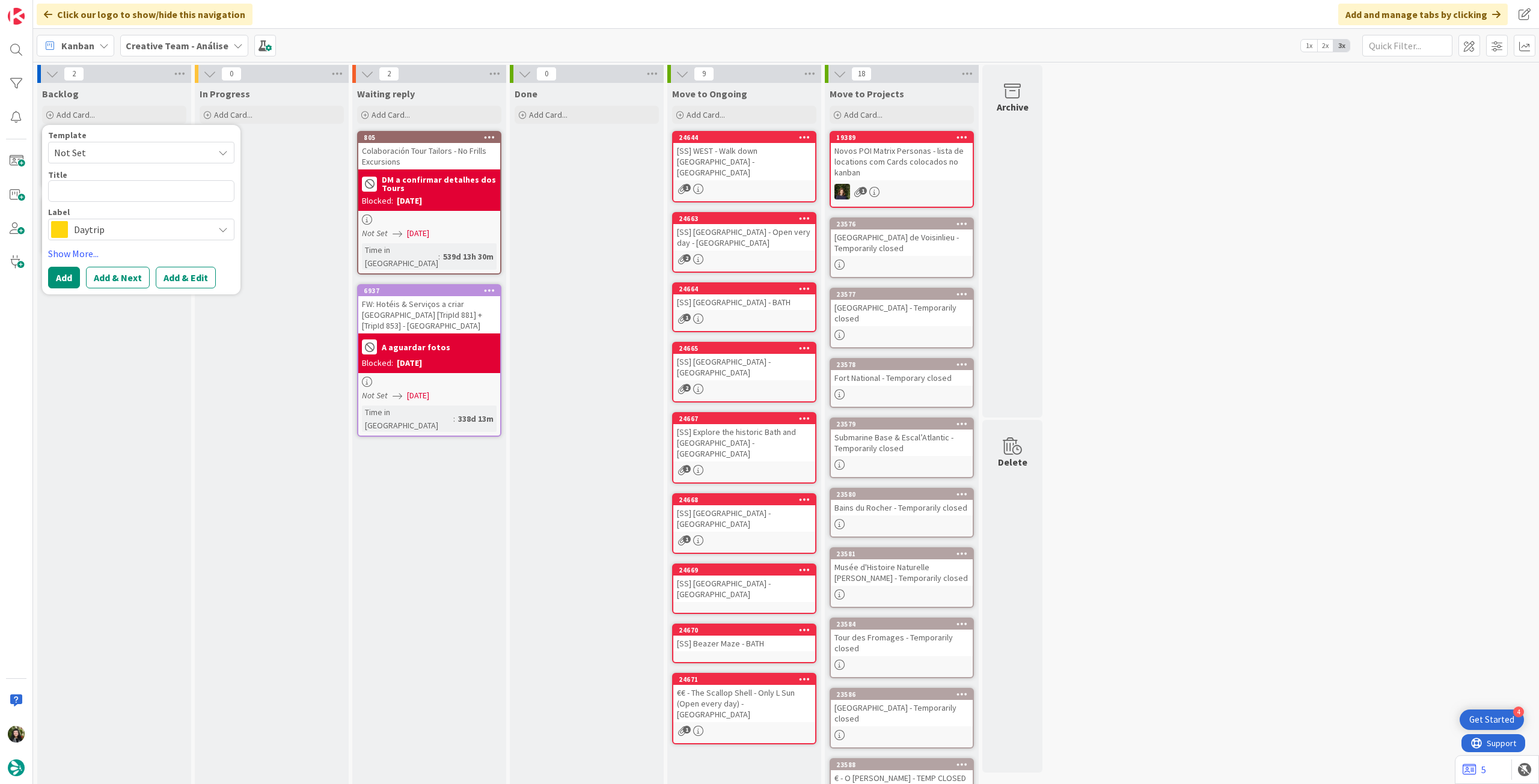
click at [119, 236] on span "Daytrip" at bounding box center [140, 229] width 134 height 17
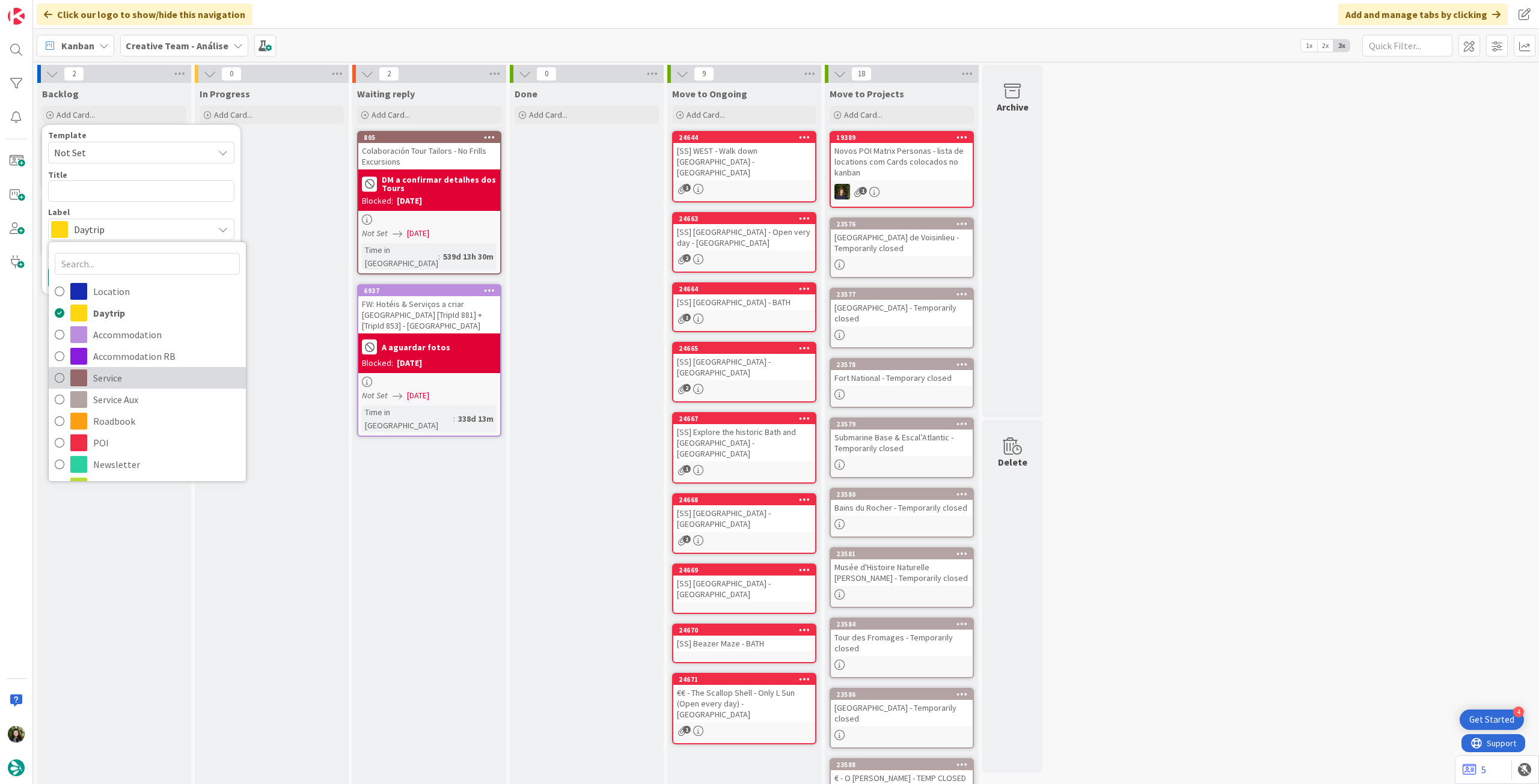
drag, startPoint x: 154, startPoint y: 372, endPoint x: 132, endPoint y: 328, distance: 49.2
click at [154, 372] on span "Service" at bounding box center [166, 377] width 147 height 18
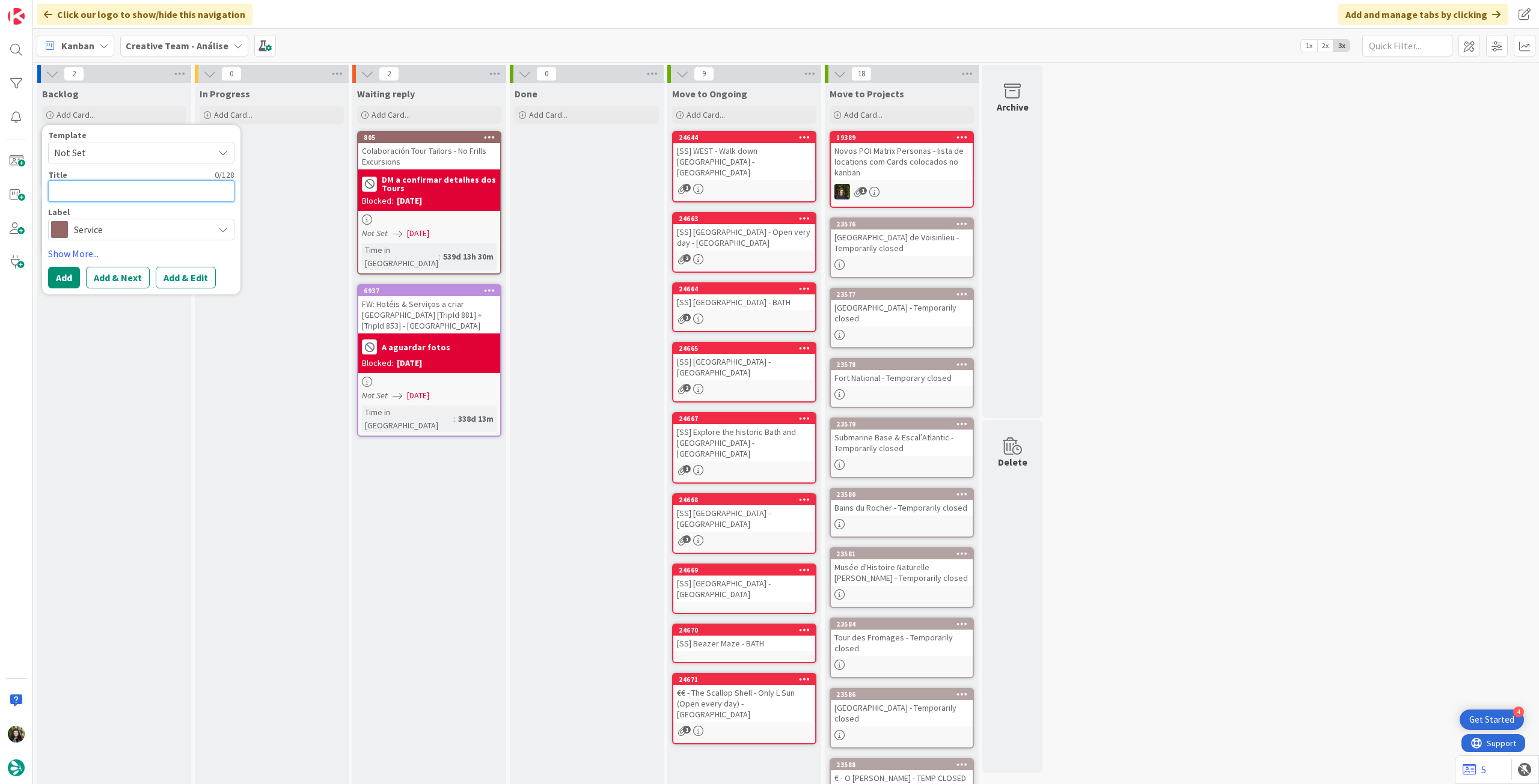
click at [104, 199] on textarea at bounding box center [141, 191] width 187 height 22
paste textarea "2h Private Town Food Tour (Mon to Fri)"
type textarea "x"
type textarea "2h Private Town Food Tour (Mon to Fri)"
type textarea "x"
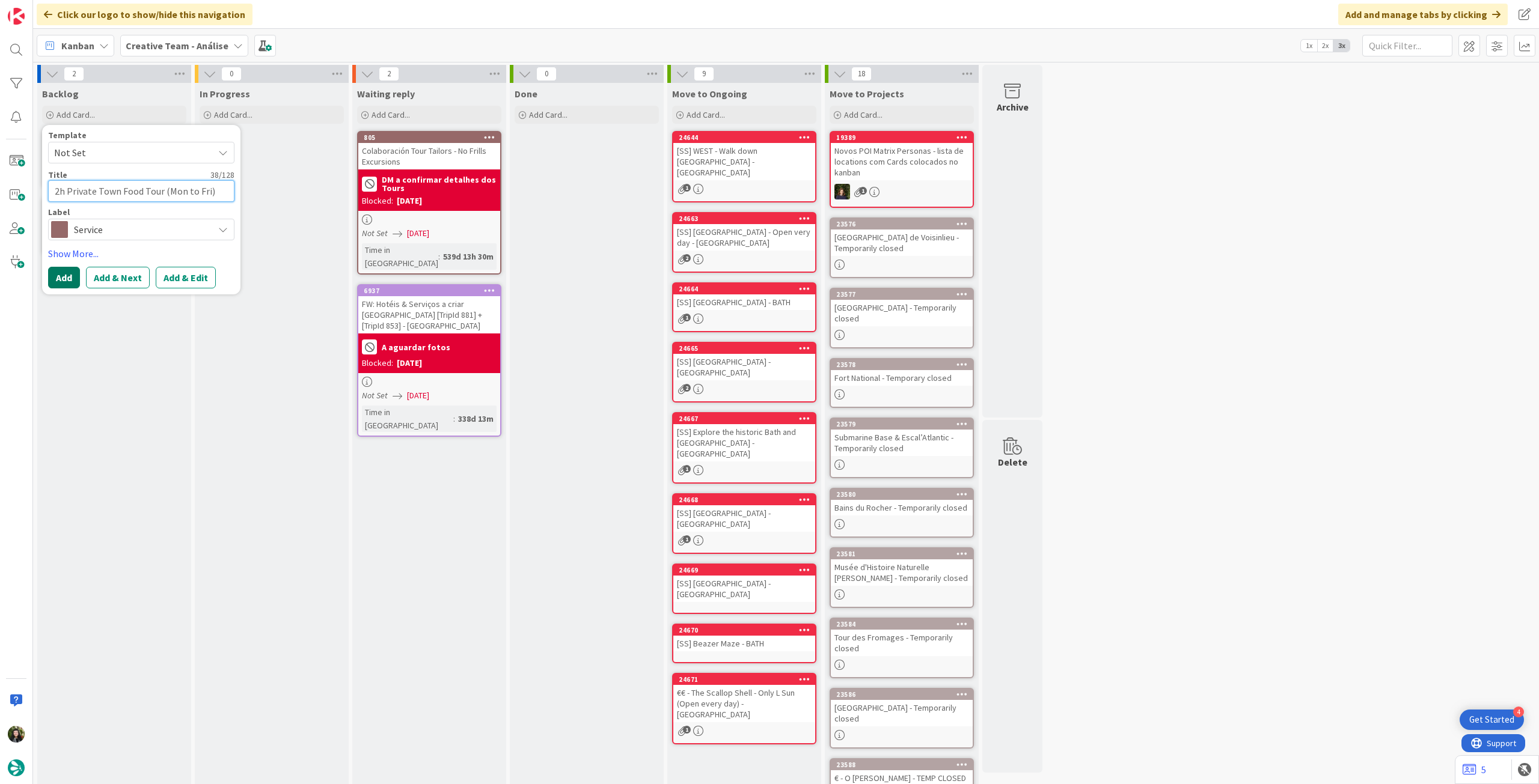
type textarea "2h Private Town Food Tour (Mon to Fri)"
type textarea "x"
type textarea "2h Private Town Food Tour (Mon to Fri) ("
paste textarea "Kinsale Food Tours"
type textarea "x"
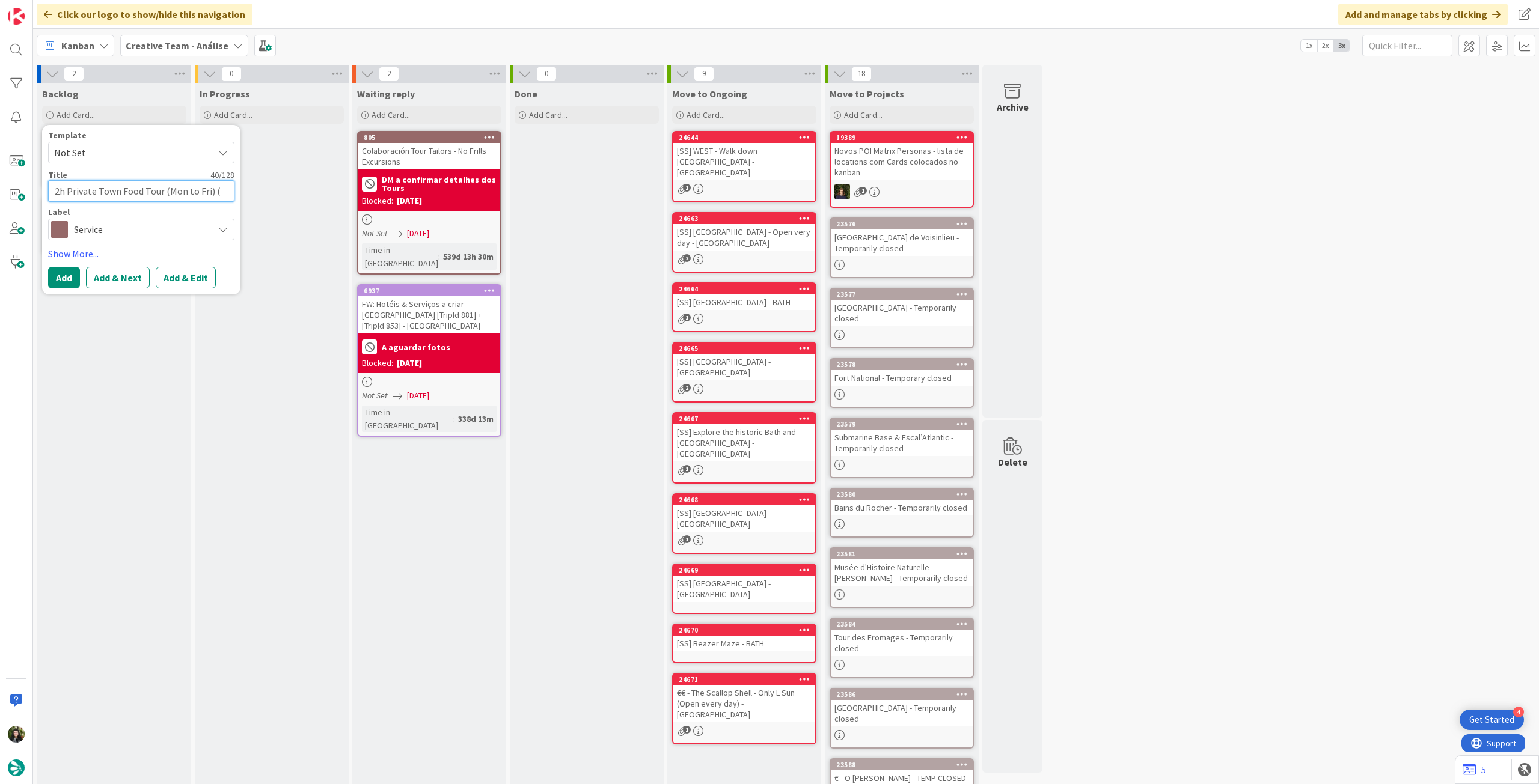
type textarea "2h Private Town Food Tour (Mon to Fri) (Kinsale Food Tours"
type textarea "x"
type textarea "2h Private Town Food Tour (Mon to Fri) (Kinsale Food Tours)"
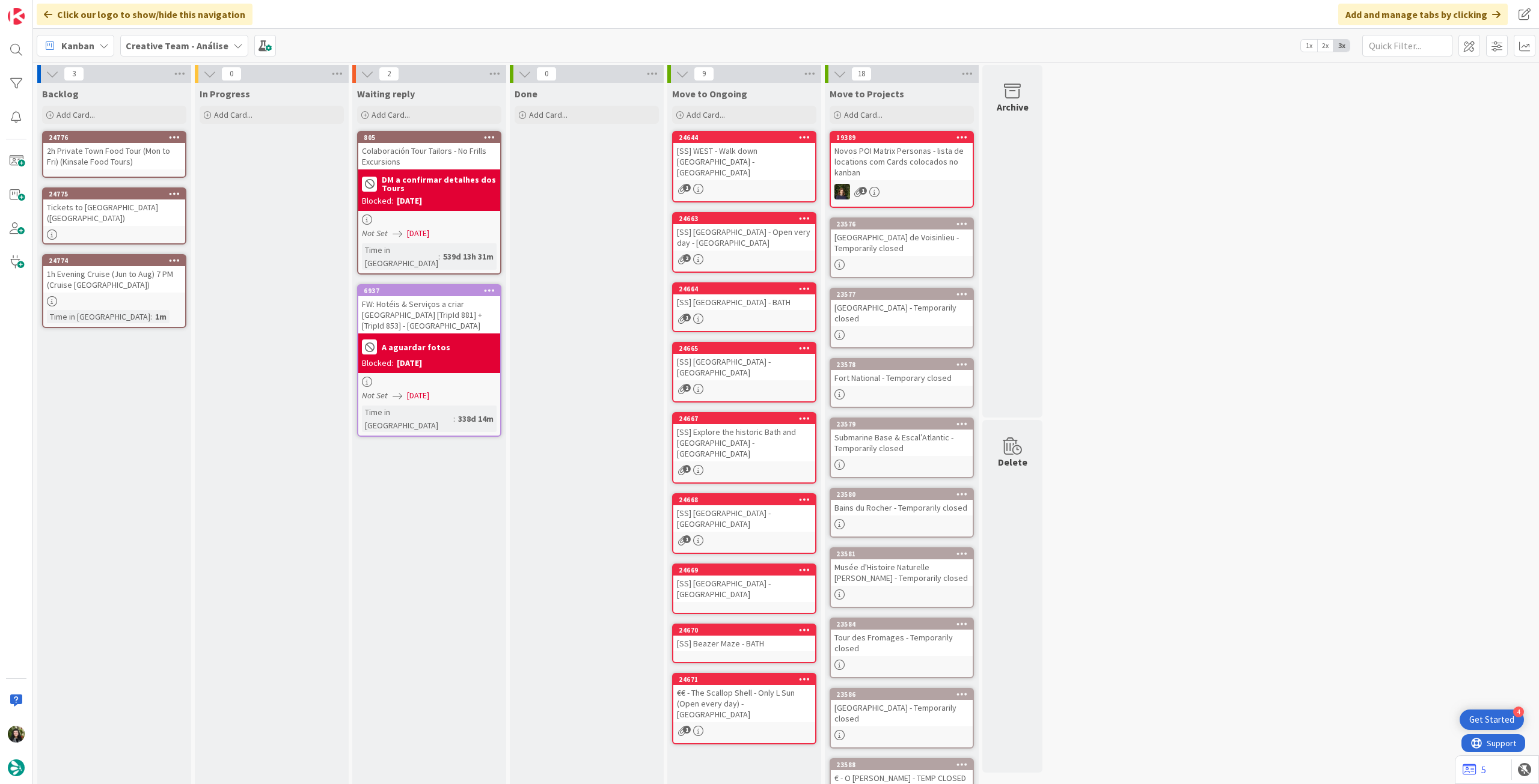
click at [120, 174] on div "24776 2h Private Town Food Tour (Mon to Fri) (Kinsale Food Tours)" at bounding box center [114, 154] width 144 height 46
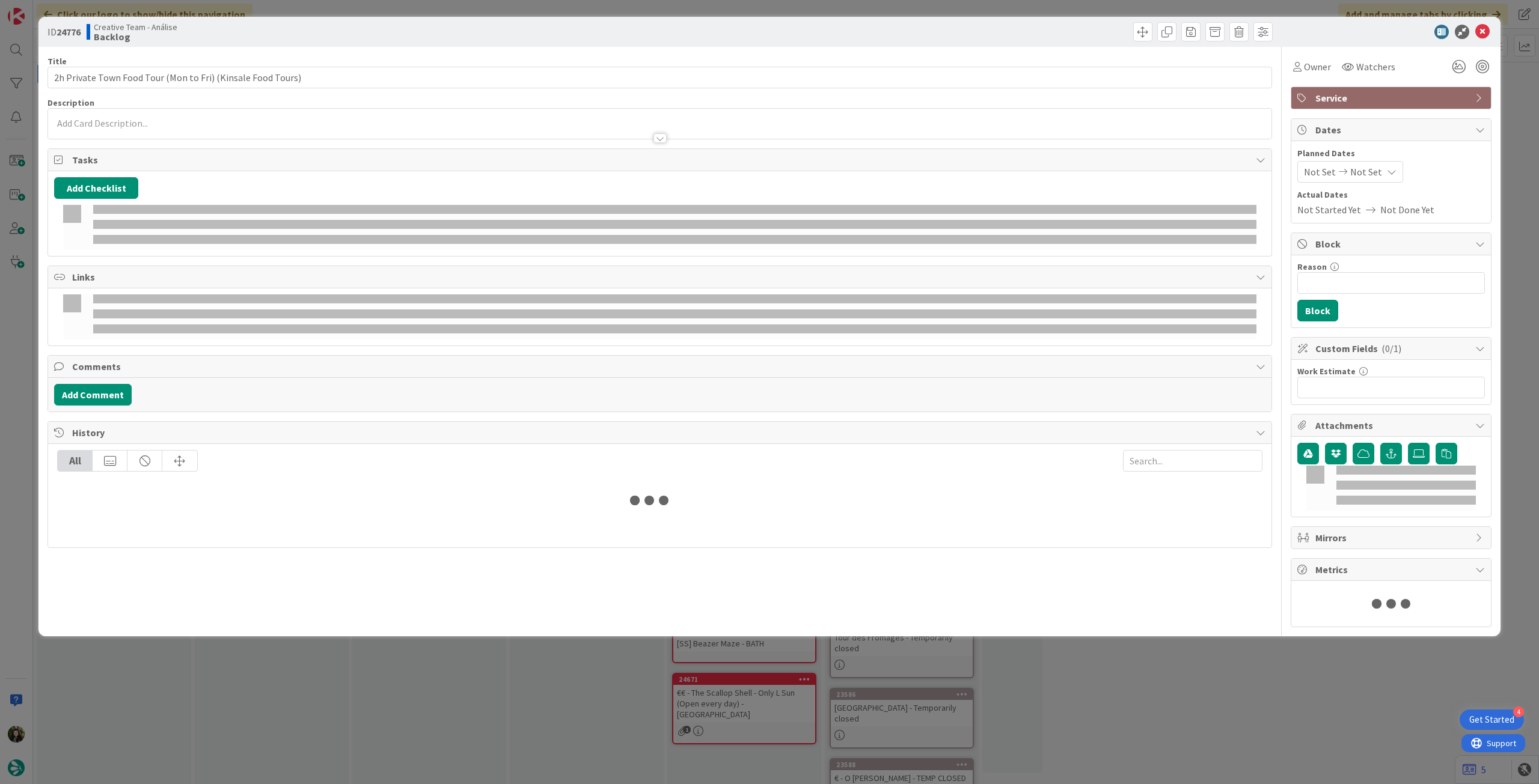
click at [122, 136] on div at bounding box center [660, 132] width 1223 height 12
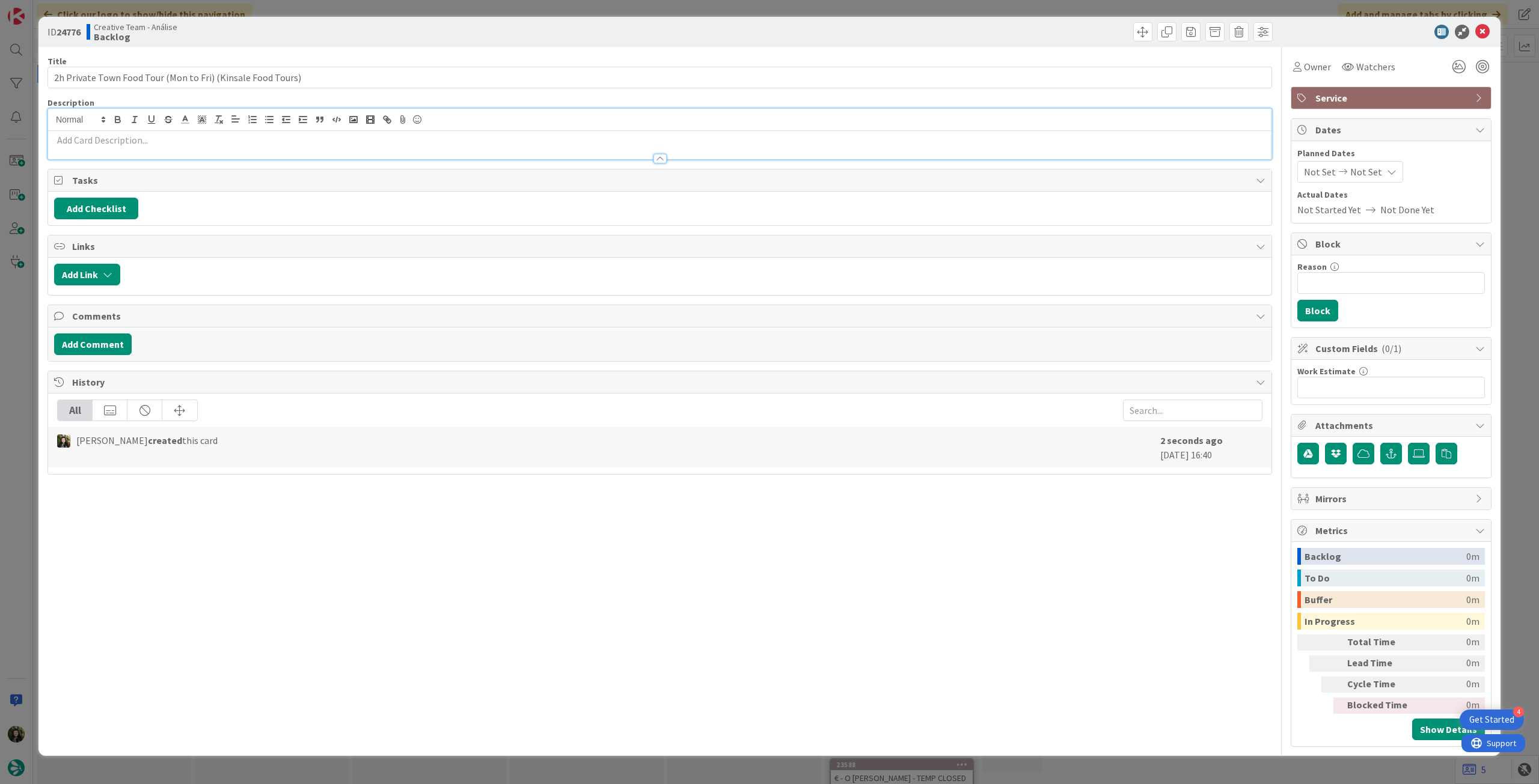
click at [122, 138] on p at bounding box center [659, 140] width 1211 height 14
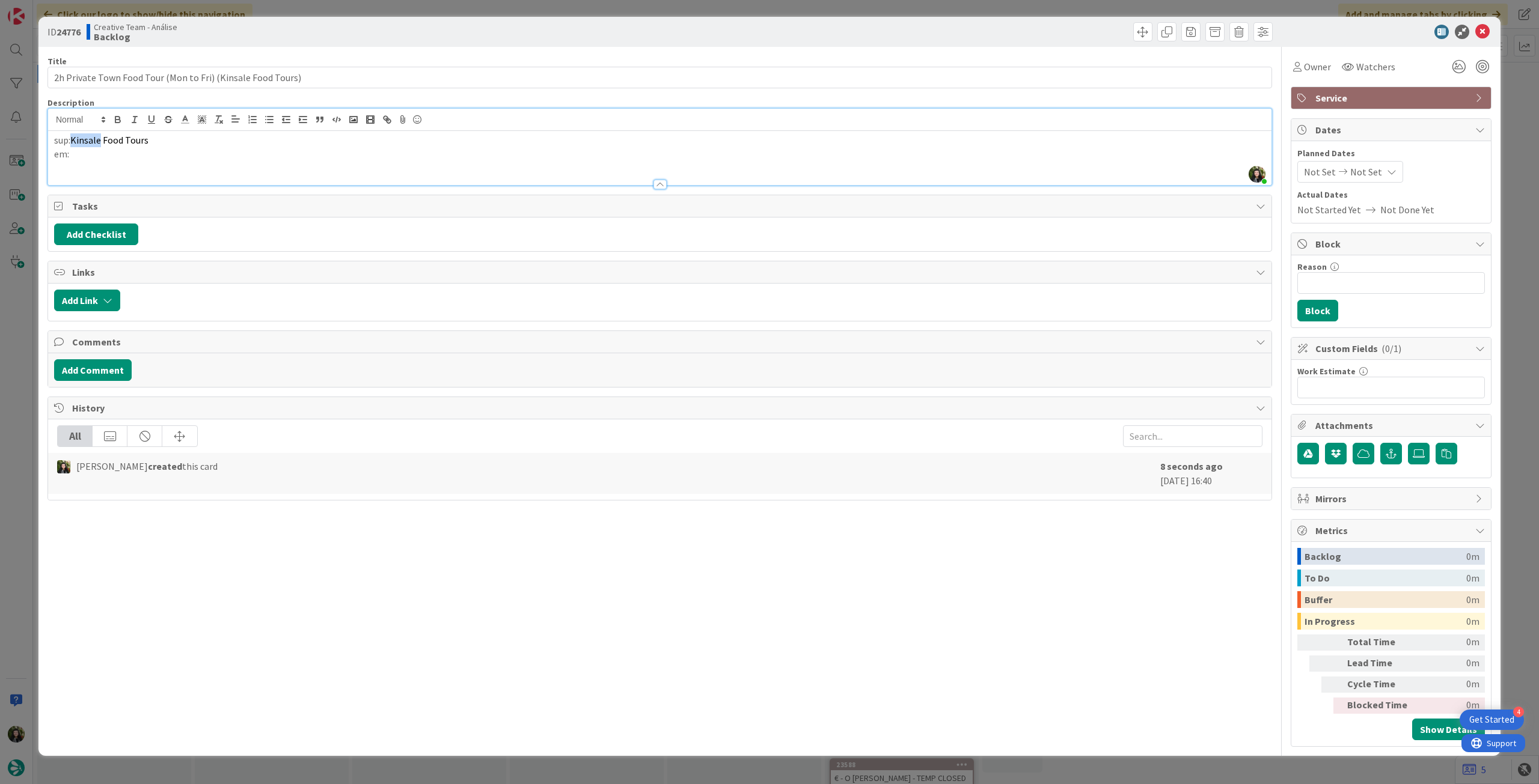
drag, startPoint x: 75, startPoint y: 137, endPoint x: 101, endPoint y: 135, distance: 26.1
click at [101, 135] on span "Kinsale Food Tours" at bounding box center [109, 139] width 78 height 12
copy span "Kinsale"
click at [93, 160] on p "em:" at bounding box center [659, 154] width 1211 height 14
click at [1482, 32] on icon at bounding box center [1482, 31] width 14 height 14
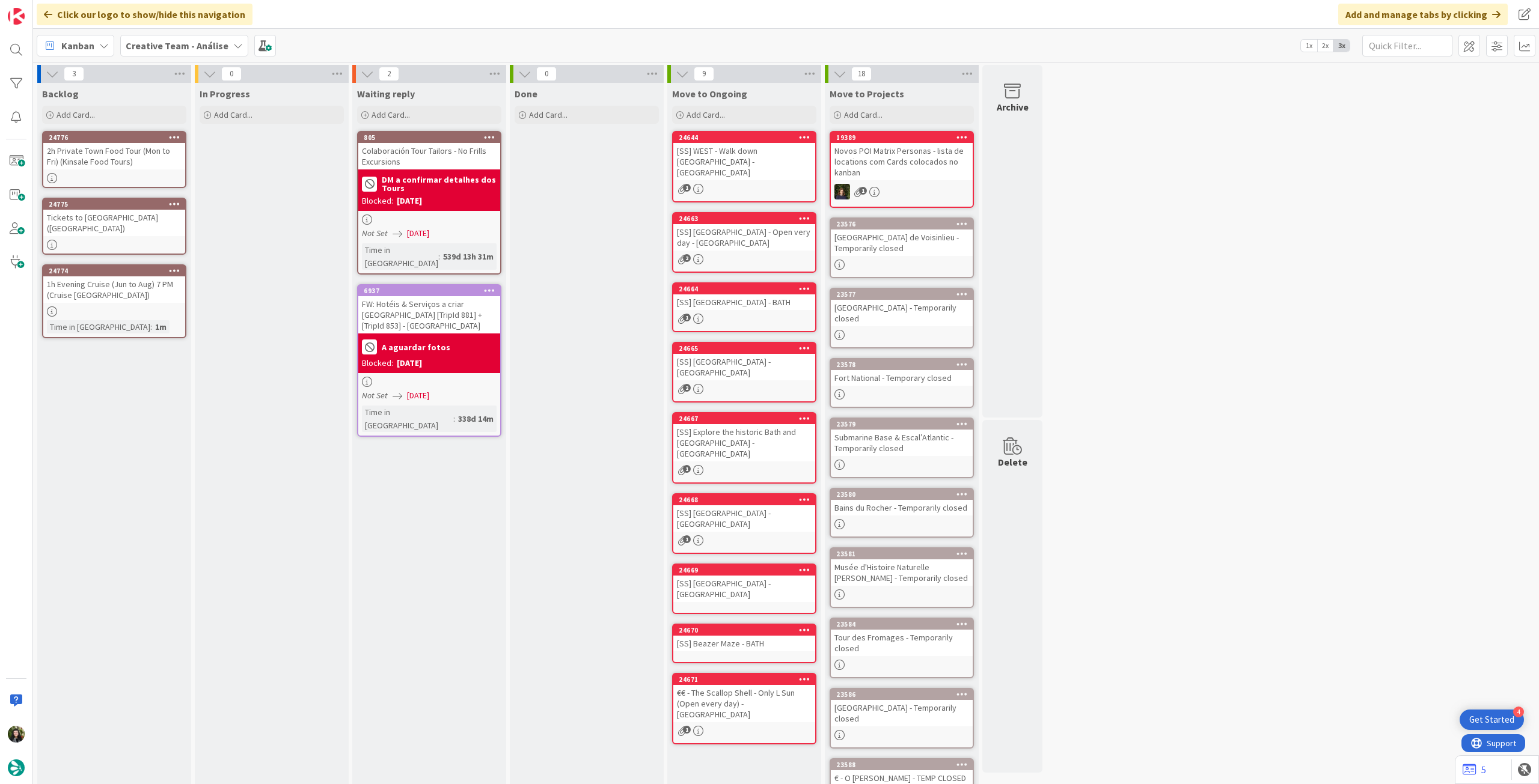
click at [178, 136] on icon at bounding box center [174, 137] width 11 height 9
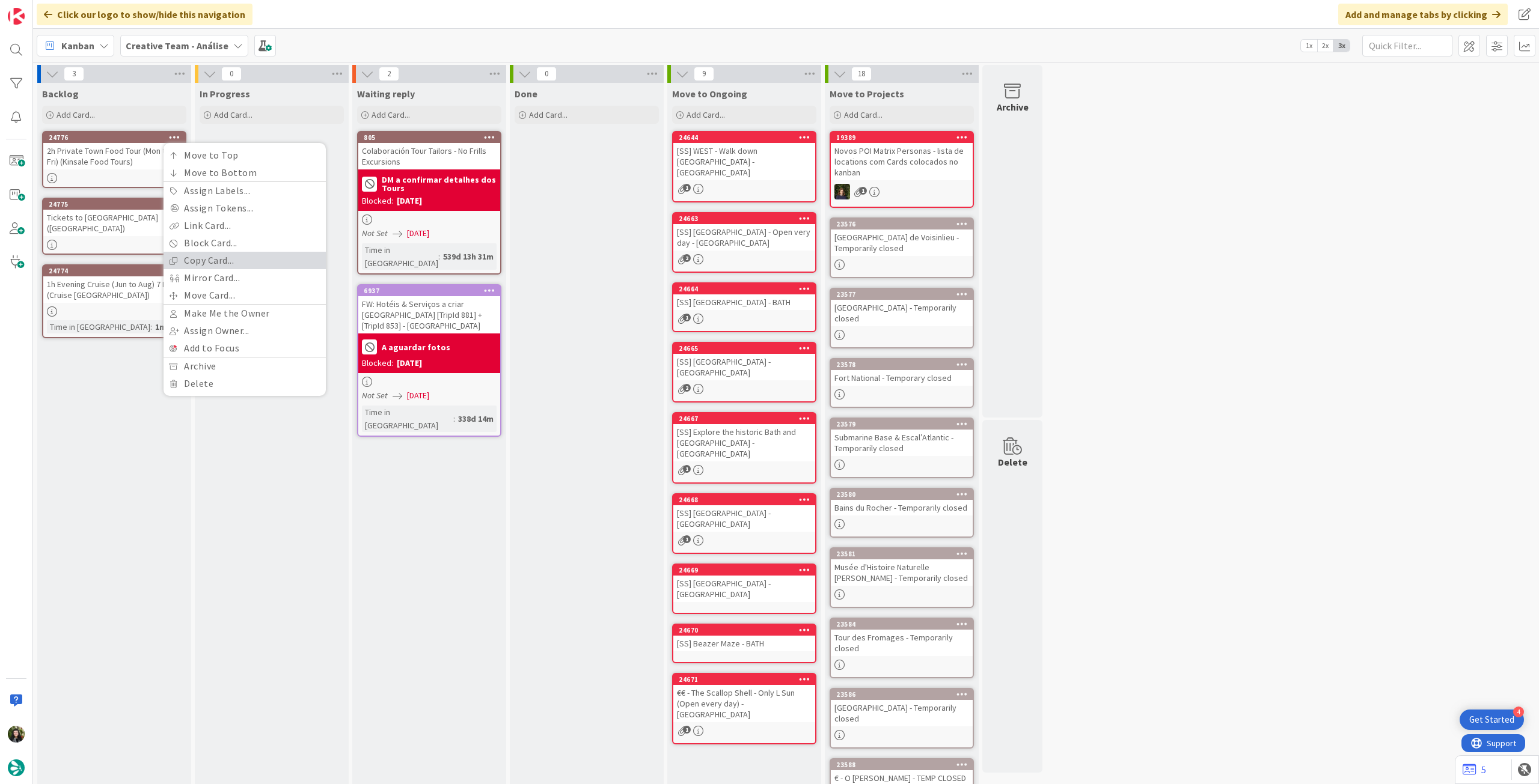
click at [211, 264] on link "Copy Card..." at bounding box center [244, 261] width 162 height 17
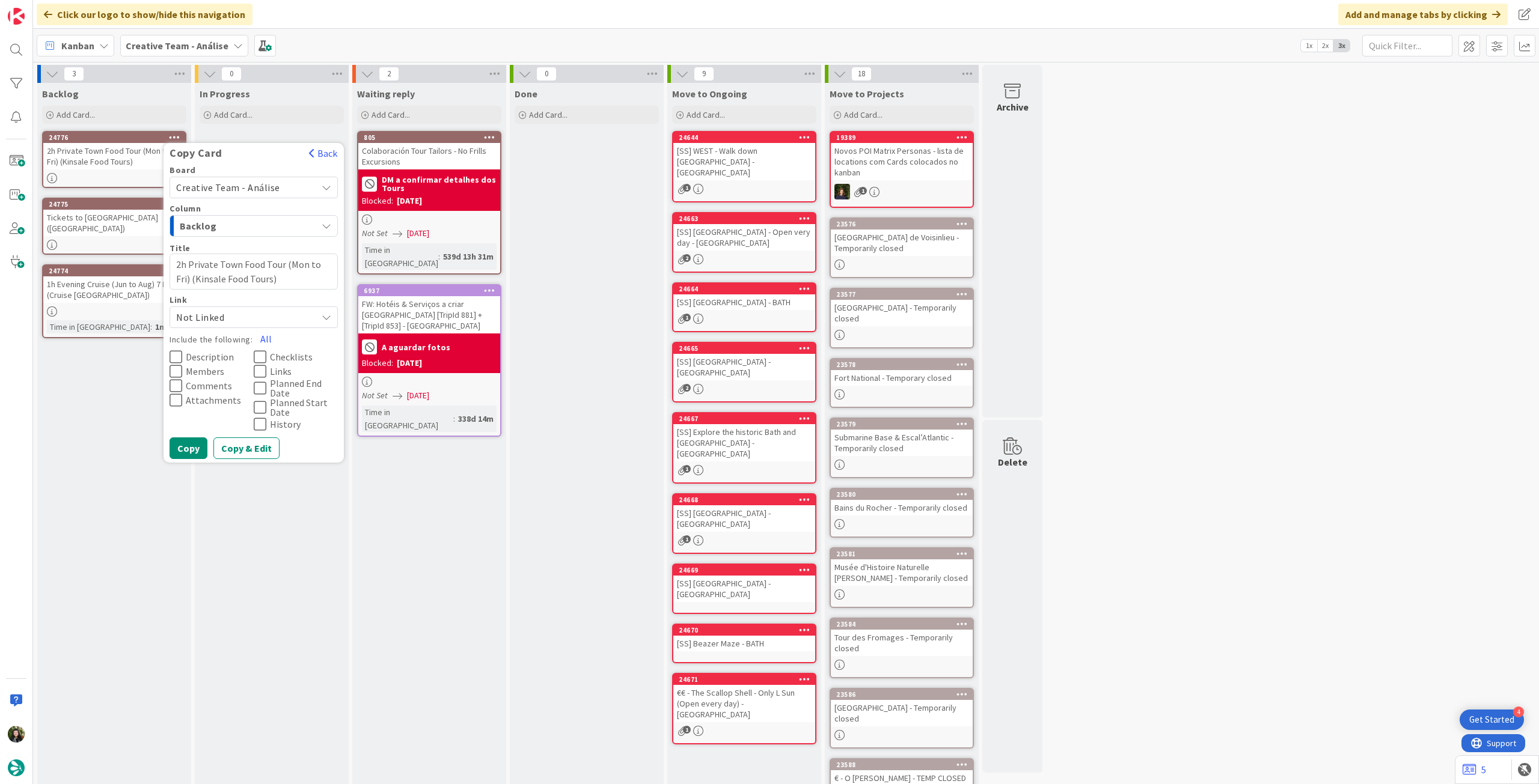
drag, startPoint x: 266, startPoint y: 338, endPoint x: 201, endPoint y: 426, distance: 109.4
click at [263, 341] on button "All" at bounding box center [266, 338] width 27 height 22
click at [187, 449] on button "Copy" at bounding box center [189, 448] width 38 height 22
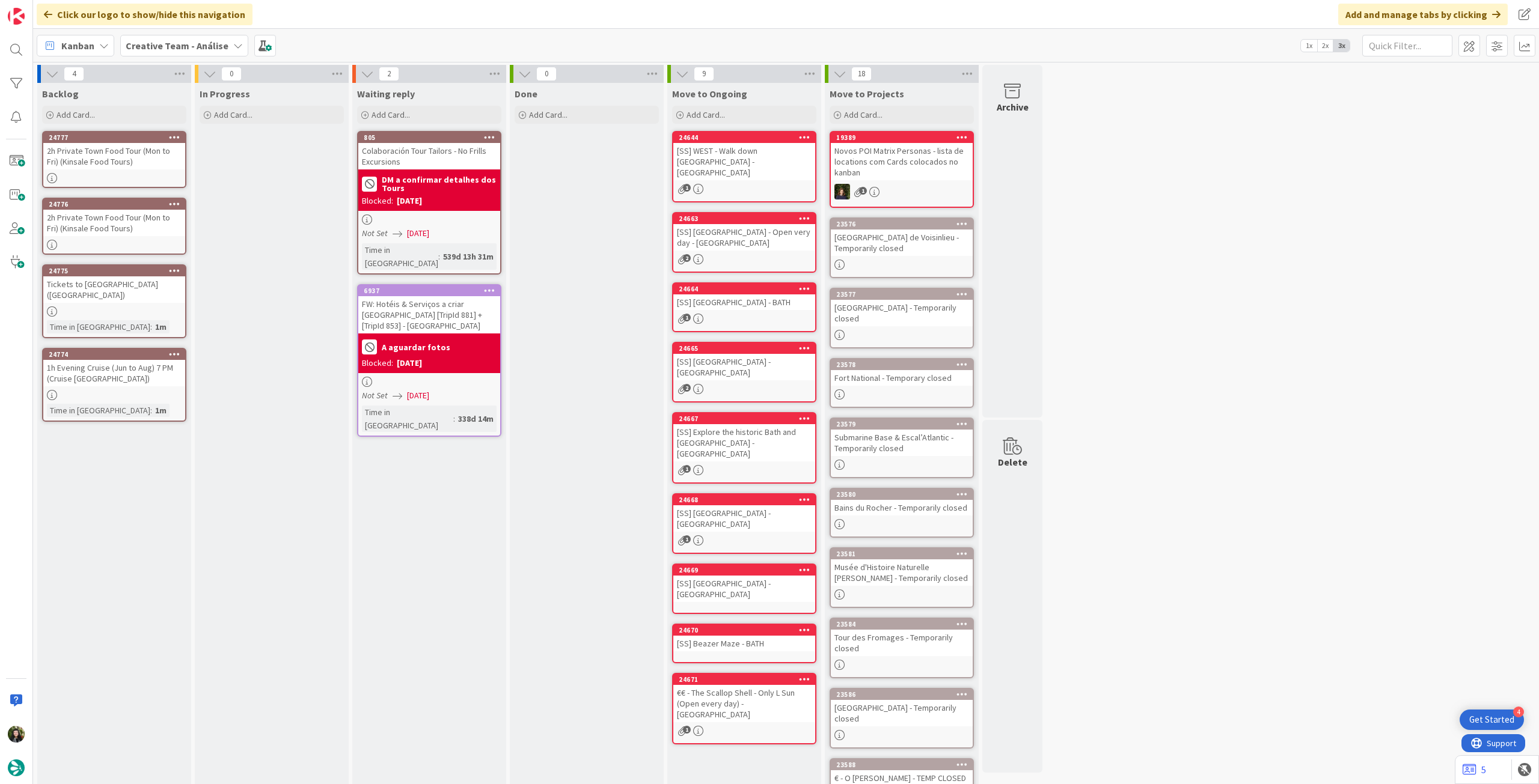
click at [131, 162] on div "2h Private Town Food Tour (Mon to Fri) (Kinsale Food Tours)" at bounding box center [115, 156] width 142 height 27
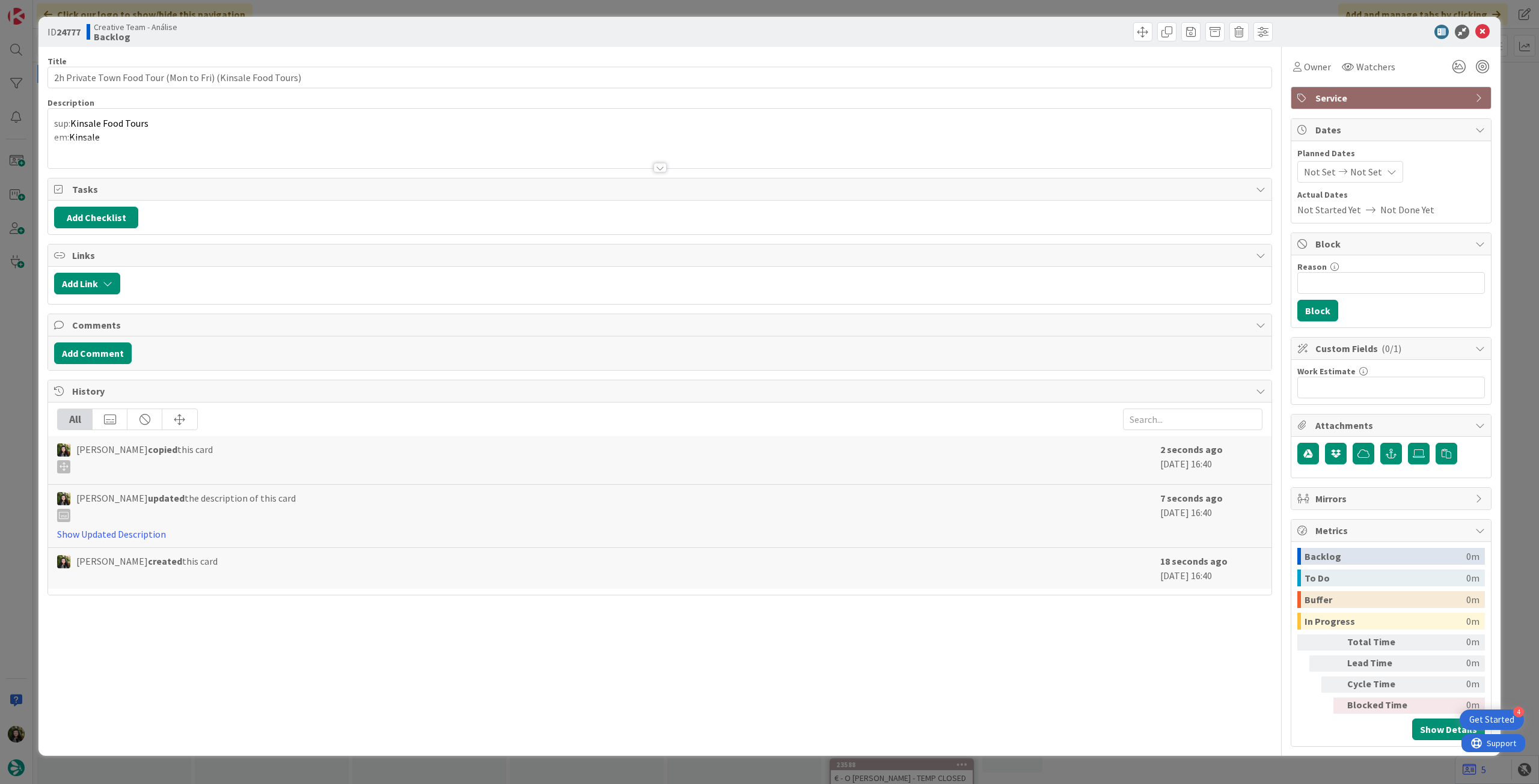
type textarea "x"
drag, startPoint x: 162, startPoint y: 79, endPoint x: 64, endPoint y: 74, distance: 98.1
click at [64, 74] on input "2h Private Town Food Tour (Mon to Fri) (Kinsale Food Tours)" at bounding box center [659, 77] width 1224 height 22
paste input "2h30 Private foraging & Picnic Tour (Mon to Fri)"
type input "2h2h30 Private foraging & Picnic Tour (Mon to Fri)(Mon to Fri) (Kinsale Food To…"
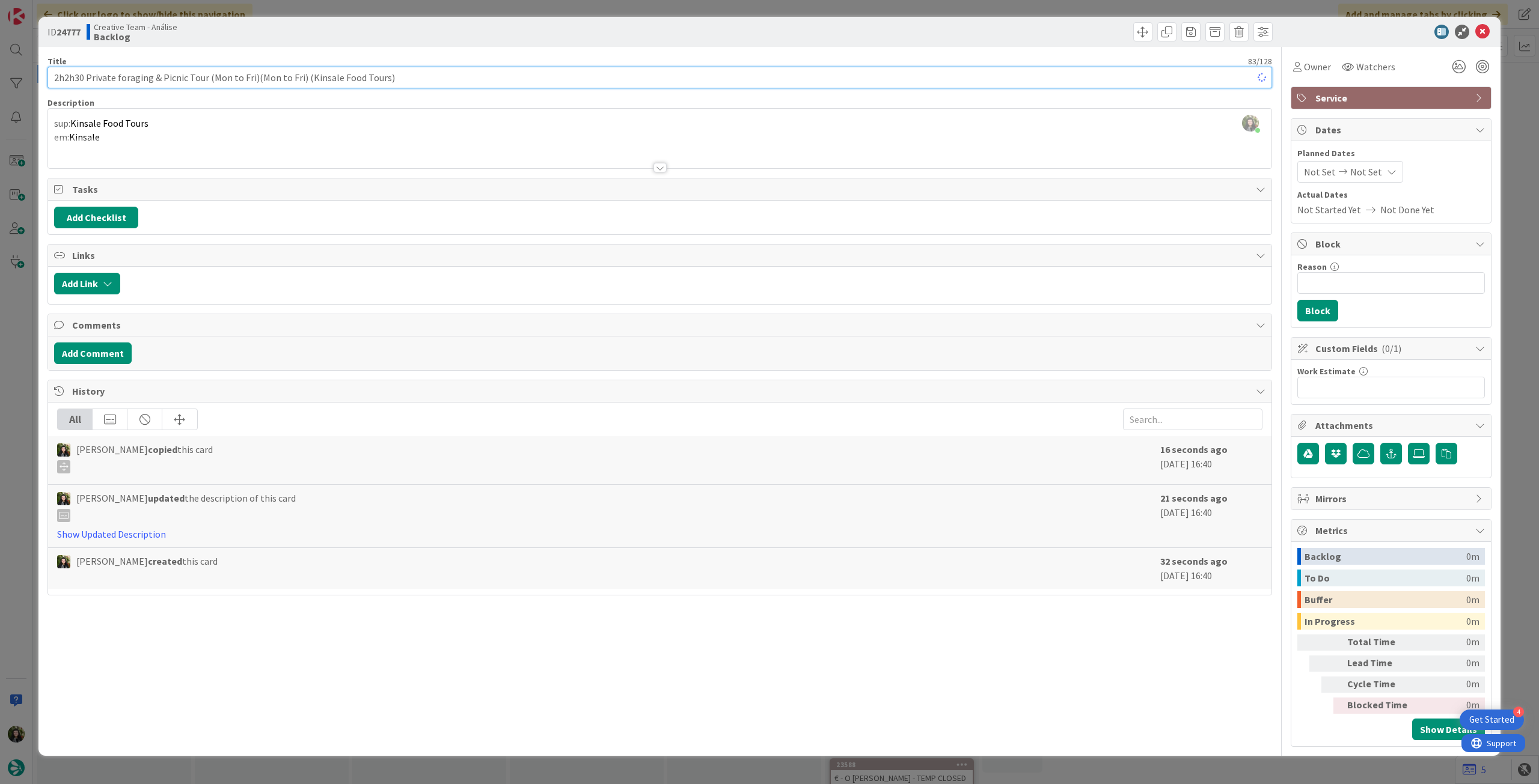
type textarea "x"
type input "2h2h30 Private foraging & Picnic Tour (Mon to Fri) (Kinsale Food Tours)"
type textarea "x"
type input "2h2h30 Private foraging & Picnic Tour (Mon to Fri) (Kinsale Food Tours)"
drag, startPoint x: 1479, startPoint y: 29, endPoint x: 1271, endPoint y: 230, distance: 289.2
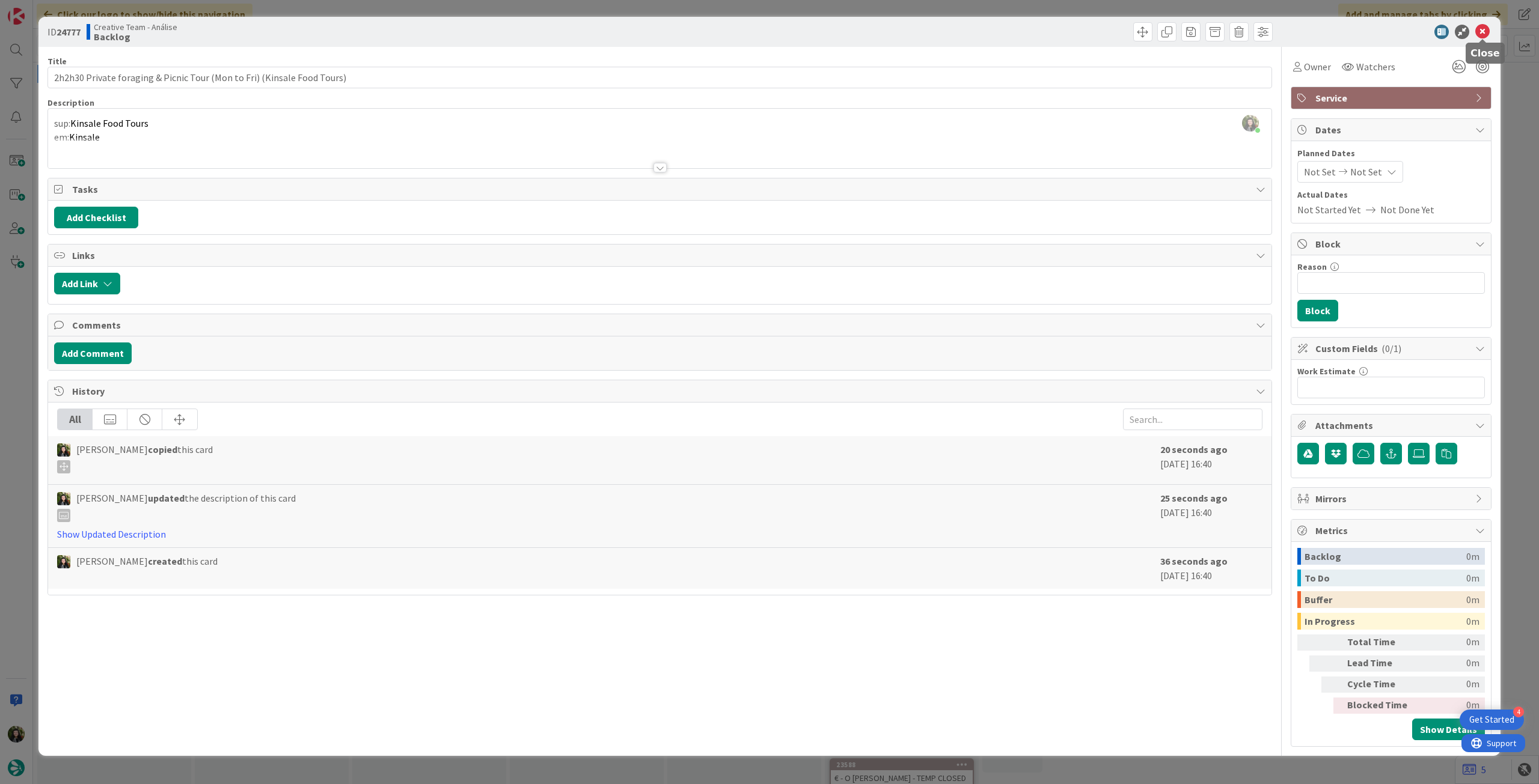
click at [1480, 29] on icon at bounding box center [1482, 31] width 14 height 14
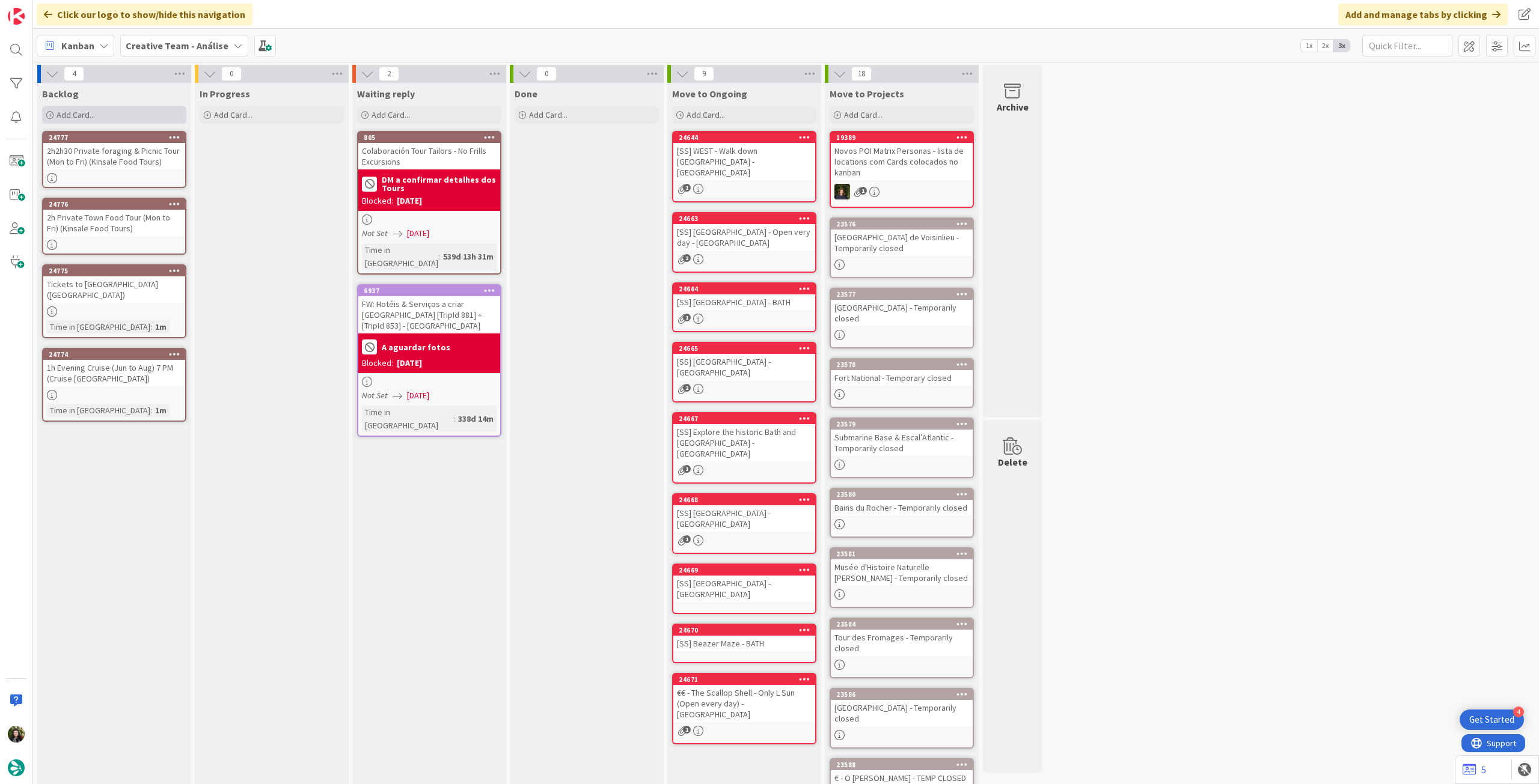
click at [107, 107] on div "Add Card..." at bounding box center [114, 115] width 144 height 18
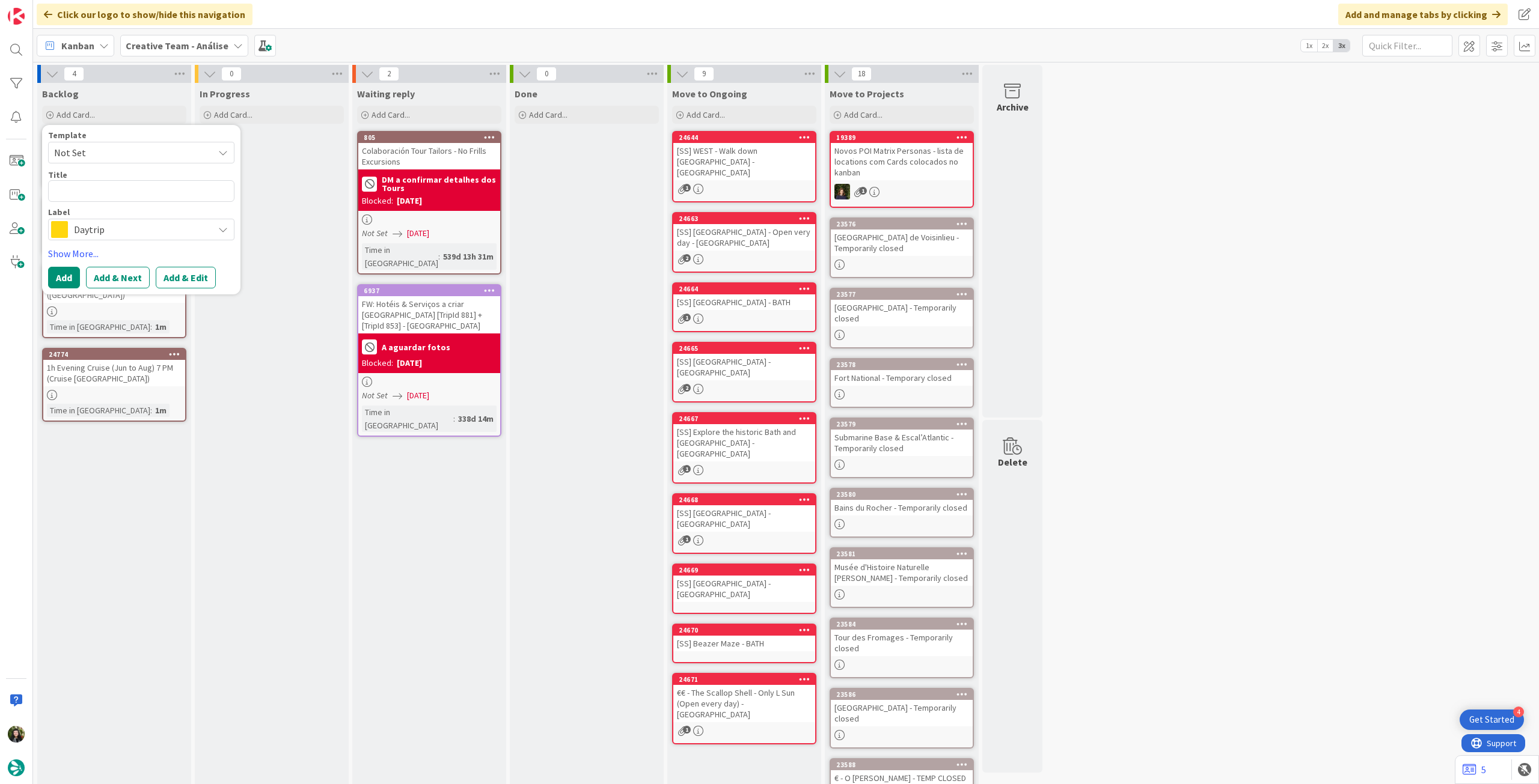
click at [131, 235] on span "Daytrip" at bounding box center [140, 229] width 134 height 17
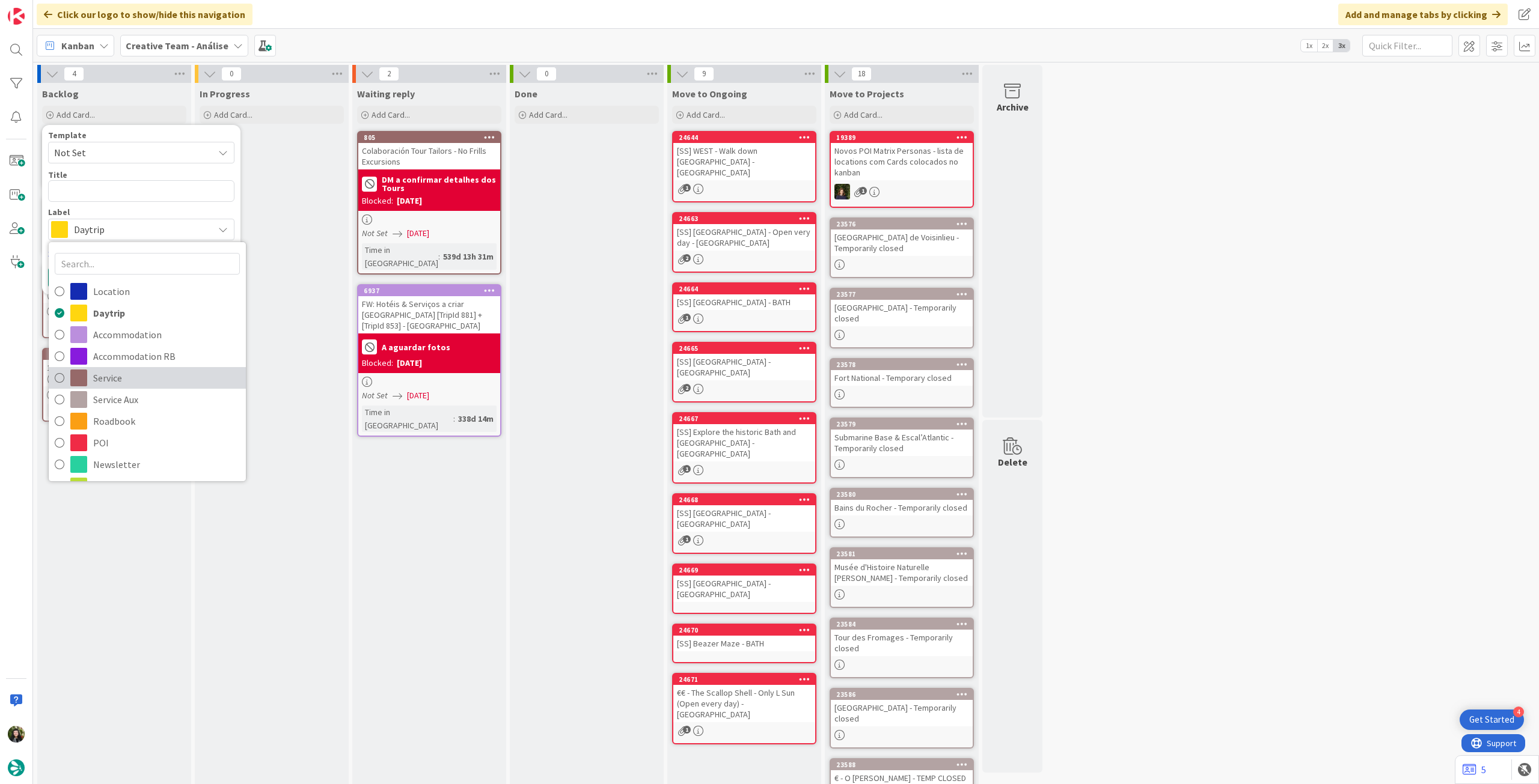
drag, startPoint x: 137, startPoint y: 379, endPoint x: 114, endPoint y: 242, distance: 138.9
click at [137, 379] on span "Service" at bounding box center [166, 377] width 147 height 18
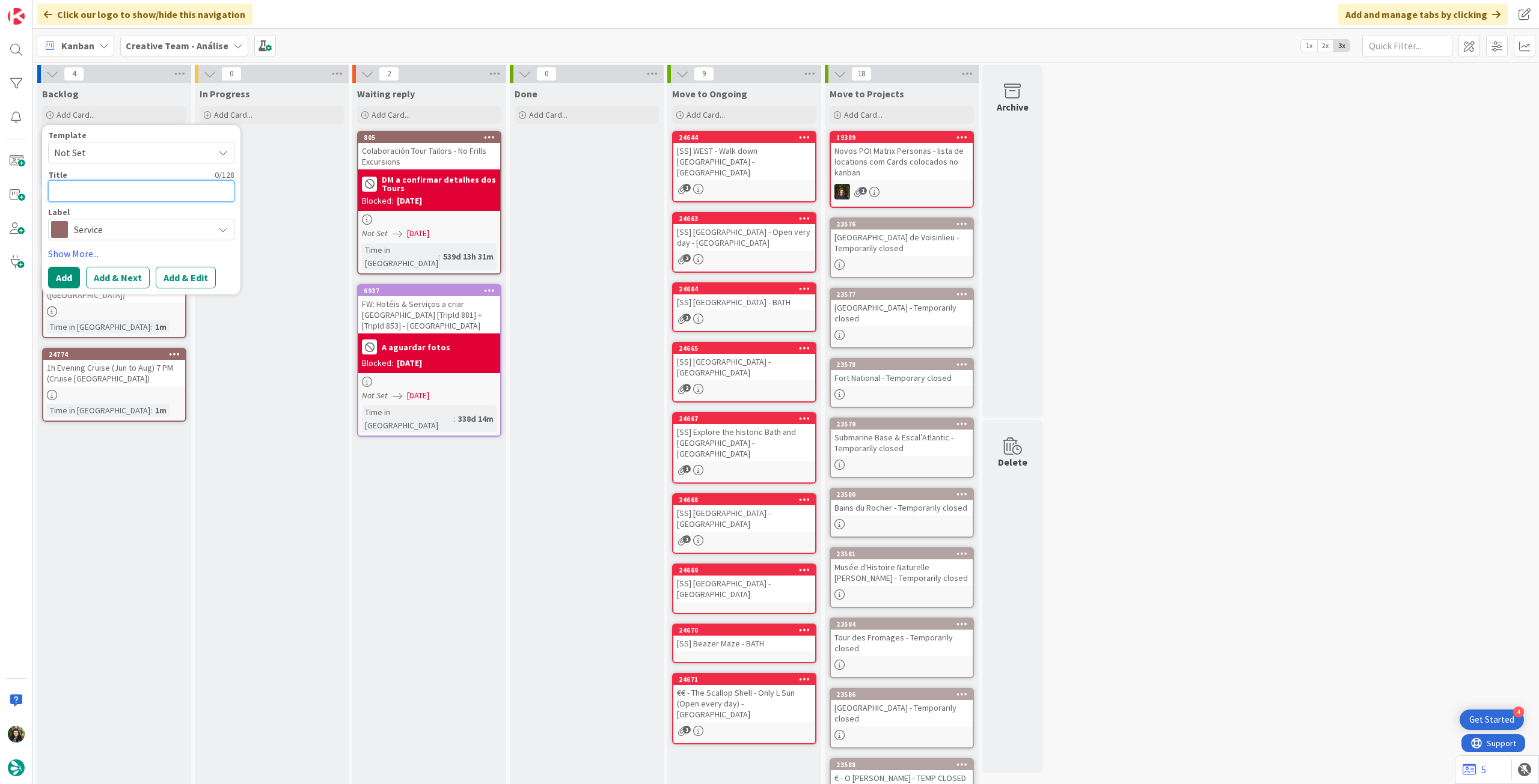
click at [111, 193] on textarea at bounding box center [141, 191] width 187 height 22
paste textarea "2h Private sheep farm tour"
type textarea "x"
type textarea "2h Private sheep farm tour"
type textarea "x"
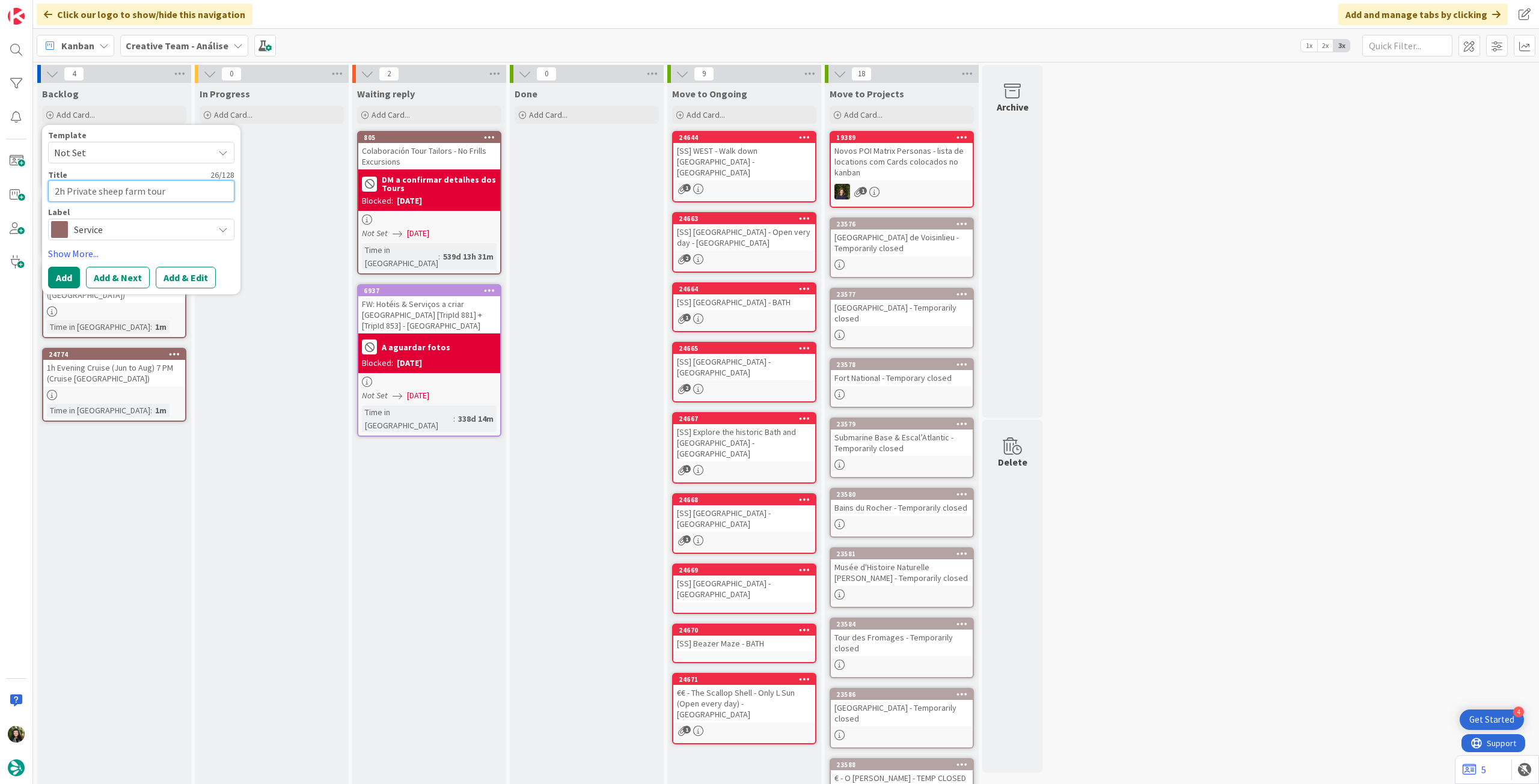
type textarea "2h Private sheep farm tour"
type textarea "x"
type textarea "2h Private sheep farm tour ("
paste textarea "Killary Sheep farm"
type textarea "x"
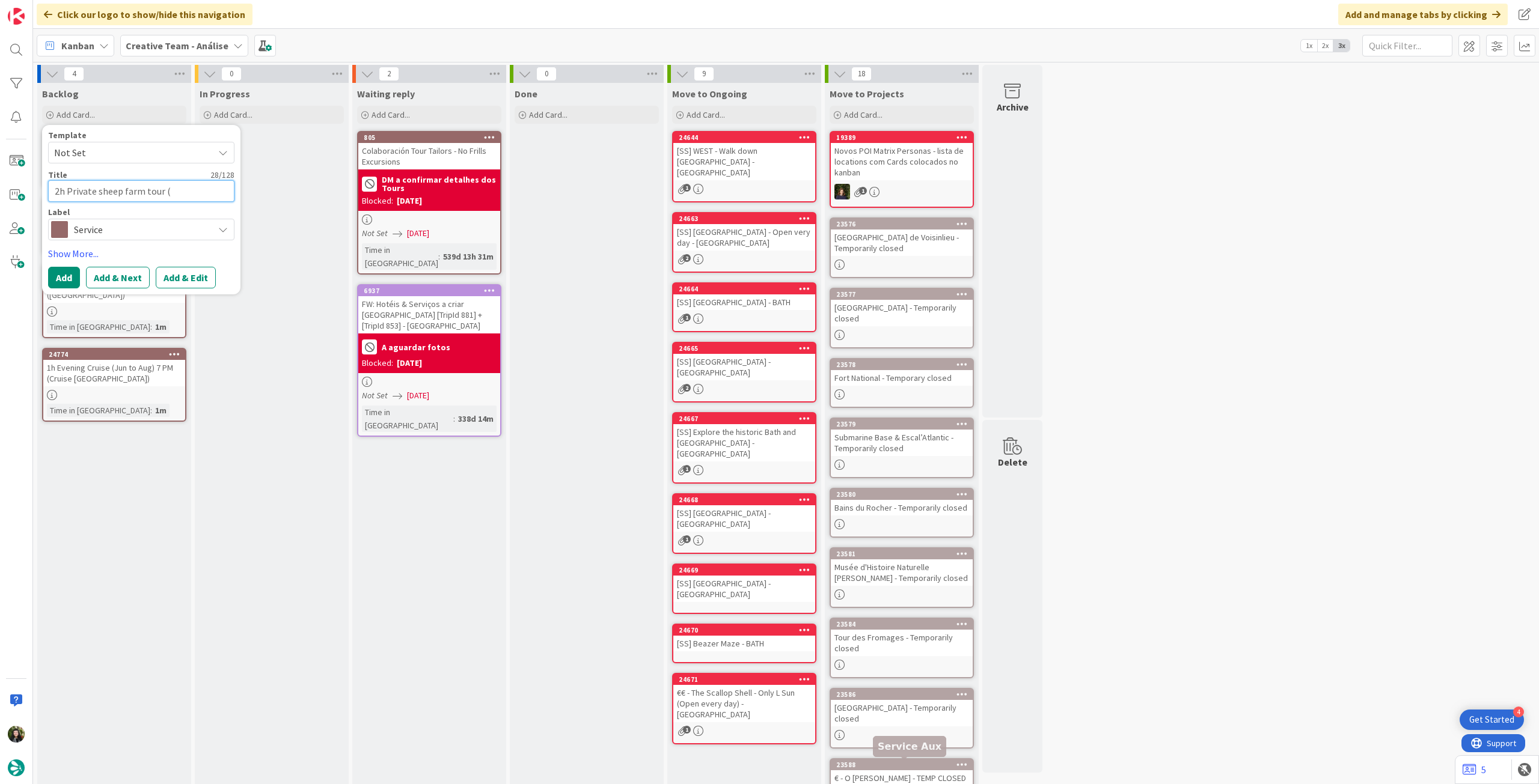
type textarea "2h Private sheep farm tour ([GEOGRAPHIC_DATA]"
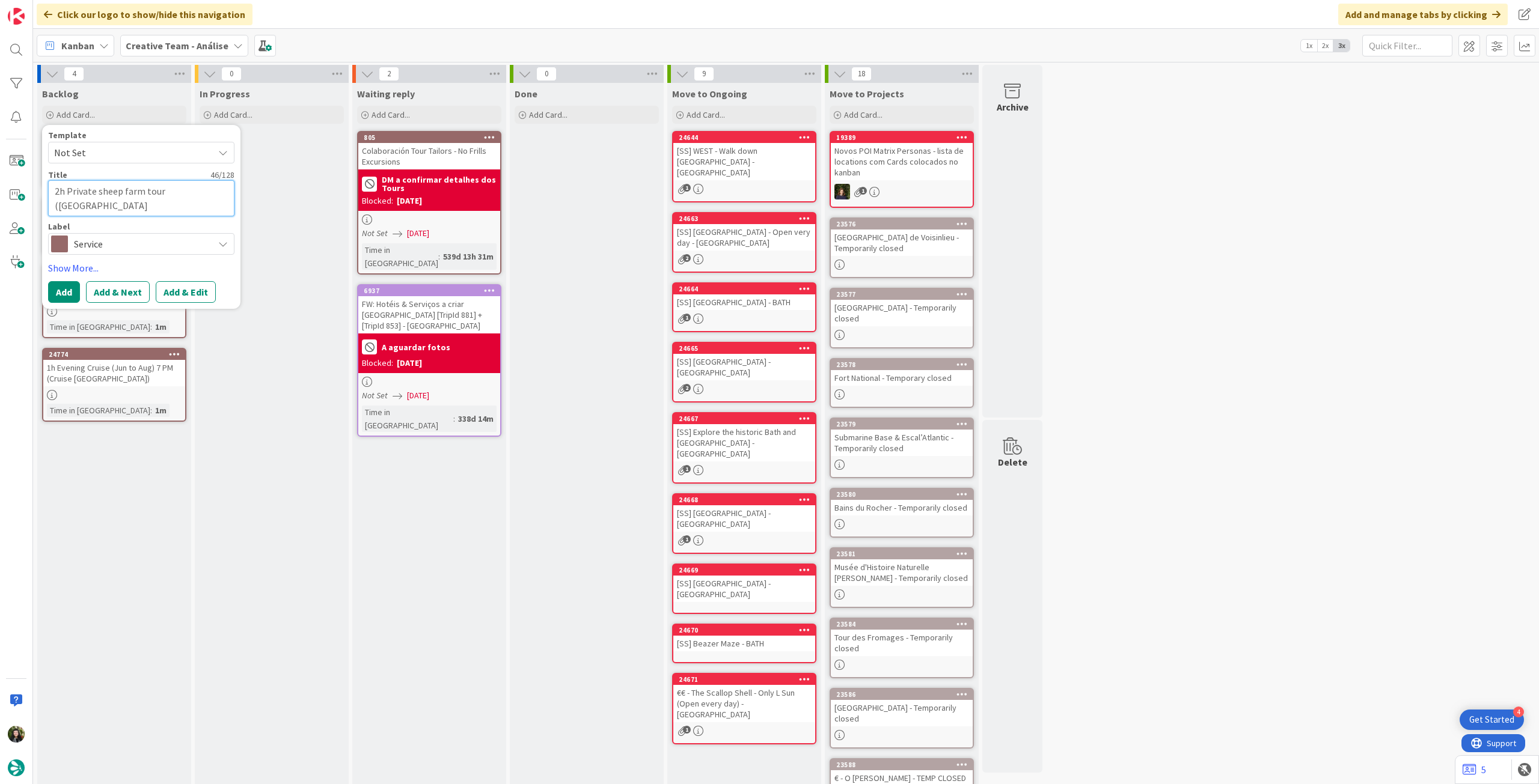
type textarea "x"
type textarea "2h Private sheep farm tour ([GEOGRAPHIC_DATA])"
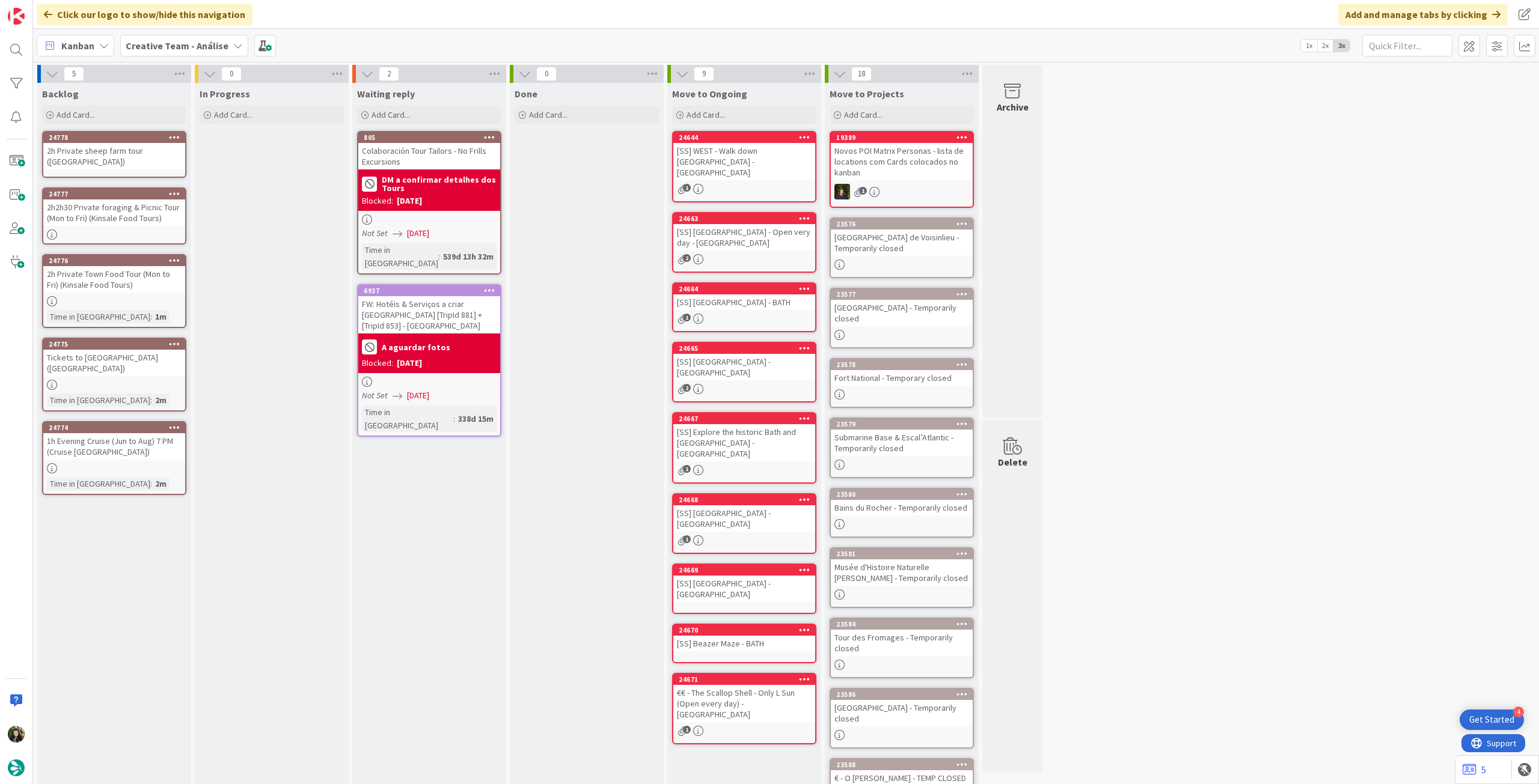
click at [152, 162] on div "2h Private sheep farm tour ([GEOGRAPHIC_DATA])" at bounding box center [115, 156] width 142 height 27
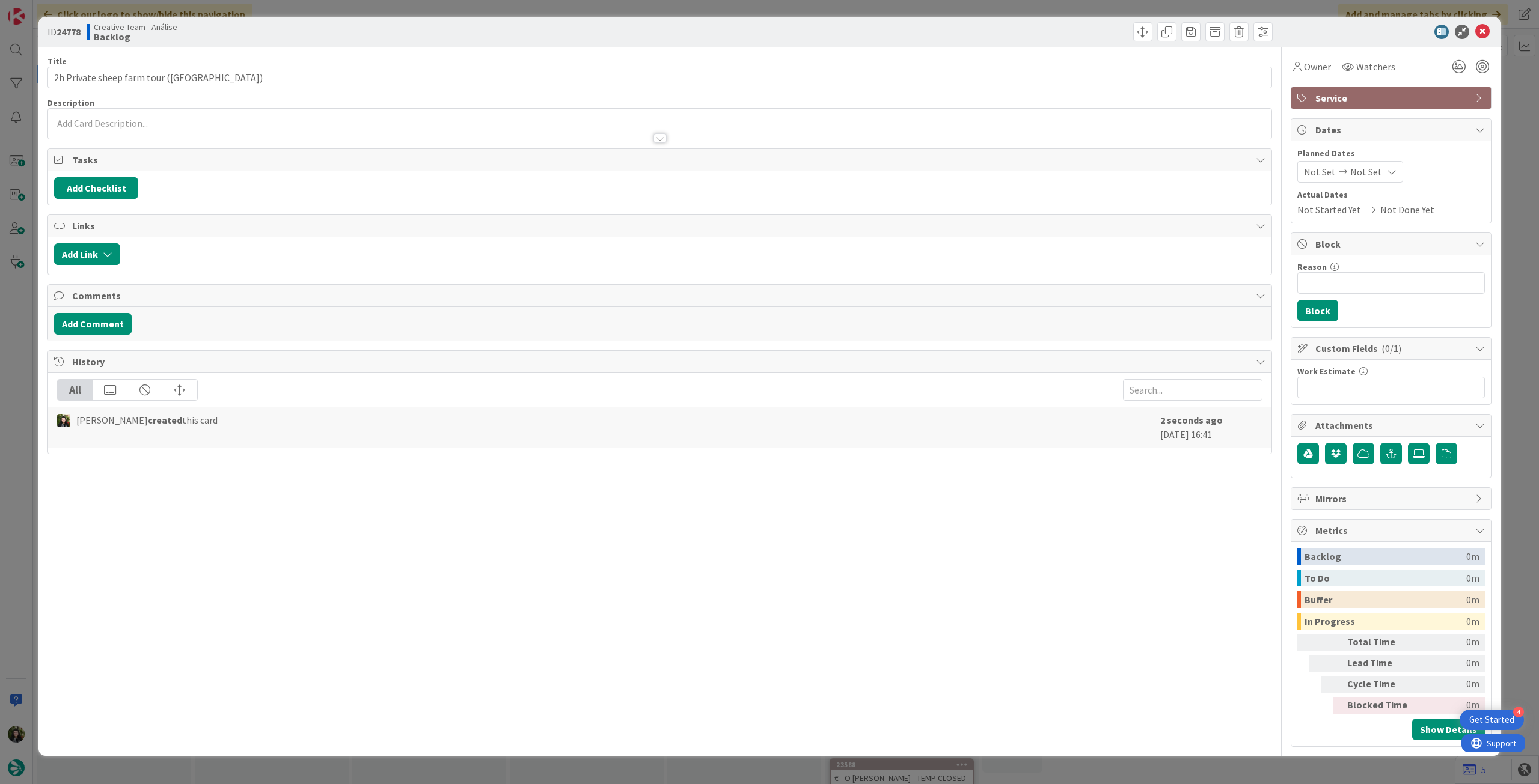
type textarea "x"
click at [144, 120] on p at bounding box center [659, 123] width 1211 height 14
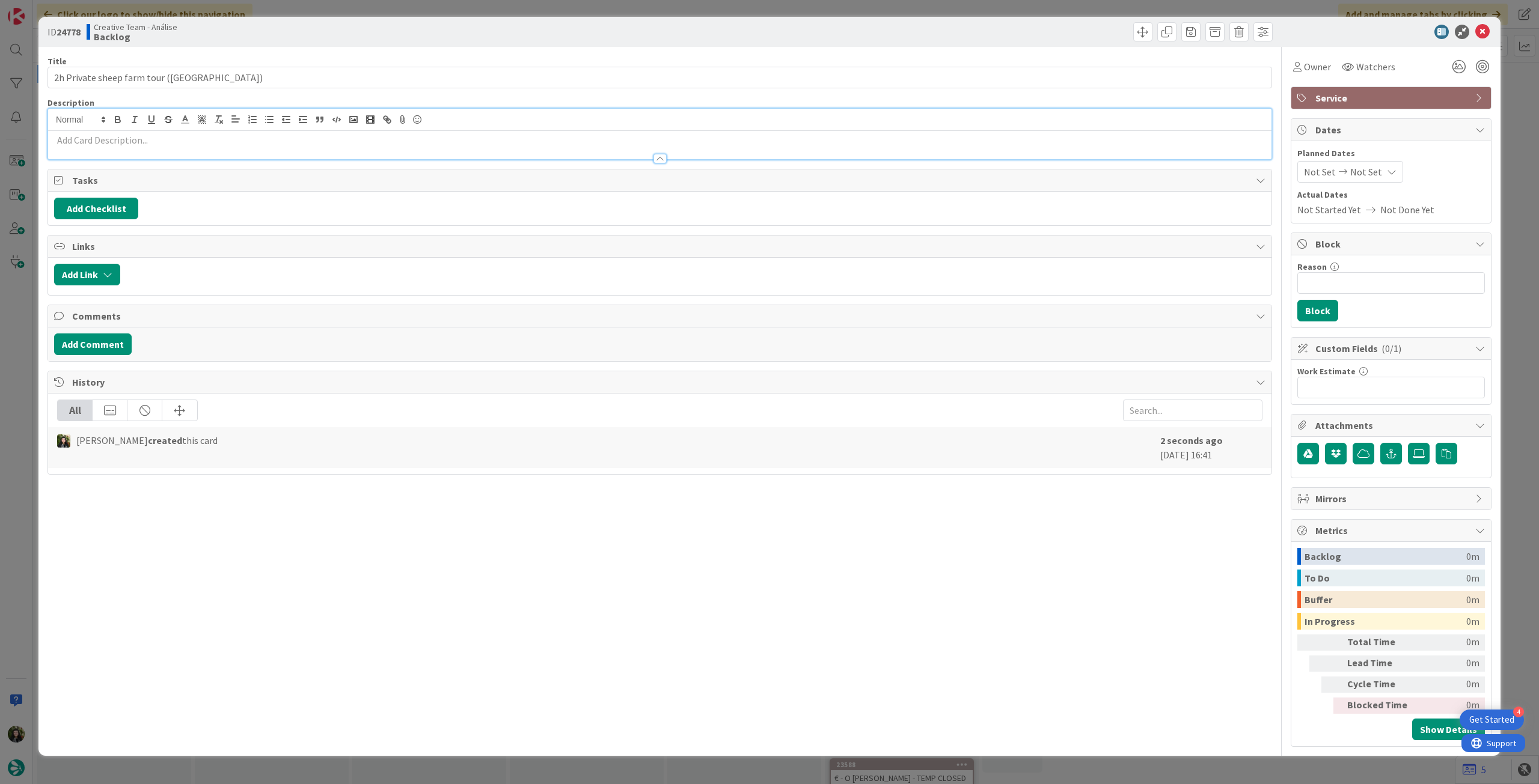
click at [142, 139] on p at bounding box center [659, 140] width 1211 height 14
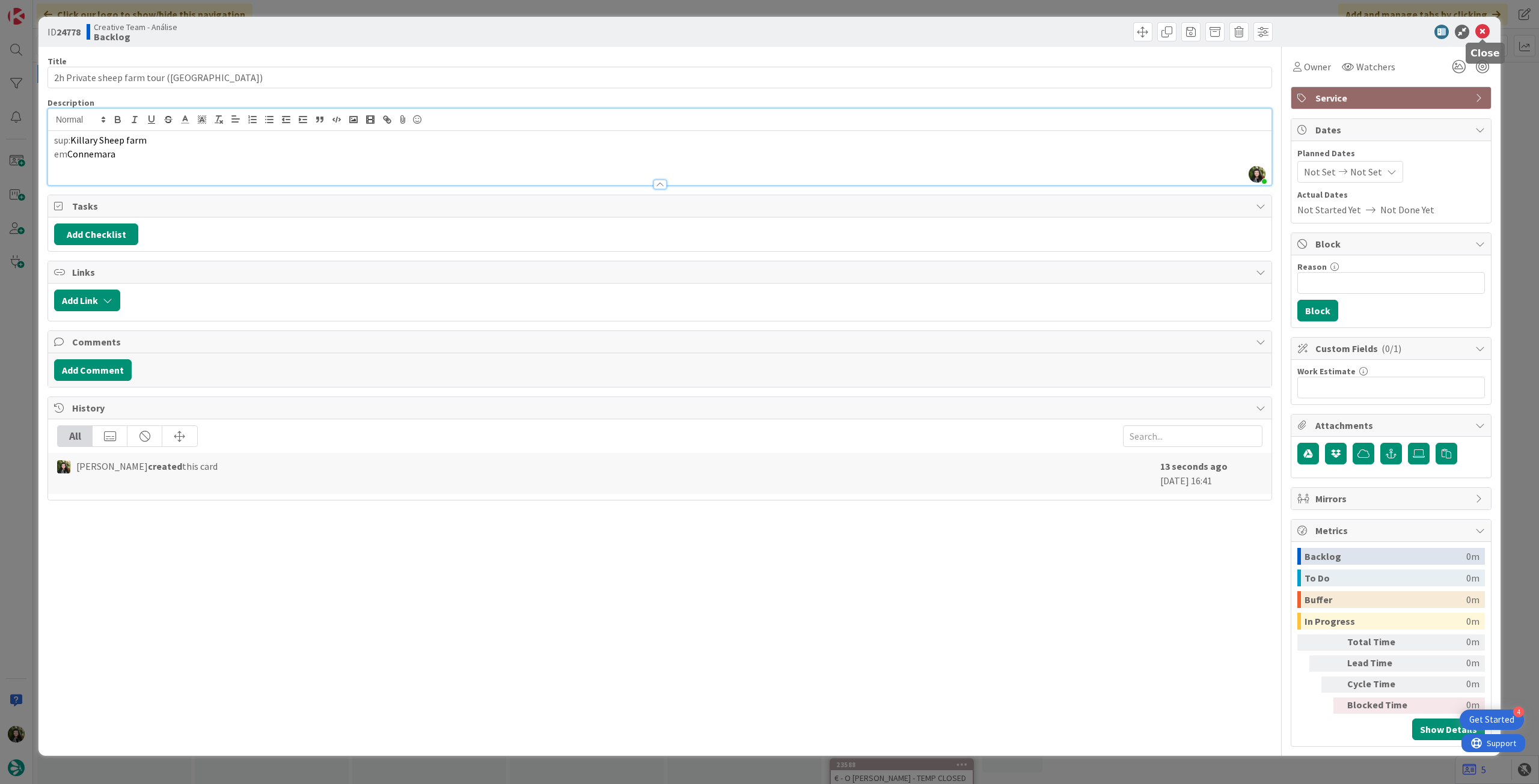
click at [1487, 32] on icon at bounding box center [1482, 31] width 14 height 14
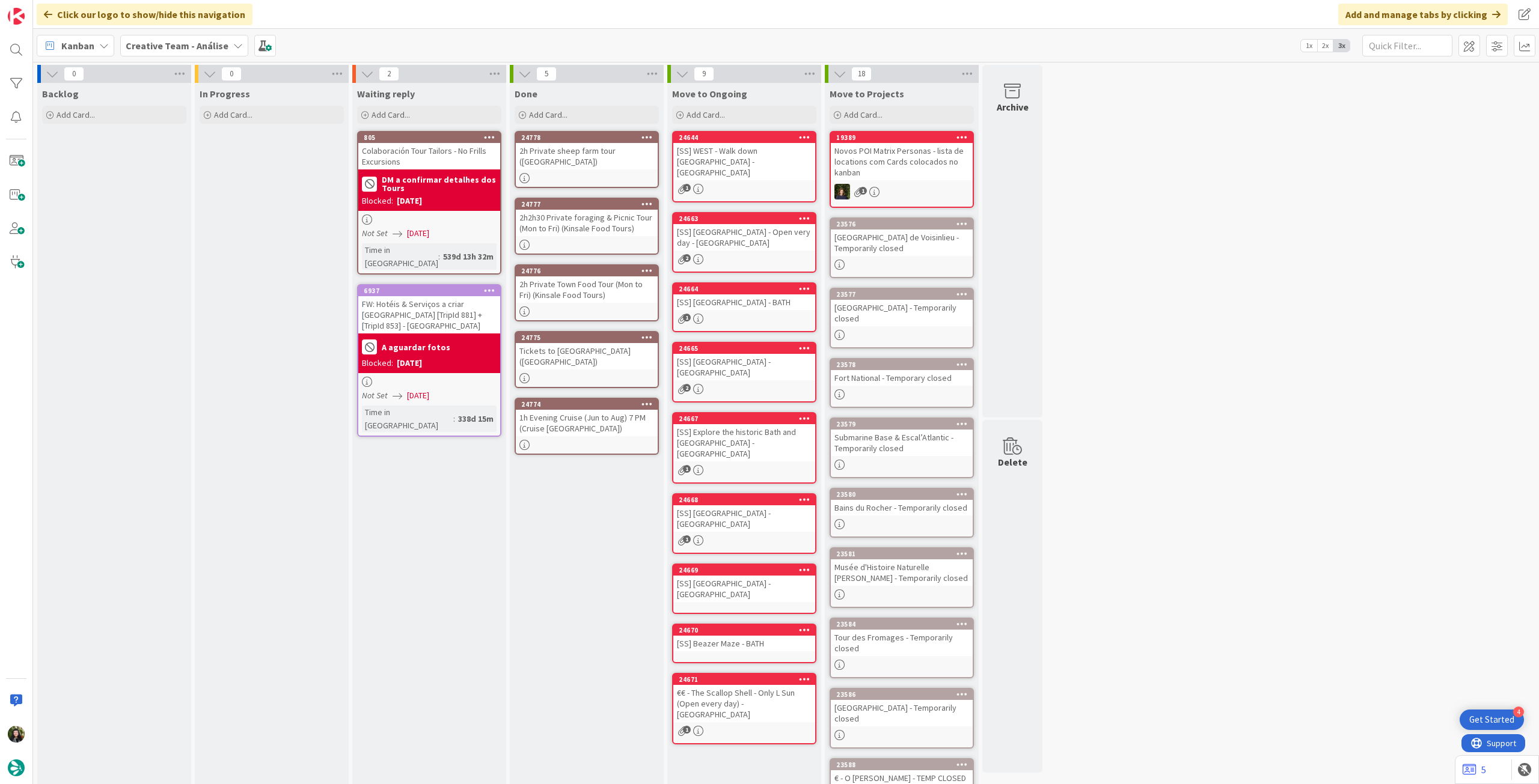
click at [205, 46] on b "Creative Team - Análise" at bounding box center [176, 46] width 102 height 12
click at [185, 171] on h4 "Creative Team" at bounding box center [215, 172] width 163 height 12
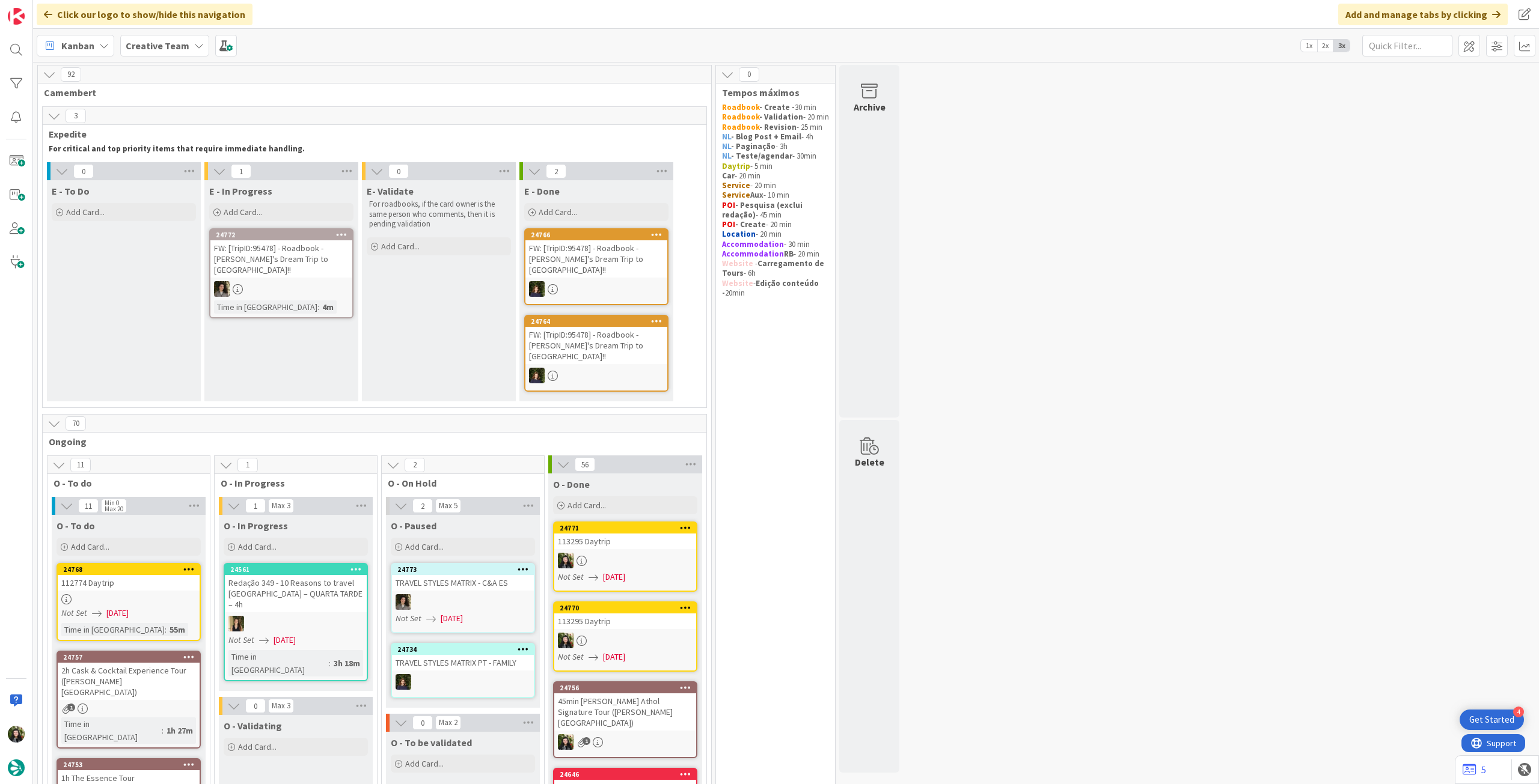
drag, startPoint x: 163, startPoint y: 39, endPoint x: 168, endPoint y: 52, distance: 13.9
click at [163, 42] on span "Creative Team" at bounding box center [156, 46] width 64 height 14
click at [175, 170] on h4 "Creative Team - Análise" at bounding box center [215, 172] width 163 height 12
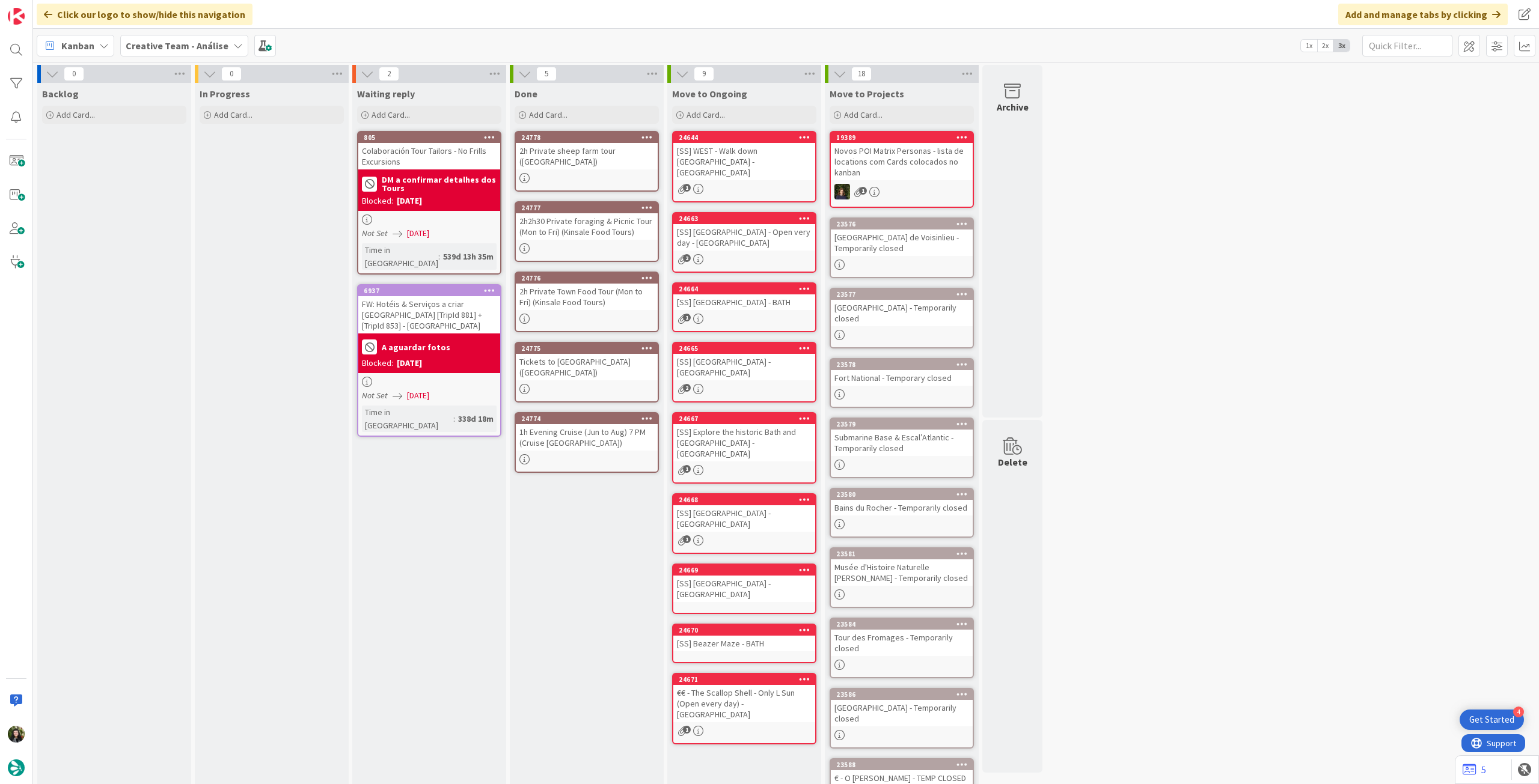
click at [194, 47] on b "Creative Team - Análise" at bounding box center [176, 46] width 102 height 12
click at [194, 175] on h4 "Creative Team" at bounding box center [215, 172] width 163 height 12
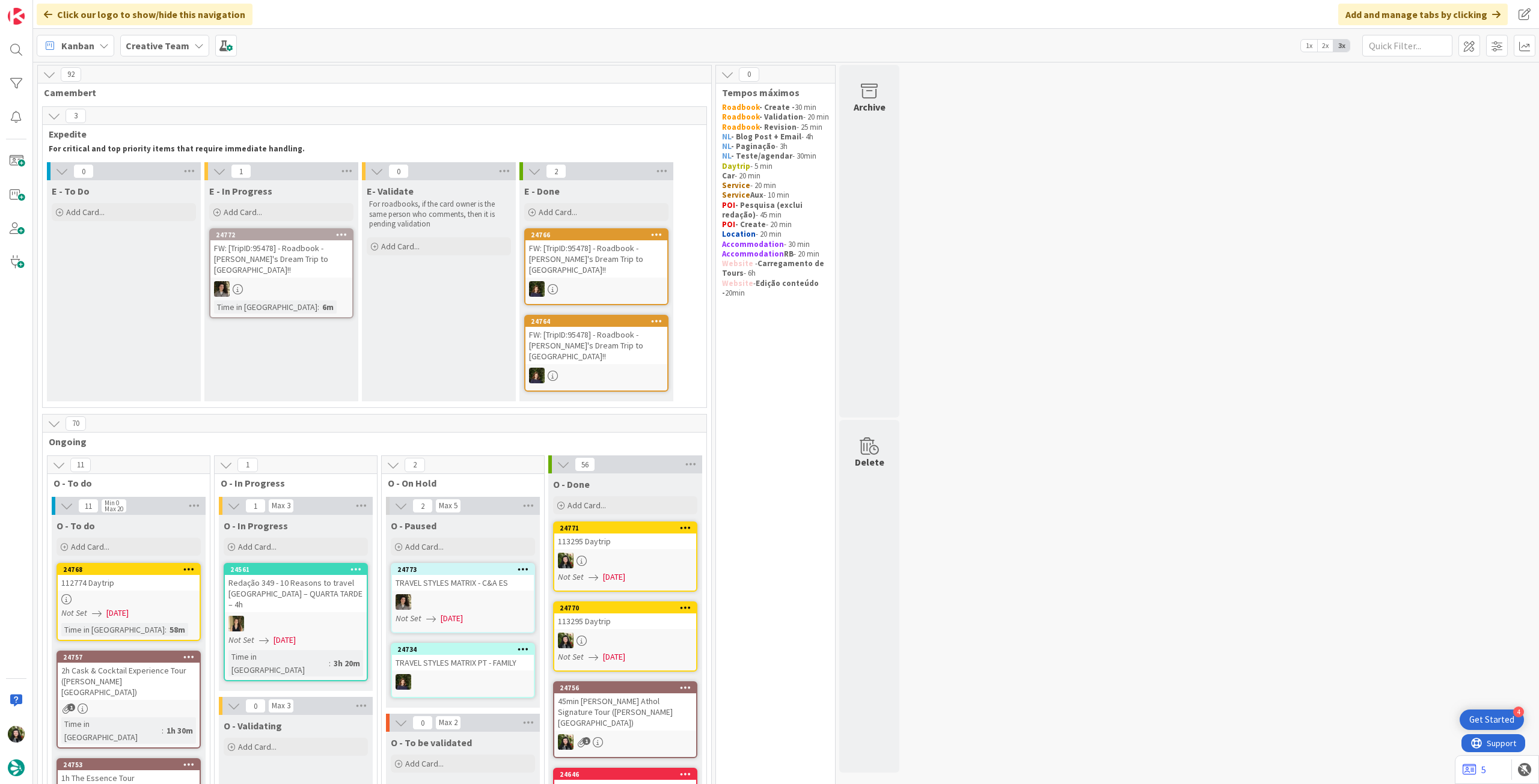
click at [179, 42] on b "Creative Team" at bounding box center [156, 46] width 64 height 12
click at [223, 156] on div "Creative Team" at bounding box center [222, 149] width 183 height 23
click at [194, 42] on icon at bounding box center [199, 46] width 9 height 9
click at [205, 171] on h4 "Creative Team - Análise" at bounding box center [215, 172] width 163 height 12
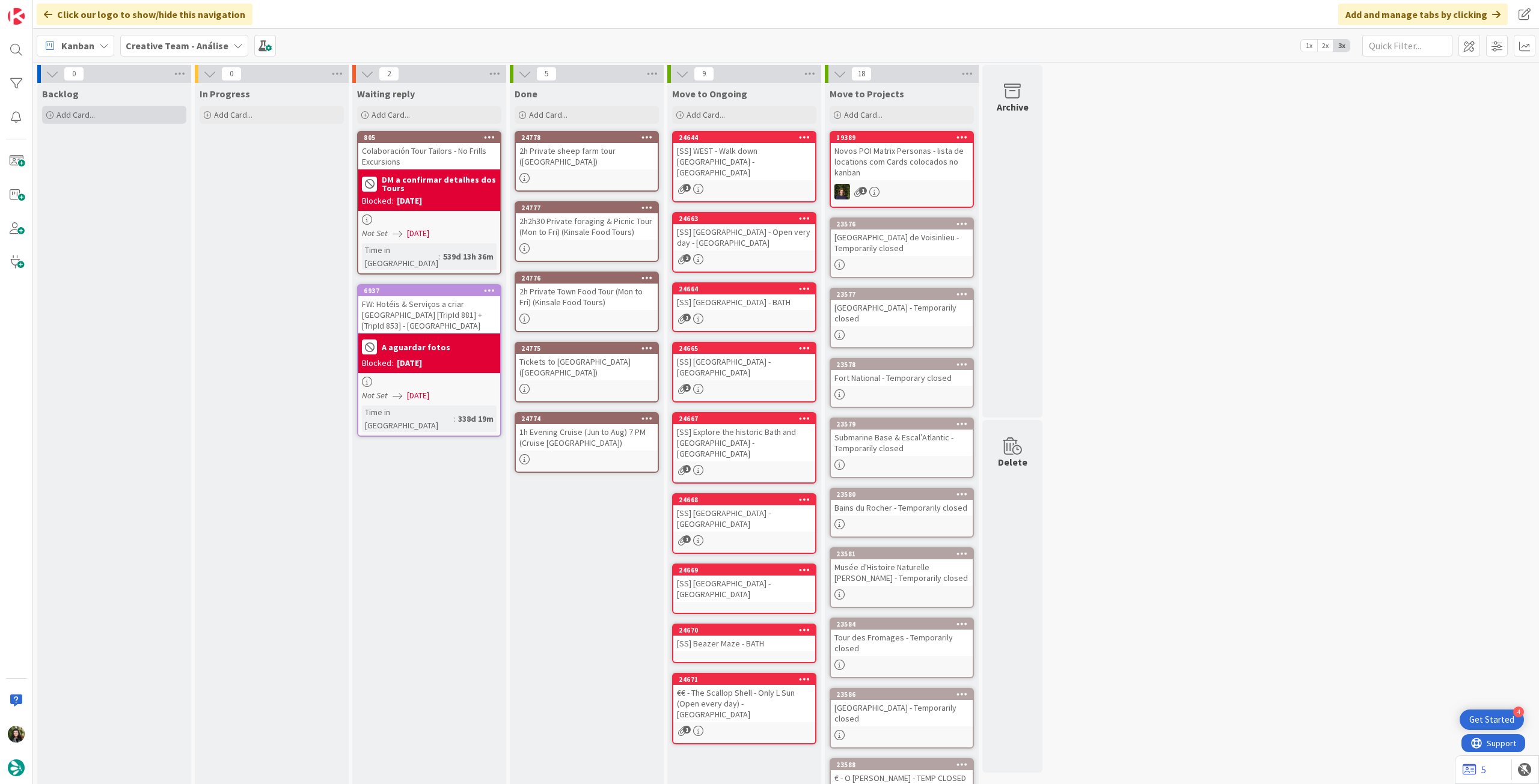
click at [89, 113] on span "Add Card..." at bounding box center [76, 114] width 39 height 10
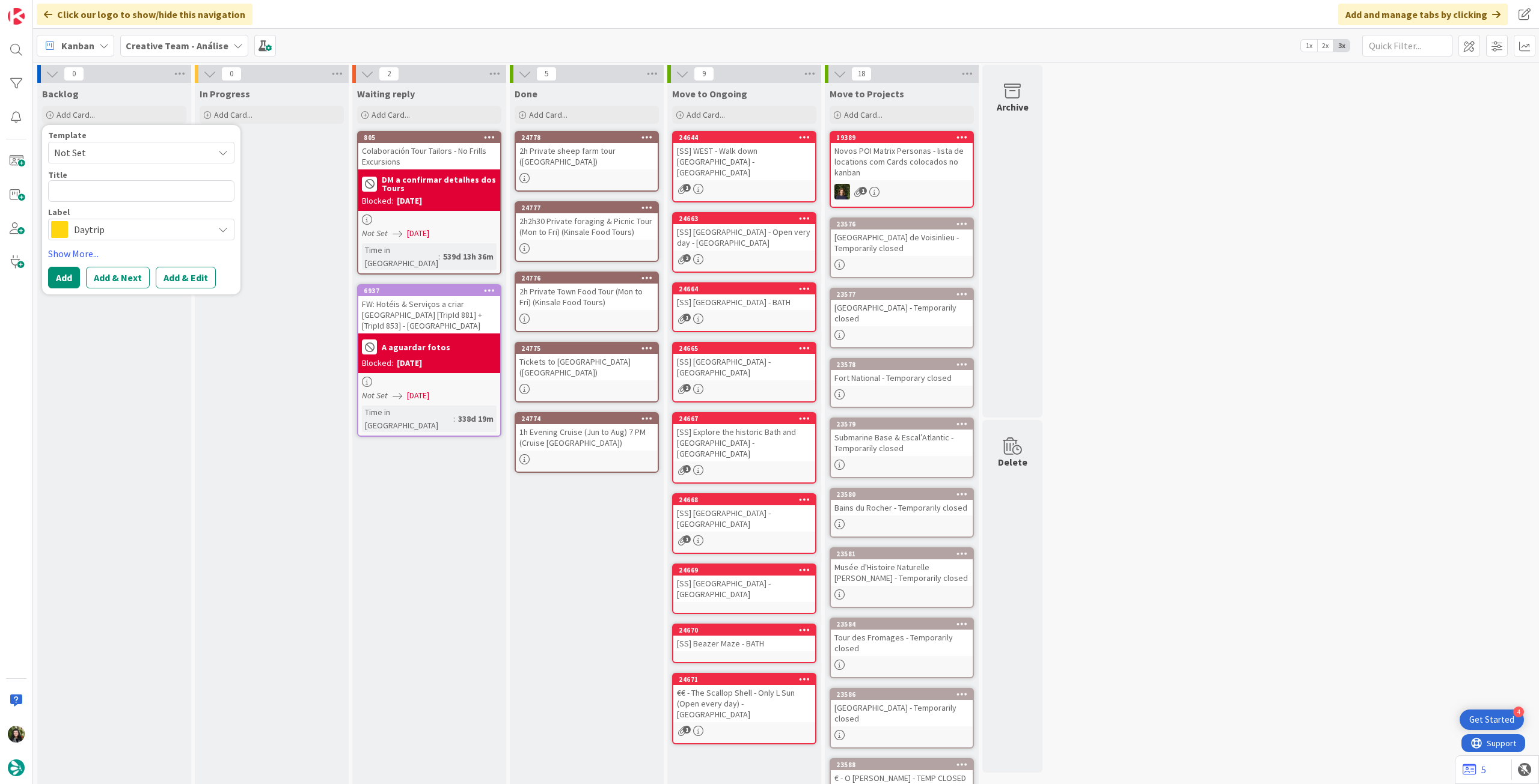
click at [101, 226] on span "Daytrip" at bounding box center [140, 229] width 134 height 17
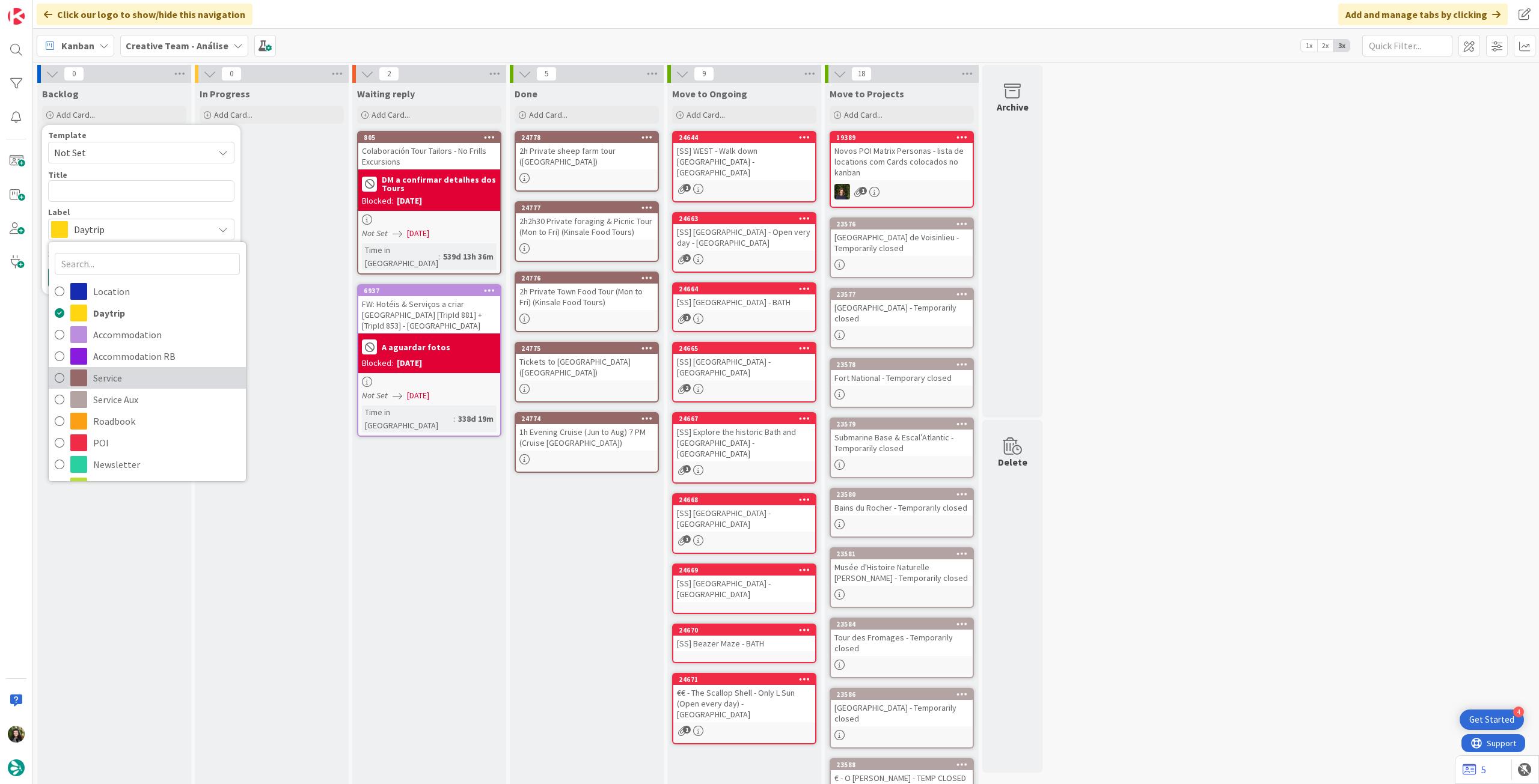
drag, startPoint x: 109, startPoint y: 371, endPoint x: 111, endPoint y: 271, distance: 100.0
click at [109, 371] on span "Service" at bounding box center [166, 377] width 147 height 18
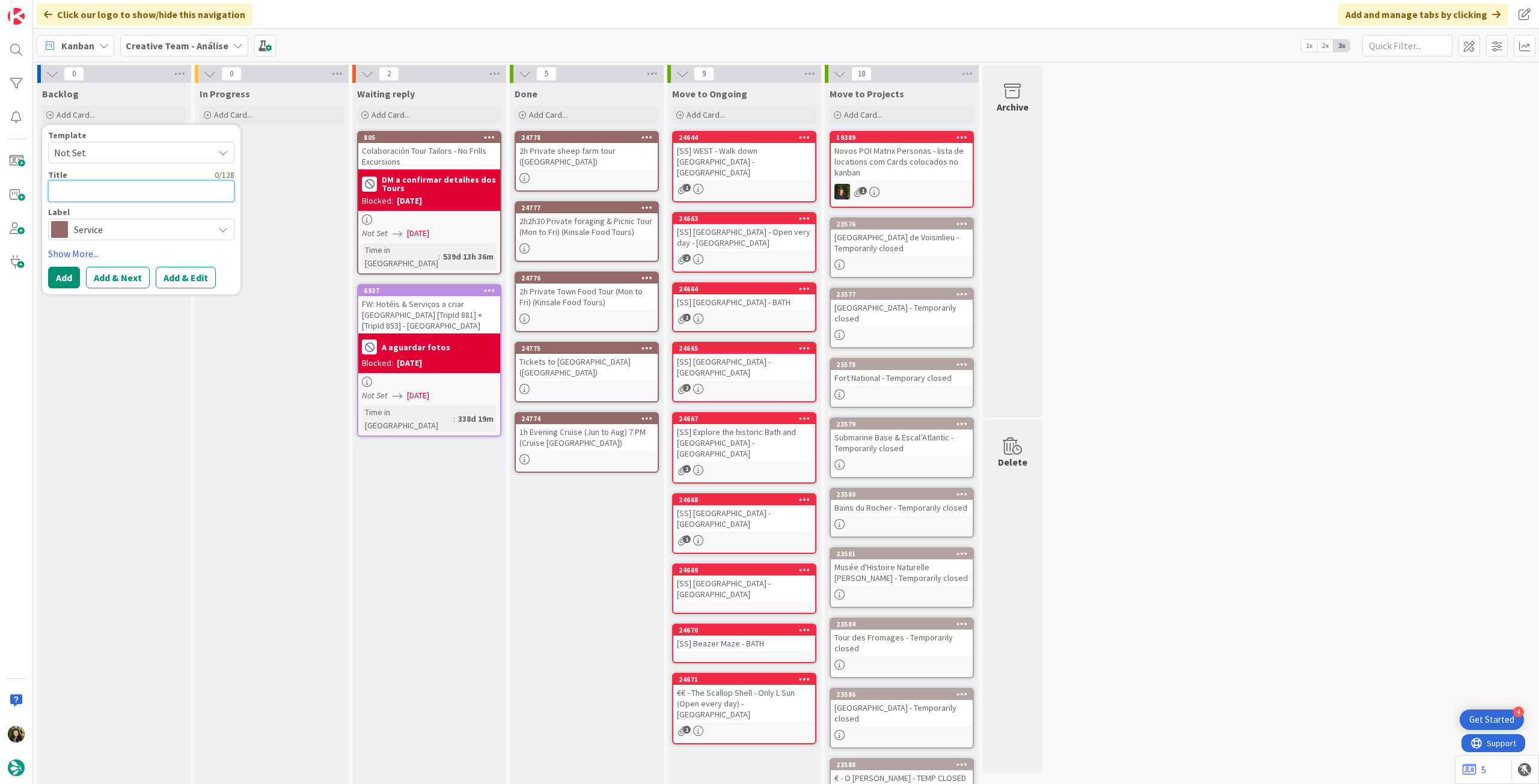
click at [137, 183] on textarea at bounding box center [141, 191] width 187 height 22
paste textarea "9h Outlander Castles & The Scottish Countryside (w/ tickets to [GEOGRAPHIC_DATA…"
type textarea "x"
type textarea "9h Outlander Castles & The Scottish Countryside (w/ tickets to [GEOGRAPHIC_DATA…"
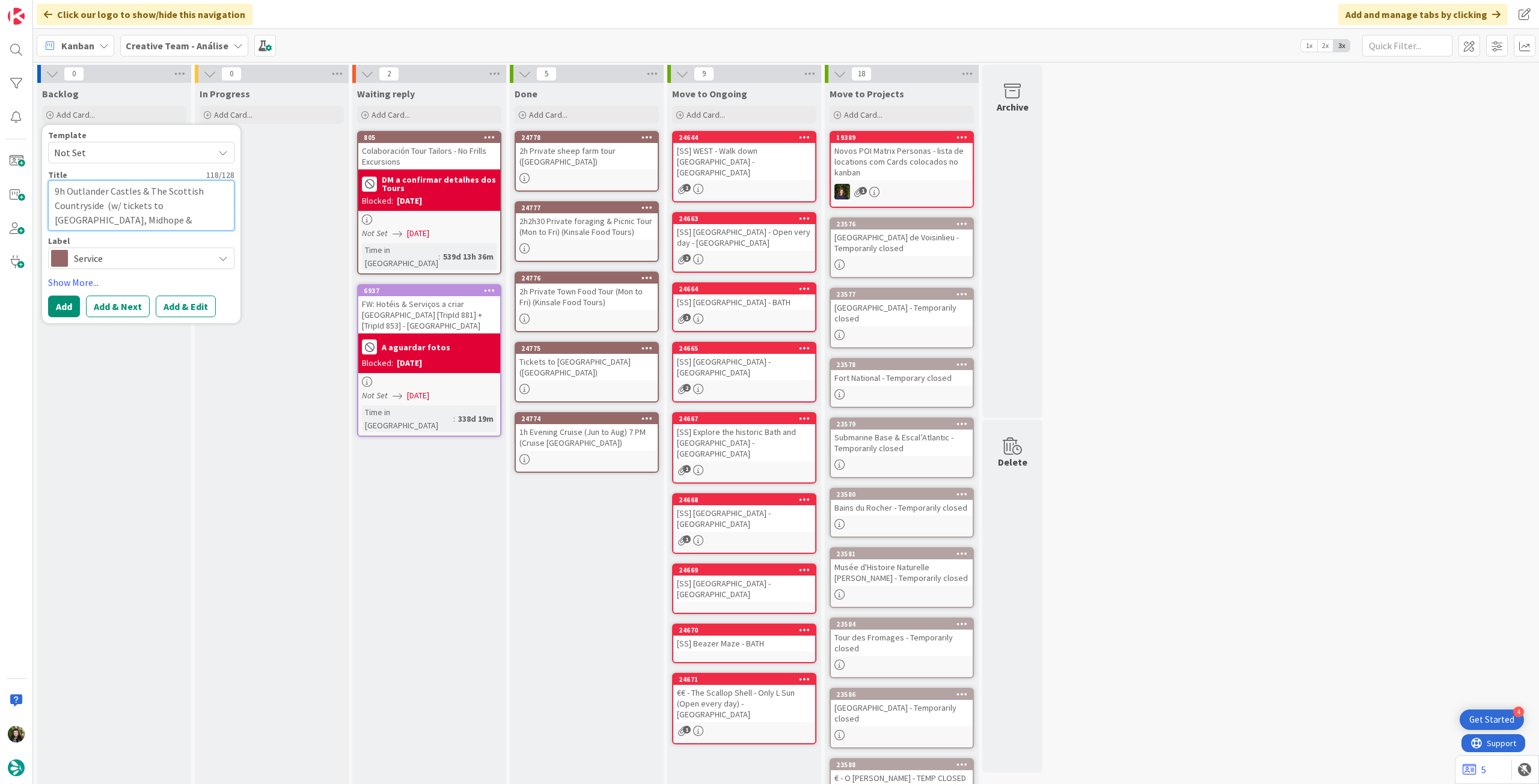
click at [136, 217] on textarea "9h Outlander Castles & The Scottish Countryside (w/ tickets to [GEOGRAPHIC_DATA…" at bounding box center [141, 205] width 187 height 50
type textarea "x"
type textarea "9h Outlander Castles & The Scottish Countryside (w/ tickets to [GEOGRAPHIC_DATA…"
click at [219, 221] on textarea "9h Outlander Castles & The Scottish Countryside (w/ tickets to [GEOGRAPHIC_DATA…" at bounding box center [141, 205] width 187 height 50
type textarea "x"
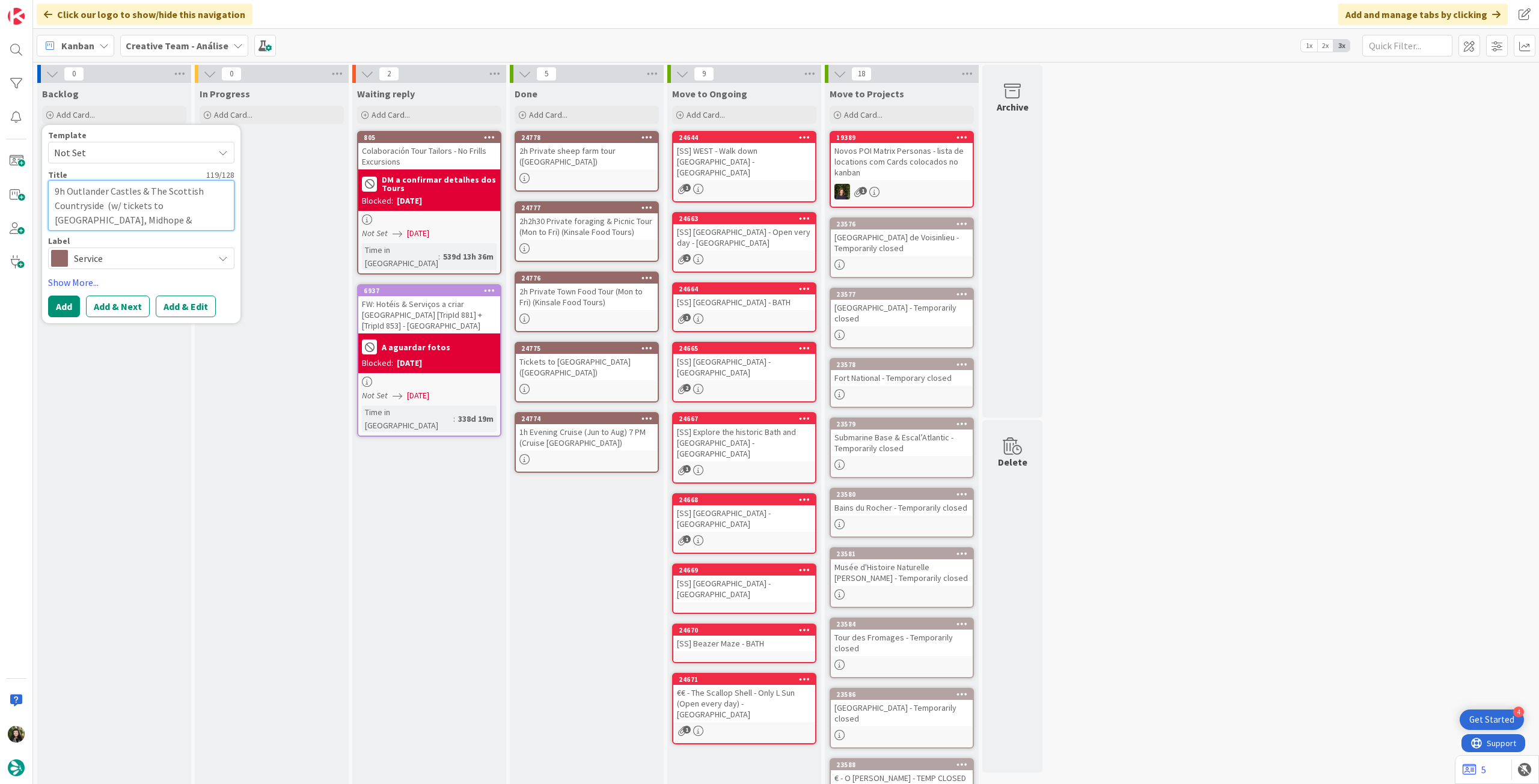
type textarea "9h Outlander Castles & The Scottish Countryside (w/ tickets to [GEOGRAPHIC_DATA…"
type textarea "x"
type textarea "9h Outlander Castles & The Scottish Countryside (w/ tickets to [GEOGRAPHIC_DATA…"
paste textarea "Highlan"
type textarea "x"
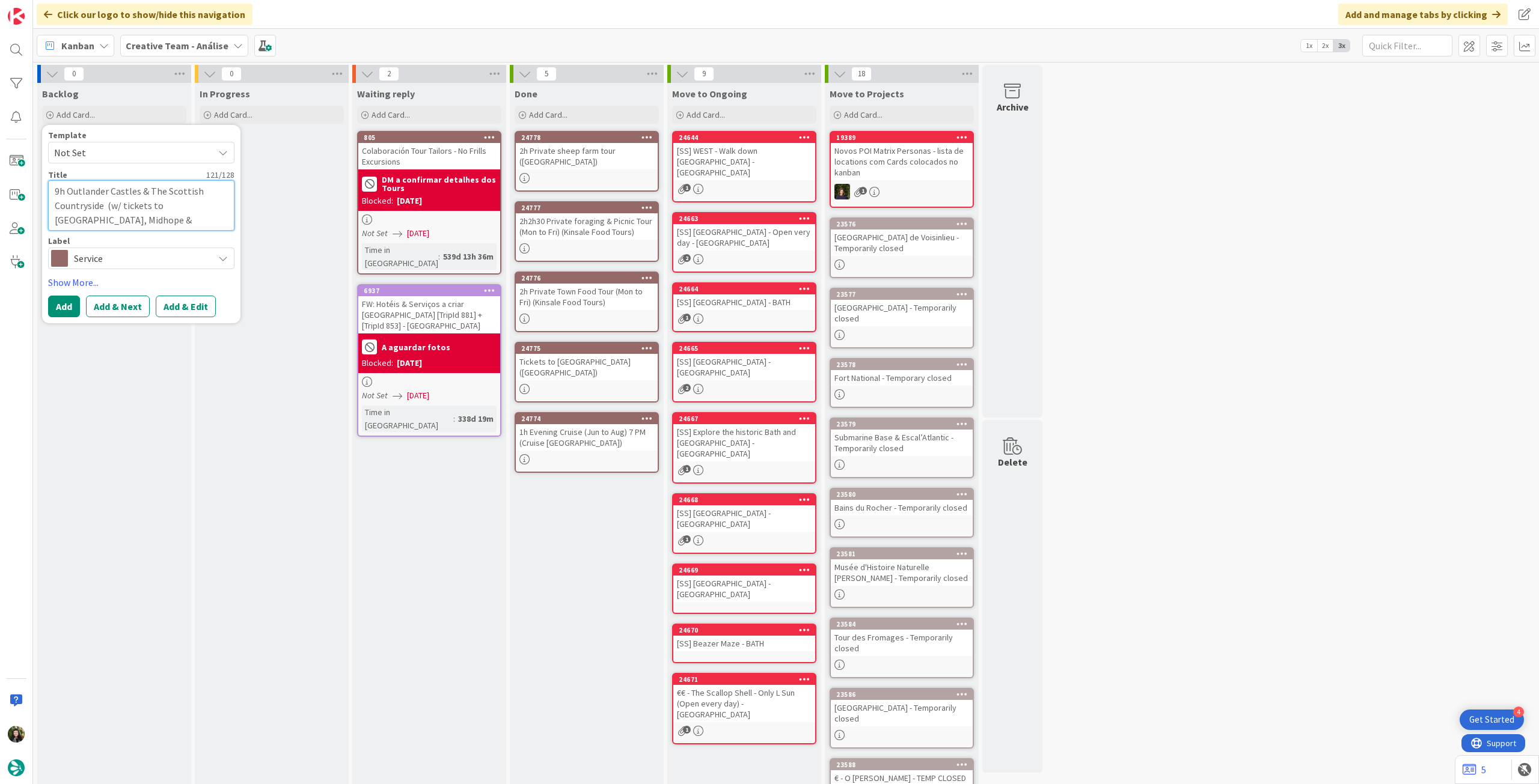
type textarea "9h Outlander Castles & The Scottish Countryside (w/ tickets to [GEOGRAPHIC_DATA…"
drag, startPoint x: 94, startPoint y: 230, endPoint x: 104, endPoint y: 201, distance: 30.7
click at [104, 201] on textarea "9h Outlander Castles & The Scottish Countryside (w/ tickets to [GEOGRAPHIC_DATA…" at bounding box center [141, 212] width 187 height 64
type textarea "x"
type textarea "9h Outlander Castles & The Scottish Countryside"
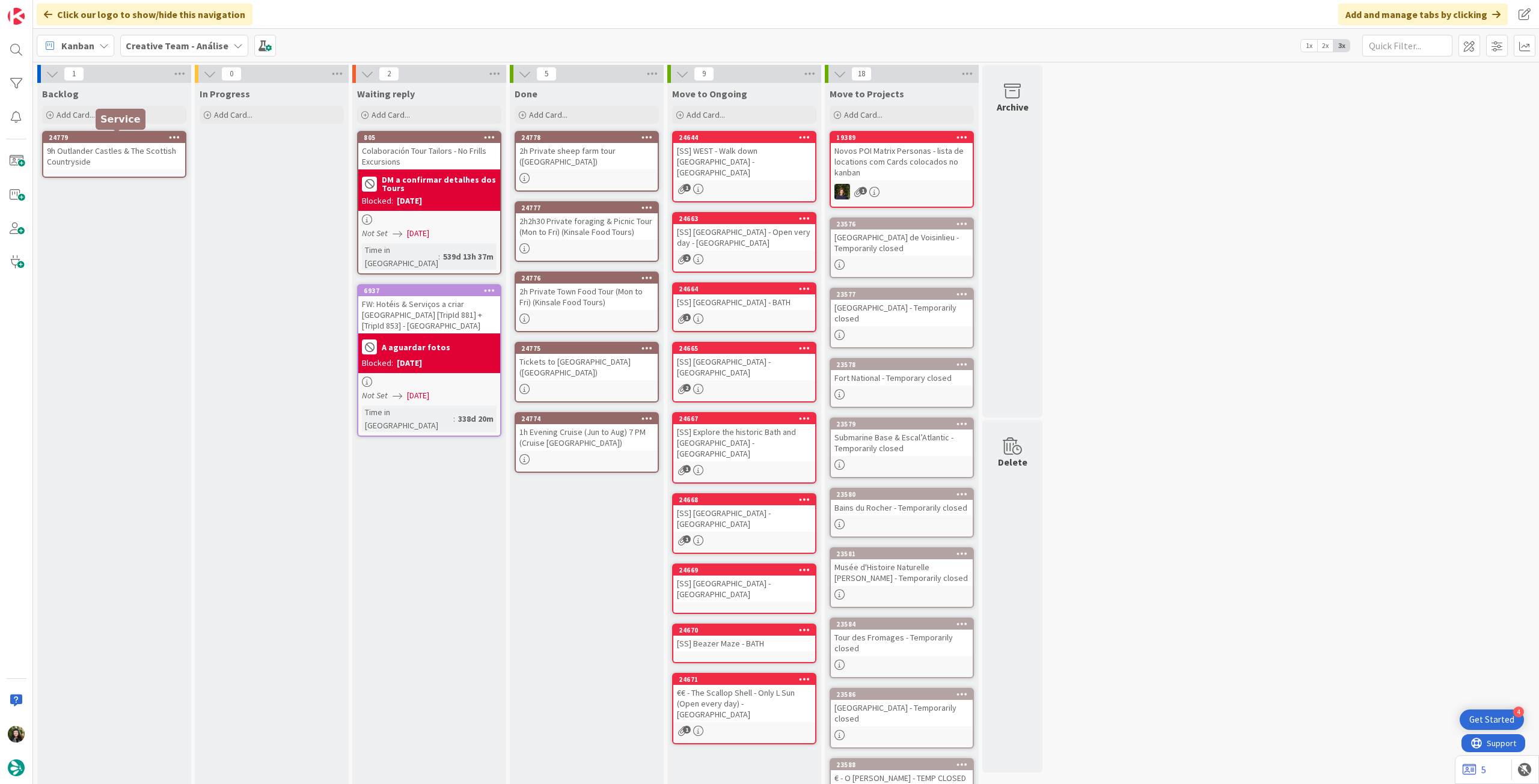
click at [125, 145] on div "9h Outlander Castles & The Scottish Countryside" at bounding box center [115, 156] width 142 height 27
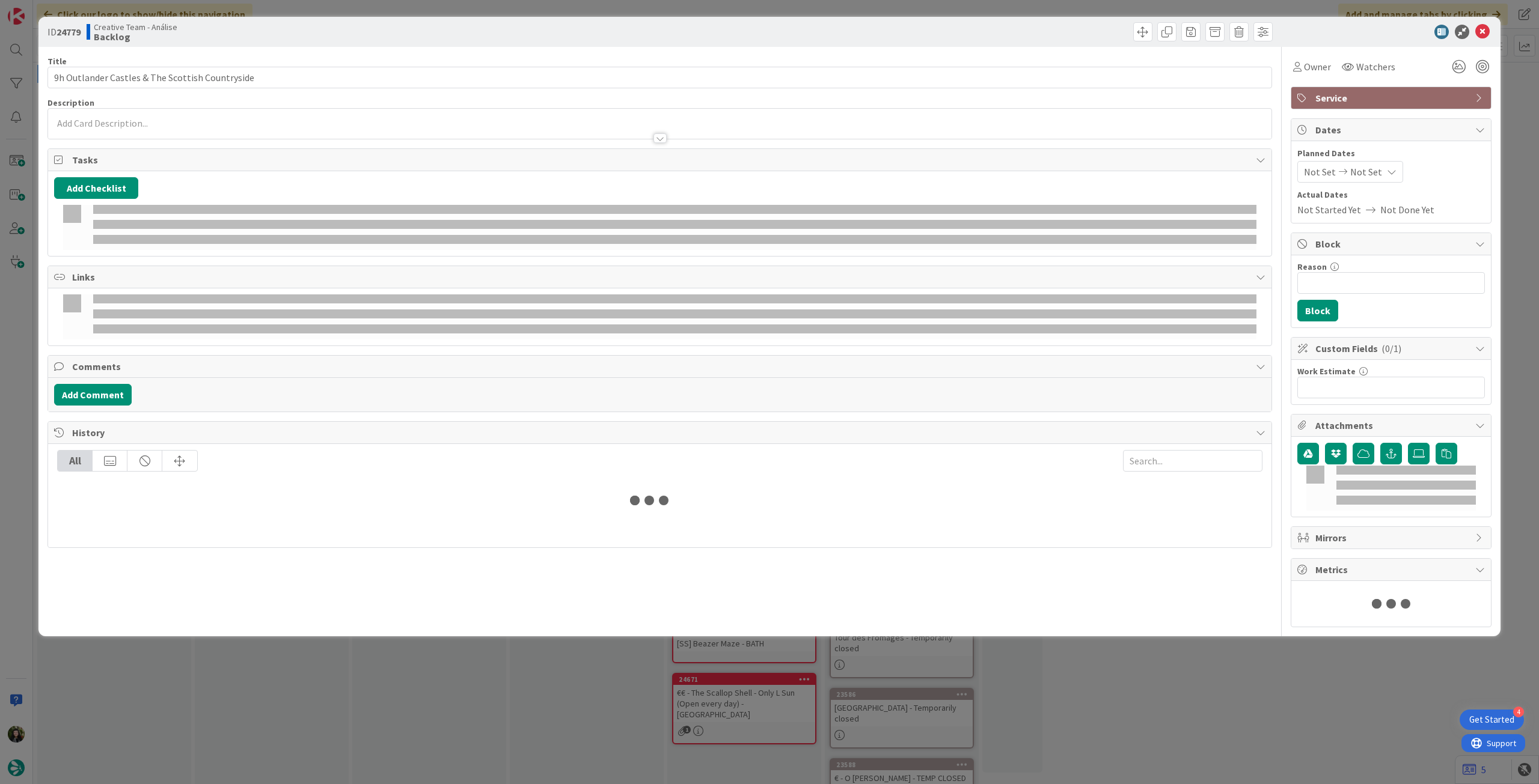
click at [119, 130] on div at bounding box center [660, 132] width 1223 height 12
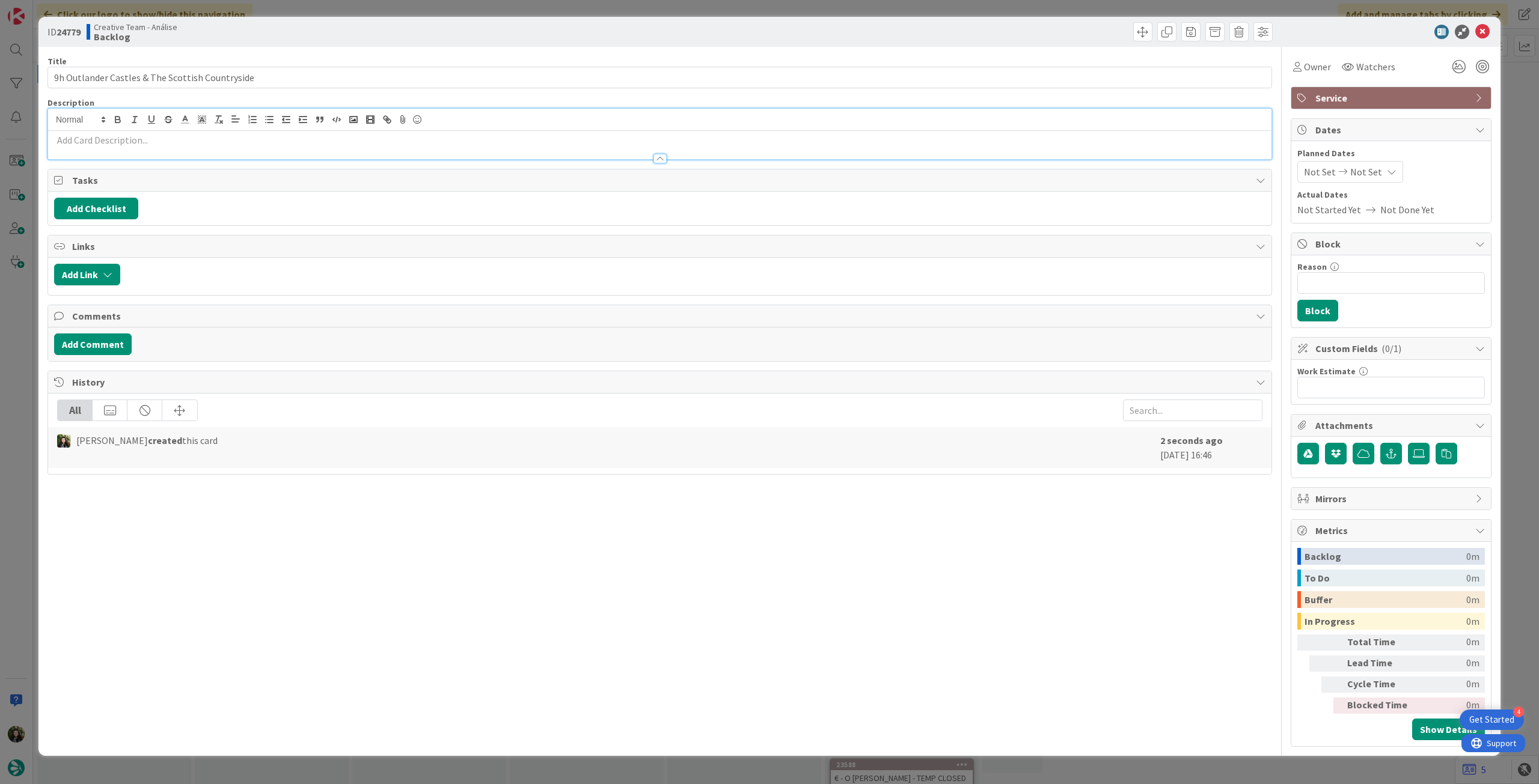
click at [119, 138] on p at bounding box center [659, 140] width 1211 height 14
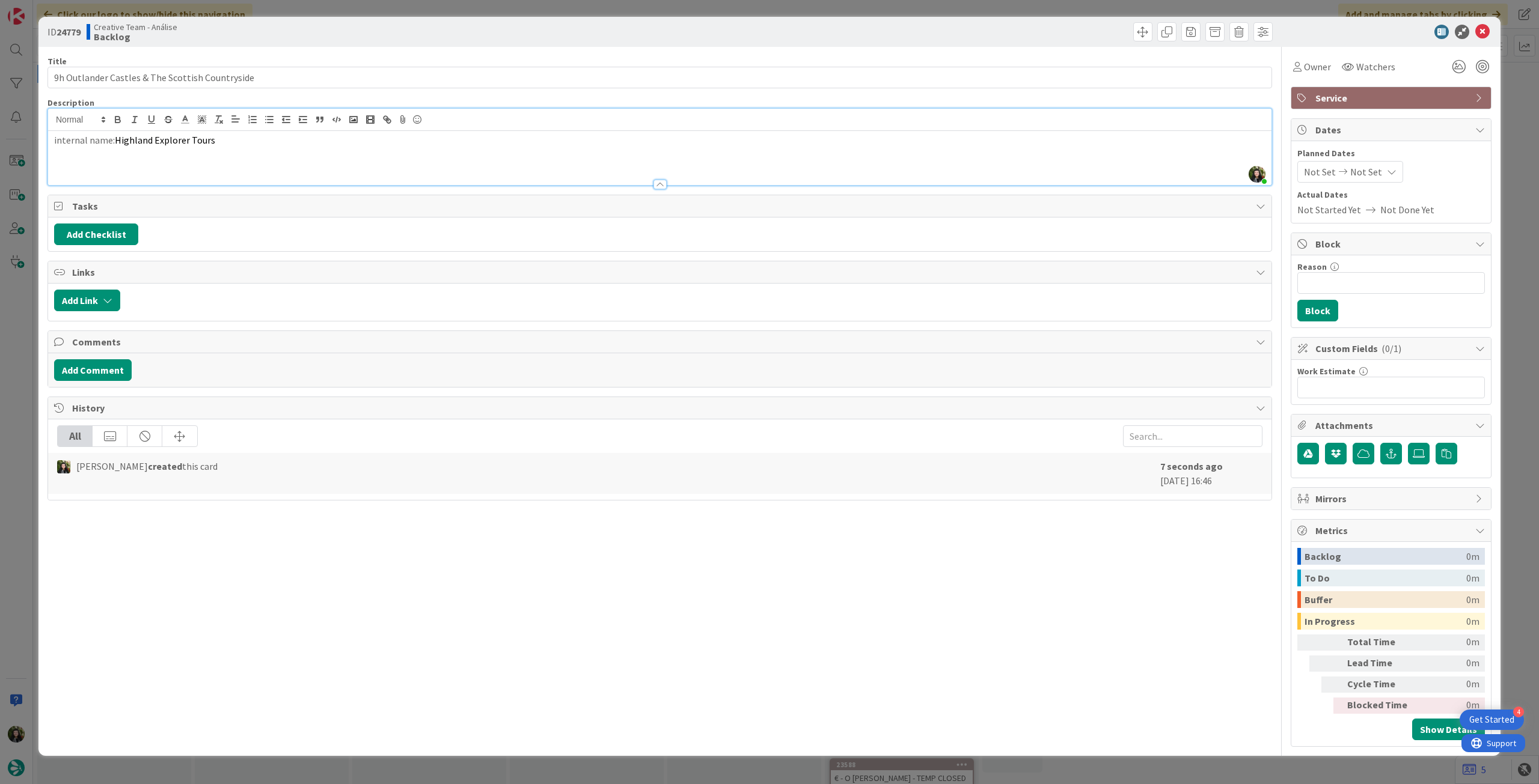
click at [114, 138] on p "internal name: Highland Explorer Tours" at bounding box center [659, 140] width 1211 height 14
click at [336, 145] on p "internal name:" at bounding box center [659, 140] width 1211 height 14
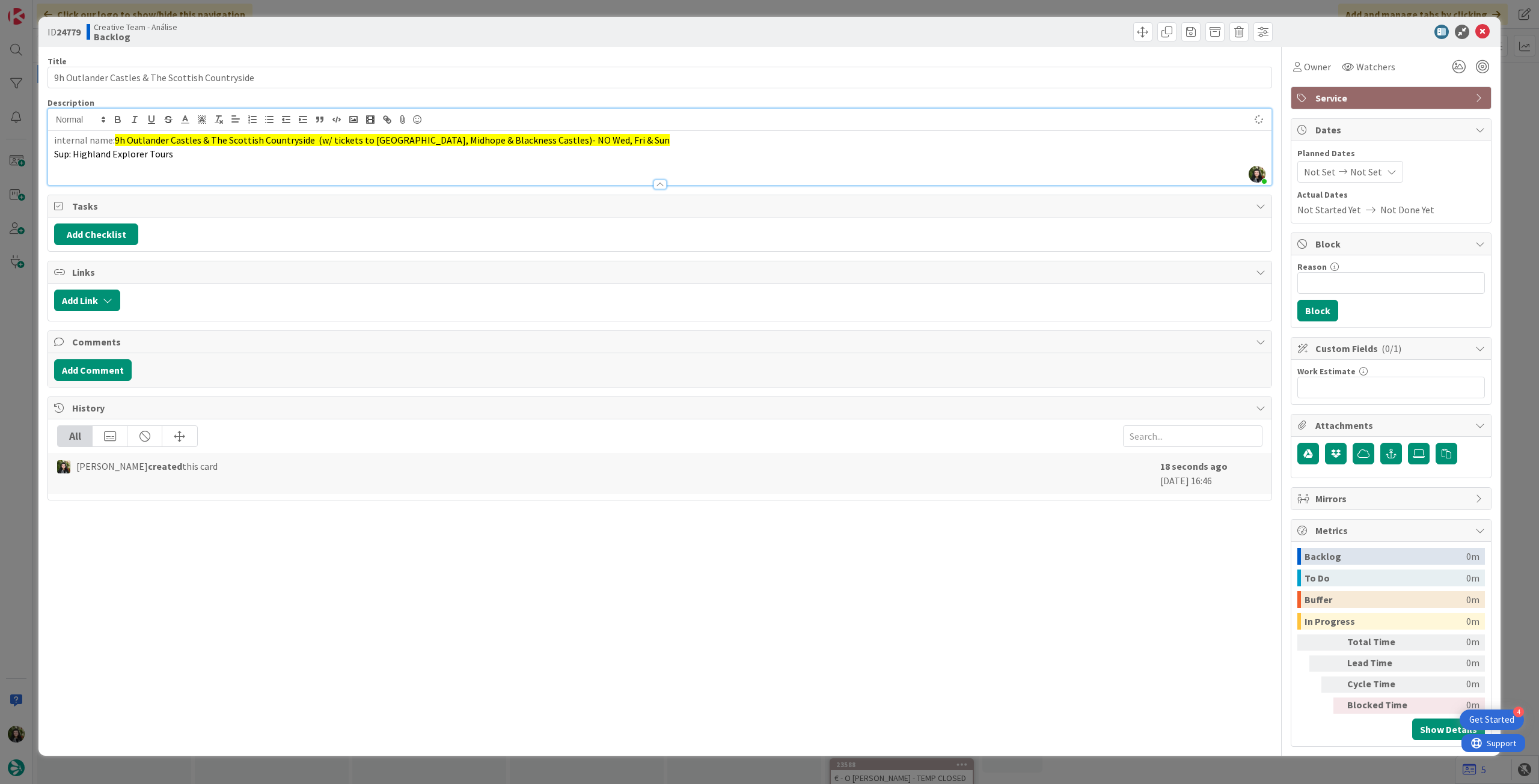
click at [513, 140] on span "9h Outlander Castles & The Scottish Countryside (w/ tickets to [GEOGRAPHIC_DATA…" at bounding box center [392, 139] width 555 height 12
click at [515, 137] on span "9h Outlander Castles & The Scottish Countryside (w/ tickets to [GEOGRAPHIC_DATA…" at bounding box center [392, 139] width 555 height 12
drag, startPoint x: 198, startPoint y: 155, endPoint x: 76, endPoint y: 155, distance: 122.0
click at [76, 155] on p "Sup: Highland Explorer Tours" at bounding box center [659, 154] width 1211 height 14
copy span "Highland Explorer Tours"
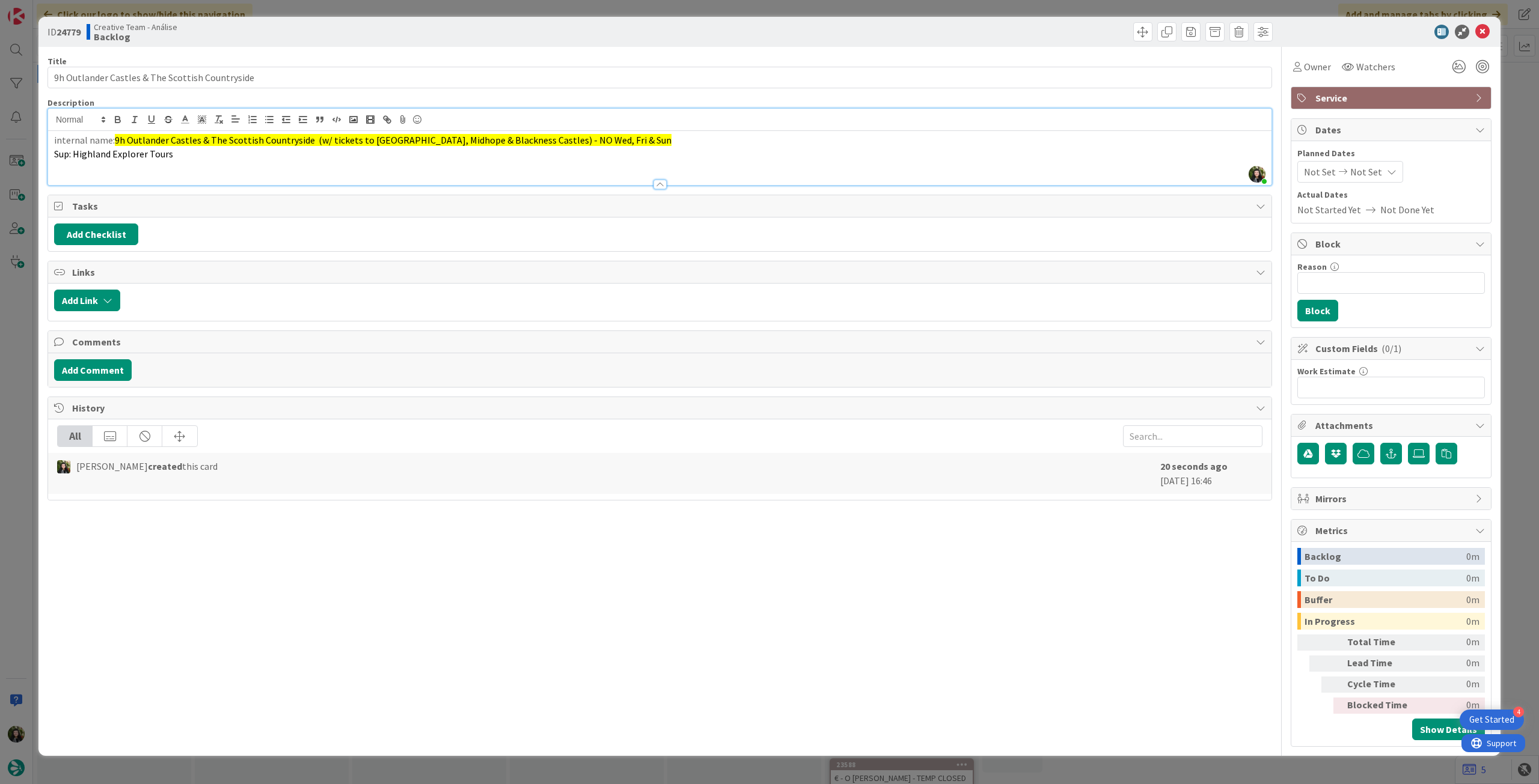
click at [625, 140] on p "internal name: 9h Outlander Castles & The Scottish Countryside (w/ tickets to […" at bounding box center [659, 140] width 1211 height 14
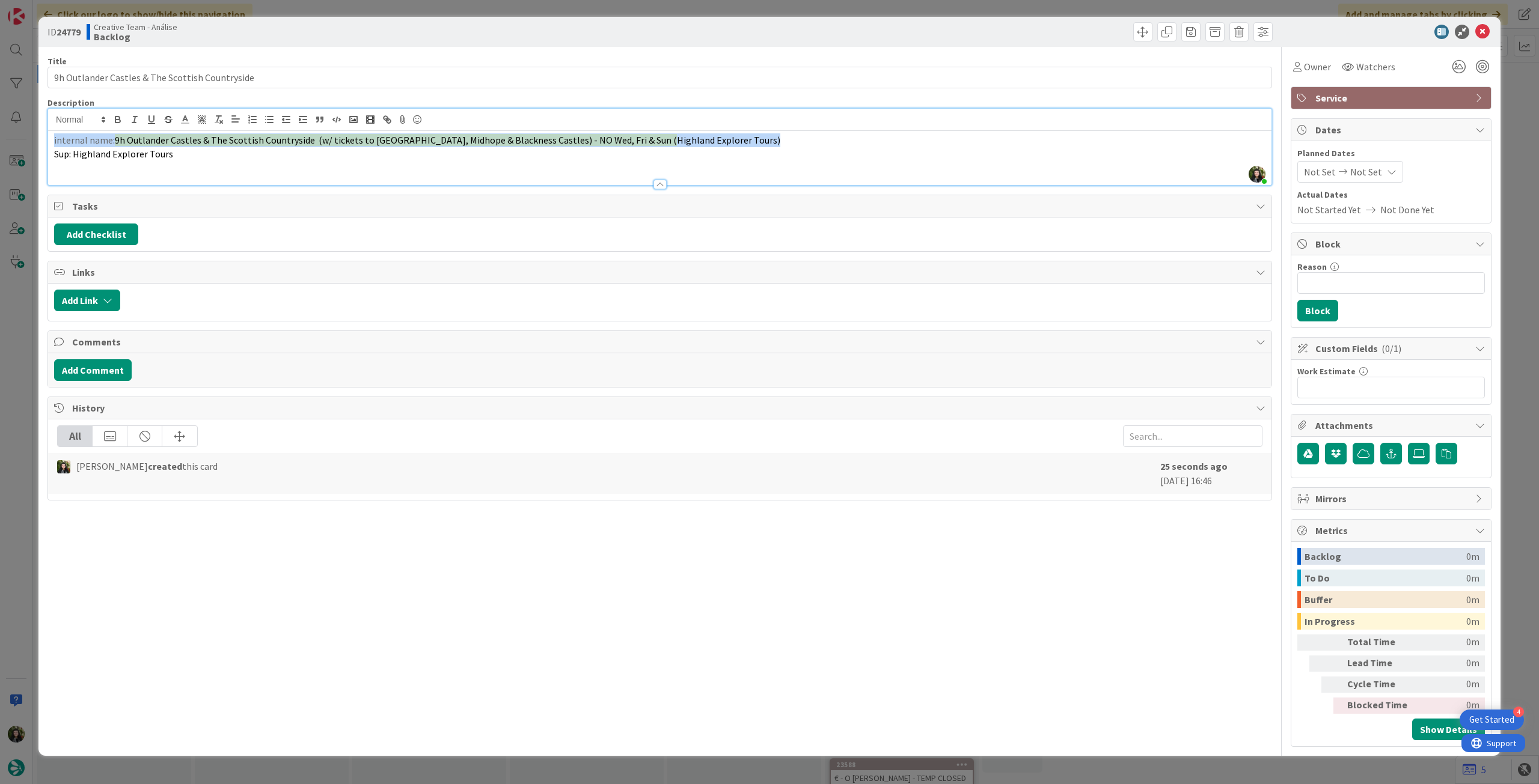
drag, startPoint x: 726, startPoint y: 140, endPoint x: 39, endPoint y: 140, distance: 687.0
click at [39, 140] on div "ID 24779 Creative Team - Análise Backlog Title 47 / 128 9h Outlander Castles & …" at bounding box center [770, 387] width 1462 height 739
click at [216, 118] on icon "button" at bounding box center [218, 119] width 10 height 10
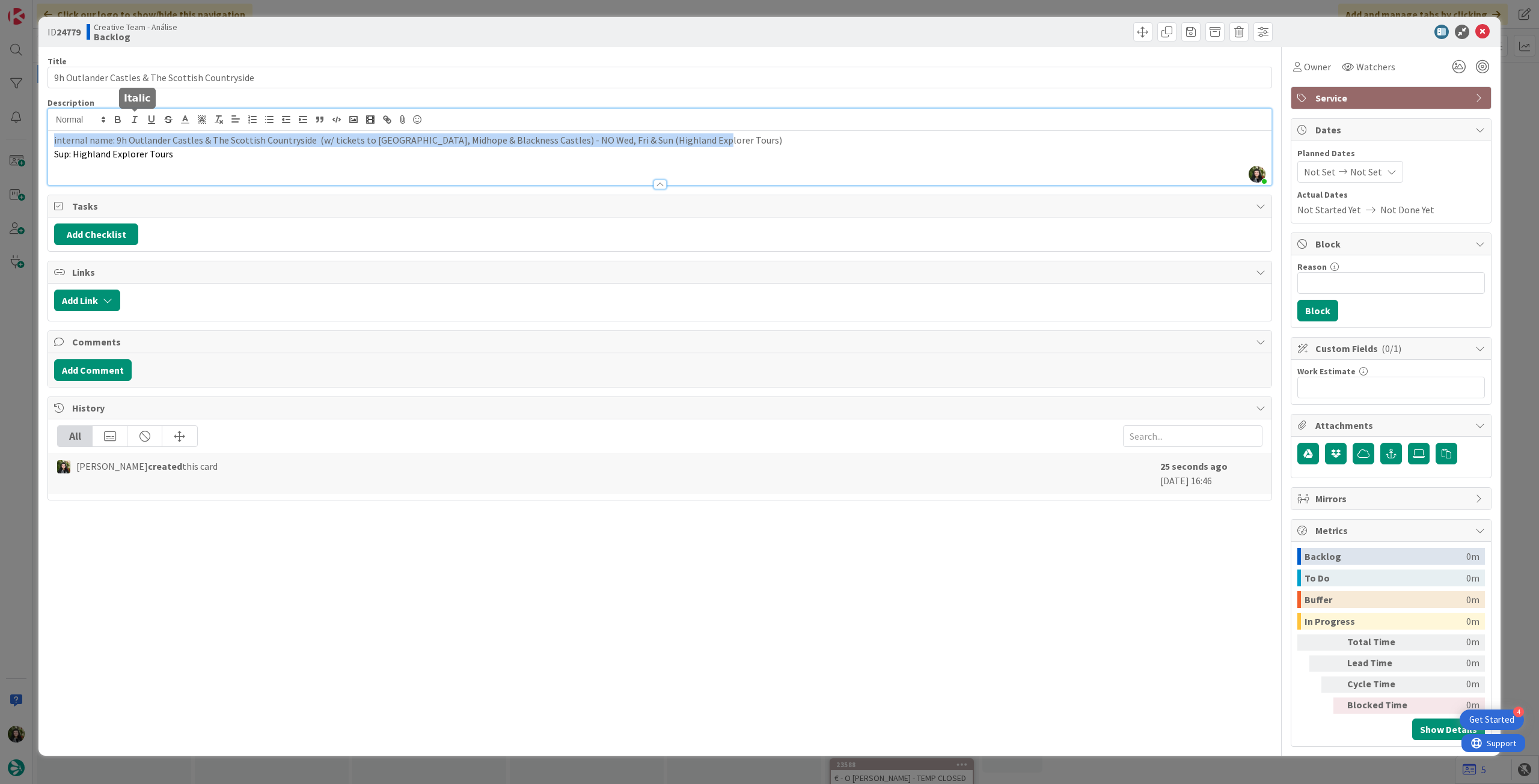
click at [121, 117] on icon "button" at bounding box center [118, 119] width 10 height 10
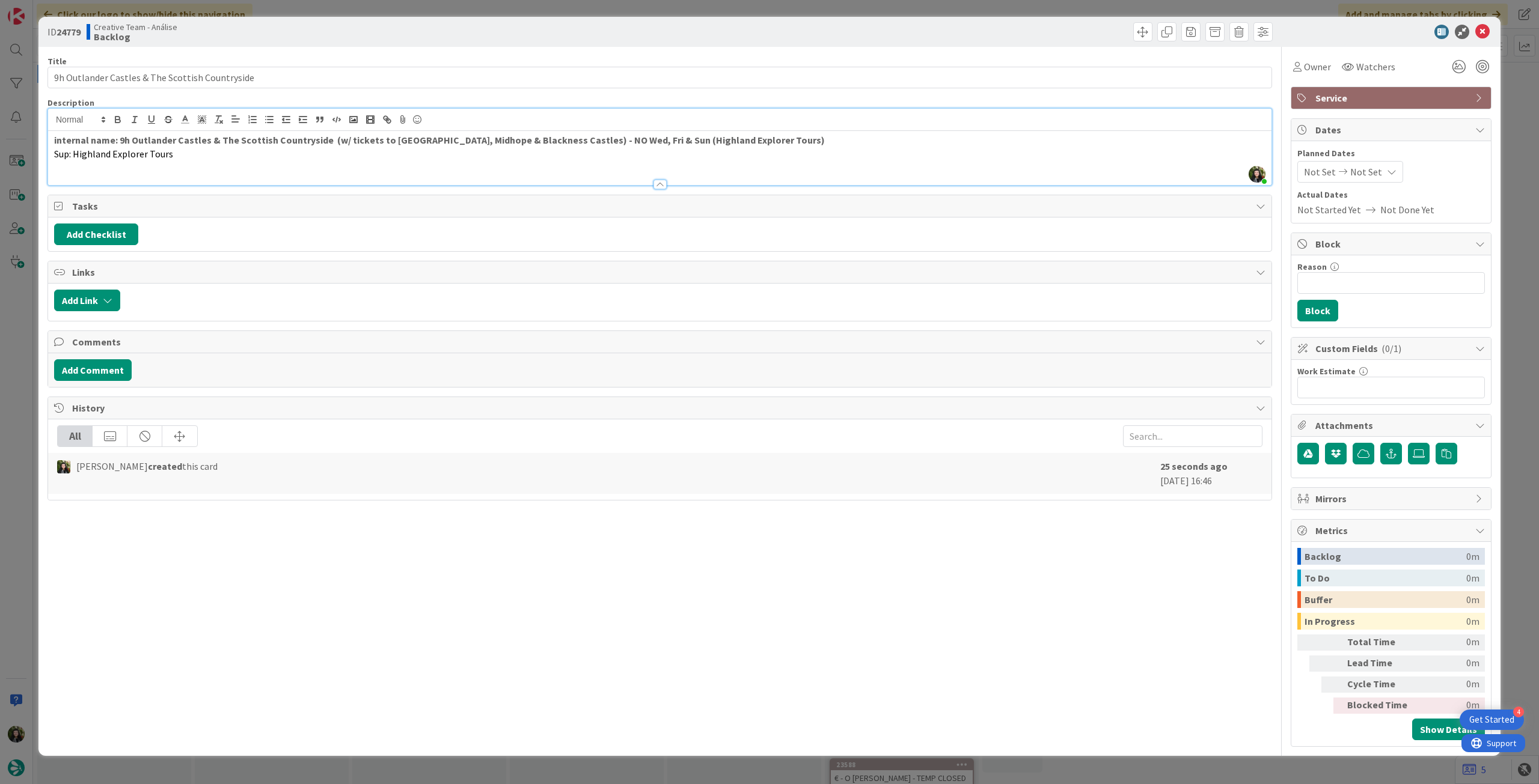
click at [210, 158] on p "Sup: Highland Explorer Tours" at bounding box center [659, 154] width 1211 height 14
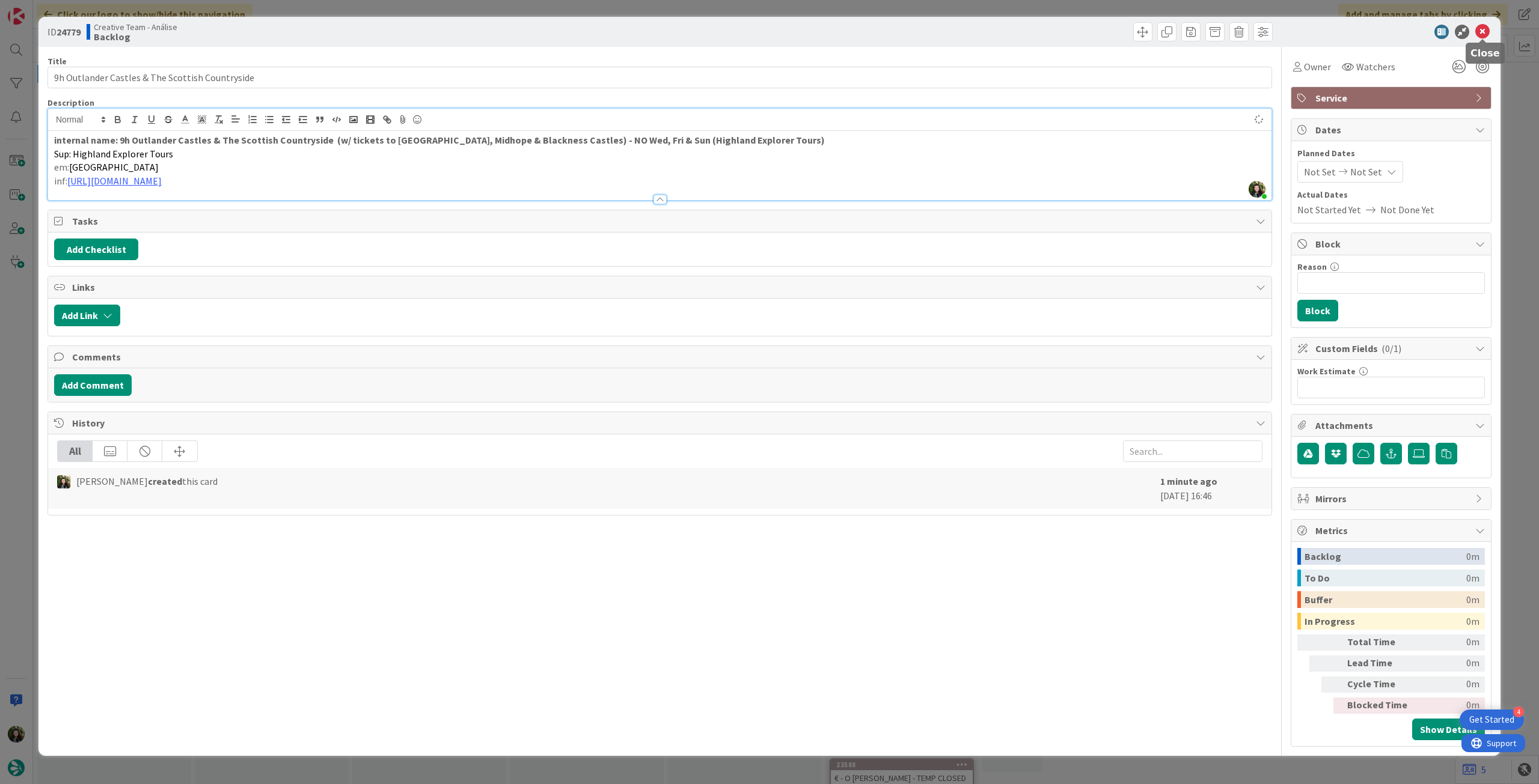
click at [1486, 35] on icon at bounding box center [1482, 31] width 14 height 14
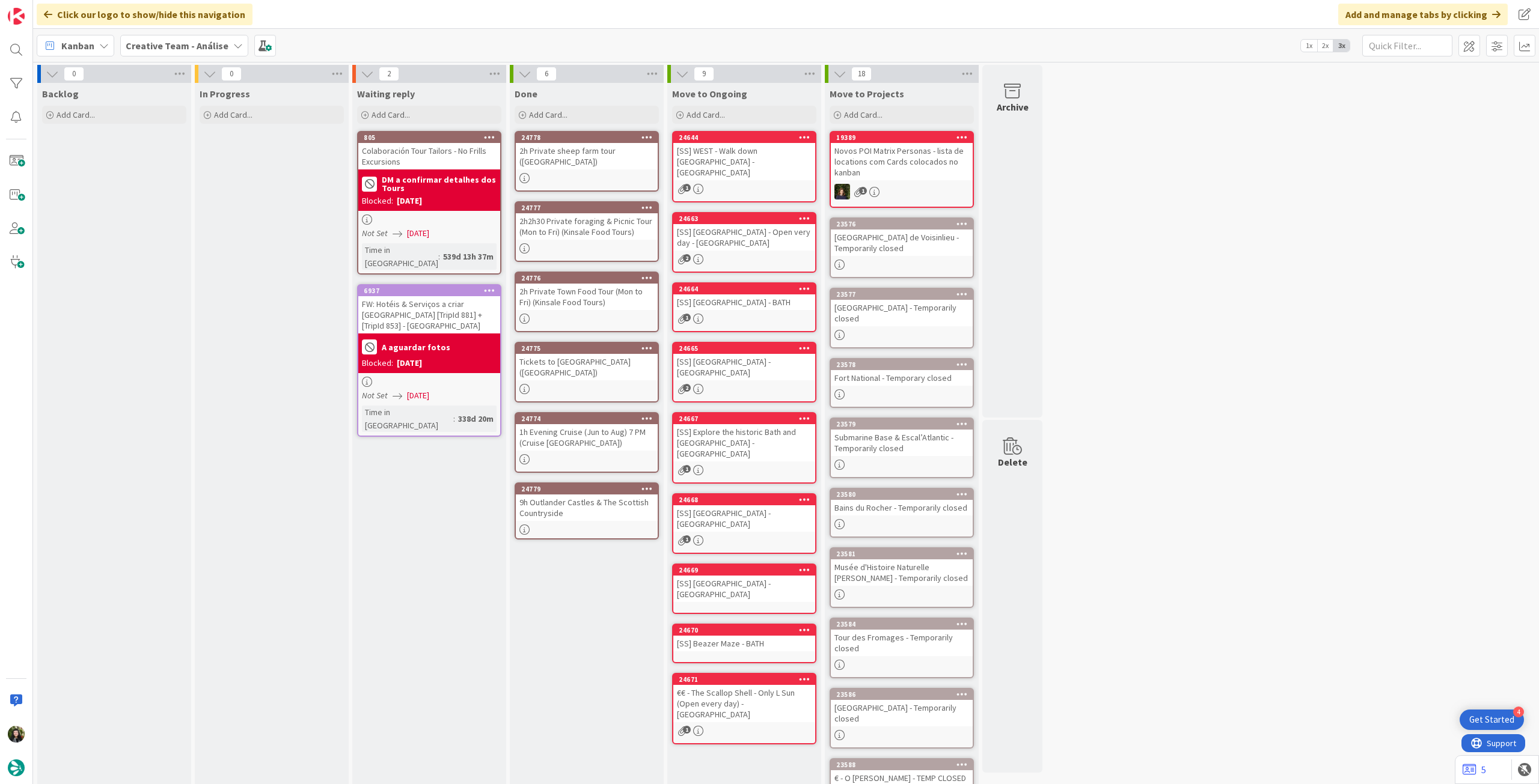
click at [172, 42] on b "Creative Team - Análise" at bounding box center [176, 46] width 102 height 12
click at [176, 172] on h4 "Creative Team" at bounding box center [215, 172] width 163 height 12
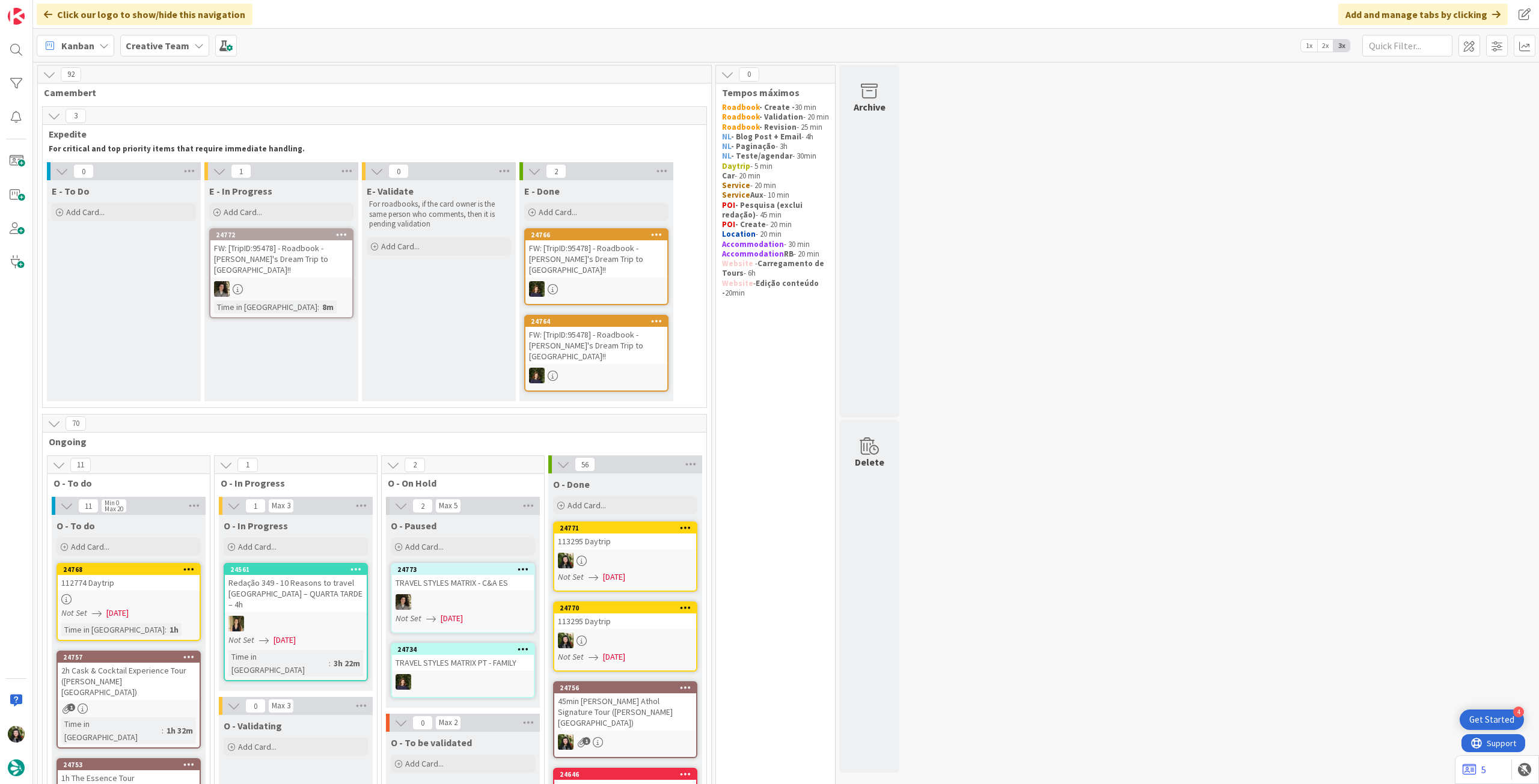
click at [185, 46] on b "Creative Team" at bounding box center [156, 46] width 64 height 12
click at [171, 173] on h4 "Creative Team - Análise" at bounding box center [215, 172] width 163 height 12
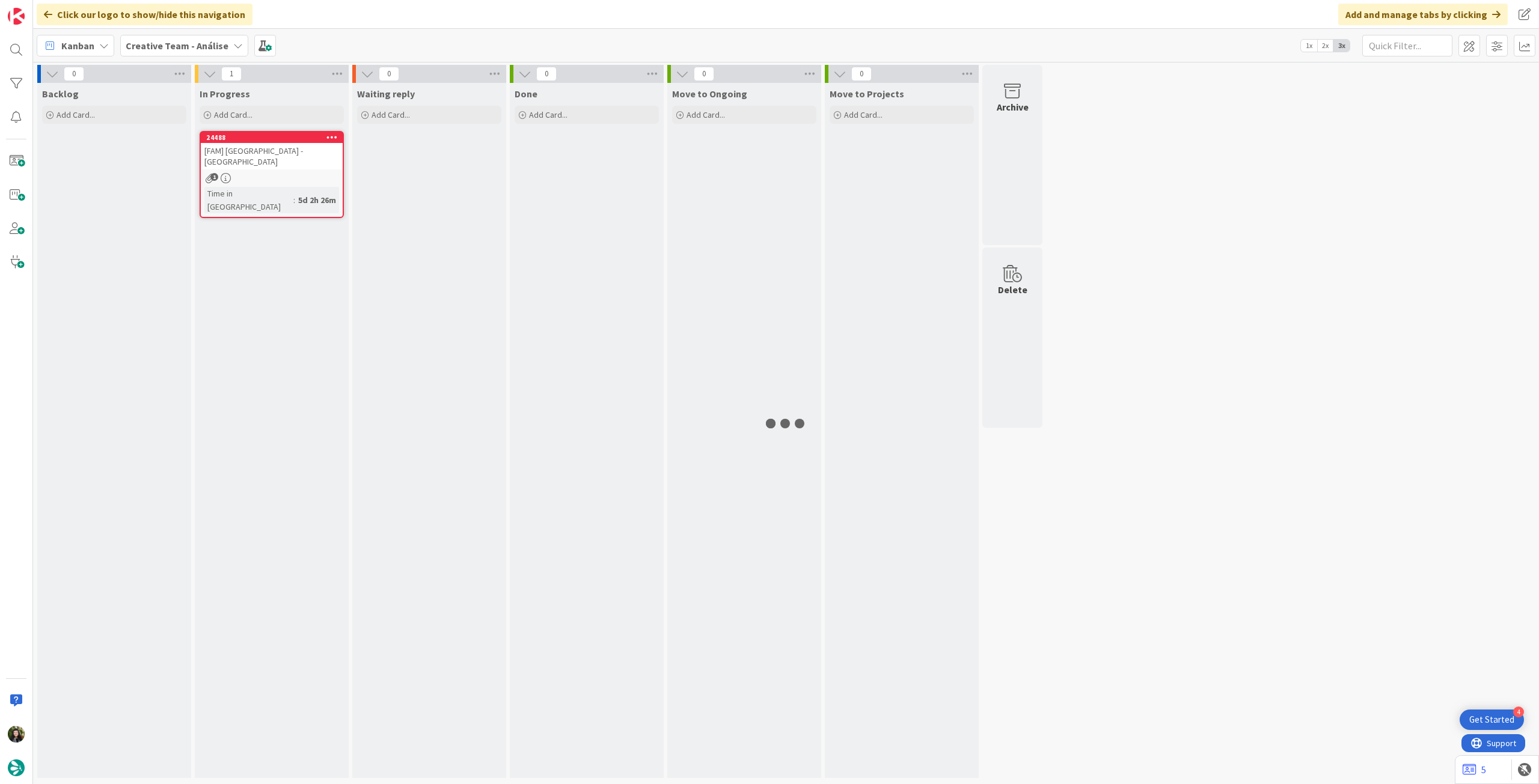
click at [158, 42] on b "Creative Team - Análise" at bounding box center [176, 46] width 102 height 12
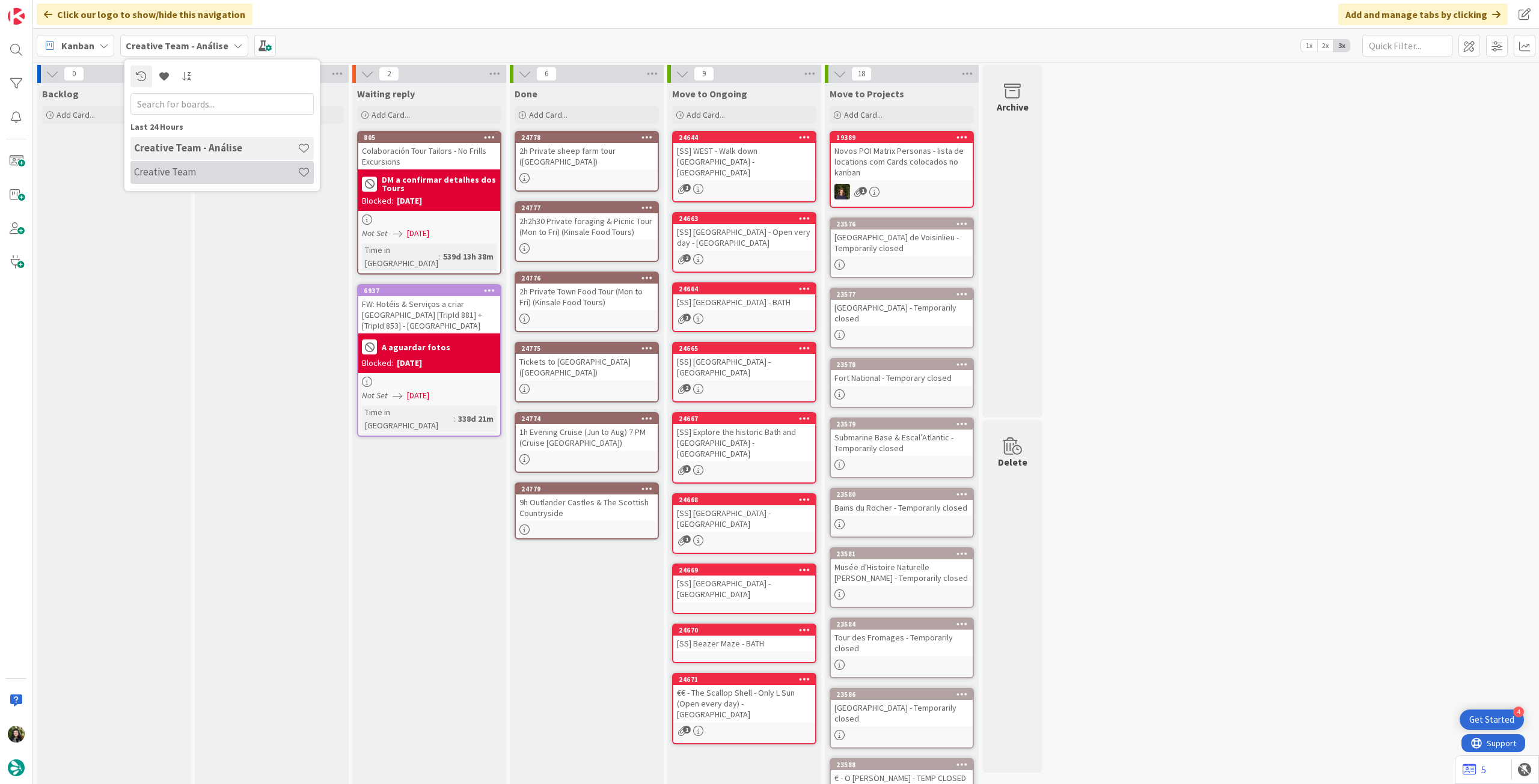
click at [156, 171] on h4 "Creative Team" at bounding box center [215, 172] width 163 height 12
